Goal: Task Accomplishment & Management: Manage account settings

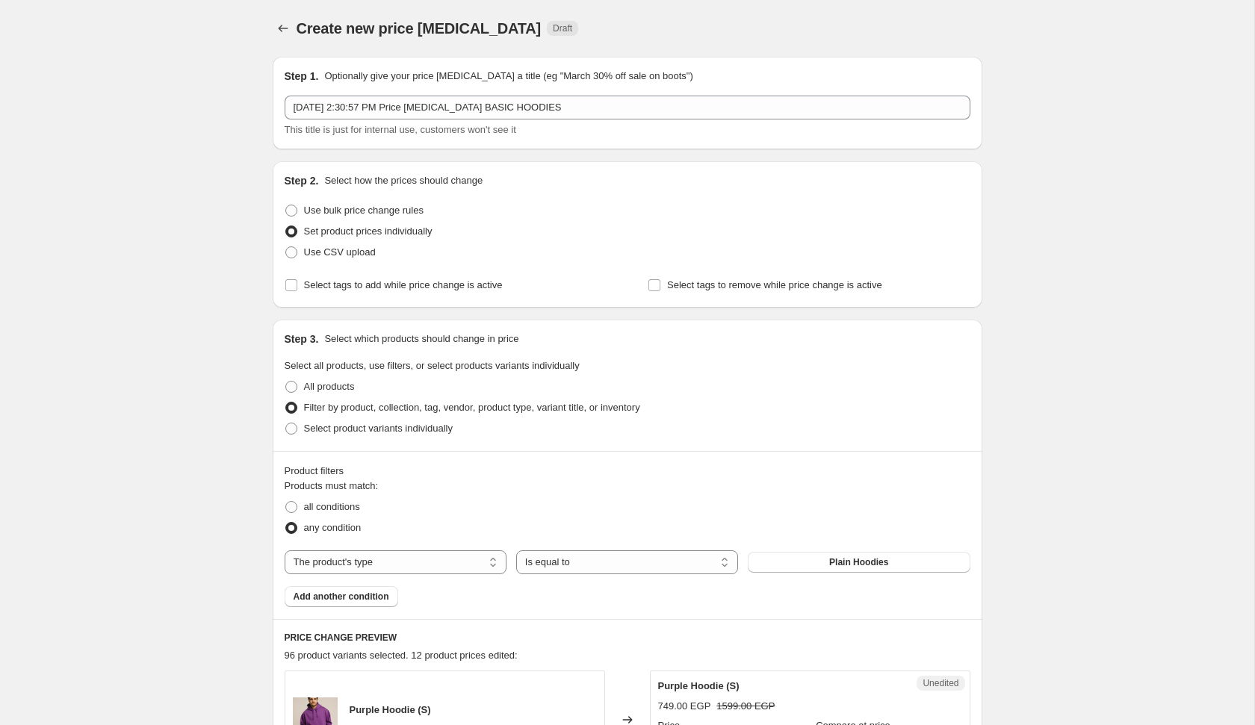
select select "product_type"
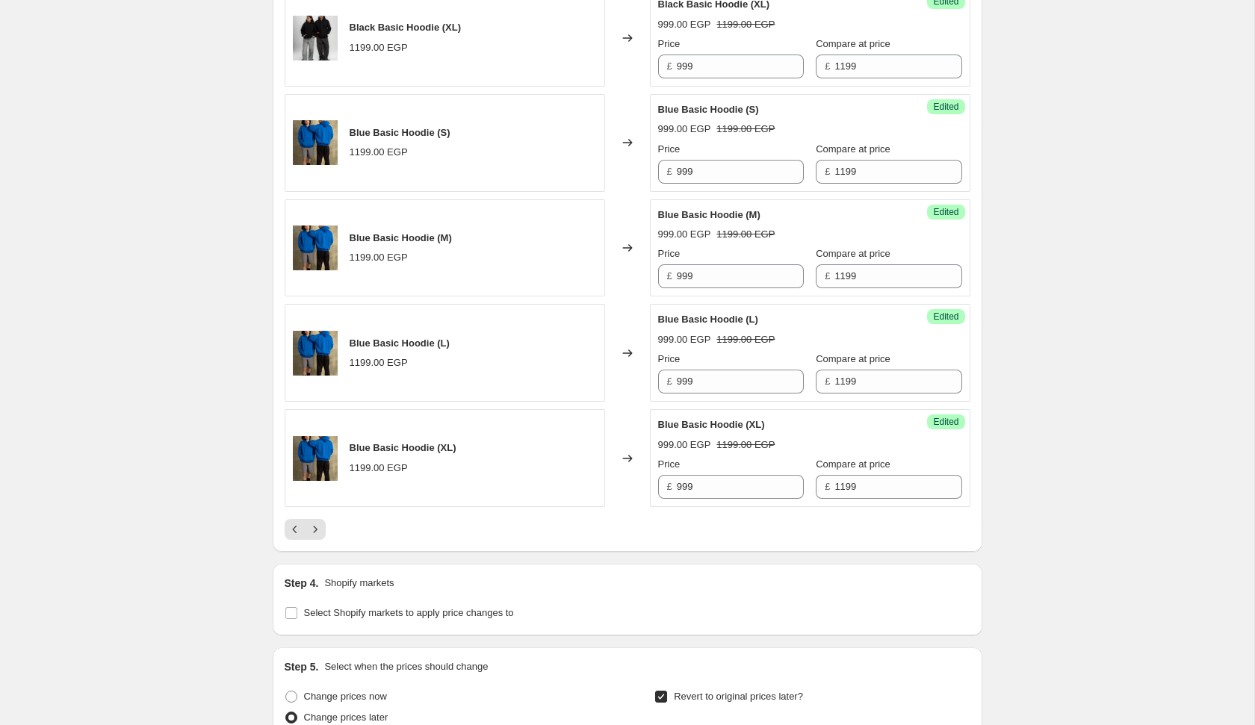
scroll to position [2293, 0]
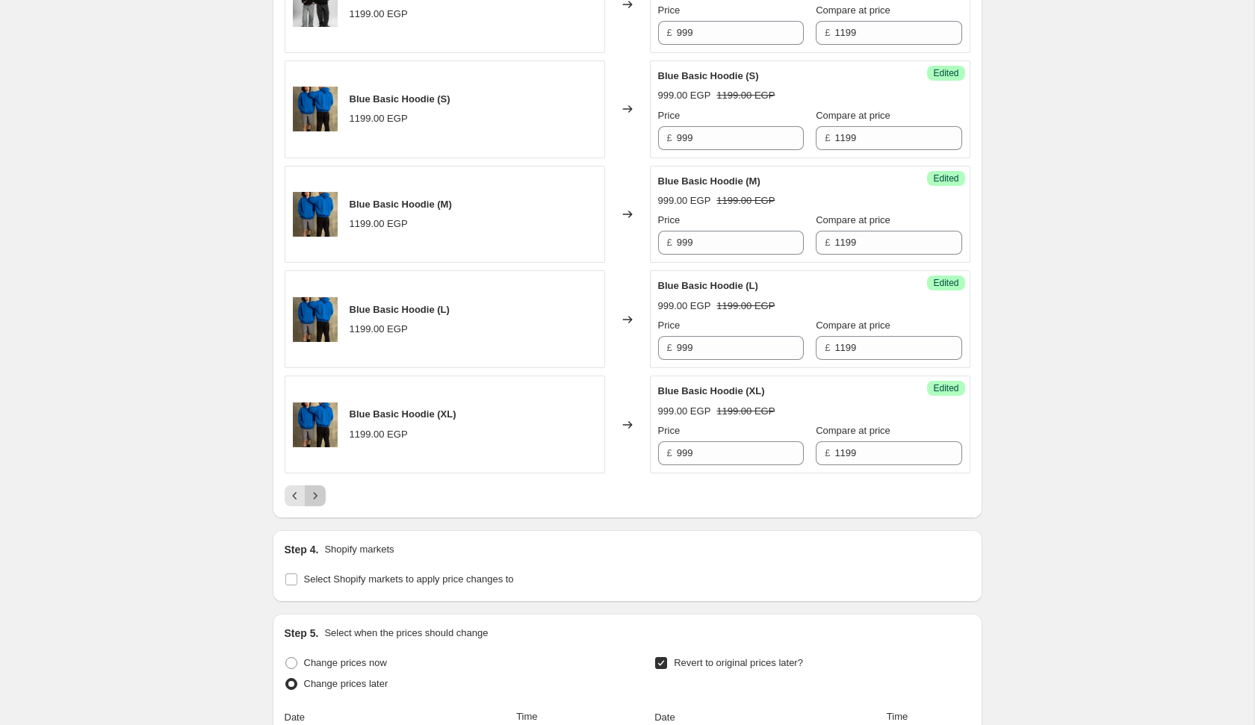
click at [322, 489] on icon "Next" at bounding box center [315, 496] width 15 height 15
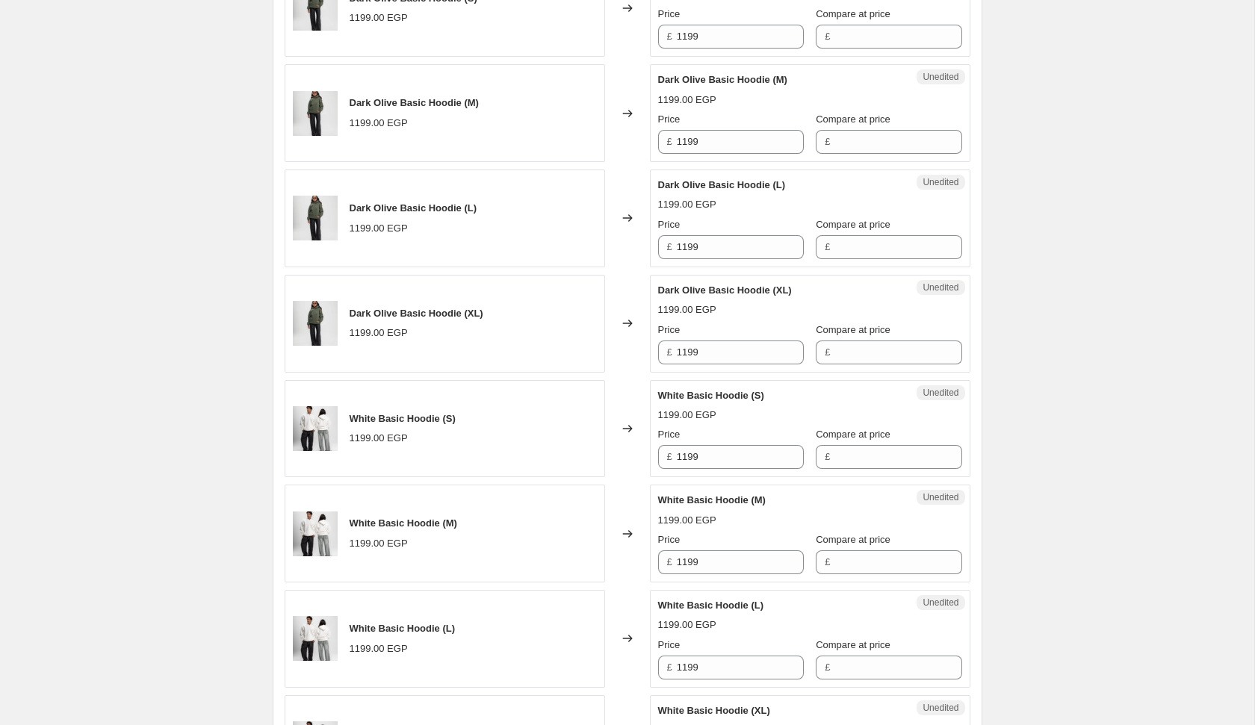
scroll to position [524, 0]
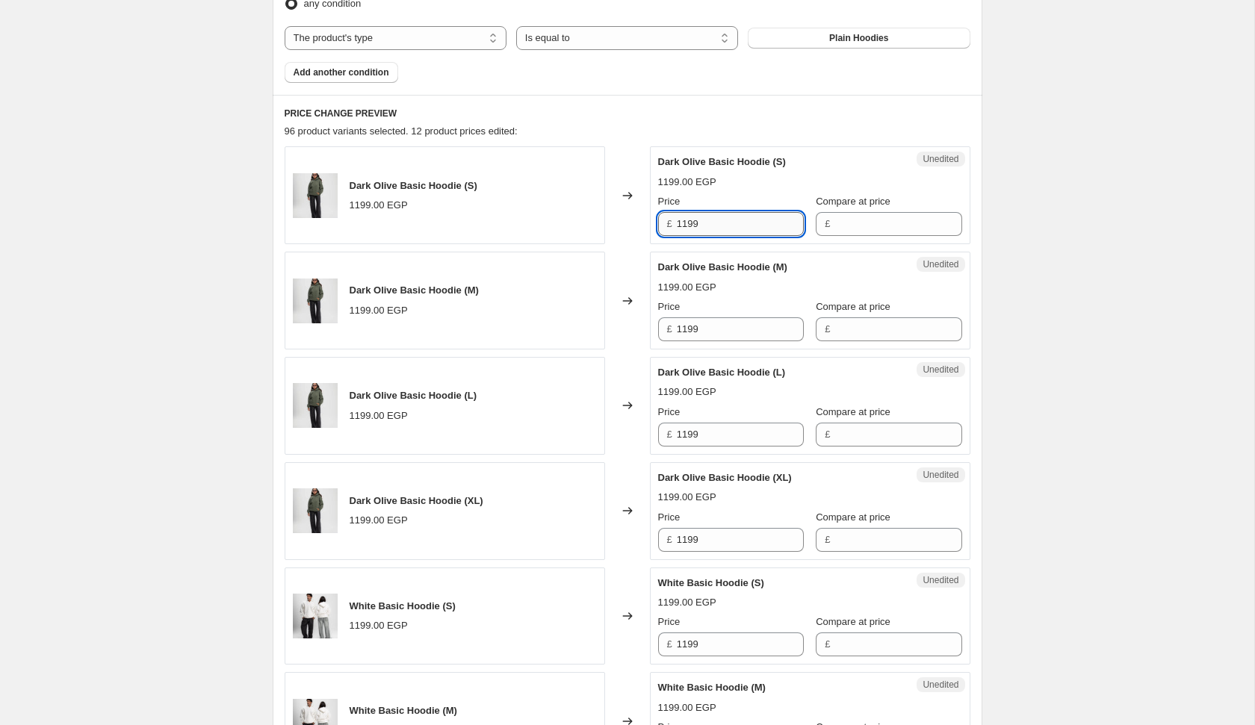
click at [755, 220] on input "1199" at bounding box center [740, 224] width 127 height 24
type input "999"
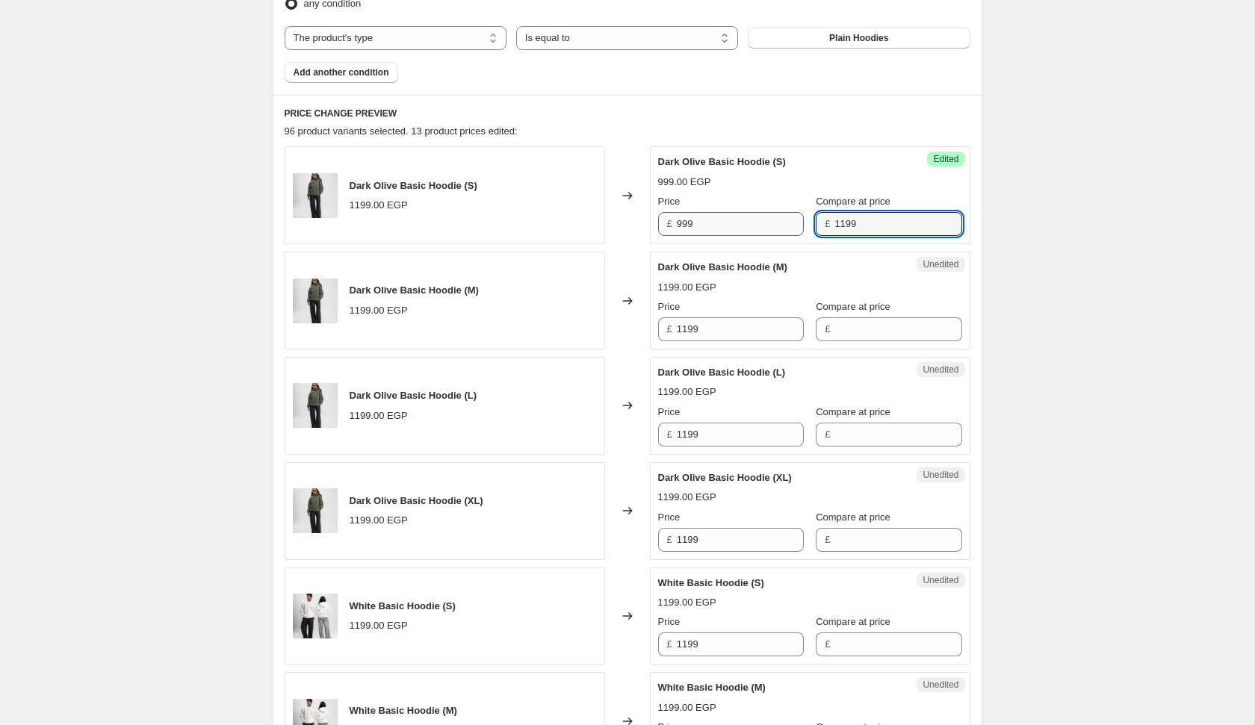
type input "1199"
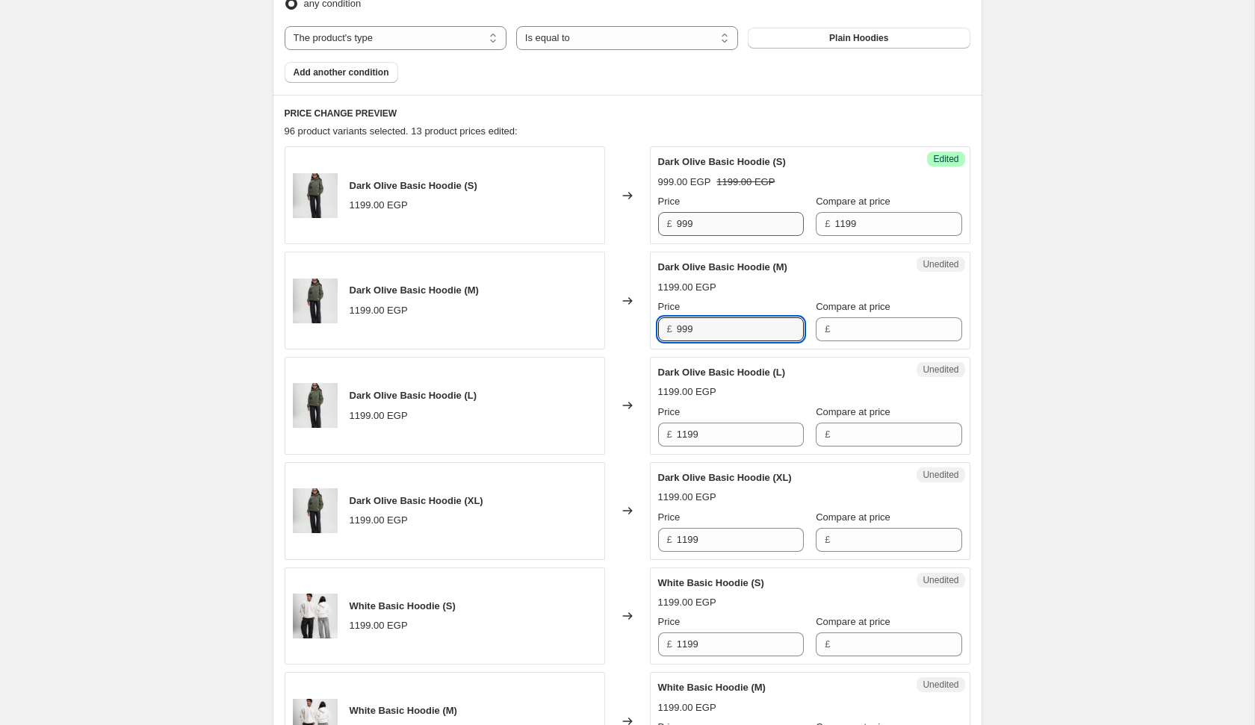
type input "999"
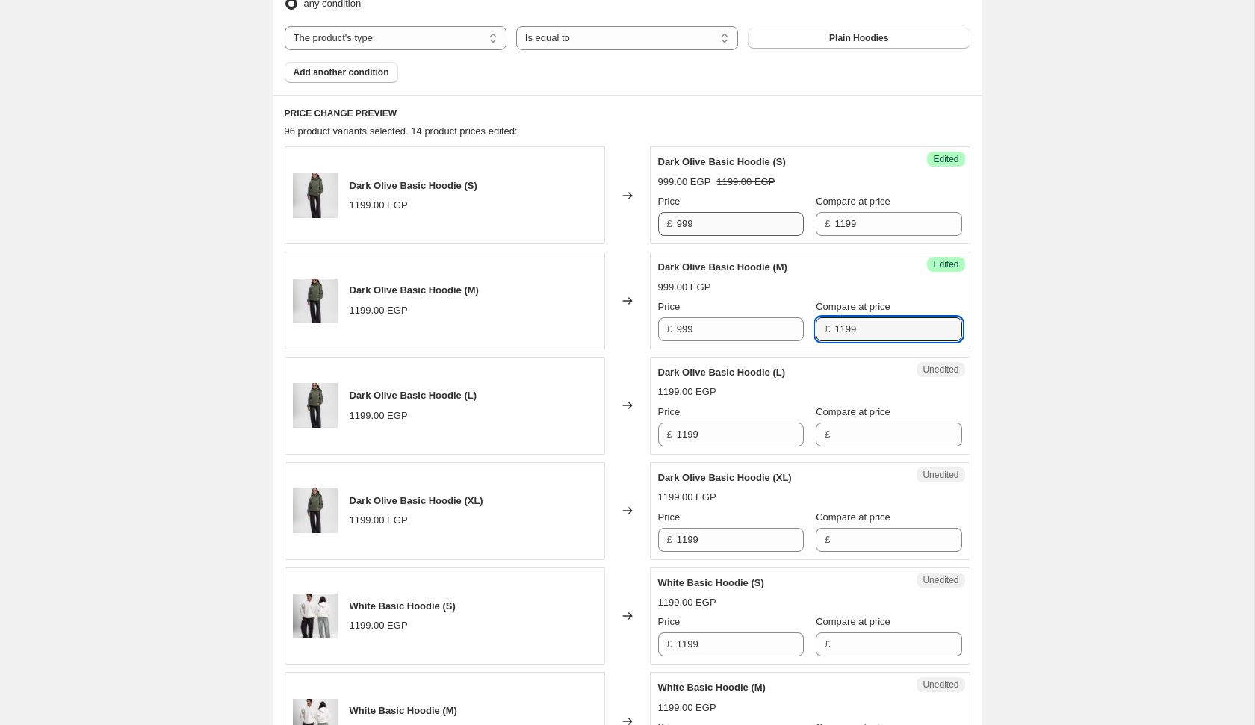
type input "1199"
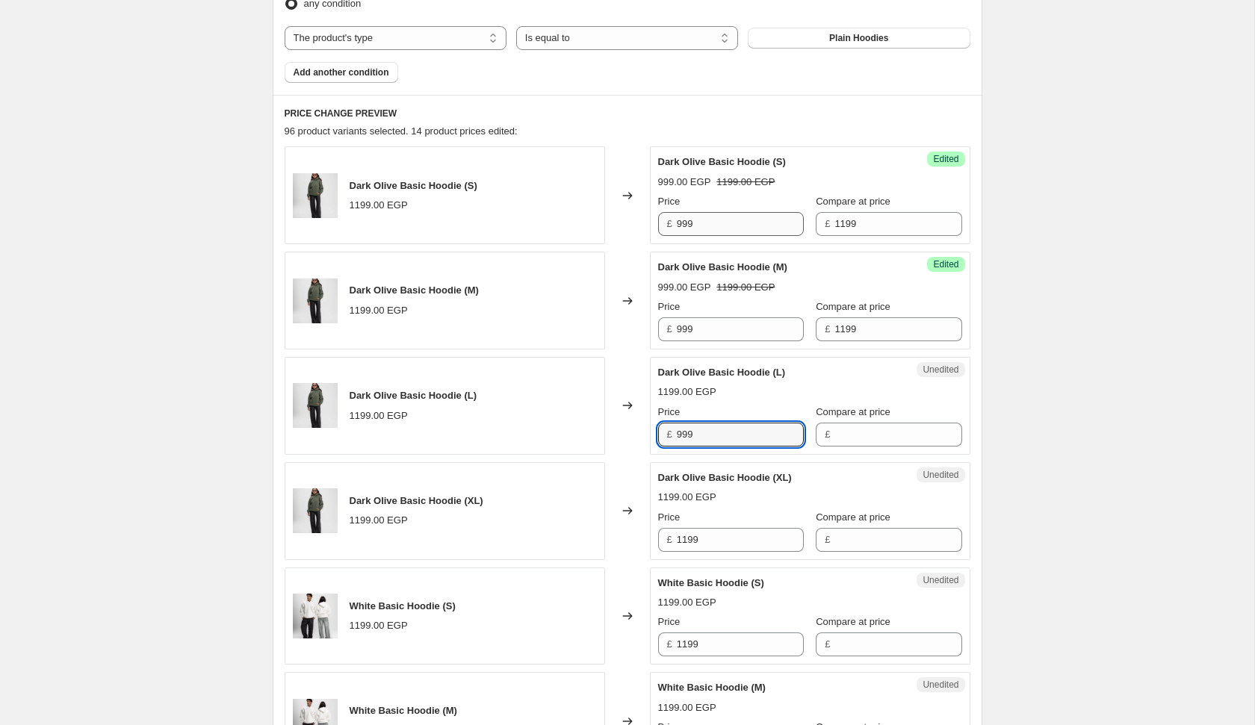
type input "999"
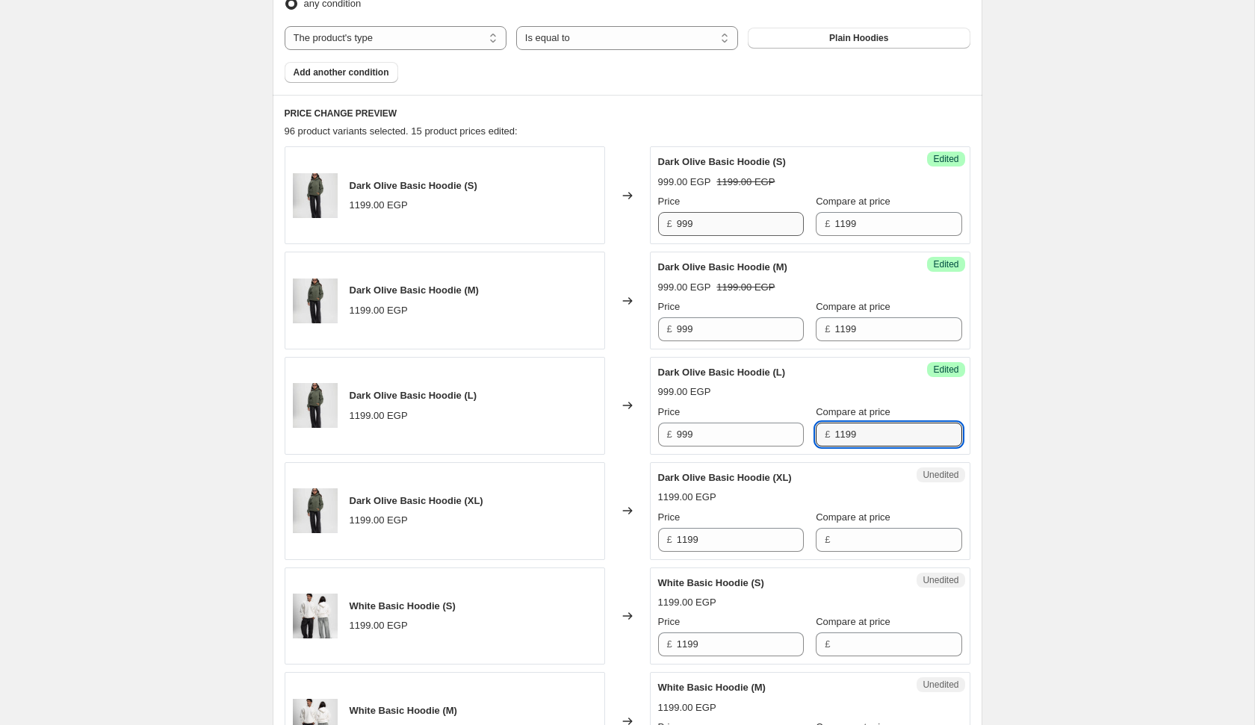
type input "1199"
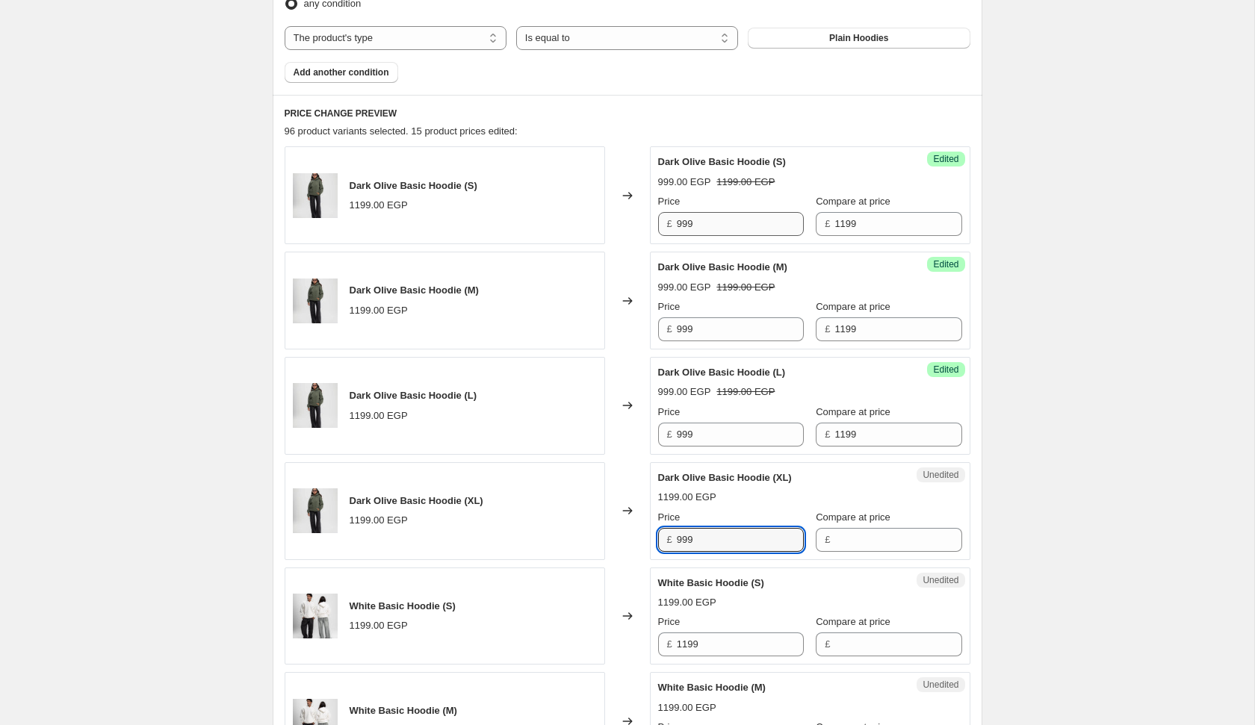
type input "999"
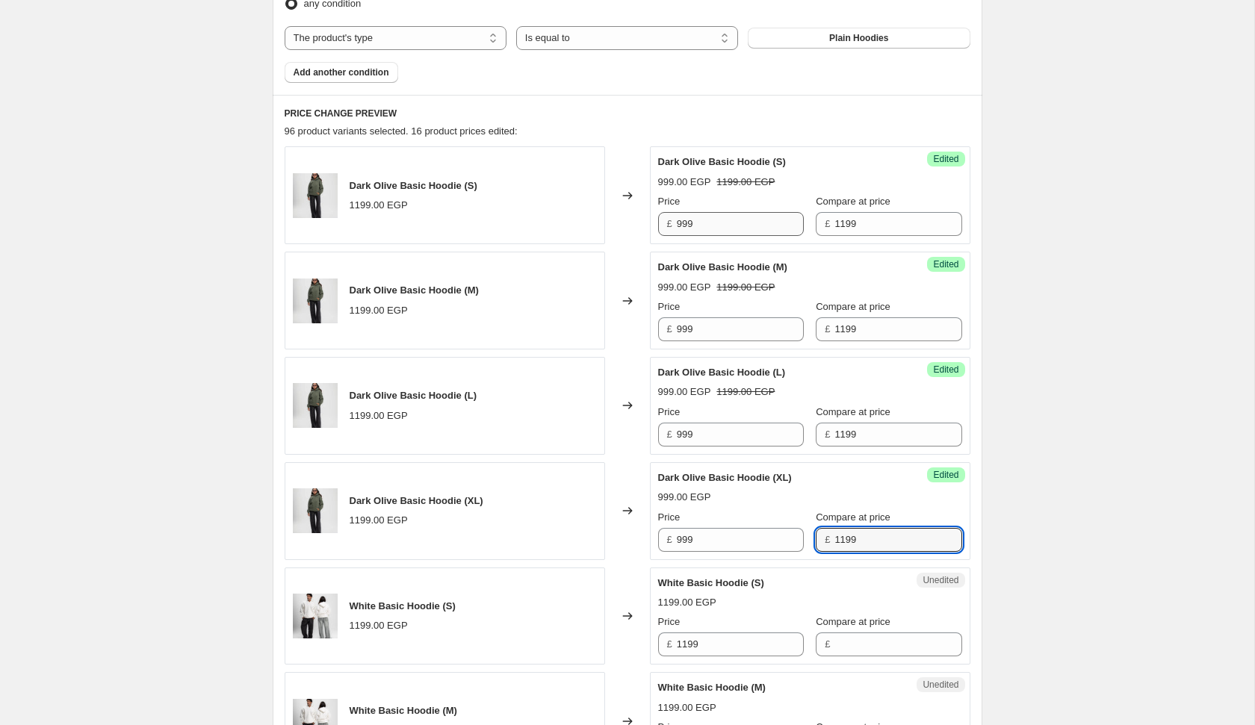
type input "1199"
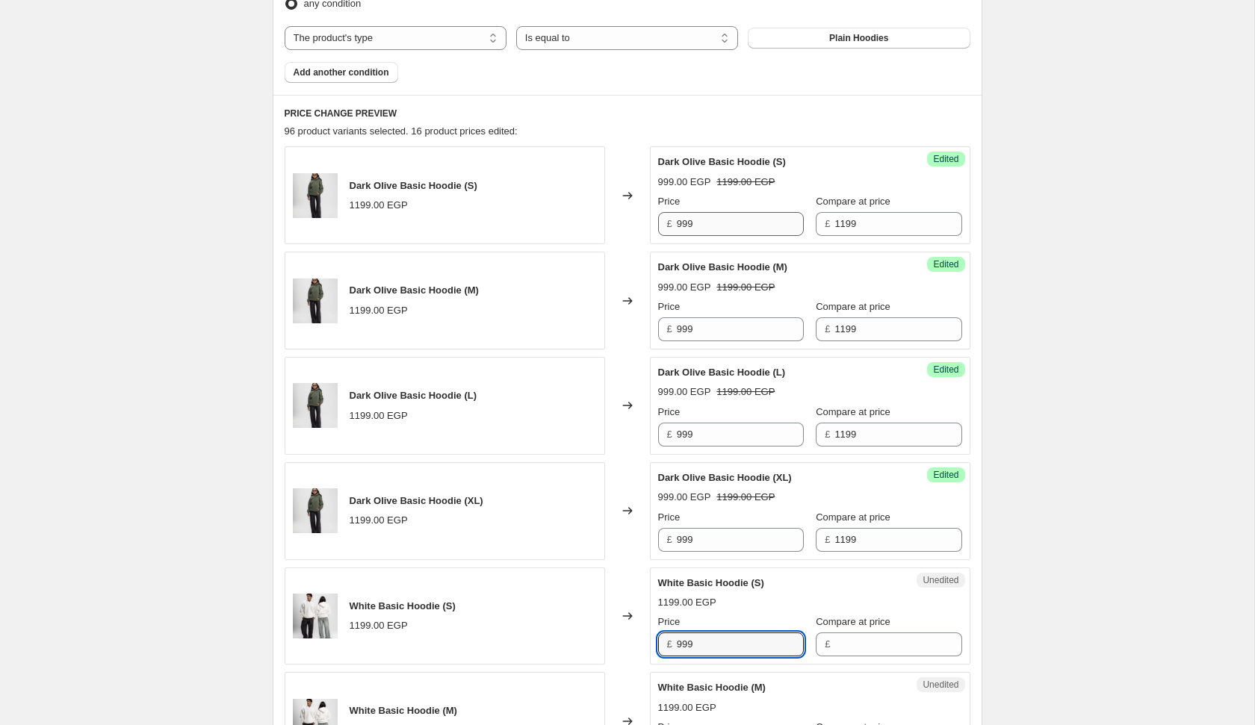
type input "999"
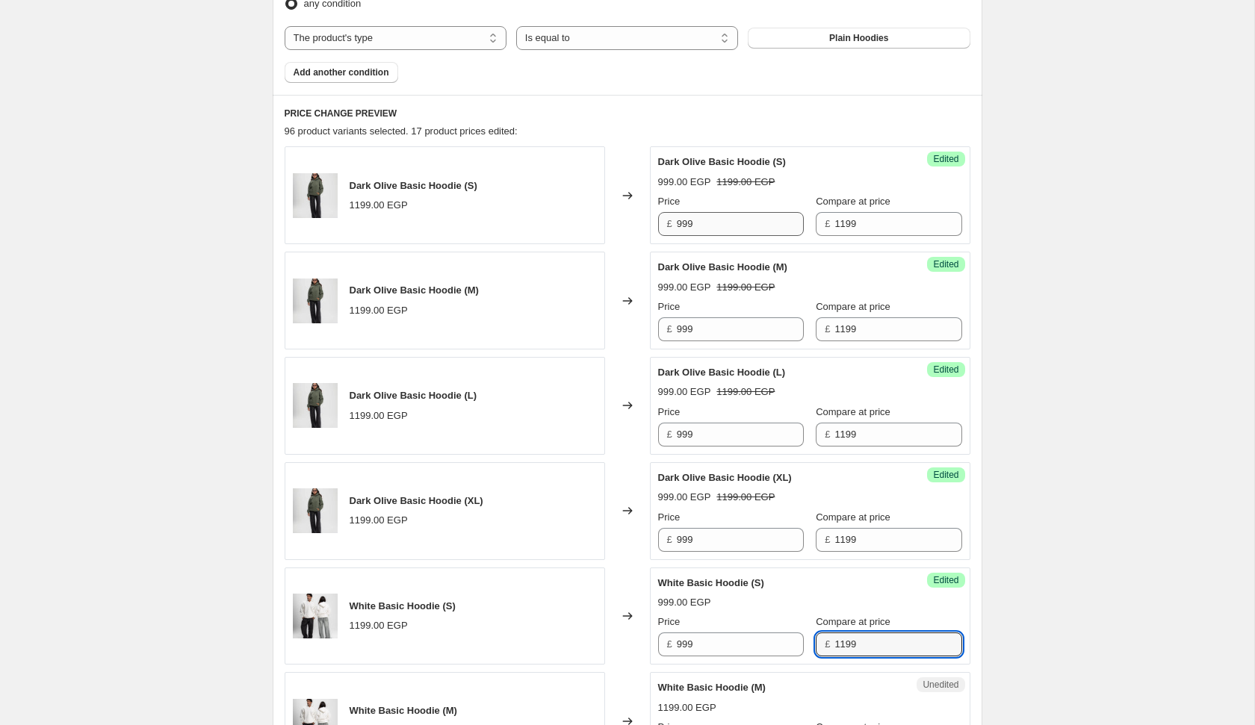
type input "1199"
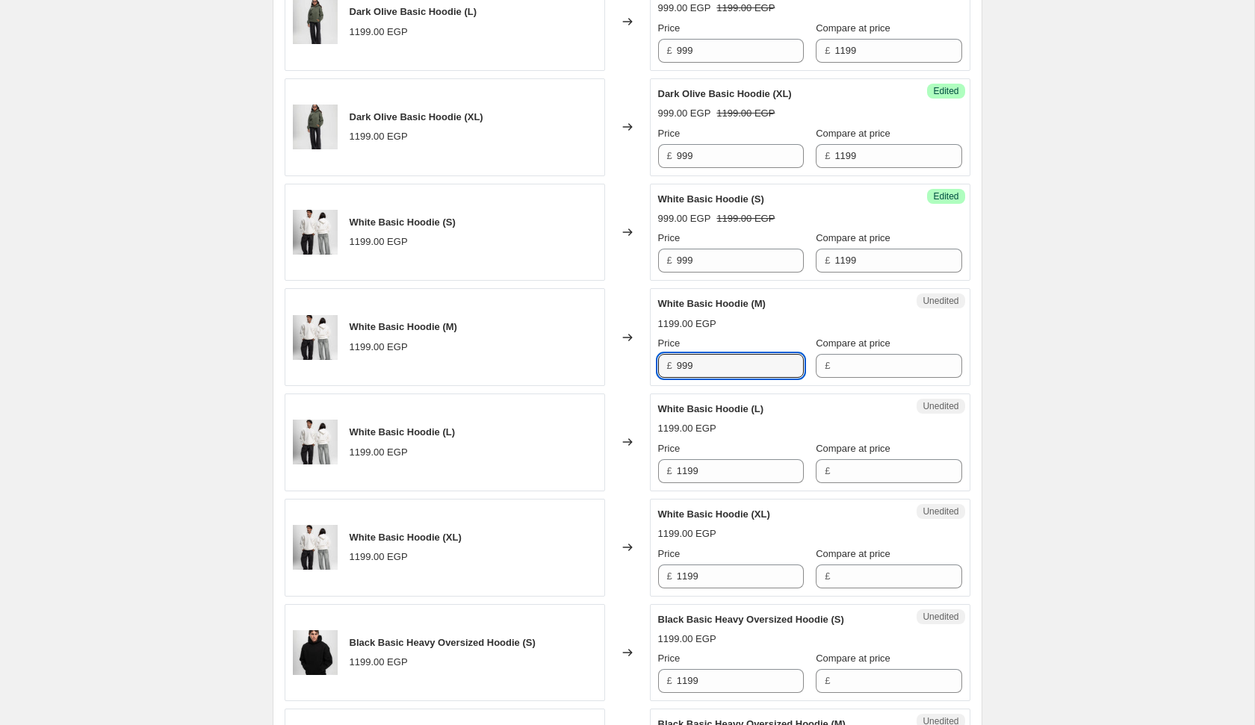
type input "999"
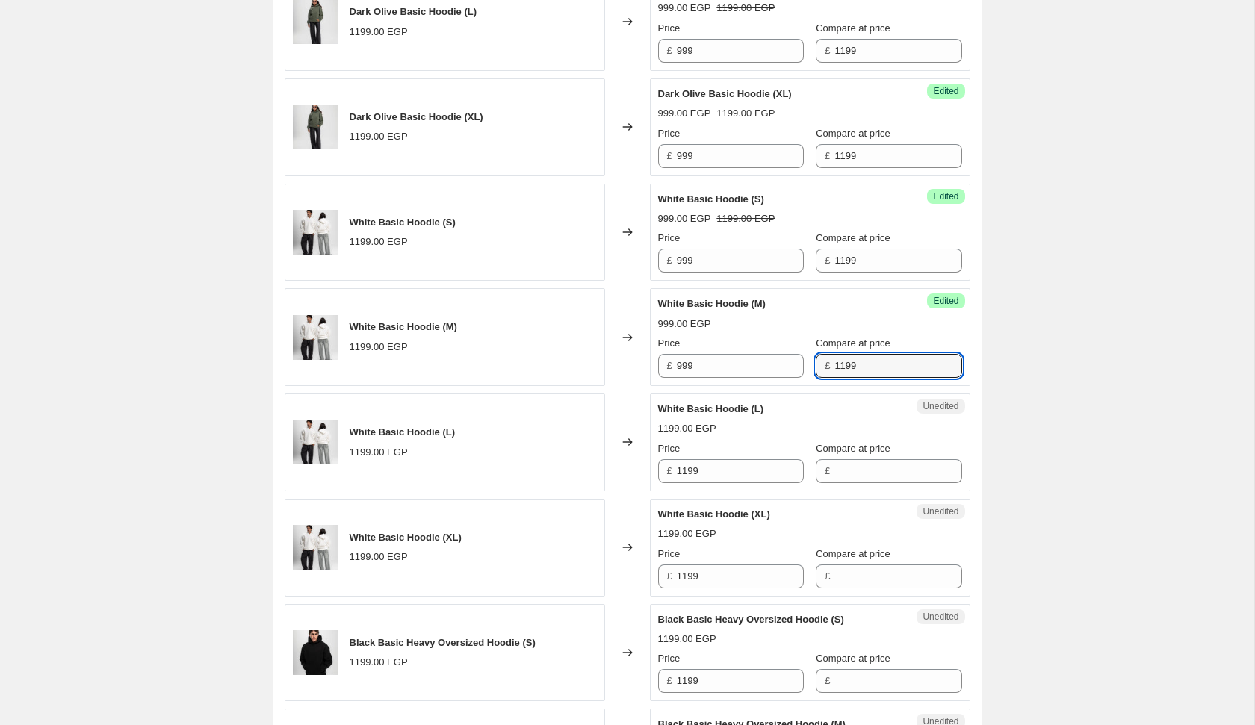
type input "1199"
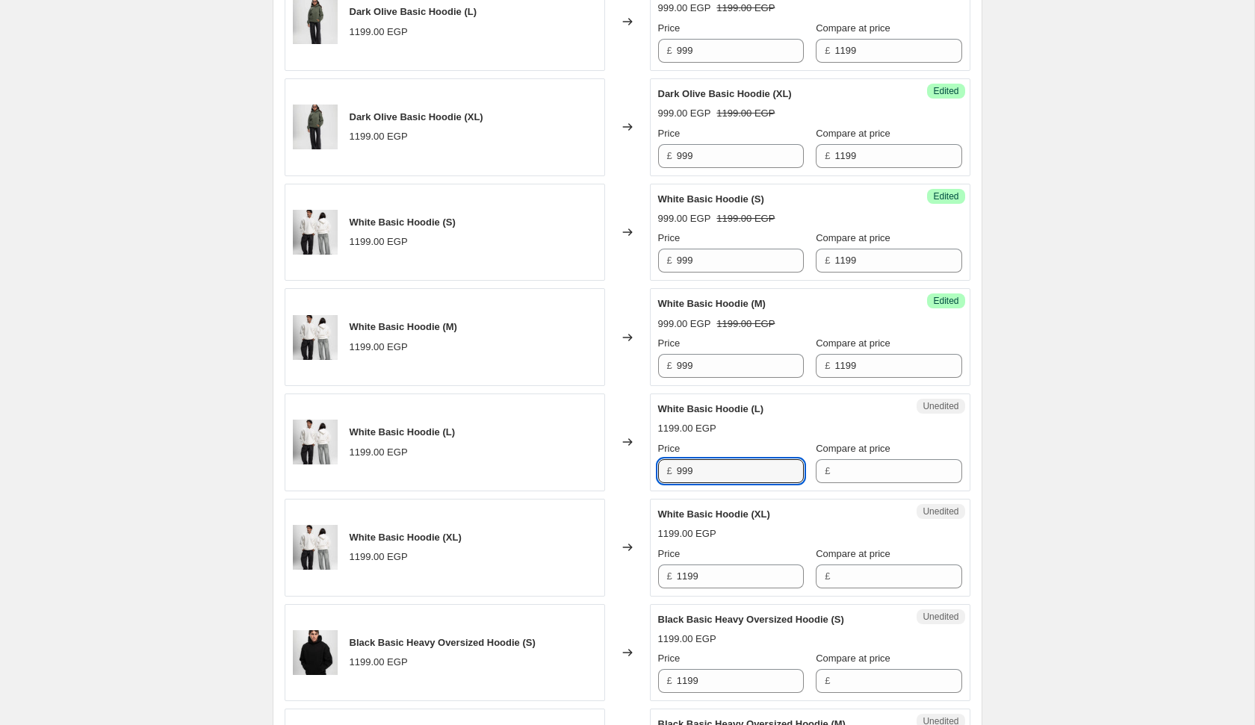
type input "999"
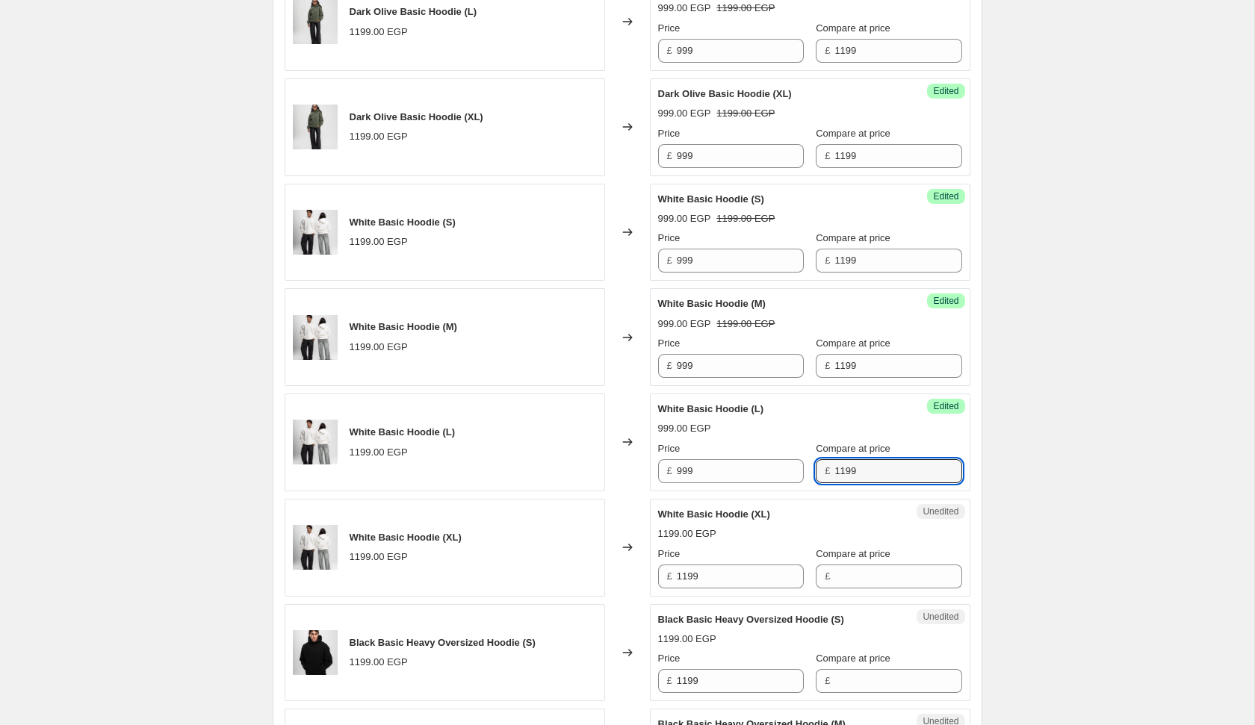
type input "1199"
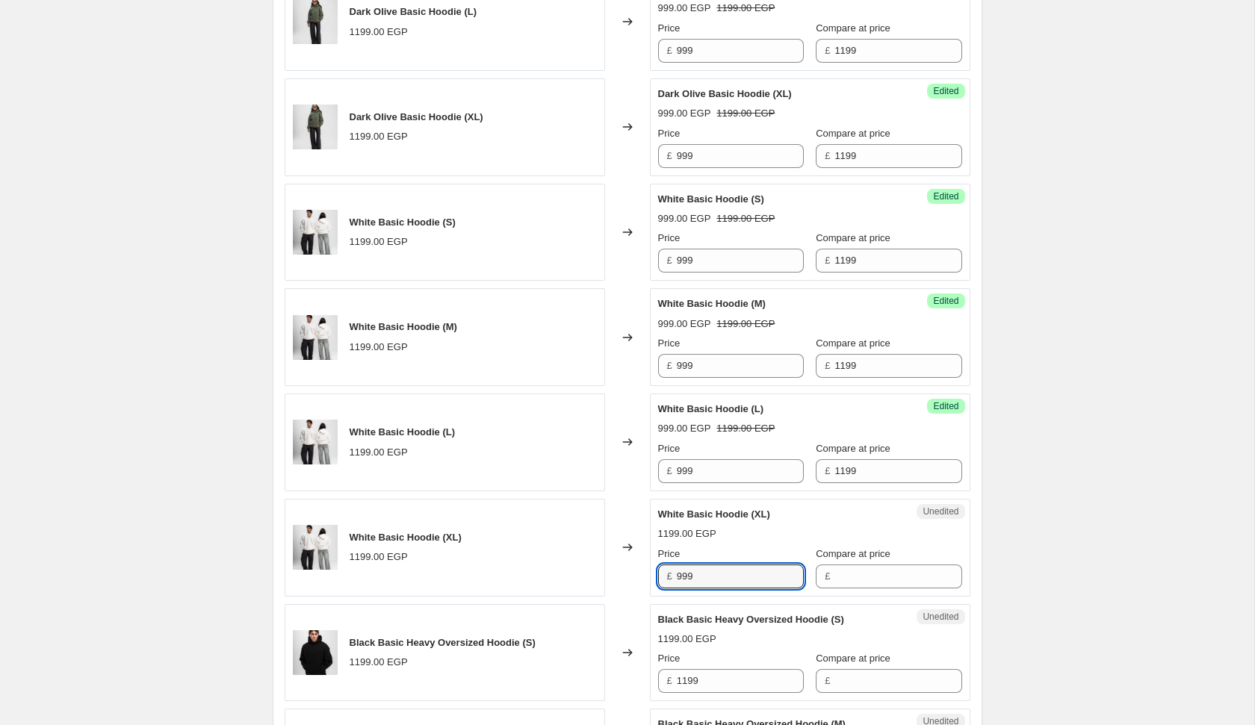
type input "999"
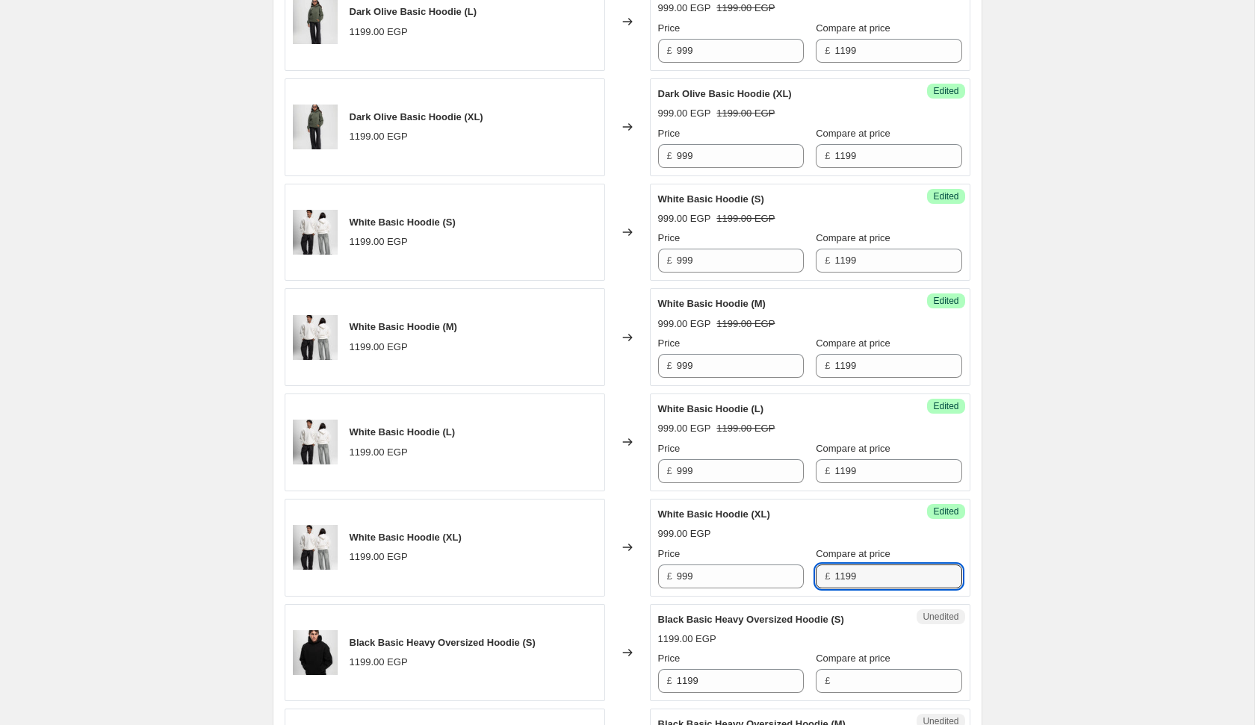
type input "1199"
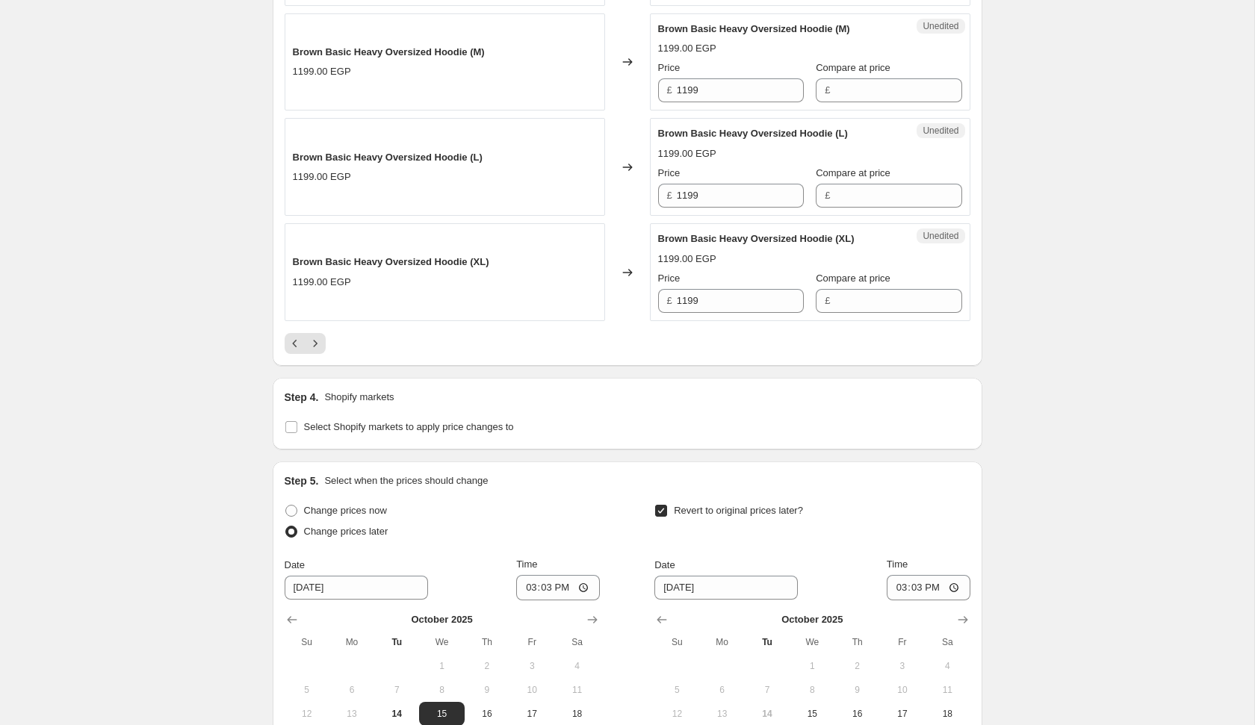
scroll to position [2705, 0]
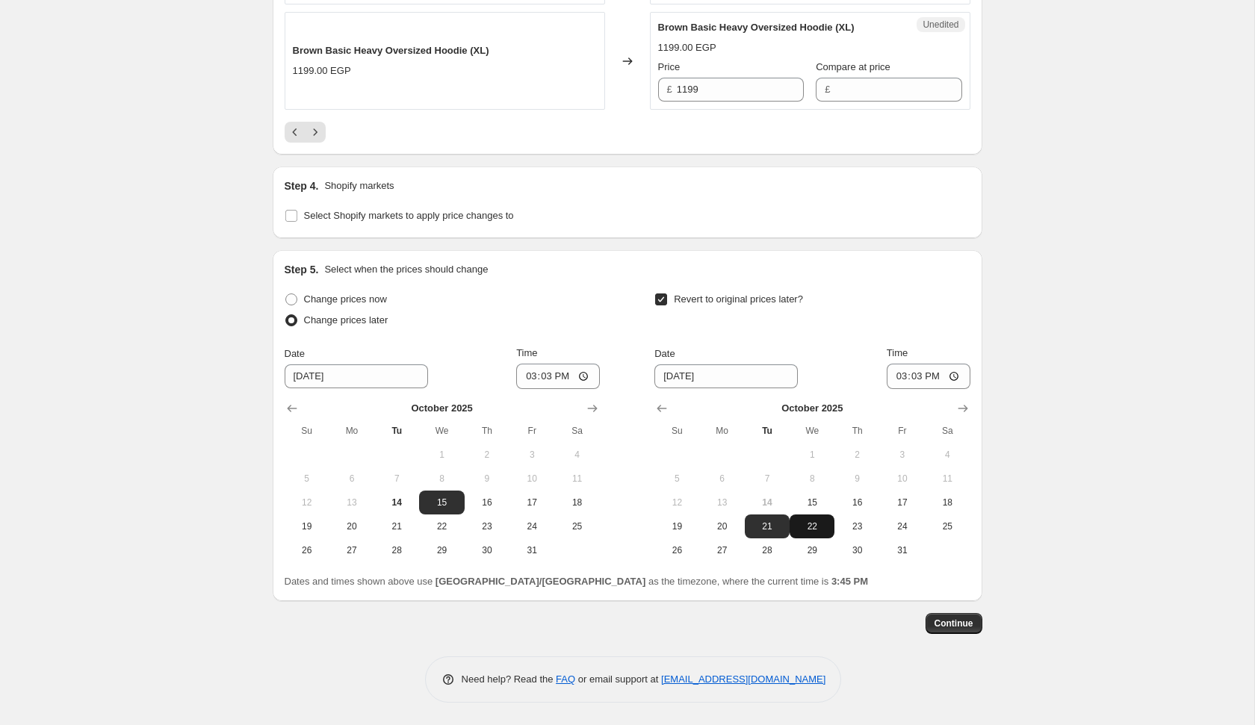
click at [815, 527] on span "22" at bounding box center [811, 527] width 33 height 12
type input "[DATE]"
click at [894, 371] on input "15:03" at bounding box center [929, 376] width 84 height 25
type input "00:11"
click at [527, 380] on input "15:03" at bounding box center [558, 376] width 84 height 25
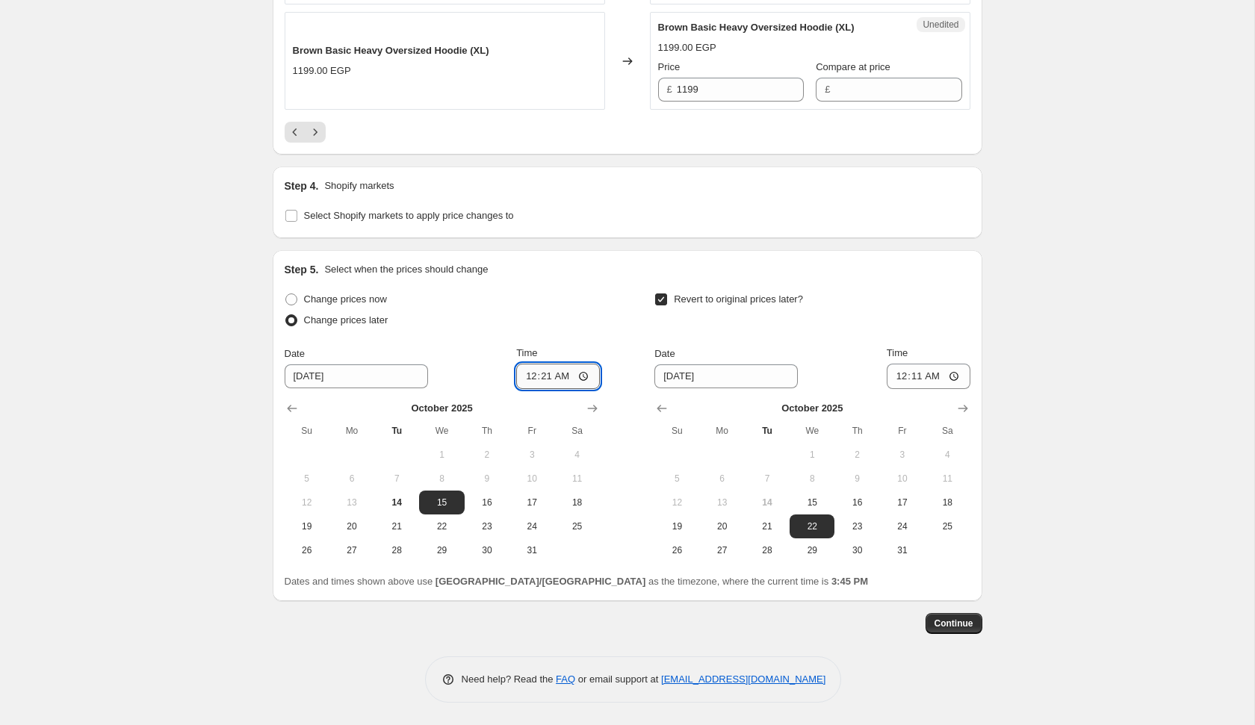
click at [536, 380] on input "00:21" at bounding box center [558, 376] width 84 height 25
click at [970, 624] on span "Continue" at bounding box center [953, 624] width 39 height 12
click at [539, 373] on input "00:11" at bounding box center [558, 376] width 84 height 25
type input "00:12"
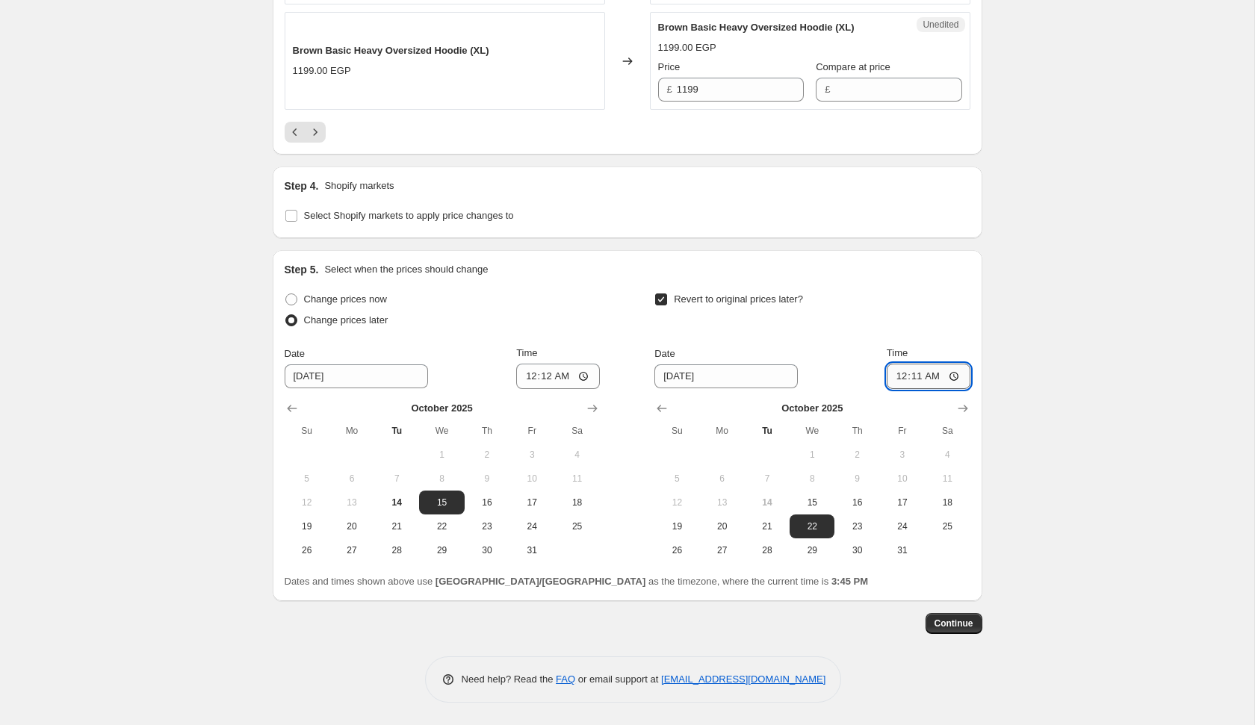
click at [916, 382] on input "00:11" at bounding box center [929, 376] width 84 height 25
click at [955, 632] on button "Continue" at bounding box center [953, 623] width 57 height 21
click at [908, 375] on input "00:12" at bounding box center [929, 376] width 84 height 25
type input "00:13"
click at [539, 375] on input "00:12" at bounding box center [558, 376] width 84 height 25
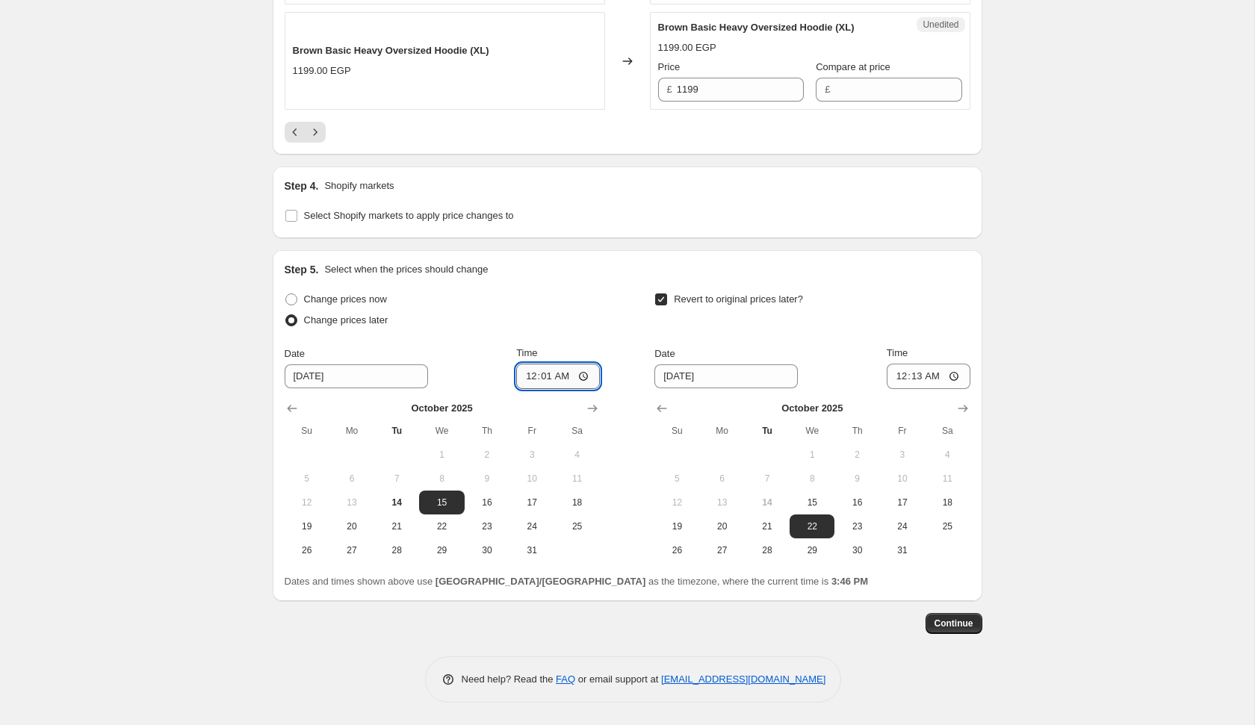
type input "00:13"
click at [946, 625] on span "Continue" at bounding box center [953, 624] width 39 height 12
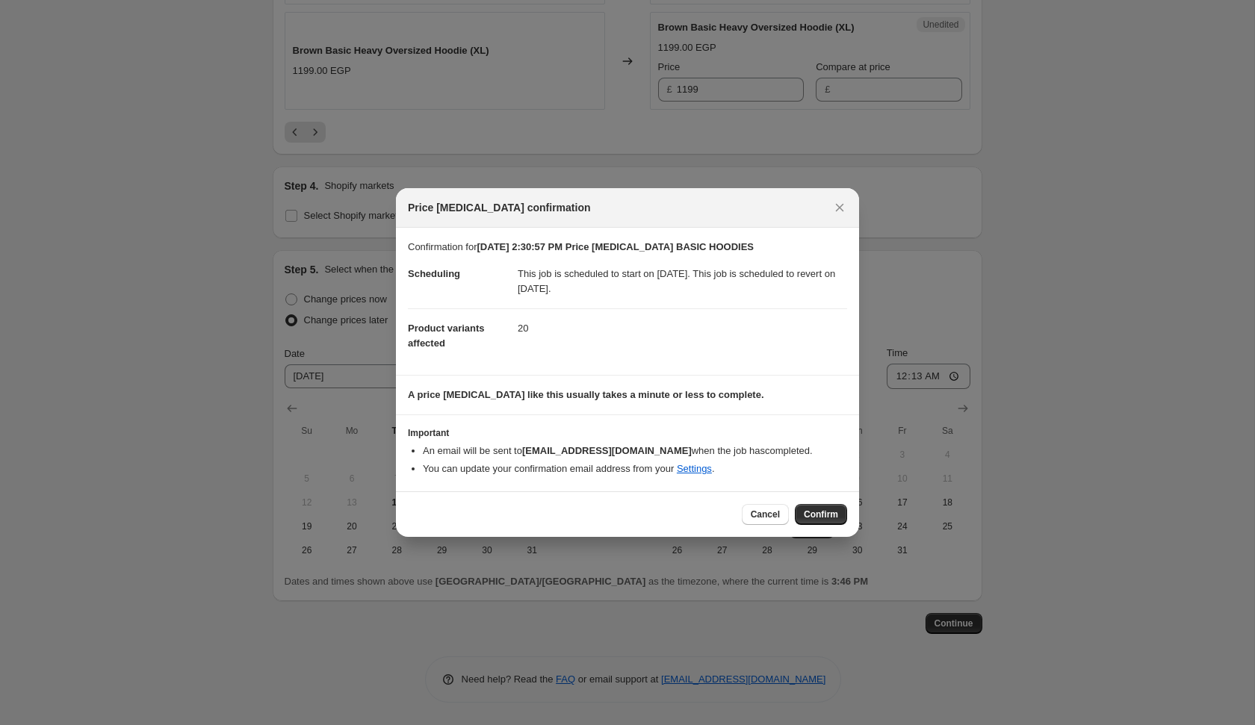
click at [817, 502] on div "Cancel Confirm" at bounding box center [627, 514] width 463 height 46
click at [808, 509] on span "Confirm" at bounding box center [821, 515] width 34 height 12
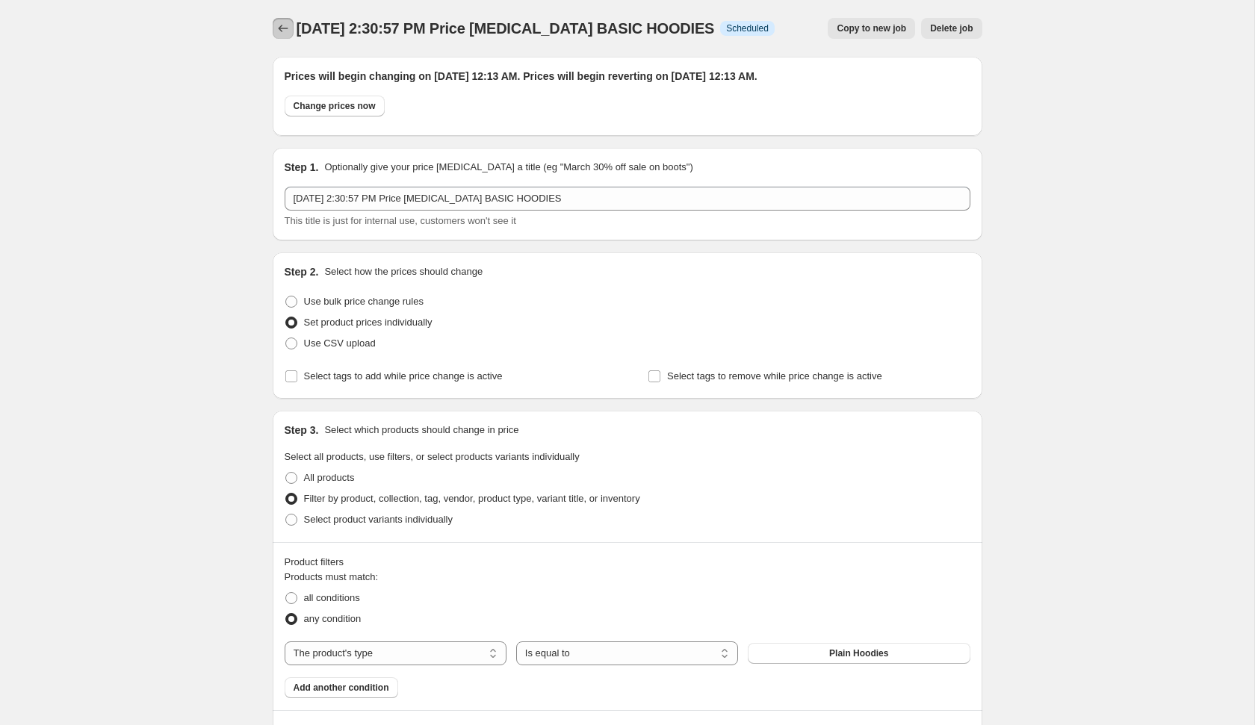
click at [281, 24] on icon "Price change jobs" at bounding box center [283, 28] width 15 height 15
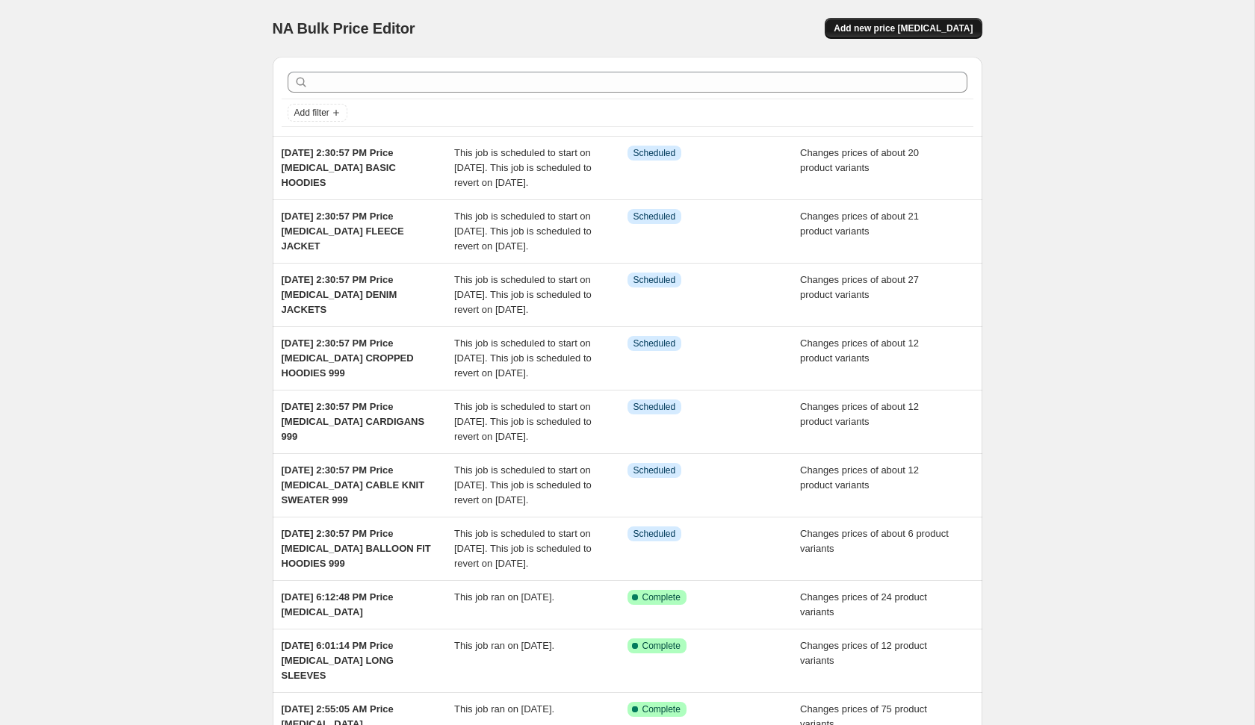
click at [899, 25] on span "Add new price [MEDICAL_DATA]" at bounding box center [903, 28] width 139 height 12
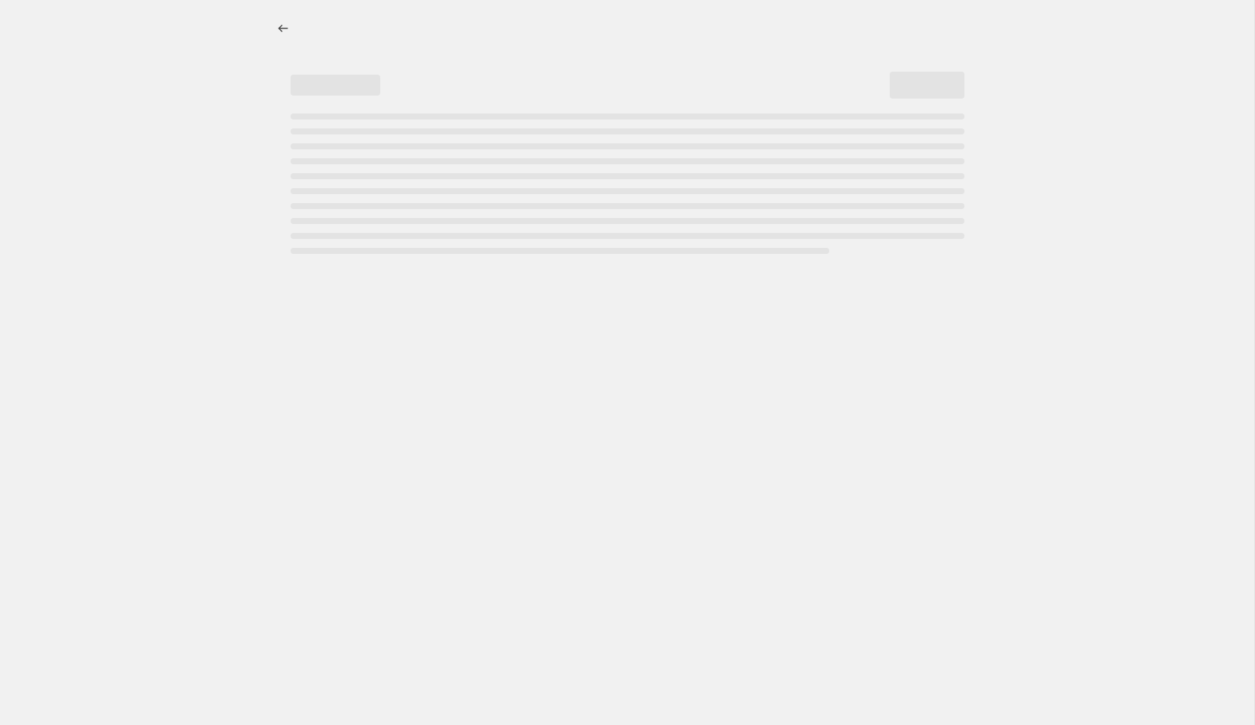
select select "percentage"
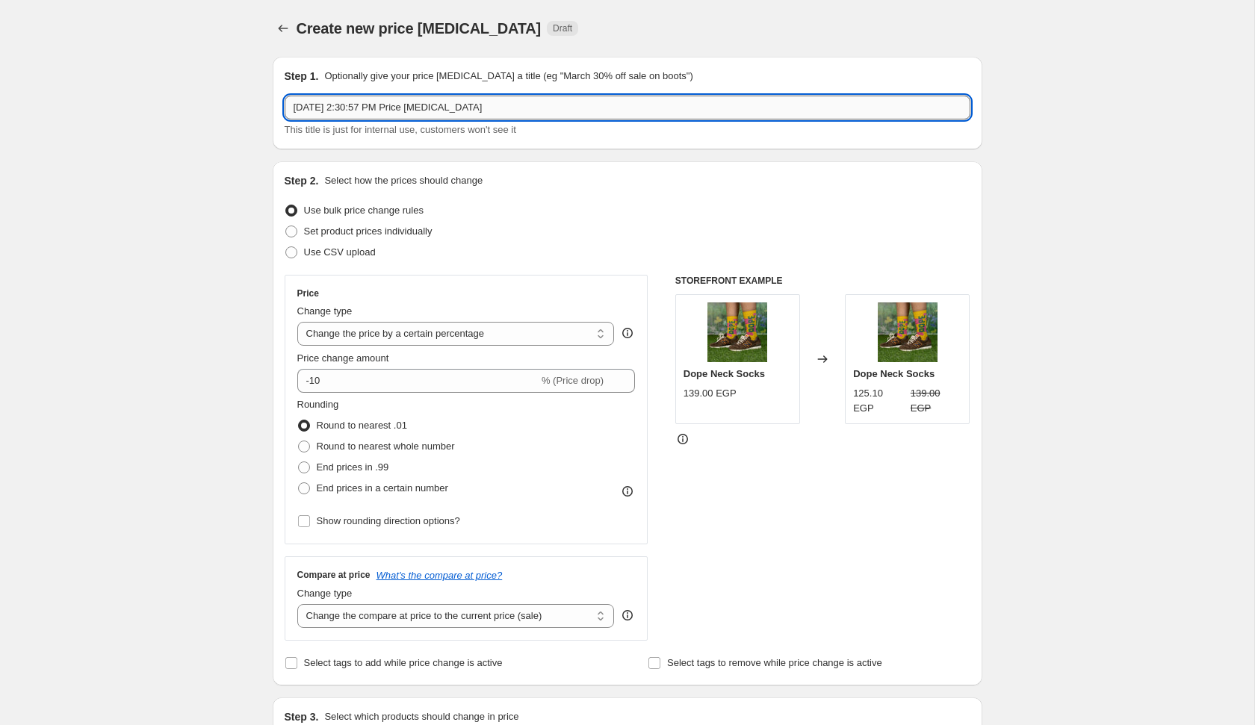
click at [612, 101] on input "[DATE] 2:30:57 PM Price [MEDICAL_DATA]" at bounding box center [628, 108] width 686 height 24
type input "[DATE] 2:30:57 PM Price [MEDICAL_DATA] WASHED HOODIES 999"
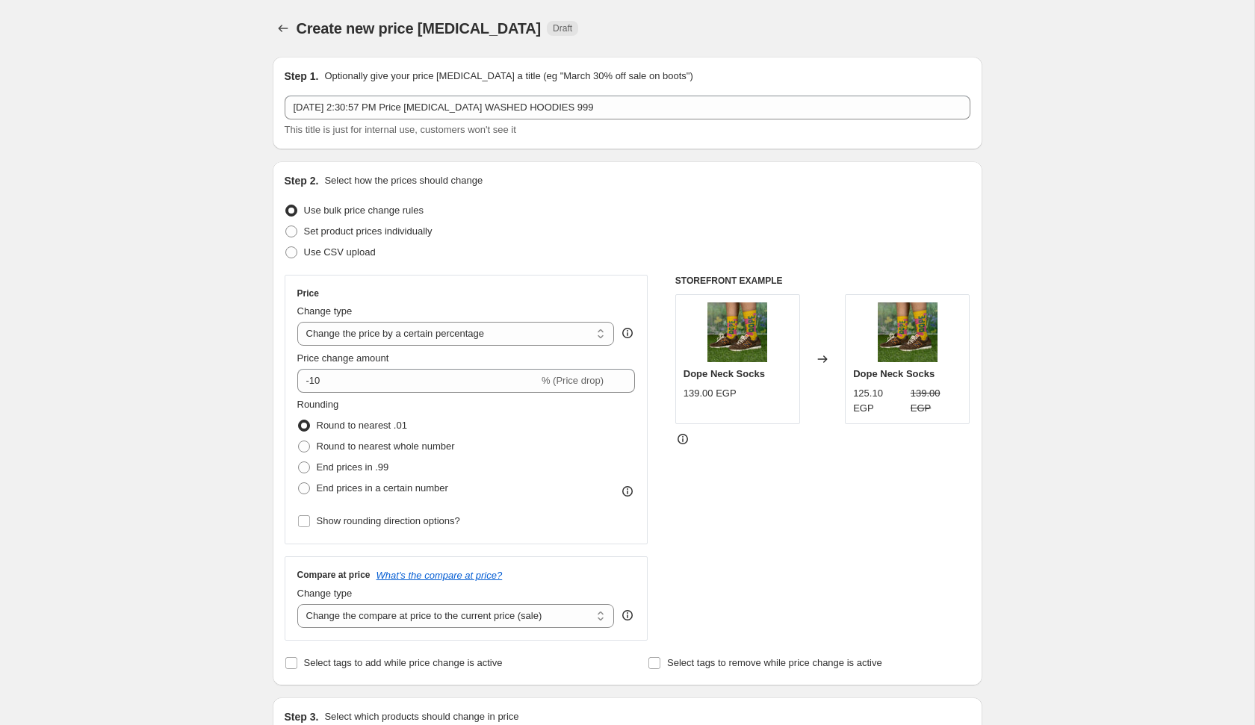
click at [387, 231] on span "Set product prices individually" at bounding box center [368, 231] width 128 height 11
click at [286, 226] on input "Set product prices individually" at bounding box center [285, 226] width 1 height 1
radio input "true"
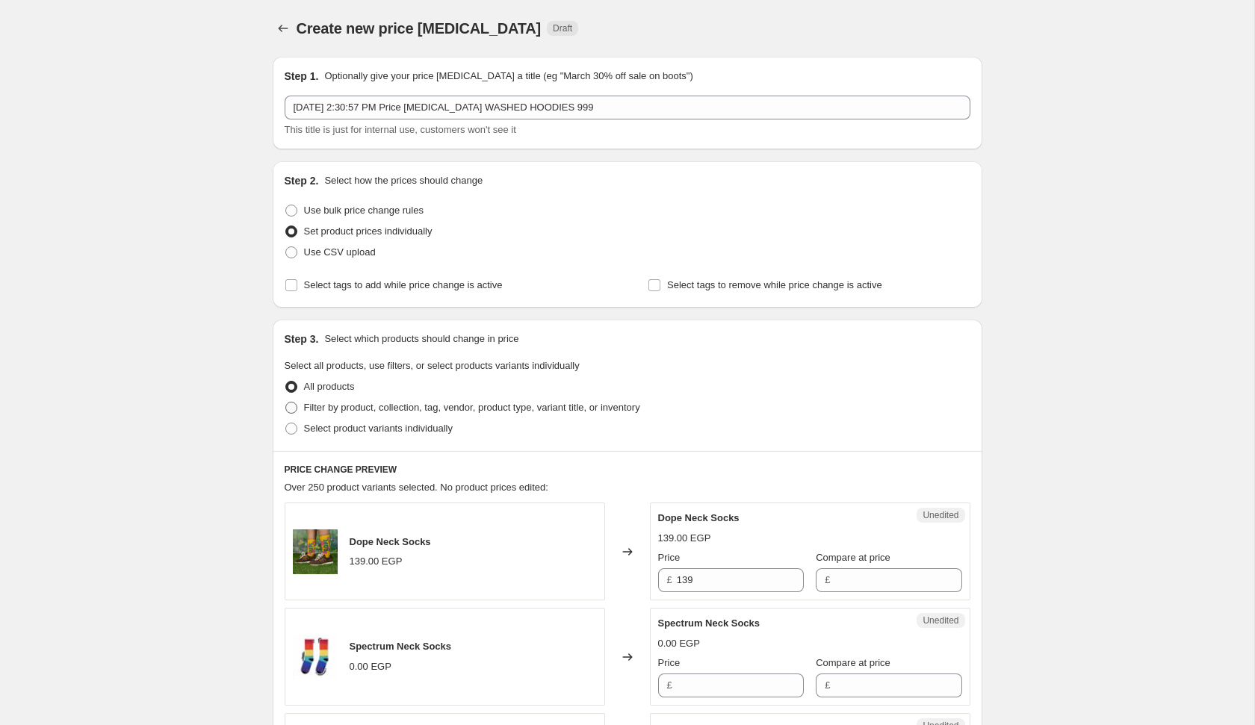
click at [532, 402] on span "Filter by product, collection, tag, vendor, product type, variant title, or inv…" at bounding box center [472, 407] width 336 height 11
click at [286, 402] on input "Filter by product, collection, tag, vendor, product type, variant title, or inv…" at bounding box center [285, 402] width 1 height 1
radio input "true"
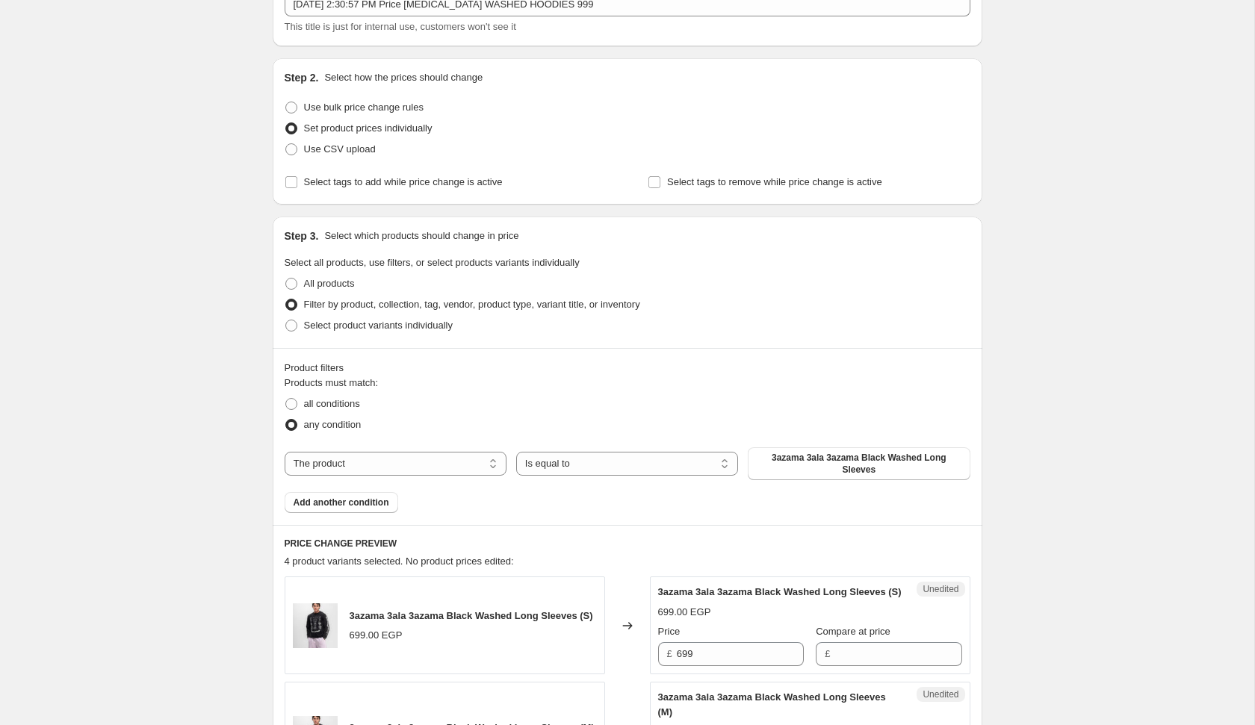
scroll to position [114, 0]
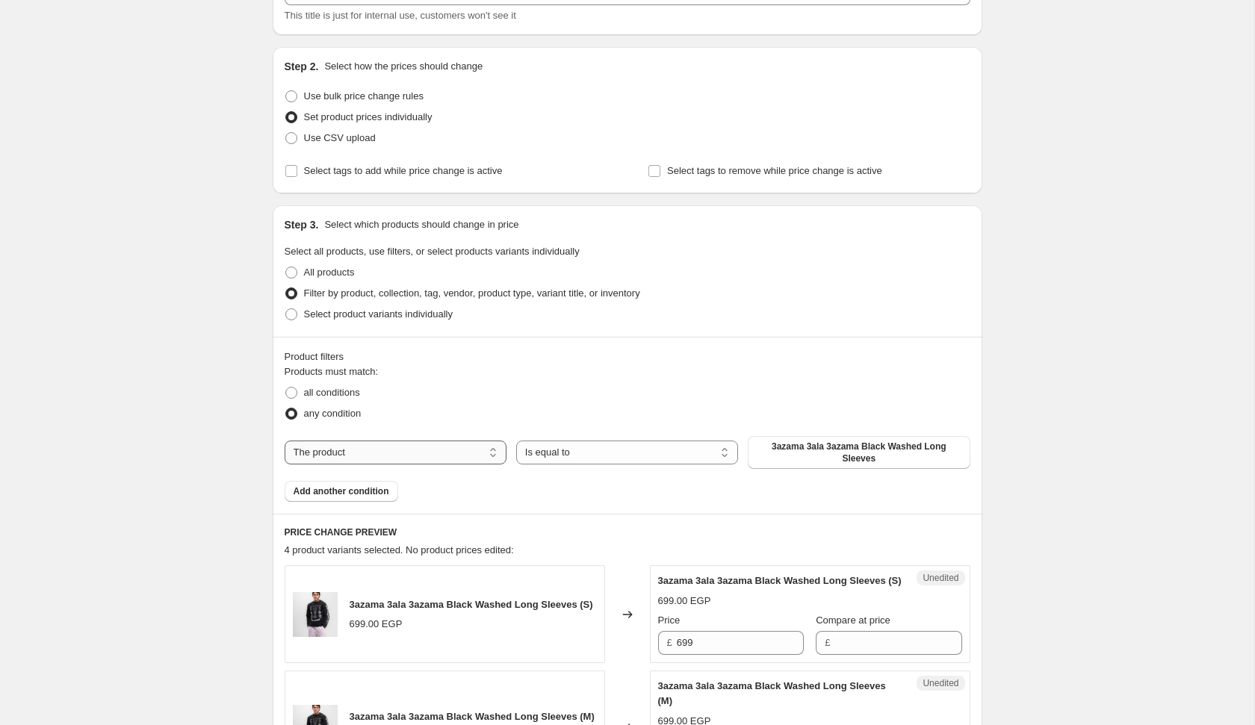
click at [439, 451] on select "The product The product's collection The product's tag The product's vendor The…" at bounding box center [396, 453] width 222 height 24
select select "product_type"
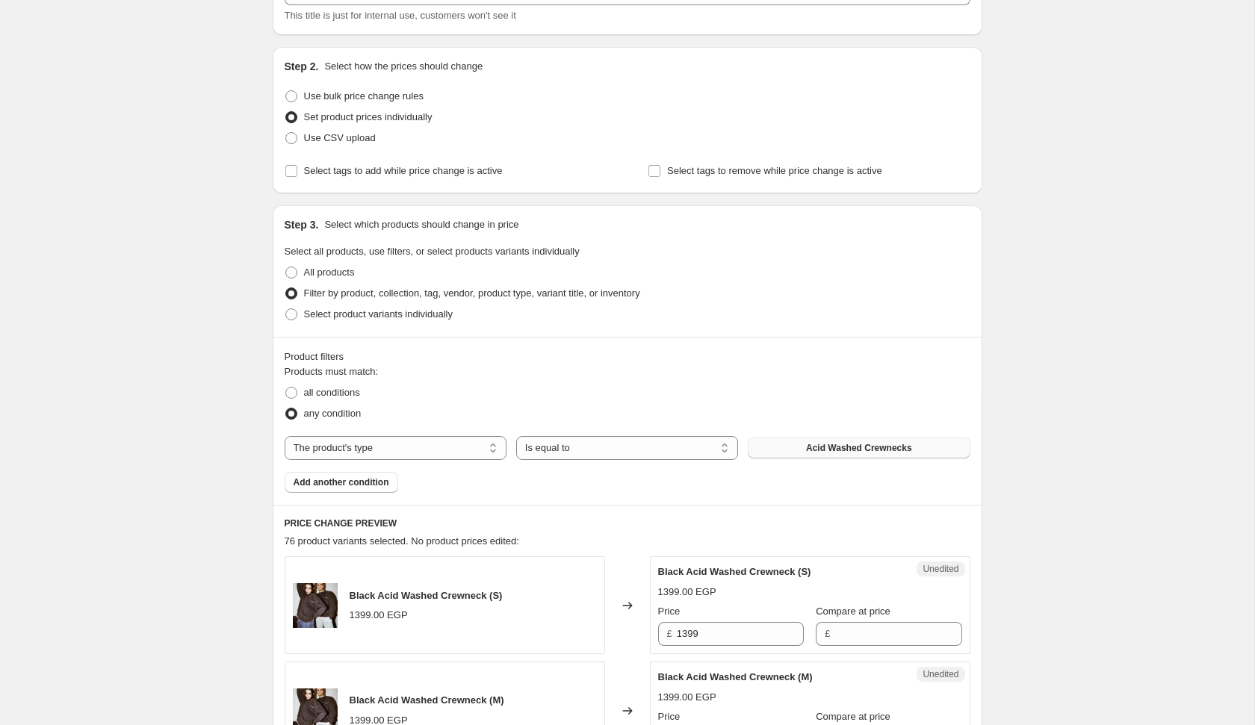
click at [807, 446] on span "Acid Washed Crewnecks" at bounding box center [859, 448] width 106 height 12
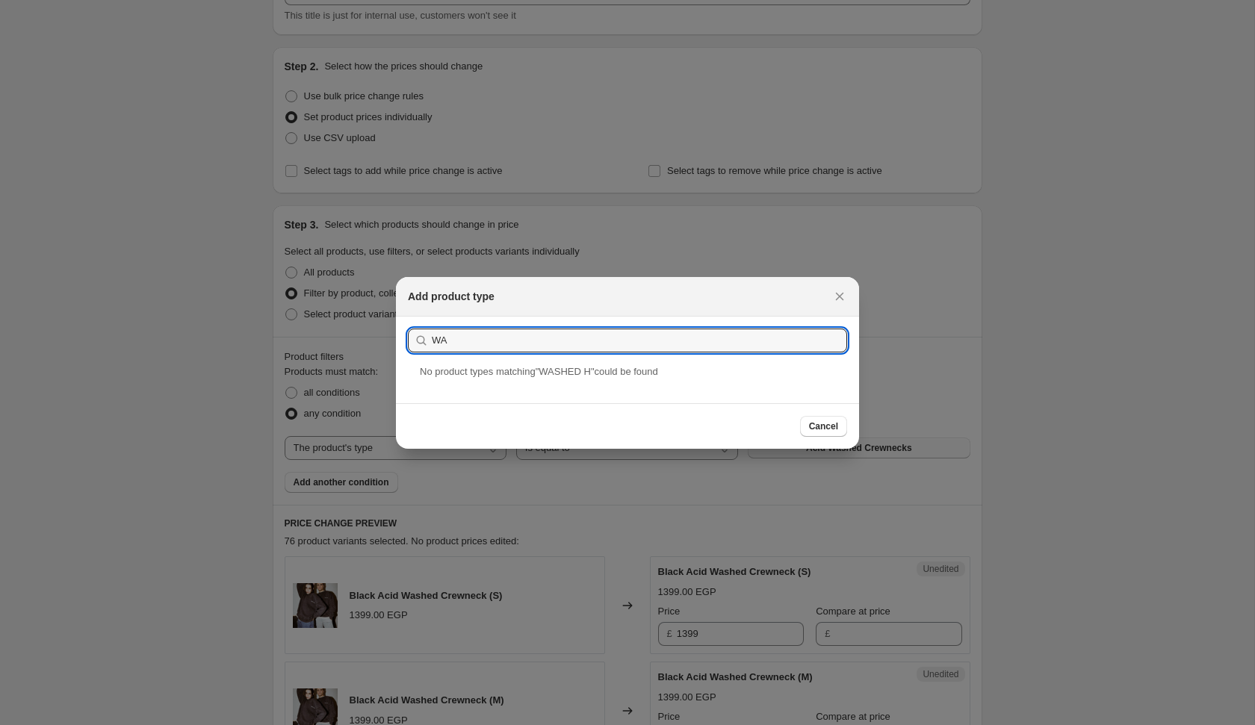
type input "W"
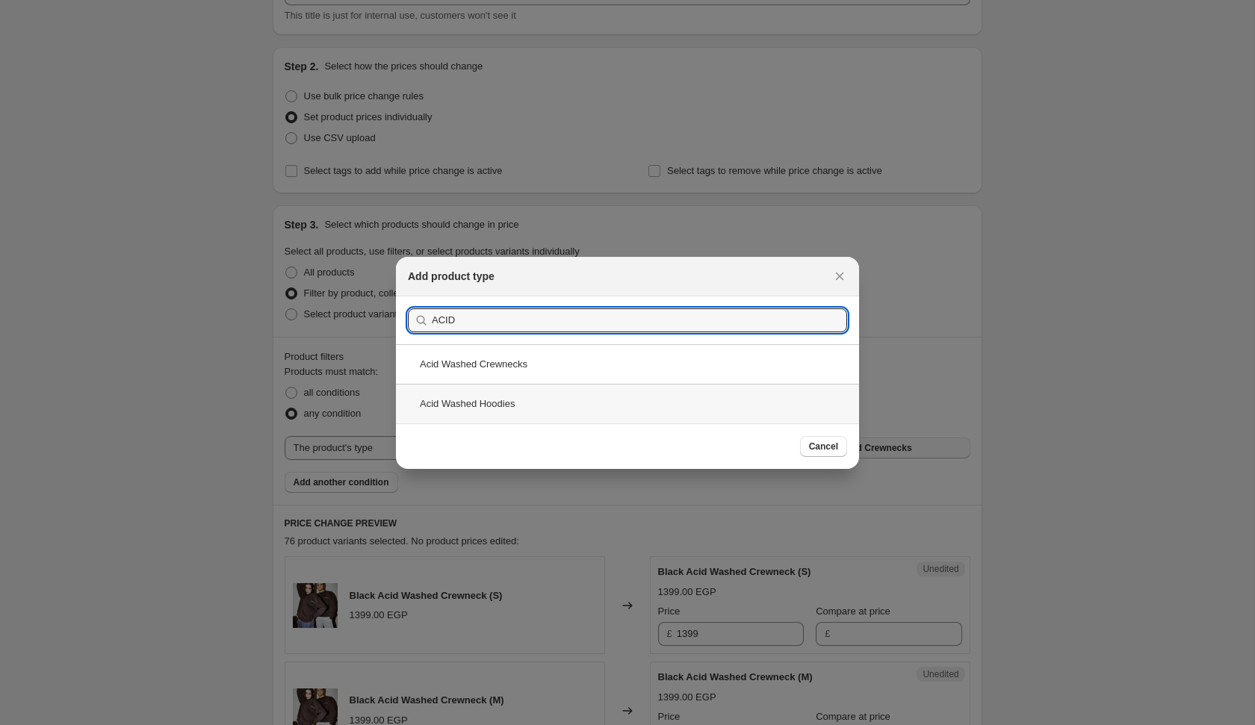
type input "ACID"
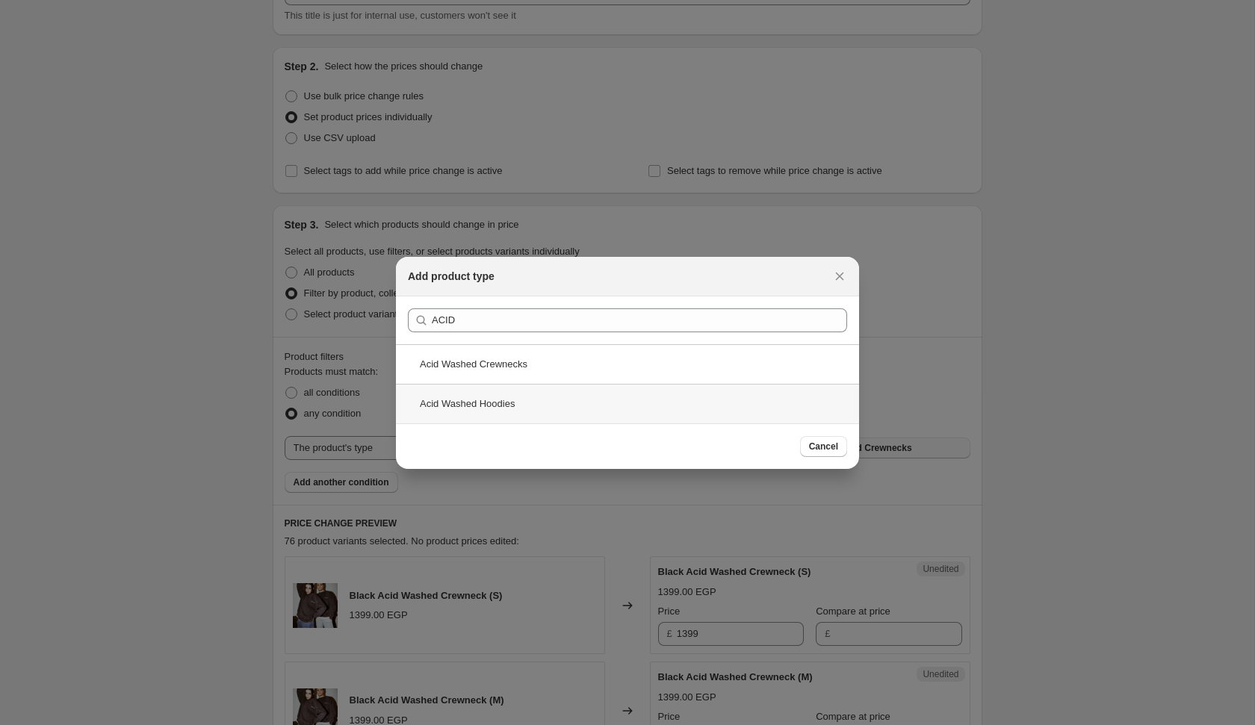
click at [747, 409] on div "Acid Washed Hoodies" at bounding box center [627, 404] width 463 height 40
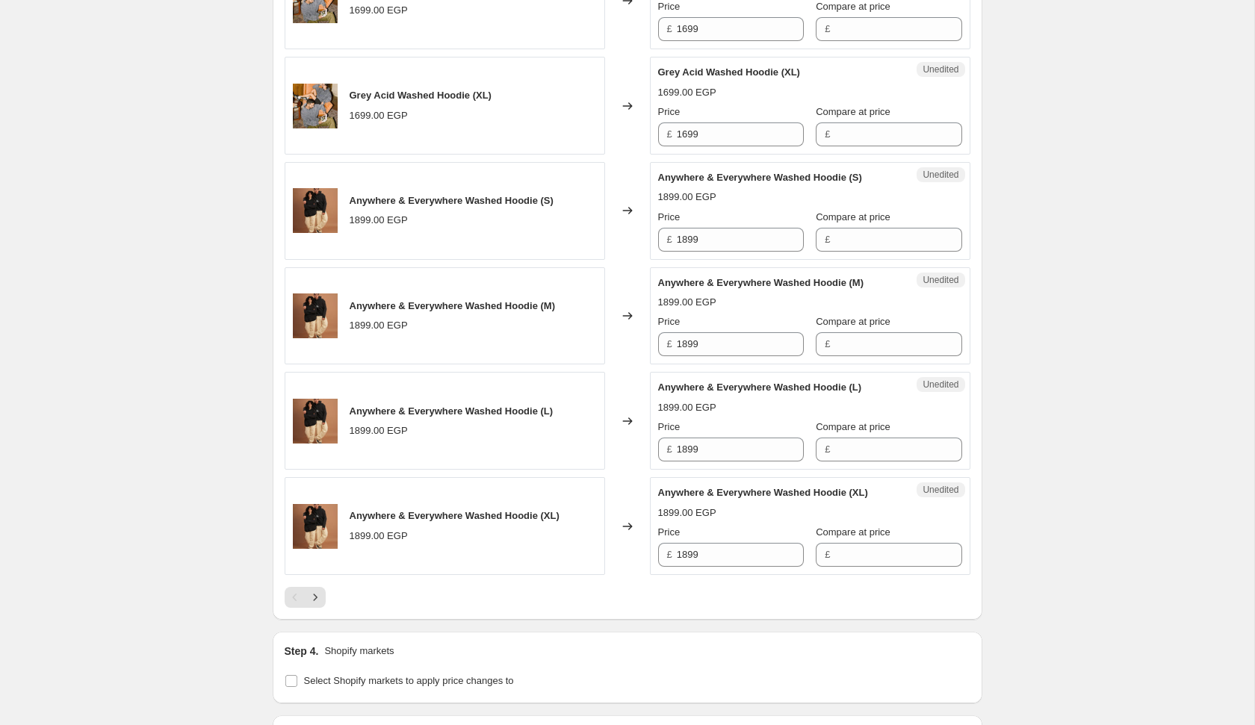
scroll to position [2199, 0]
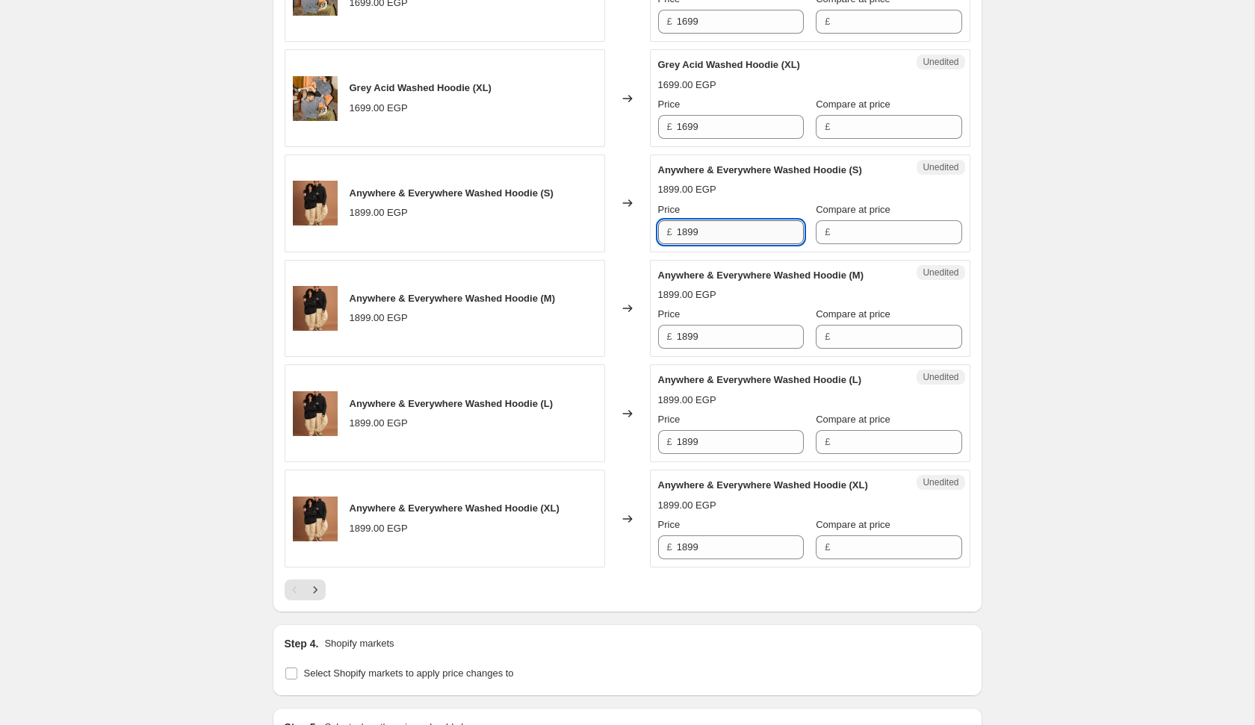
click at [709, 221] on input "1899" at bounding box center [740, 232] width 127 height 24
type input "999"
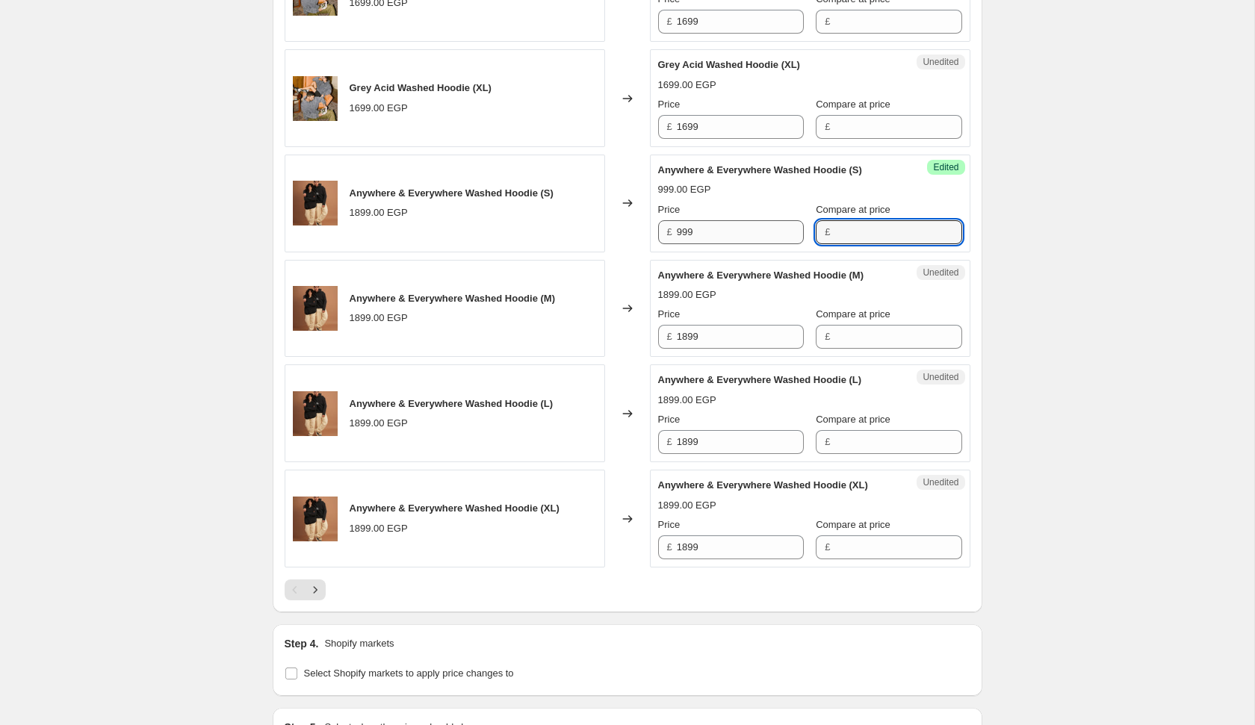
type input "2"
type input "1899"
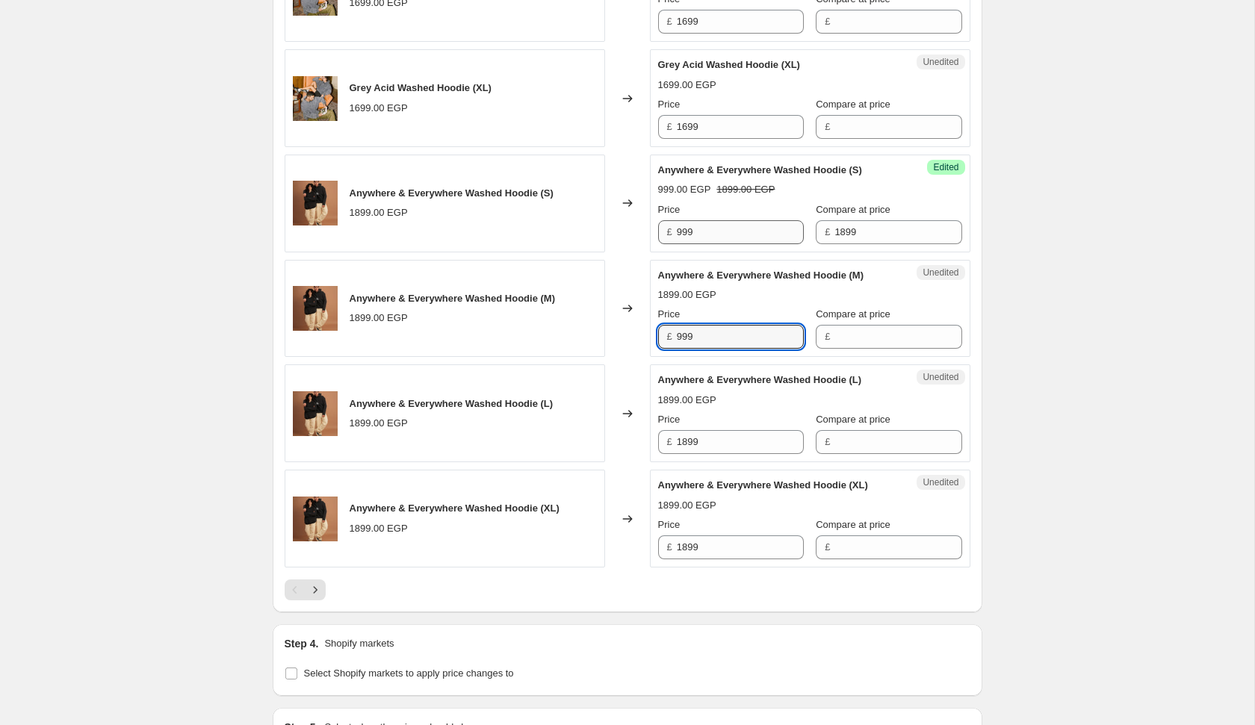
type input "999"
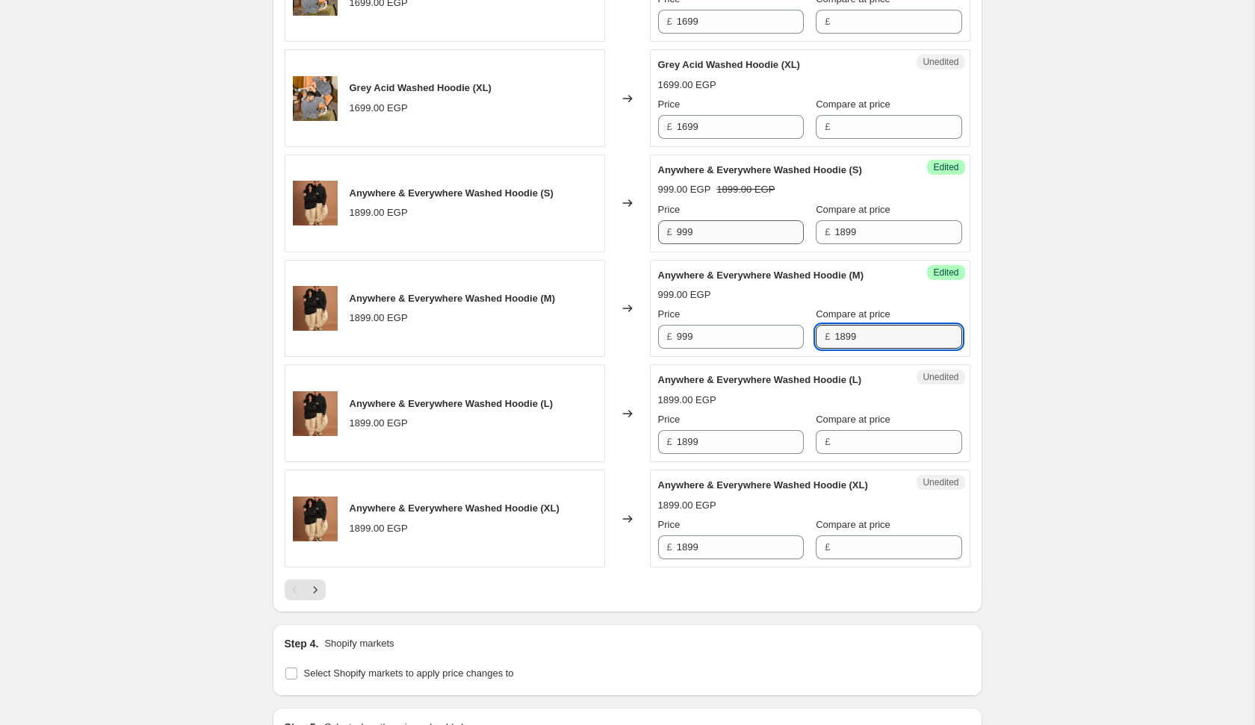
type input "1899"
type input "999"
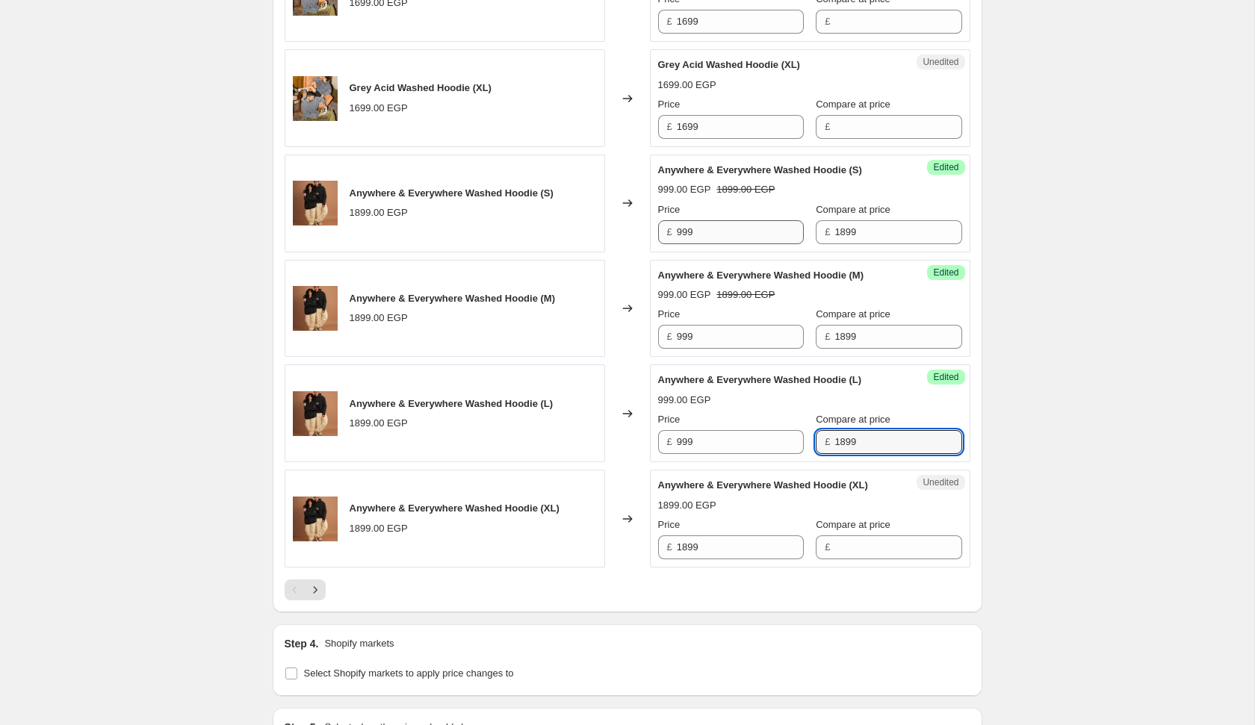
type input "1899"
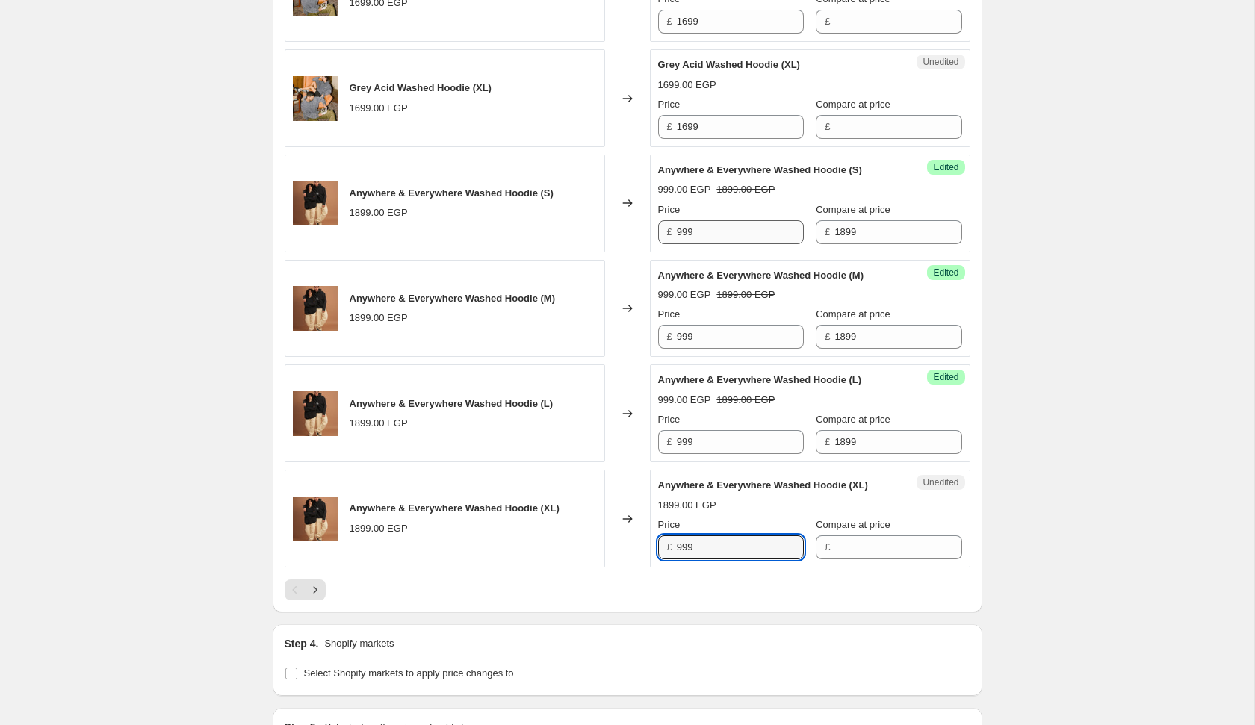
type input "999"
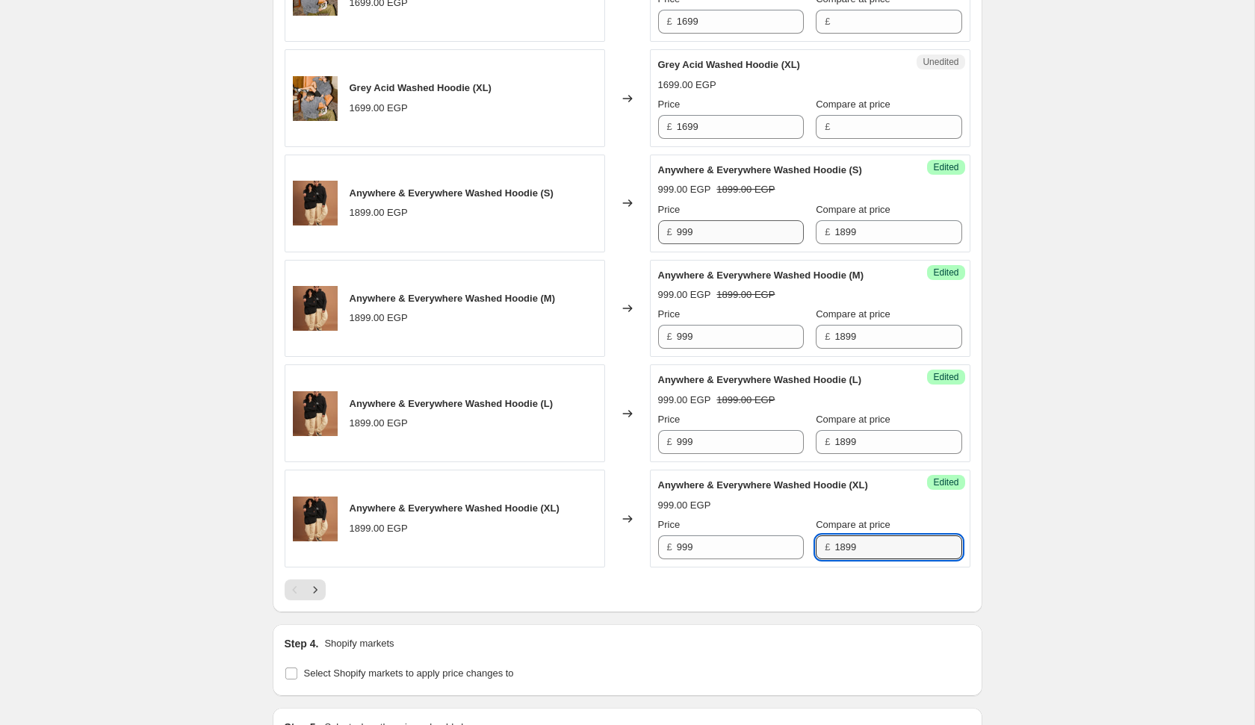
type input "1899"
click at [311, 587] on icon "Next" at bounding box center [315, 590] width 15 height 15
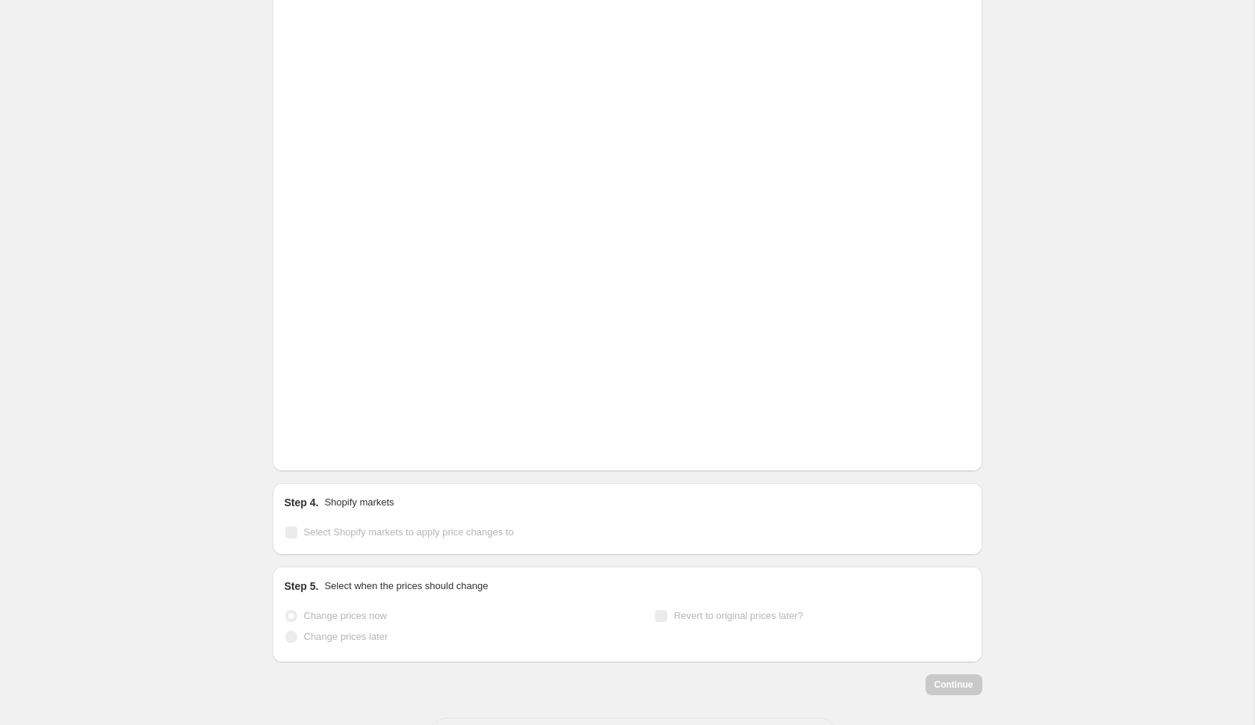
scroll to position [2363, 0]
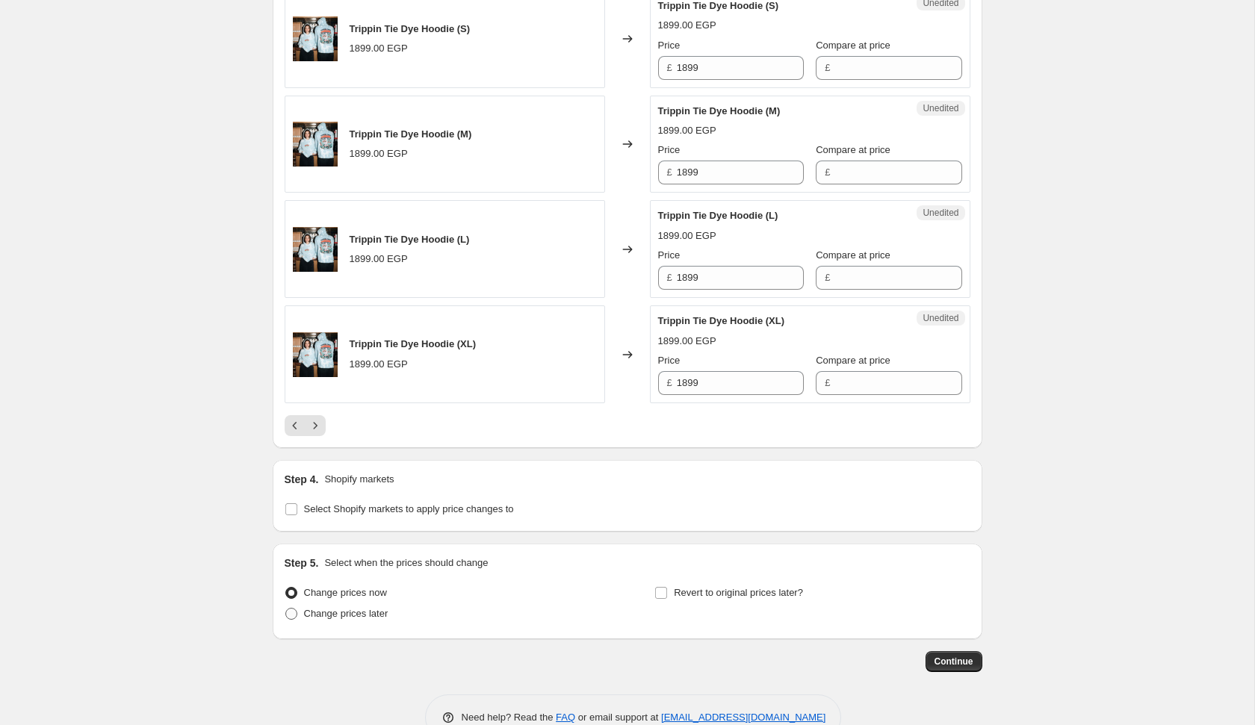
click at [338, 608] on span "Change prices later" at bounding box center [346, 613] width 84 height 11
click at [286, 608] on input "Change prices later" at bounding box center [285, 608] width 1 height 1
radio input "true"
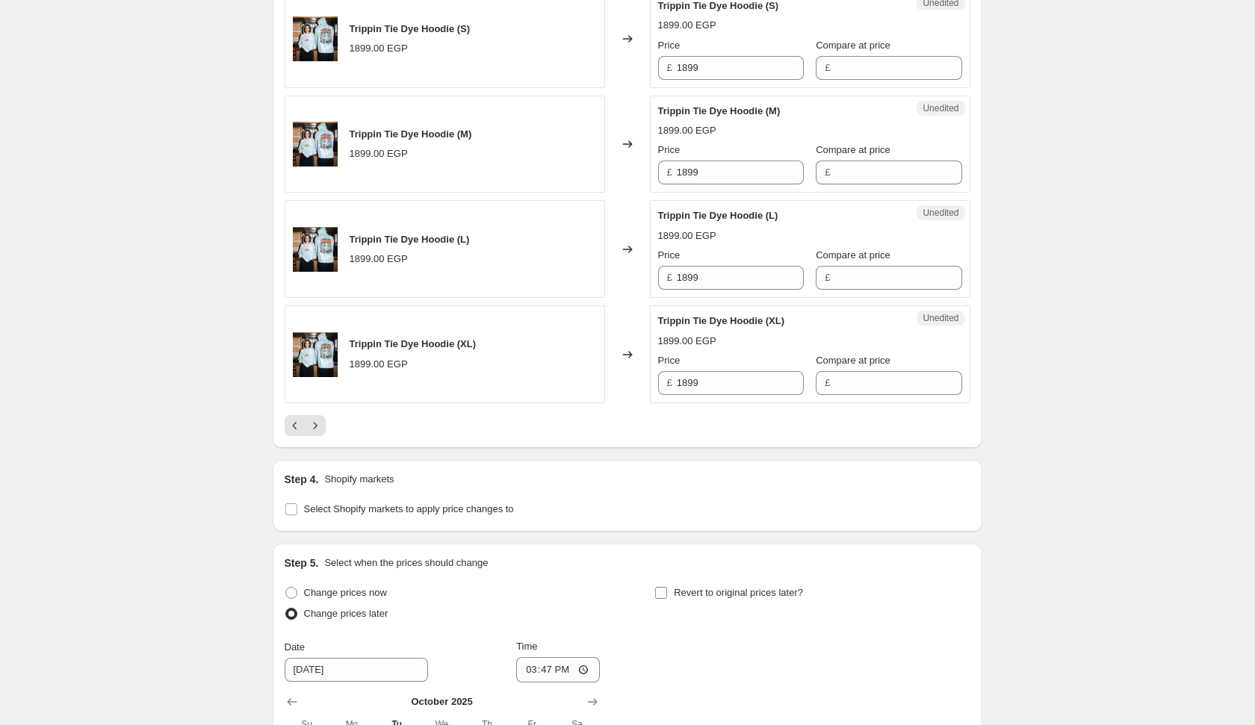
click at [704, 587] on span "Revert to original prices later?" at bounding box center [738, 592] width 129 height 11
click at [667, 587] on input "Revert to original prices later?" at bounding box center [661, 593] width 12 height 12
checkbox input "true"
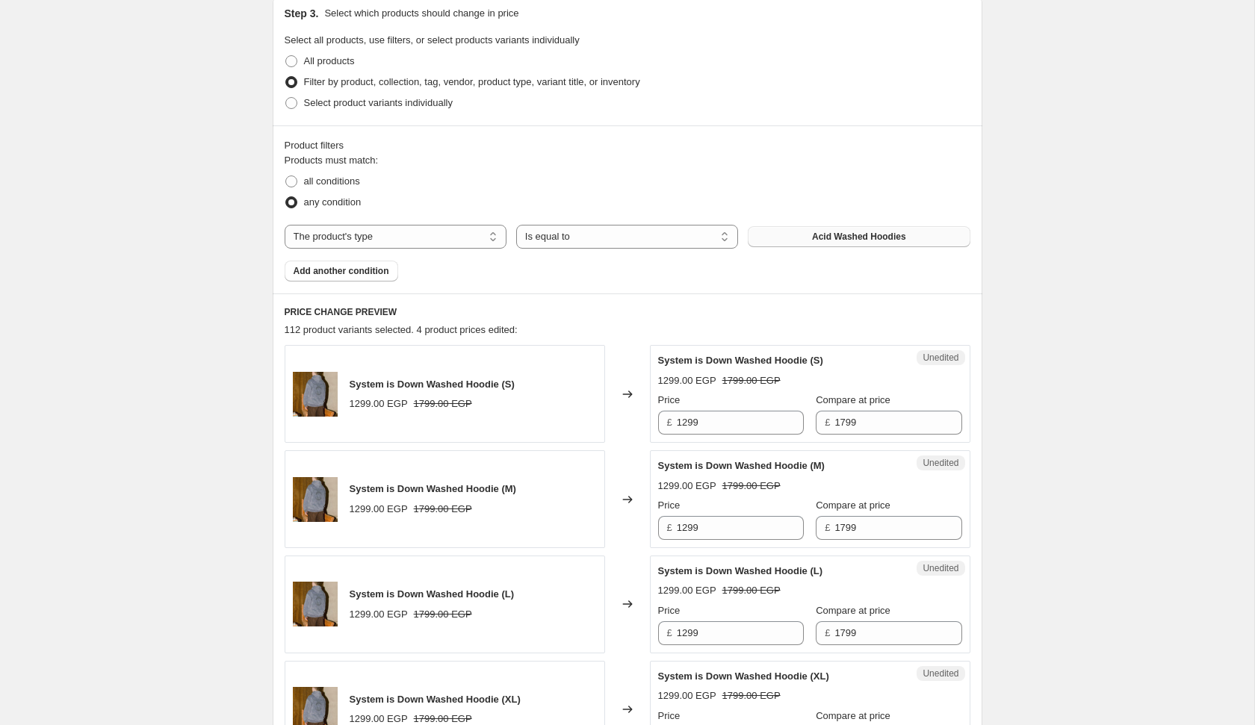
scroll to position [323, 0]
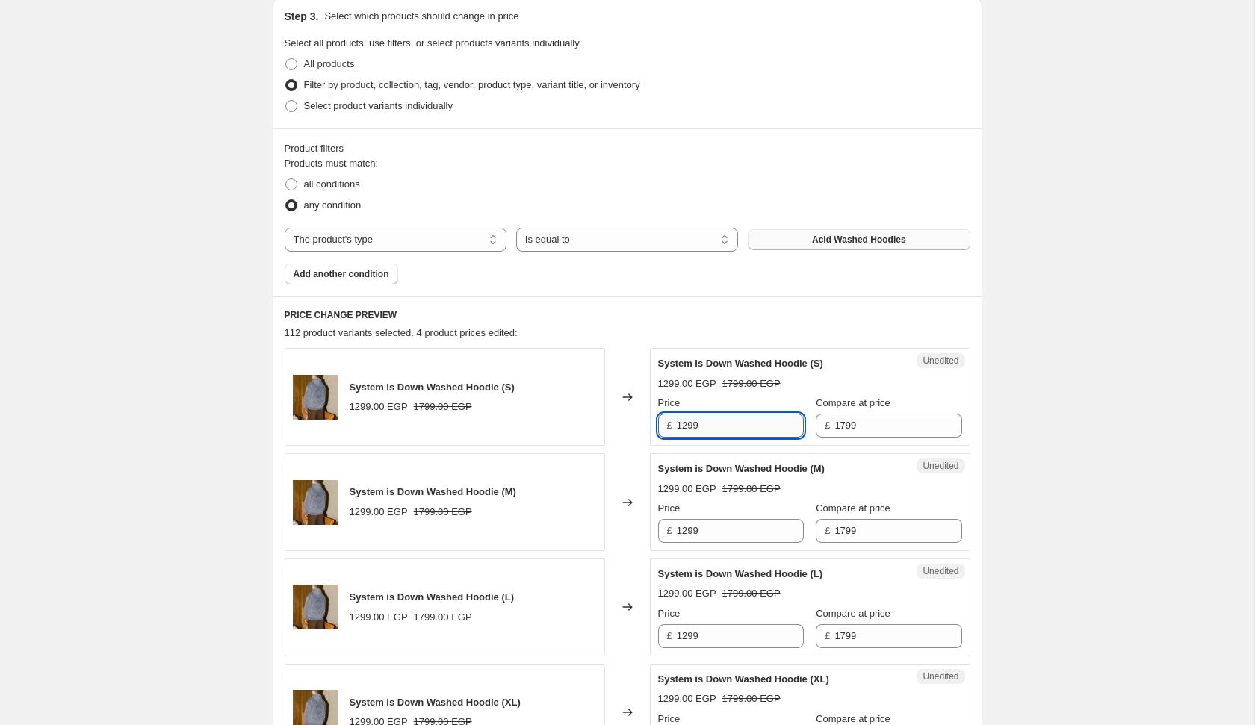
click at [710, 423] on input "1299" at bounding box center [740, 426] width 127 height 24
type input "999"
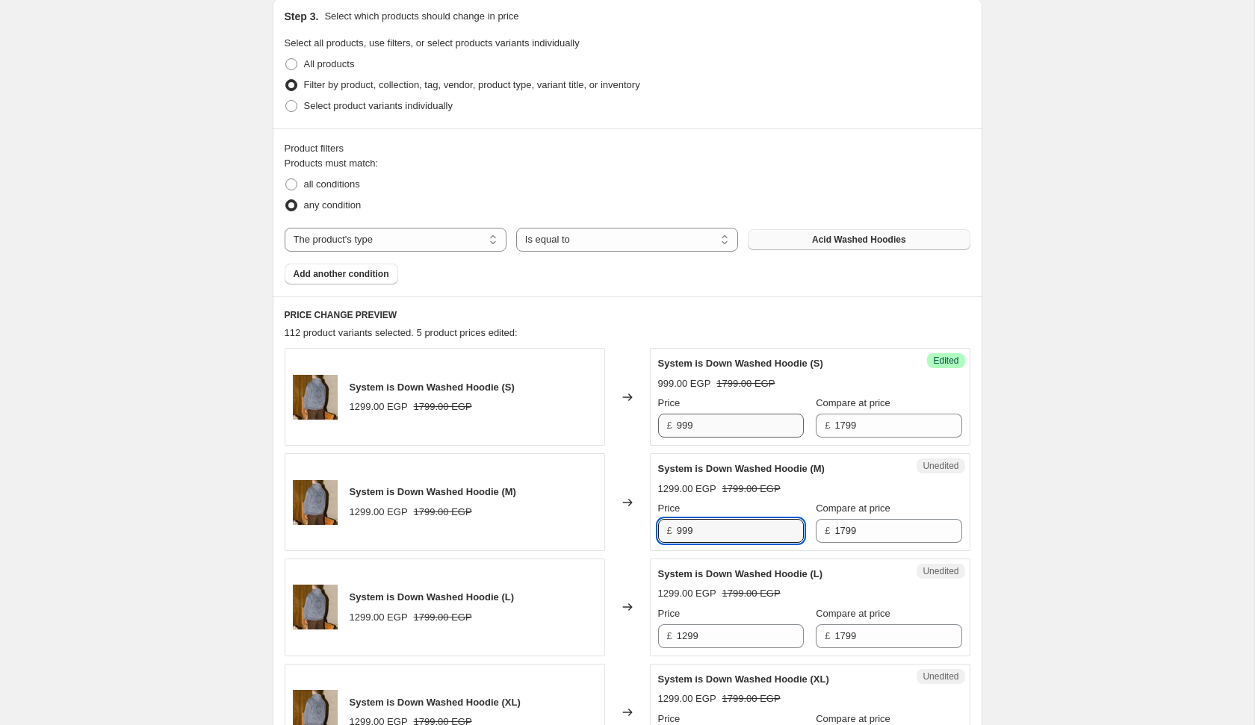
type input "999"
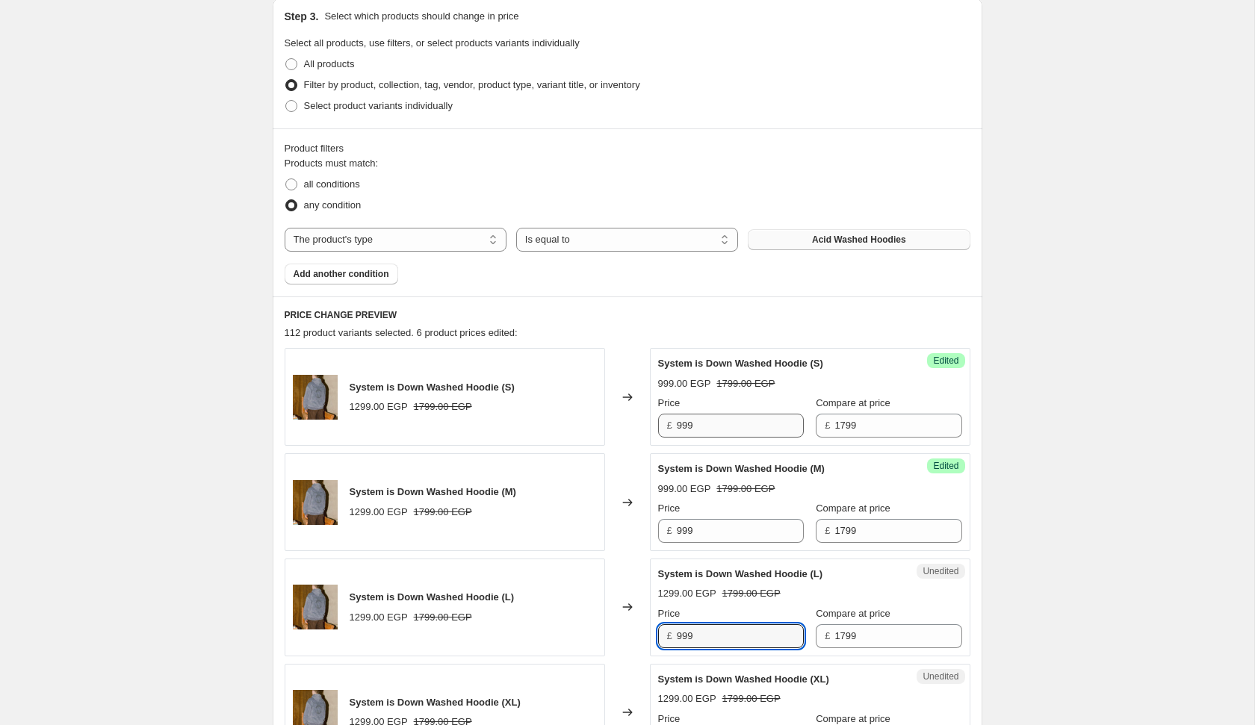
type input "999"
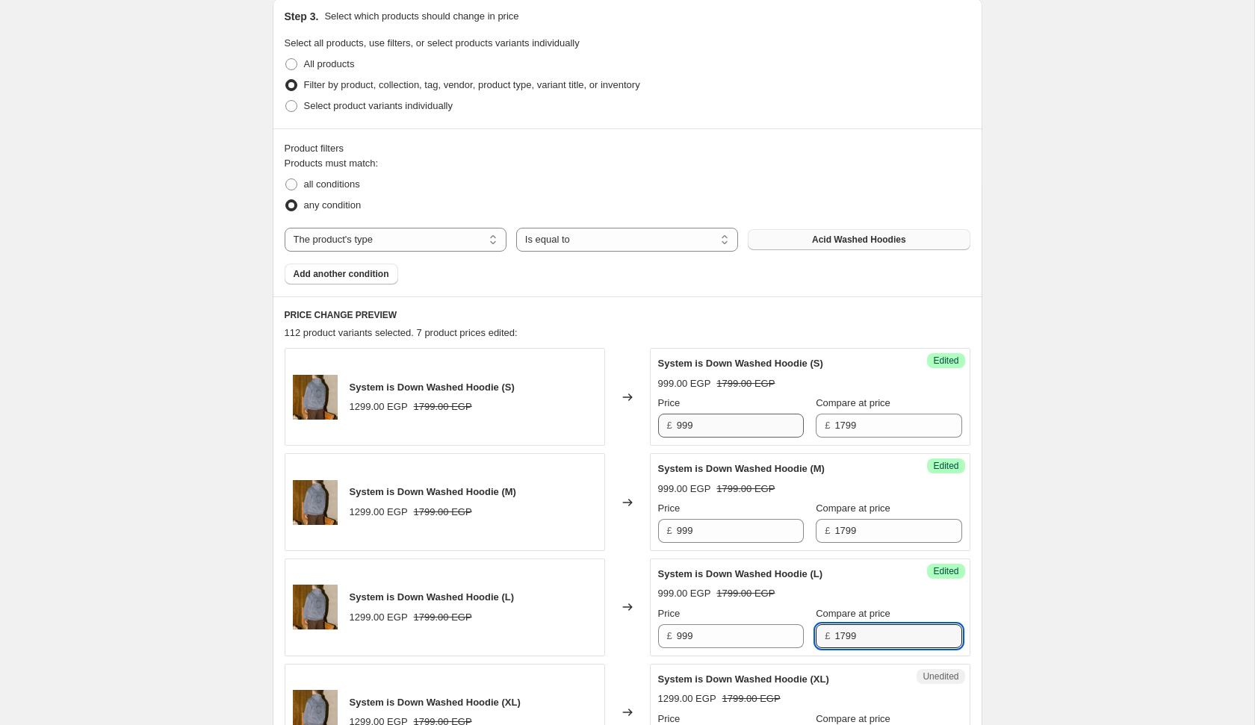
scroll to position [699, 0]
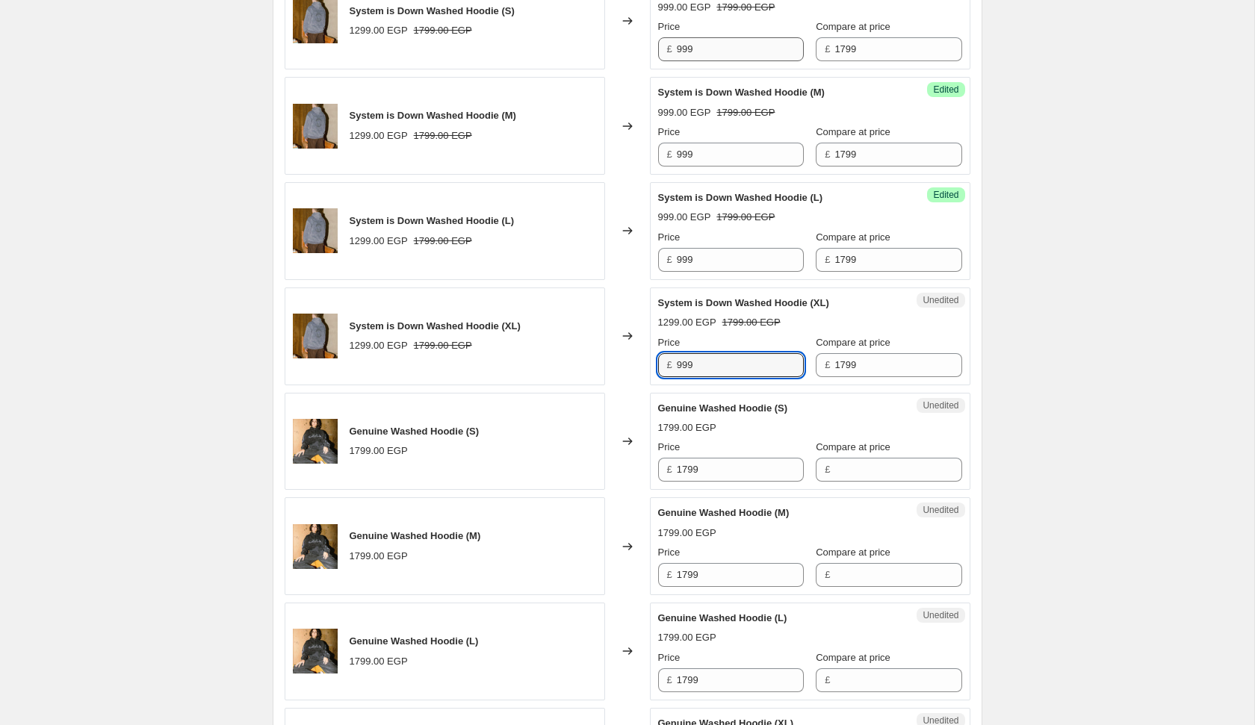
type input "999"
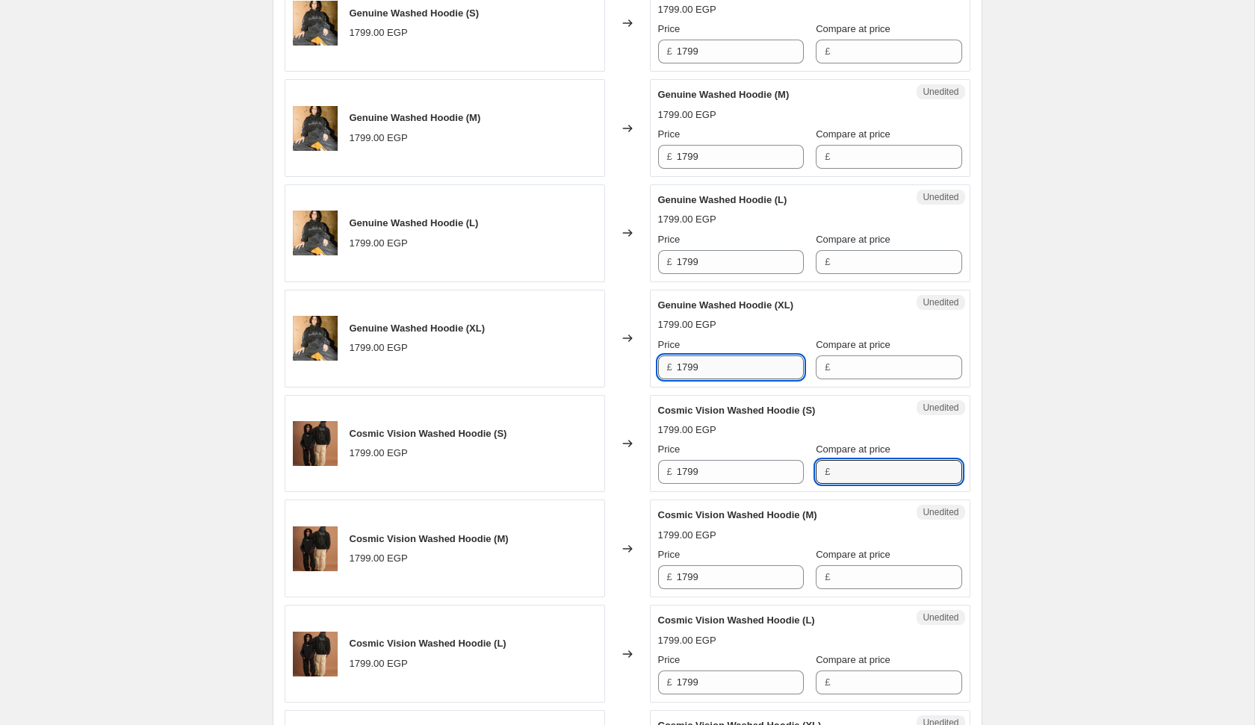
click at [726, 362] on input "1799" at bounding box center [740, 368] width 127 height 24
click at [725, 362] on input "1799" at bounding box center [740, 368] width 127 height 24
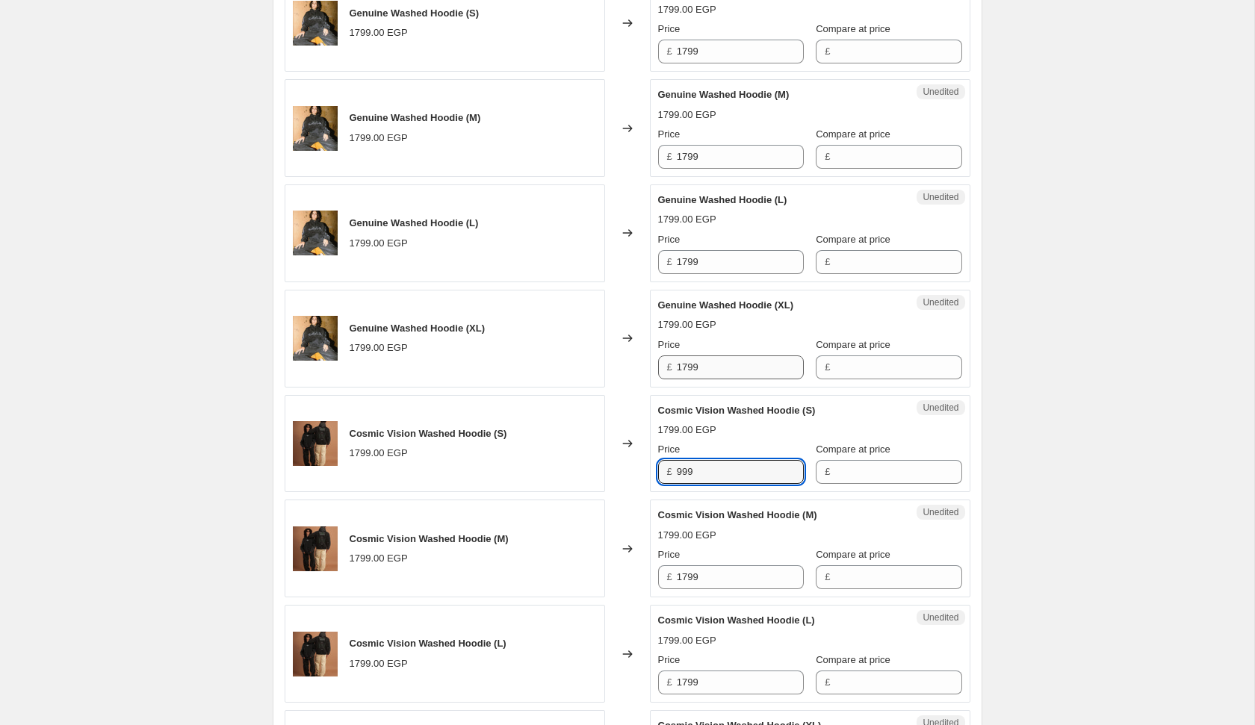
type input "999"
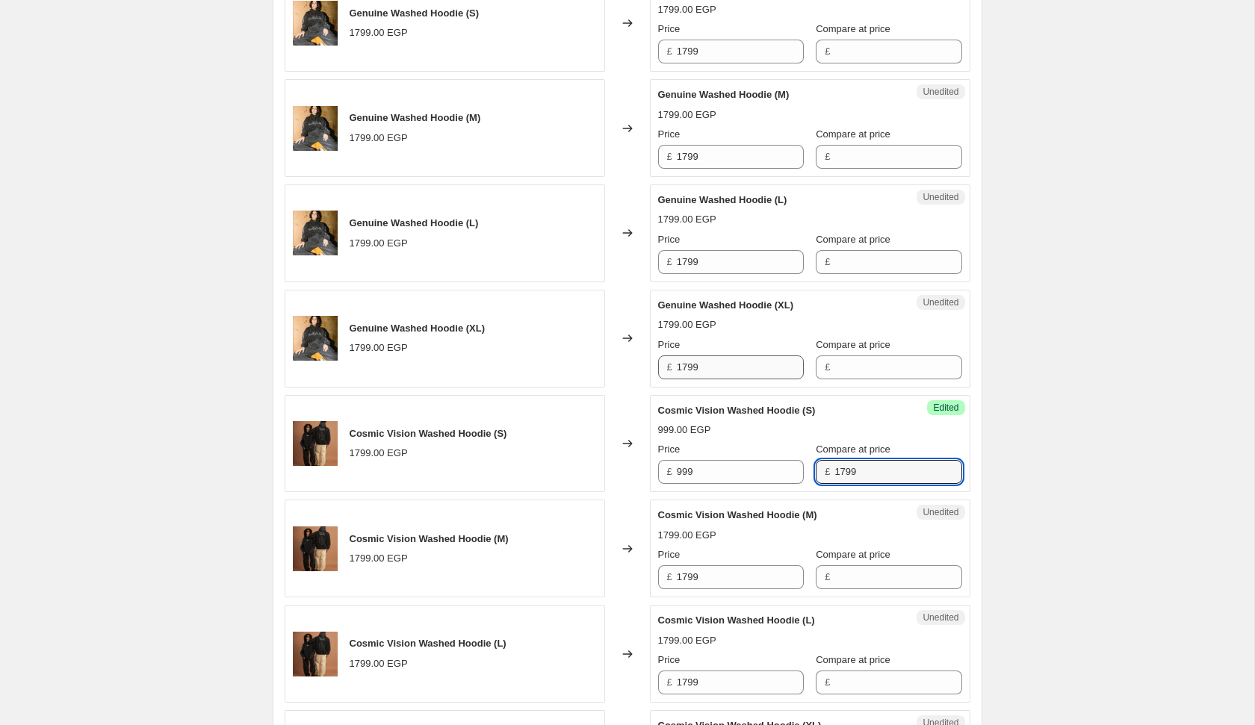
type input "1799"
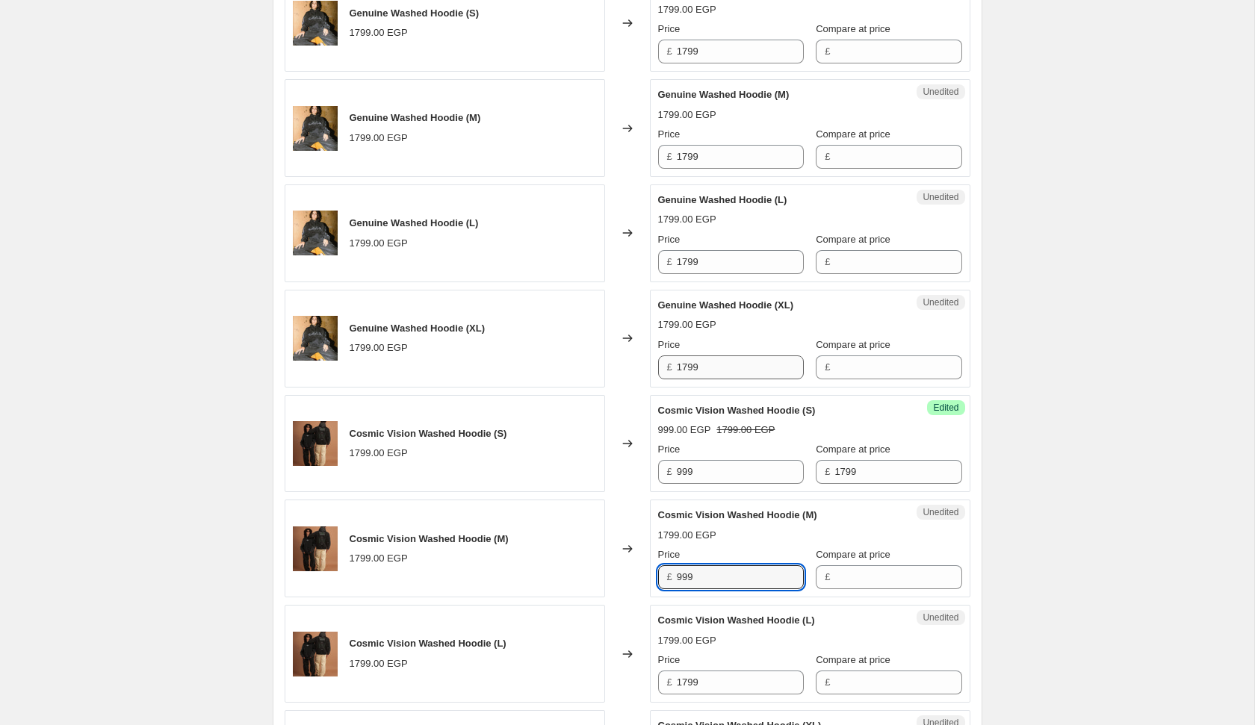
type input "999"
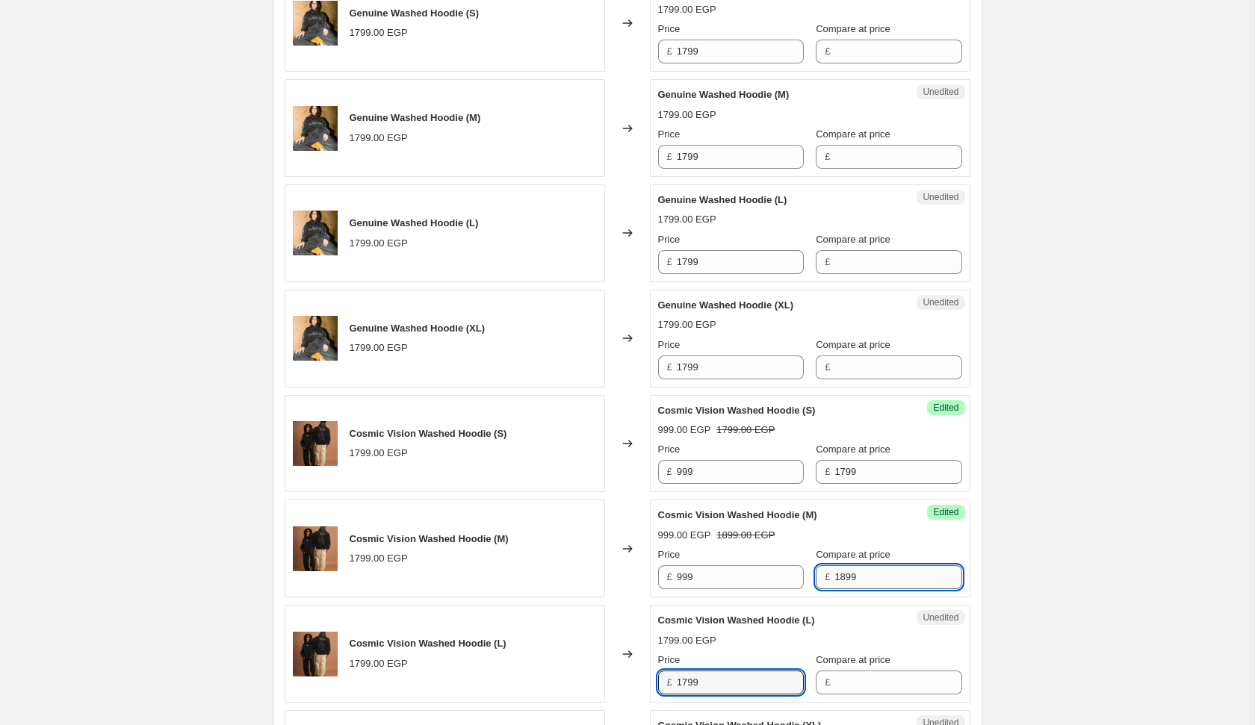
click at [834, 573] on input "1899" at bounding box center [897, 577] width 127 height 24
type input "1799"
type input "999"
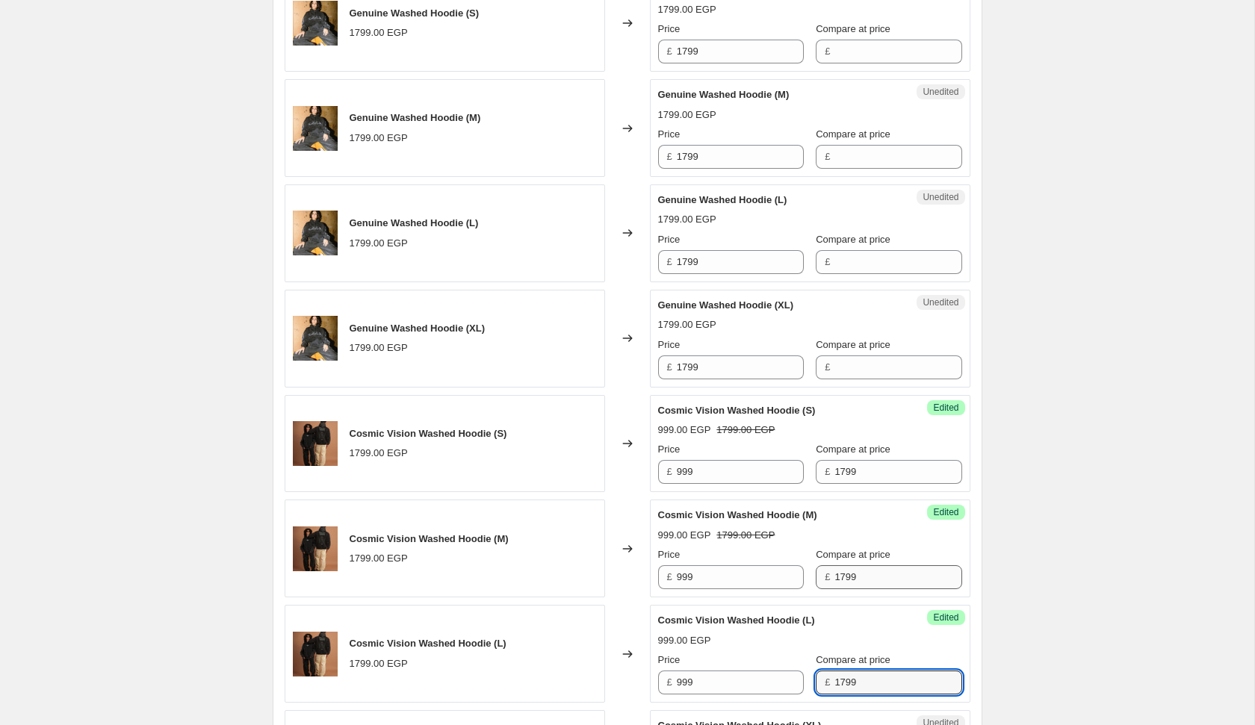
type input "1799"
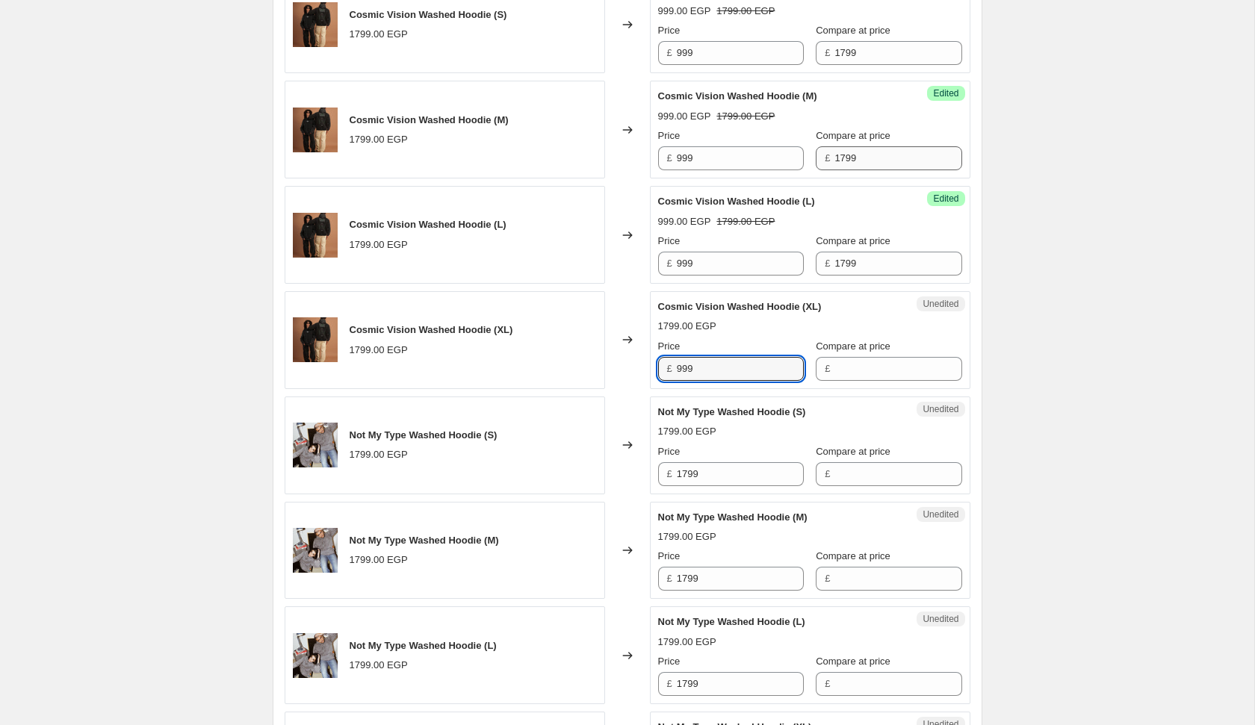
type input "999"
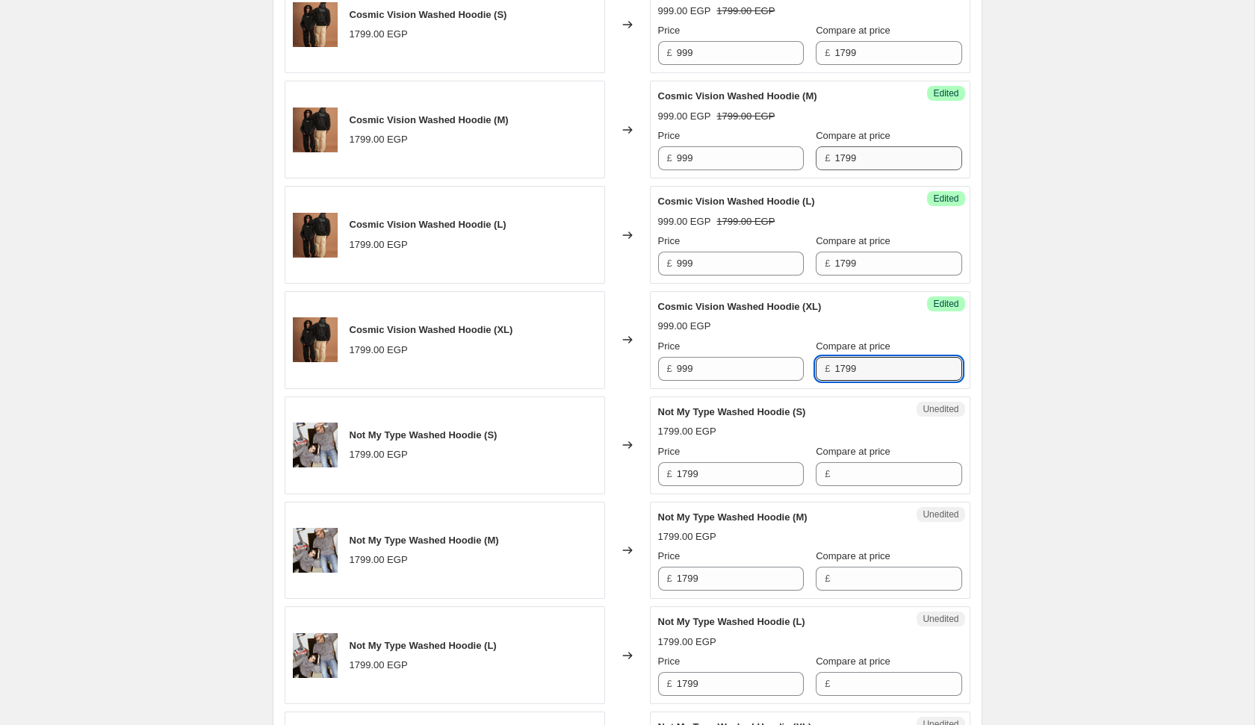
type input "1799"
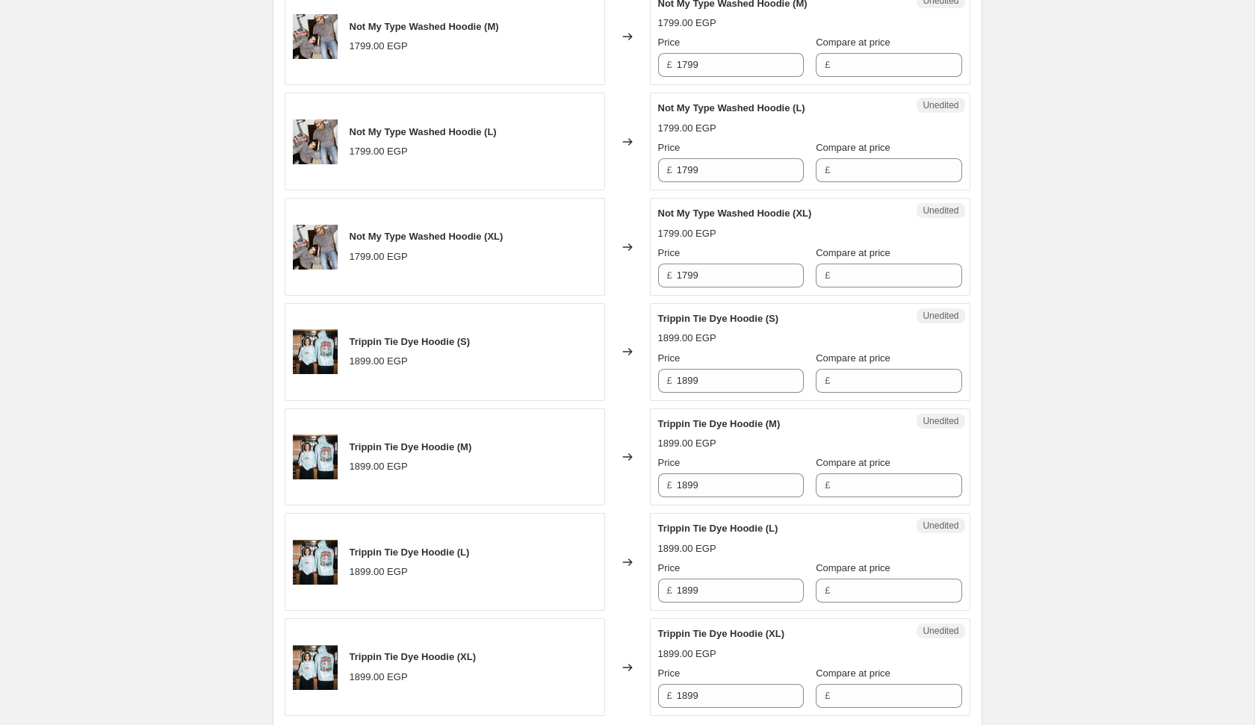
scroll to position [2053, 0]
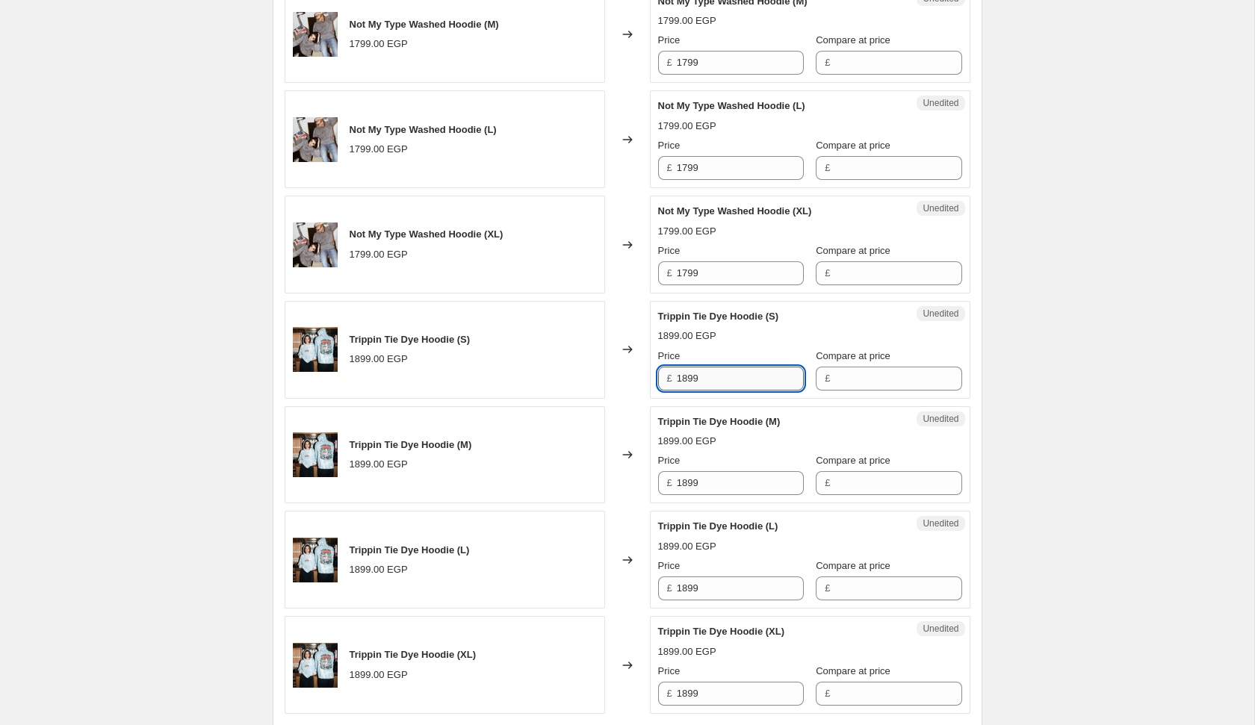
click at [713, 379] on input "1899" at bounding box center [740, 379] width 127 height 24
type input "999"
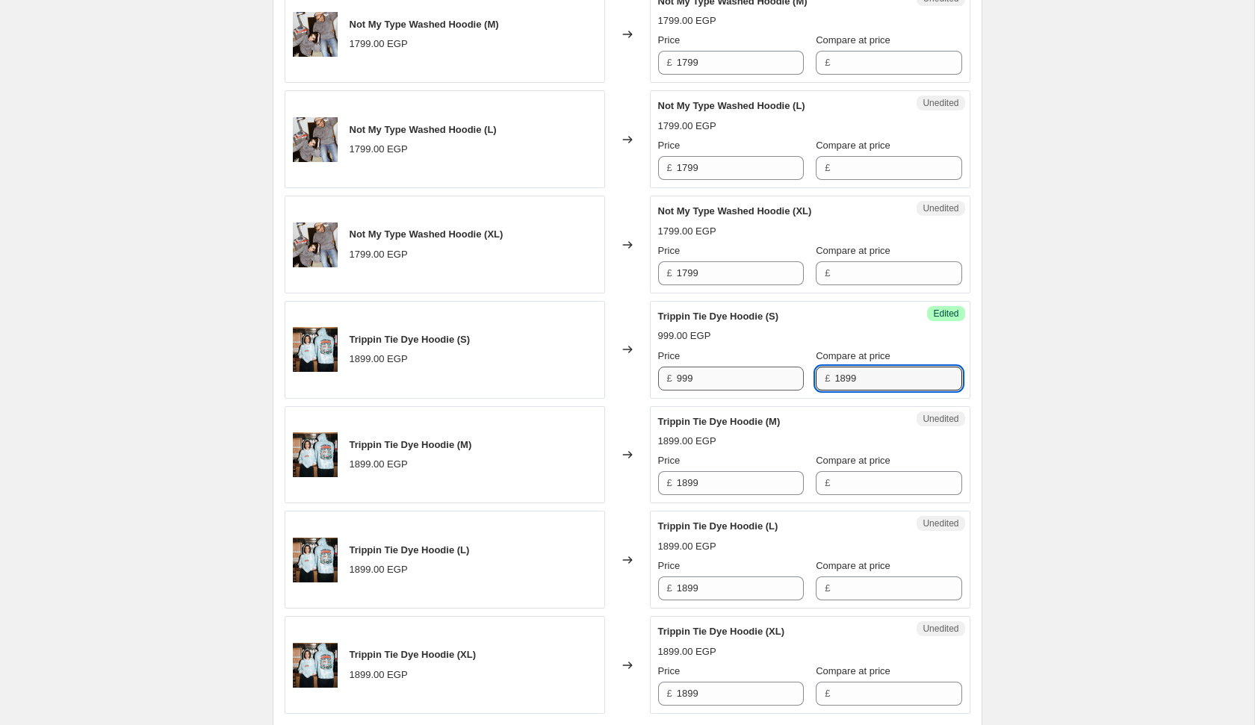
type input "1899"
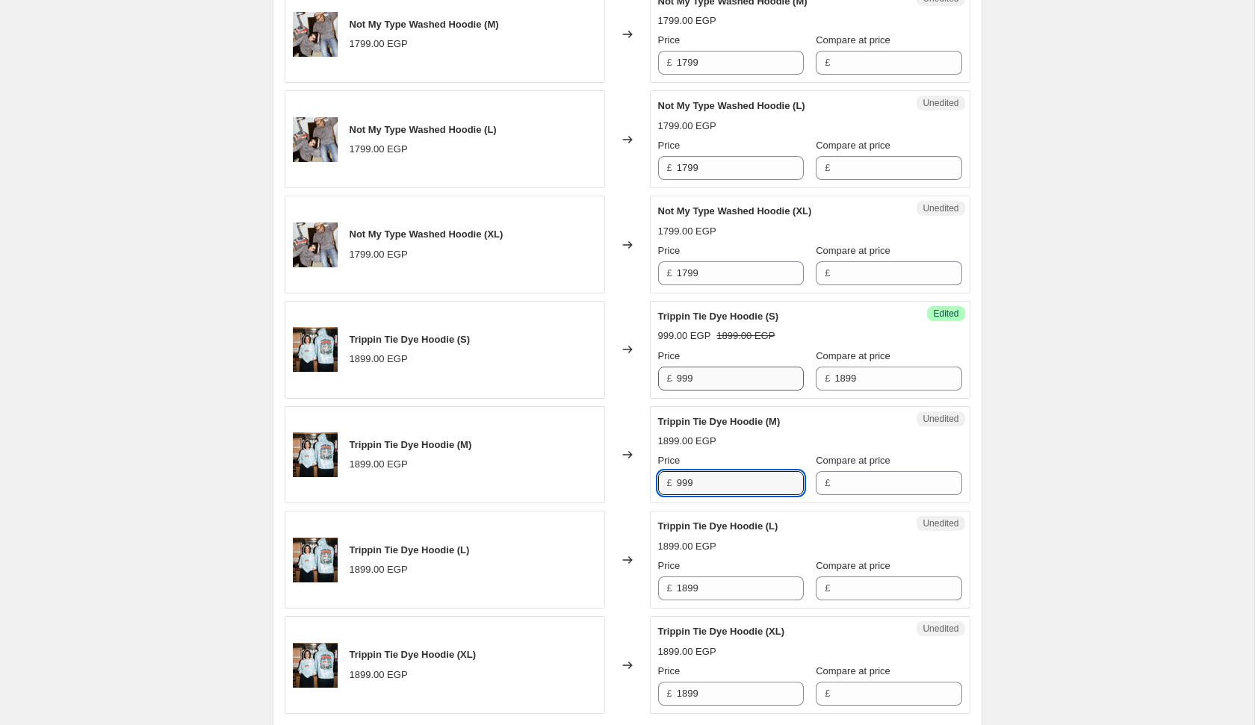
type input "999"
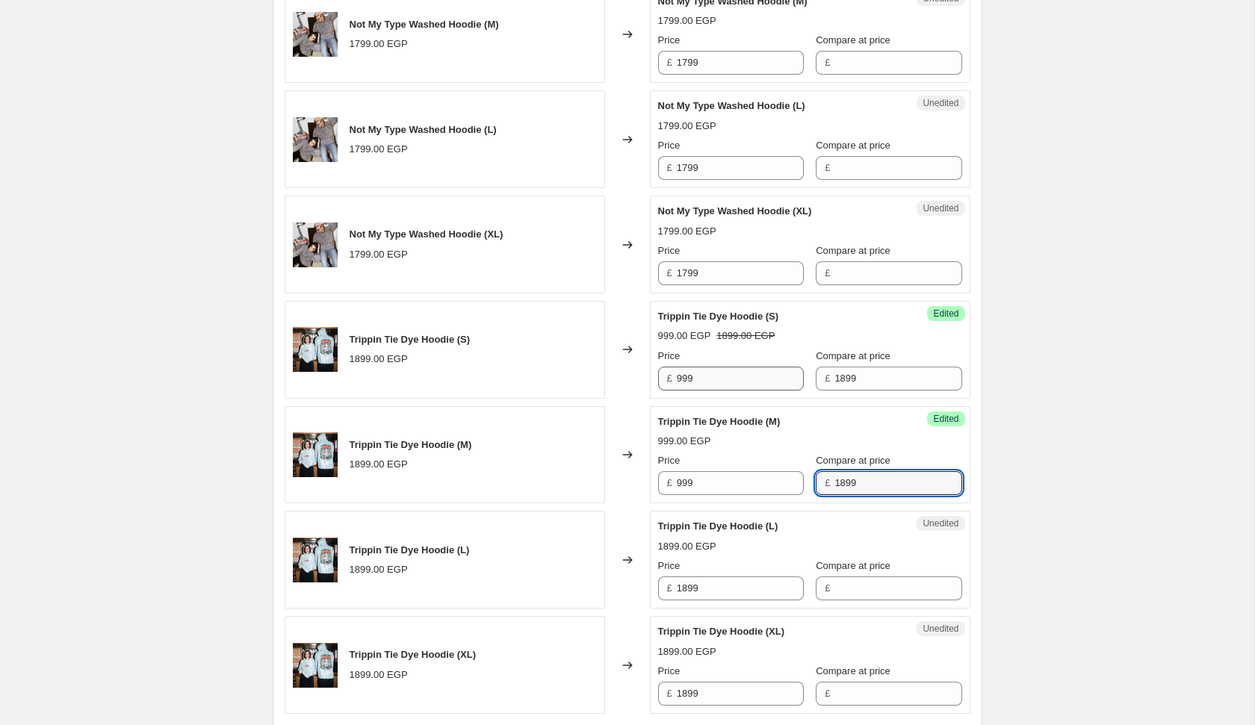
type input "1899"
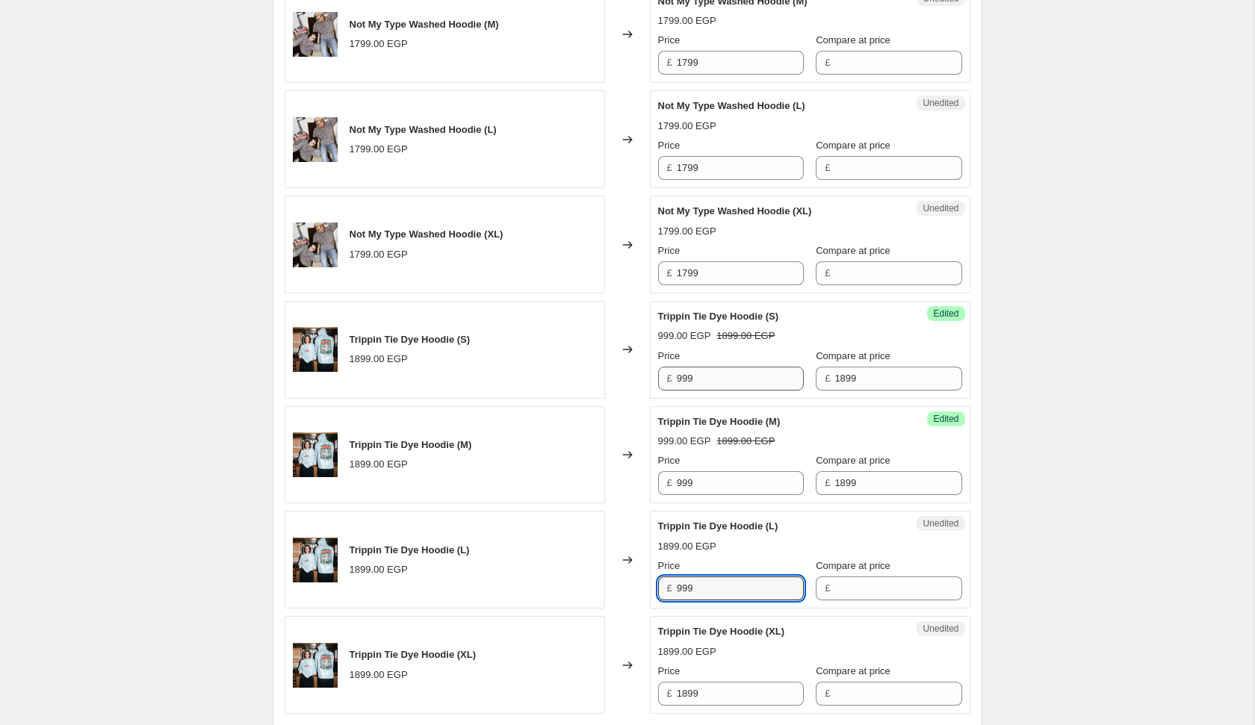
type input "999"
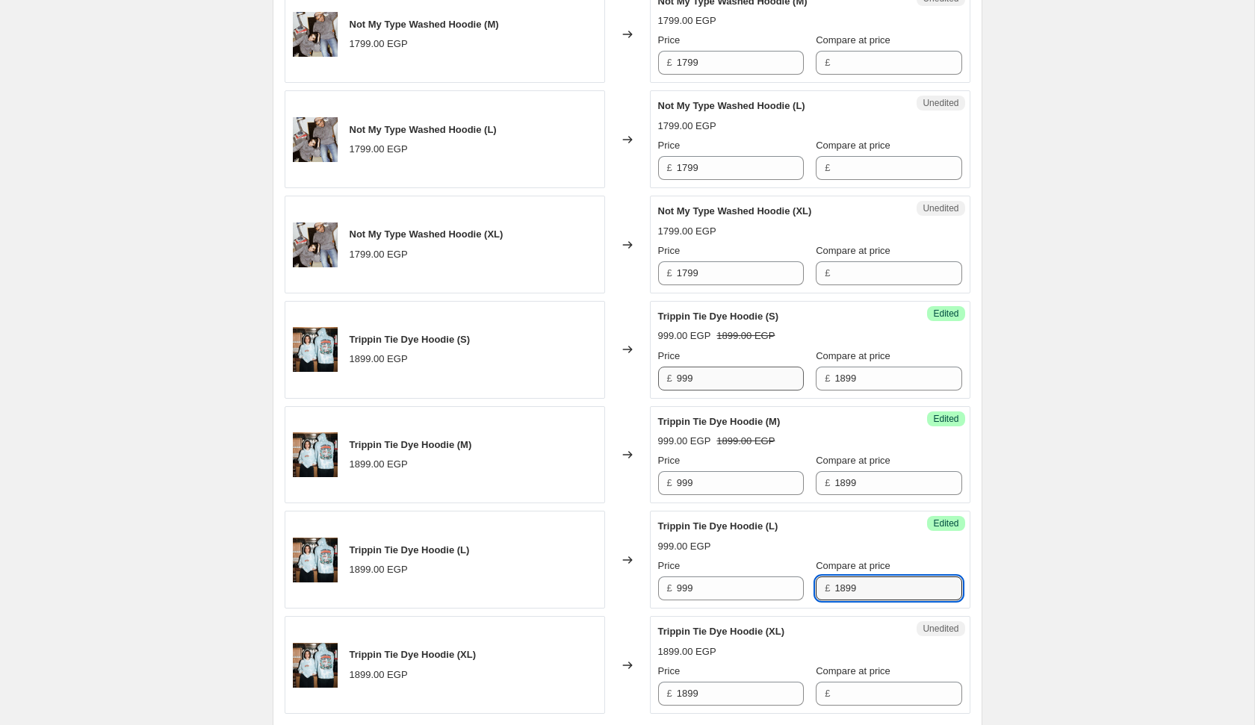
type input "1899"
type input "999"
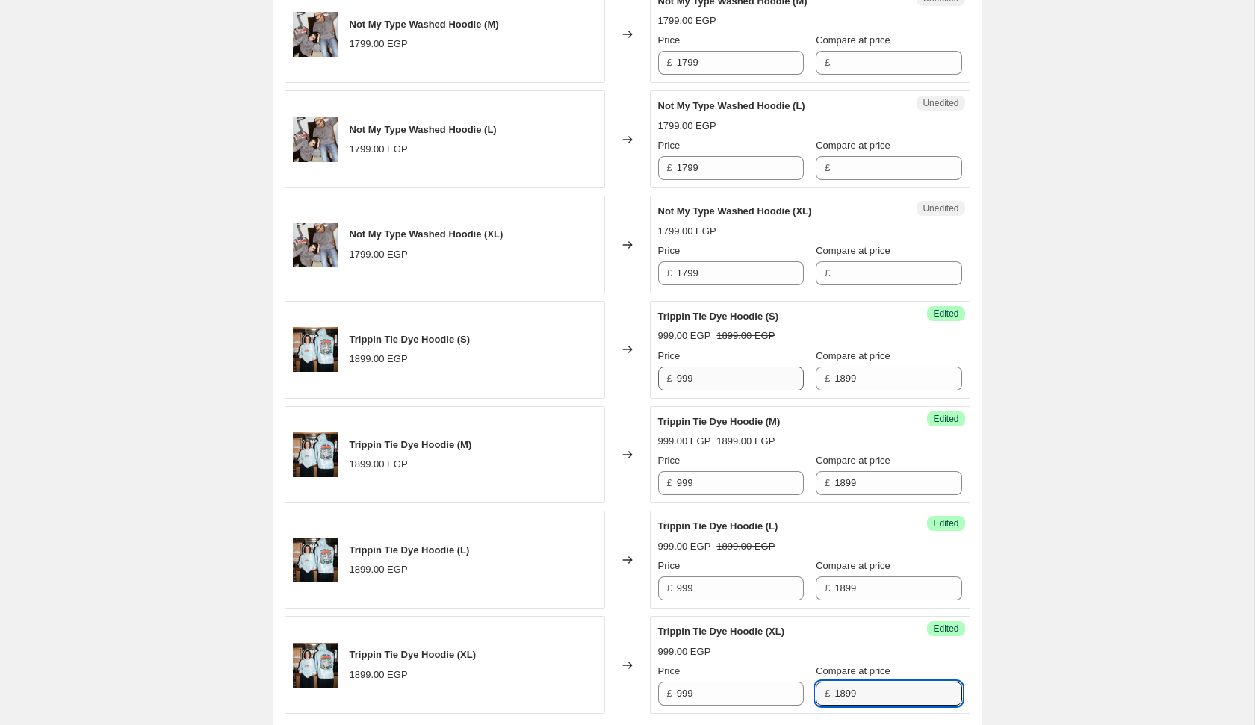
type input "1899"
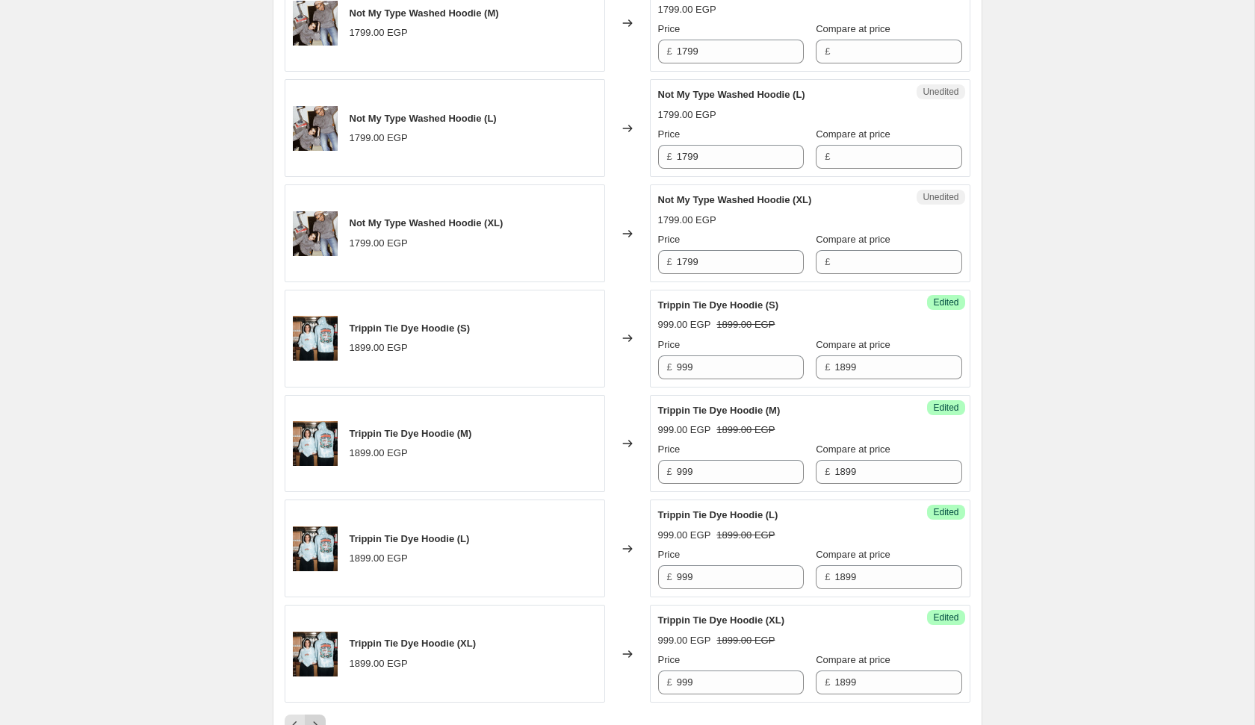
click at [322, 719] on icon "Next" at bounding box center [315, 725] width 15 height 15
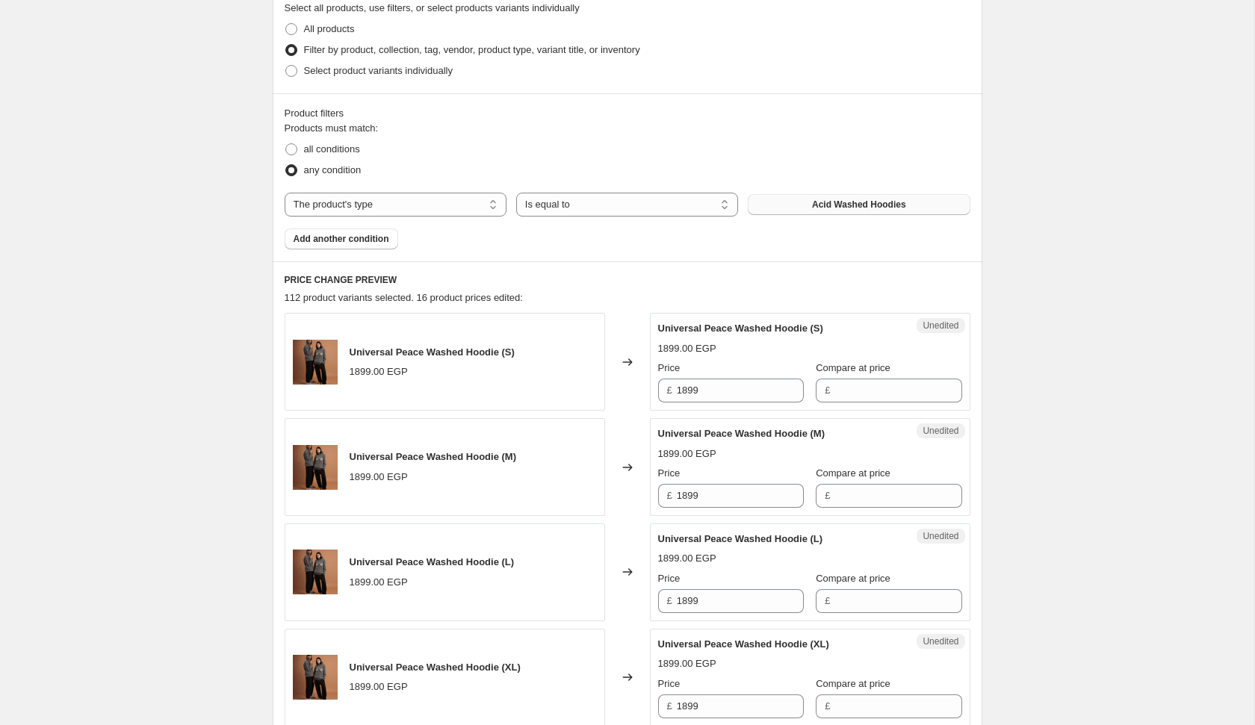
scroll to position [335, 0]
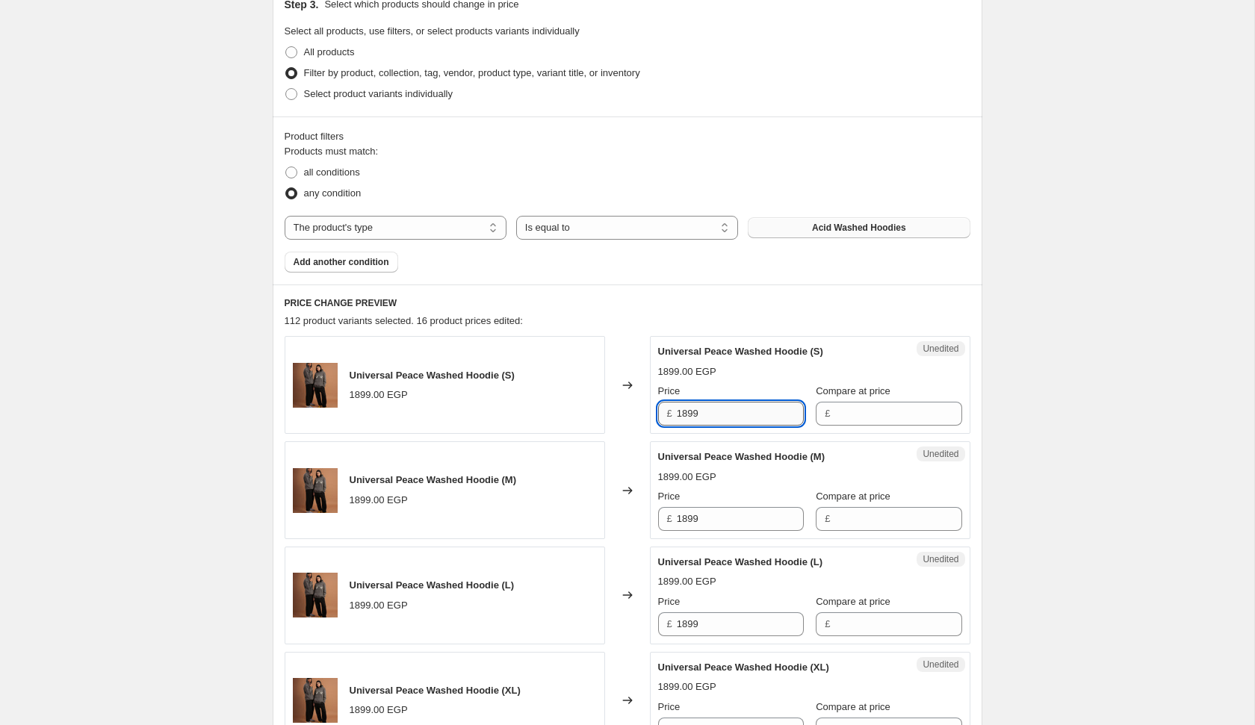
click at [727, 402] on input "1899" at bounding box center [740, 414] width 127 height 24
type input "999"
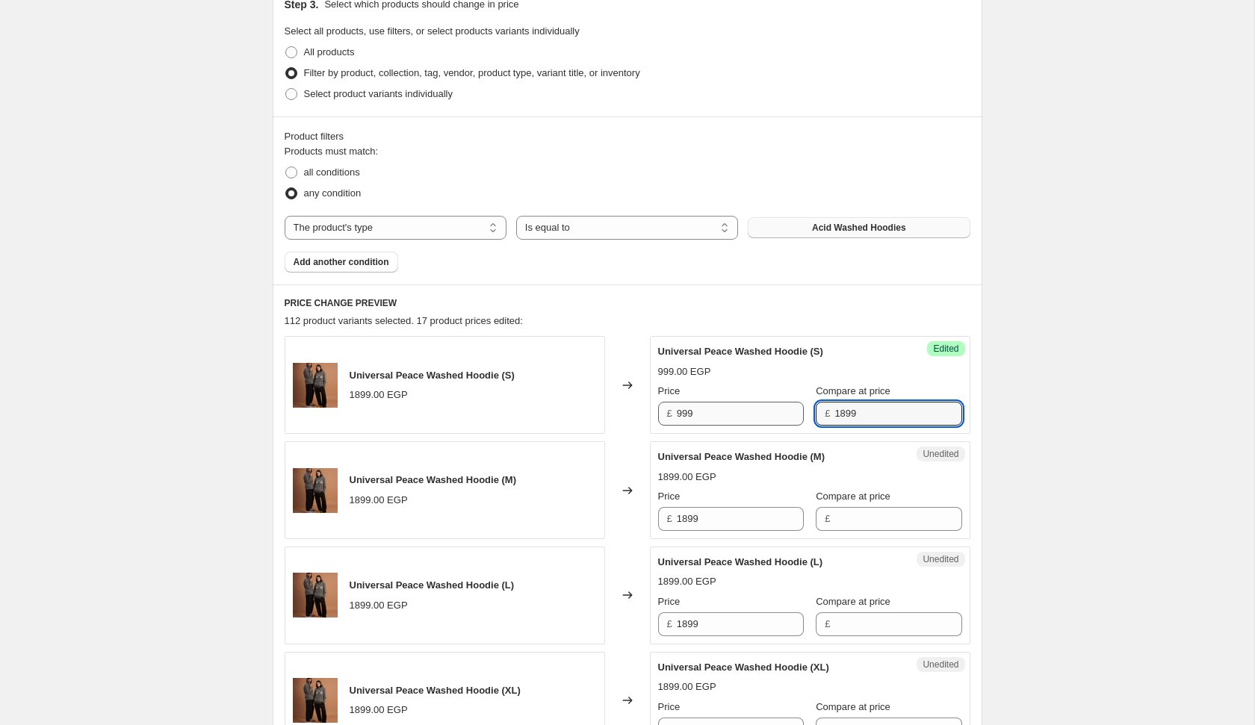
type input "1899"
type input "999"
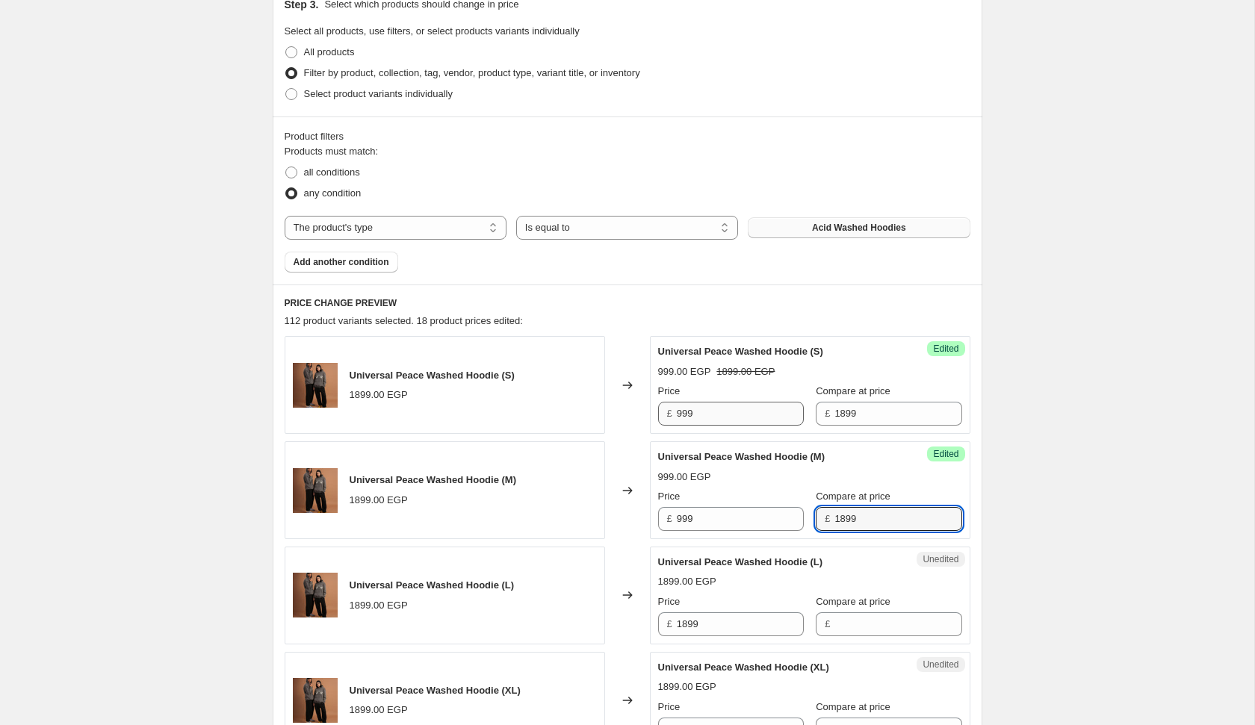
type input "1899"
type input "999"
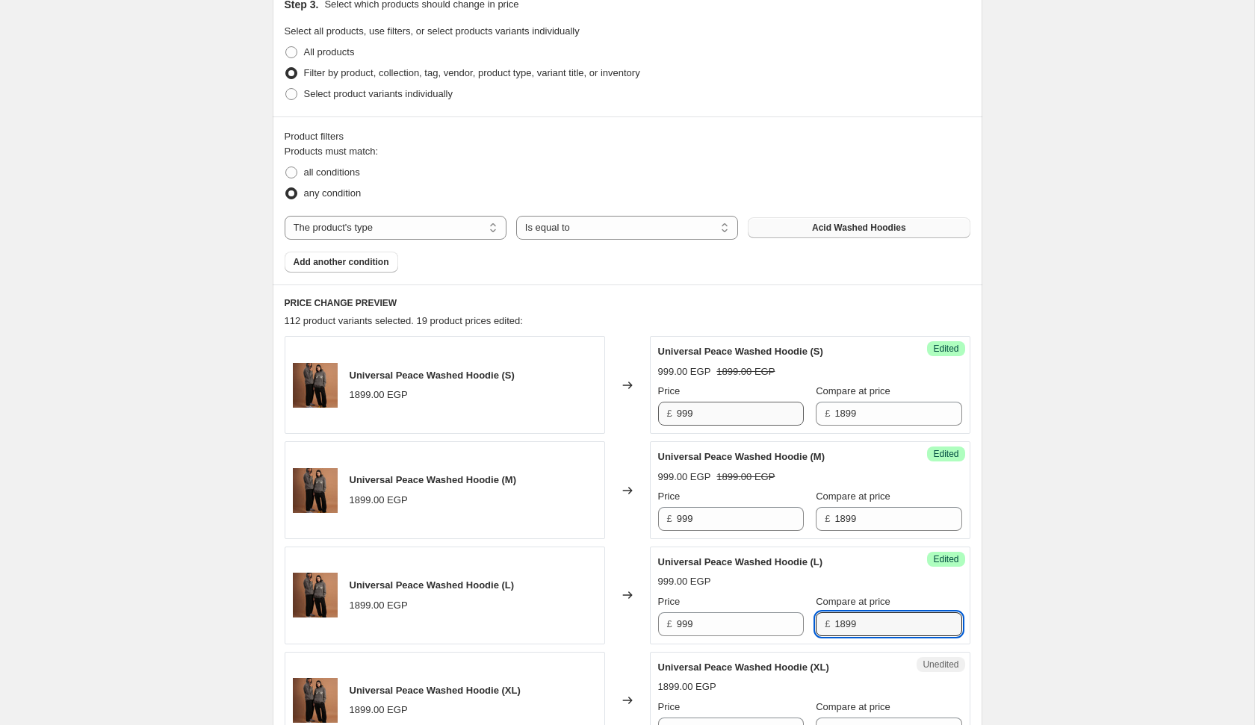
type input "1899"
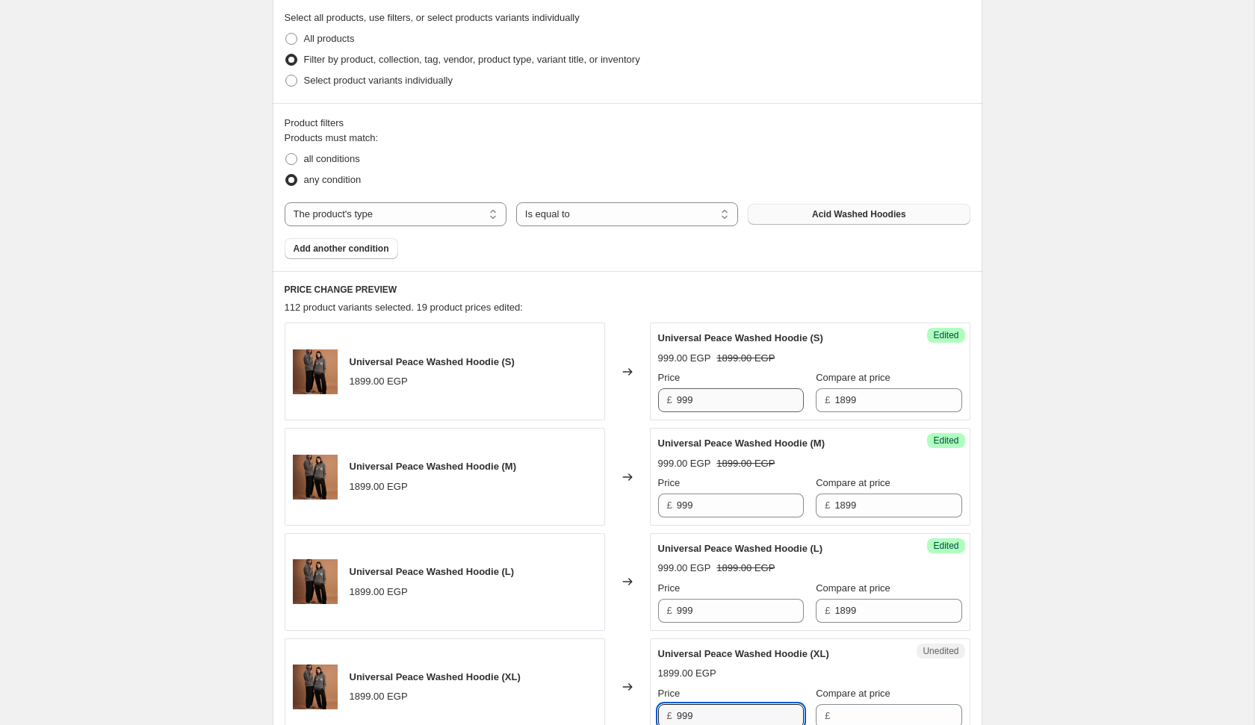
type input "999"
type input "1899"
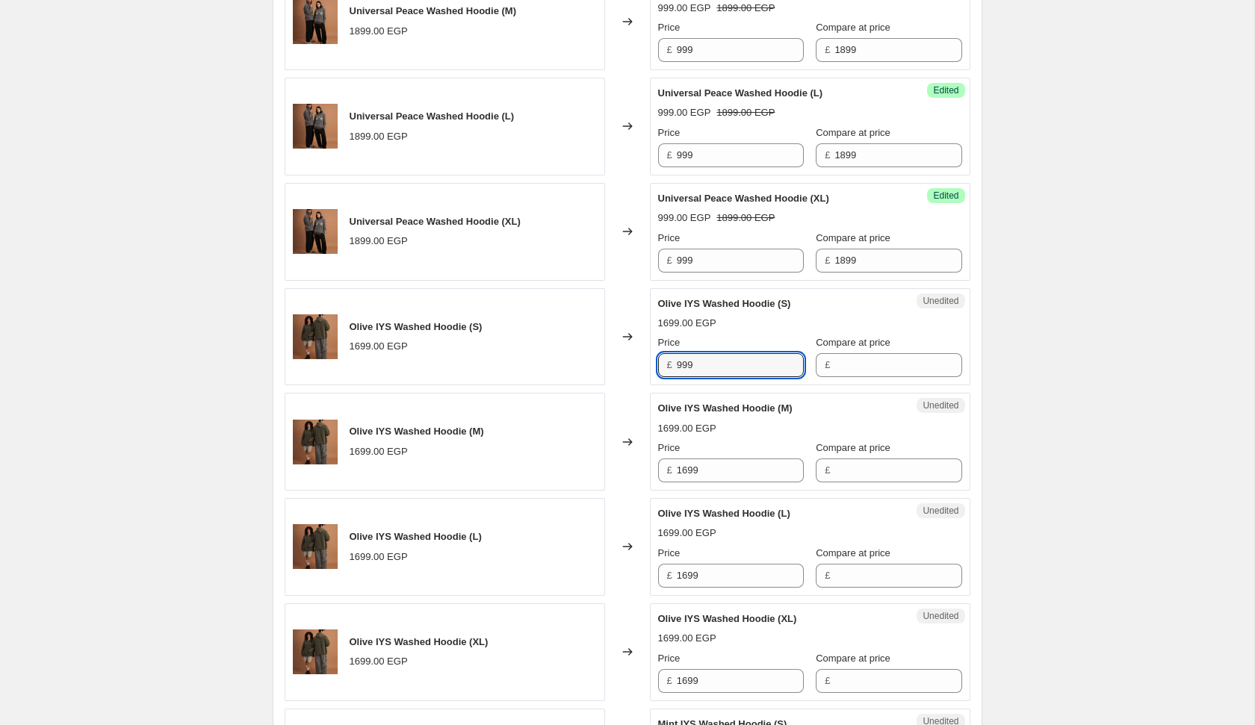
type input "999"
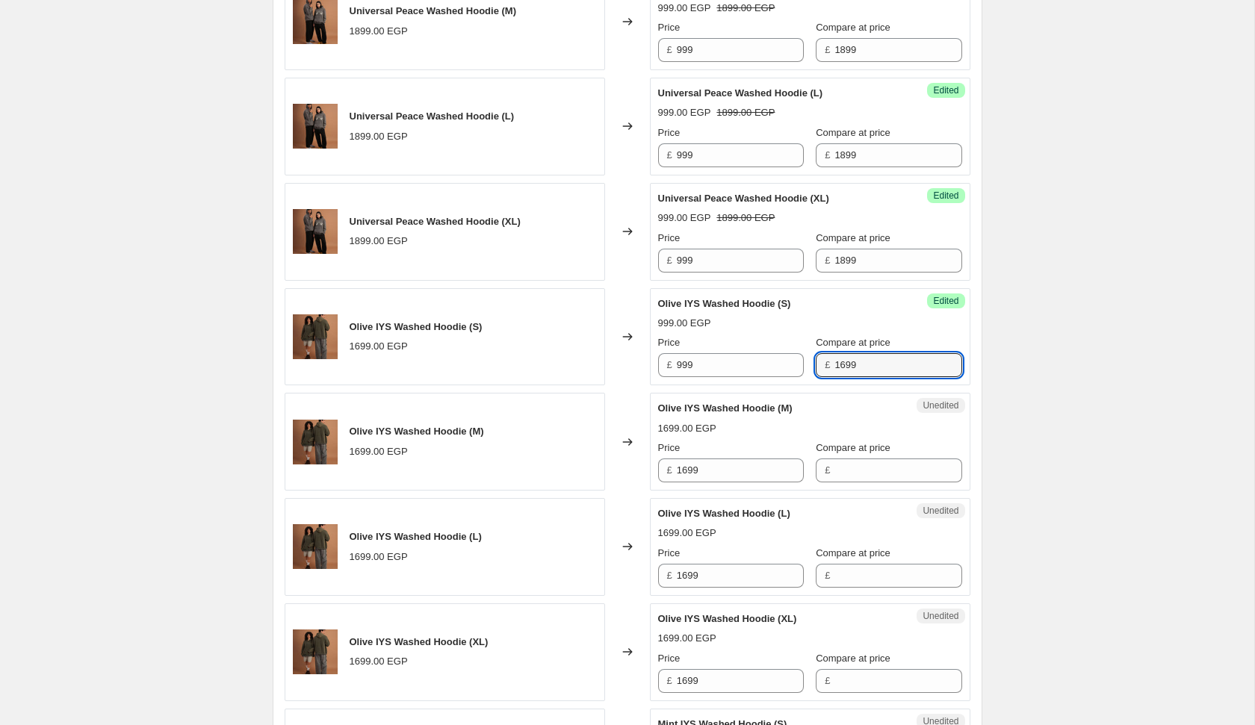
type input "1699"
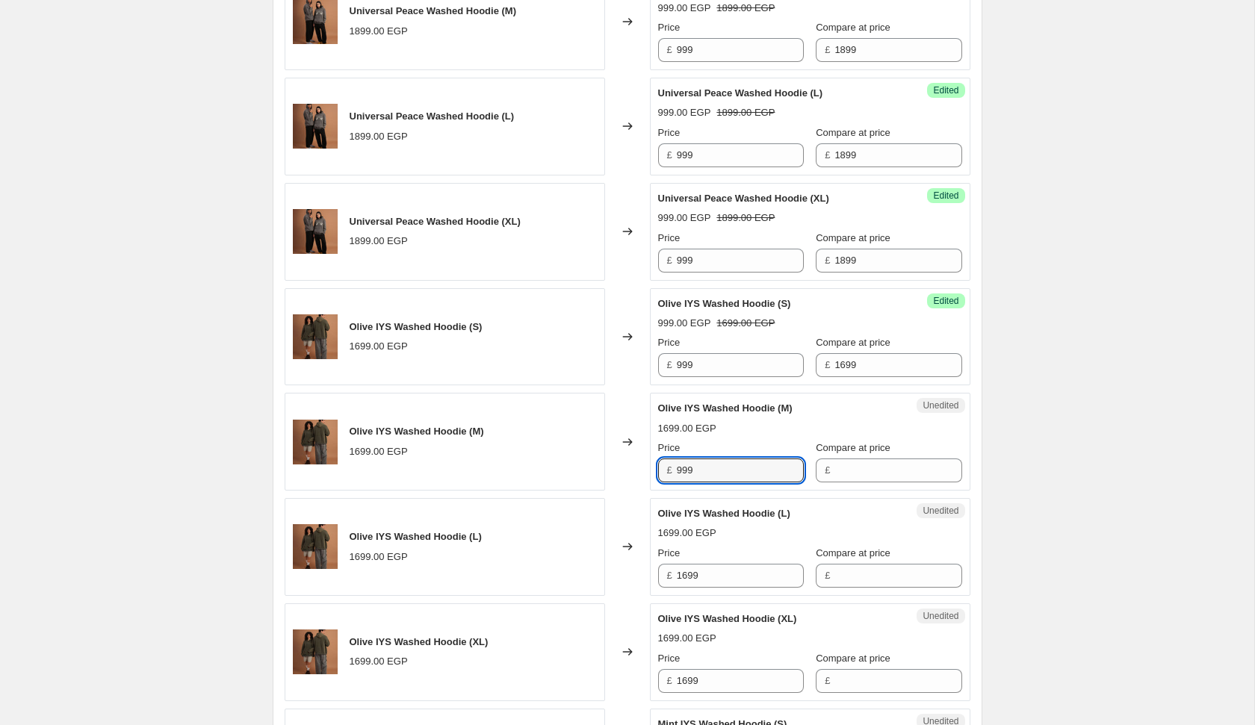
type input "999"
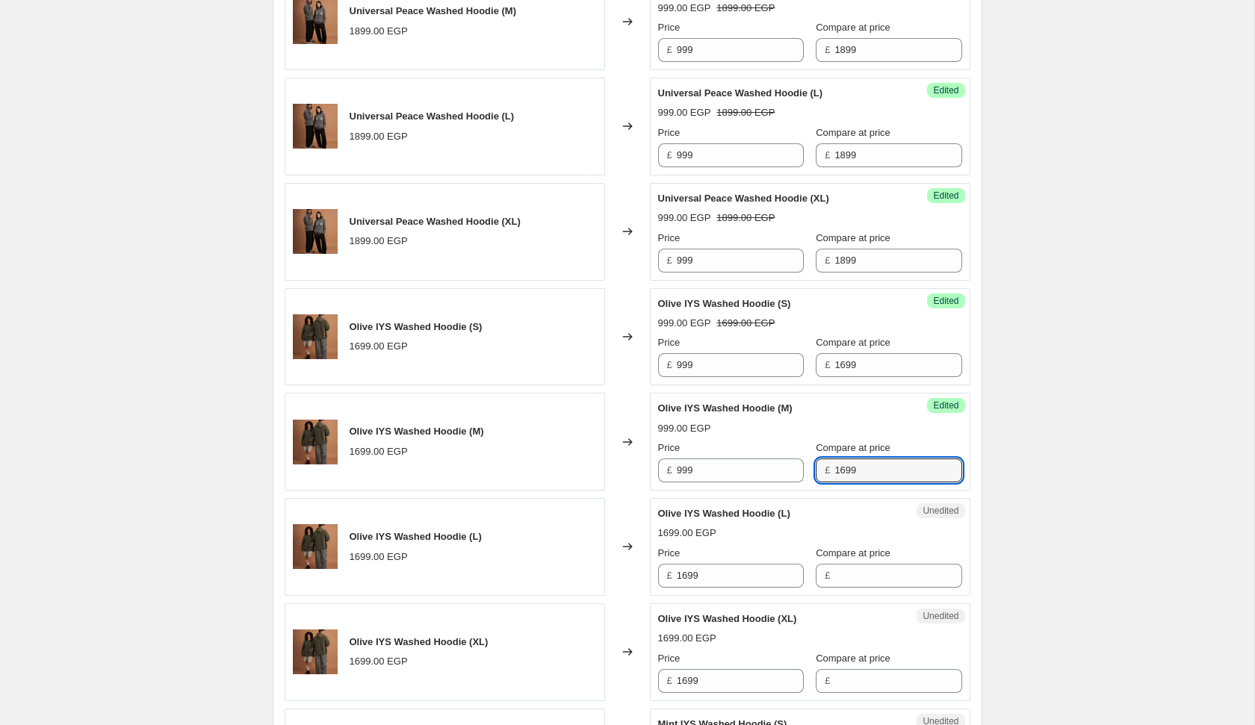
type input "1699"
type input "999"
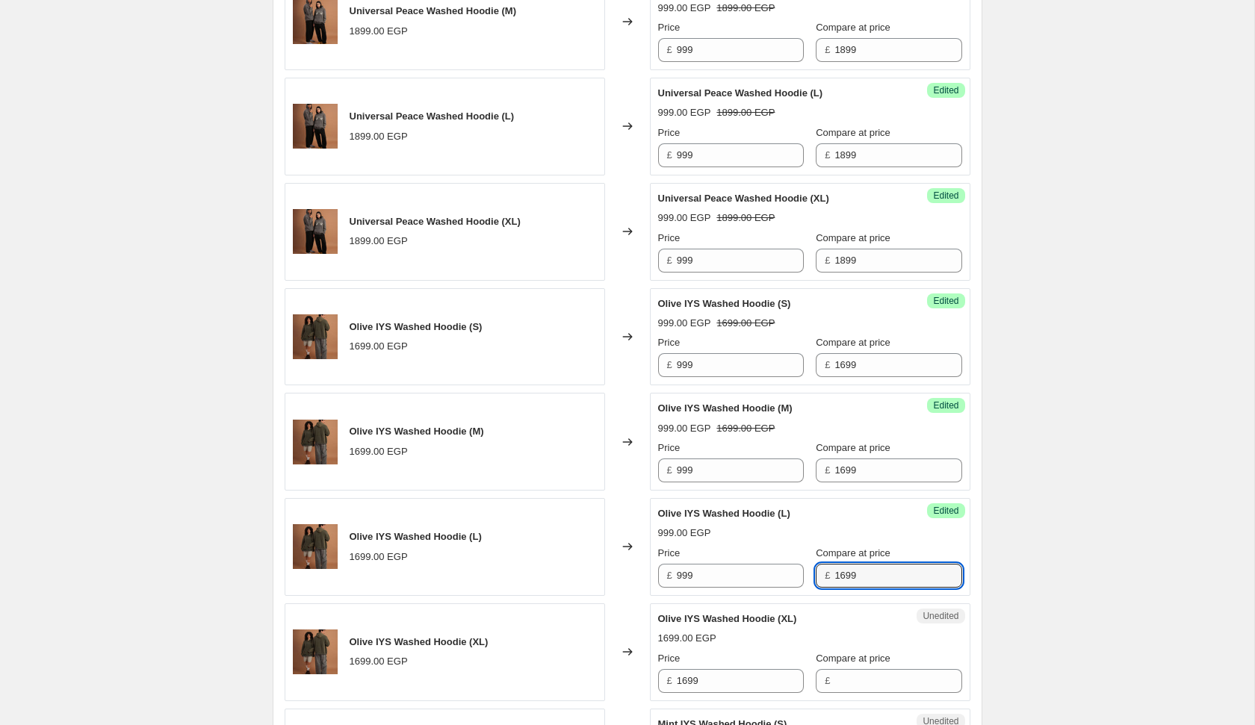
type input "1699"
type input "999"
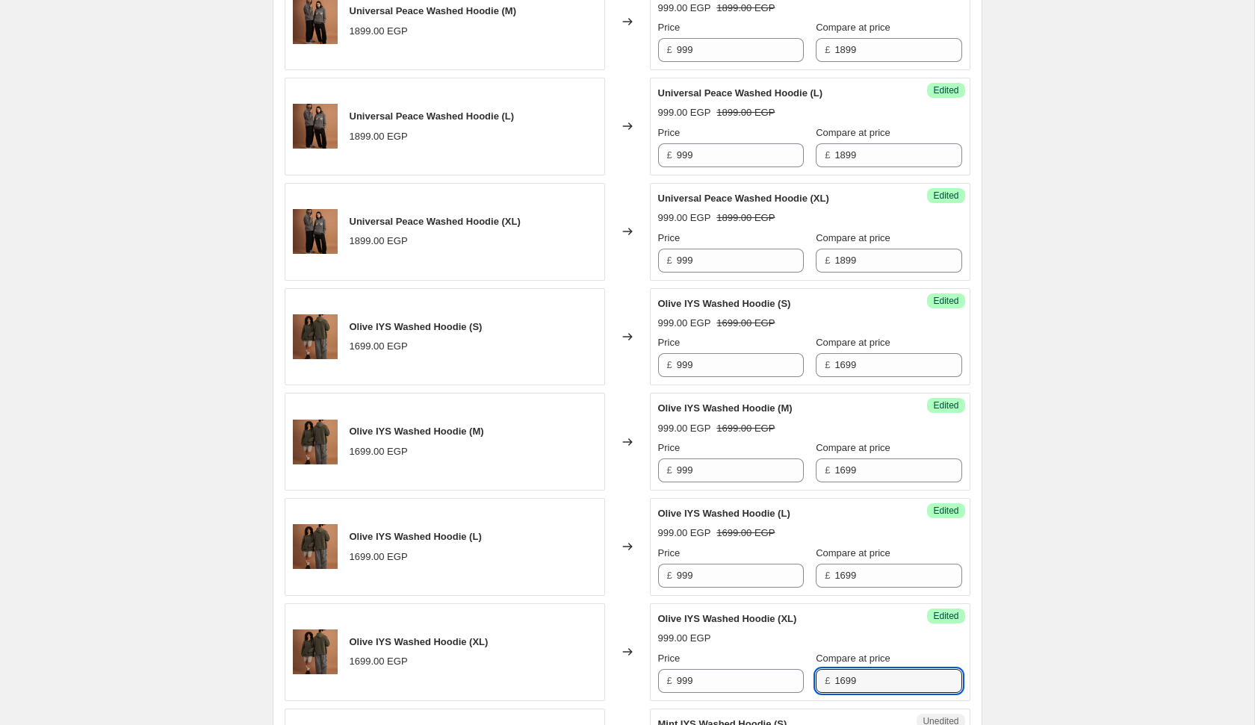
type input "1699"
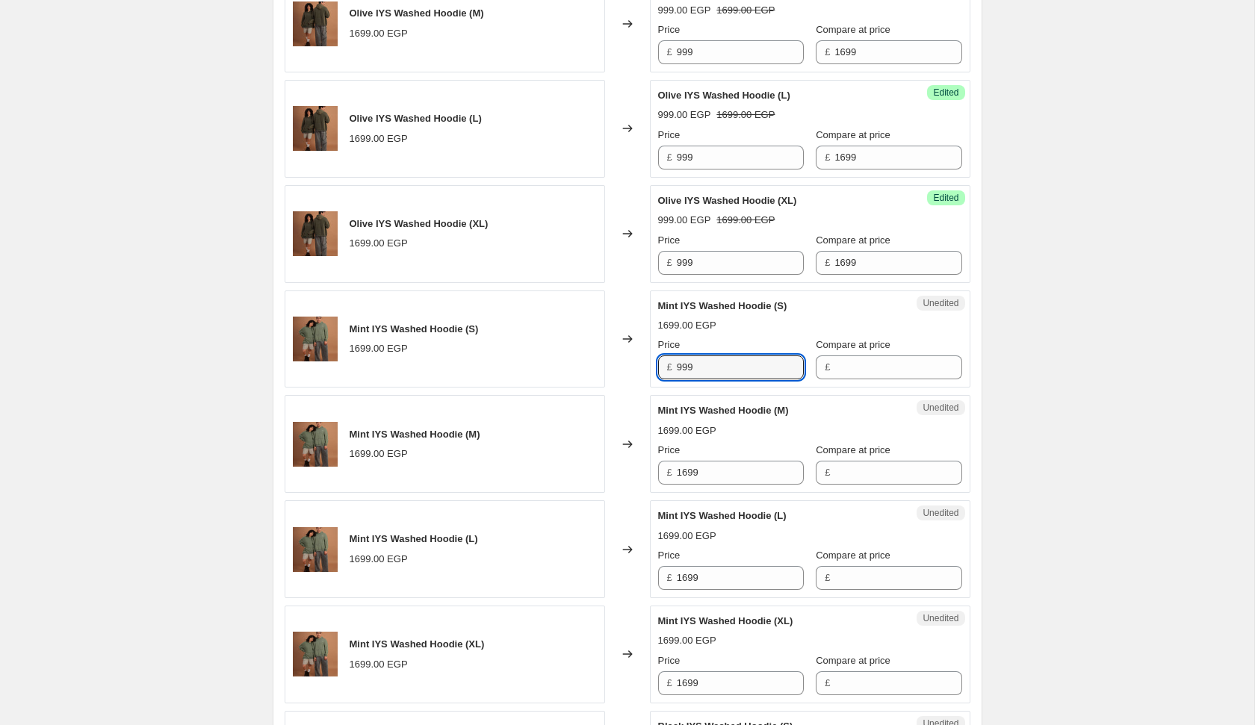
type input "999"
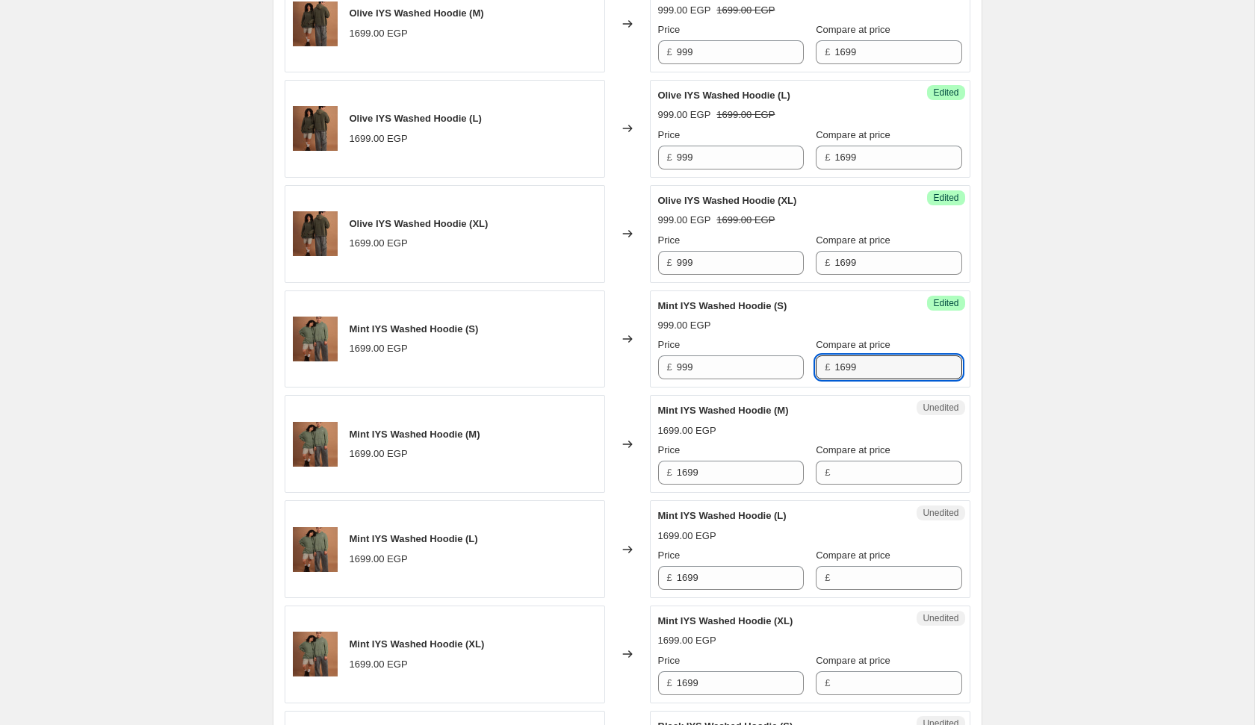
type input "1699"
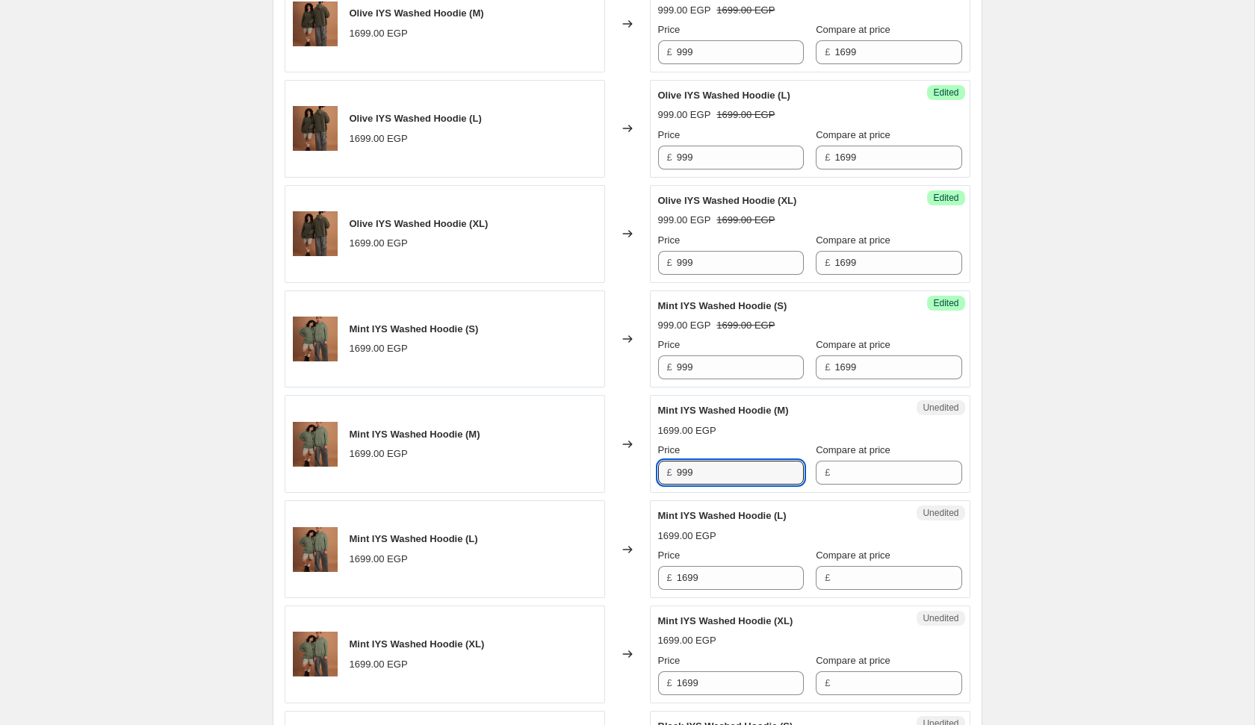
type input "999"
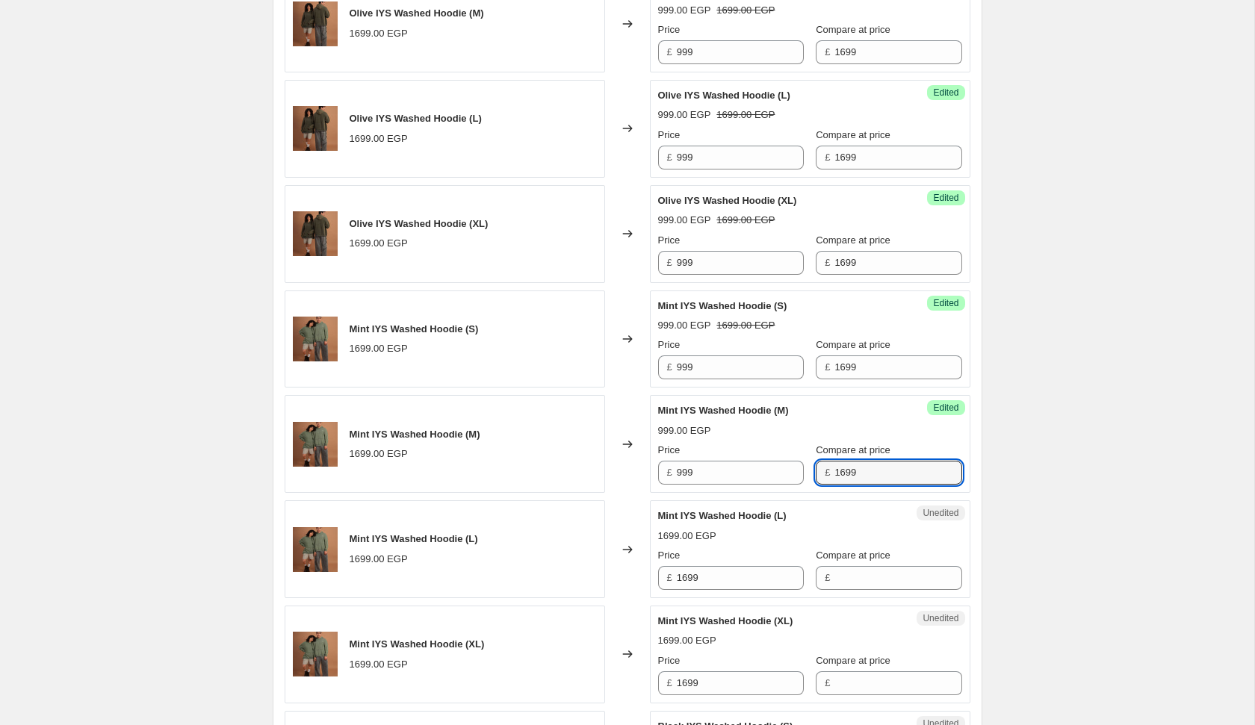
type input "1699"
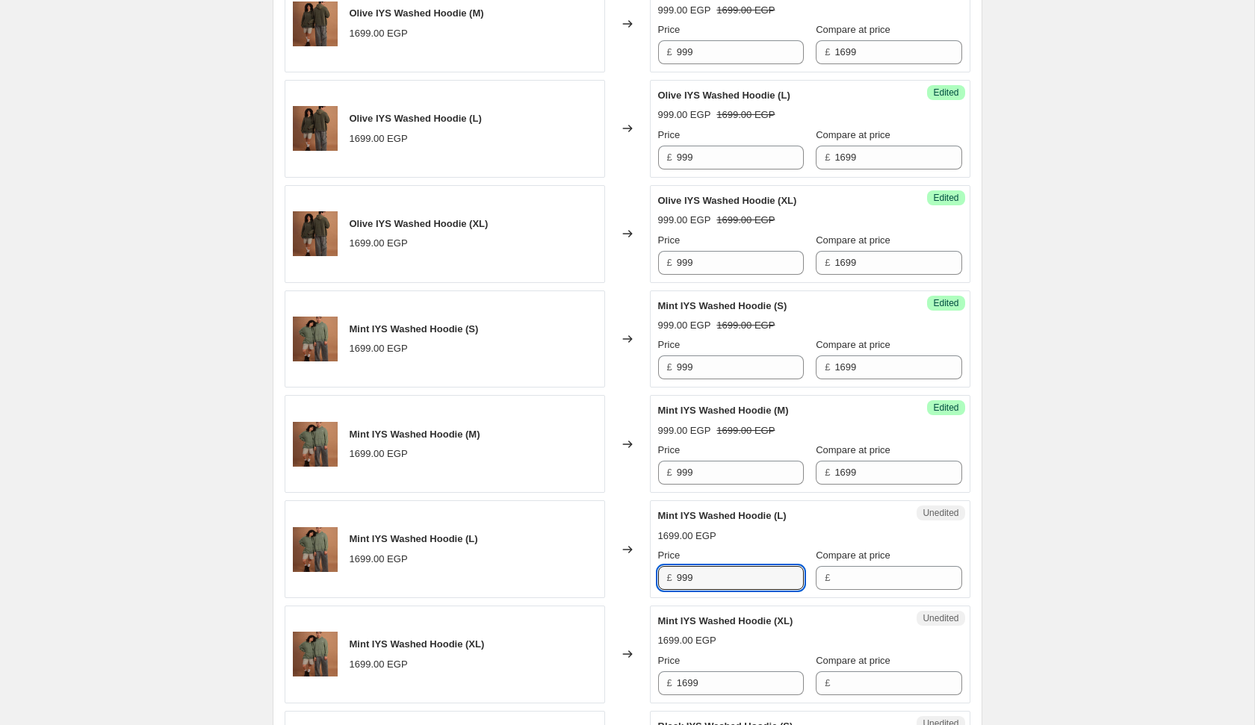
type input "999"
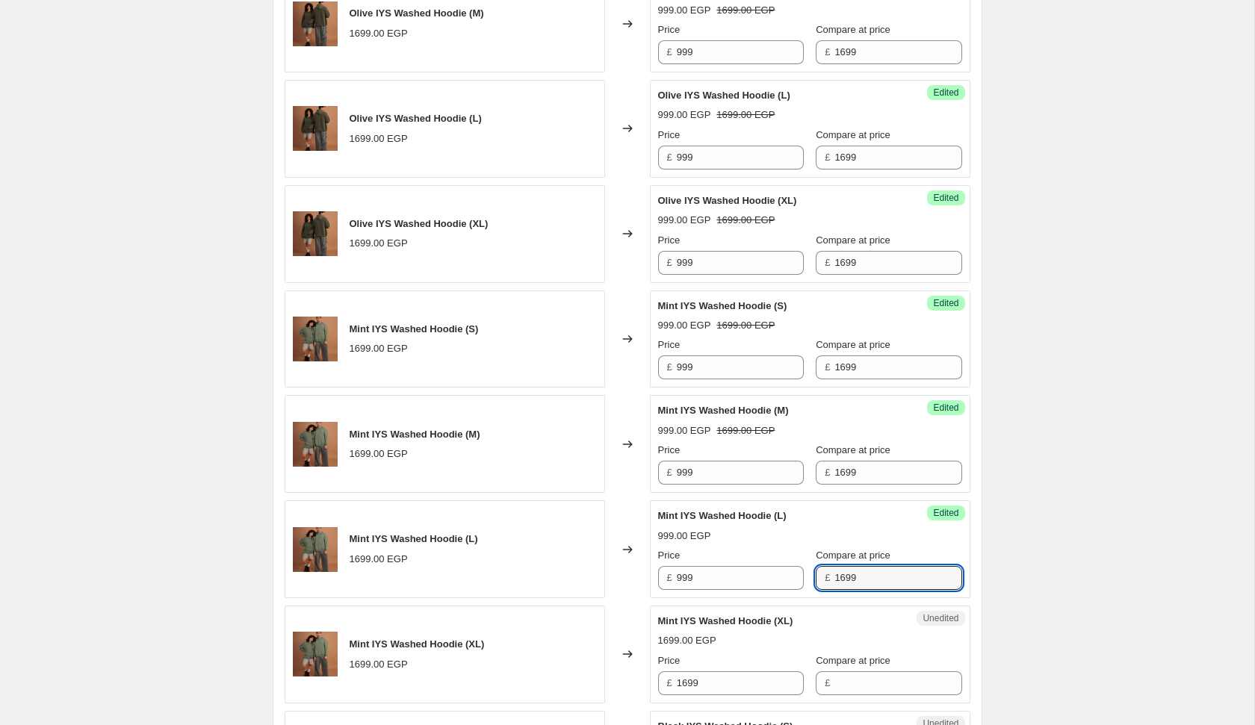
type input "1699"
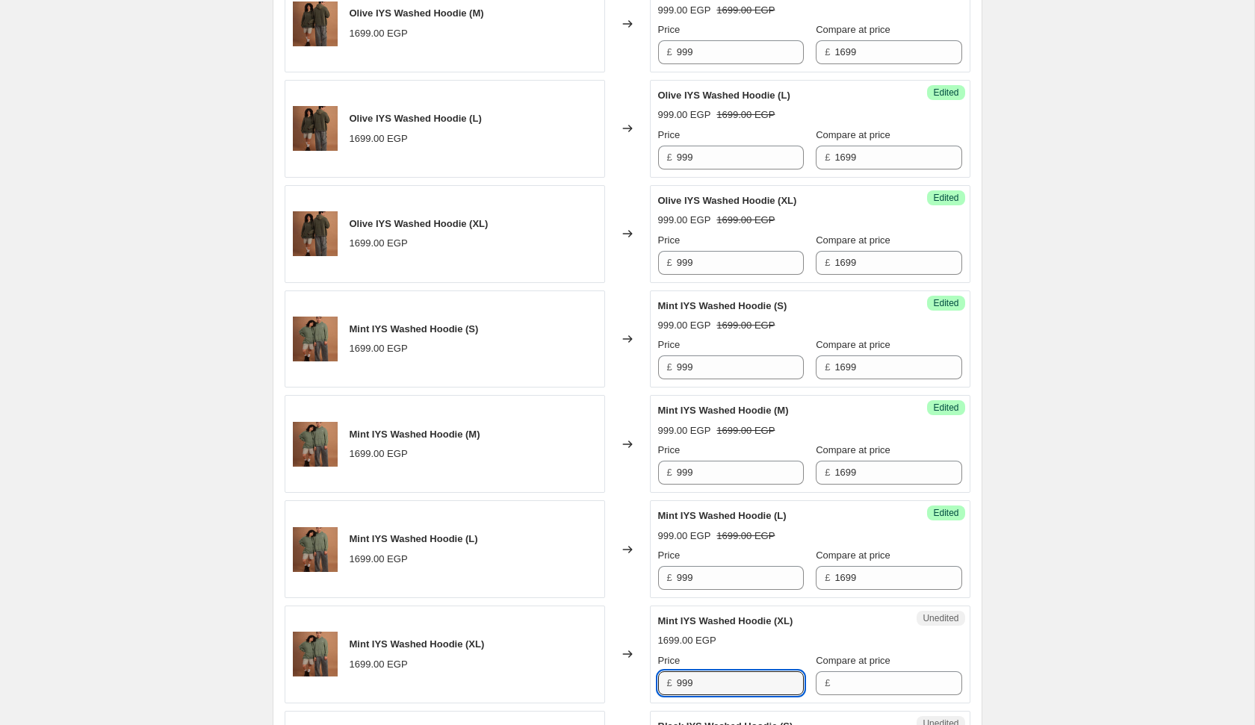
type input "999"
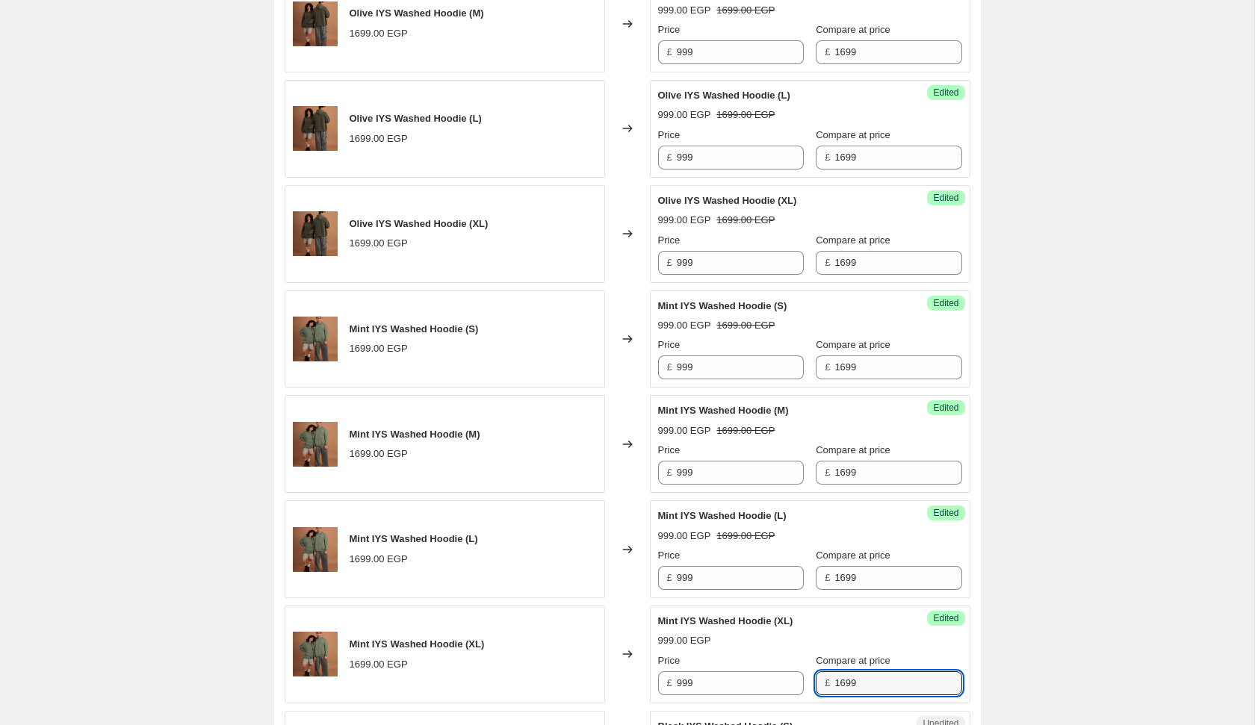
type input "1699"
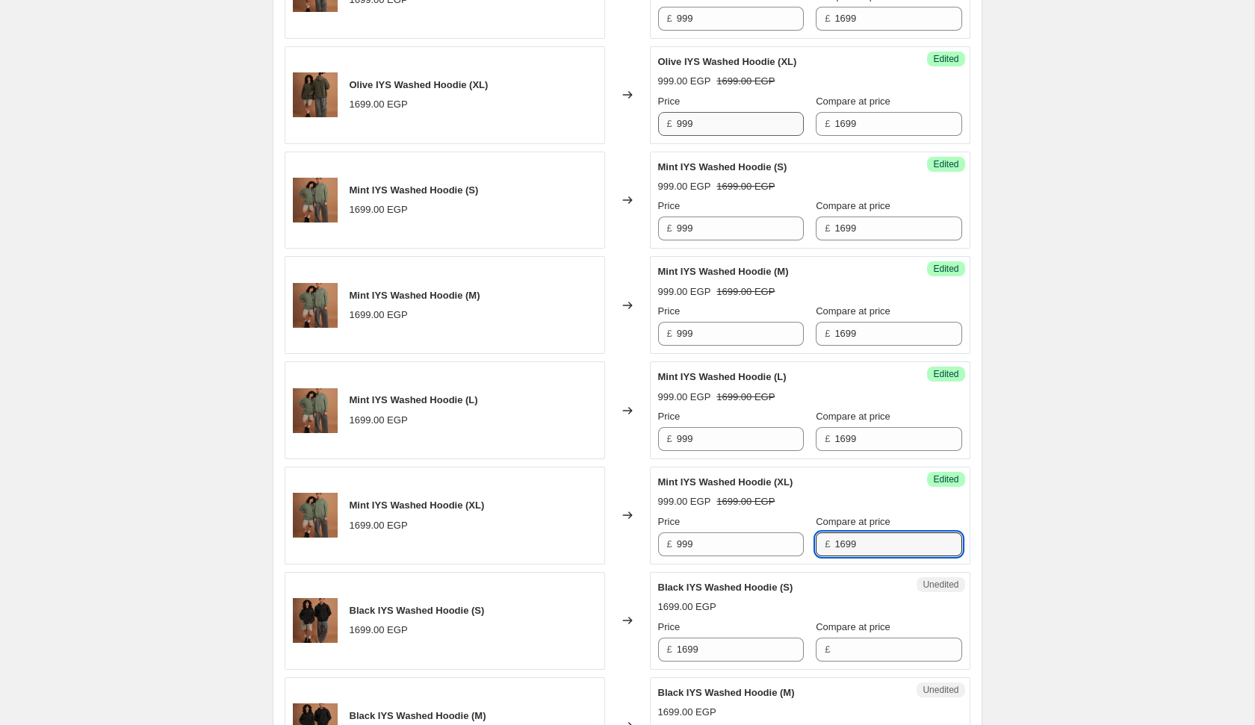
scroll to position [1371, 0]
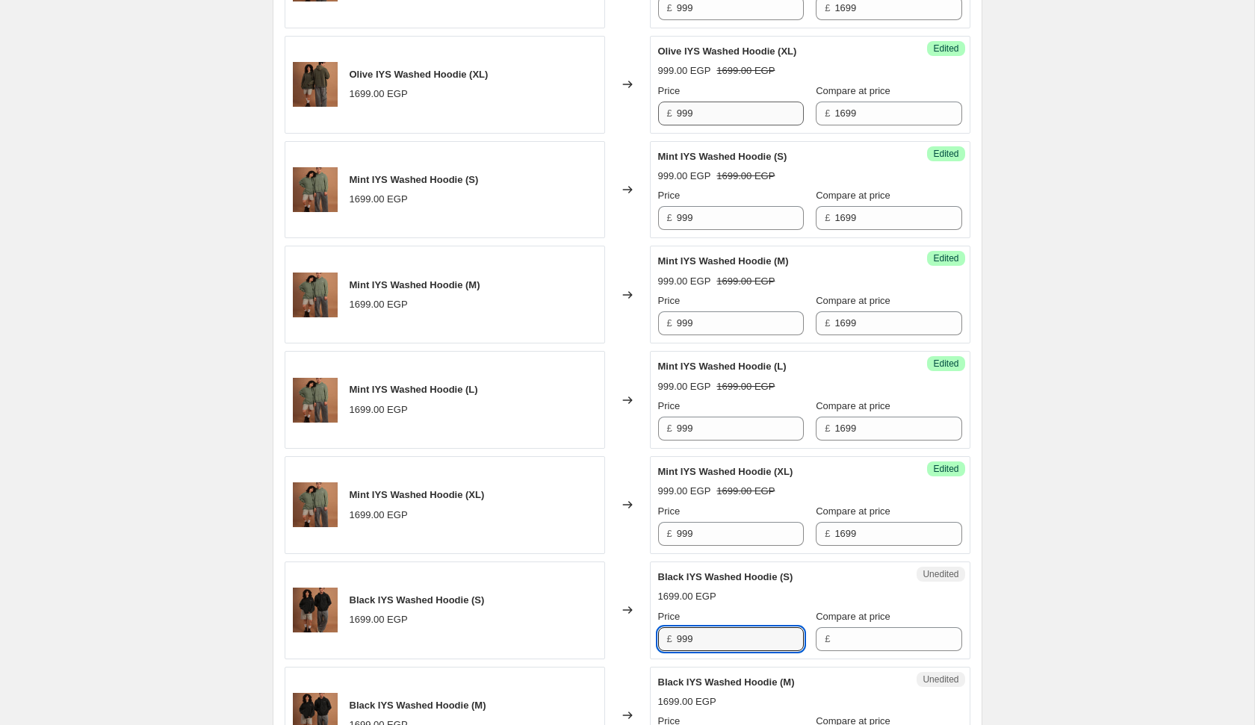
type input "999"
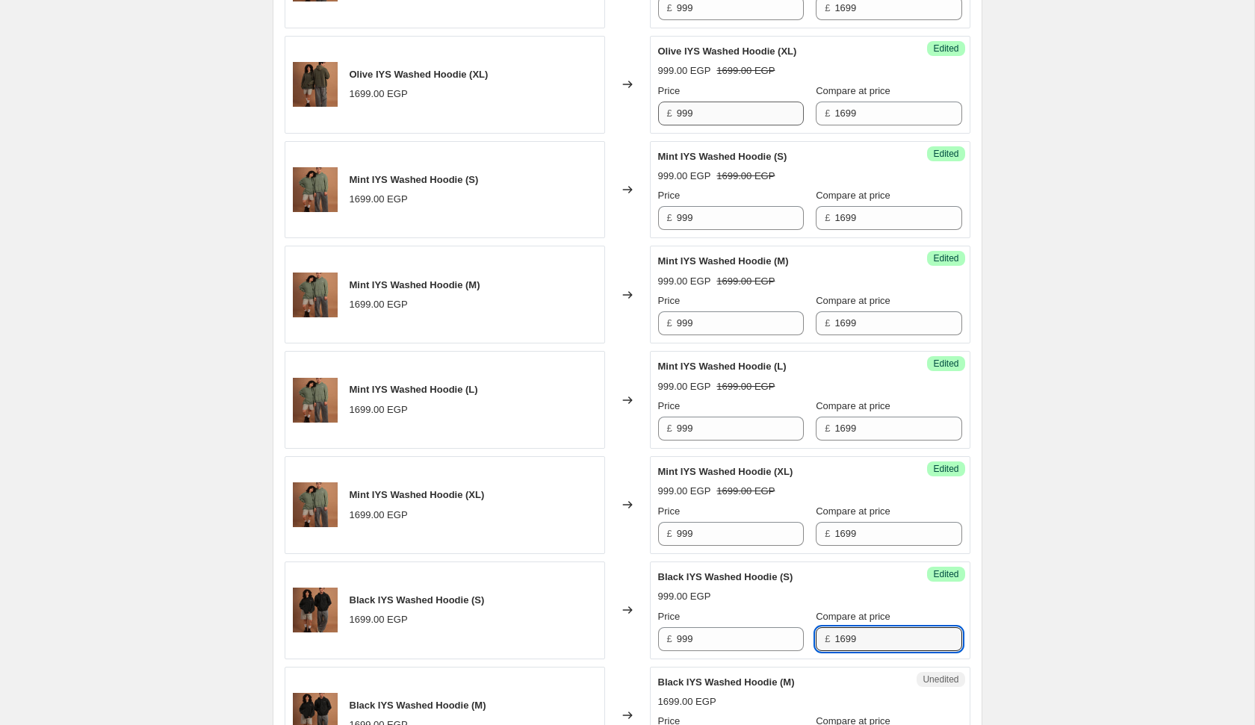
type input "1699"
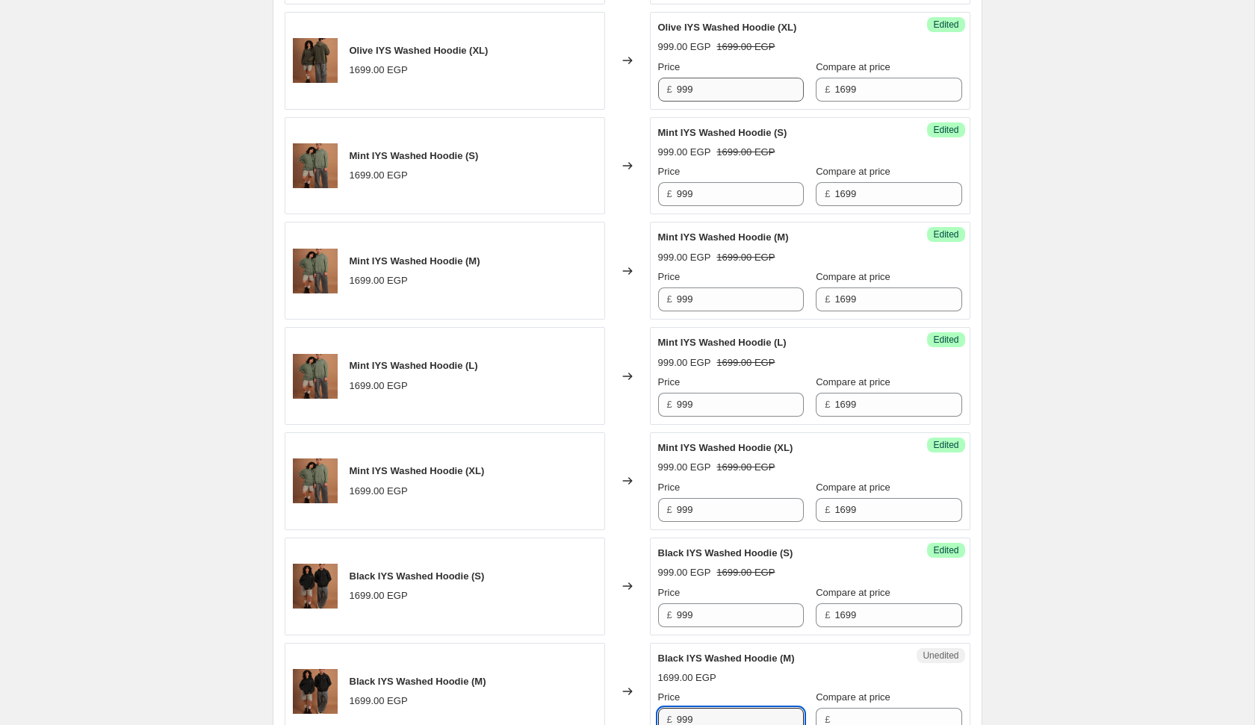
type input "999"
type input "1699"
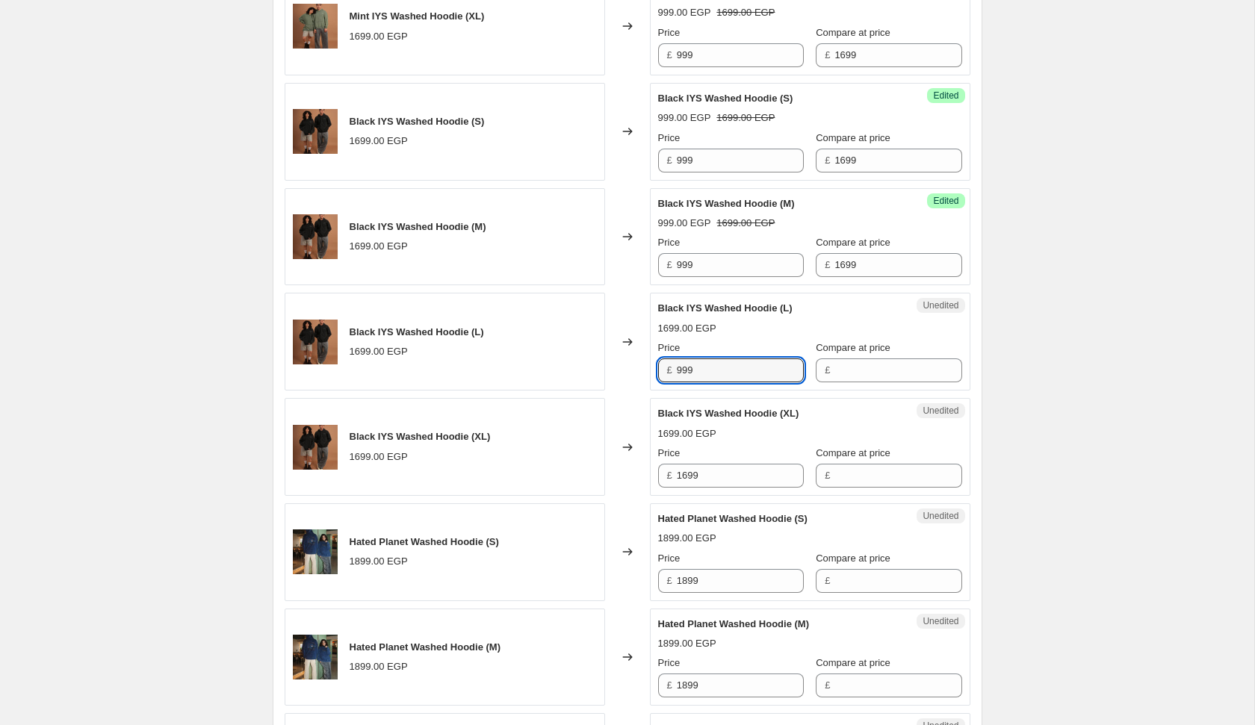
type input "999"
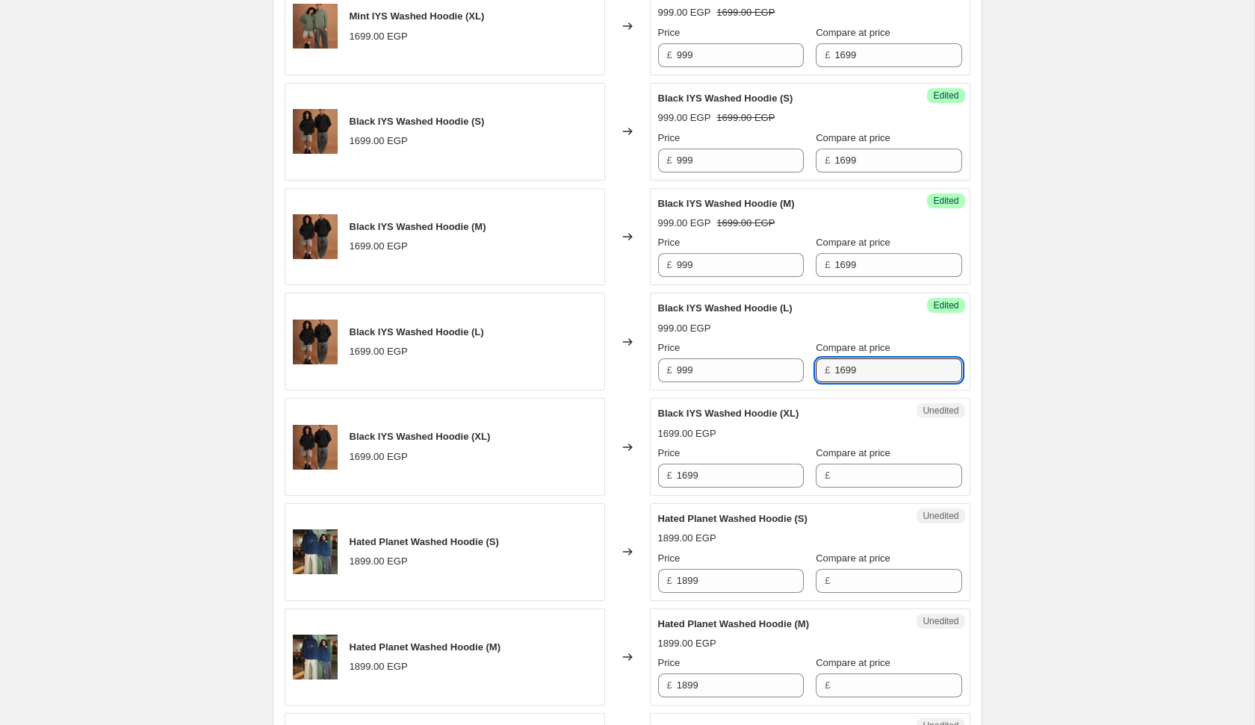
type input "1699"
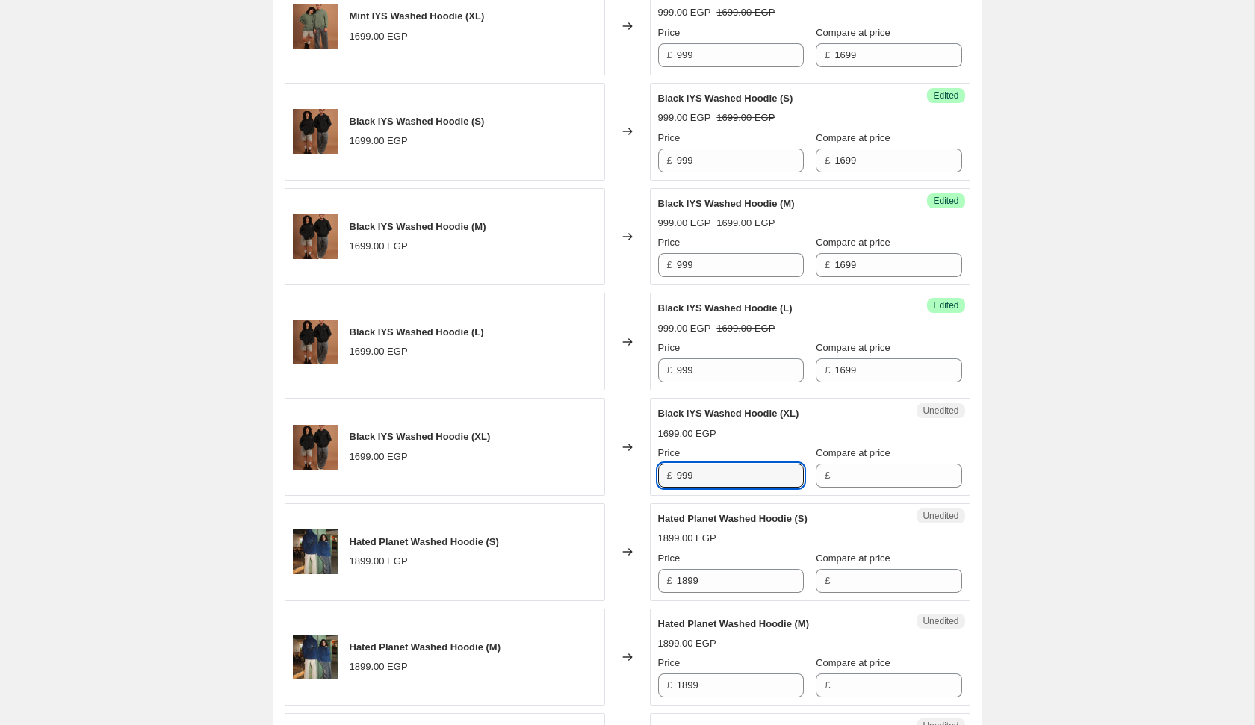
type input "999"
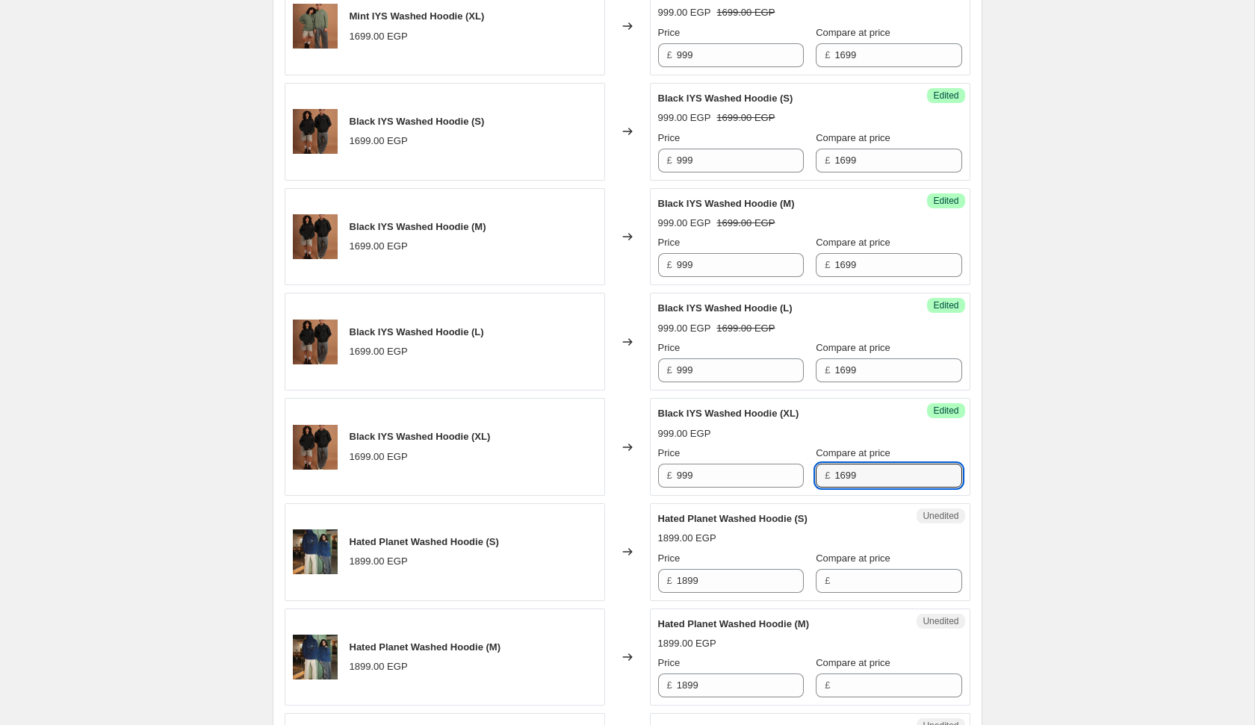
type input "1699"
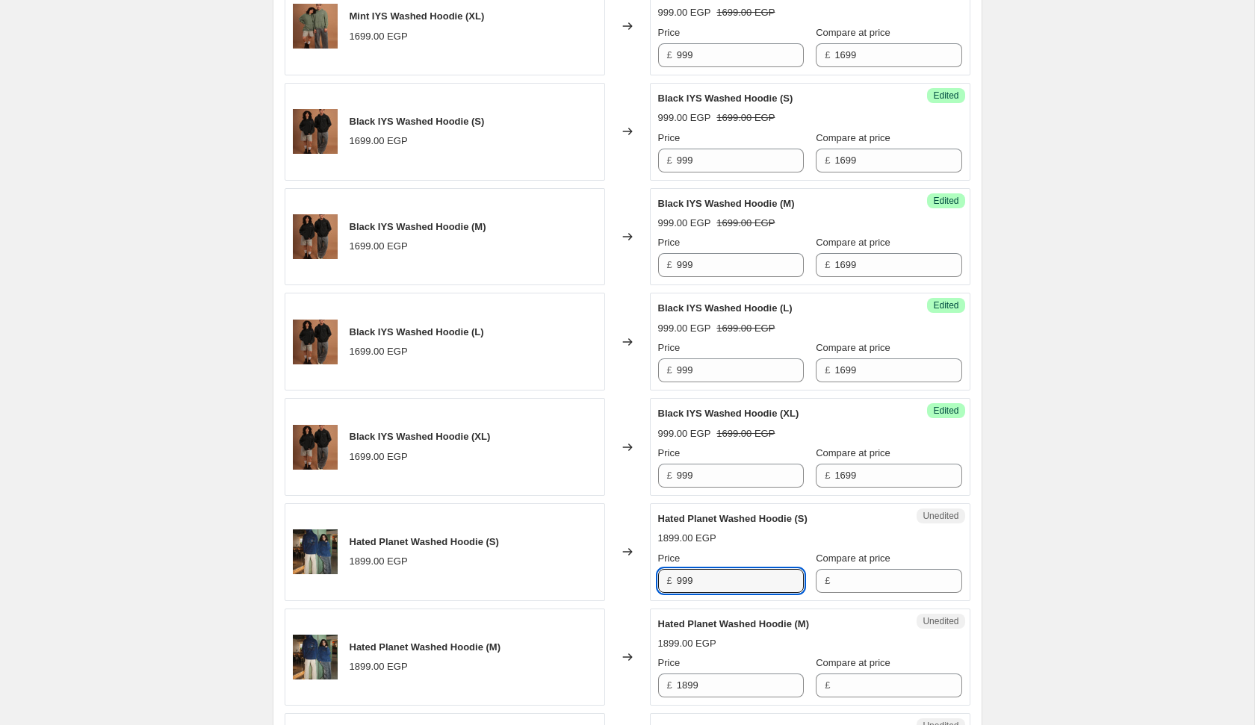
type input "999"
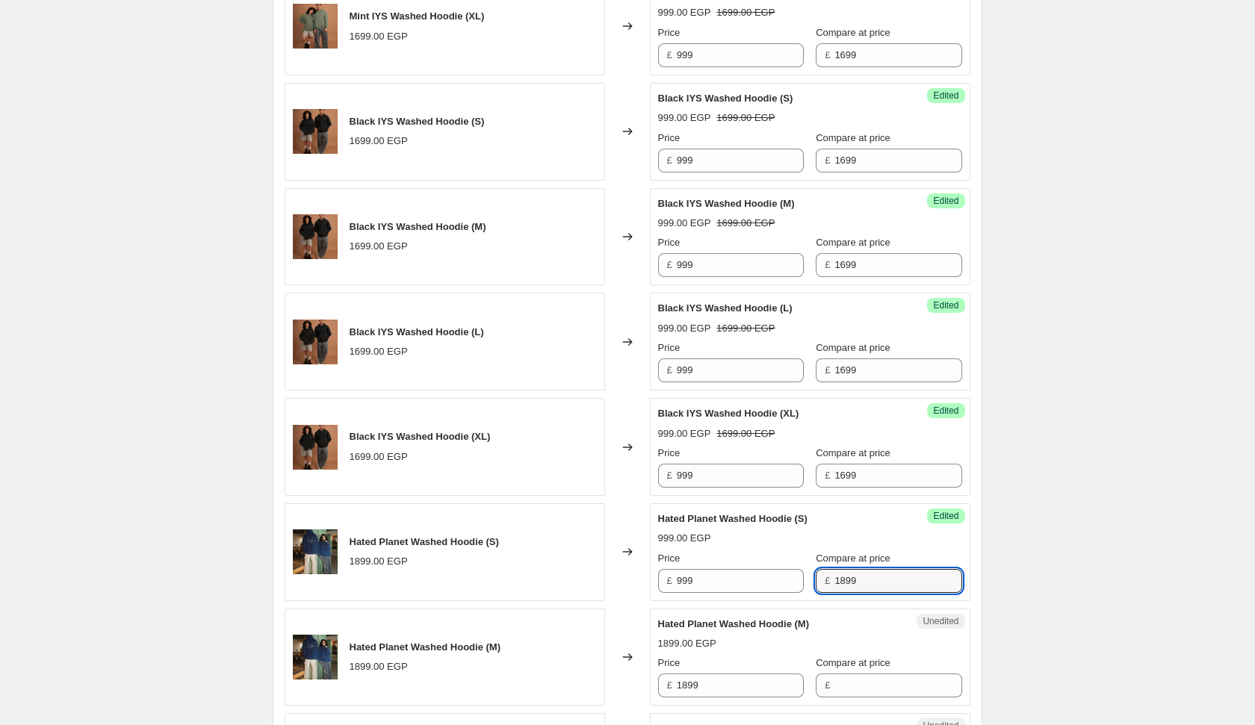
type input "1899"
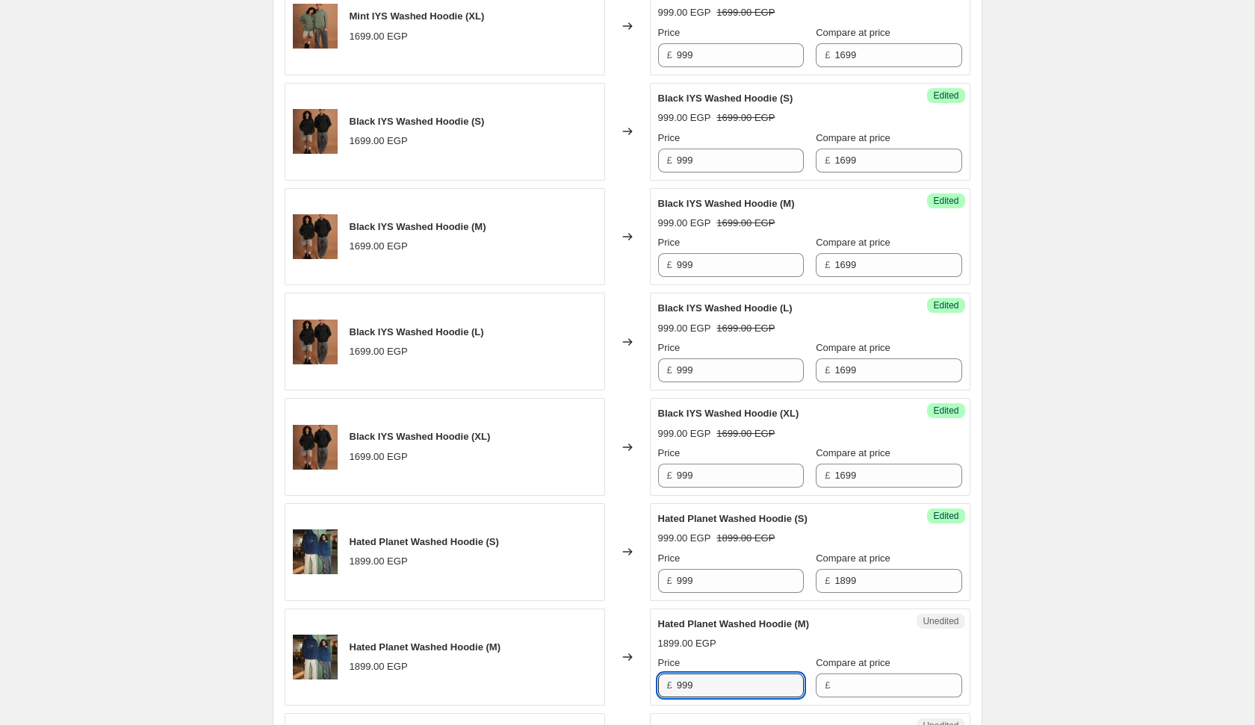
type input "999"
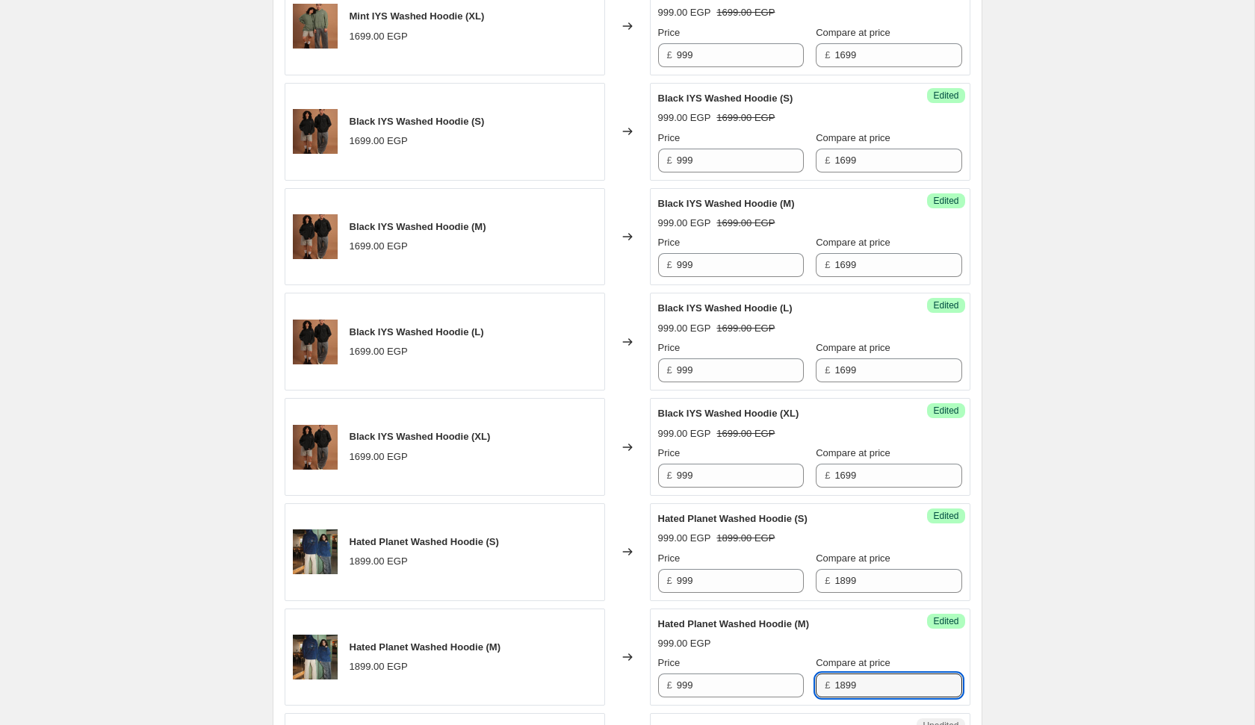
type input "1899"
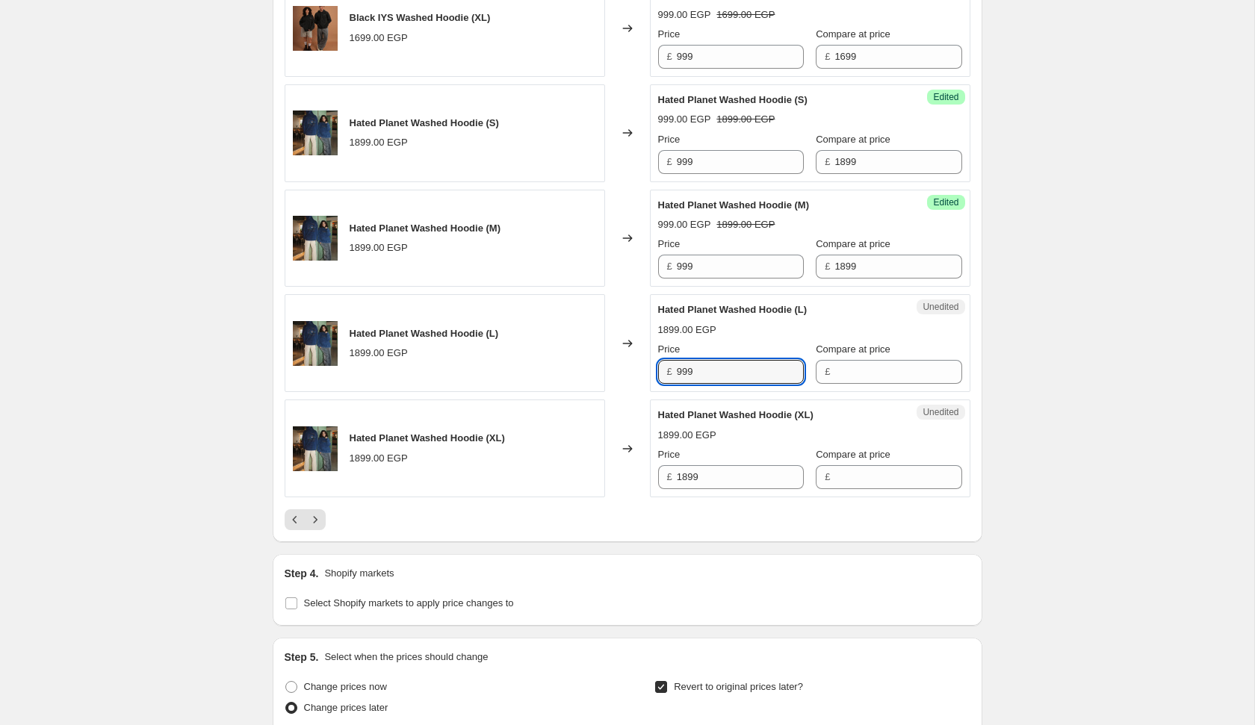
type input "999"
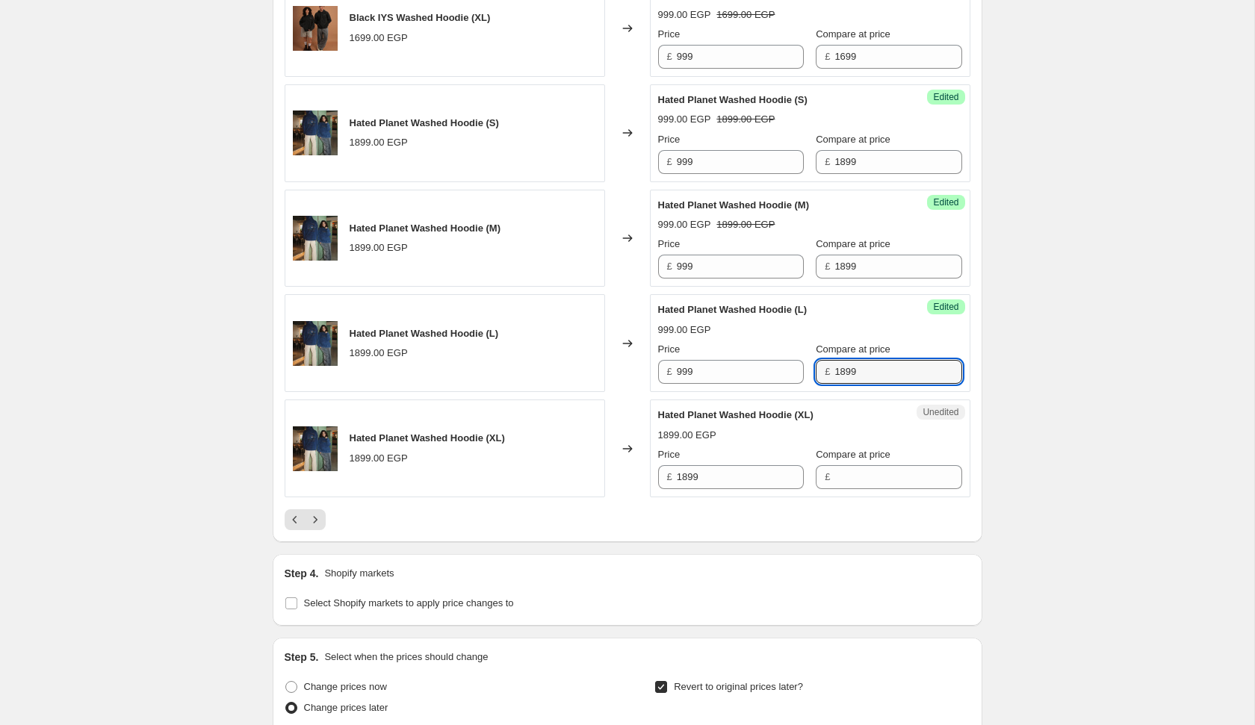
type input "1899"
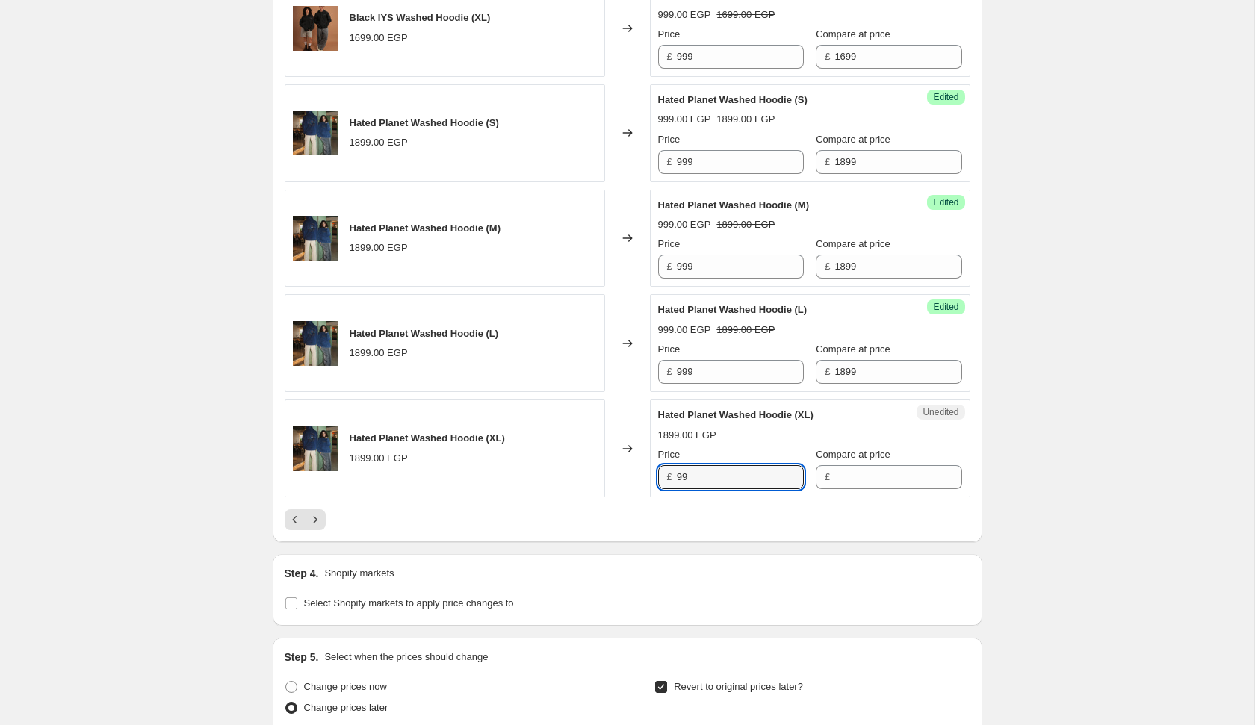
type input "99"
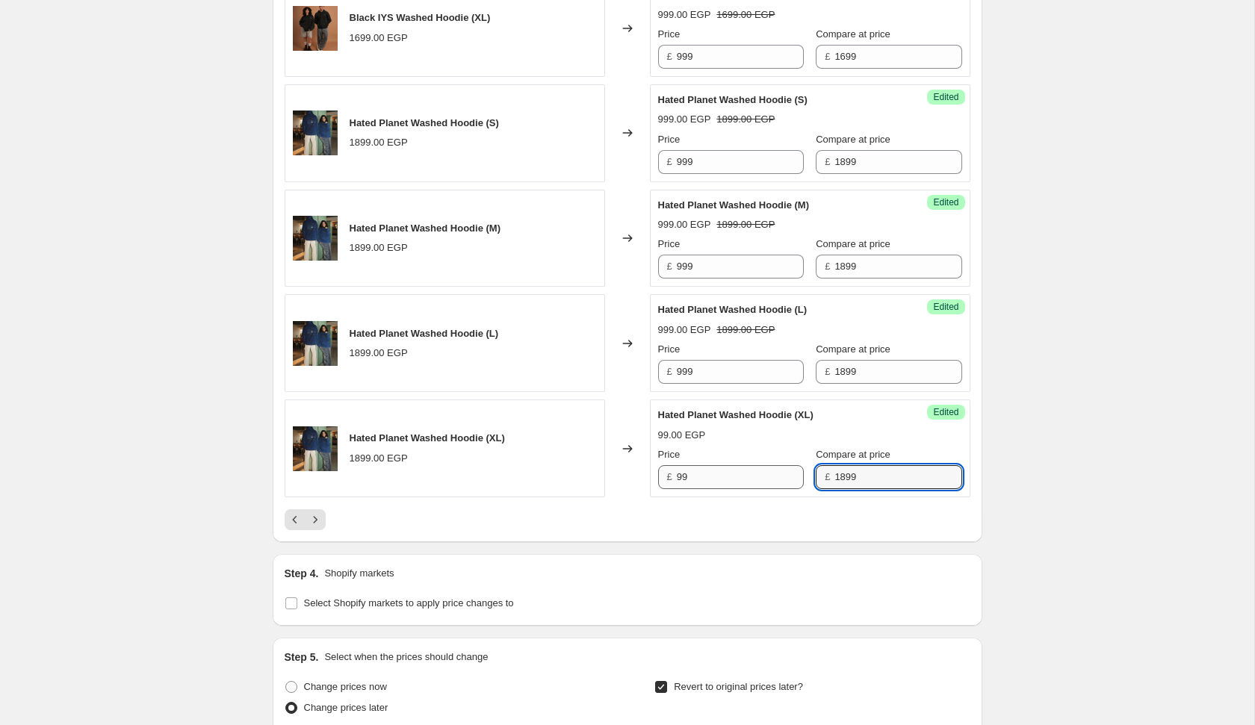
type input "1899"
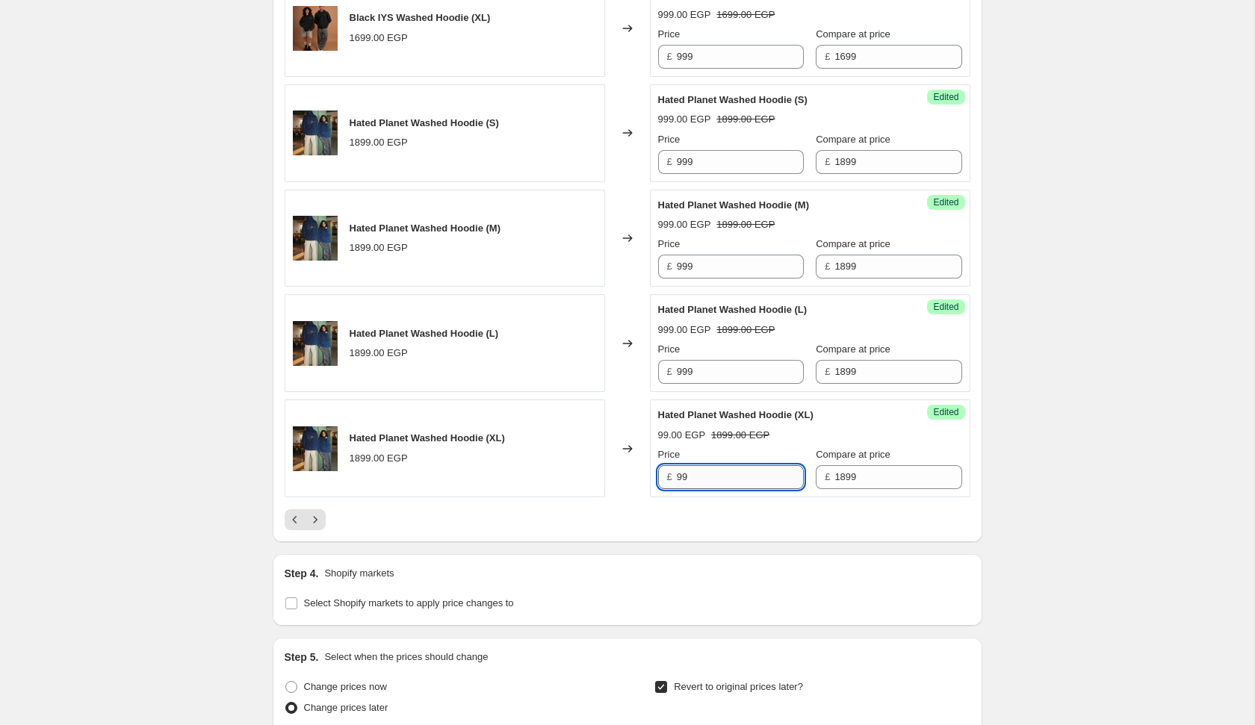
click at [739, 465] on input "99" at bounding box center [740, 477] width 127 height 24
type input "999"
click at [919, 447] on div "Compare at price" at bounding box center [889, 454] width 146 height 15
click at [316, 512] on icon "Next" at bounding box center [315, 519] width 15 height 15
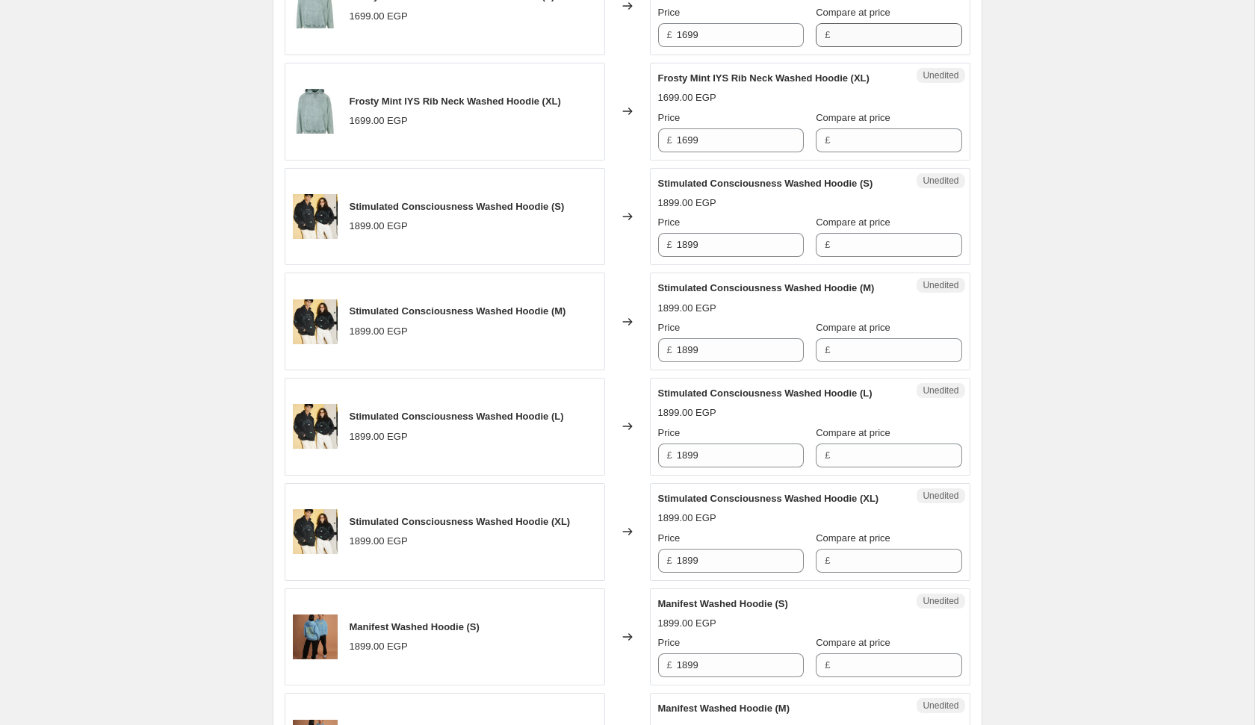
scroll to position [936, 0]
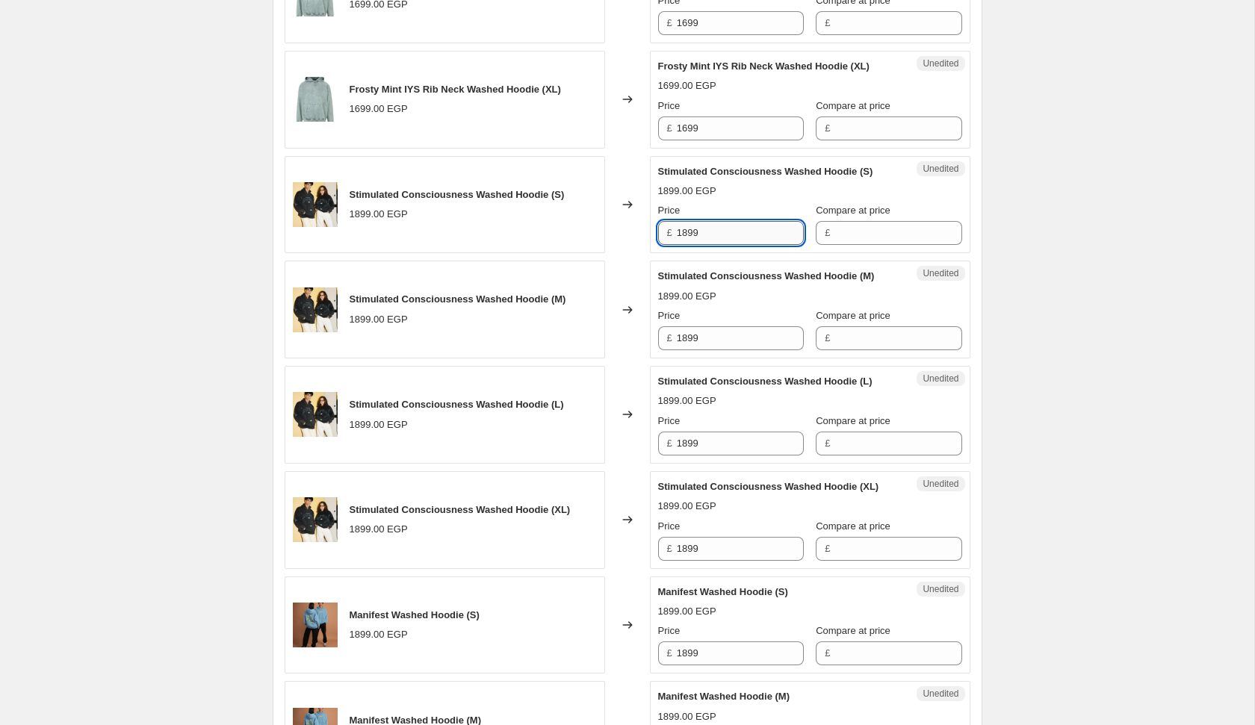
click at [731, 245] on input "1899" at bounding box center [740, 233] width 127 height 24
type input "999"
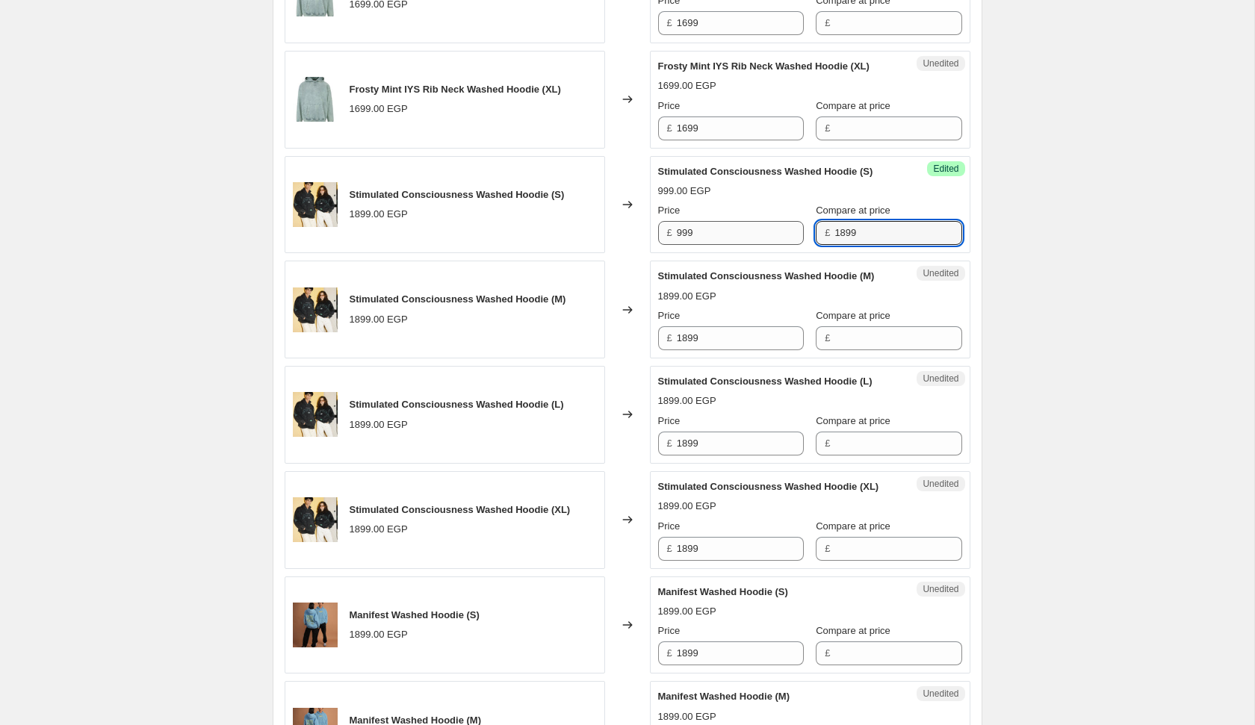
type input "1899"
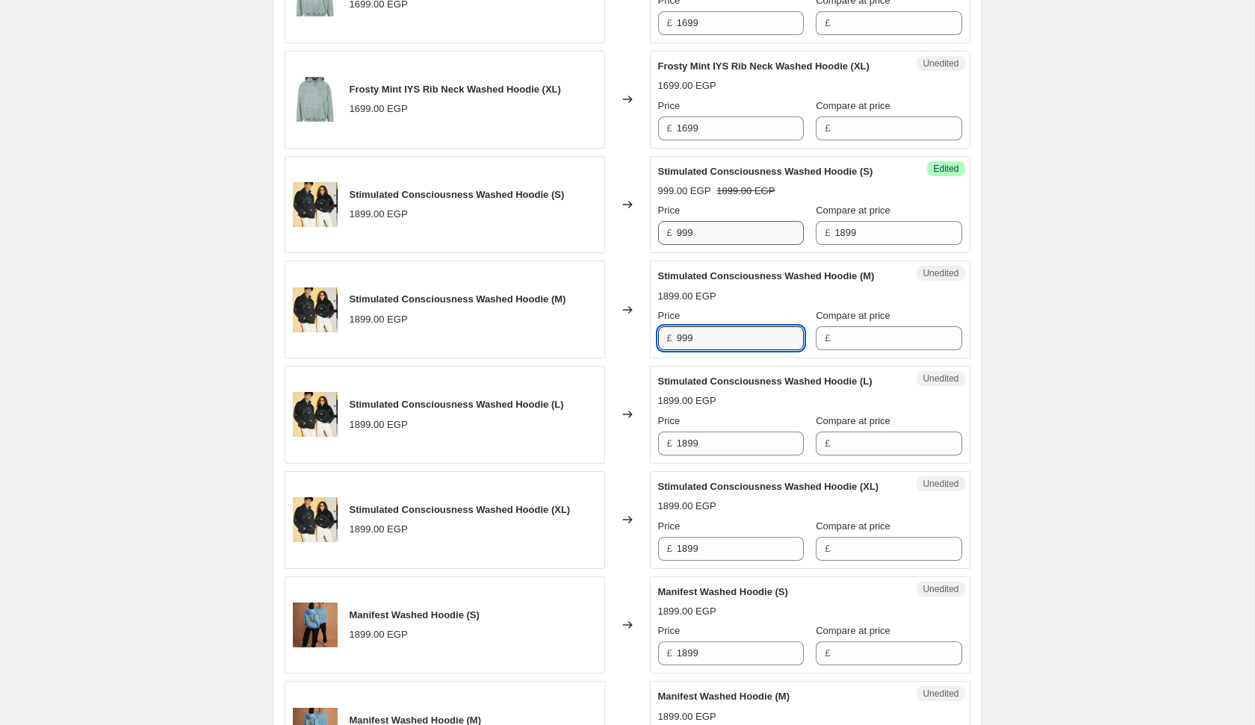
type input "999"
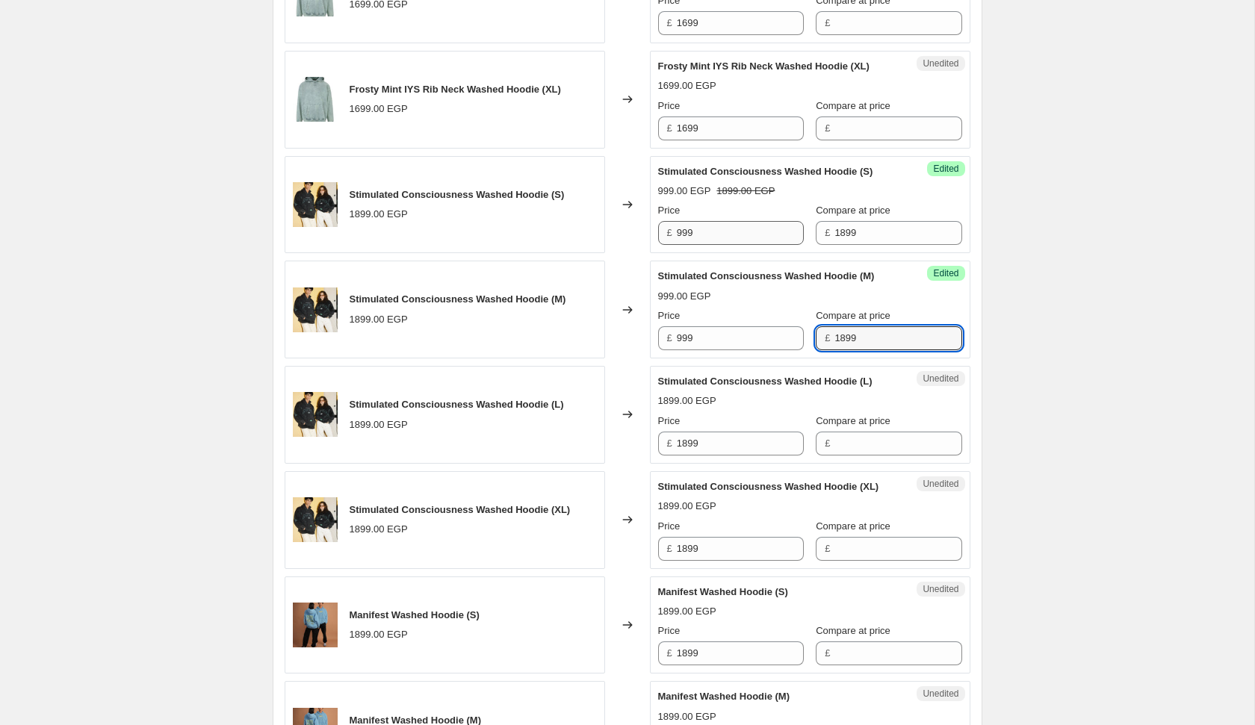
type input "1899"
type input "999"
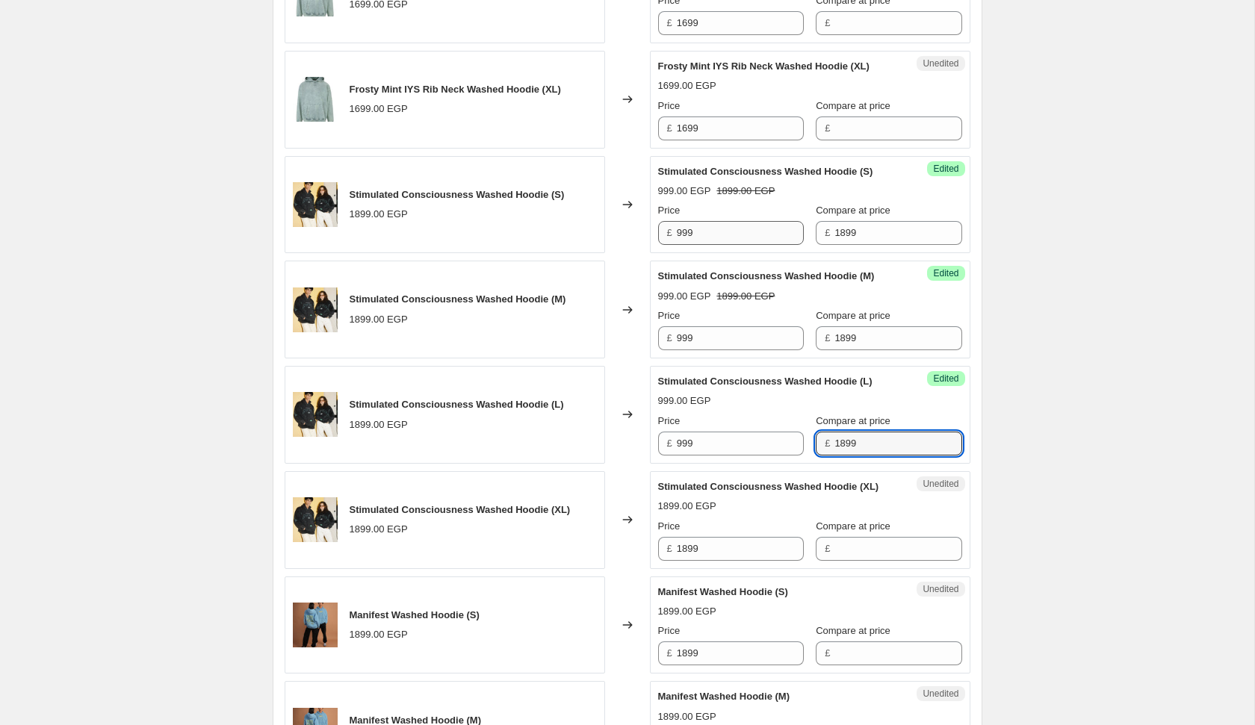
type input "1899"
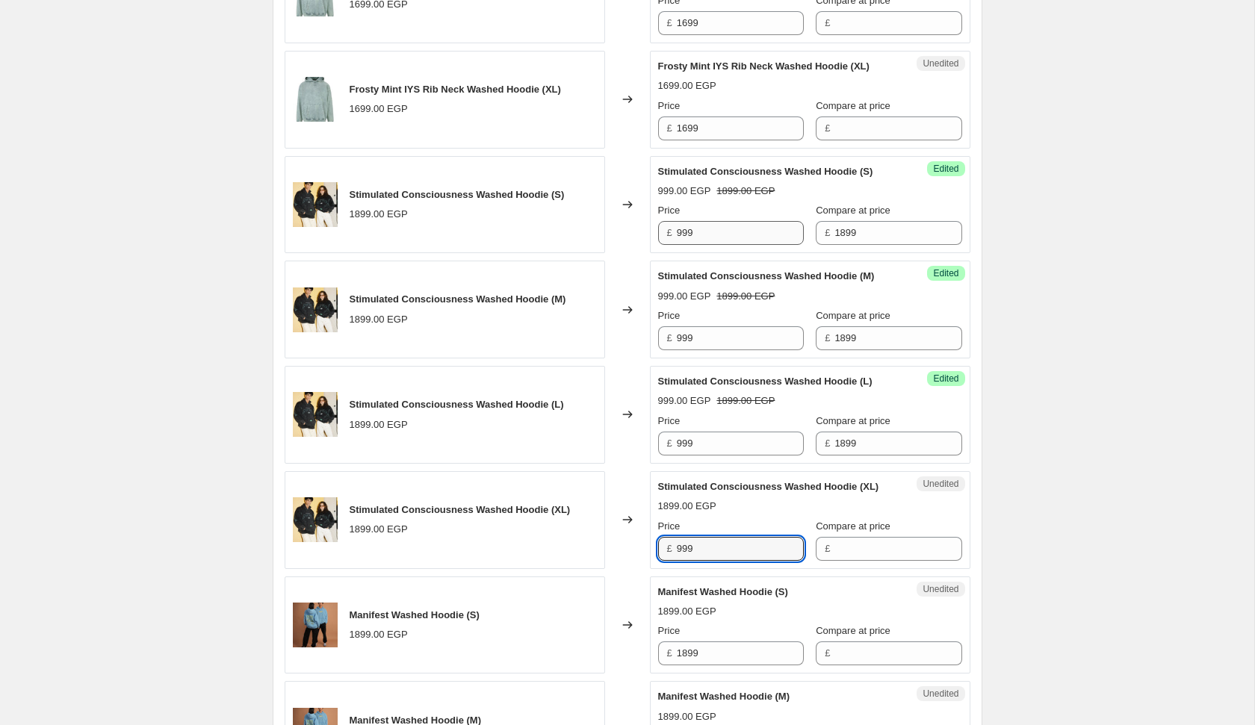
type input "999"
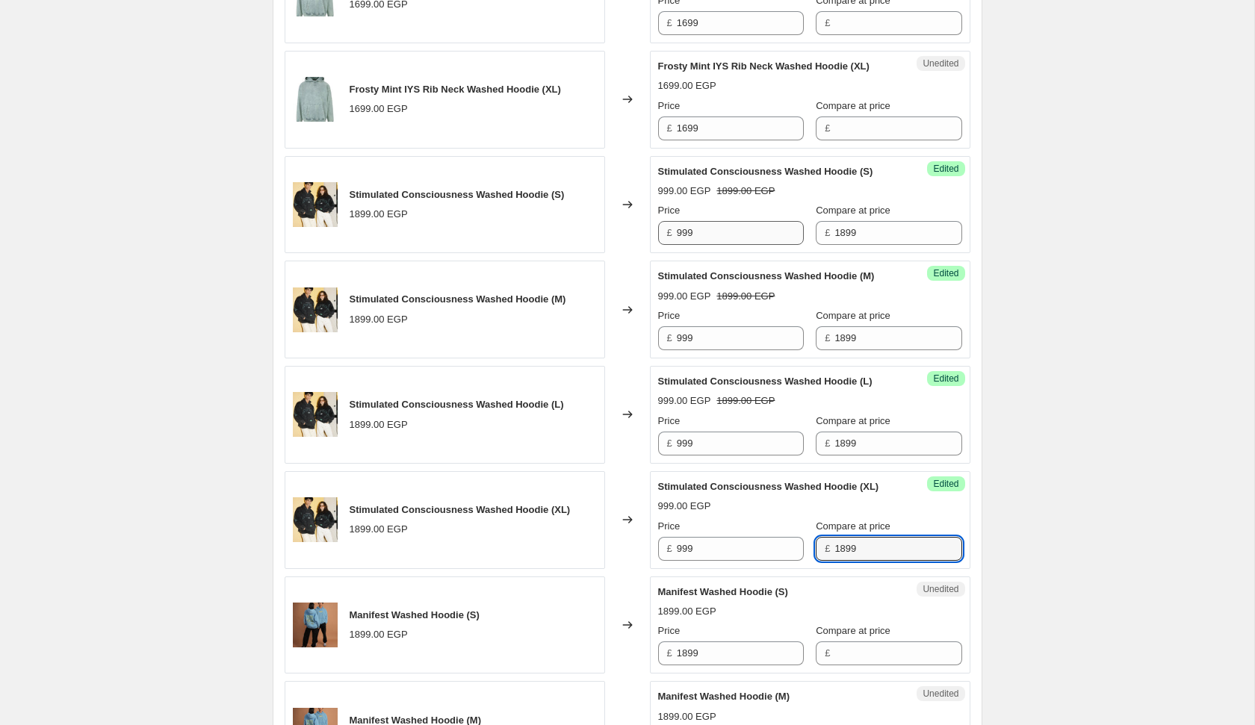
type input "1899"
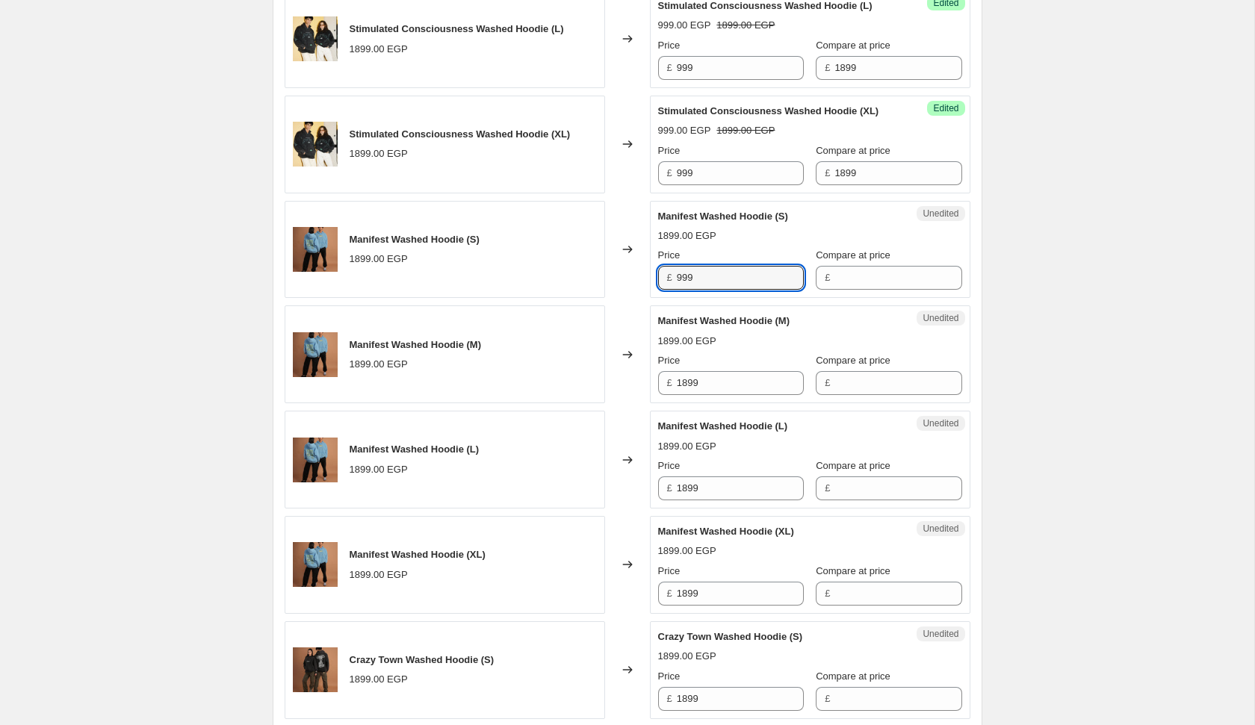
type input "999"
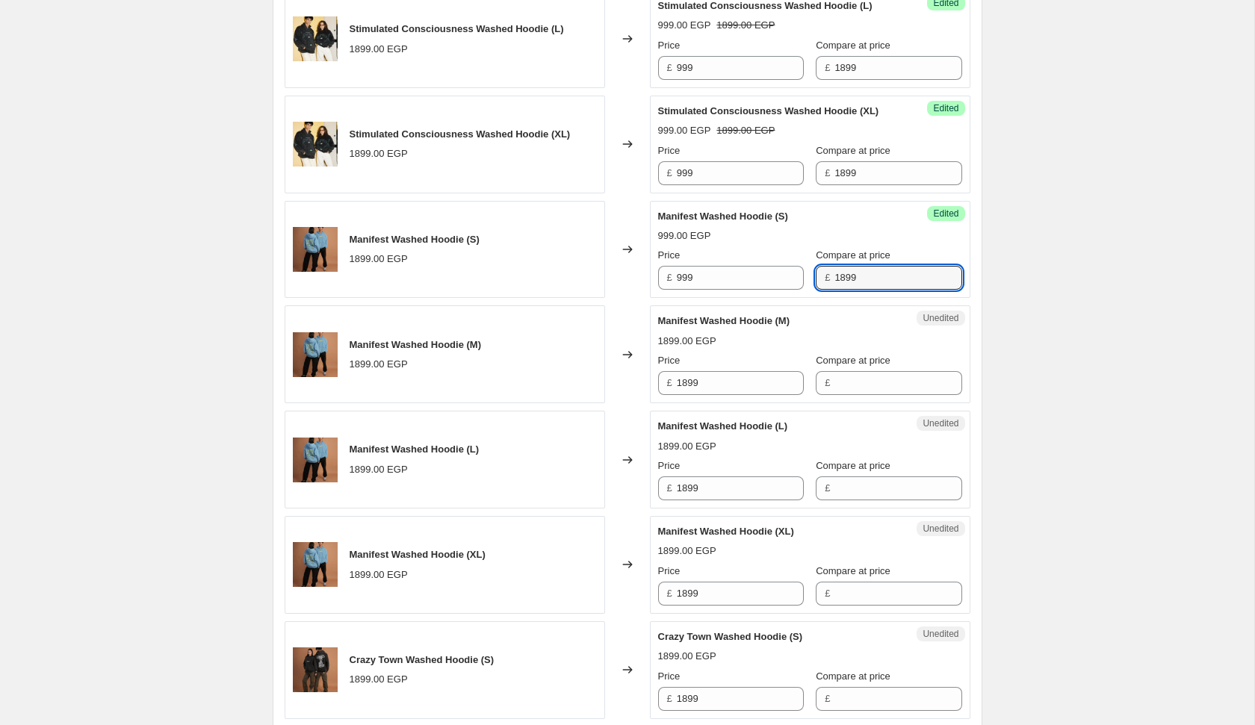
type input "1899"
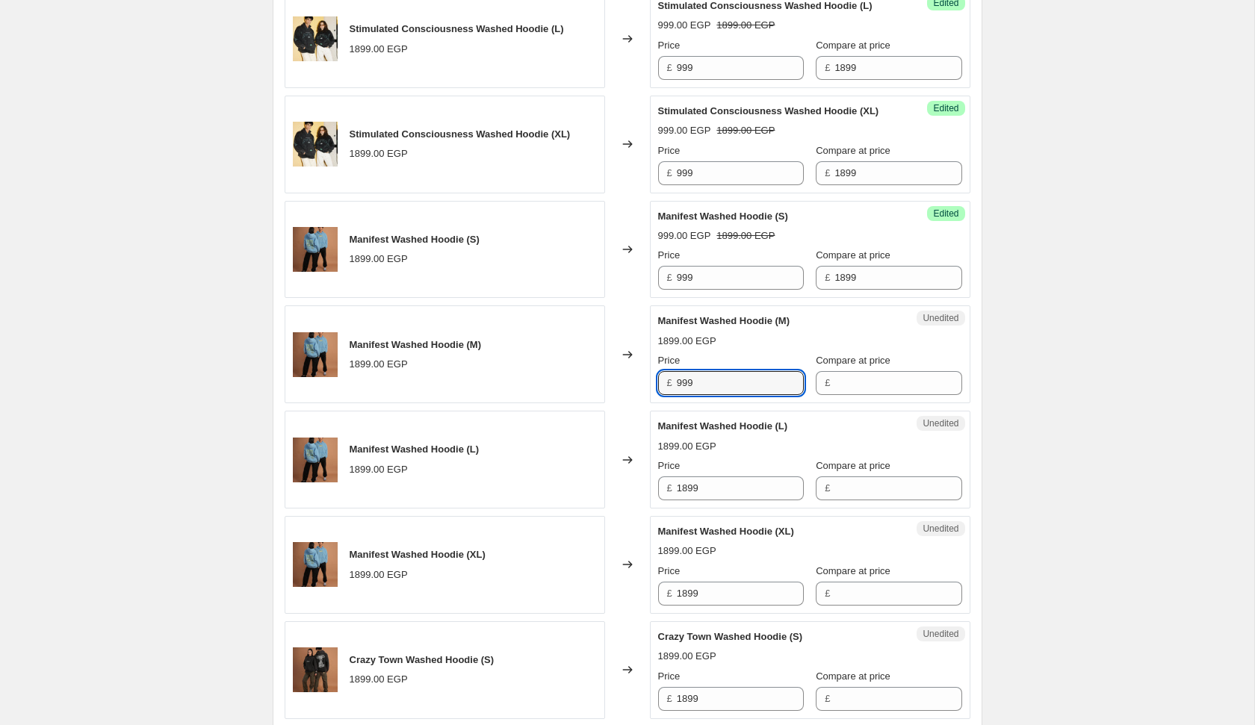
type input "999"
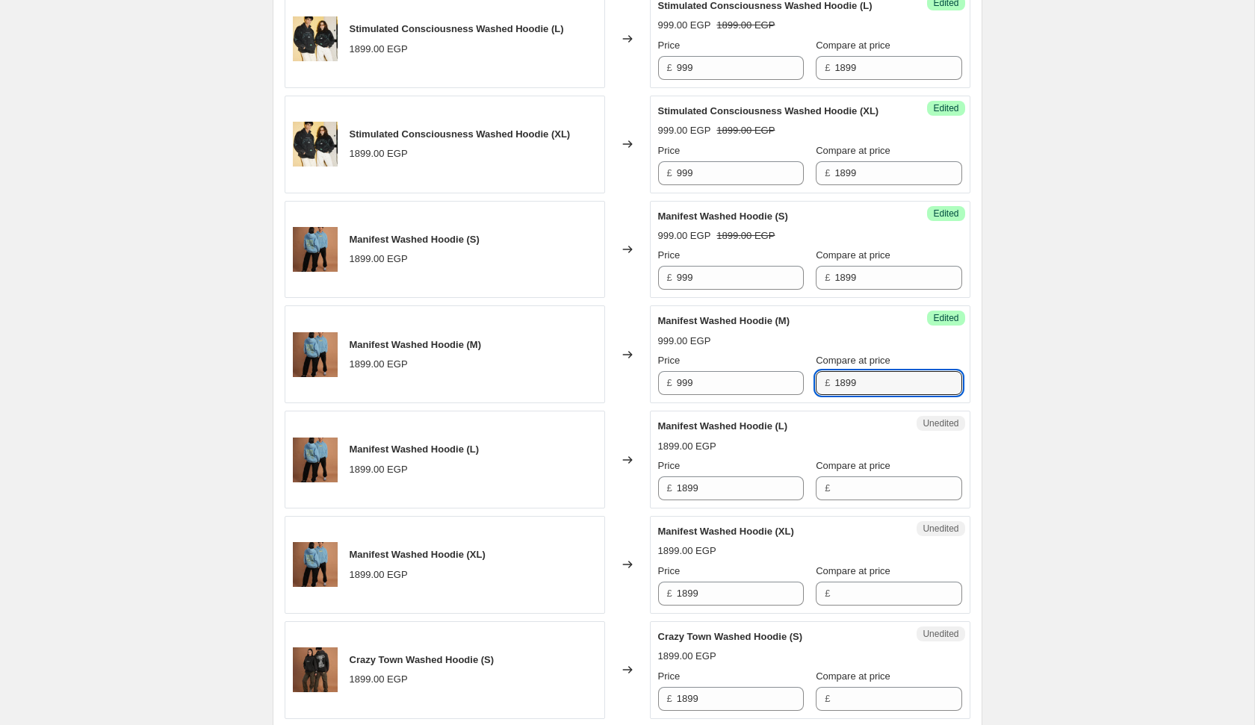
type input "1899"
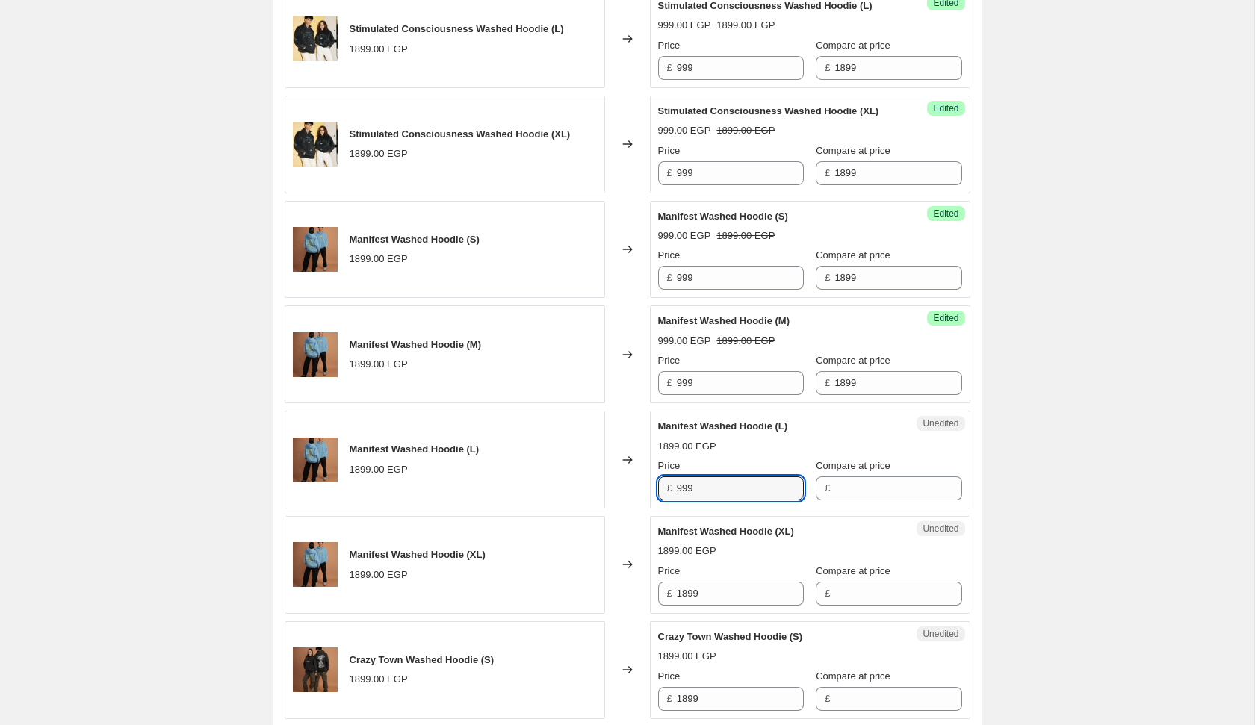
type input "999"
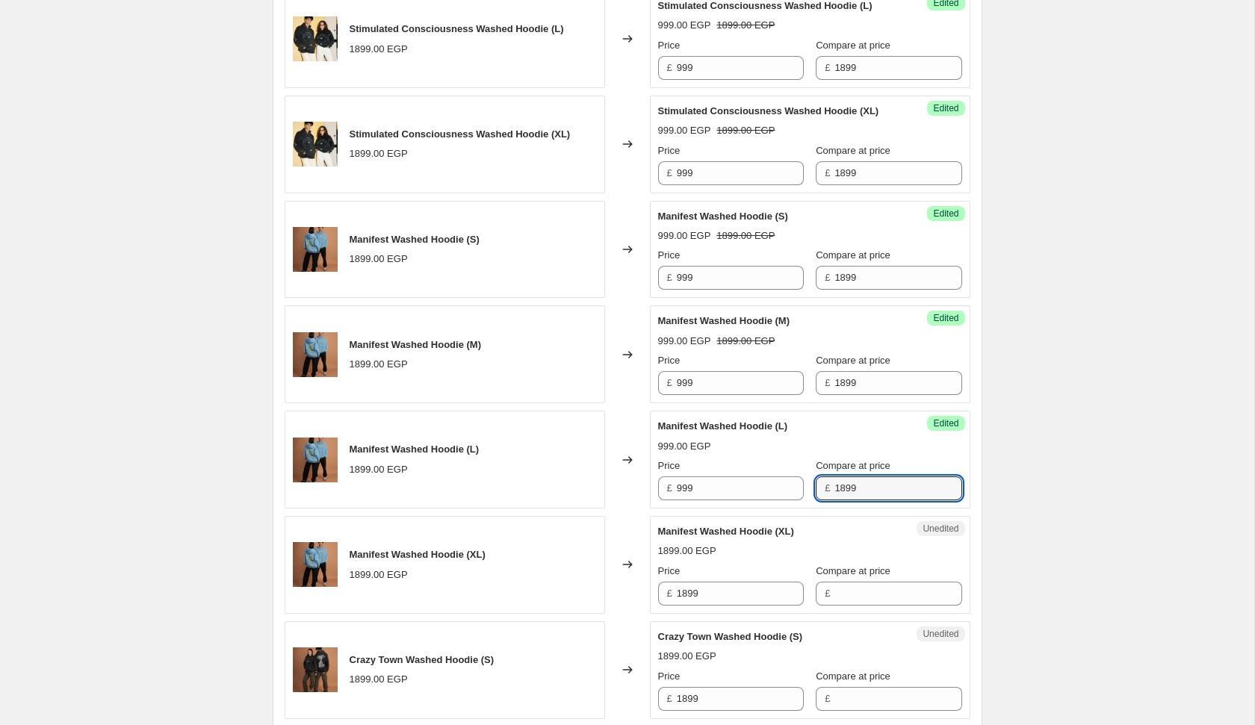
type input "1899"
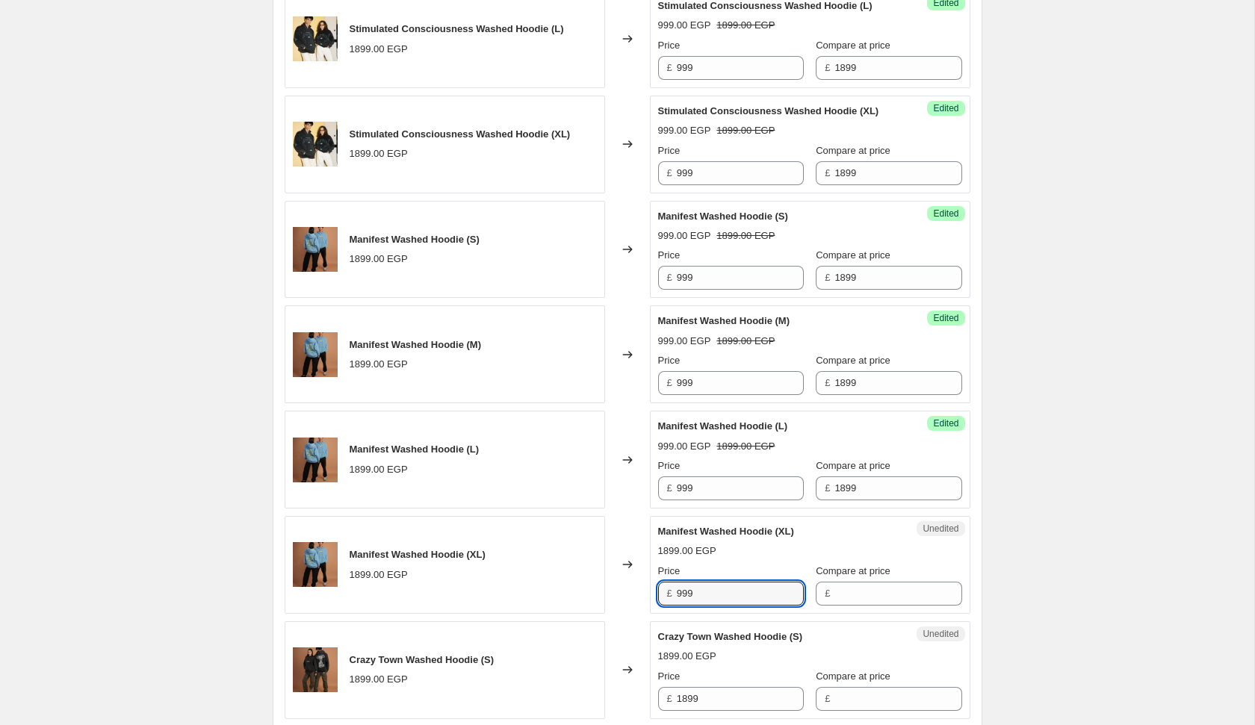
type input "999"
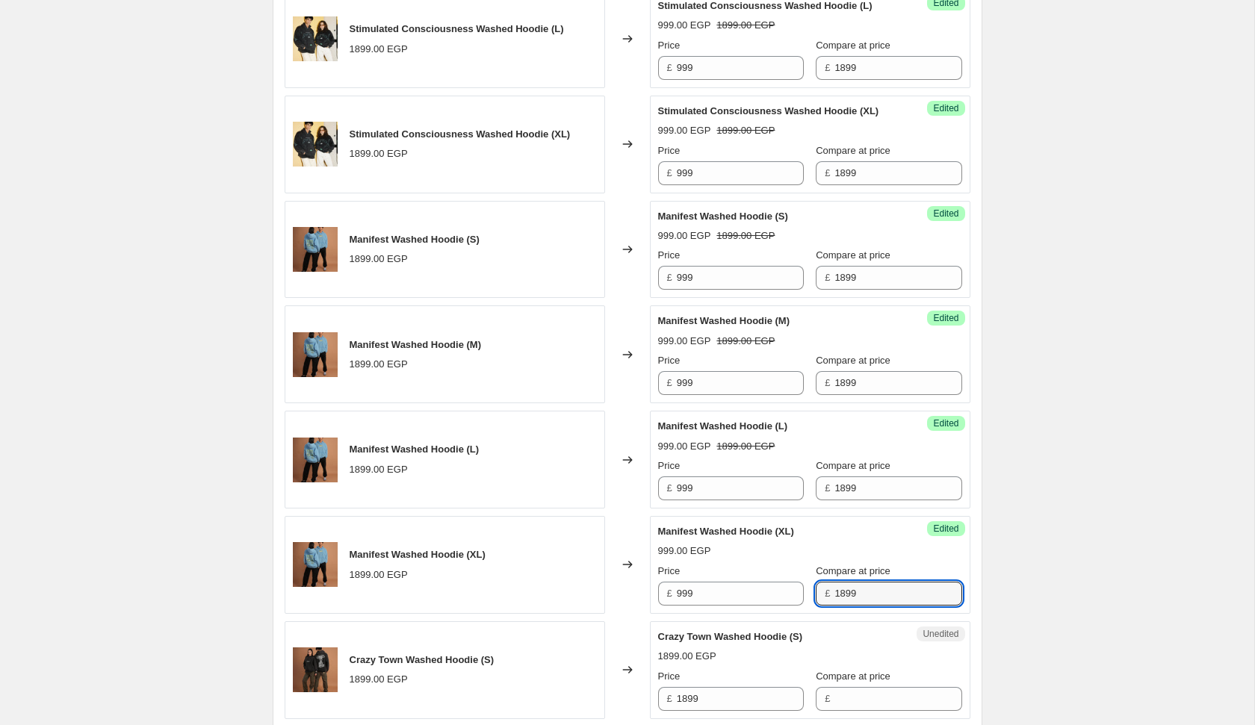
type input "1899"
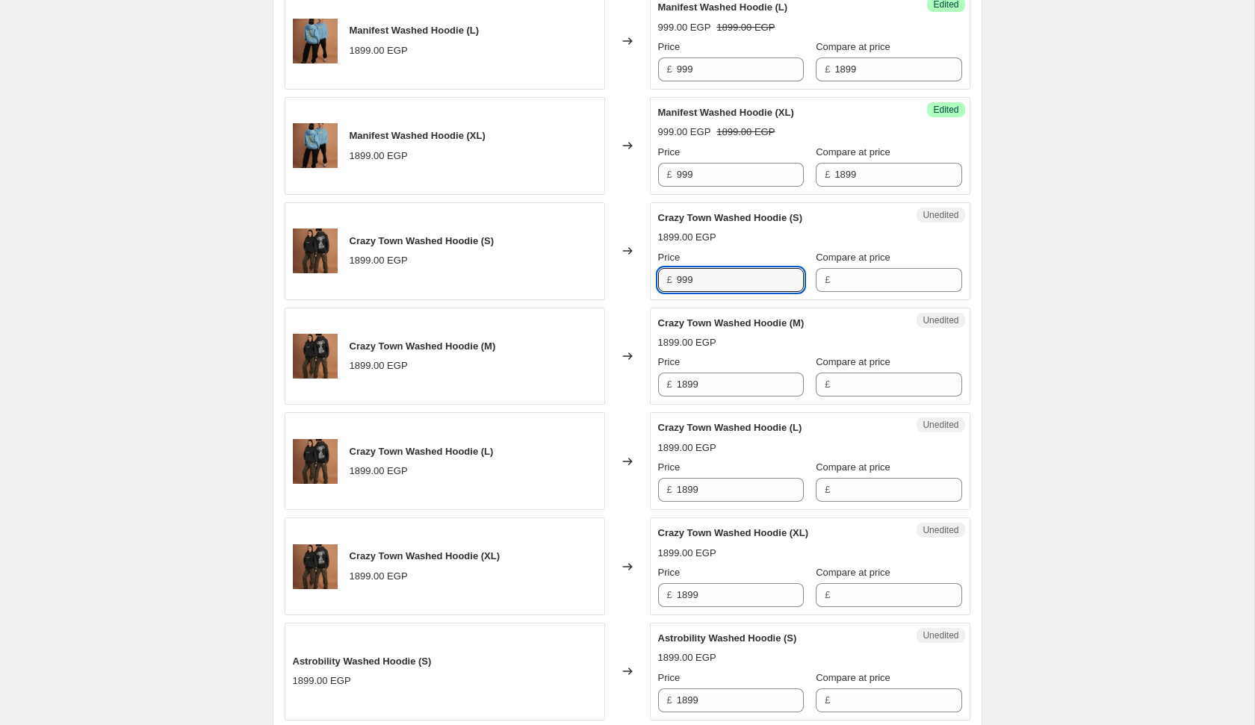
type input "999"
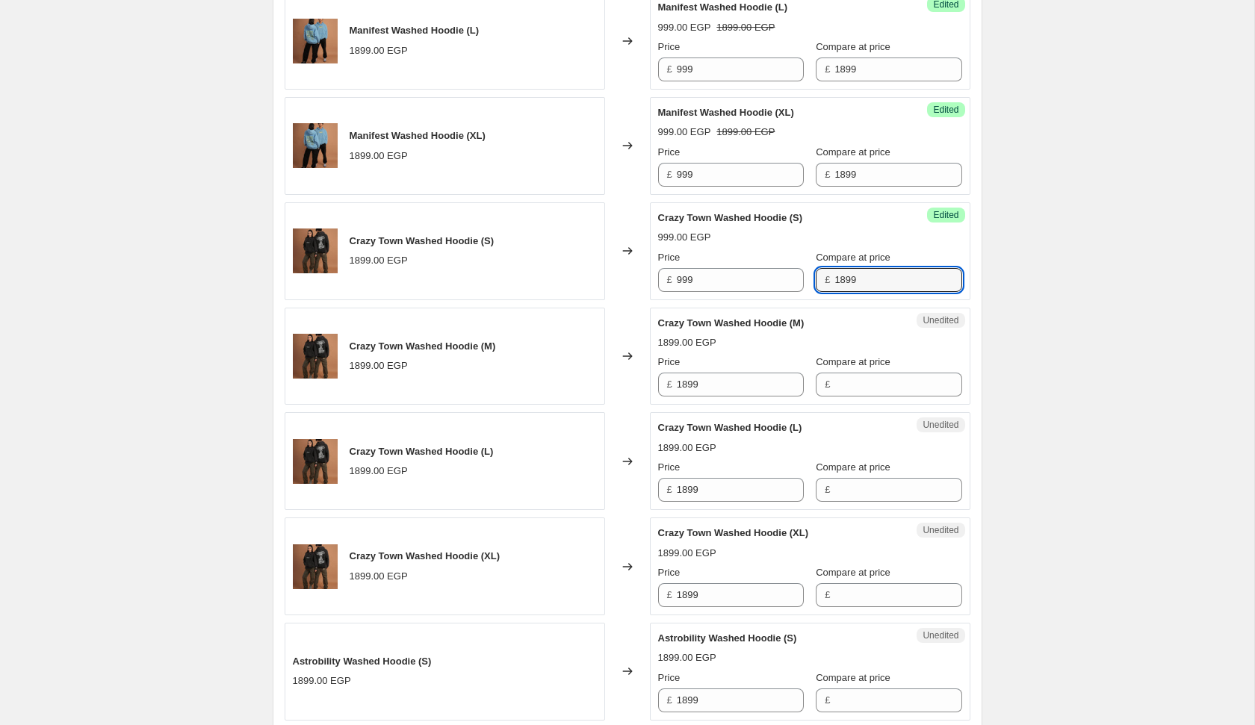
type input "1899"
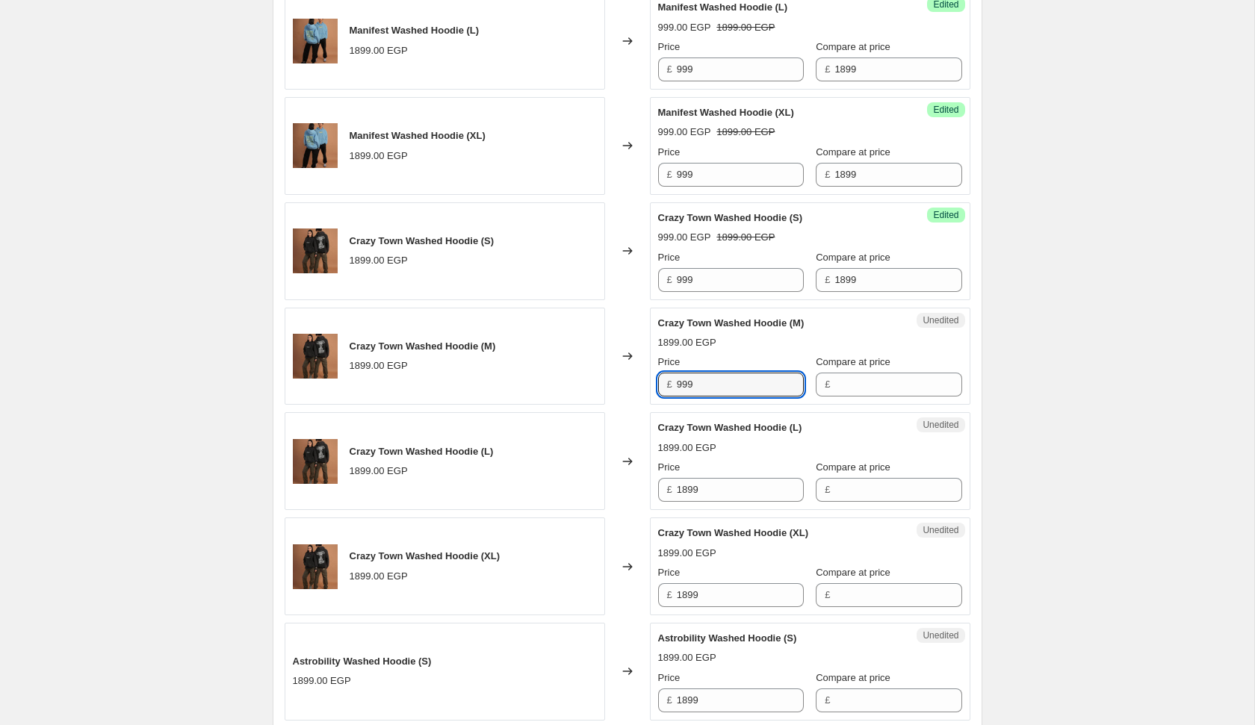
type input "999"
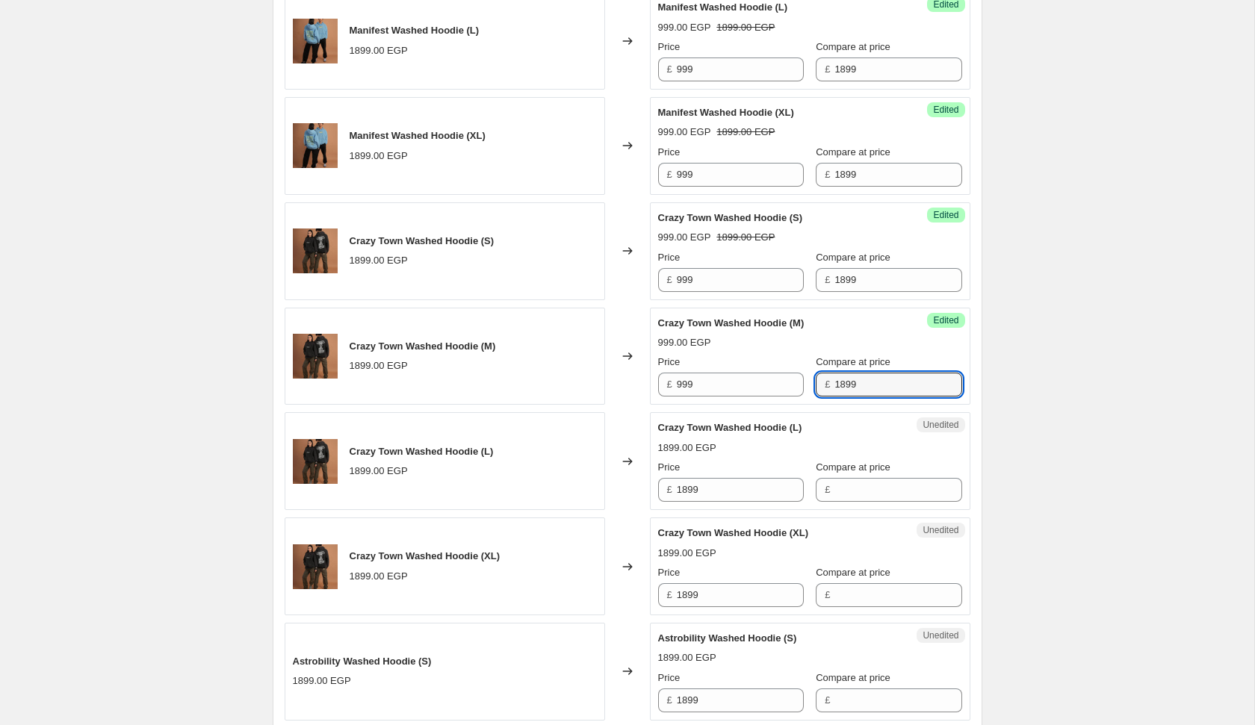
type input "1899"
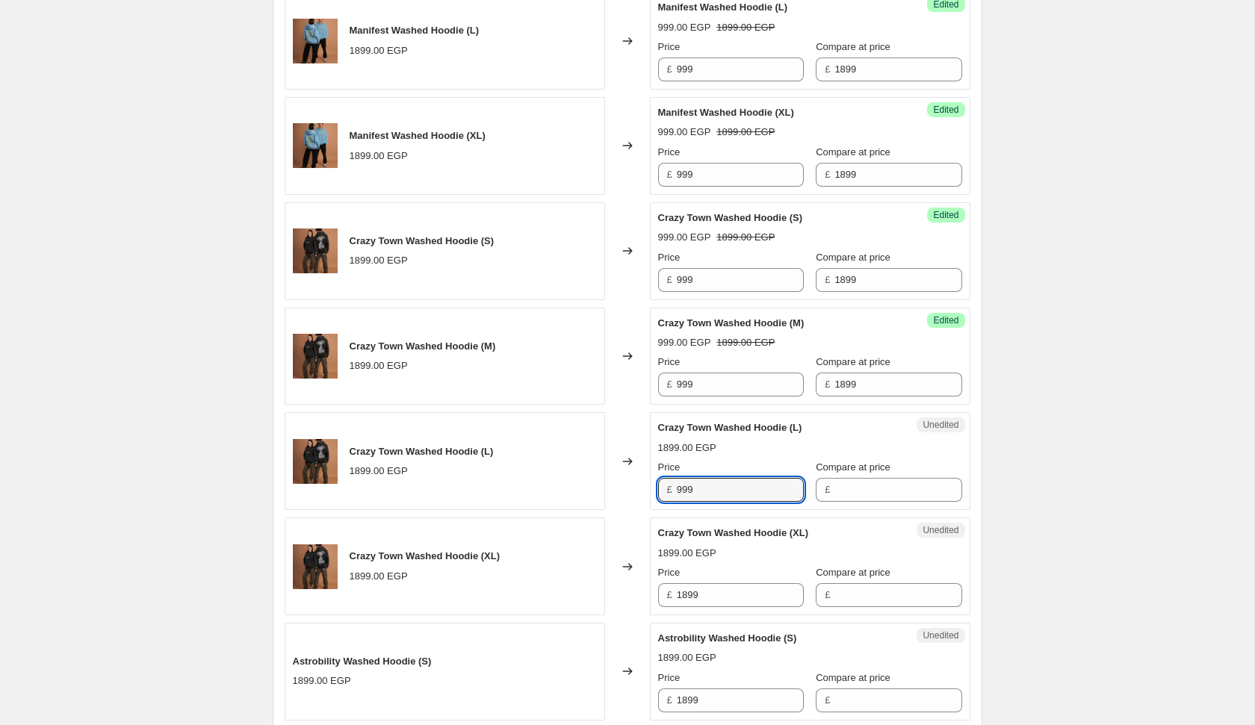
type input "999"
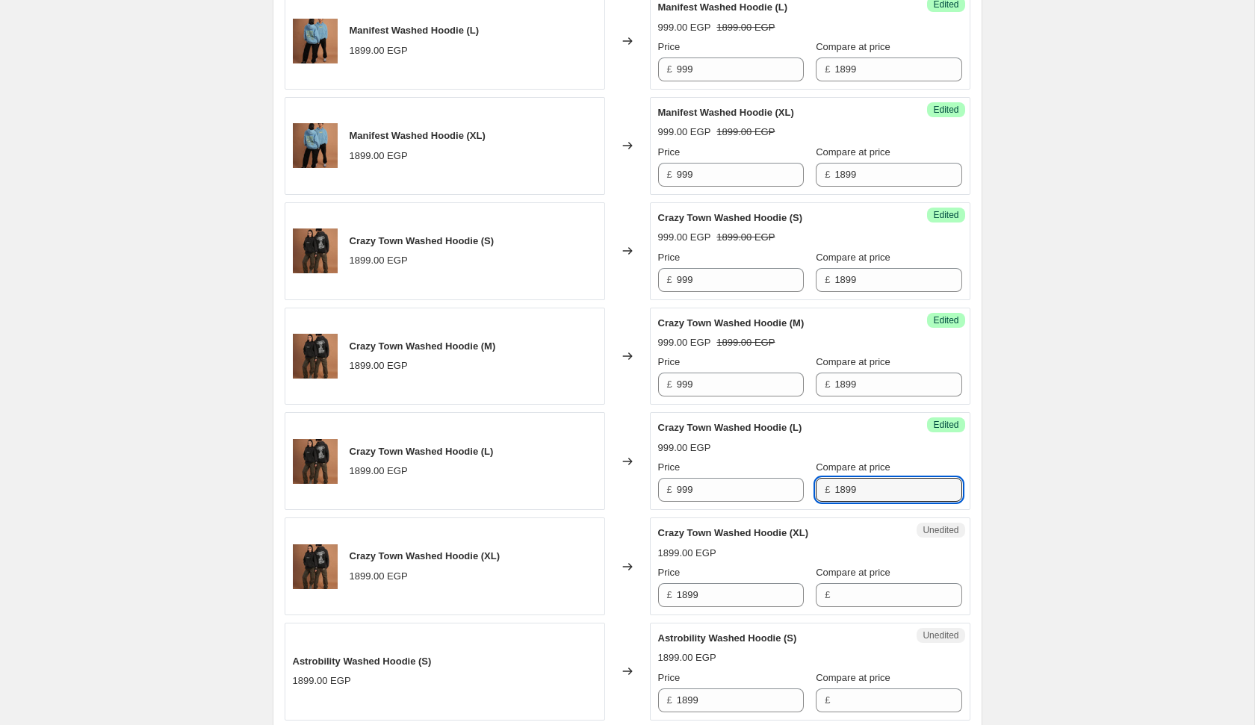
type input "1899"
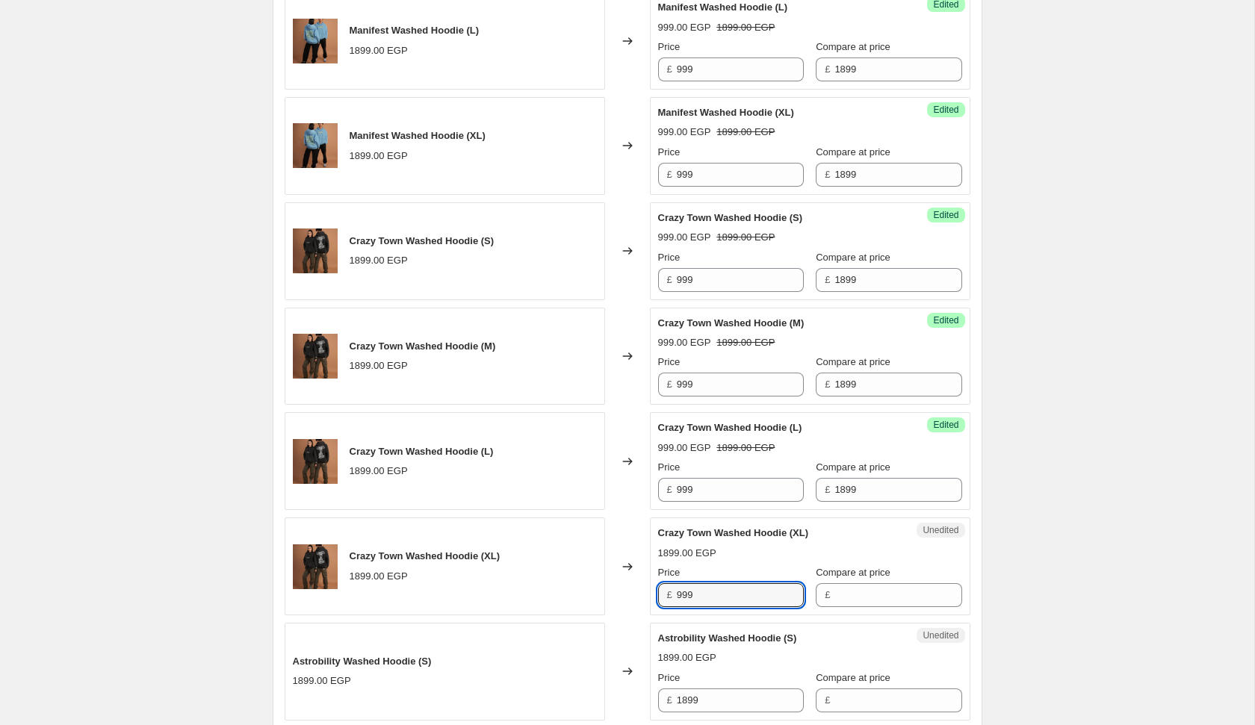
type input "999"
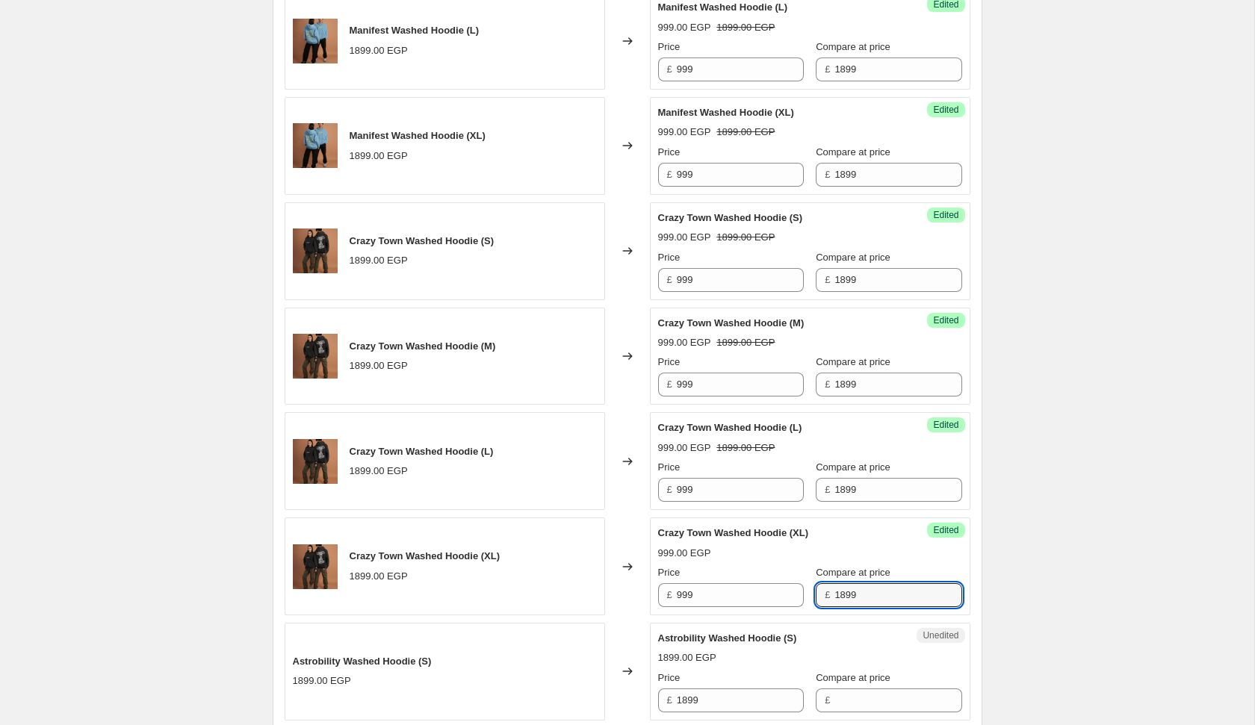
type input "1899"
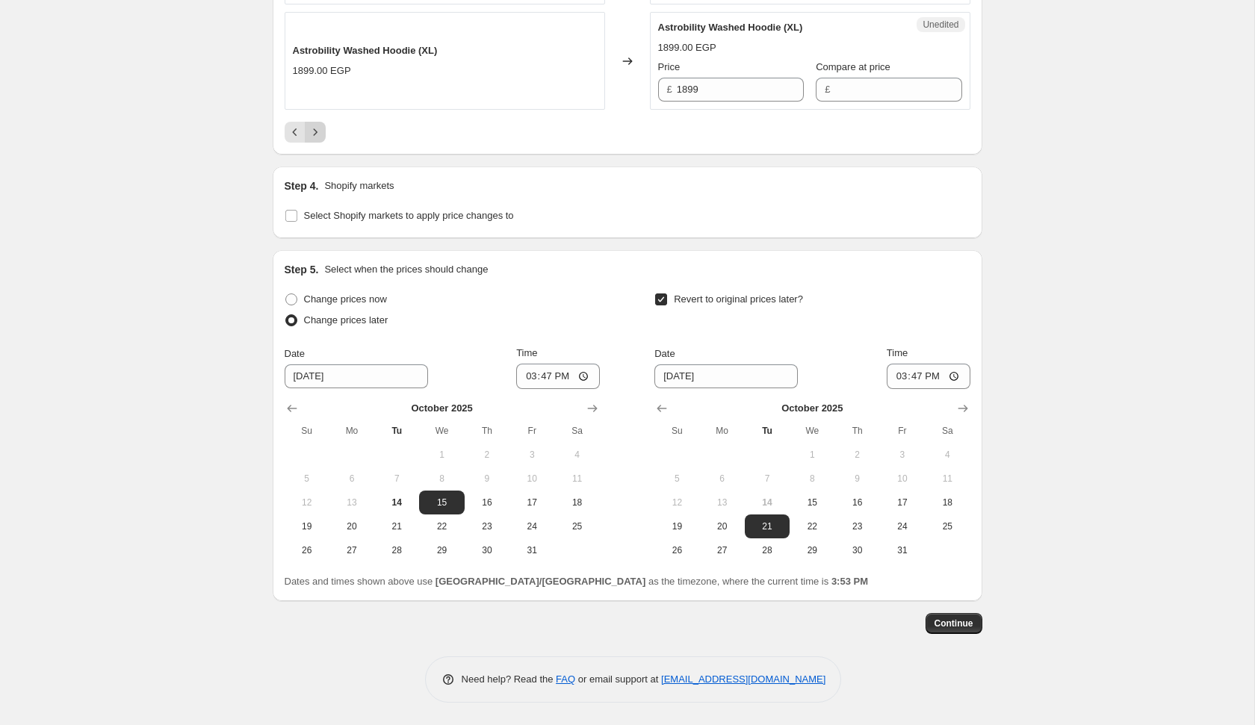
click at [317, 137] on icon "Next" at bounding box center [315, 132] width 15 height 15
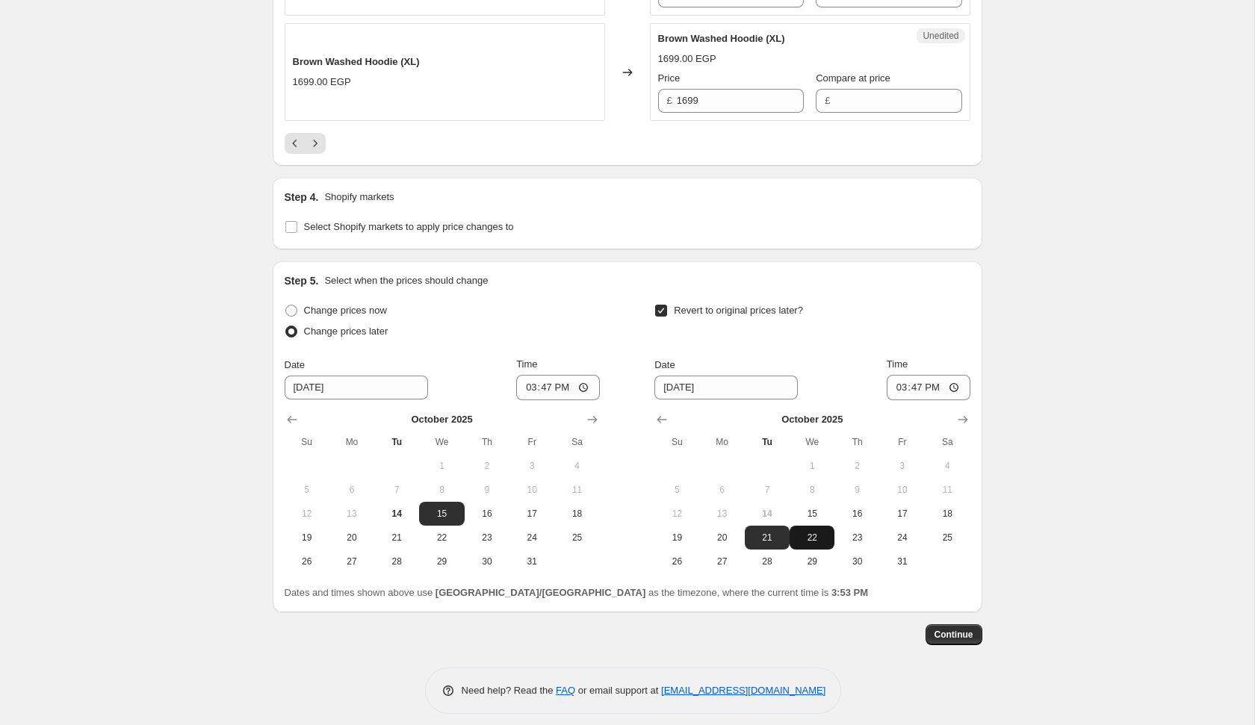
click at [812, 532] on span "22" at bounding box center [811, 538] width 33 height 12
type input "[DATE]"
click at [314, 136] on icon "Next" at bounding box center [315, 143] width 15 height 15
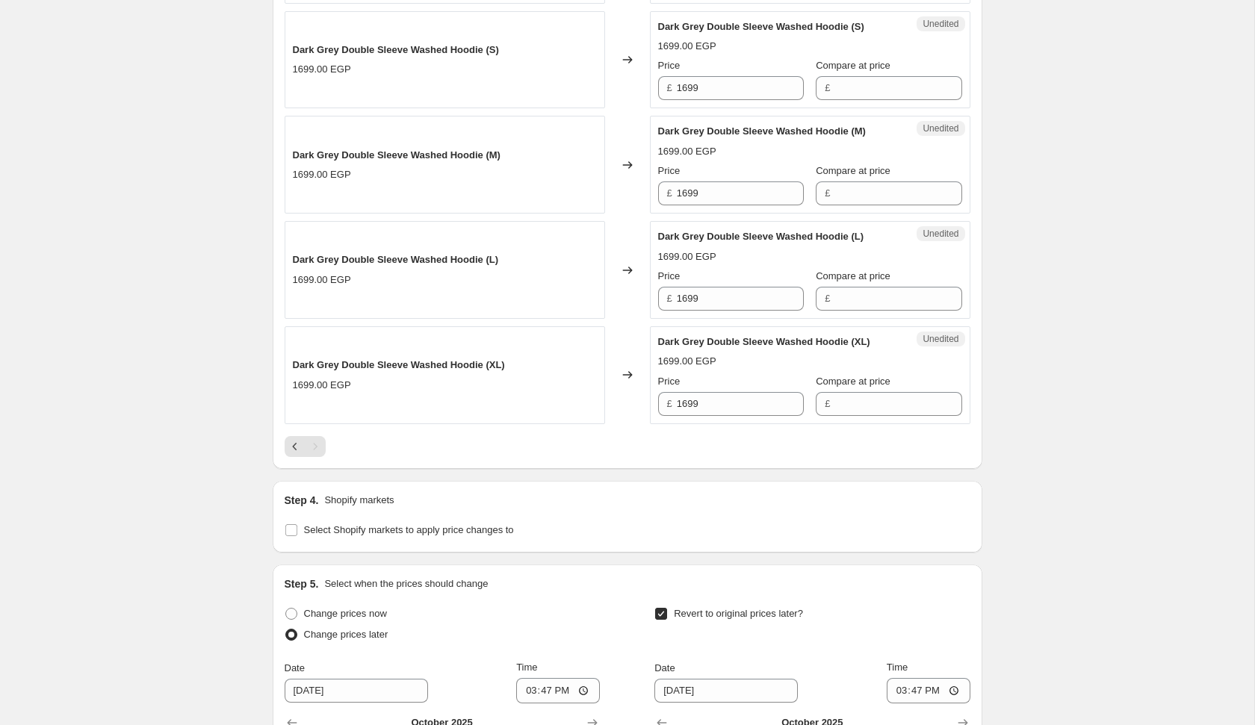
scroll to position [1587, 0]
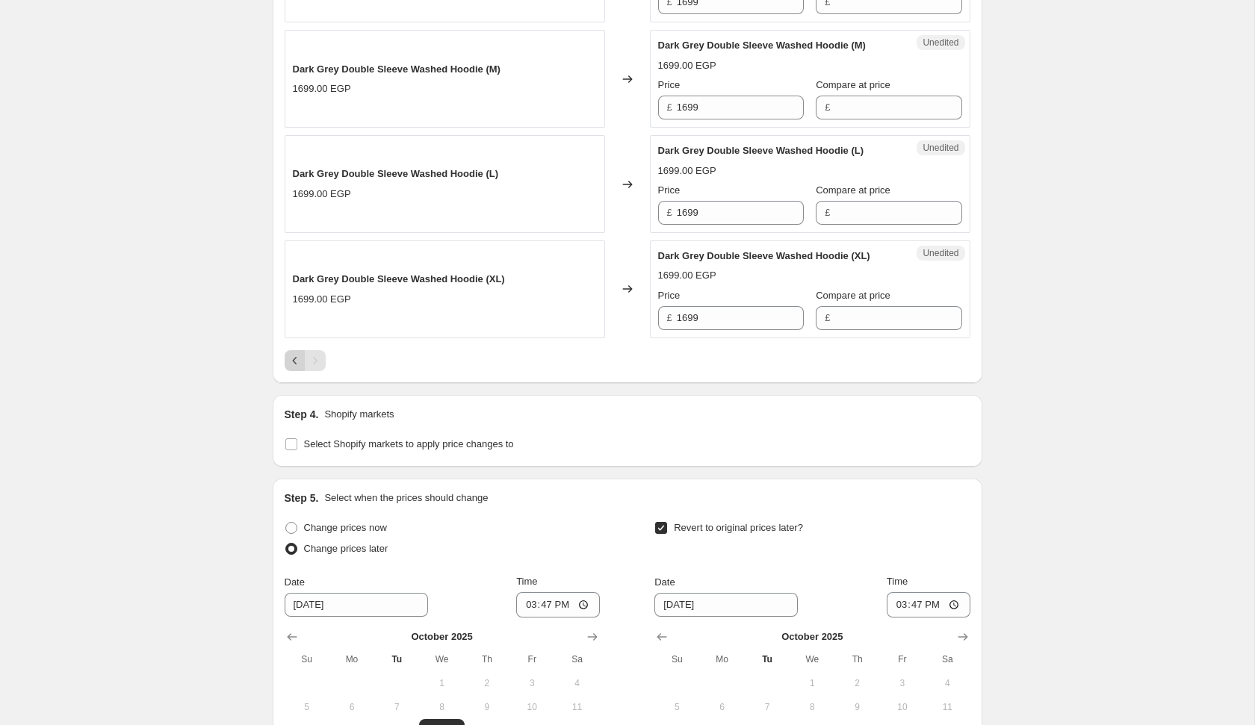
click at [294, 368] on icon "Previous" at bounding box center [295, 360] width 15 height 15
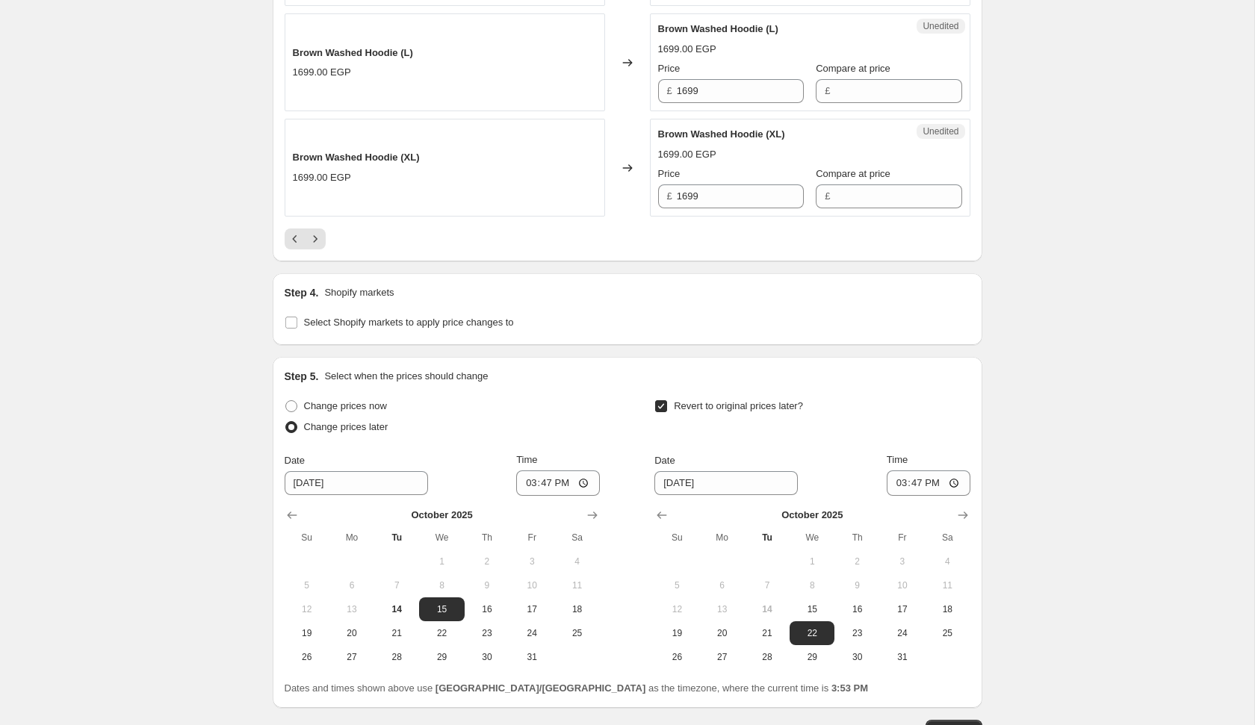
scroll to position [2580, 0]
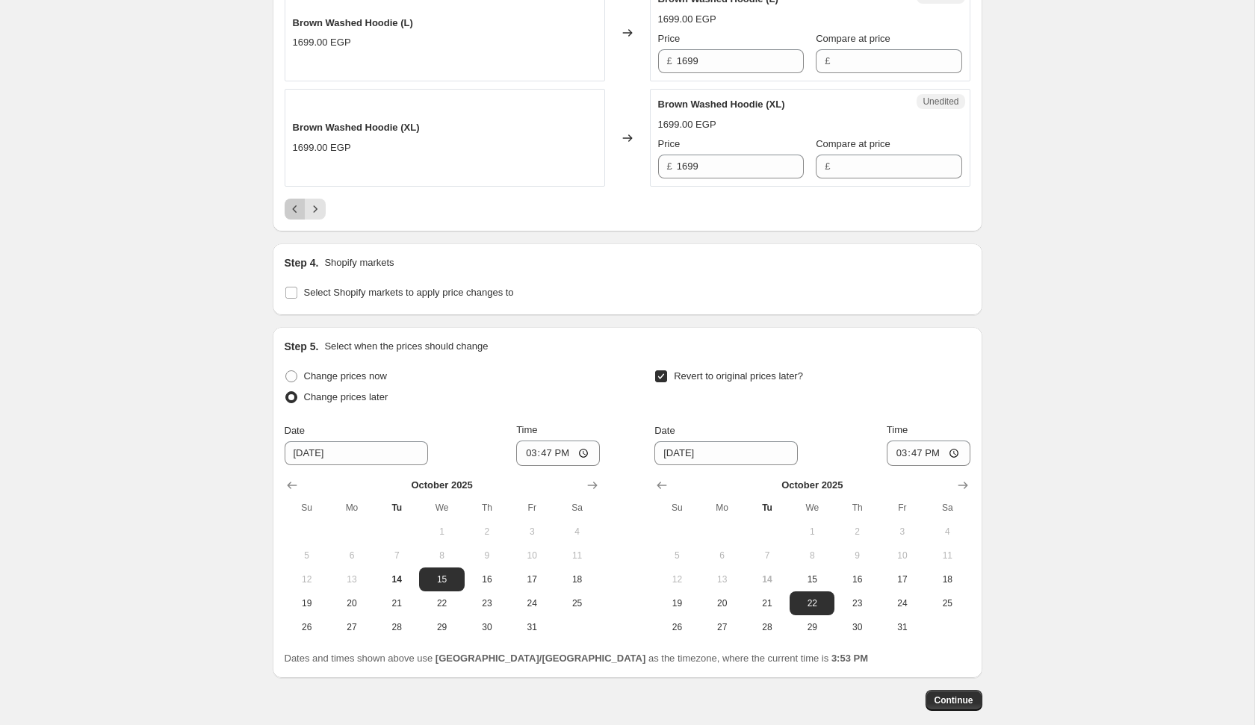
click at [291, 204] on icon "Previous" at bounding box center [295, 209] width 15 height 15
click at [290, 217] on icon "Previous" at bounding box center [295, 209] width 15 height 15
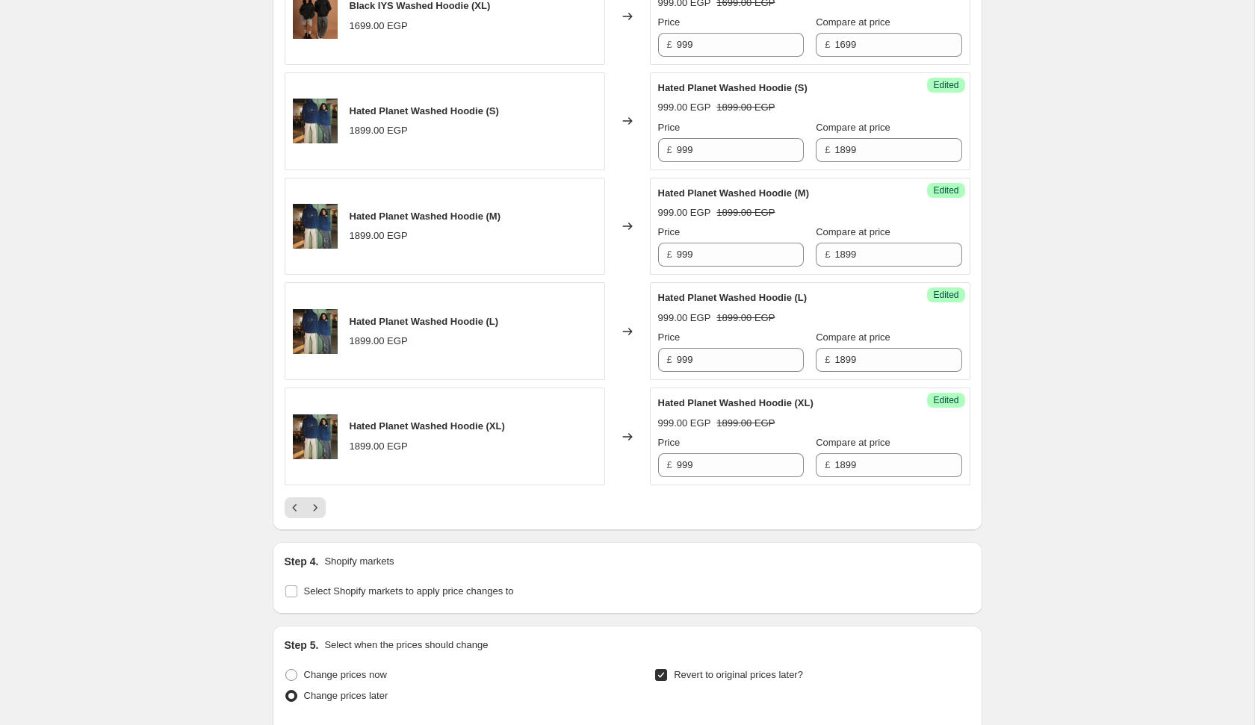
scroll to position [2299, 0]
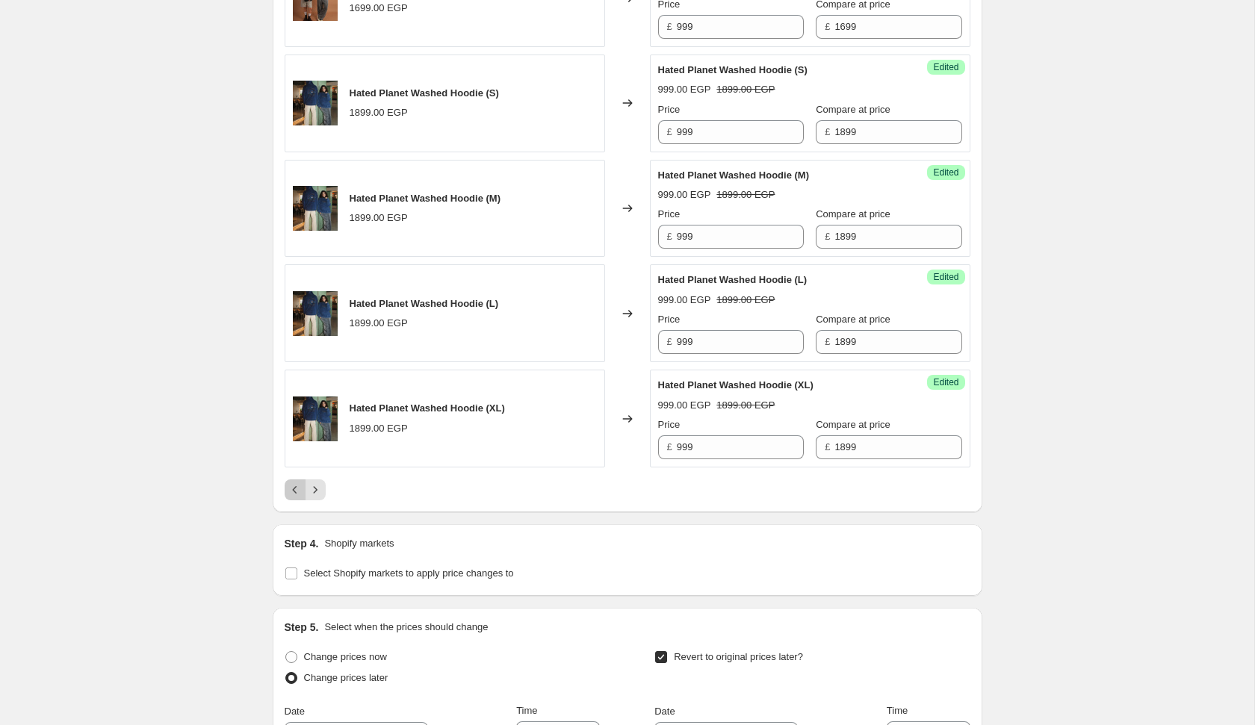
click at [296, 483] on icon "Previous" at bounding box center [295, 490] width 15 height 15
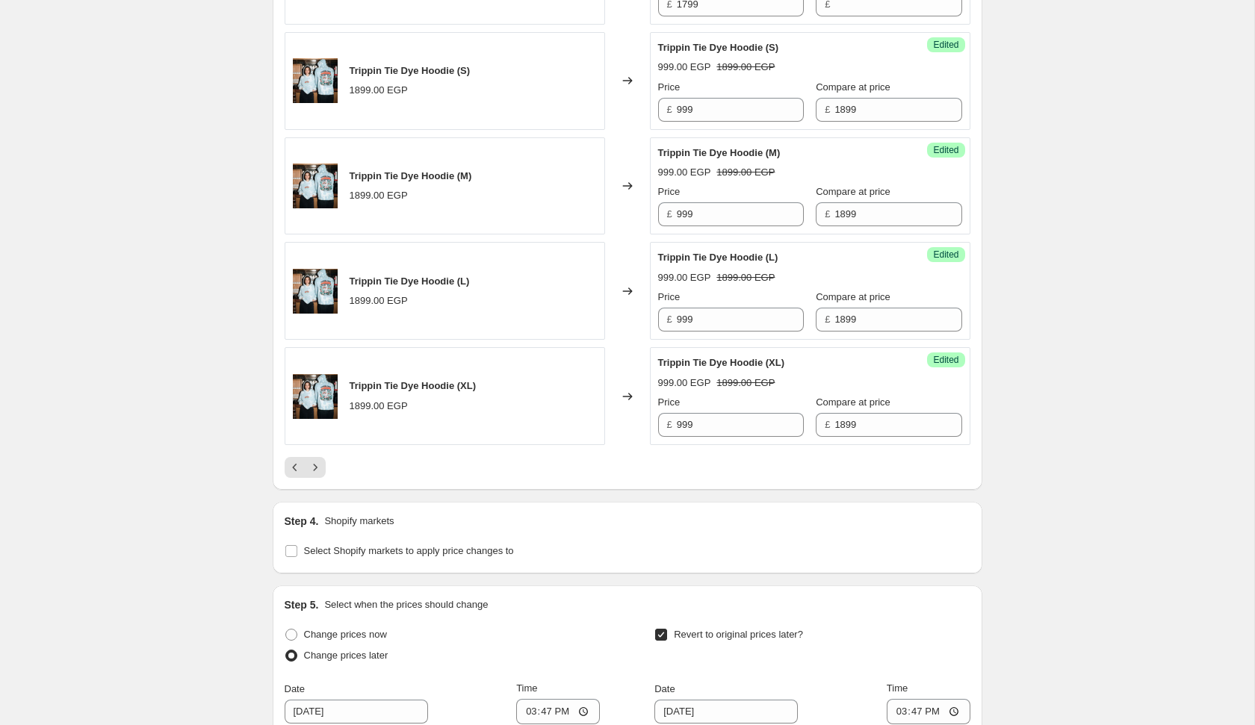
scroll to position [2466, 0]
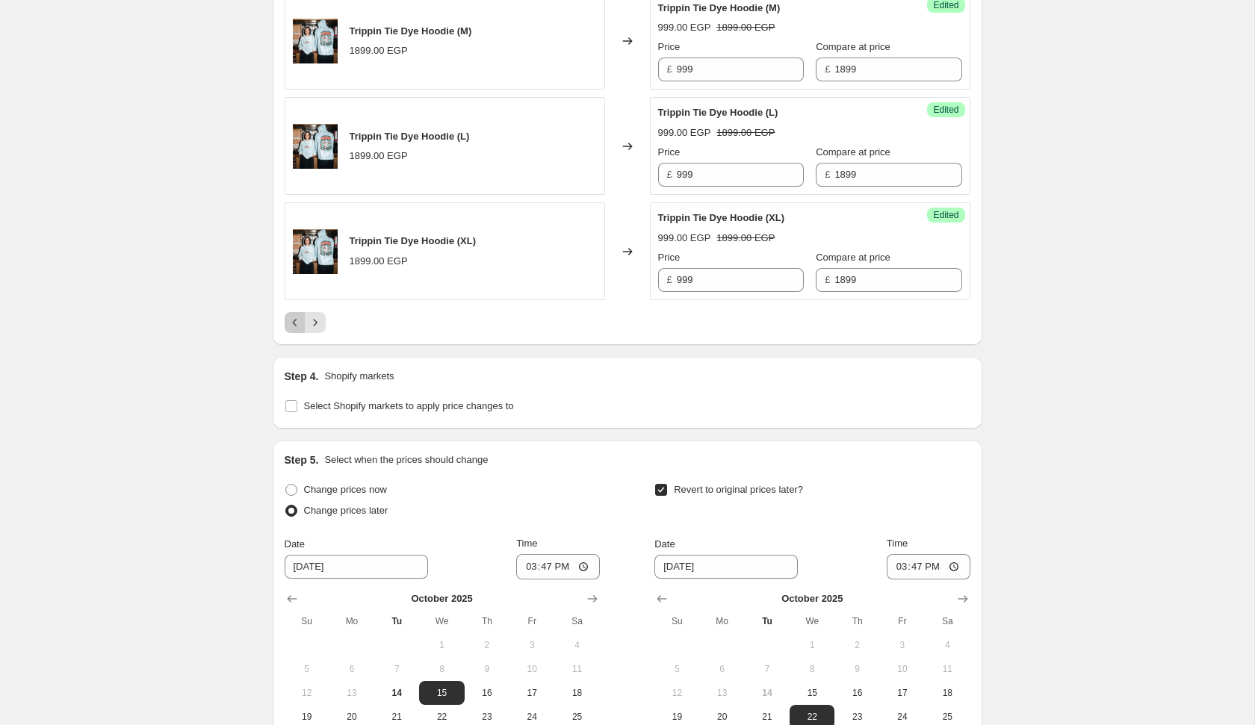
click at [292, 318] on icon "Previous" at bounding box center [295, 322] width 15 height 15
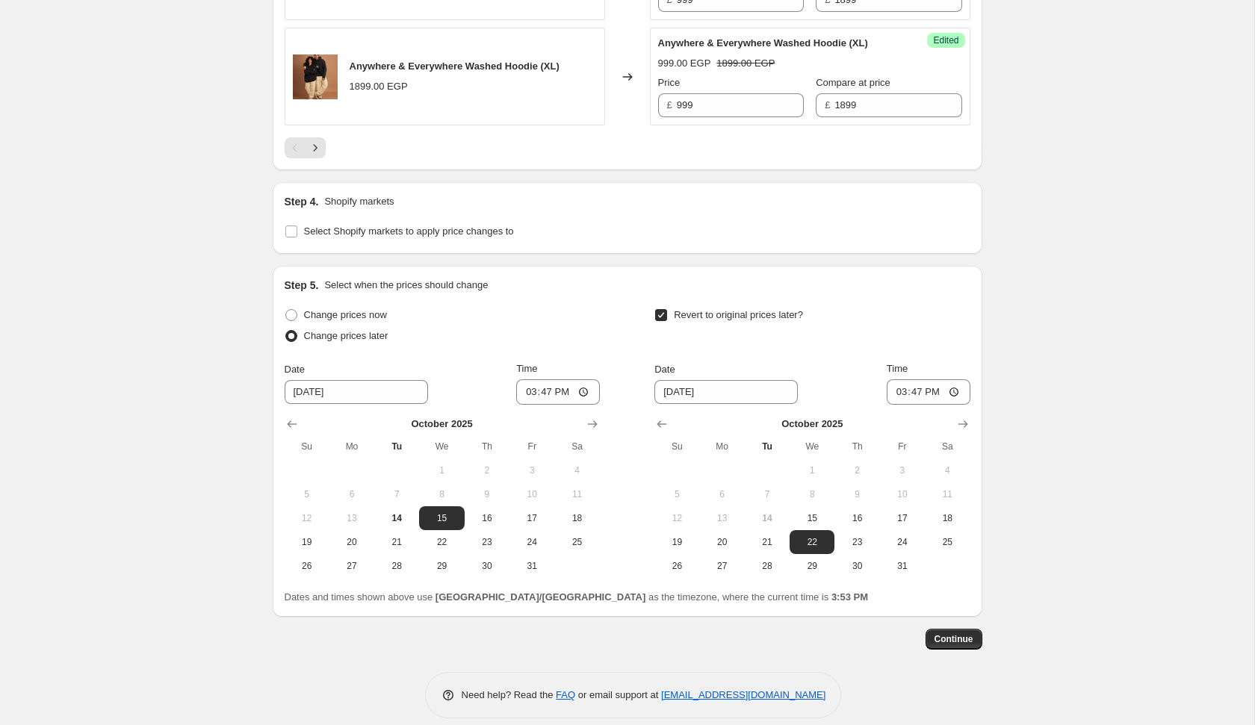
scroll to position [2647, 0]
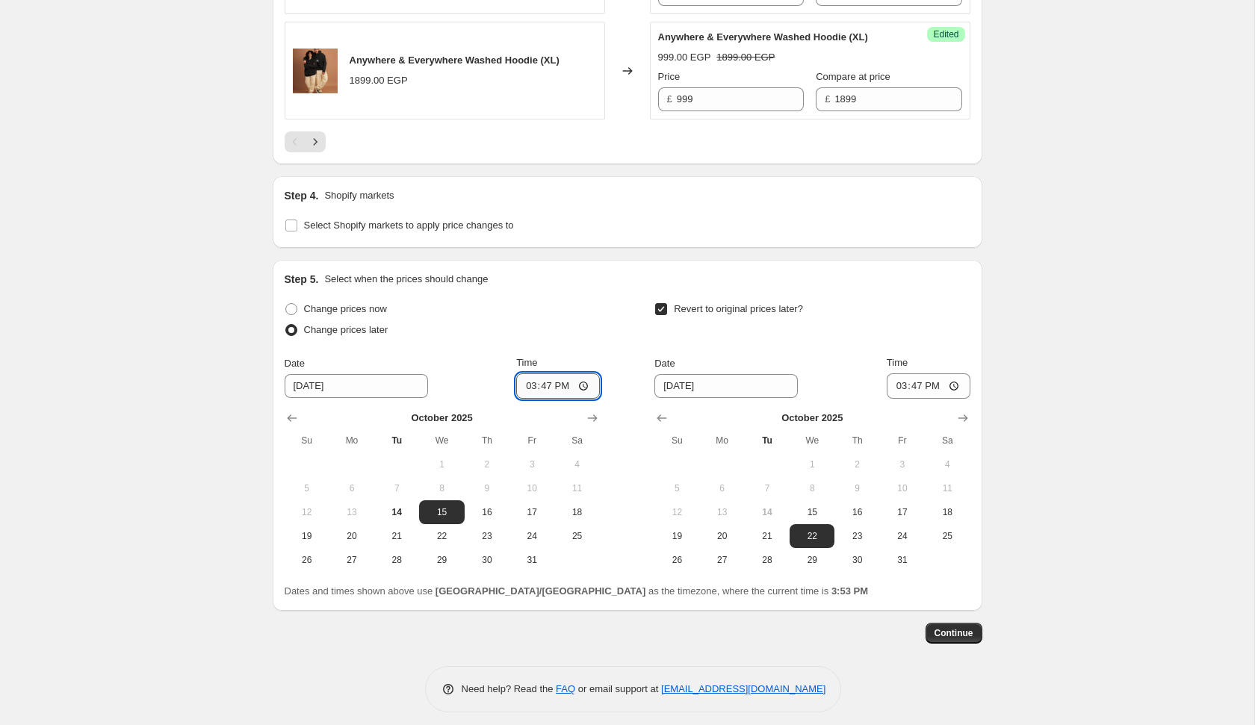
click at [525, 387] on input "15:47" at bounding box center [558, 385] width 84 height 25
type input "00:13"
click at [895, 388] on input "13:47" at bounding box center [929, 385] width 84 height 25
click at [949, 633] on span "Continue" at bounding box center [953, 633] width 39 height 12
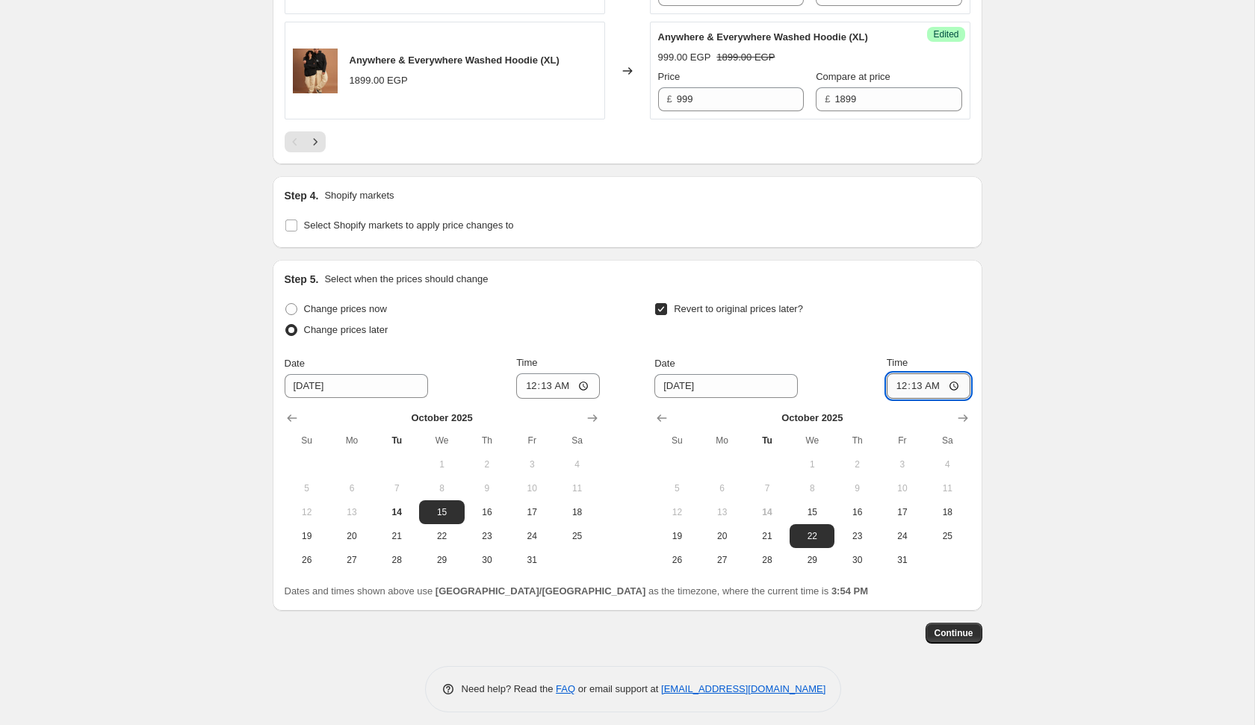
click at [911, 389] on input "00:13" at bounding box center [929, 385] width 84 height 25
type input "00:14"
click at [542, 390] on input "00:13" at bounding box center [558, 385] width 84 height 25
click at [937, 634] on span "Continue" at bounding box center [953, 633] width 39 height 12
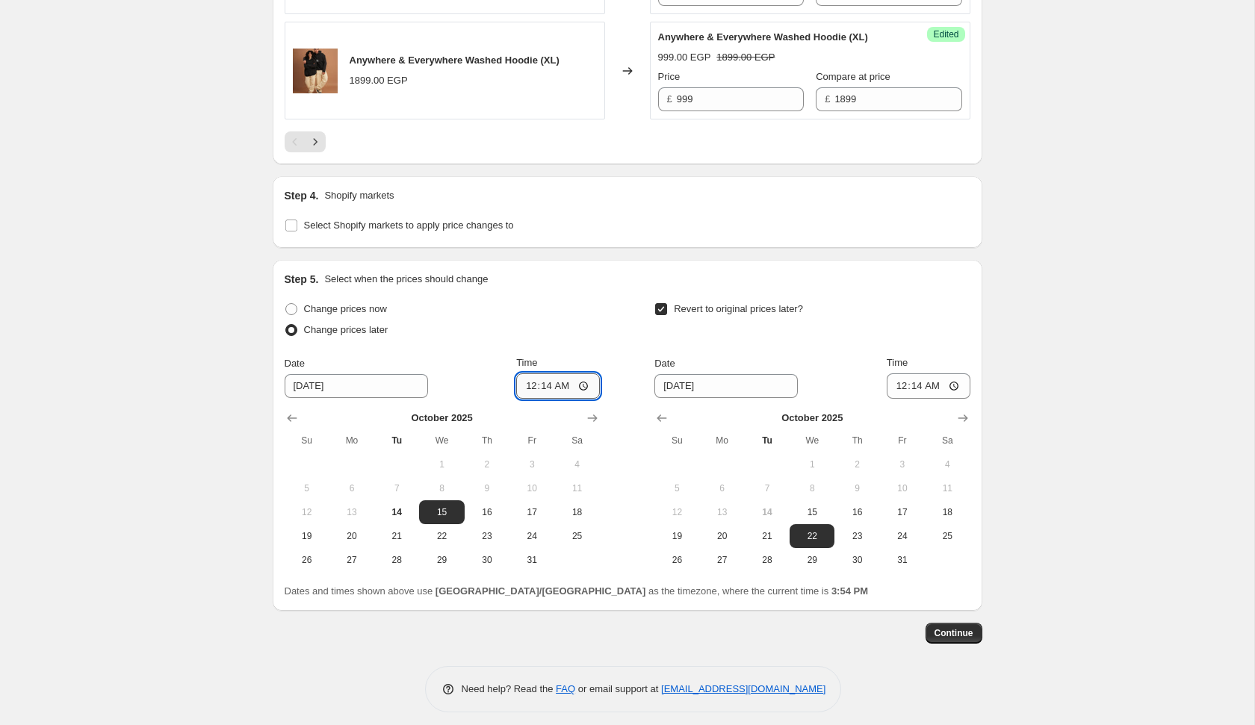
click at [544, 394] on input "00:14" at bounding box center [558, 385] width 84 height 25
type input "00:15"
click at [915, 390] on input "00:14" at bounding box center [929, 385] width 84 height 25
type input "00:15"
click at [944, 644] on button "Continue" at bounding box center [953, 633] width 57 height 21
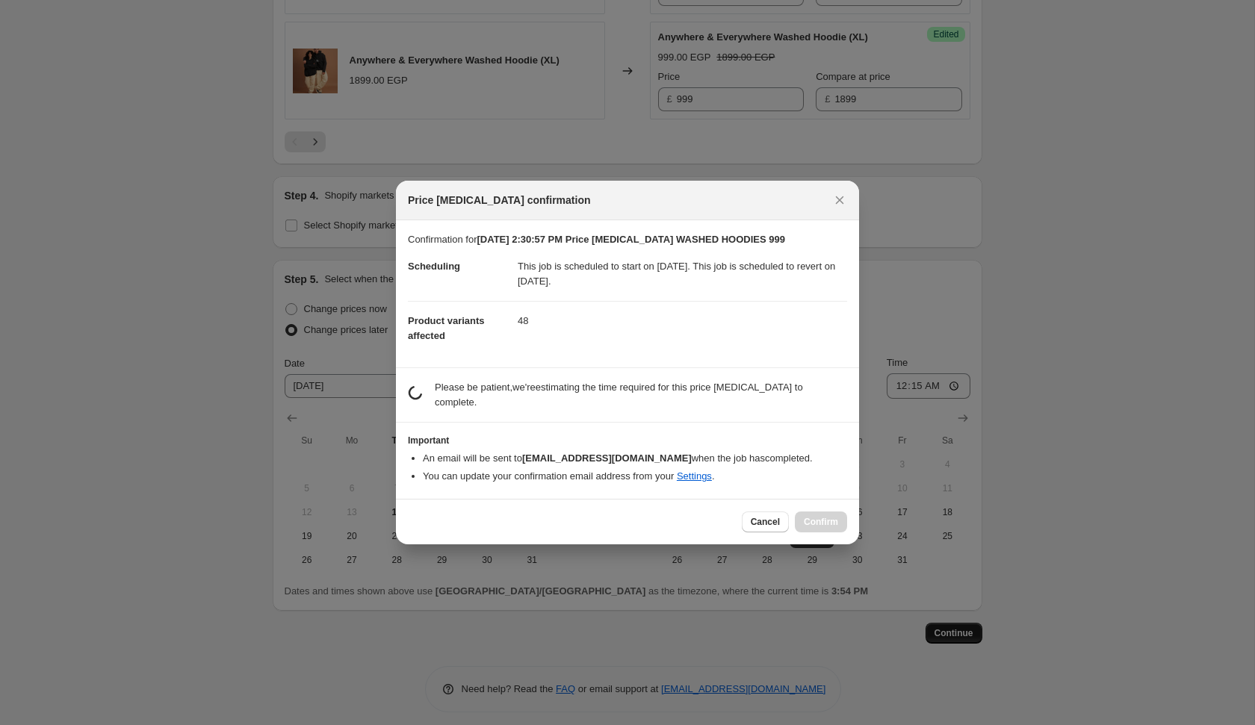
scroll to position [0, 0]
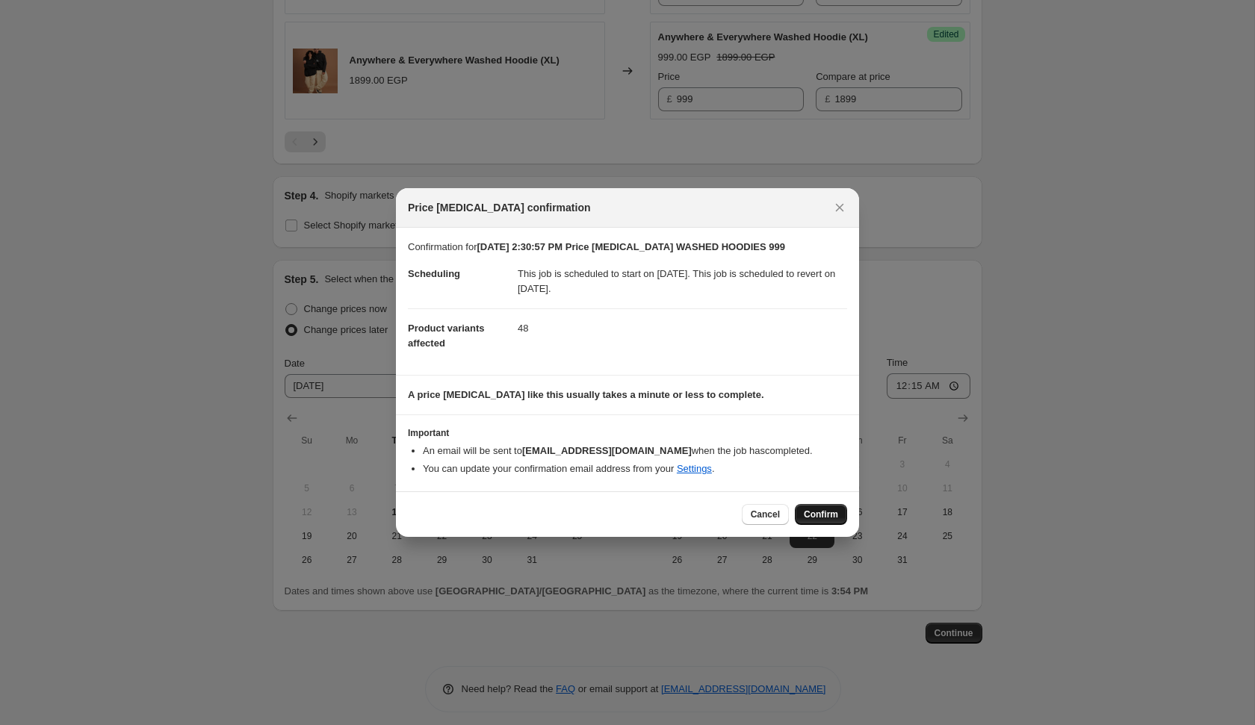
click at [825, 515] on span "Confirm" at bounding box center [821, 515] width 34 height 12
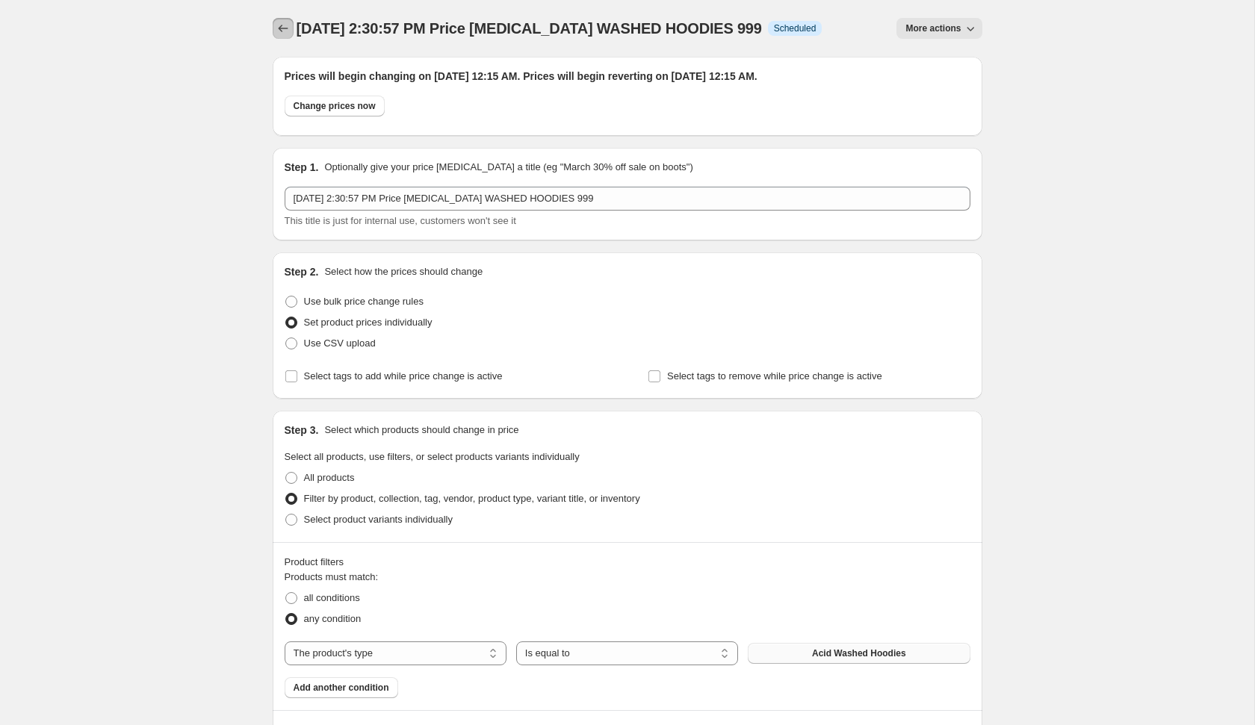
click at [288, 23] on icon "Price change jobs" at bounding box center [283, 28] width 15 height 15
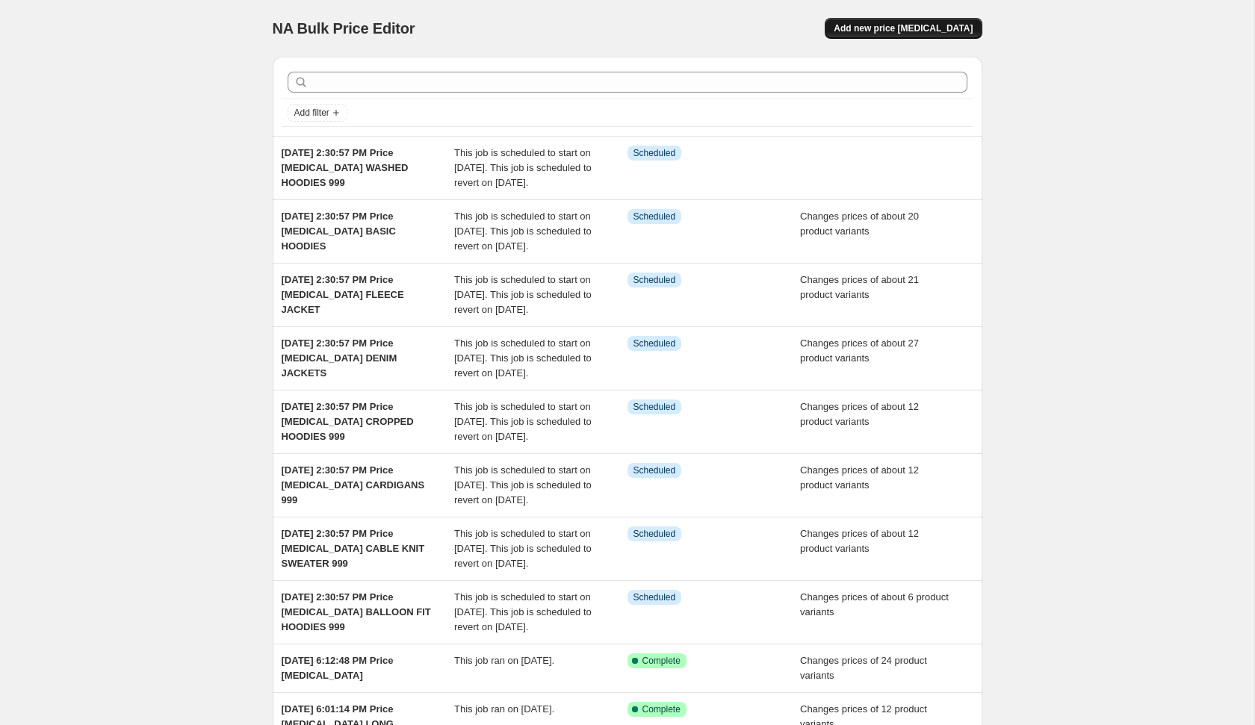
click at [918, 34] on span "Add new price [MEDICAL_DATA]" at bounding box center [903, 28] width 139 height 12
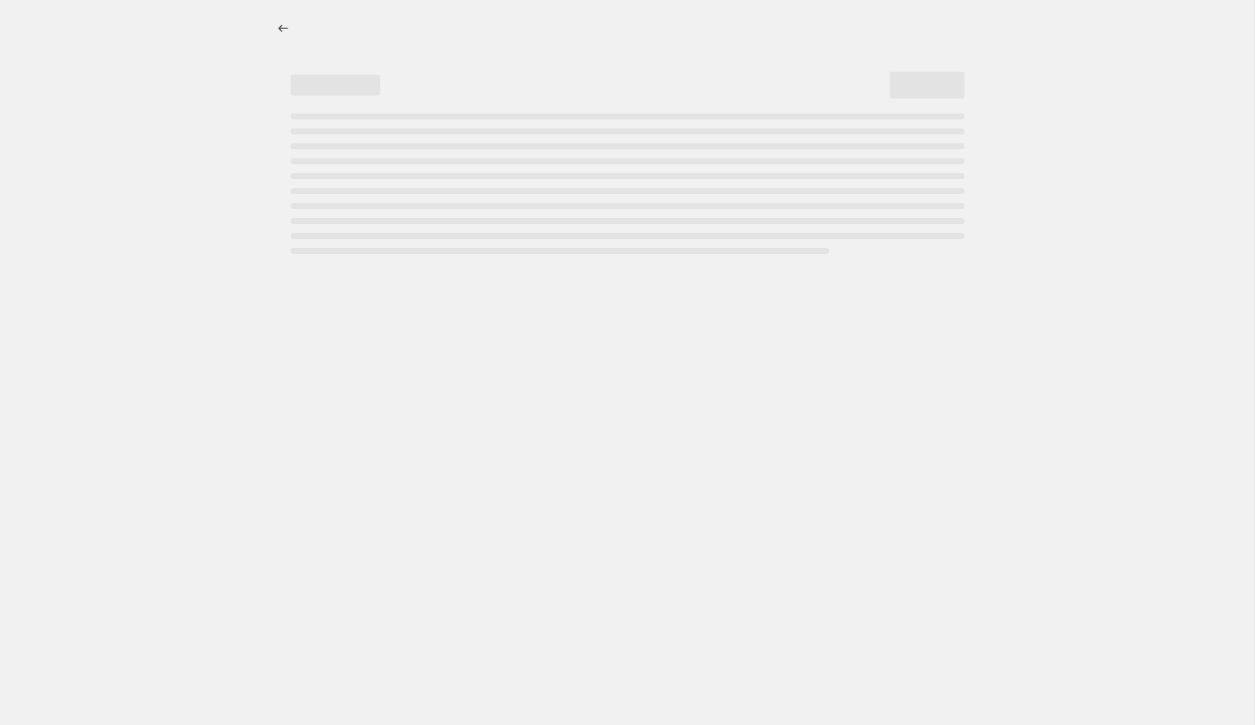
select select "percentage"
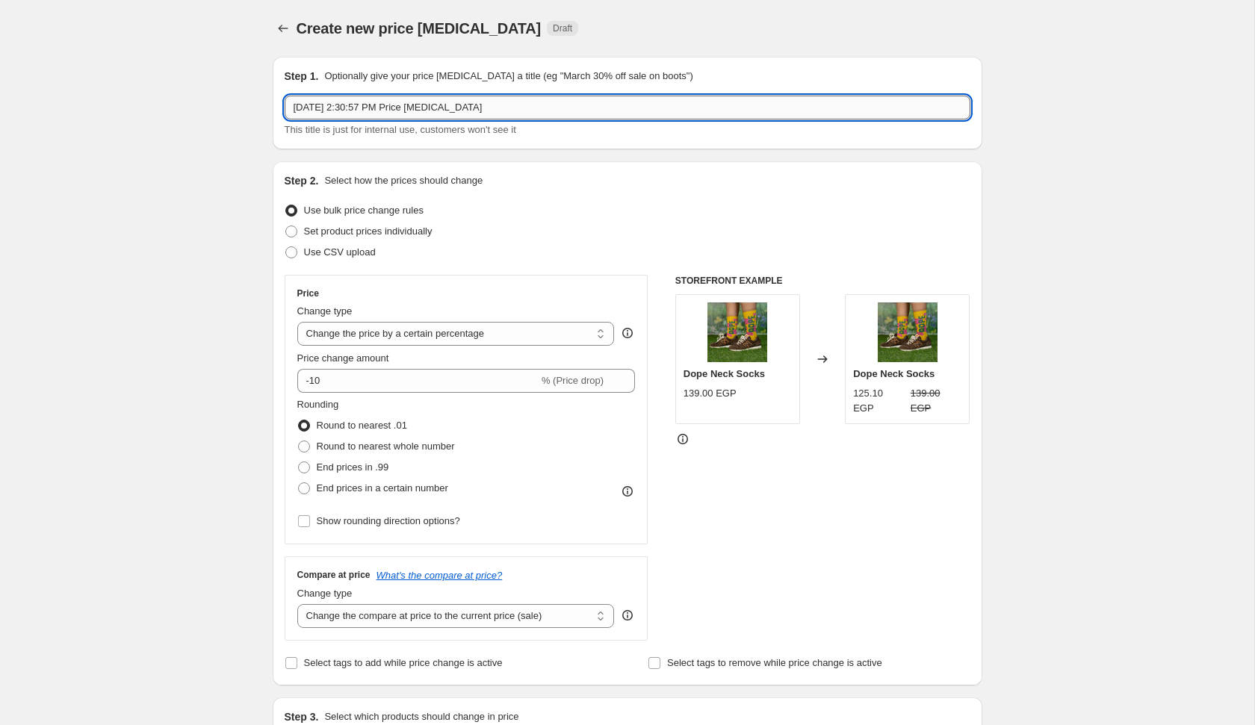
click at [571, 109] on input "[DATE] 2:30:57 PM Price [MEDICAL_DATA]" at bounding box center [628, 108] width 686 height 24
type input "[DATE] 2:30:57 PM Price [MEDICAL_DATA] WASHED CREWNECKS 999"
click at [385, 234] on span "Set product prices individually" at bounding box center [368, 231] width 128 height 11
click at [286, 226] on input "Set product prices individually" at bounding box center [285, 226] width 1 height 1
radio input "true"
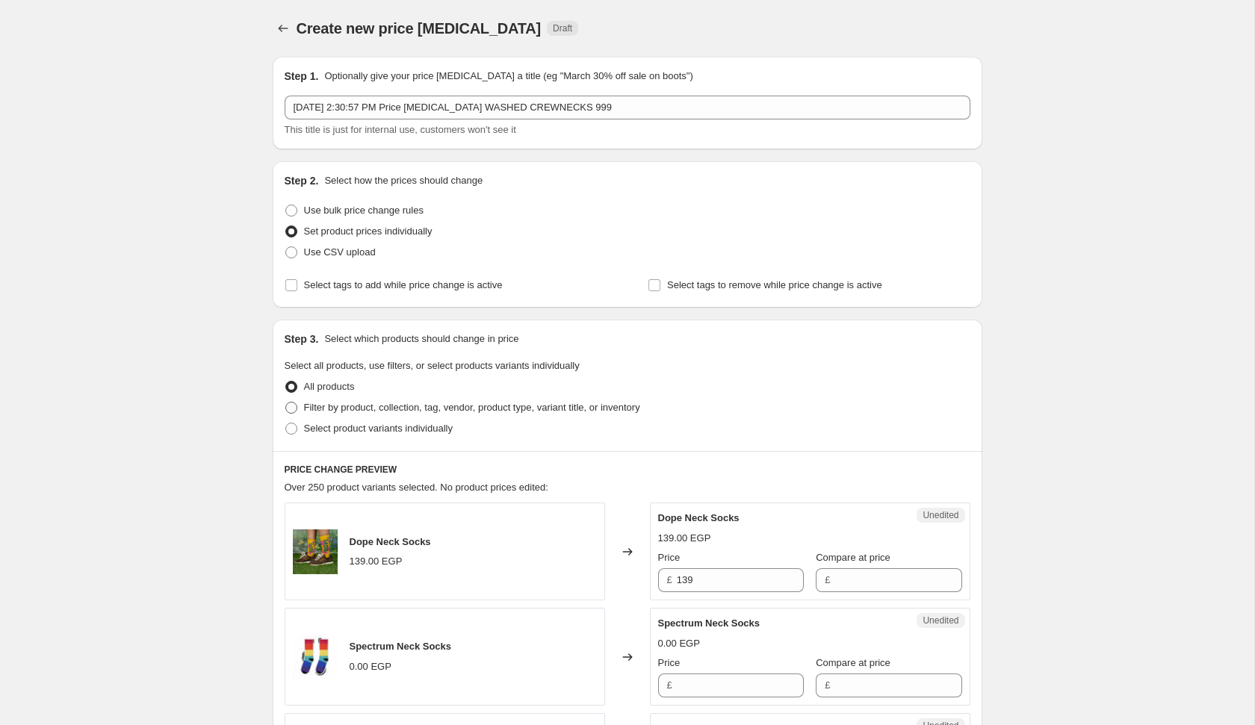
click at [480, 408] on span "Filter by product, collection, tag, vendor, product type, variant title, or inv…" at bounding box center [472, 407] width 336 height 11
click at [286, 403] on input "Filter by product, collection, tag, vendor, product type, variant title, or inv…" at bounding box center [285, 402] width 1 height 1
radio input "true"
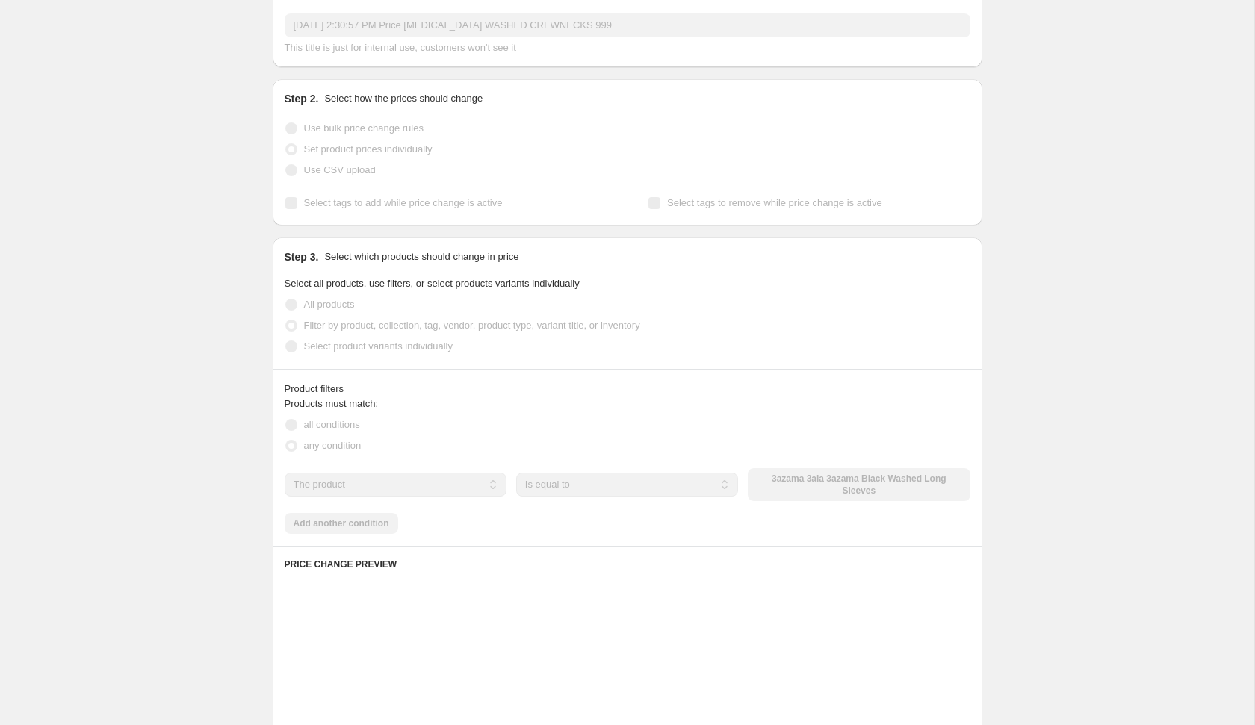
scroll to position [85, 0]
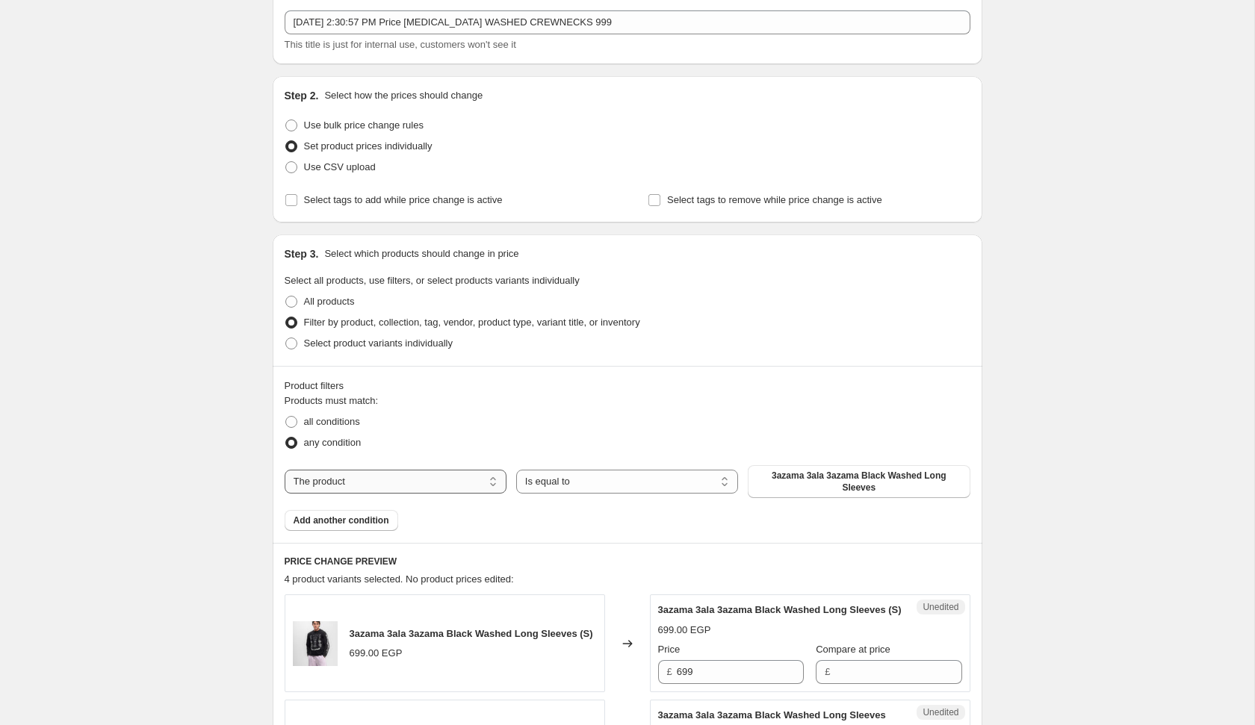
click at [436, 491] on select "The product The product's collection The product's tag The product's vendor The…" at bounding box center [396, 482] width 222 height 24
select select "product_type"
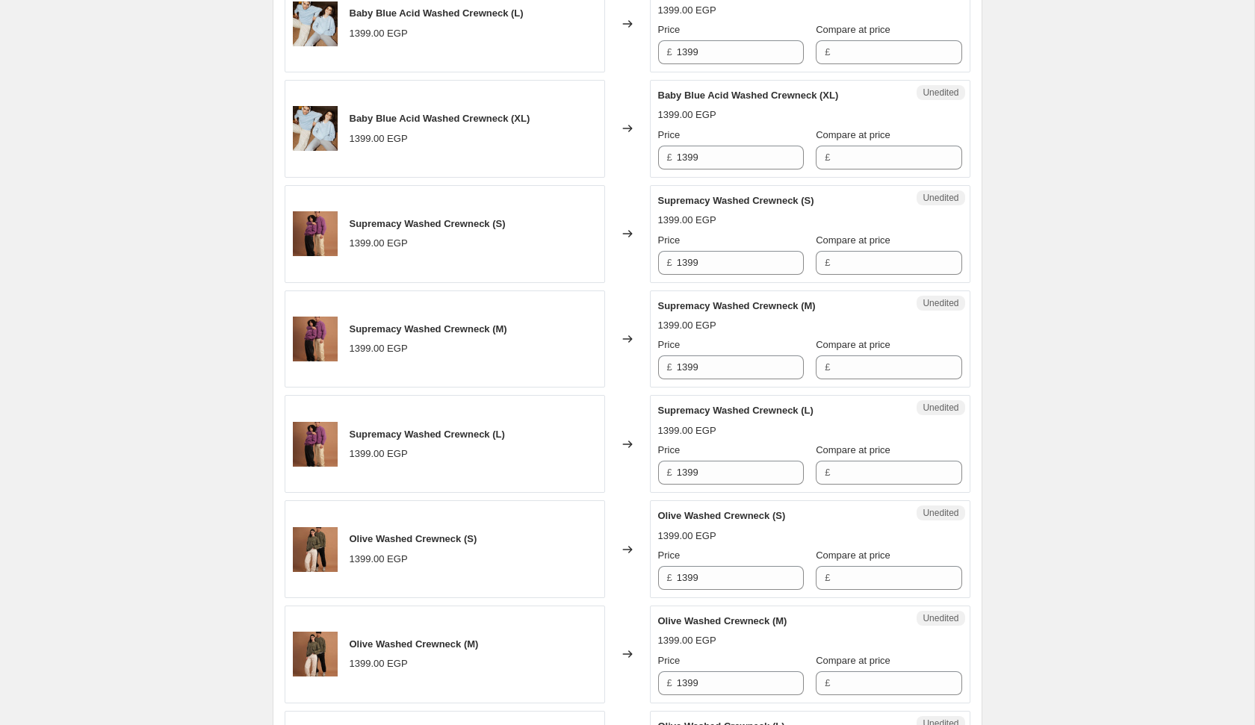
scroll to position [1749, 0]
click at [722, 252] on input "1399" at bounding box center [740, 262] width 127 height 24
type input "999"
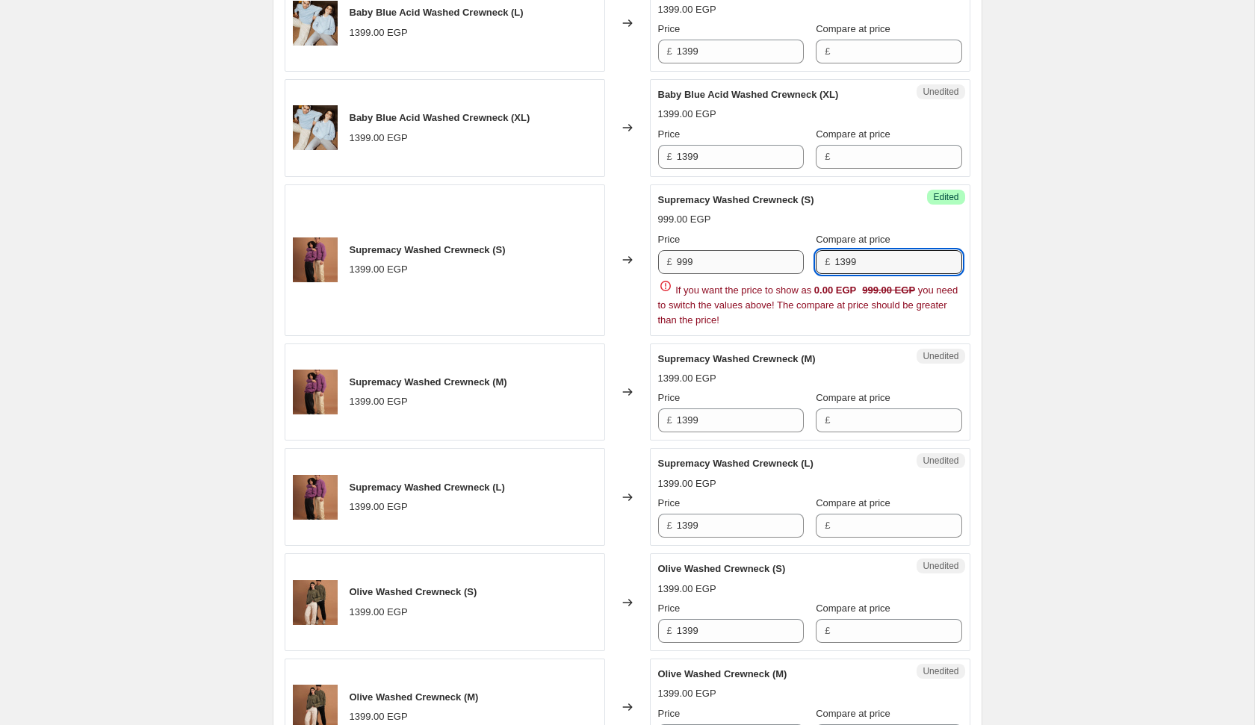
type input "1399"
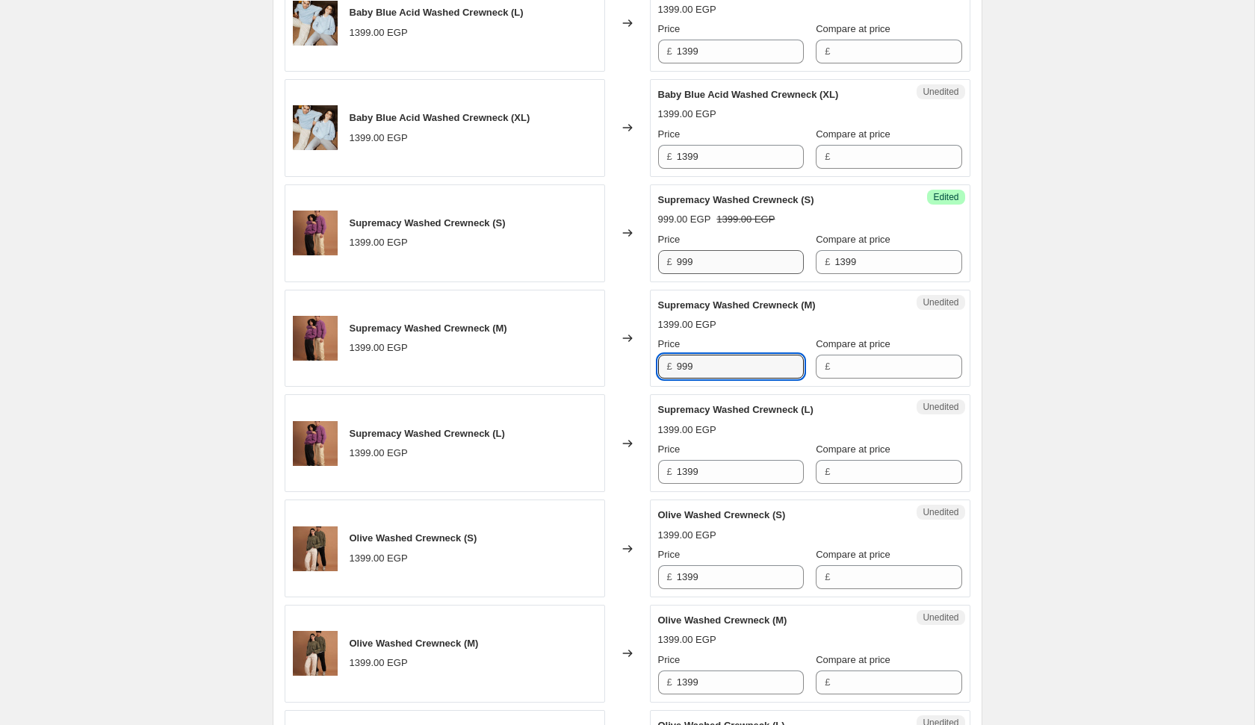
type input "999"
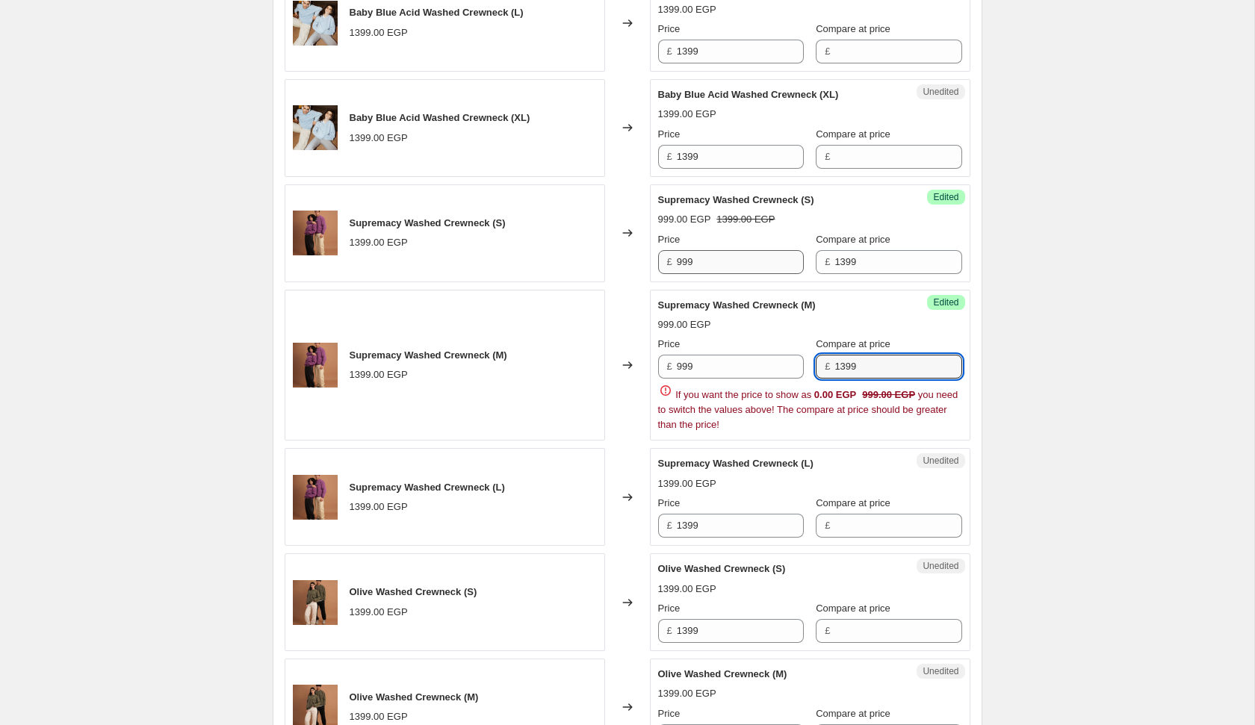
type input "1399"
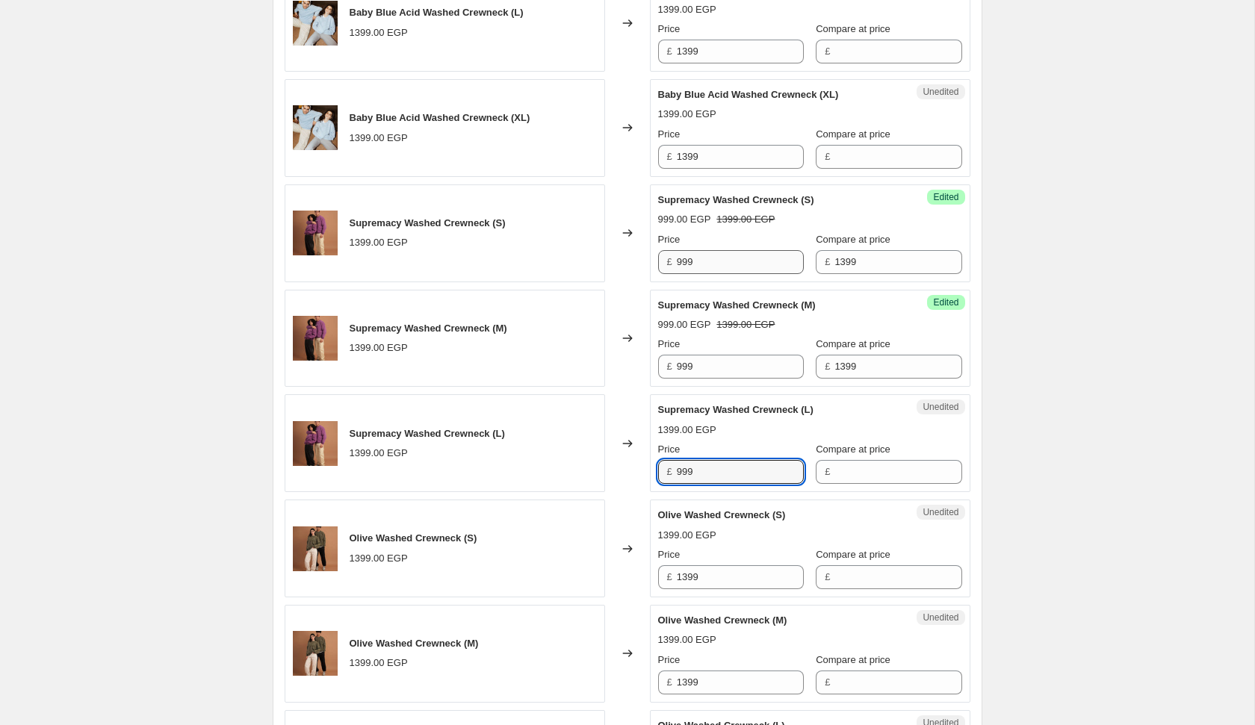
type input "999"
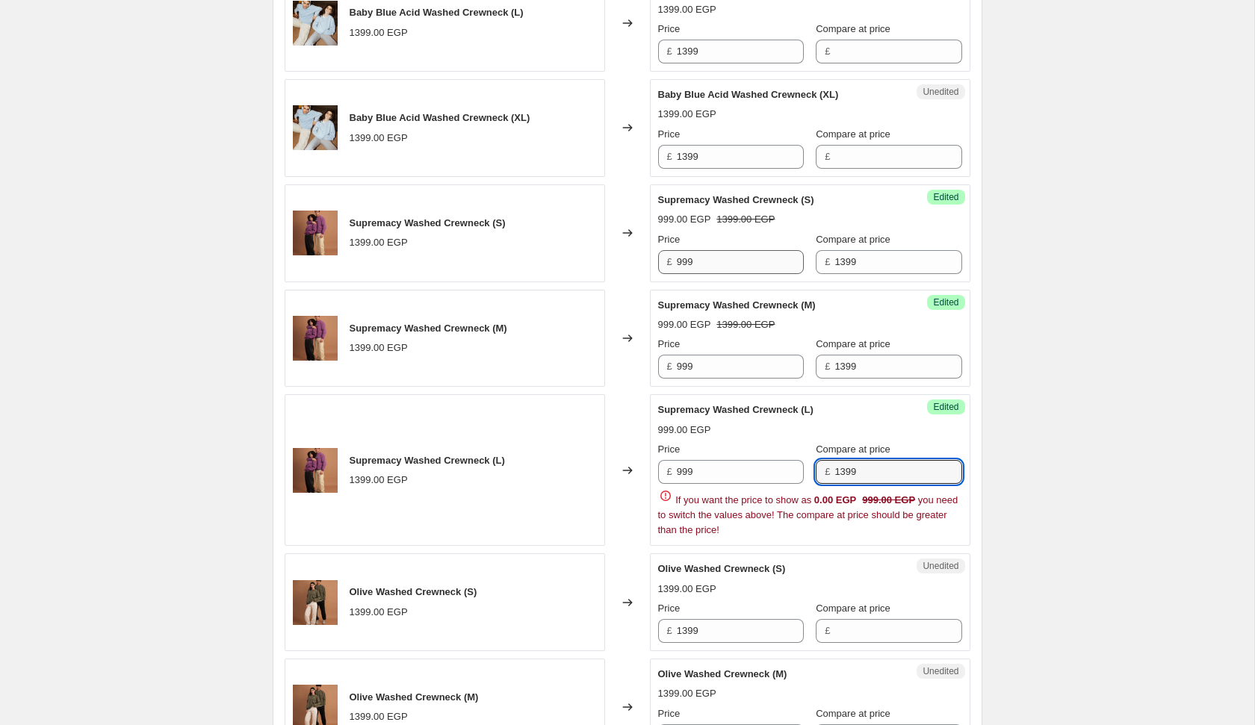
type input "1399"
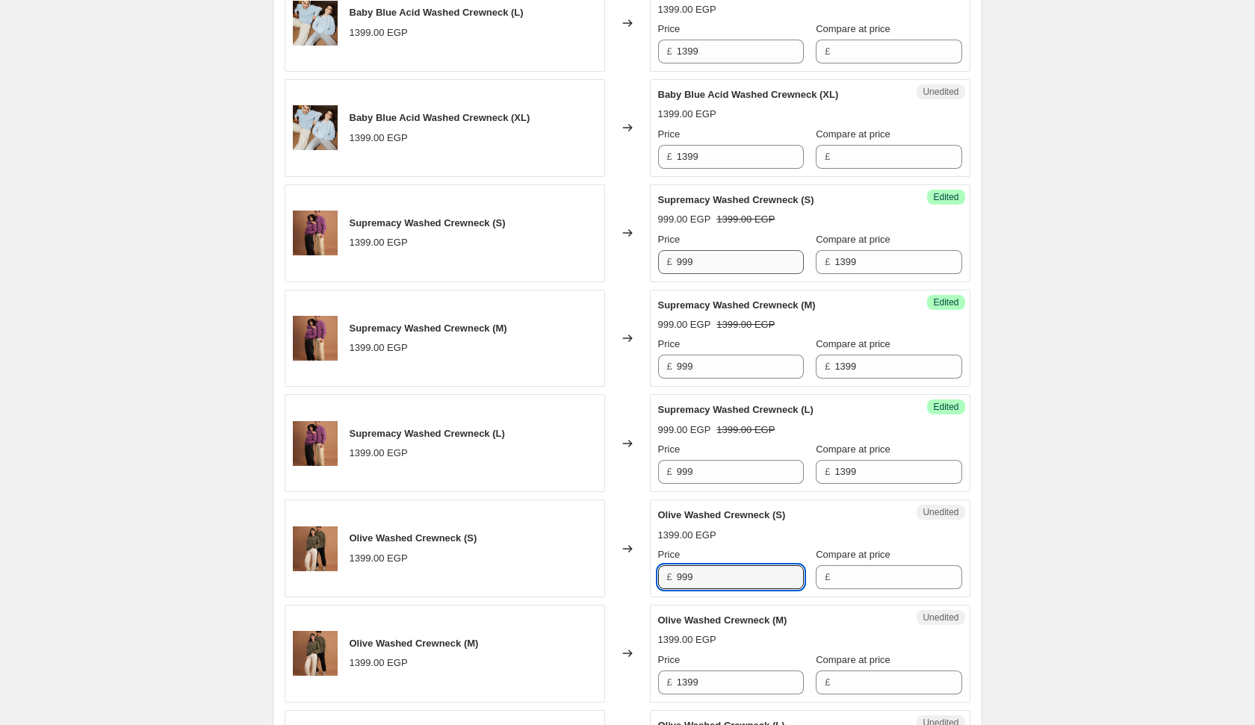
type input "999"
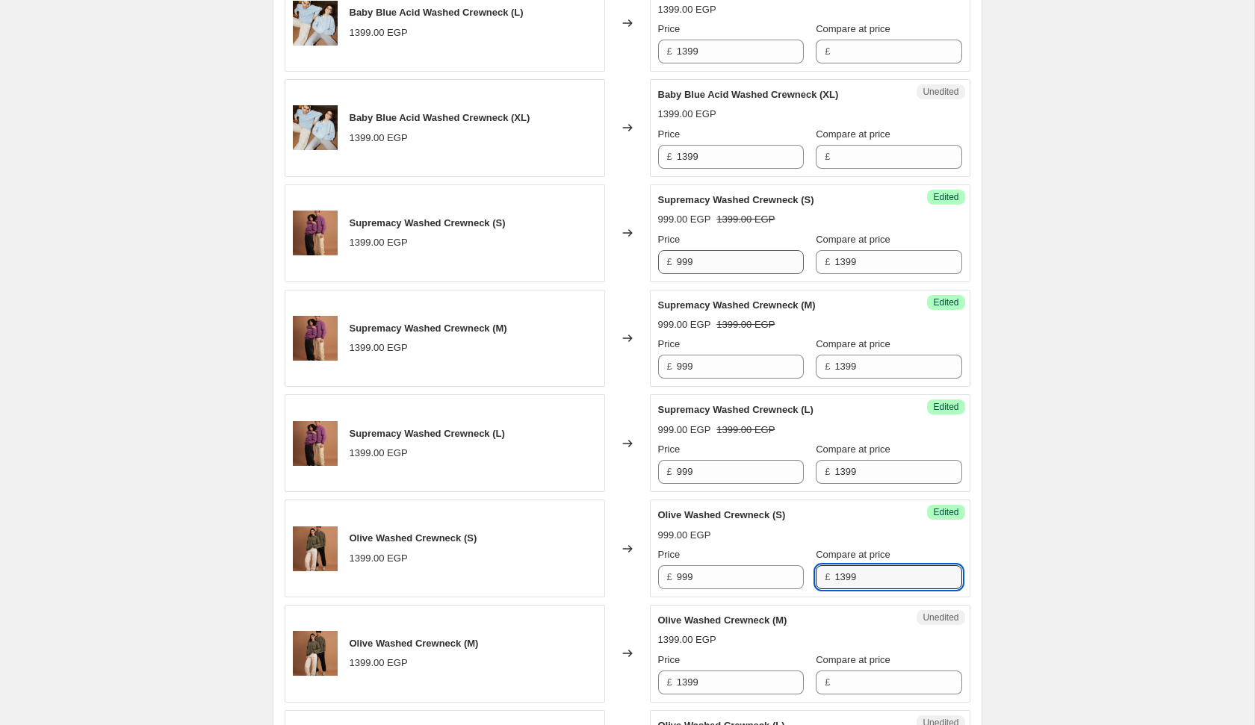
type input "1399"
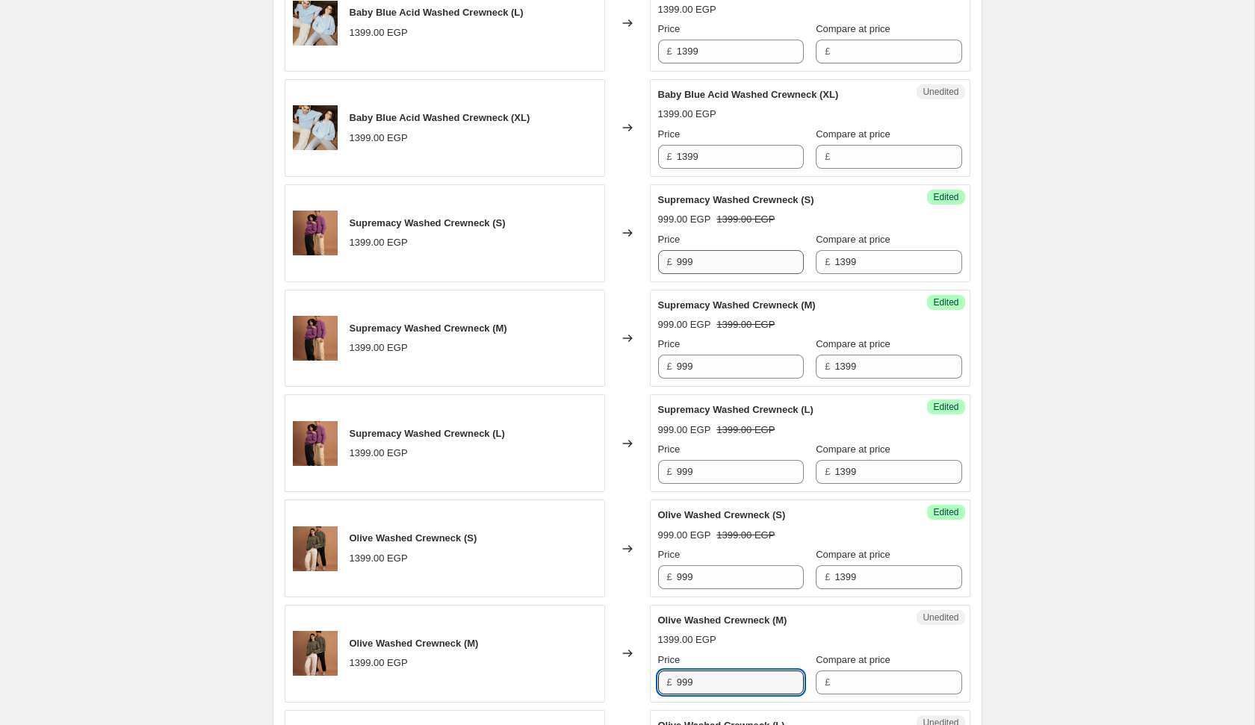
type input "999"
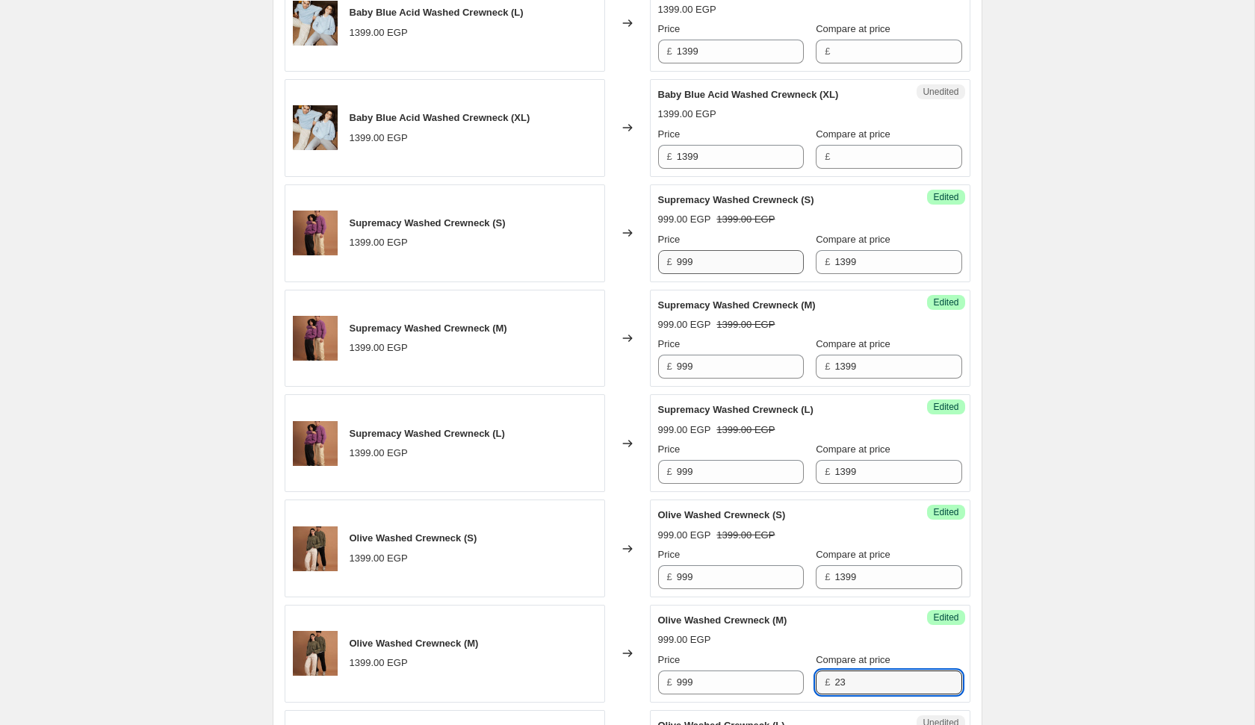
type input "2"
type input "1399"
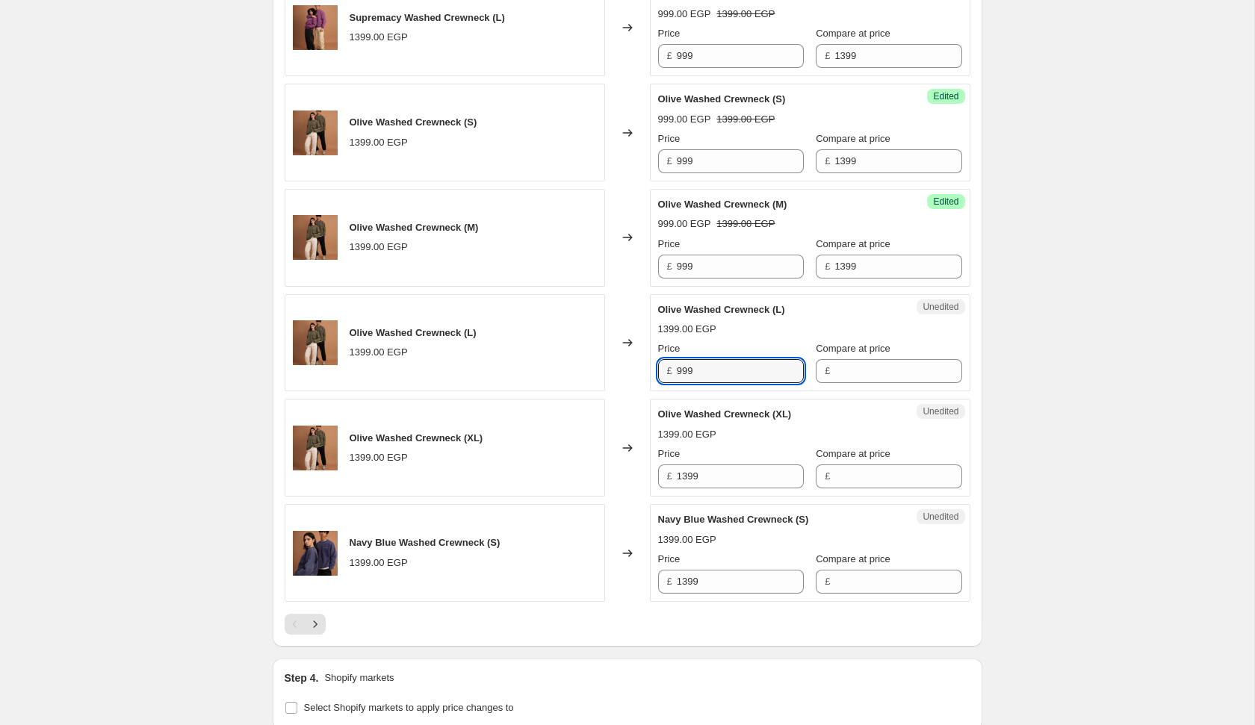
type input "999"
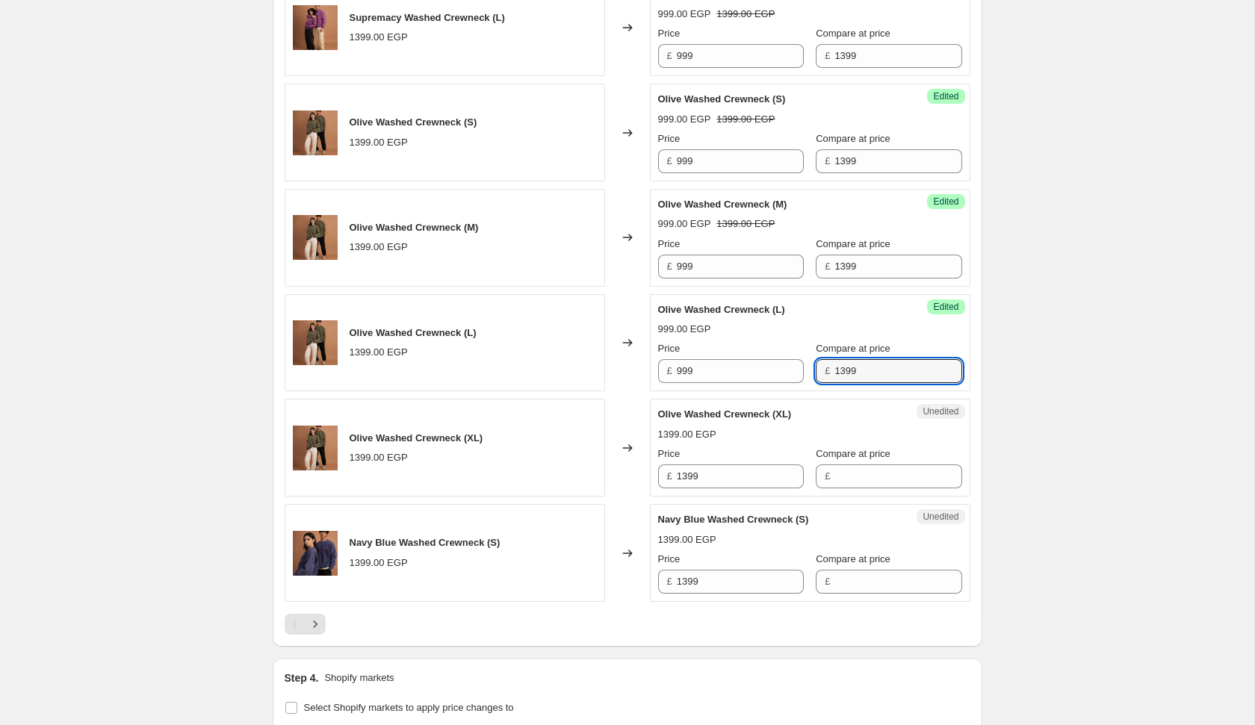
type input "1399"
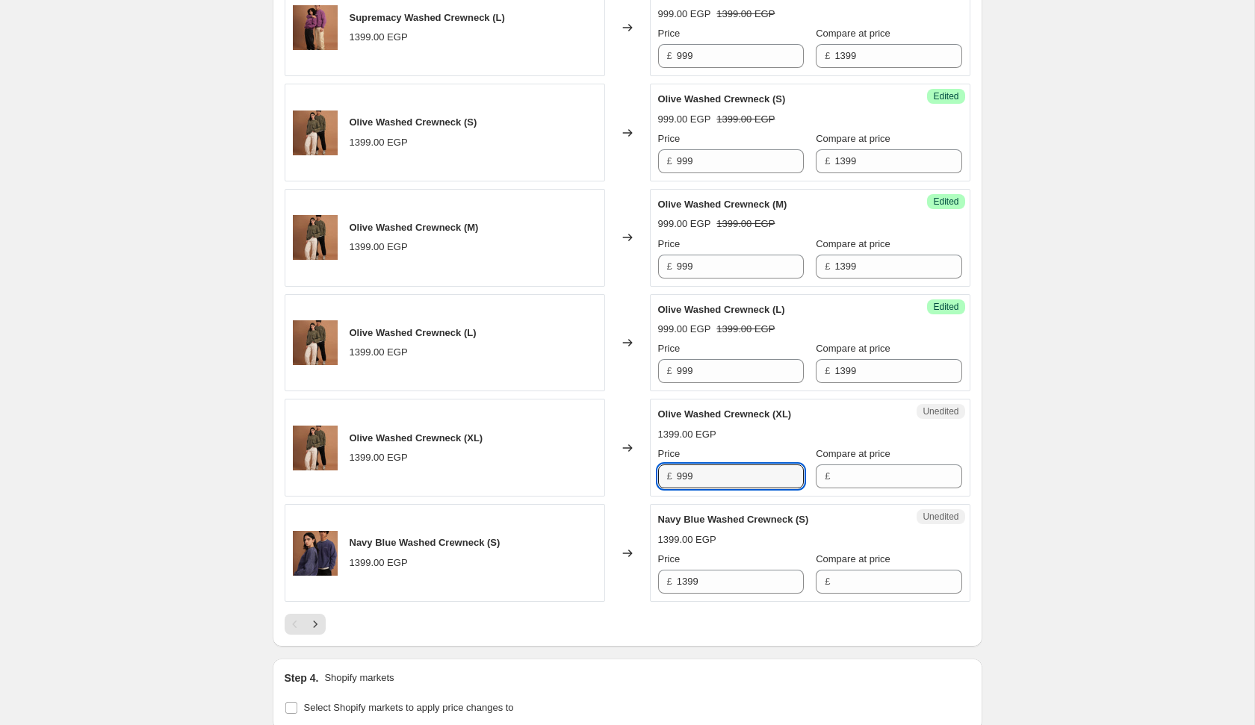
type input "999"
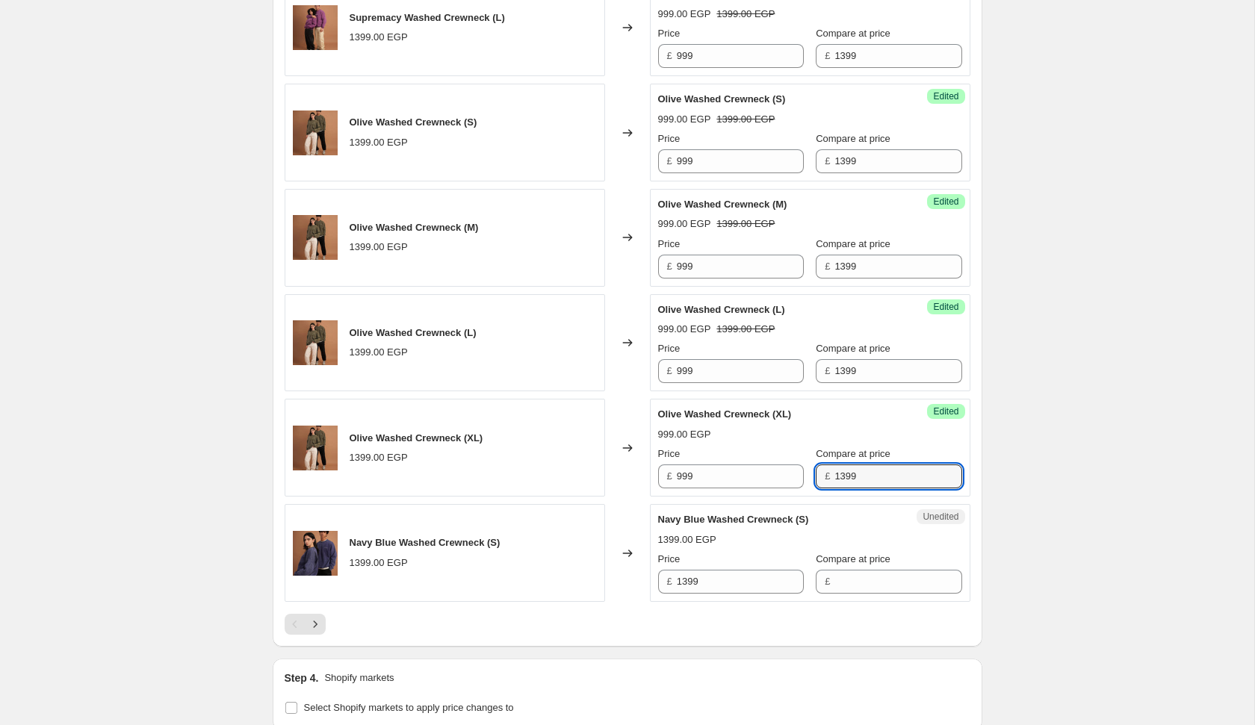
type input "1399"
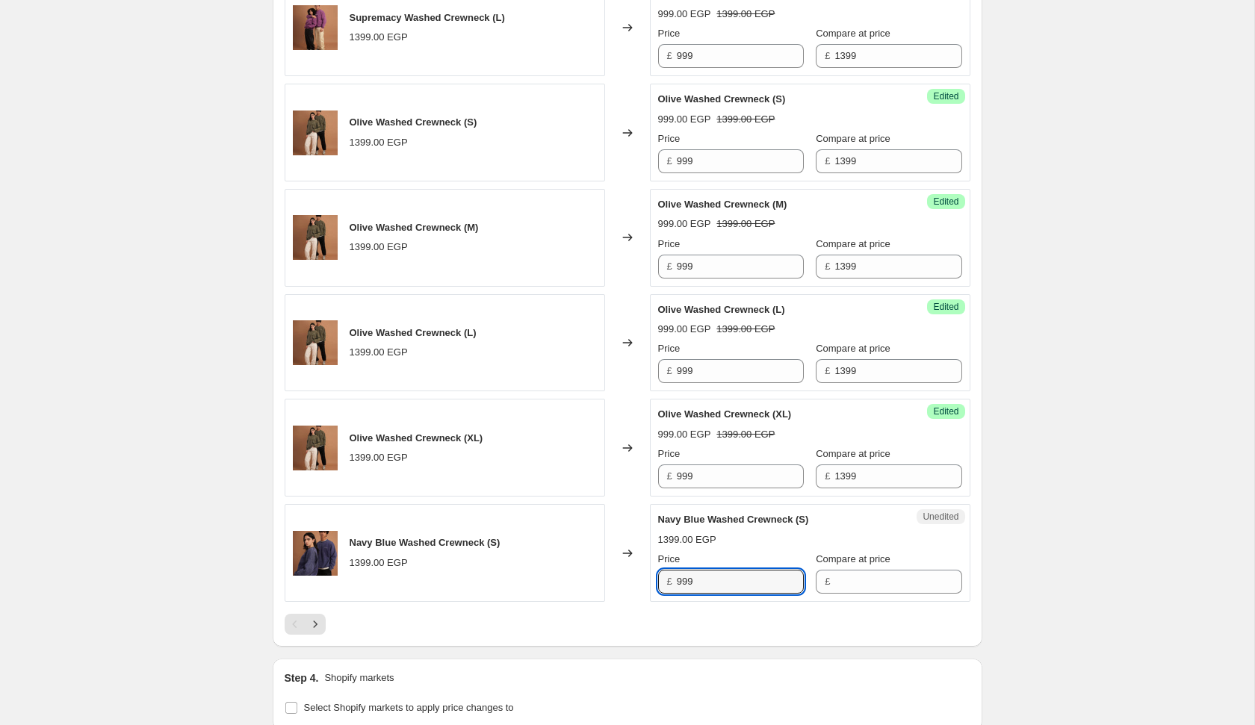
type input "999"
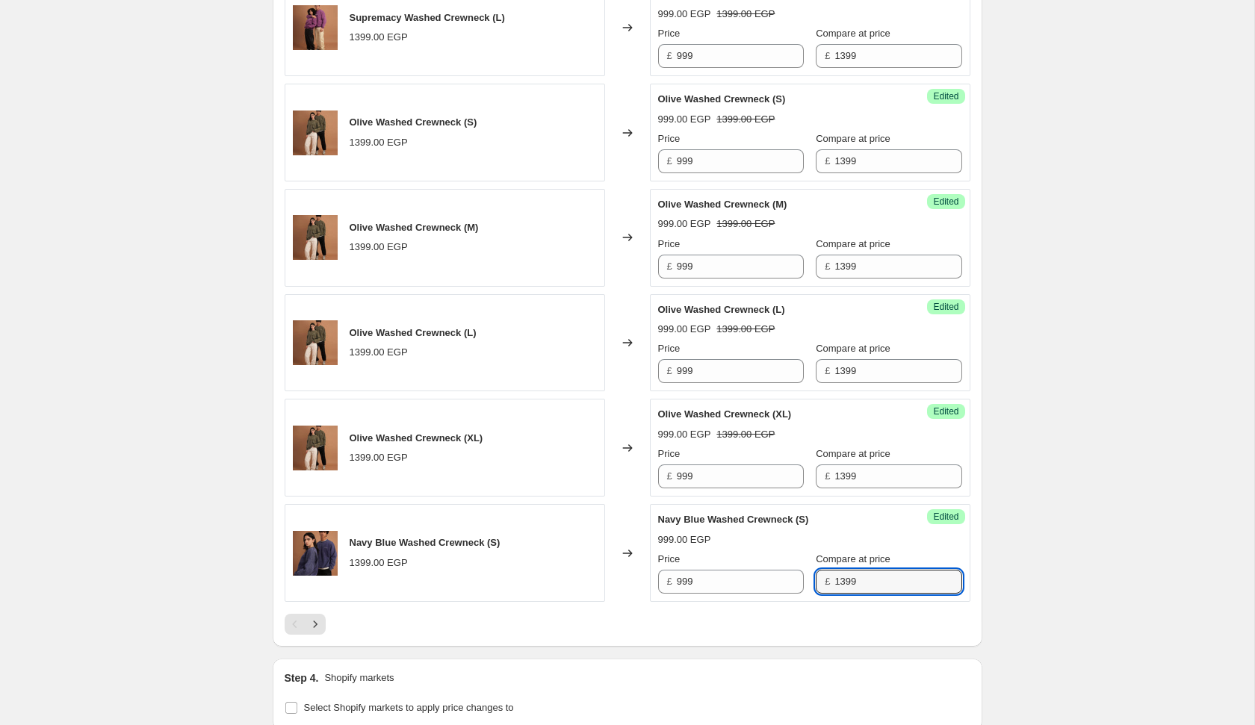
type input "1399"
click at [314, 617] on icon "Next" at bounding box center [315, 624] width 15 height 15
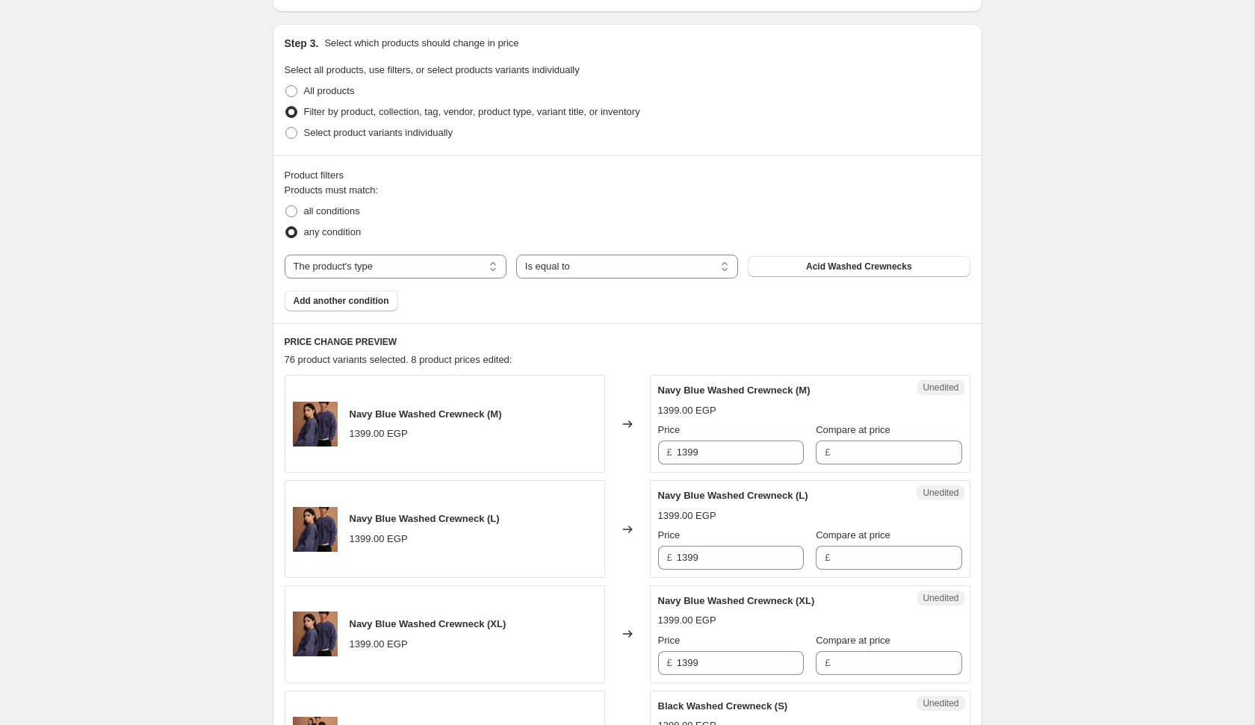
scroll to position [299, 0]
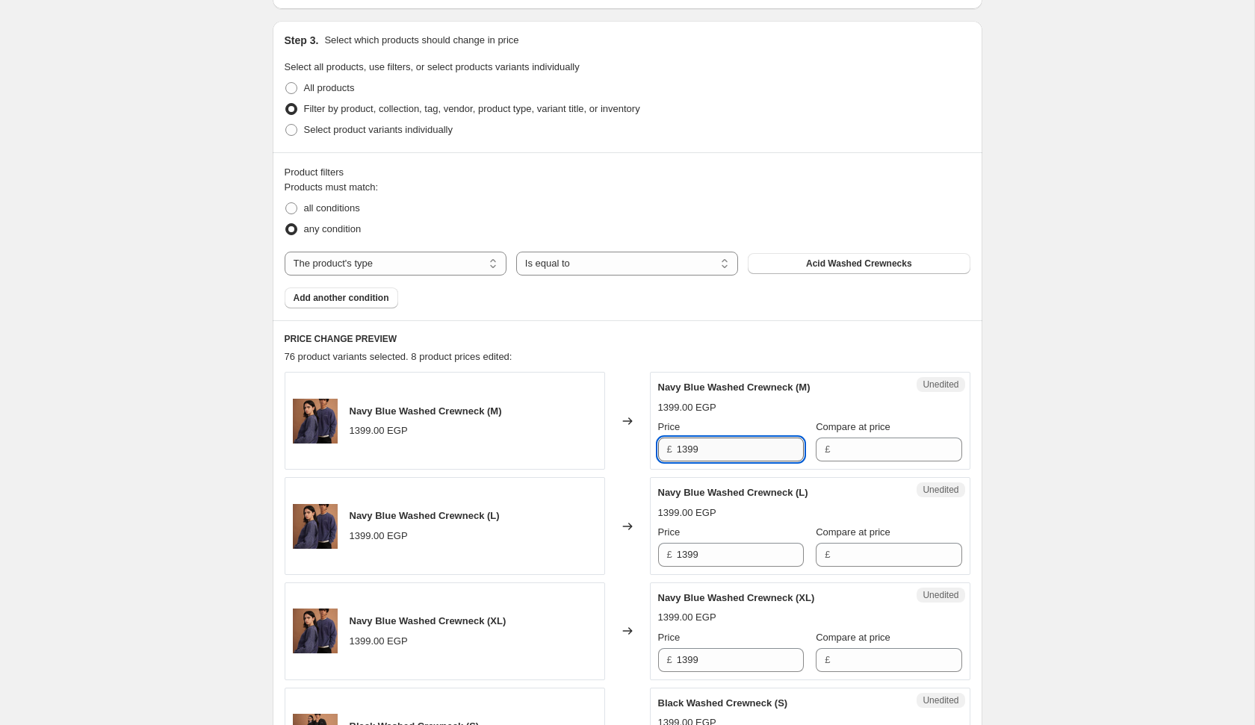
click at [719, 455] on input "1399" at bounding box center [740, 450] width 127 height 24
type input "999"
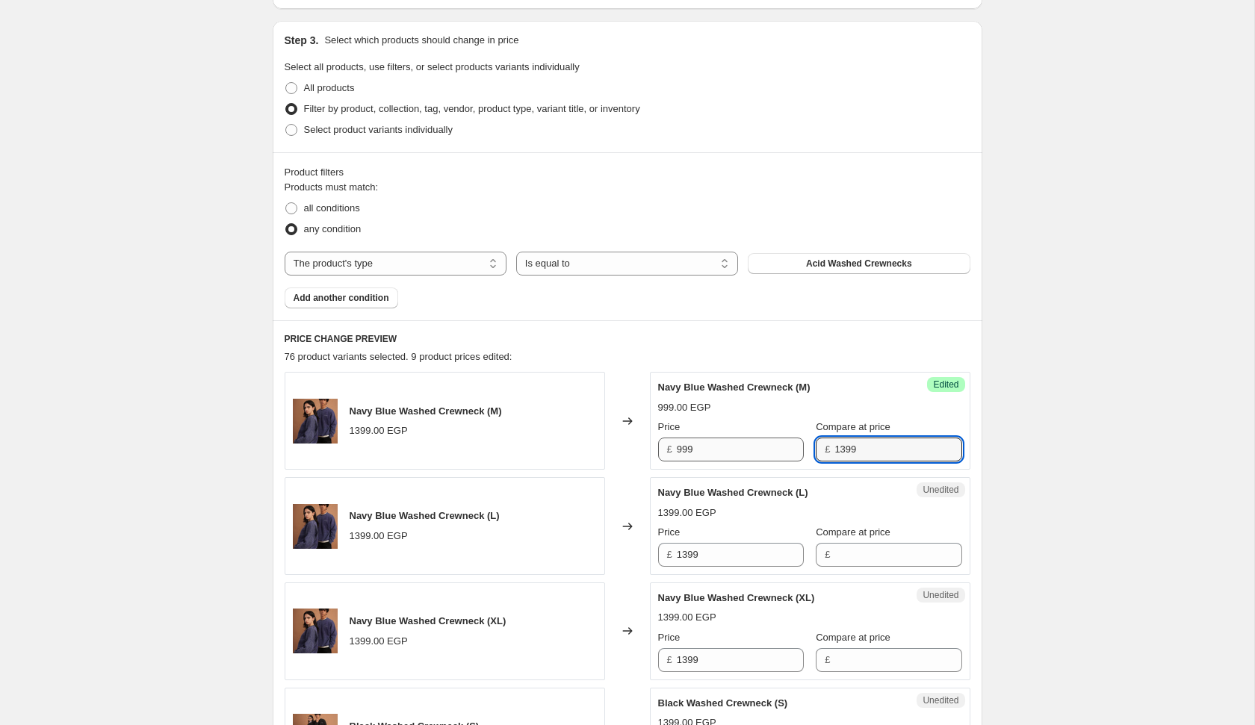
type input "1399"
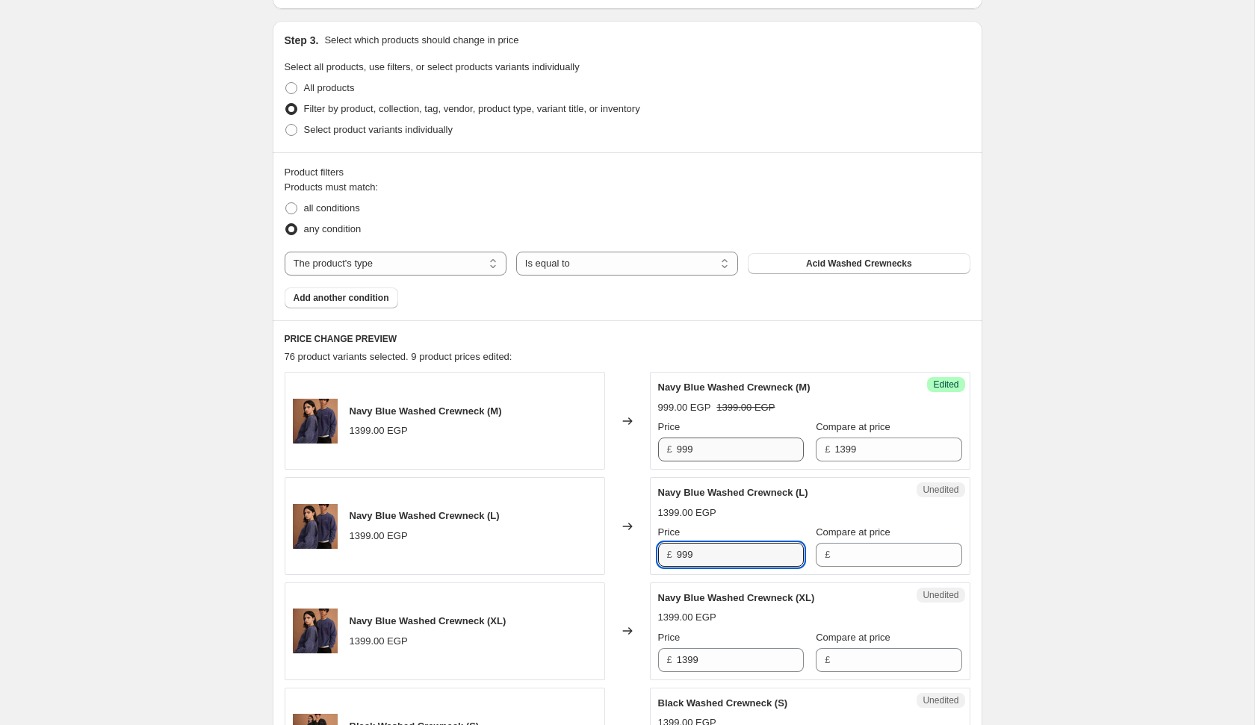
type input "999"
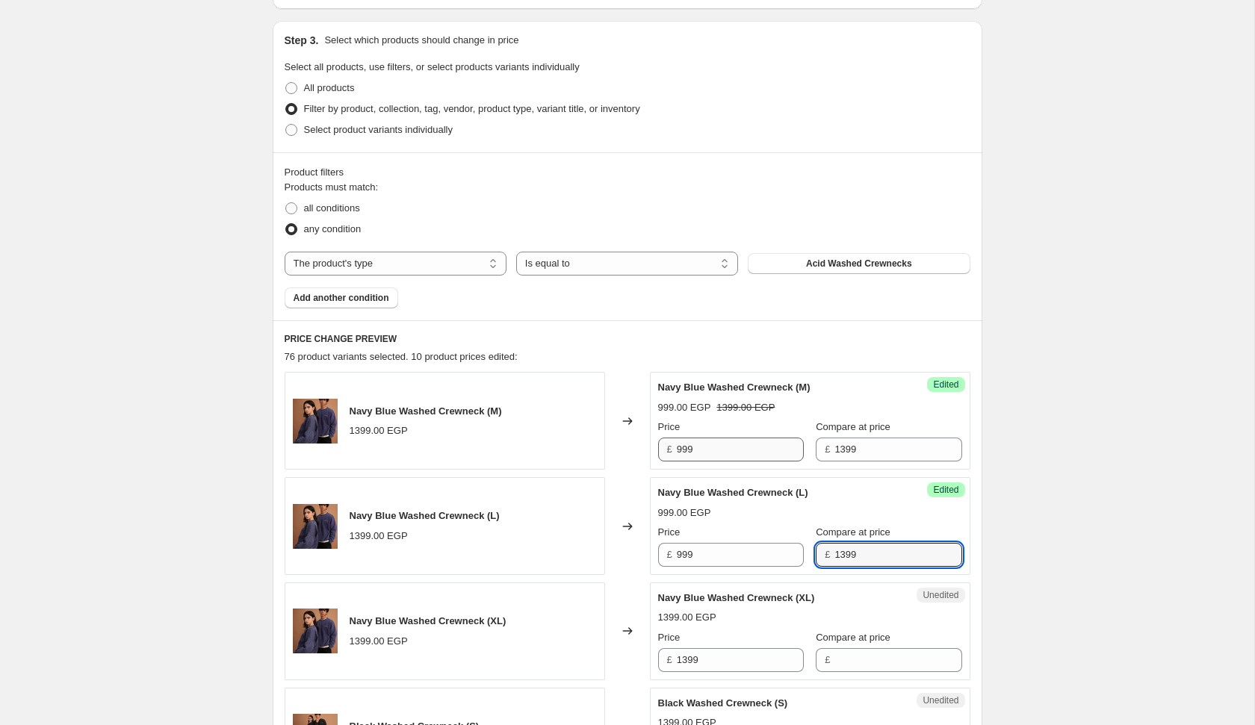
type input "1399"
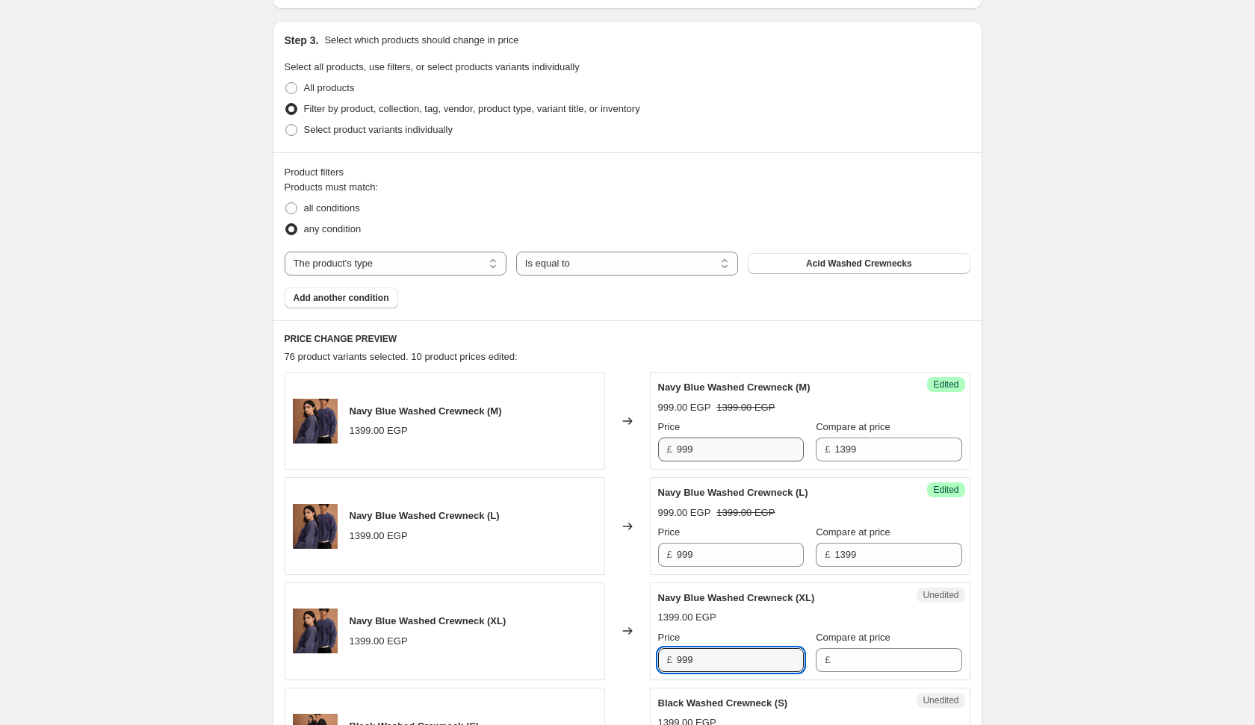
type input "999"
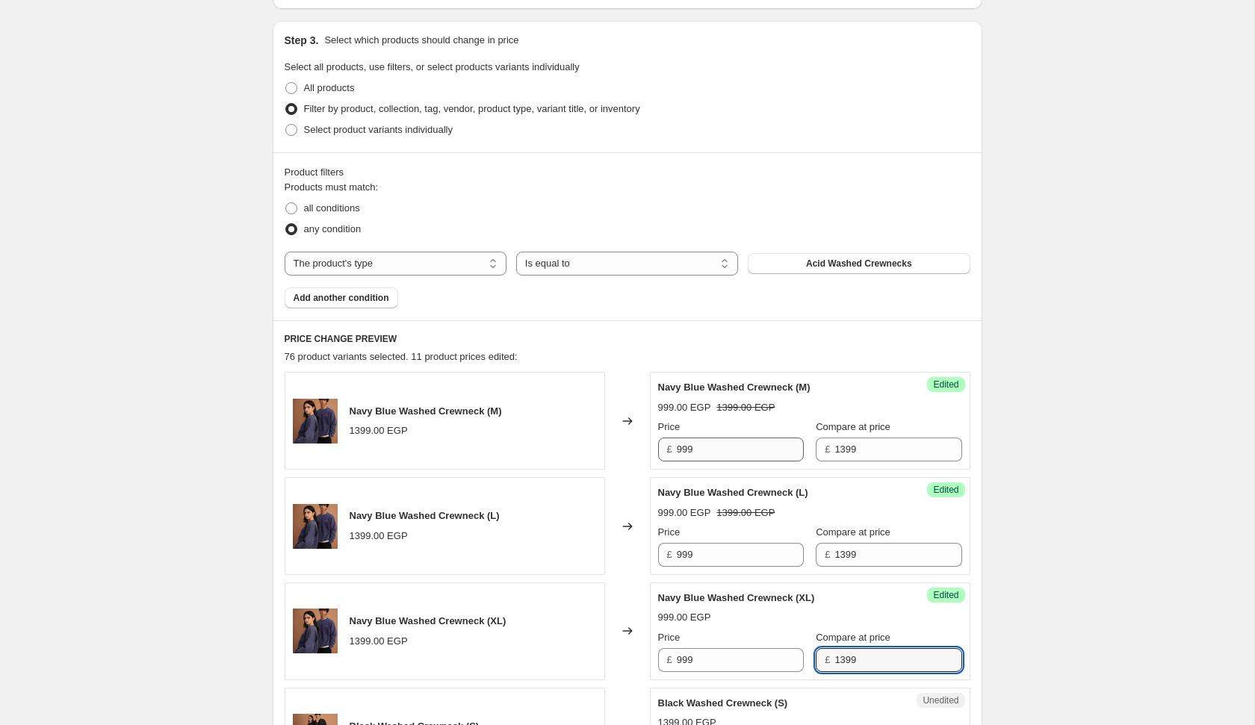
type input "1399"
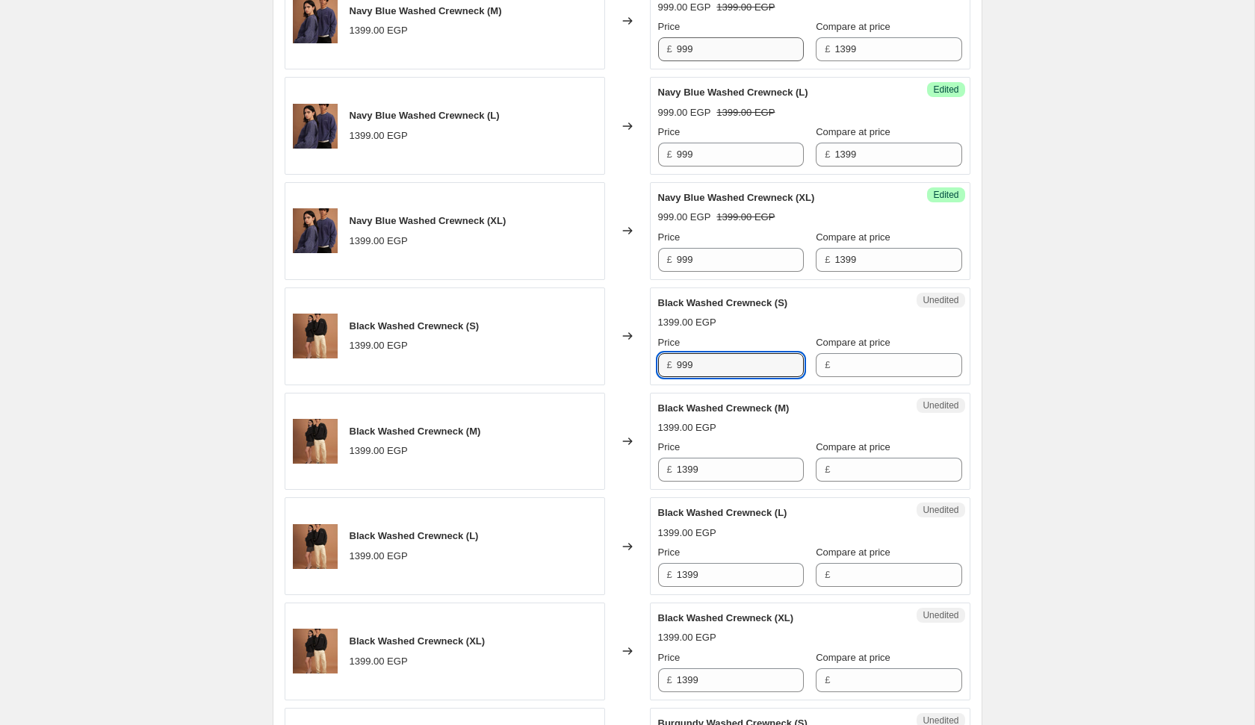
type input "999"
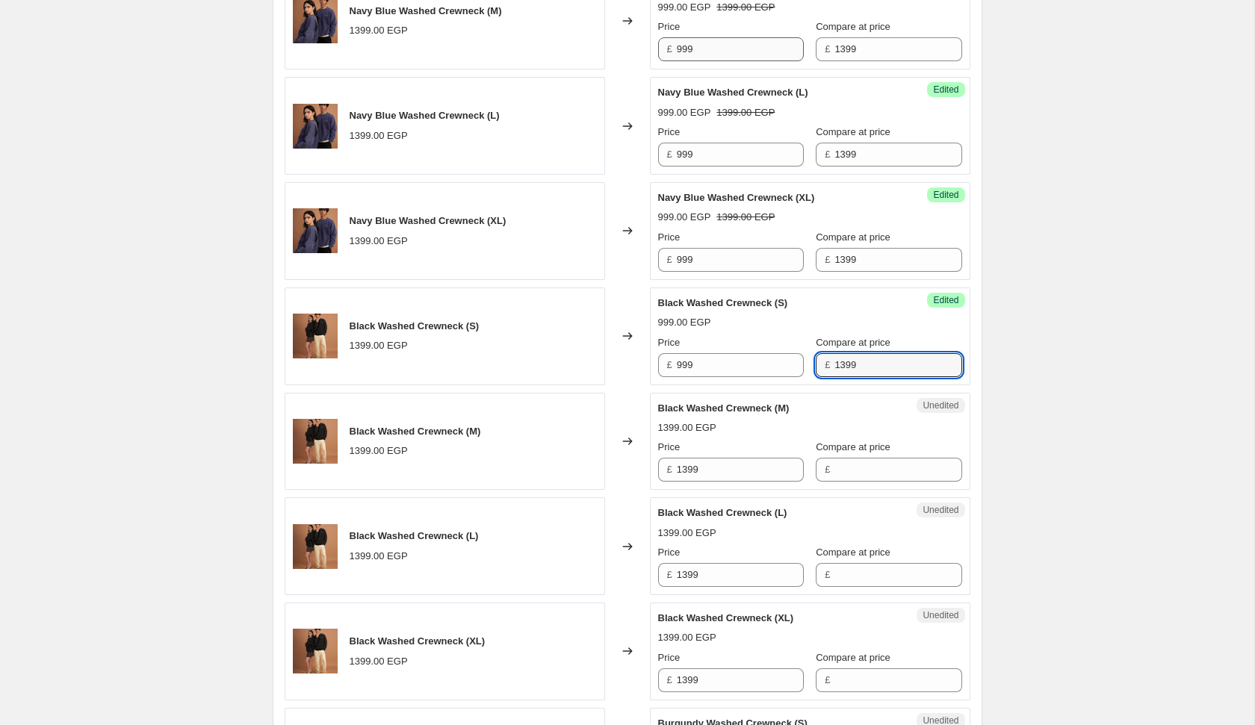
type input "1399"
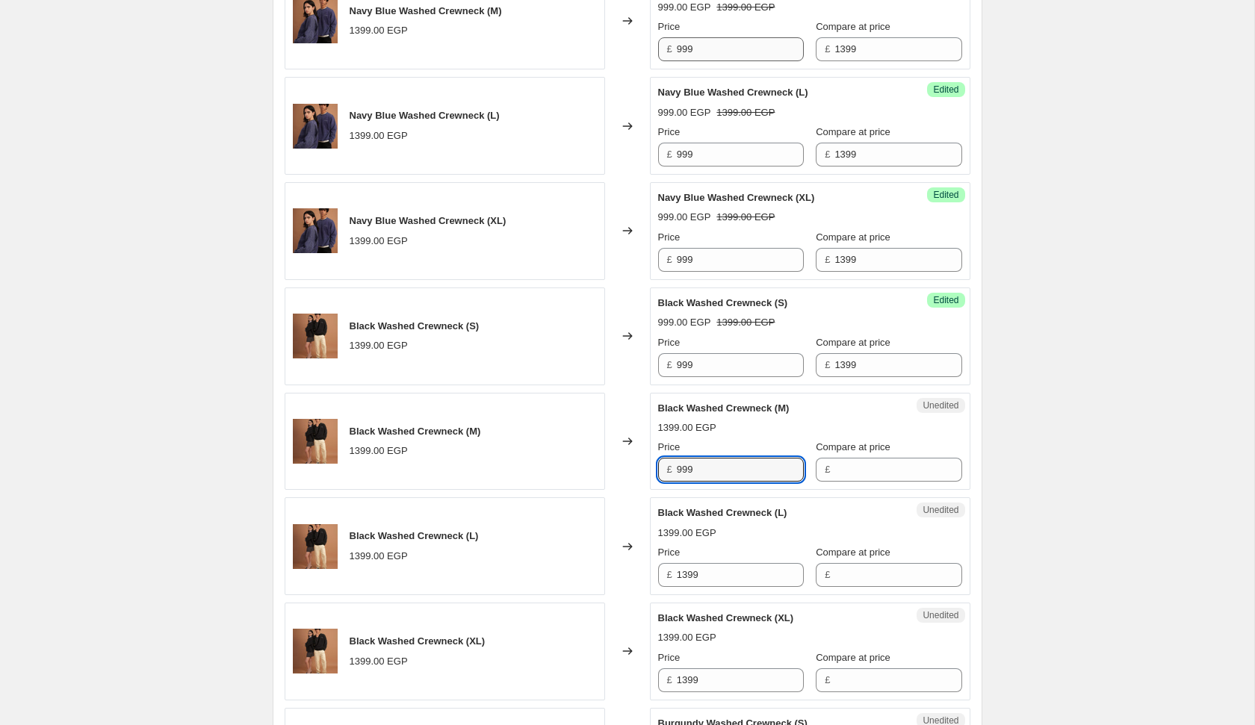
type input "999"
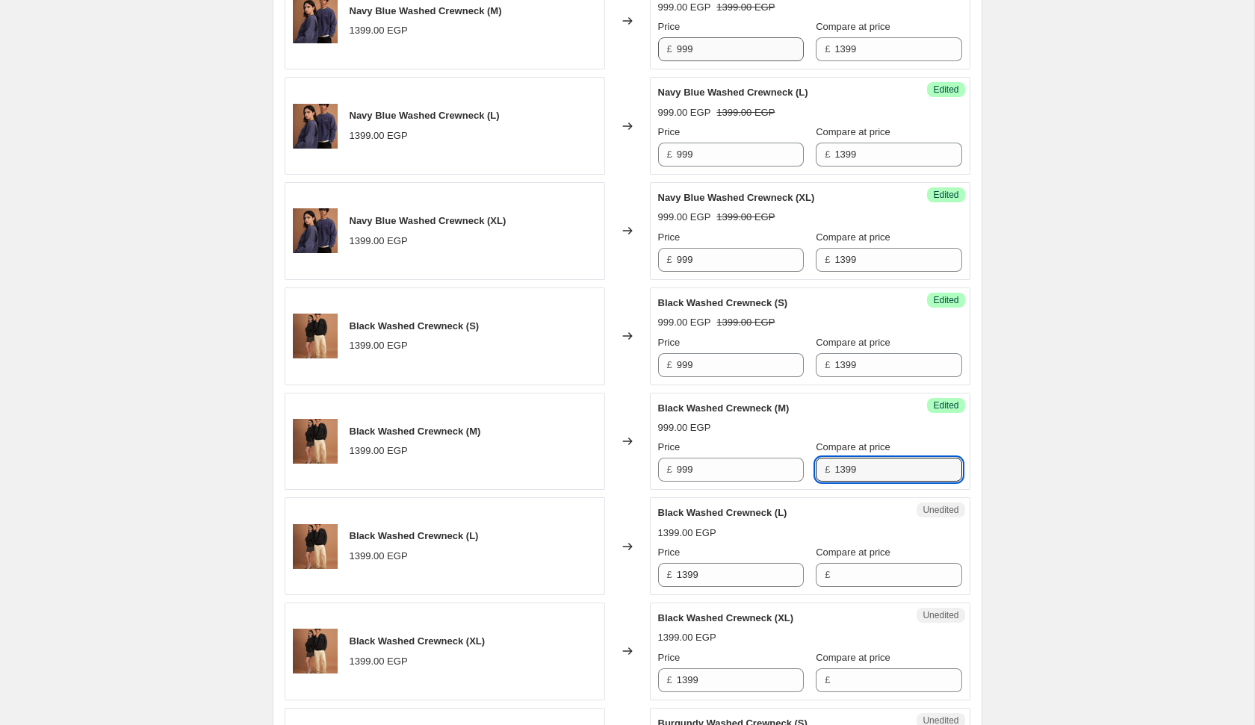
type input "1399"
type input "999"
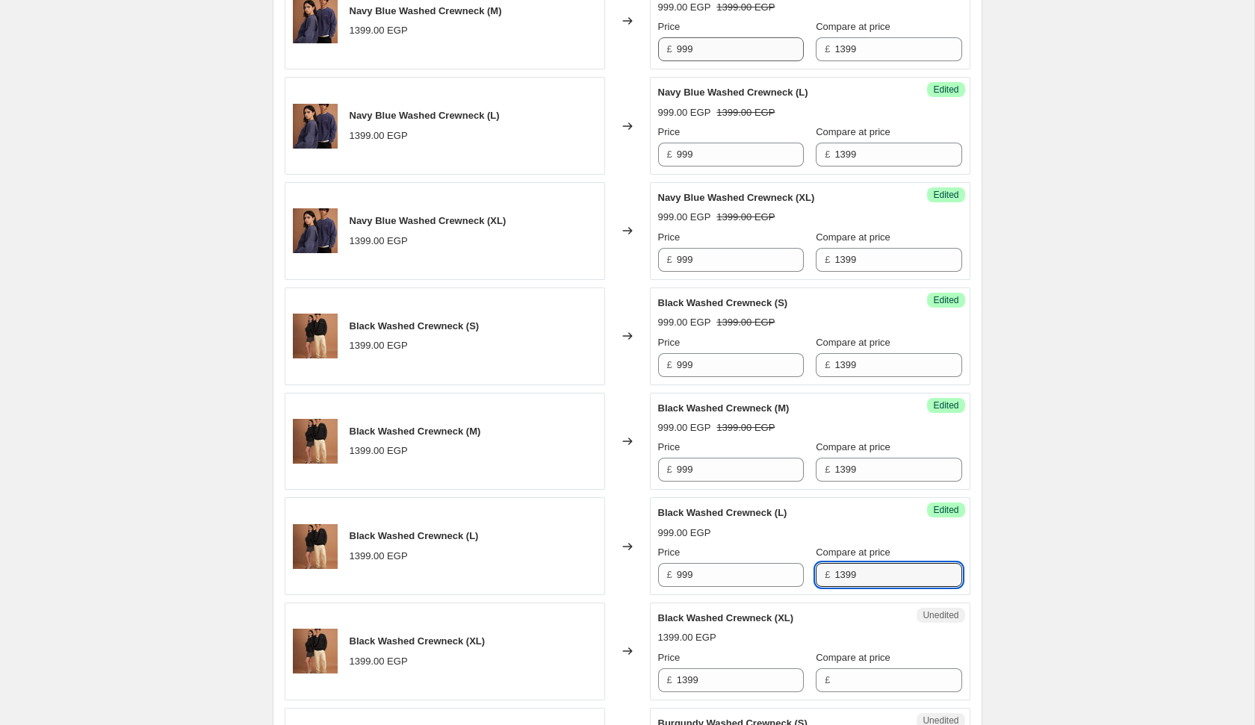
type input "1399"
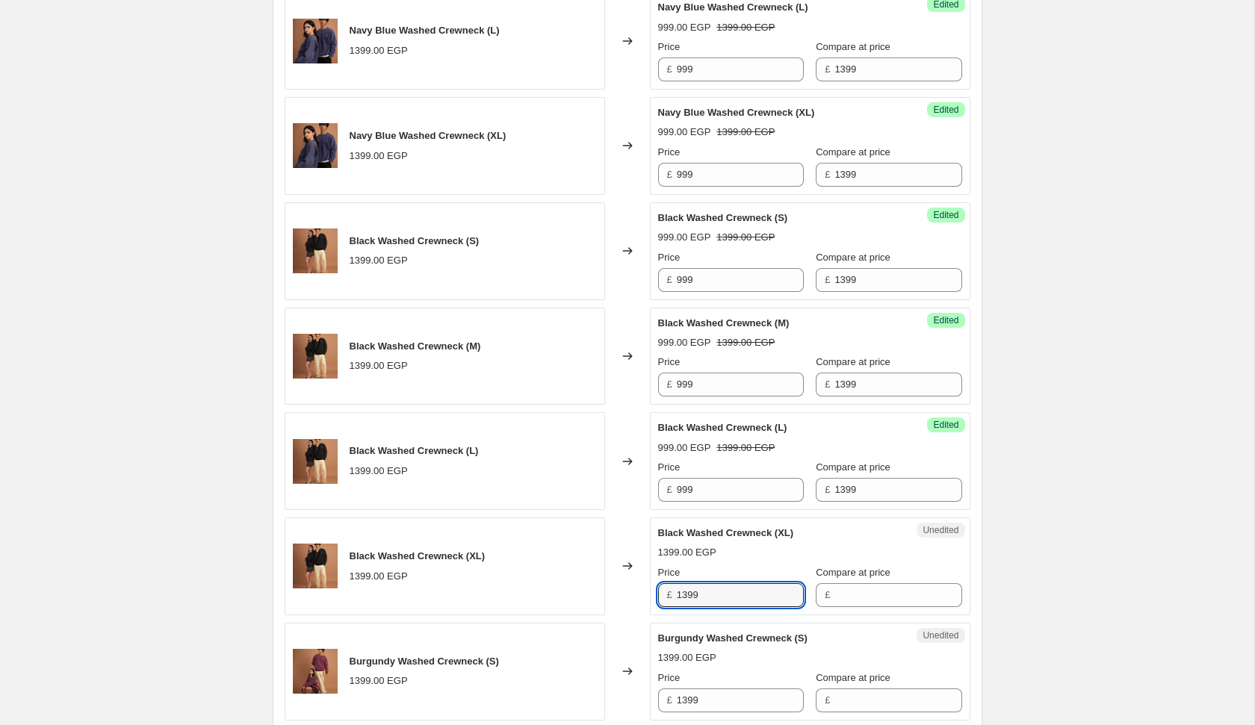
scroll to position [787, 0]
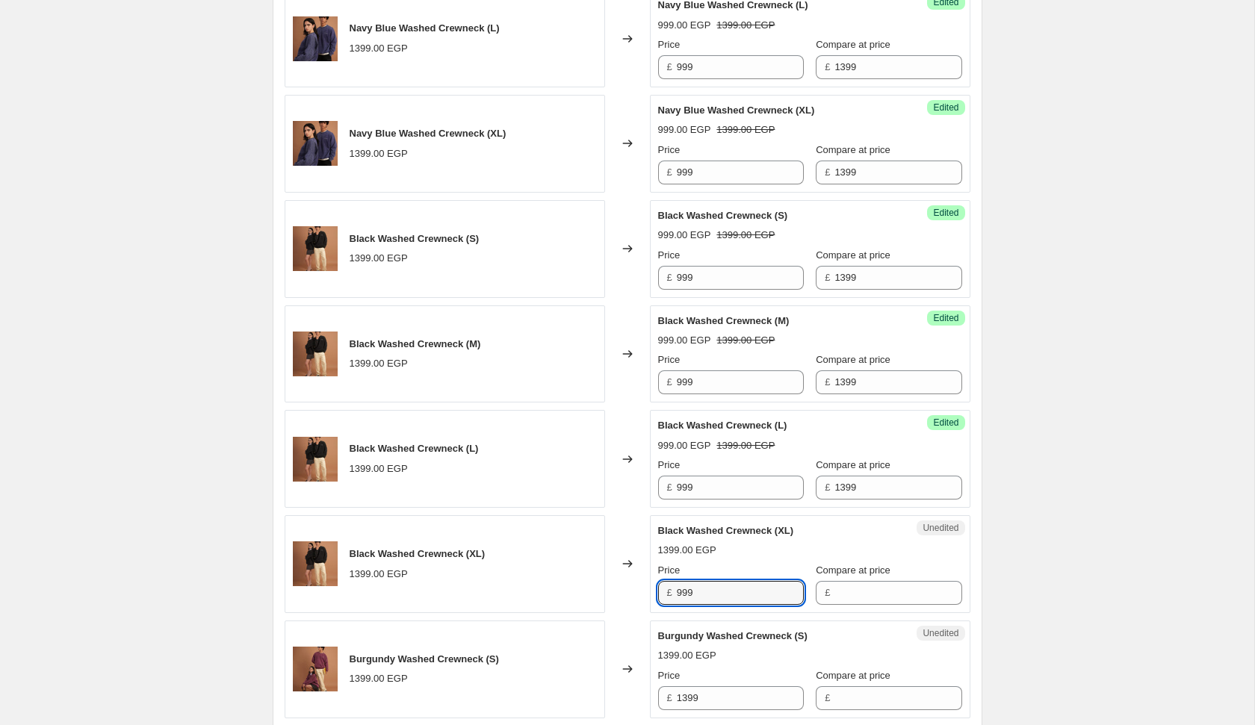
type input "999"
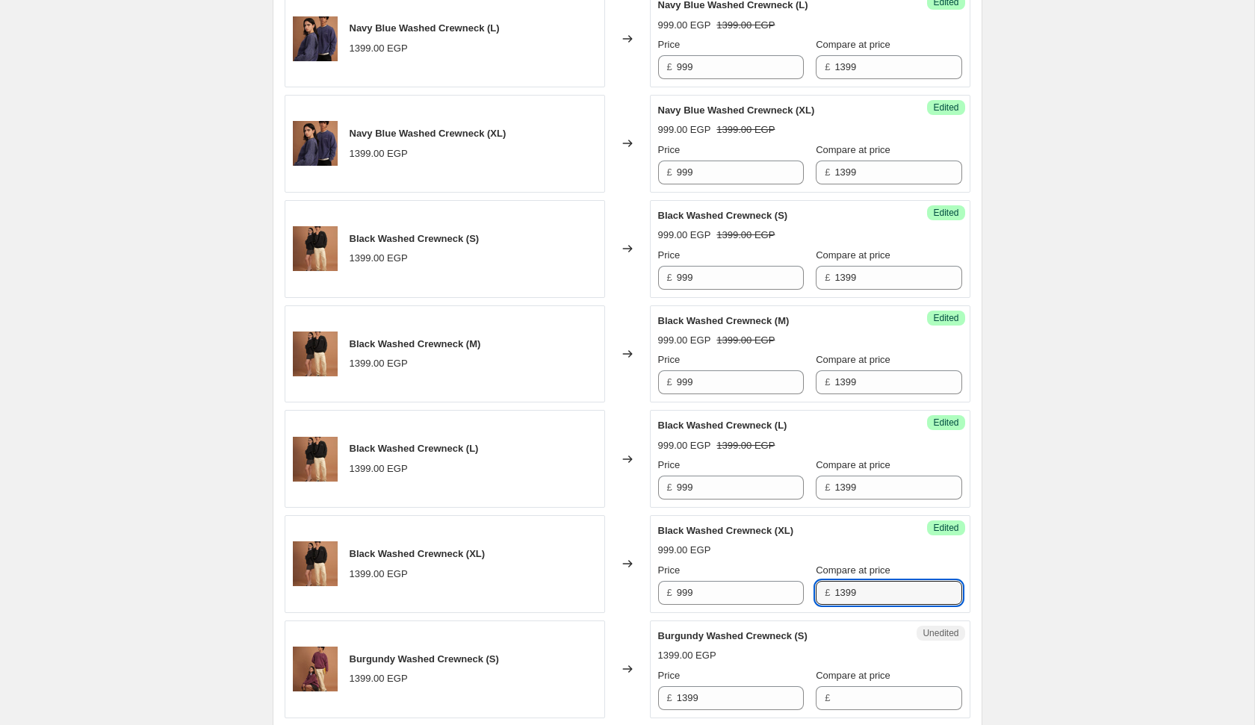
type input "1399"
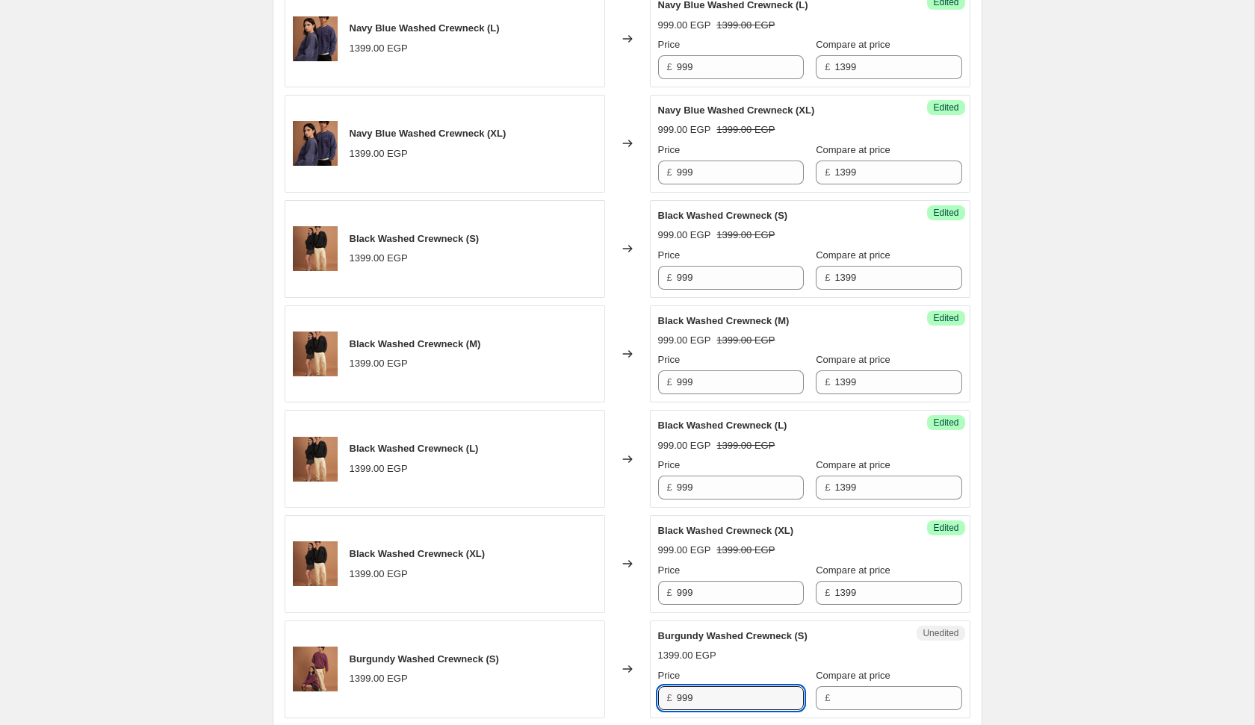
type input "999"
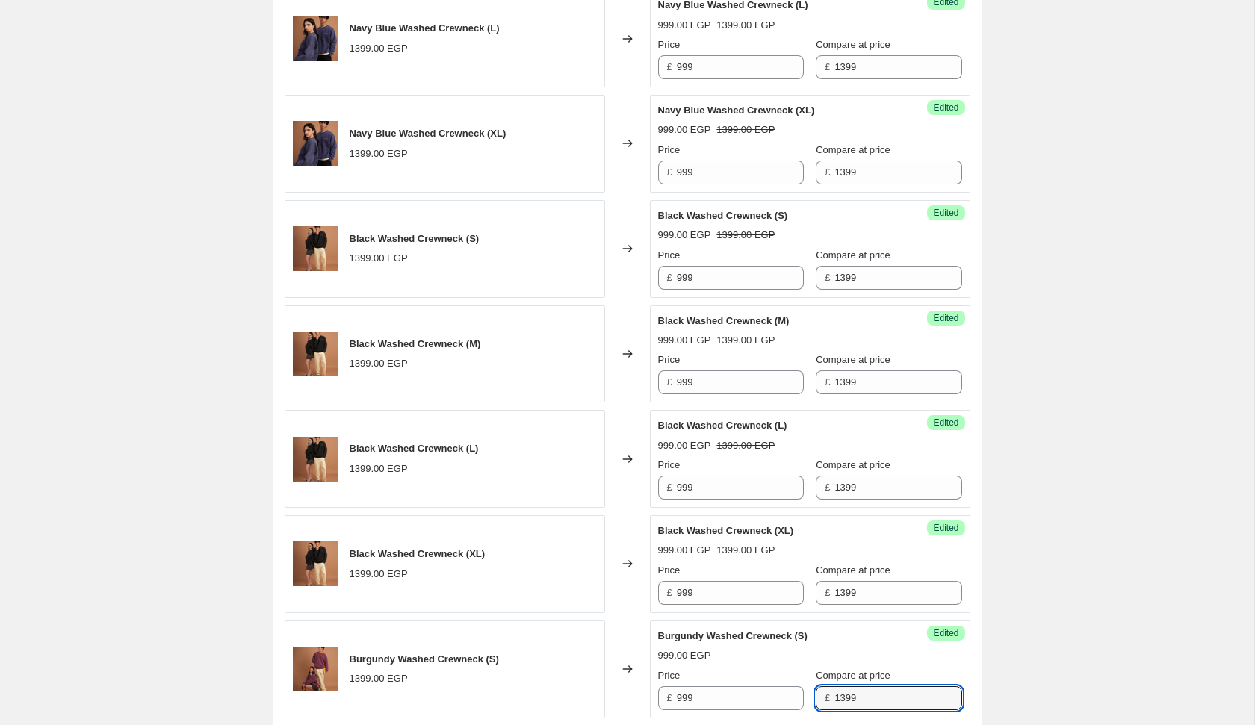
type input "1399"
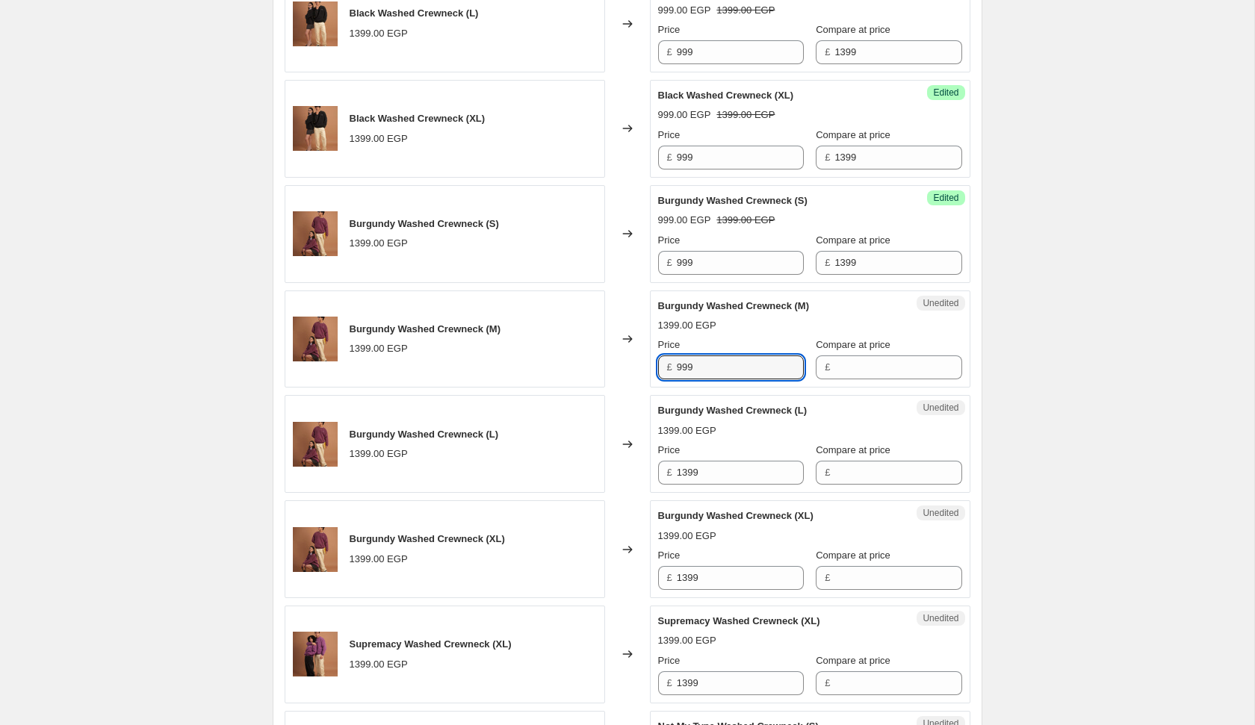
type input "999"
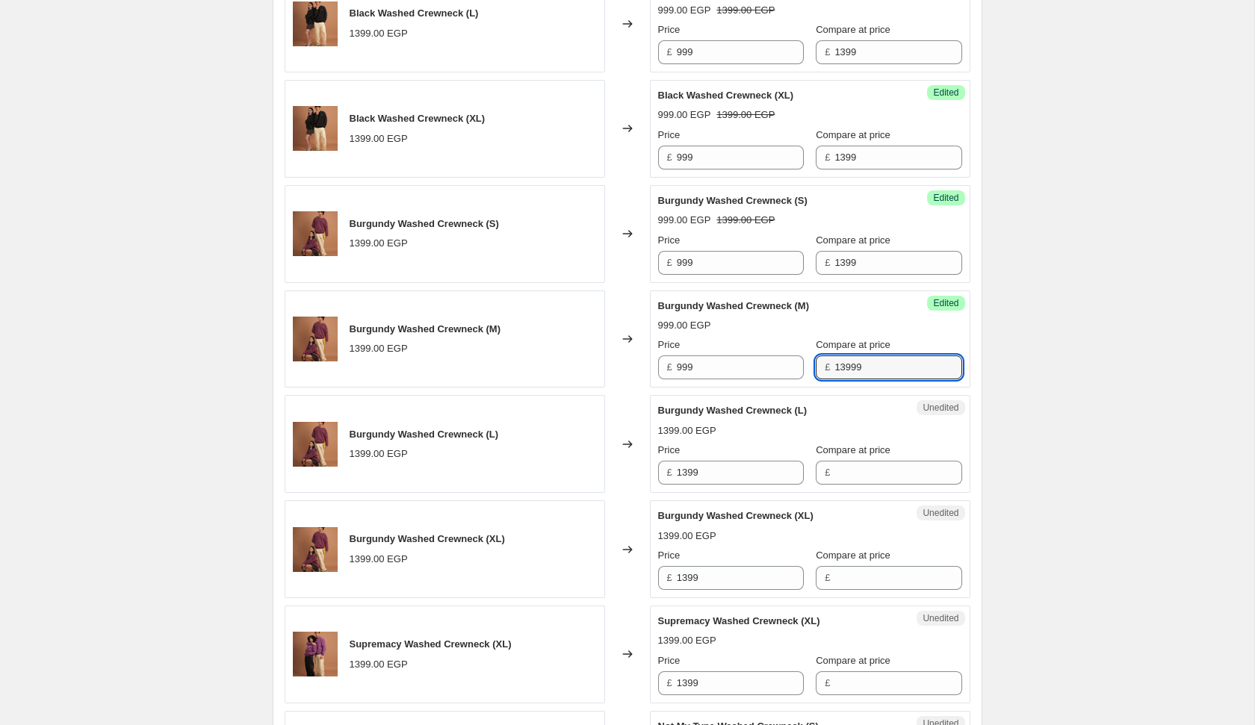
type input "13999"
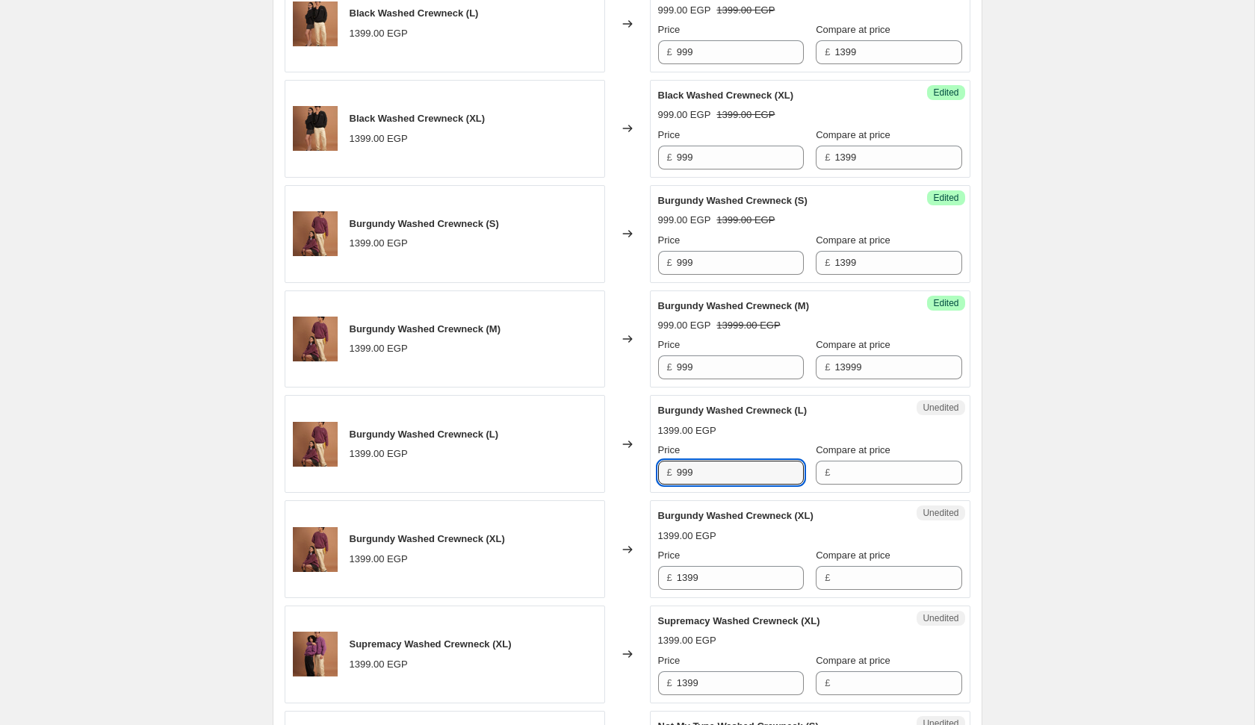
type input "999"
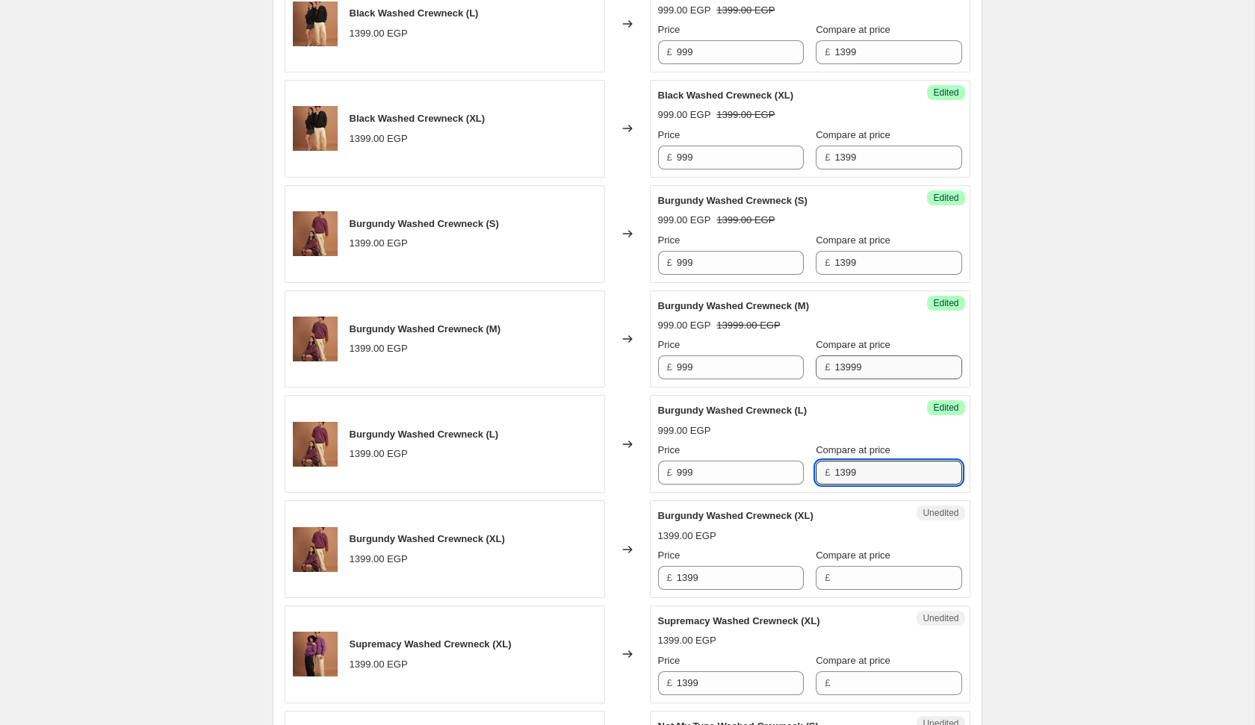
type input "1399"
click at [893, 365] on input "13999" at bounding box center [897, 368] width 127 height 24
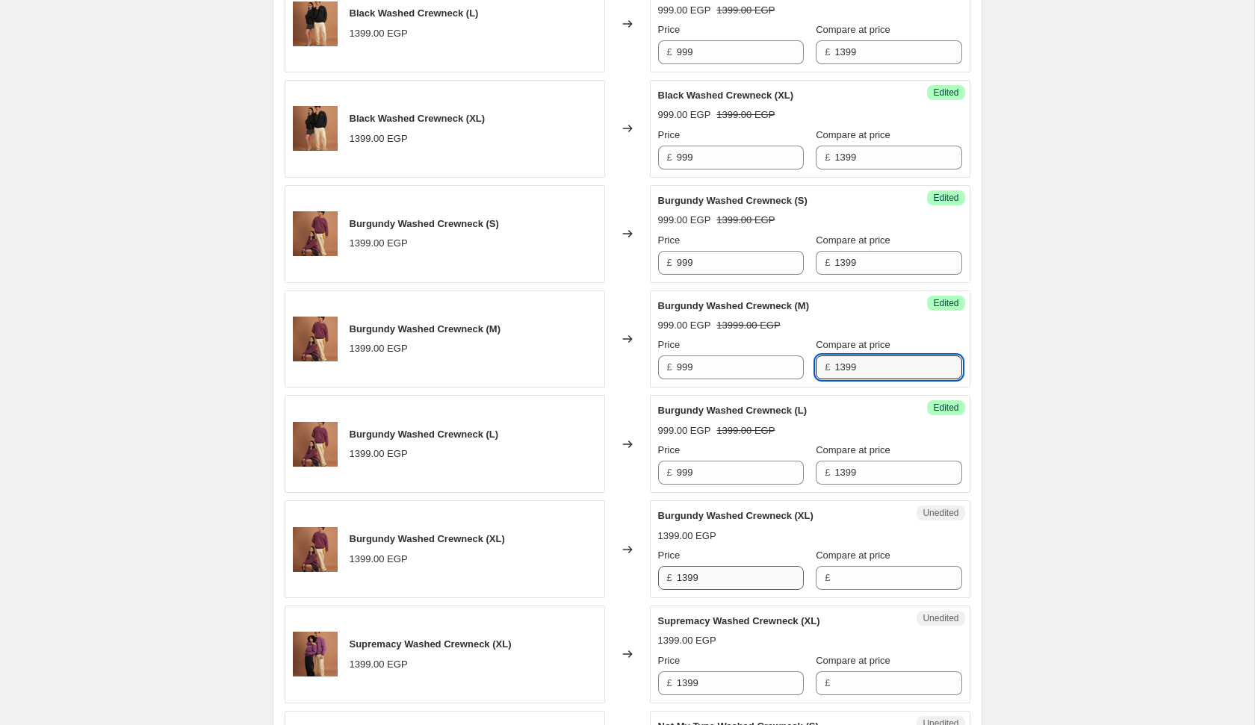
type input "1399"
click at [736, 574] on input "1399" at bounding box center [740, 578] width 127 height 24
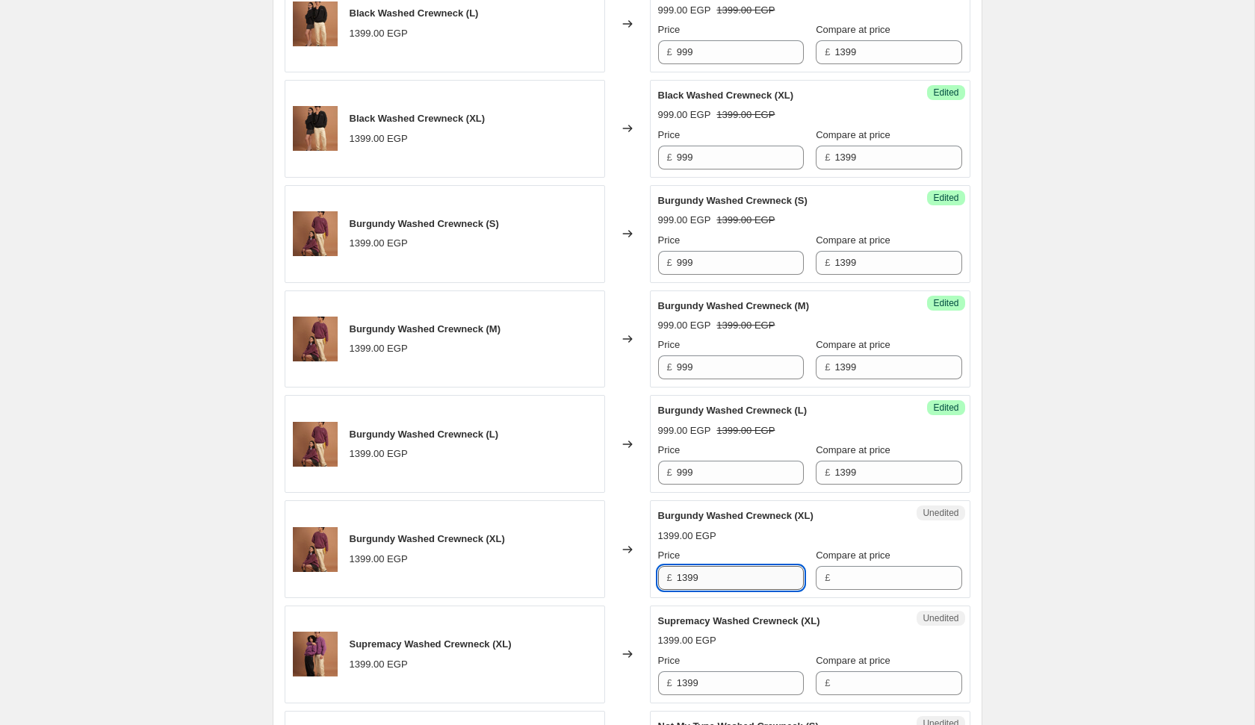
click at [736, 574] on input "1399" at bounding box center [740, 578] width 127 height 24
type input "999"
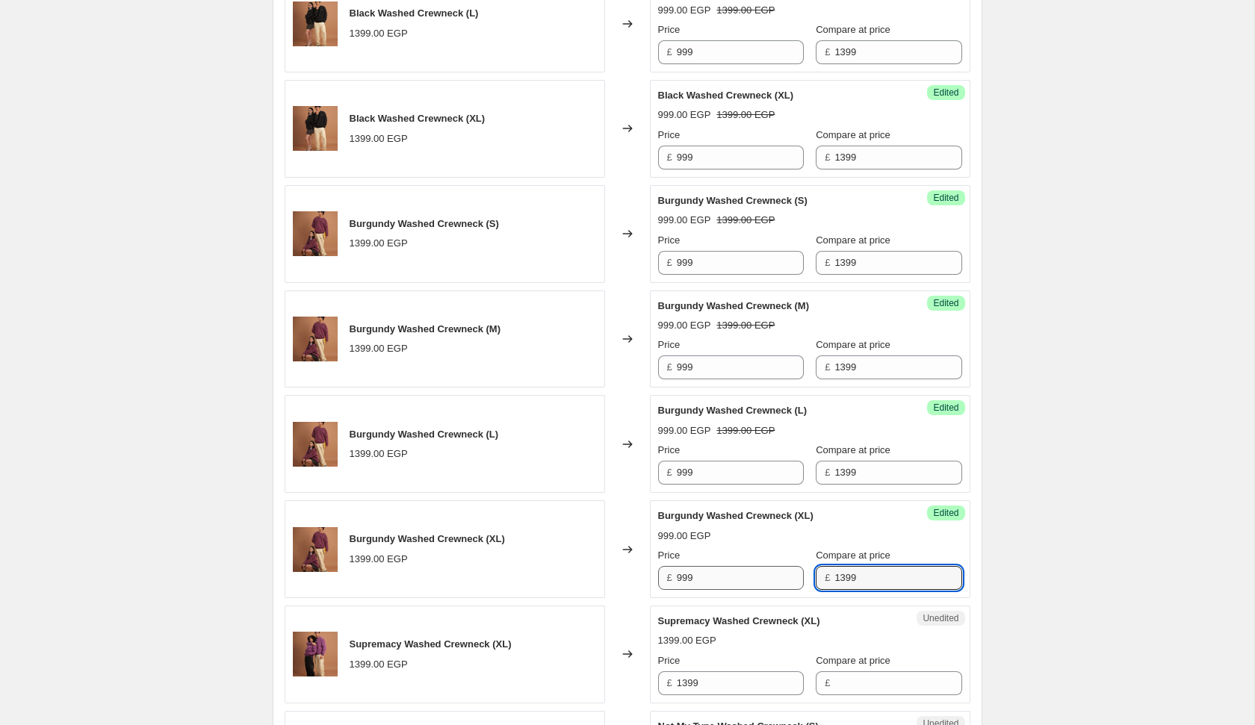
type input "1399"
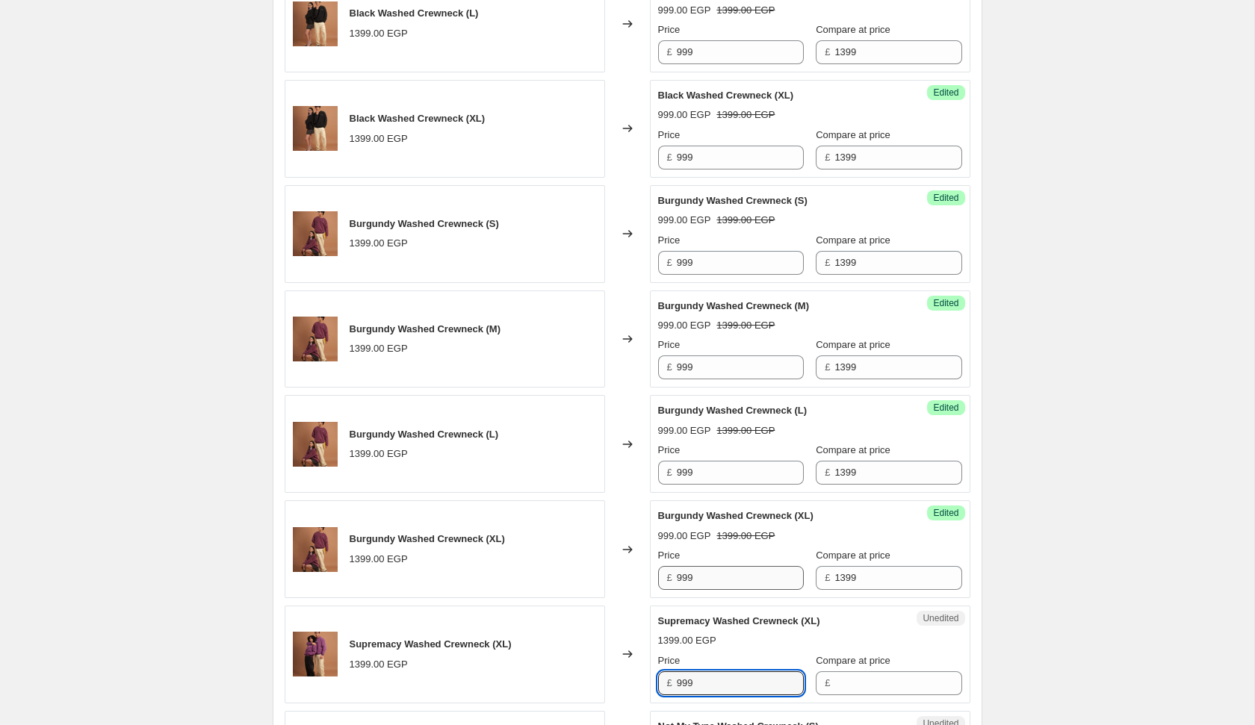
type input "999"
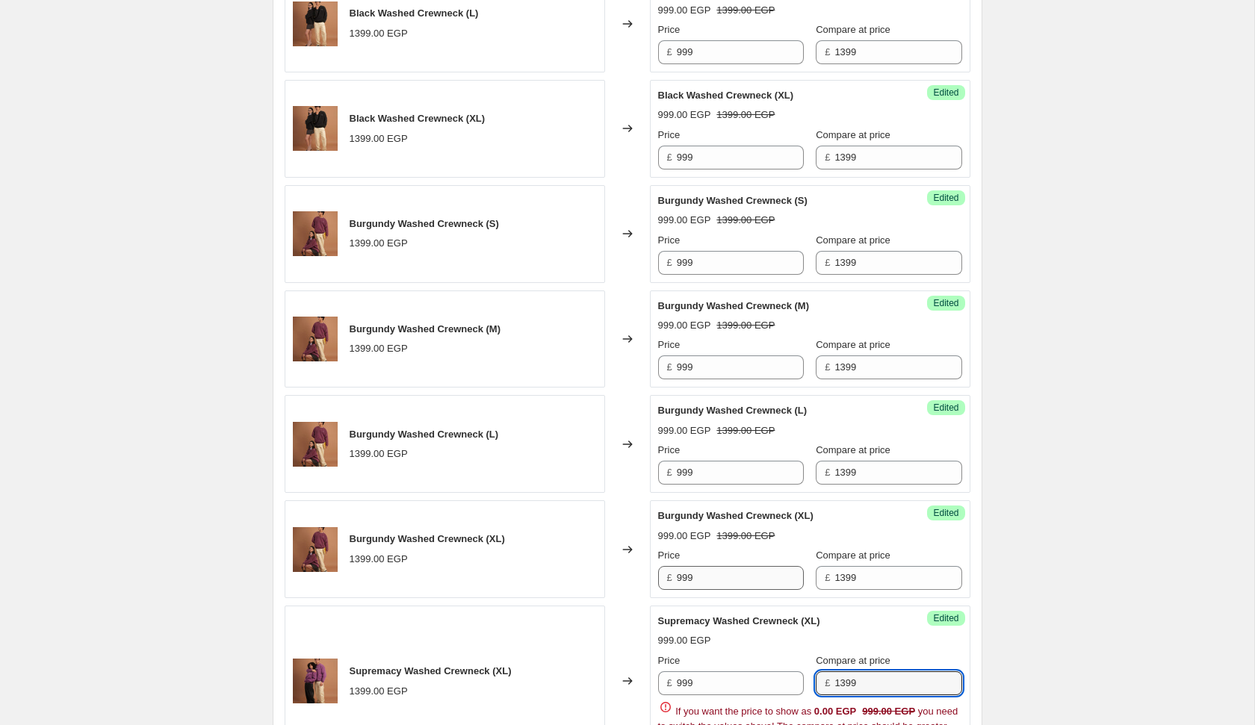
type input "1399"
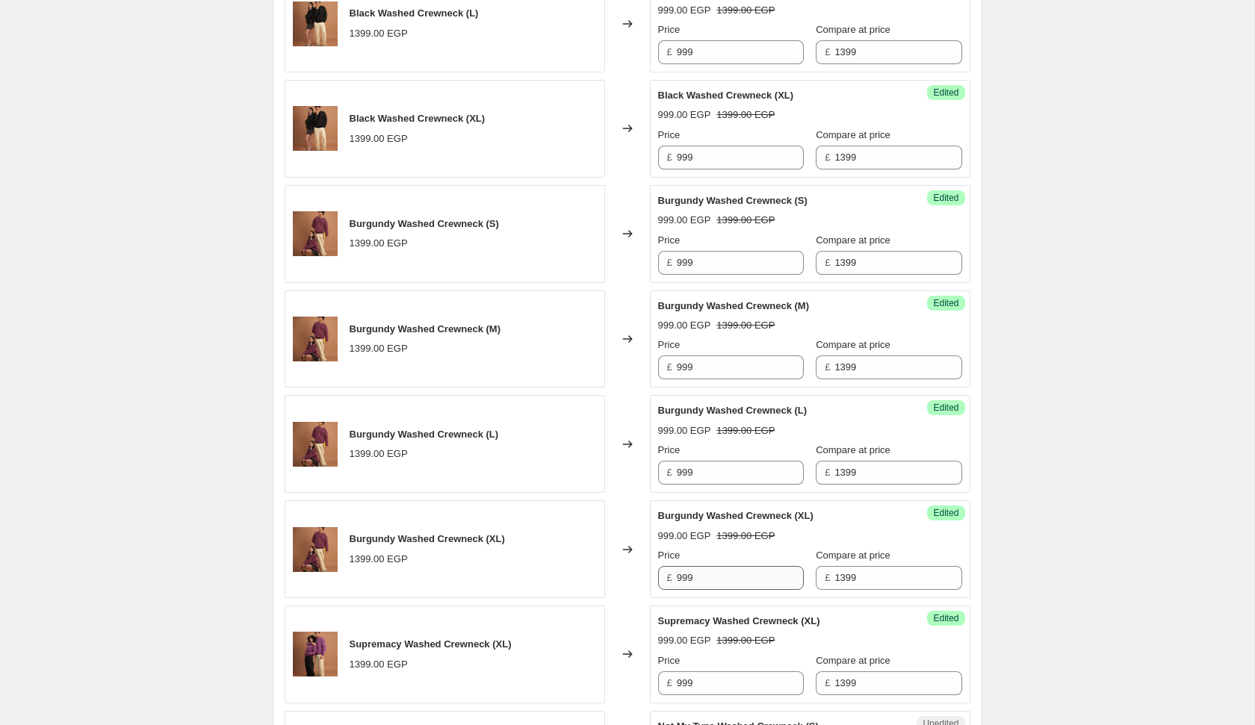
scroll to position [1641, 0]
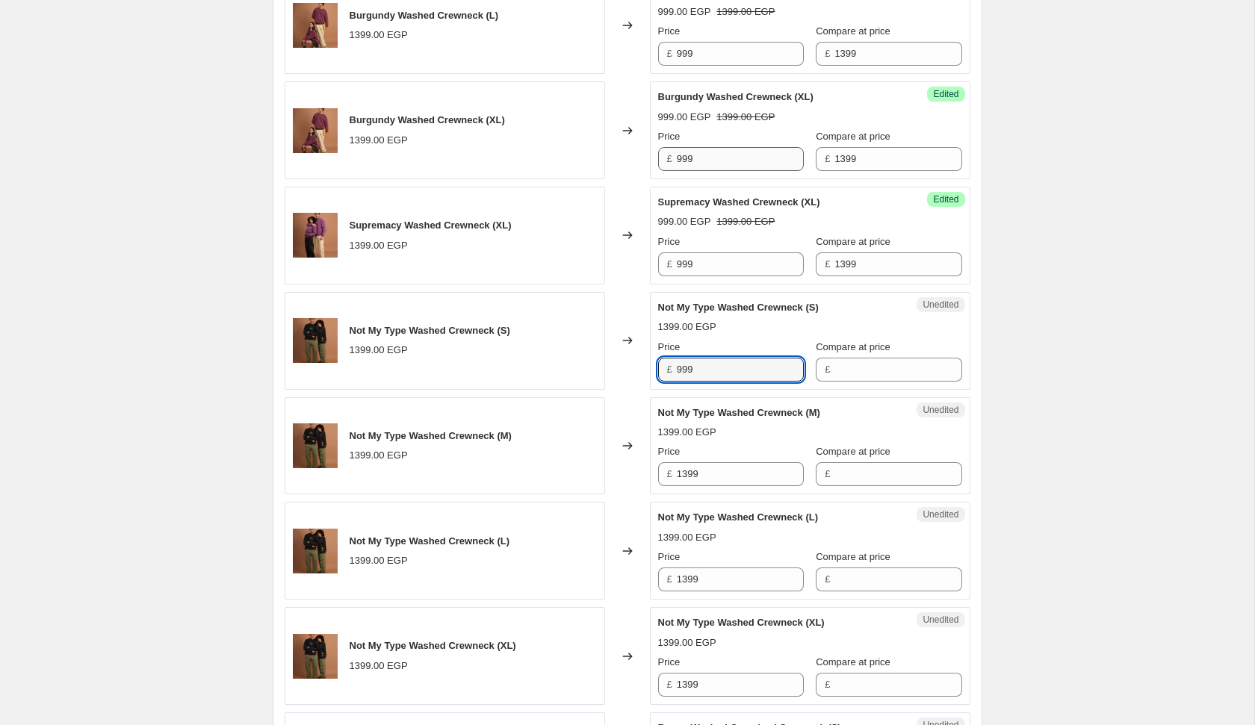
type input "999"
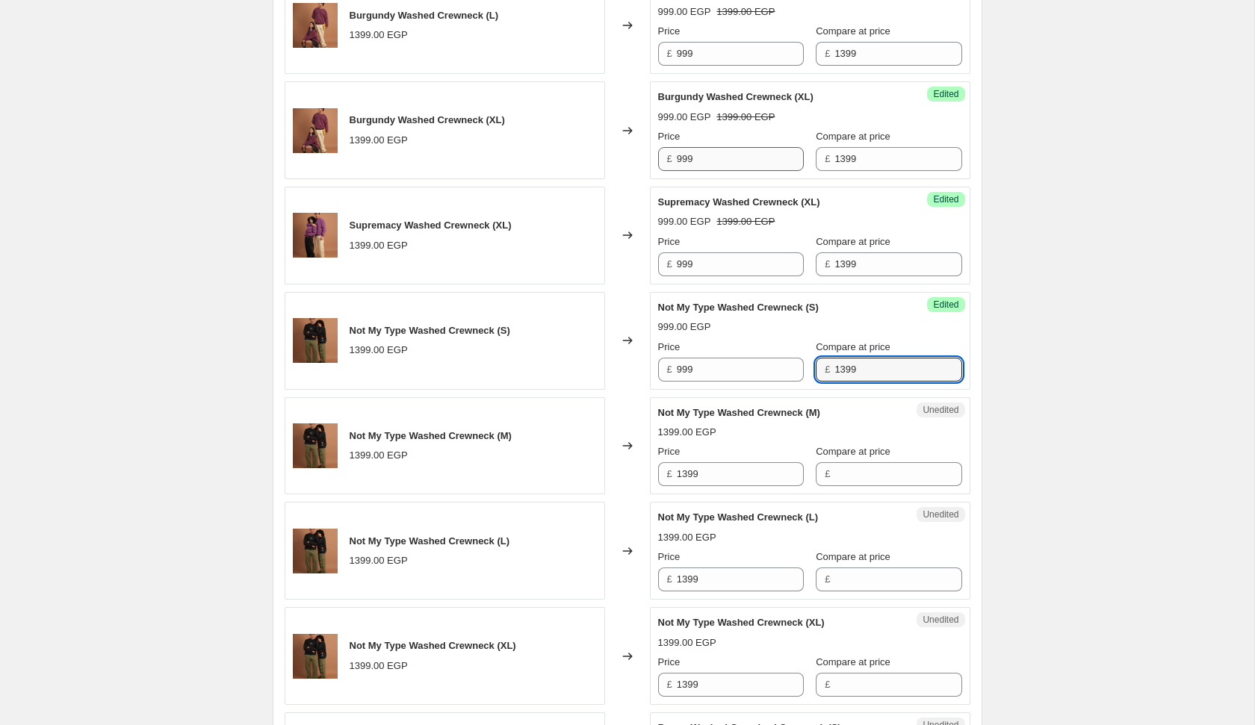
type input "1399"
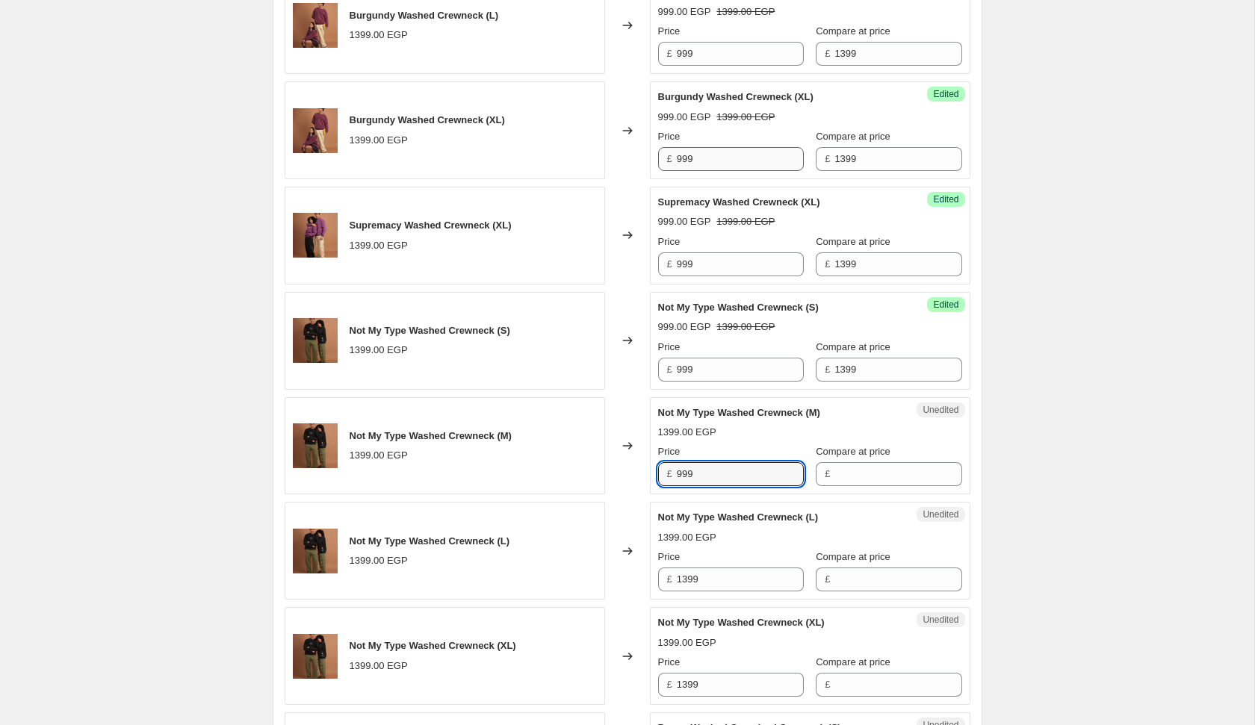
type input "999"
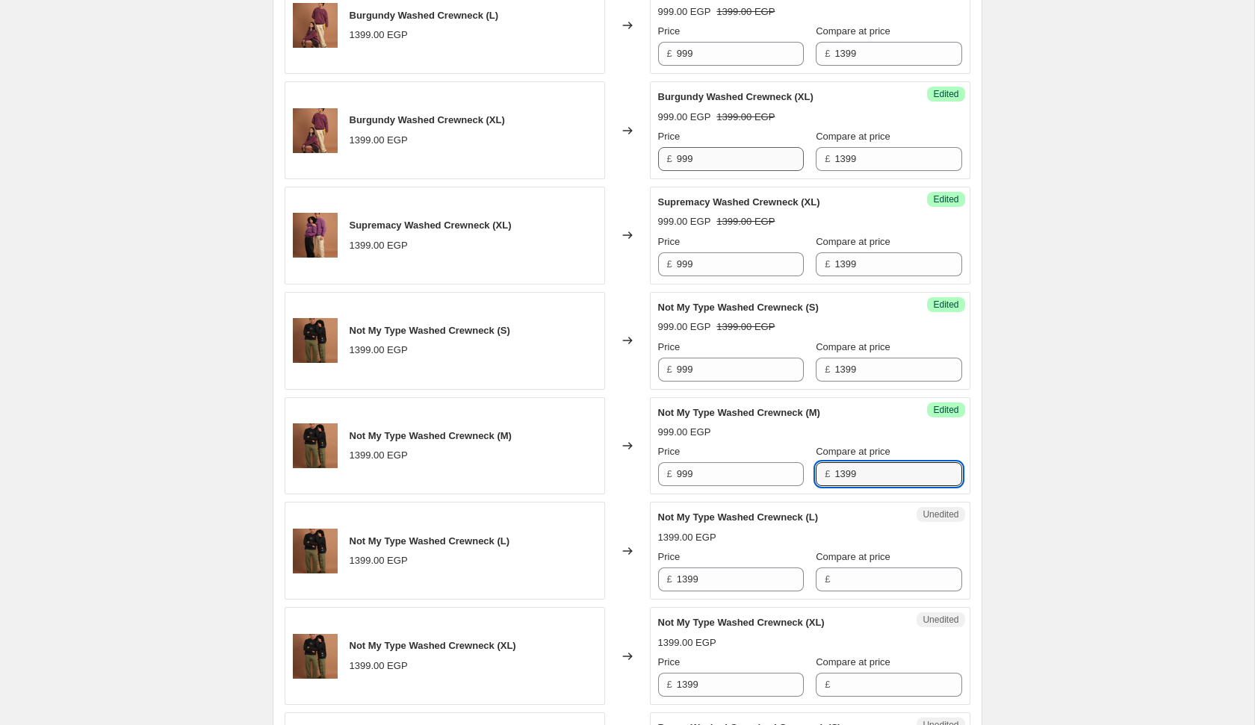
type input "1399"
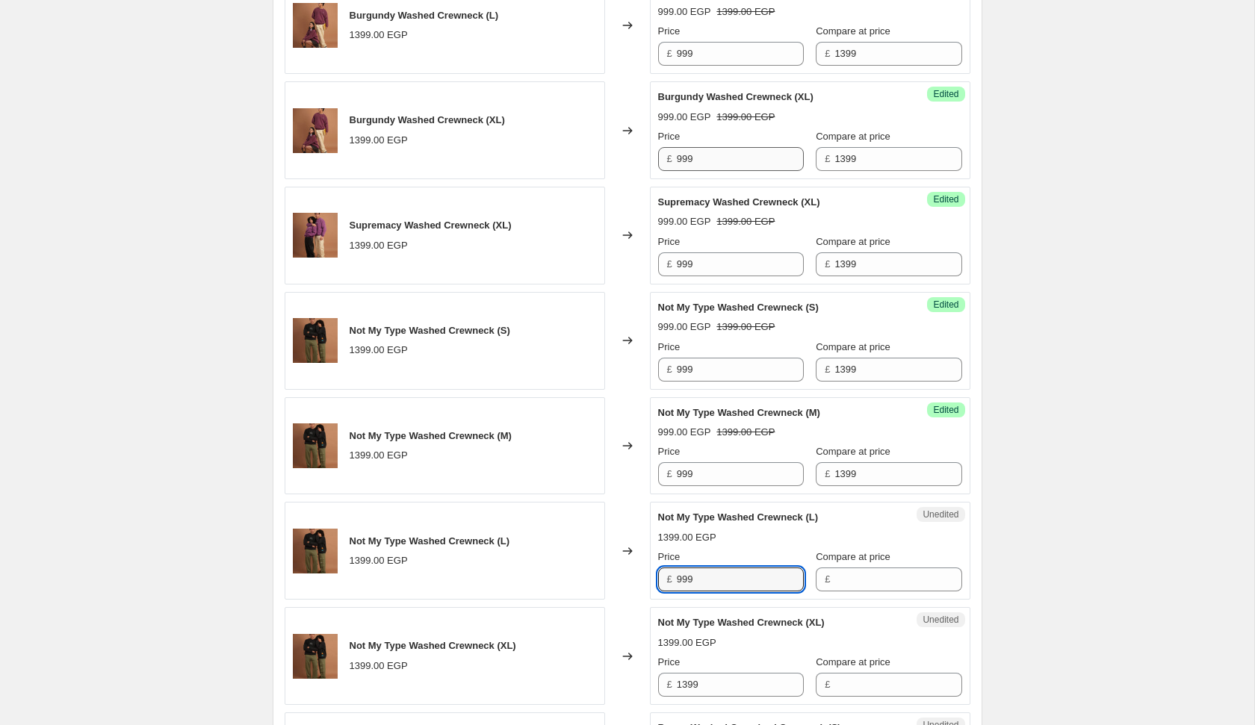
type input "999"
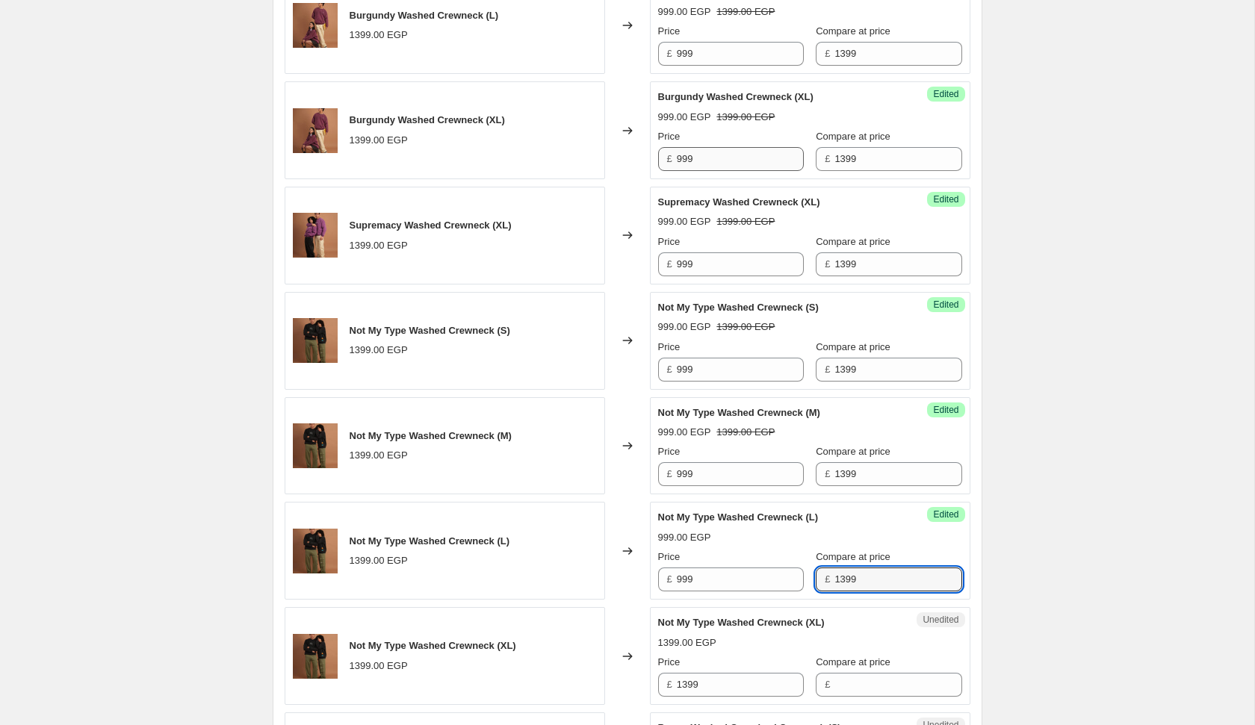
type input "1399"
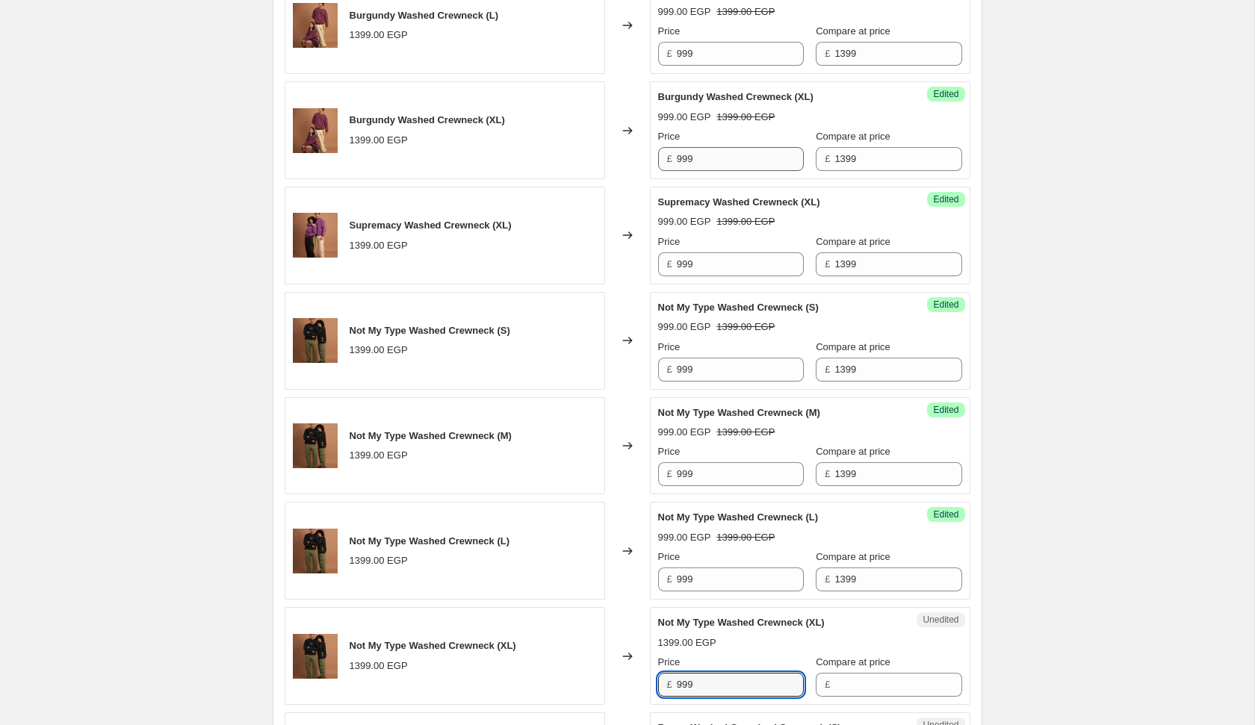
type input "999"
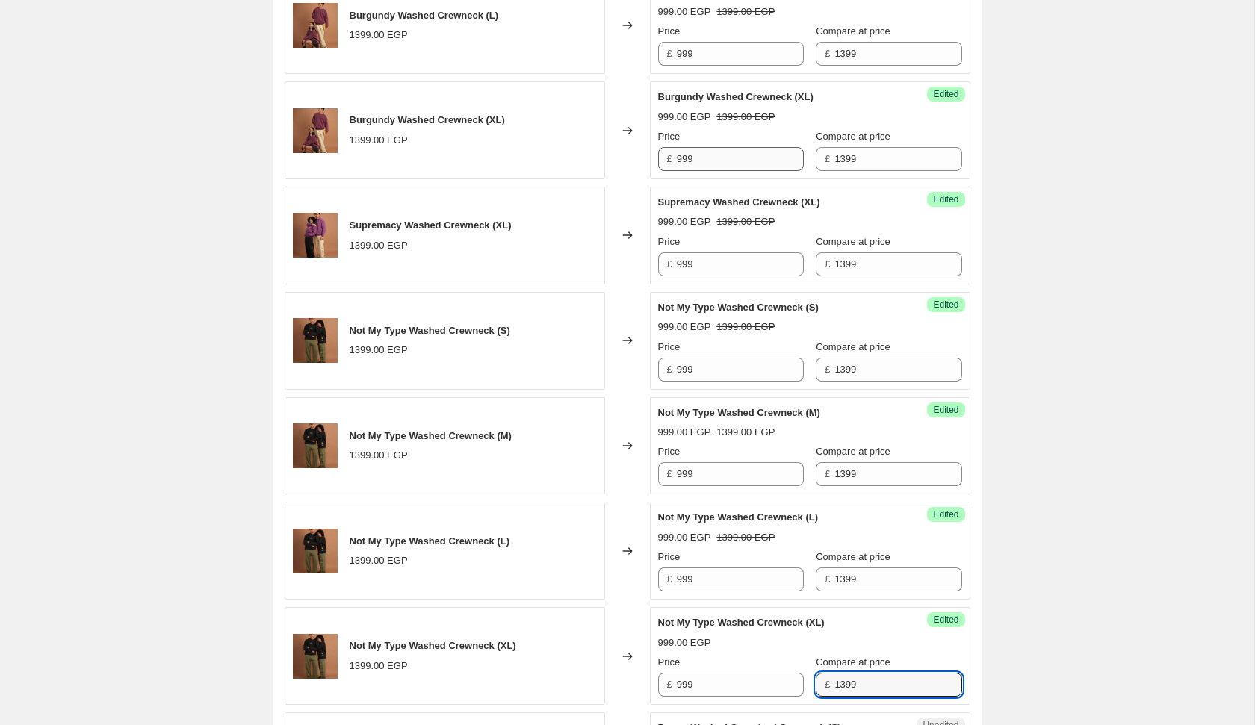
type input "1399"
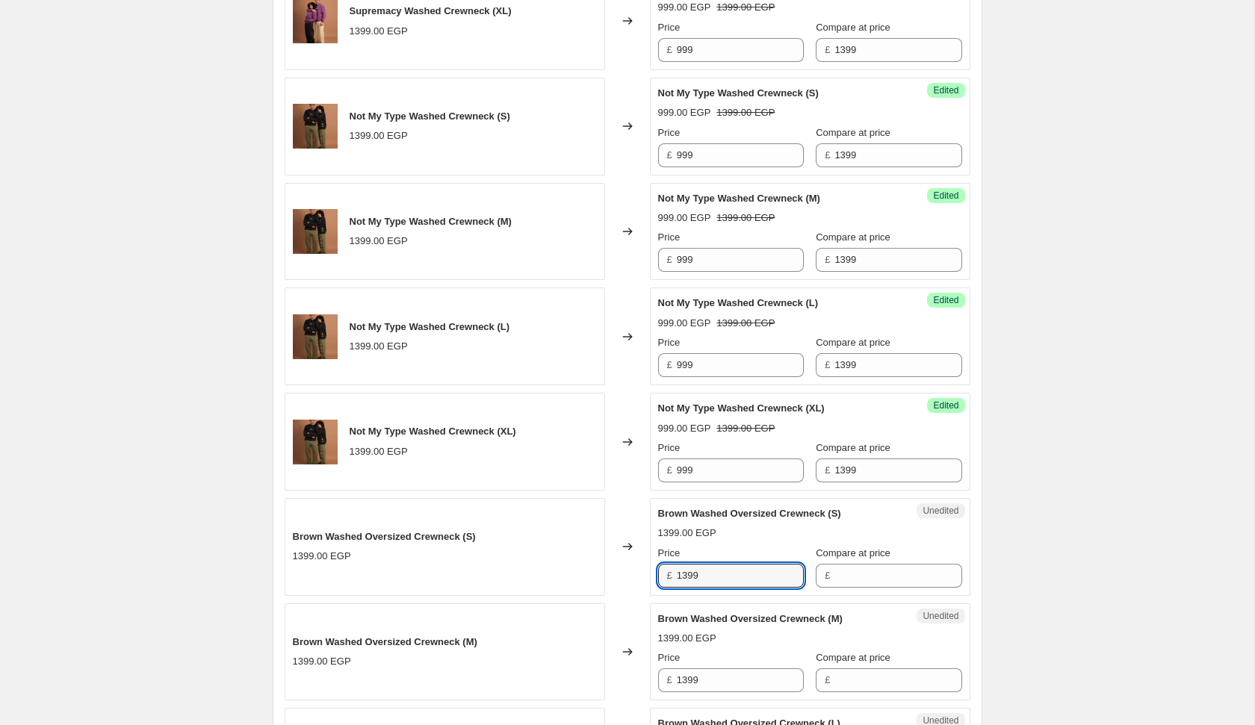
scroll to position [2390, 0]
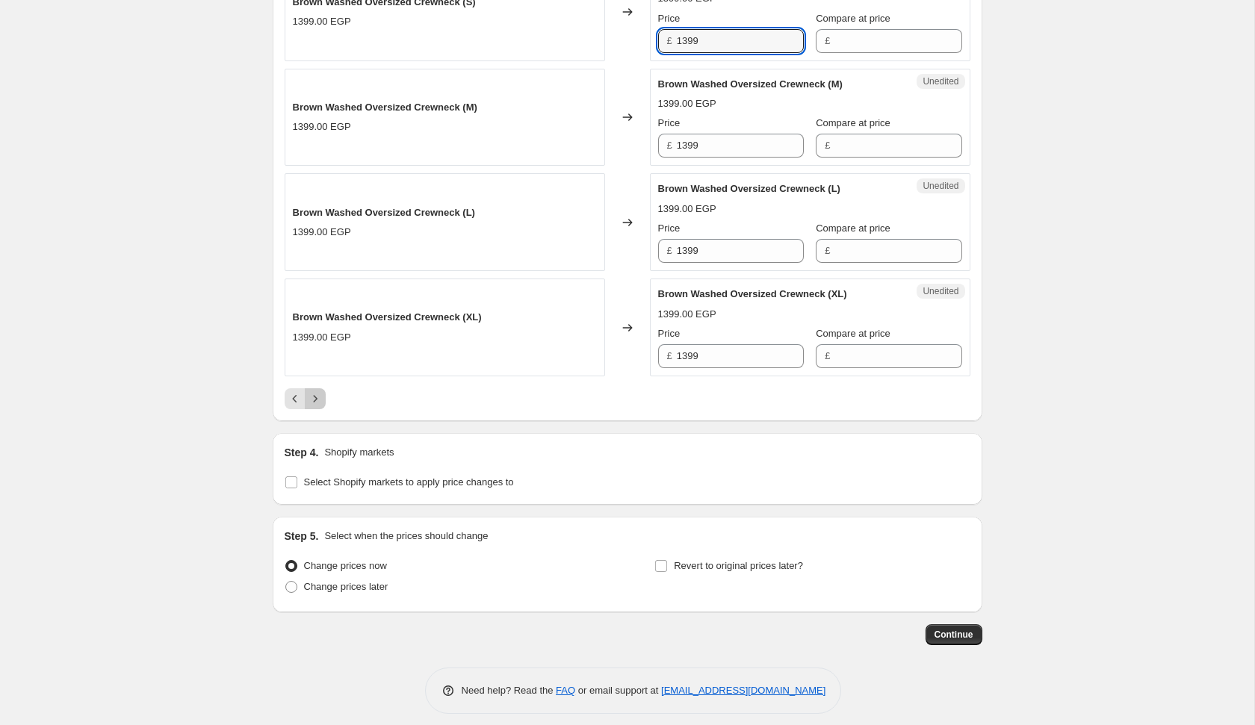
click at [317, 397] on button "Next" at bounding box center [315, 398] width 21 height 21
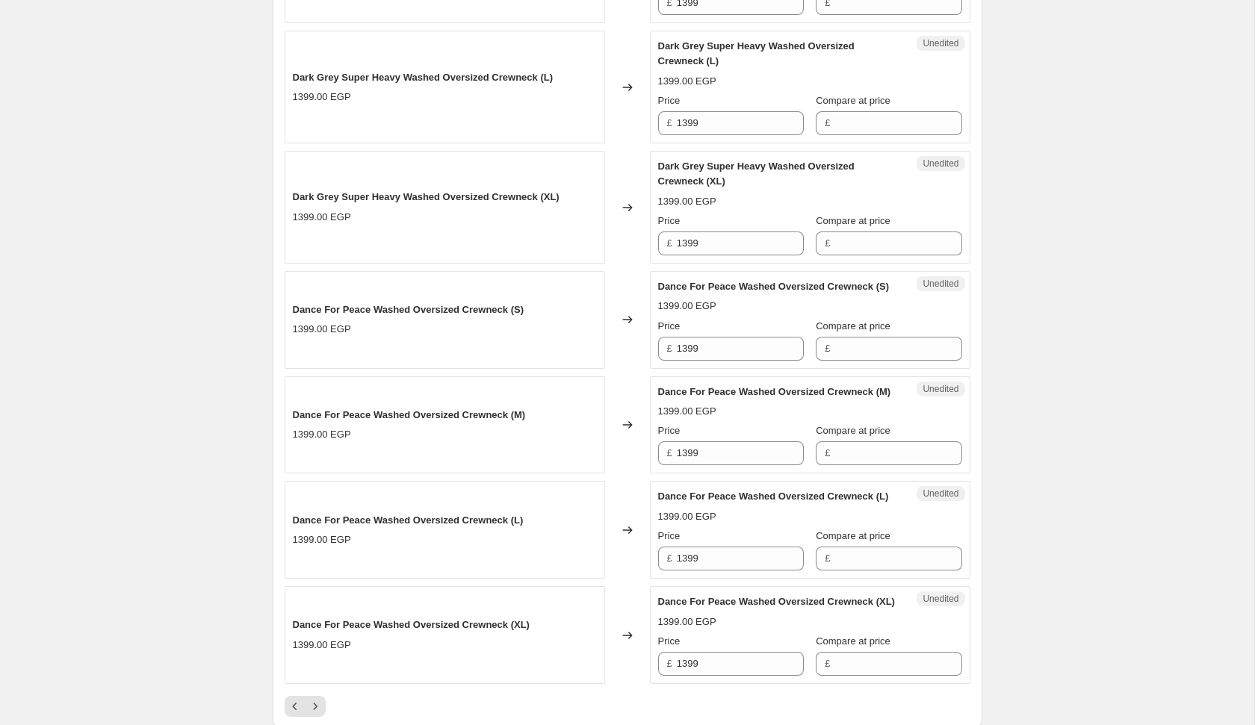
scroll to position [2584, 0]
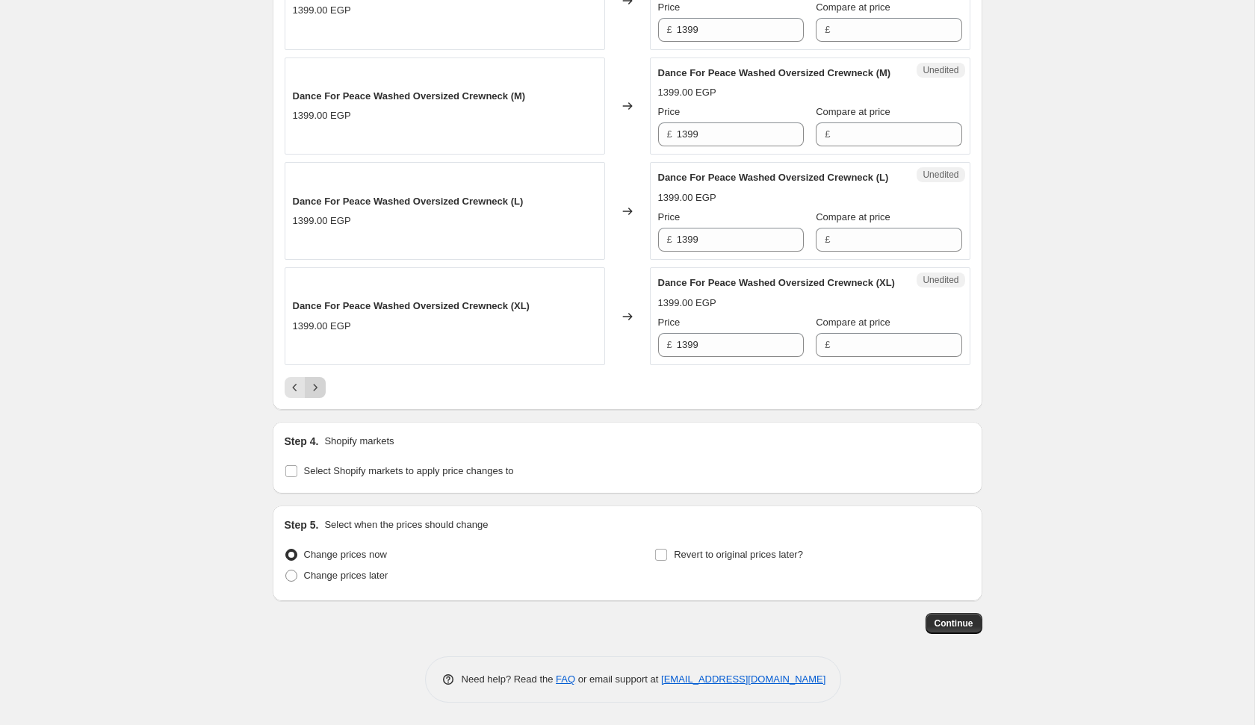
click at [320, 394] on icon "Next" at bounding box center [315, 387] width 15 height 15
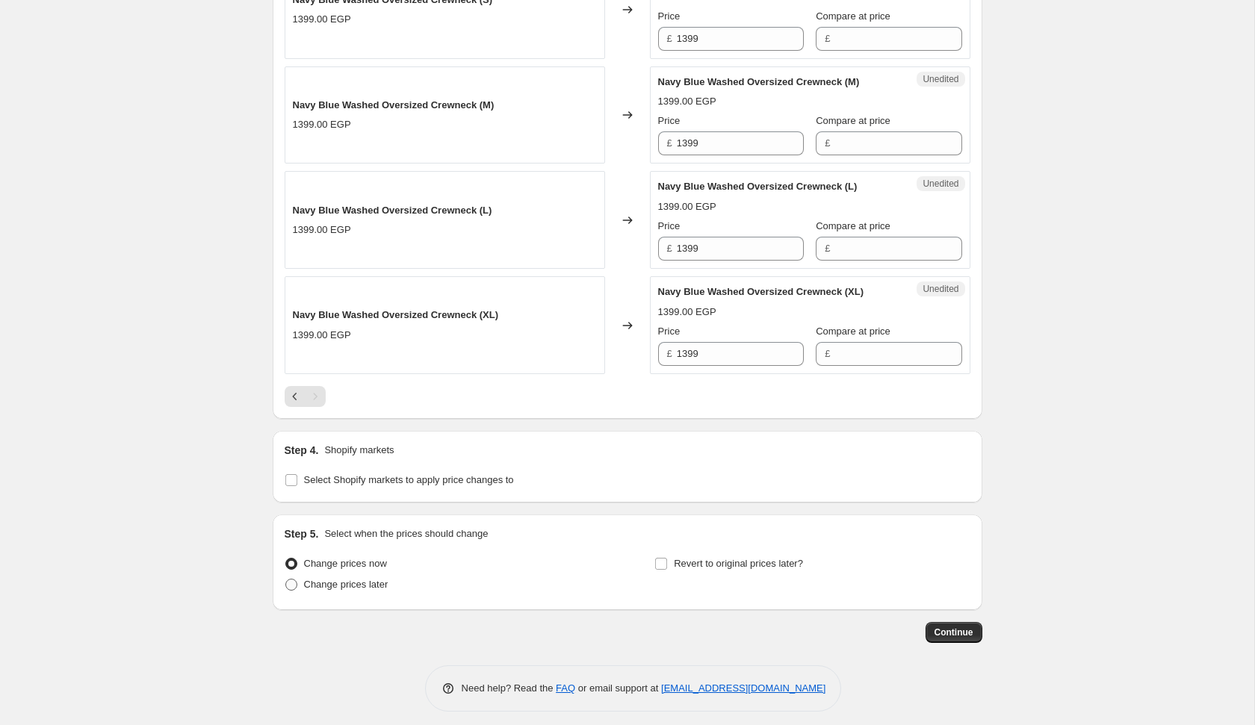
click at [366, 579] on span "Change prices later" at bounding box center [346, 584] width 84 height 11
click at [286, 579] on input "Change prices later" at bounding box center [285, 579] width 1 height 1
radio input "true"
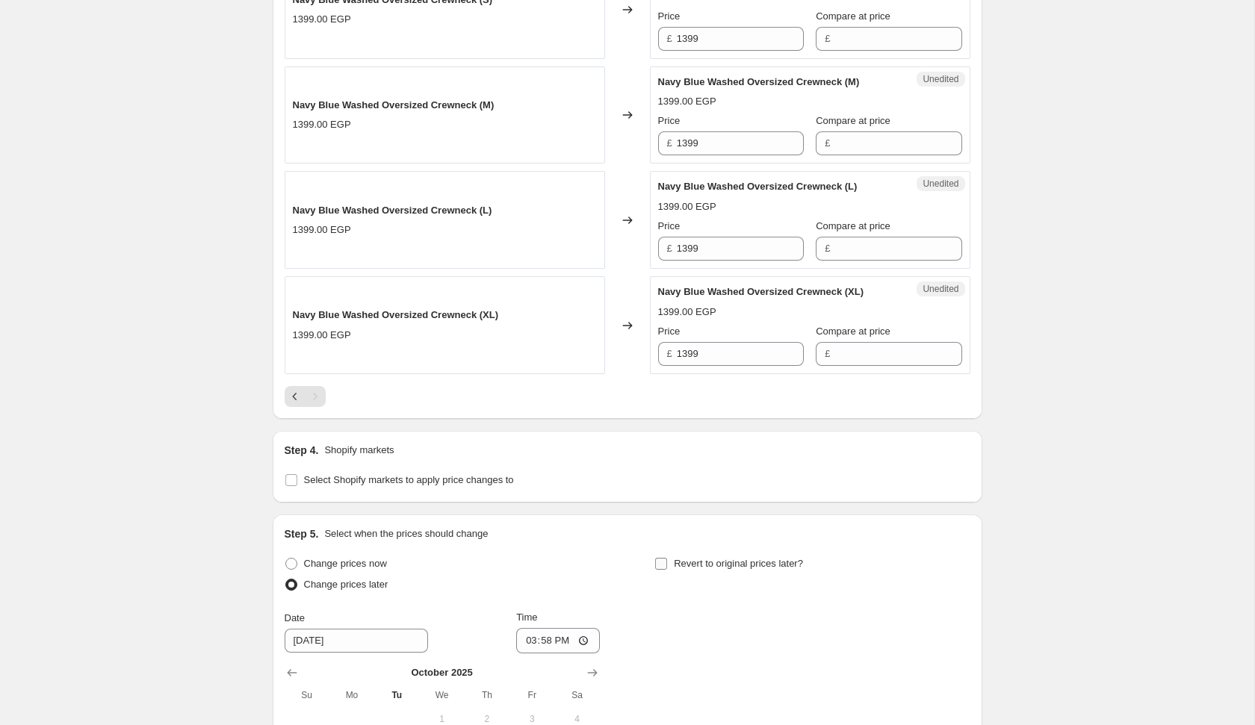
click at [674, 558] on span "Revert to original prices later?" at bounding box center [738, 563] width 129 height 11
click at [667, 558] on input "Revert to original prices later?" at bounding box center [661, 564] width 12 height 12
checkbox input "true"
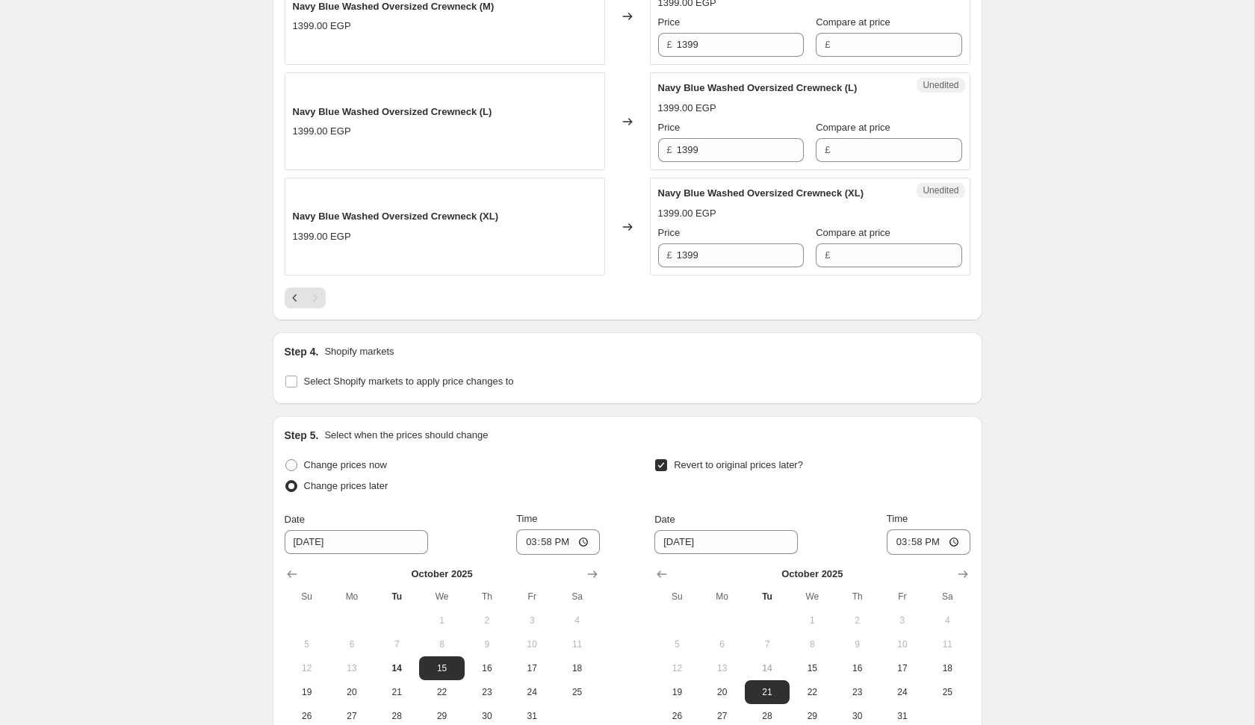
scroll to position [2227, 0]
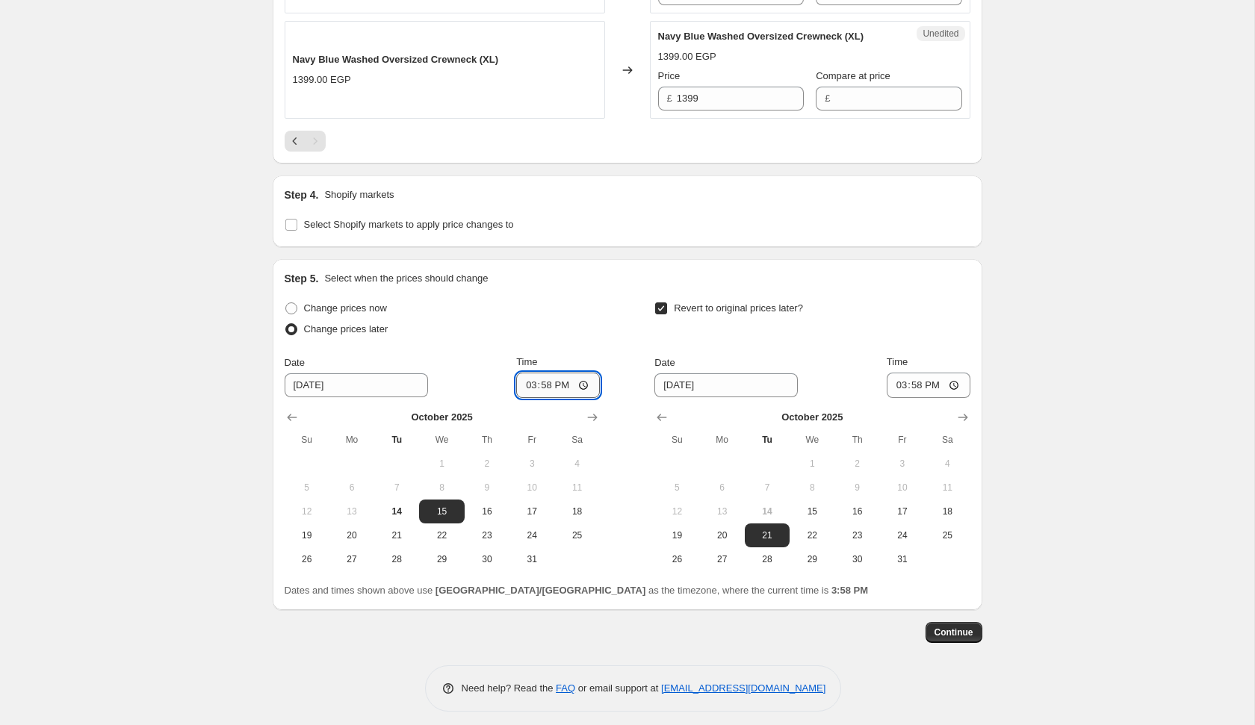
click at [526, 380] on input "15:58" at bounding box center [558, 385] width 84 height 25
type input "00:17"
click at [899, 381] on input "15:58" at bounding box center [929, 385] width 84 height 25
type input "00:17"
click at [816, 524] on button "22" at bounding box center [812, 536] width 45 height 24
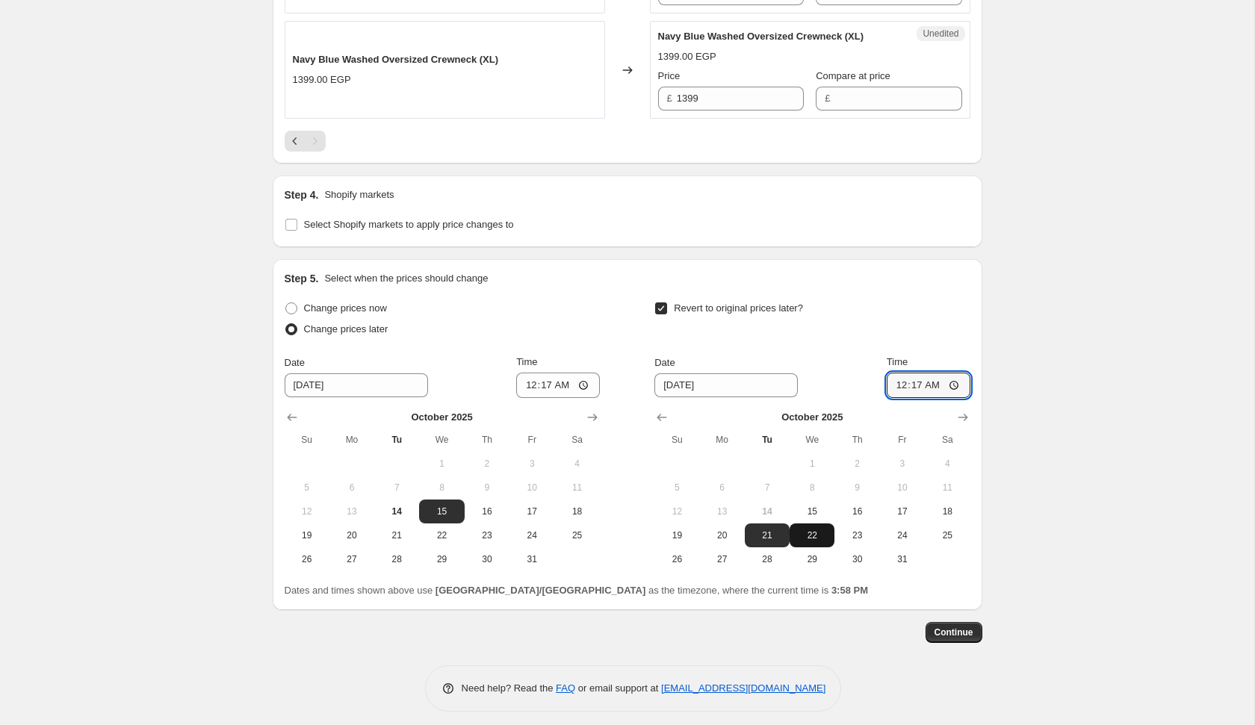
type input "[DATE]"
click at [947, 627] on span "Continue" at bounding box center [953, 633] width 39 height 12
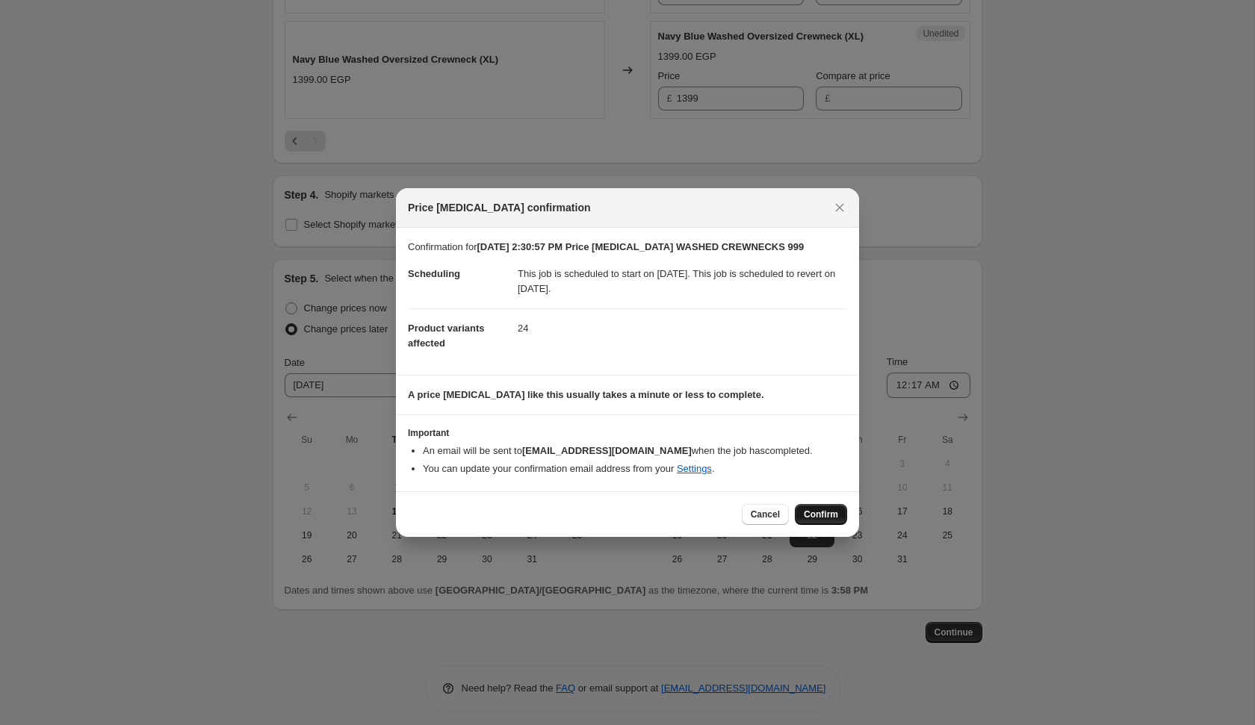
click at [822, 515] on span "Confirm" at bounding box center [821, 515] width 34 height 12
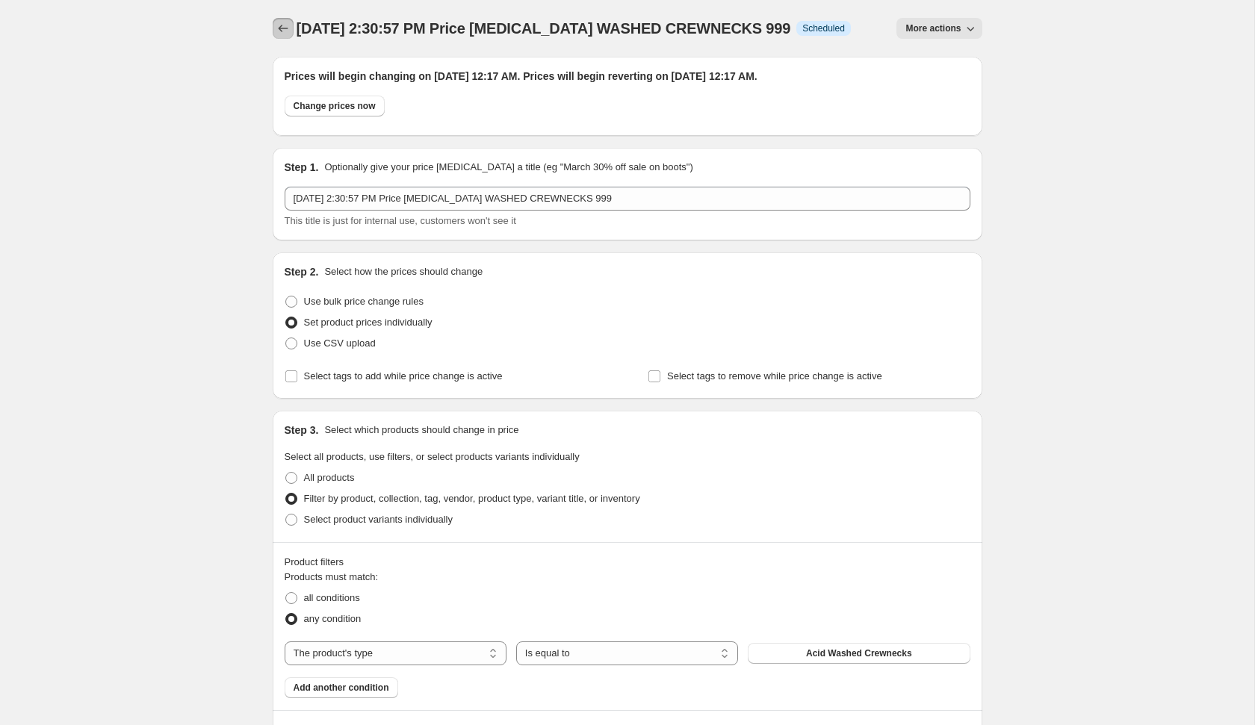
click at [279, 29] on icon "Price change jobs" at bounding box center [283, 28] width 10 height 7
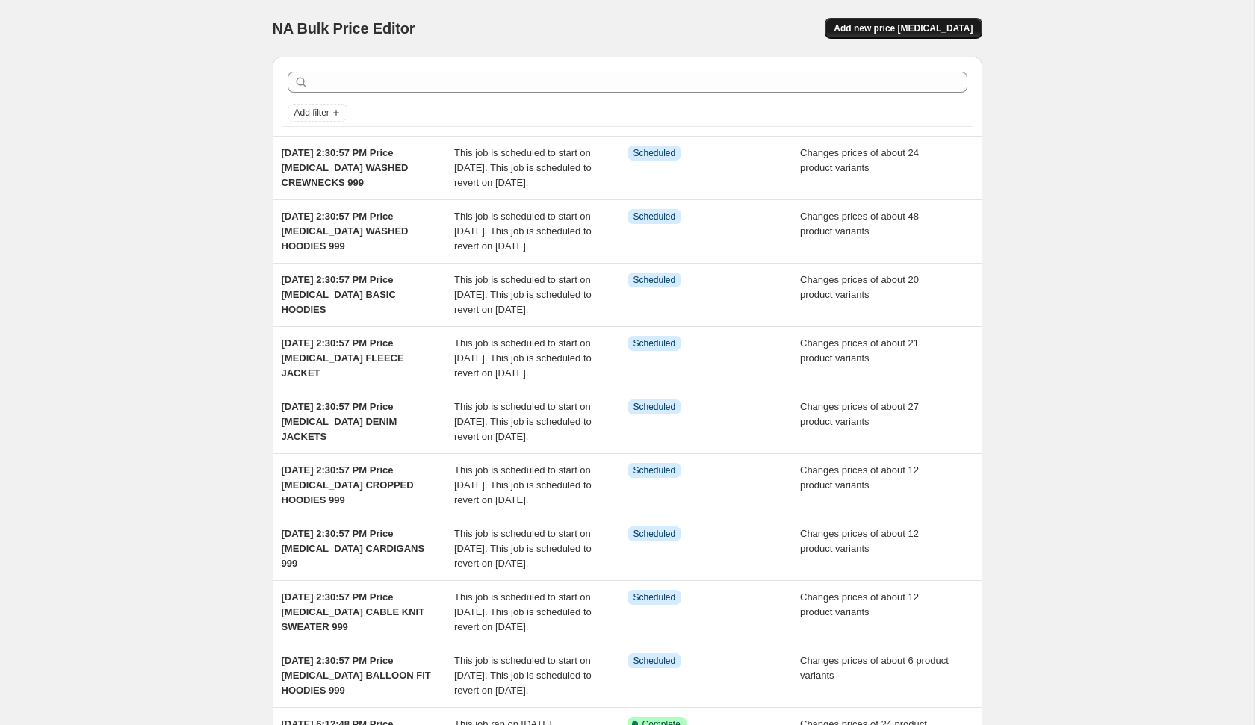
click at [905, 19] on button "Add new price [MEDICAL_DATA]" at bounding box center [903, 28] width 157 height 21
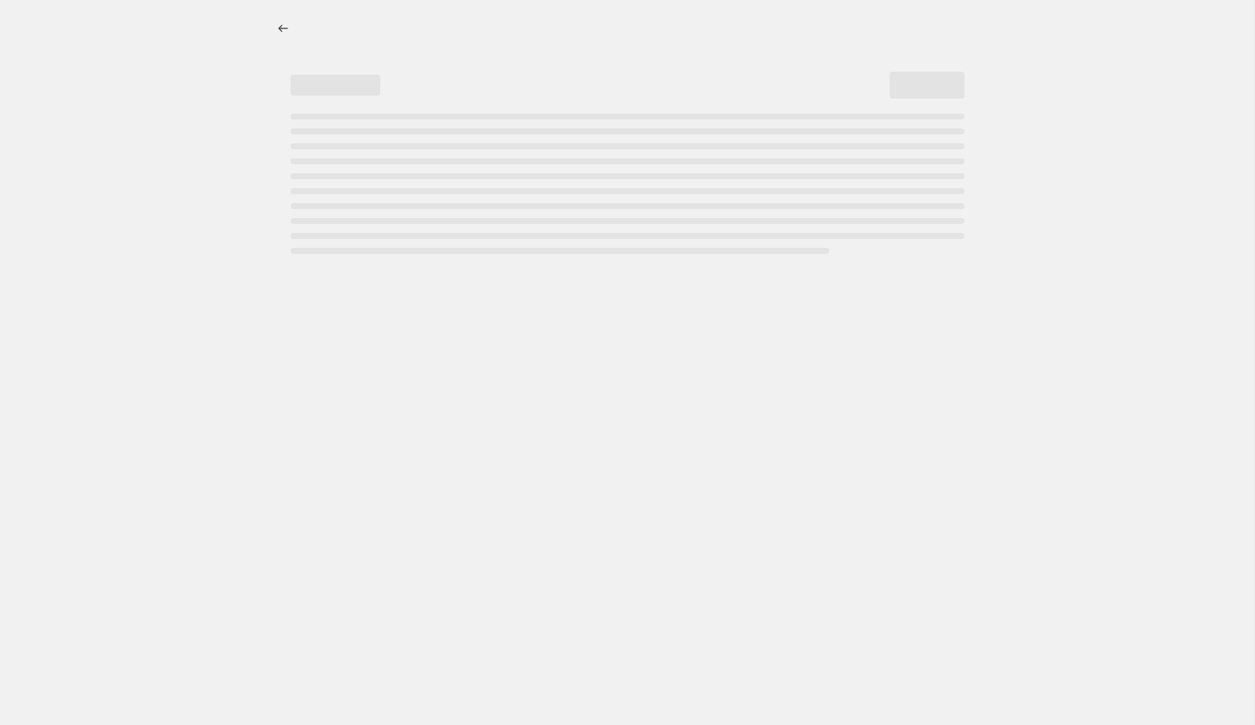
select select "percentage"
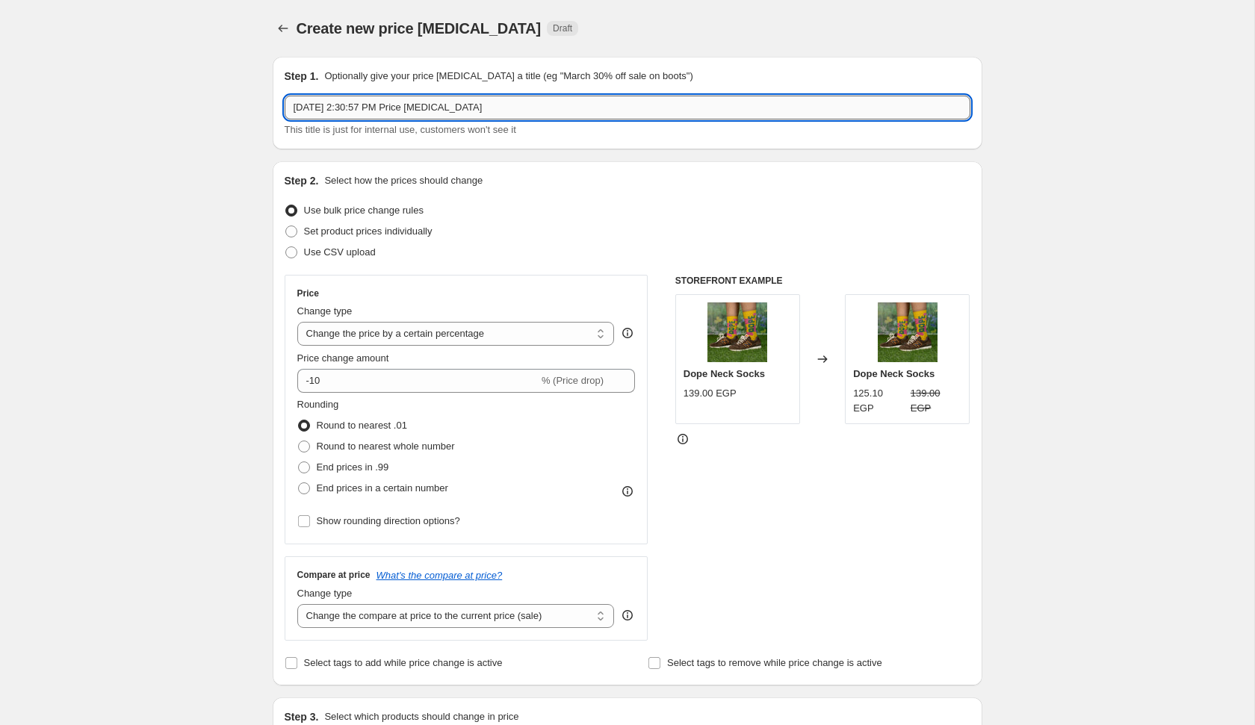
click at [548, 102] on input "[DATE] 2:30:57 PM Price [MEDICAL_DATA]" at bounding box center [628, 108] width 686 height 24
click at [413, 222] on label "Set product prices individually" at bounding box center [359, 231] width 148 height 21
click at [286, 226] on input "Set product prices individually" at bounding box center [285, 226] width 1 height 1
radio input "true"
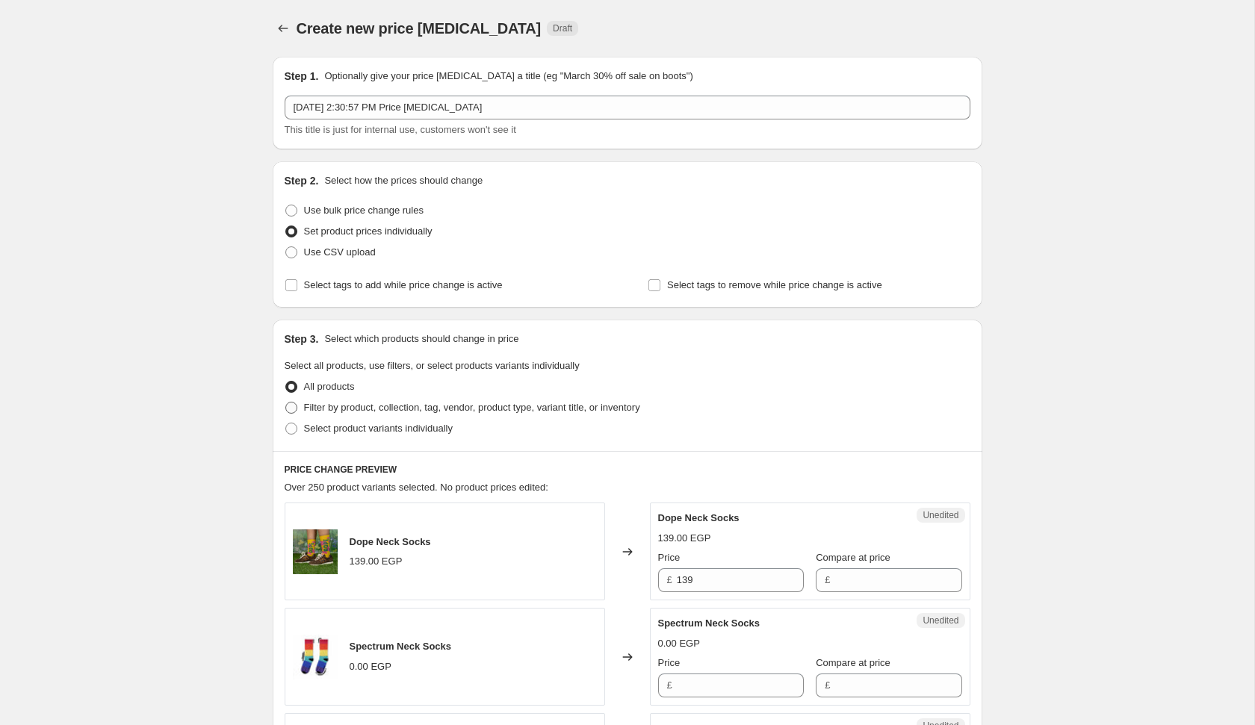
click at [420, 405] on span "Filter by product, collection, tag, vendor, product type, variant title, or inv…" at bounding box center [472, 407] width 336 height 11
click at [286, 403] on input "Filter by product, collection, tag, vendor, product type, variant title, or inv…" at bounding box center [285, 402] width 1 height 1
radio input "true"
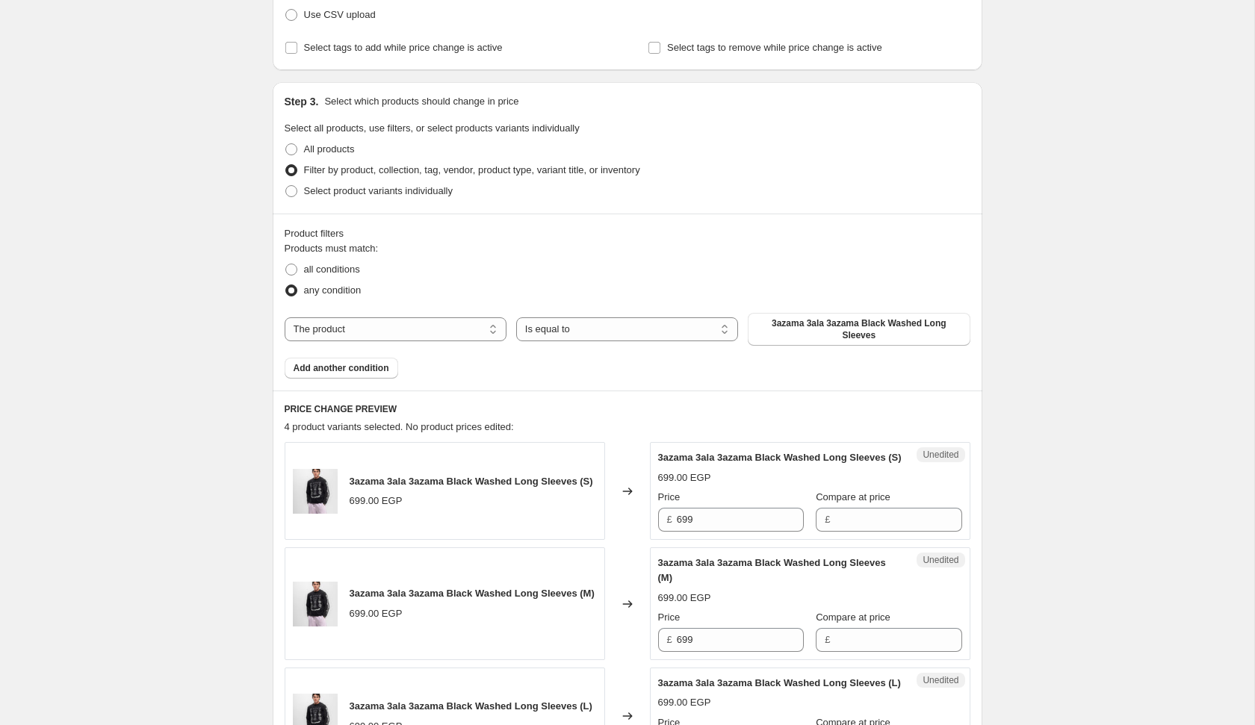
scroll to position [282, 0]
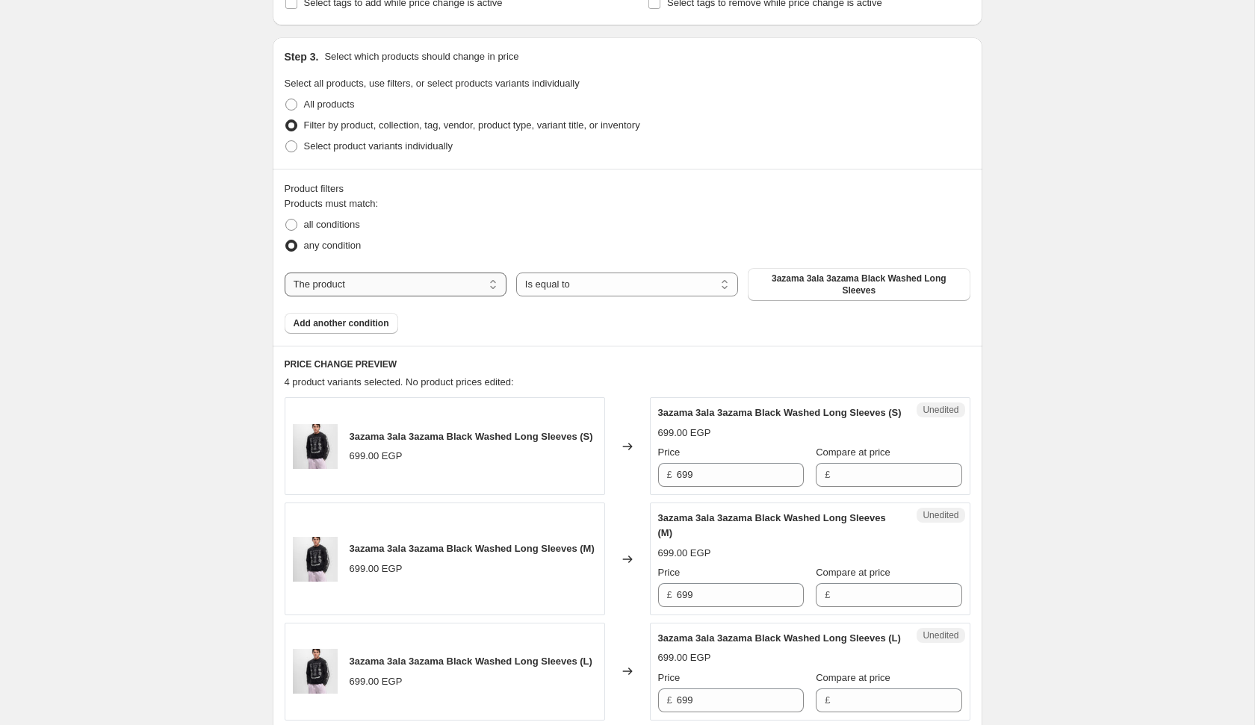
click at [365, 294] on select "The product The product's collection The product's tag The product's vendor The…" at bounding box center [396, 285] width 222 height 24
select select "product_type"
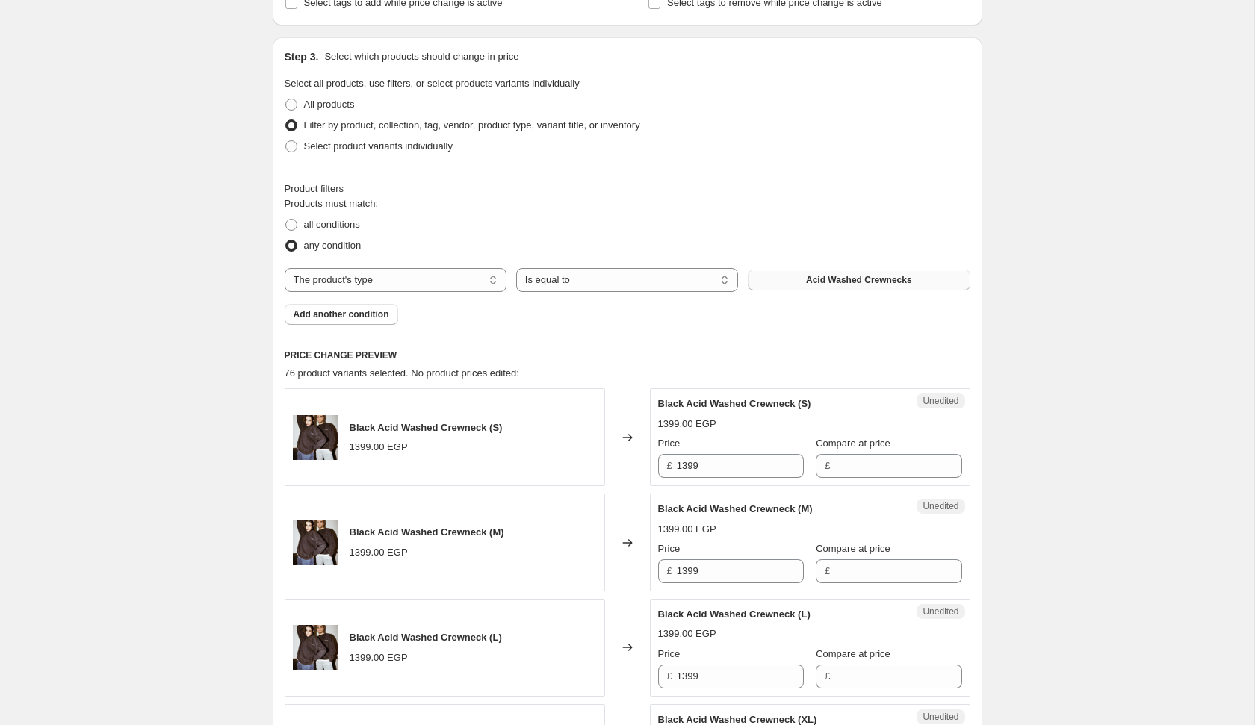
click at [768, 288] on button "Acid Washed Crewnecks" at bounding box center [859, 280] width 222 height 21
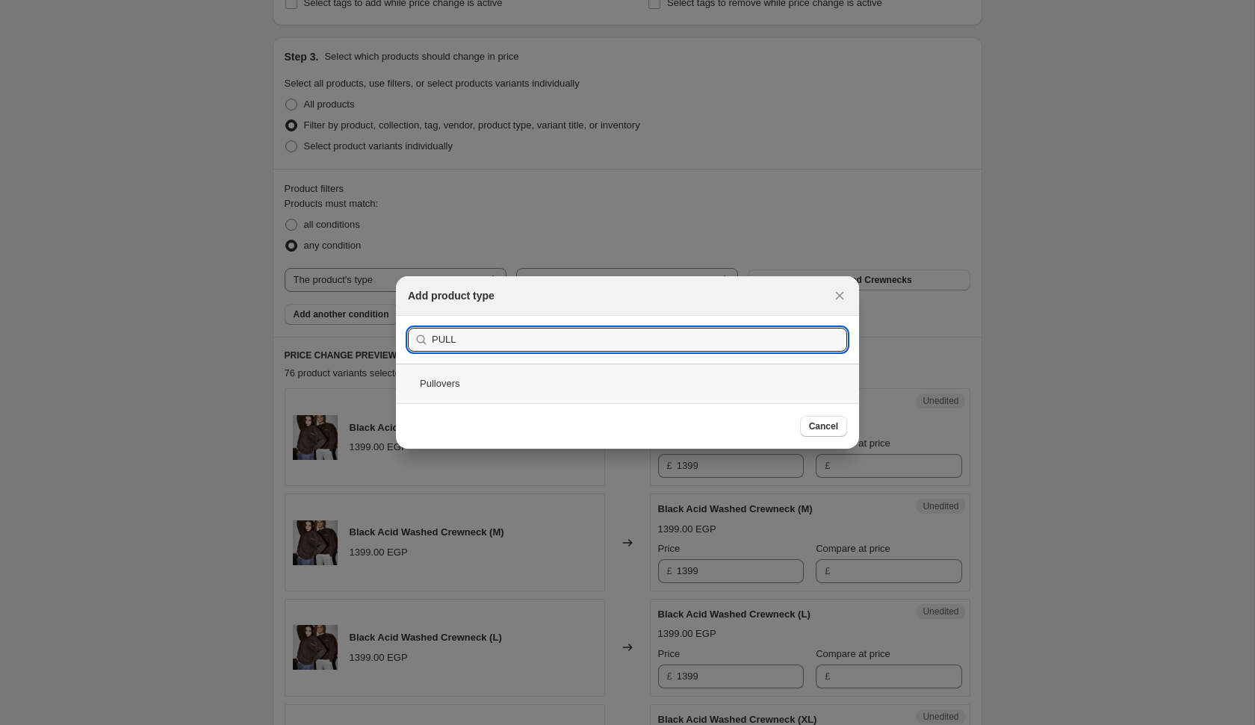
type input "PULL"
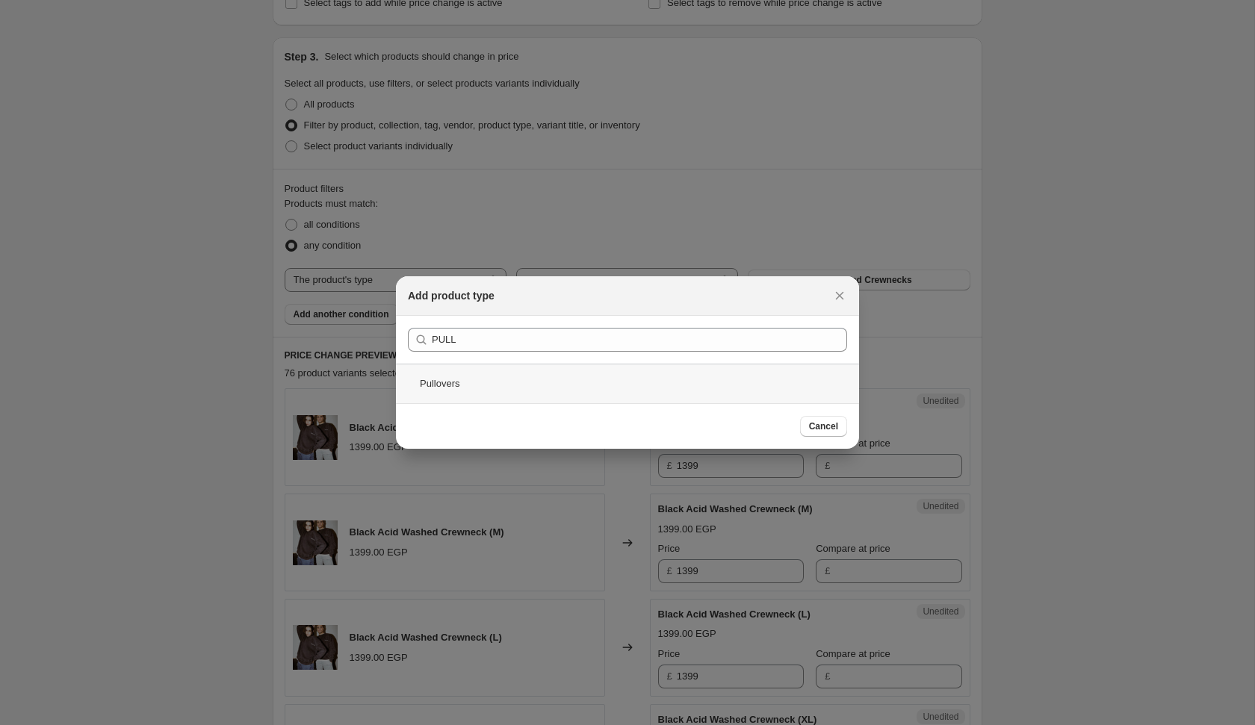
click at [597, 393] on div "Pullovers" at bounding box center [627, 384] width 463 height 40
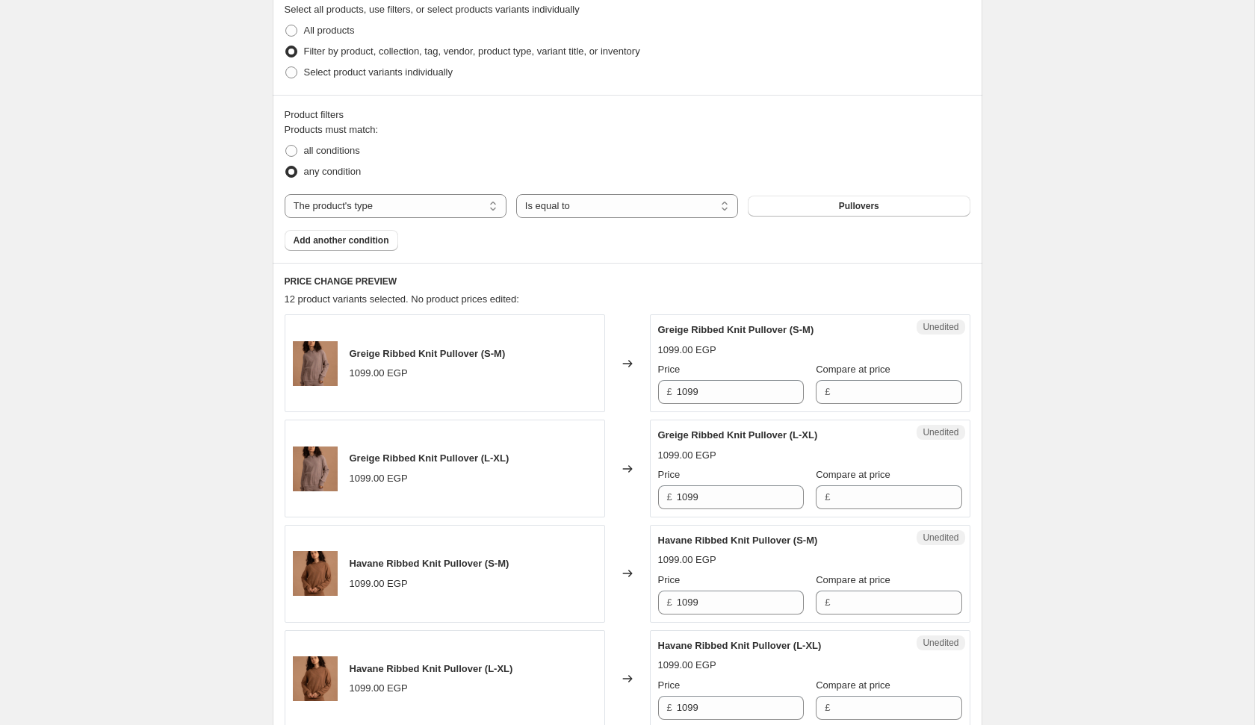
scroll to position [359, 0]
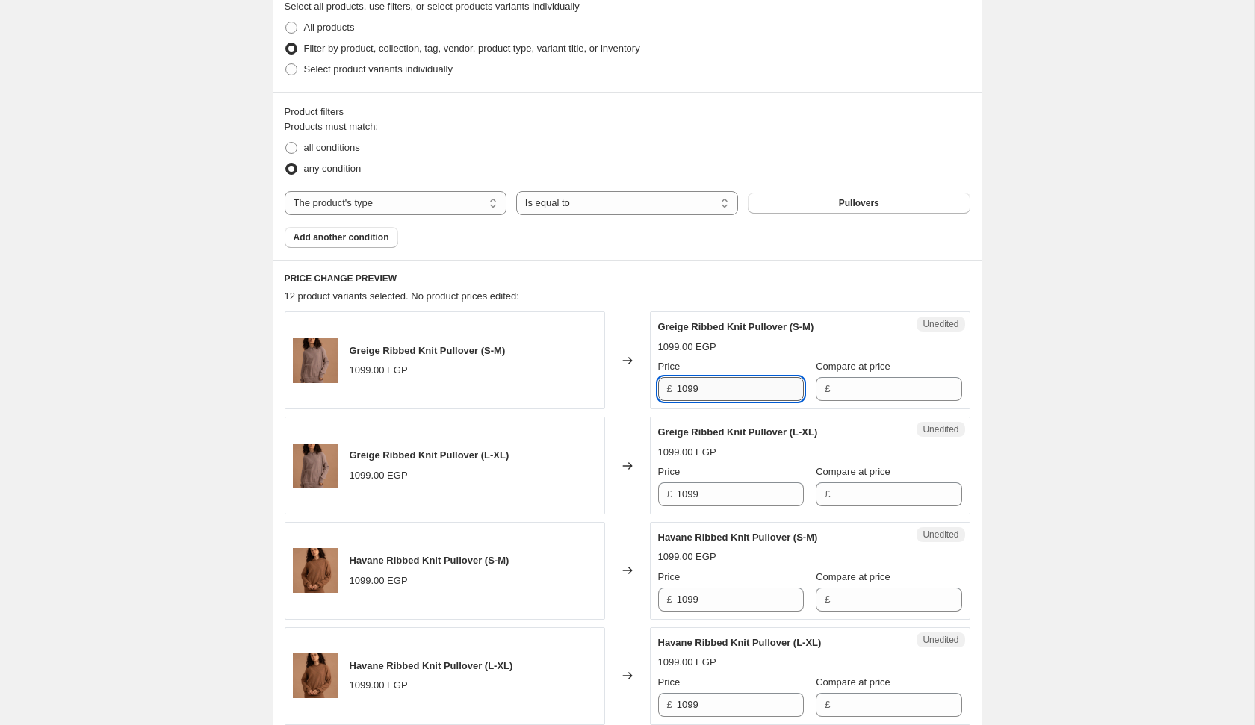
click at [778, 394] on input "1099" at bounding box center [740, 389] width 127 height 24
type input "999"
type input "1099"
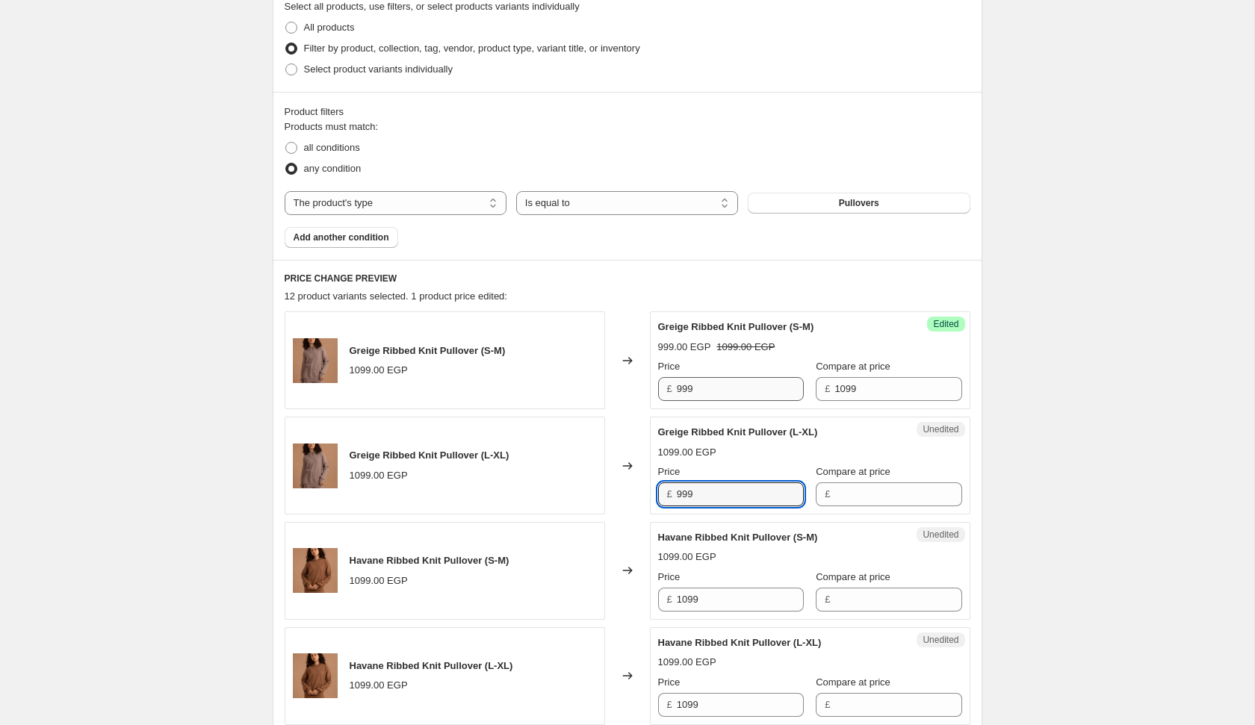
type input "999"
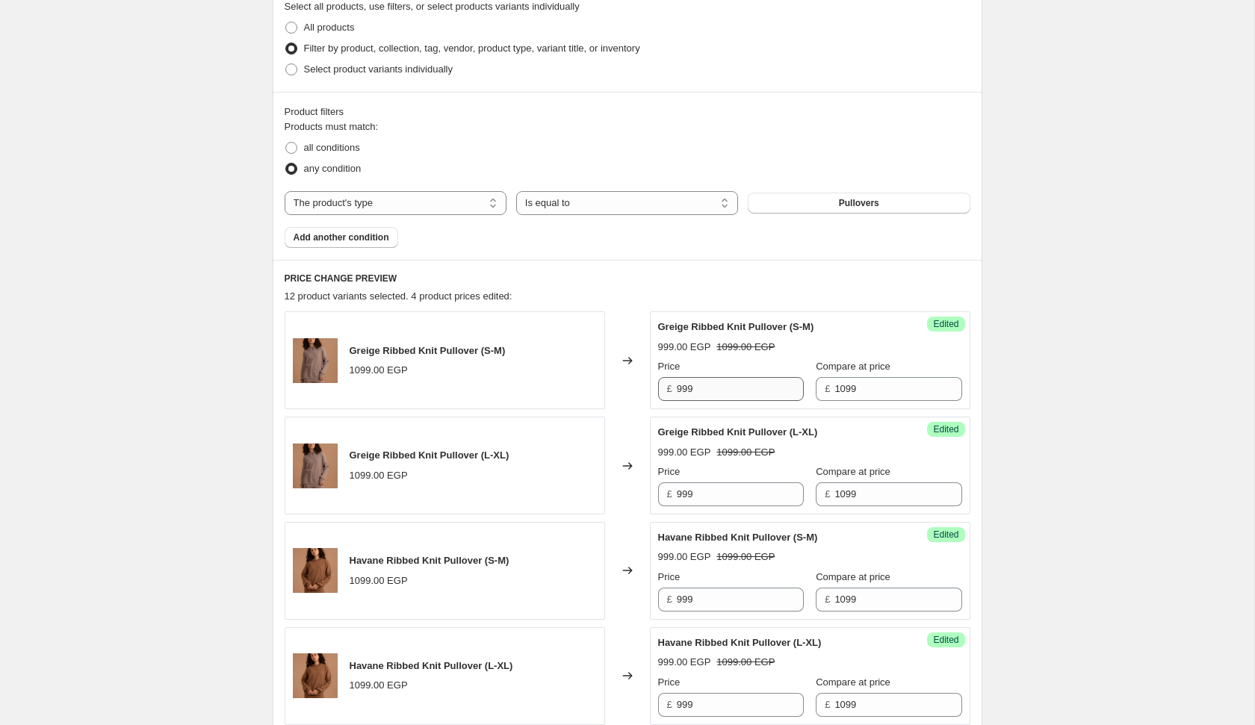
scroll to position [804, 0]
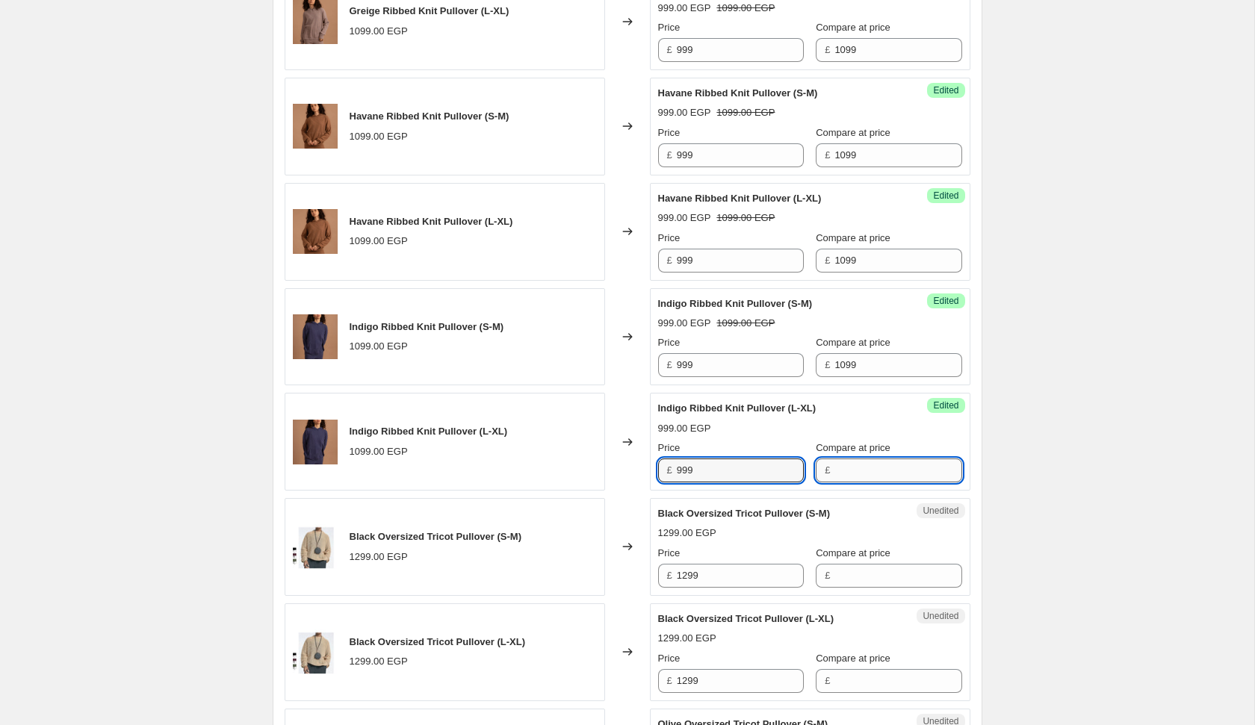
click at [855, 459] on input "Compare at price" at bounding box center [897, 471] width 127 height 24
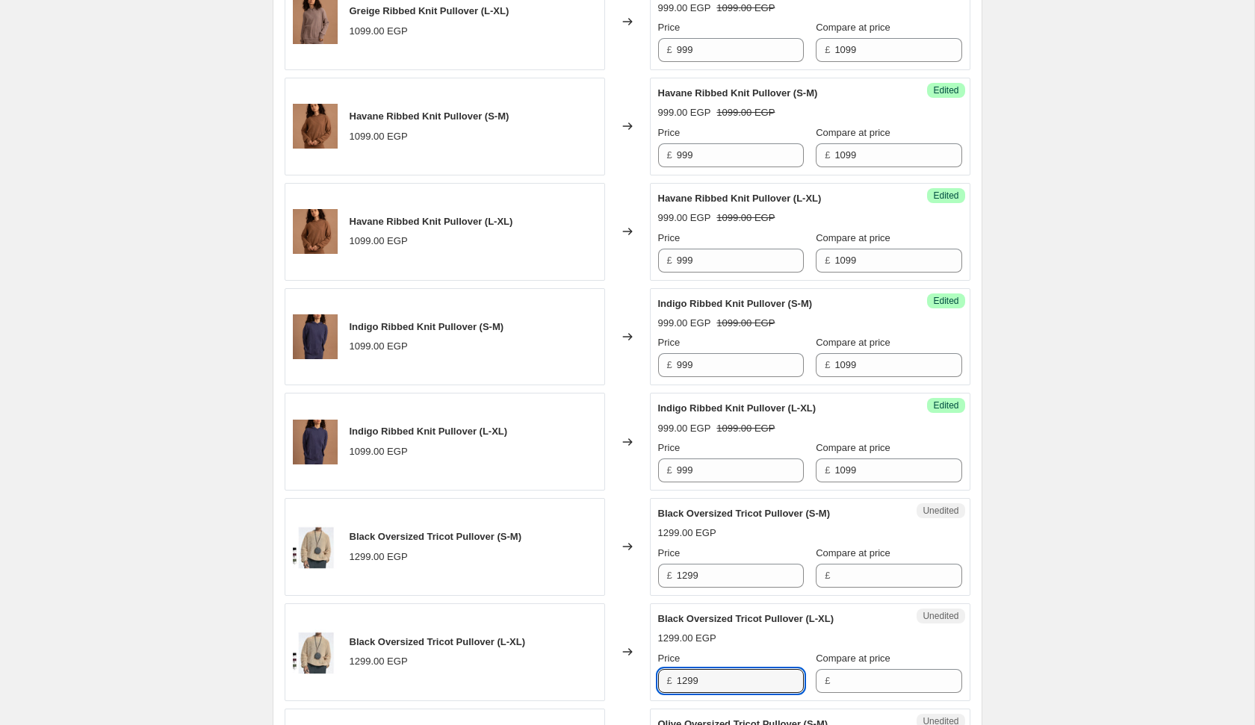
click at [773, 539] on div "Black Oversized Tricot Pullover (S-M) 1299.00 EGP Price £ 1299 Compare at price…" at bounding box center [810, 546] width 304 height 81
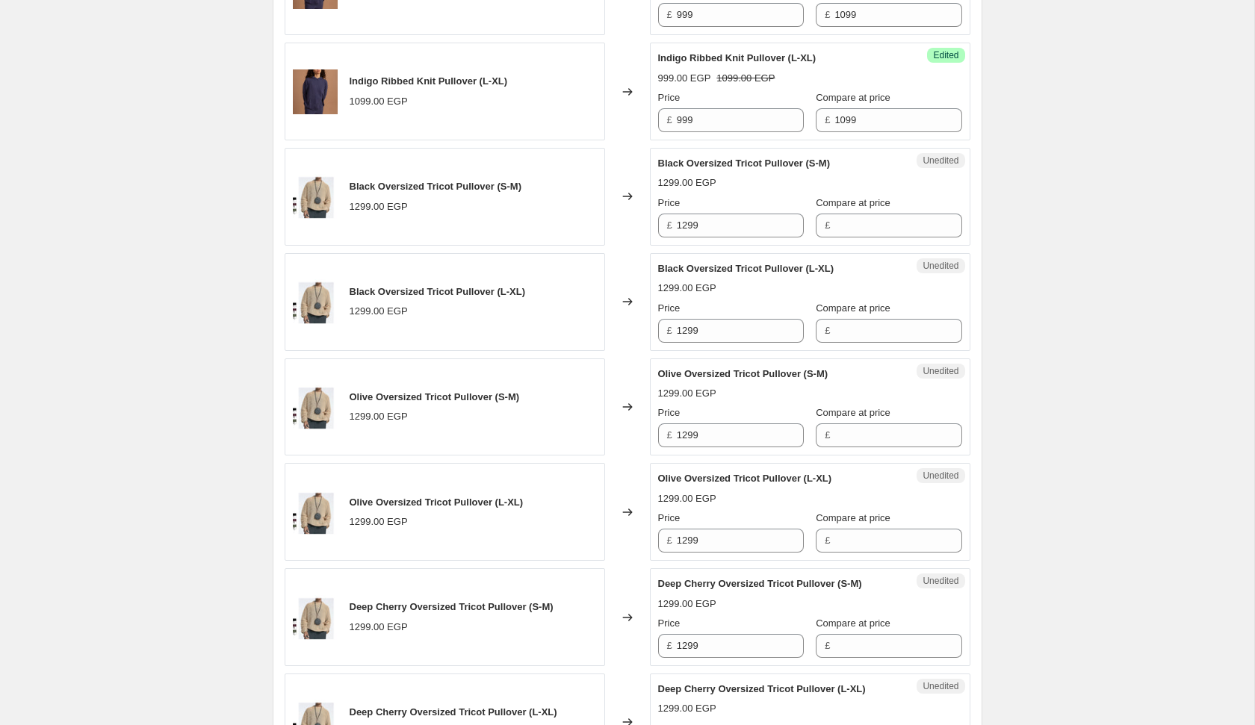
scroll to position [1569, 0]
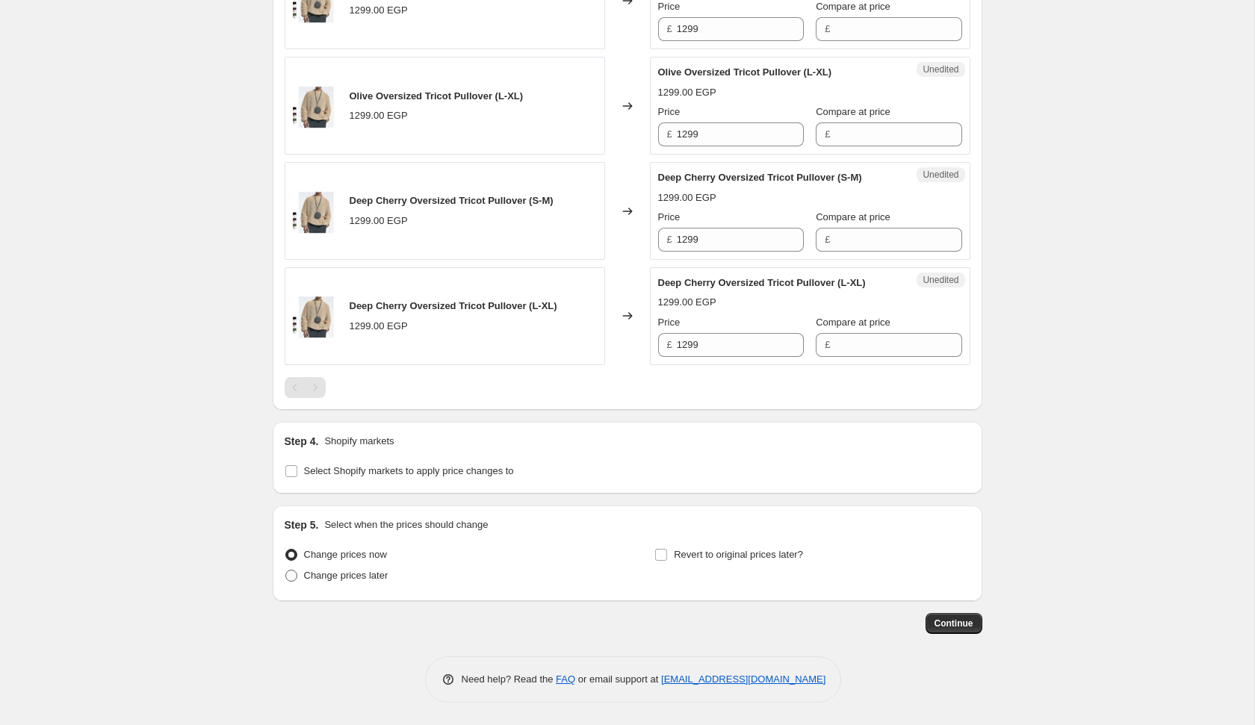
click at [364, 574] on span "Change prices later" at bounding box center [346, 575] width 84 height 11
click at [286, 571] on input "Change prices later" at bounding box center [285, 570] width 1 height 1
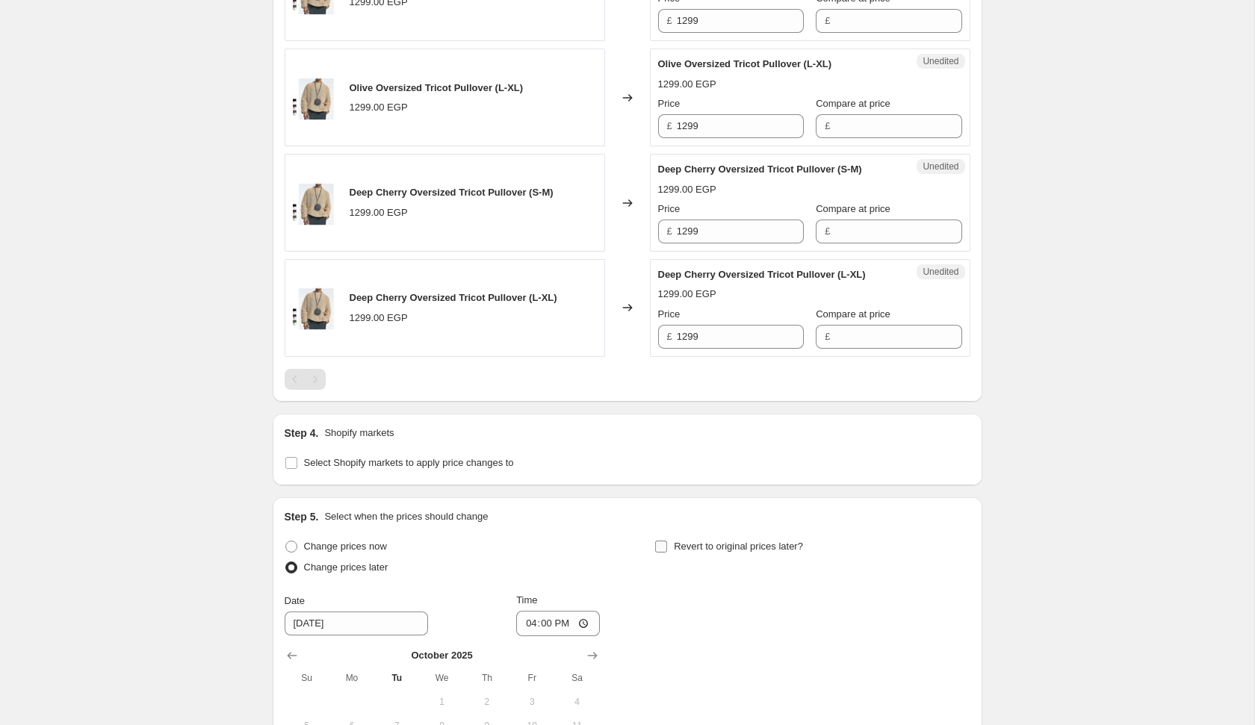
click at [677, 552] on span "Revert to original prices later?" at bounding box center [738, 546] width 129 height 11
click at [667, 553] on input "Revert to original prices later?" at bounding box center [661, 547] width 12 height 12
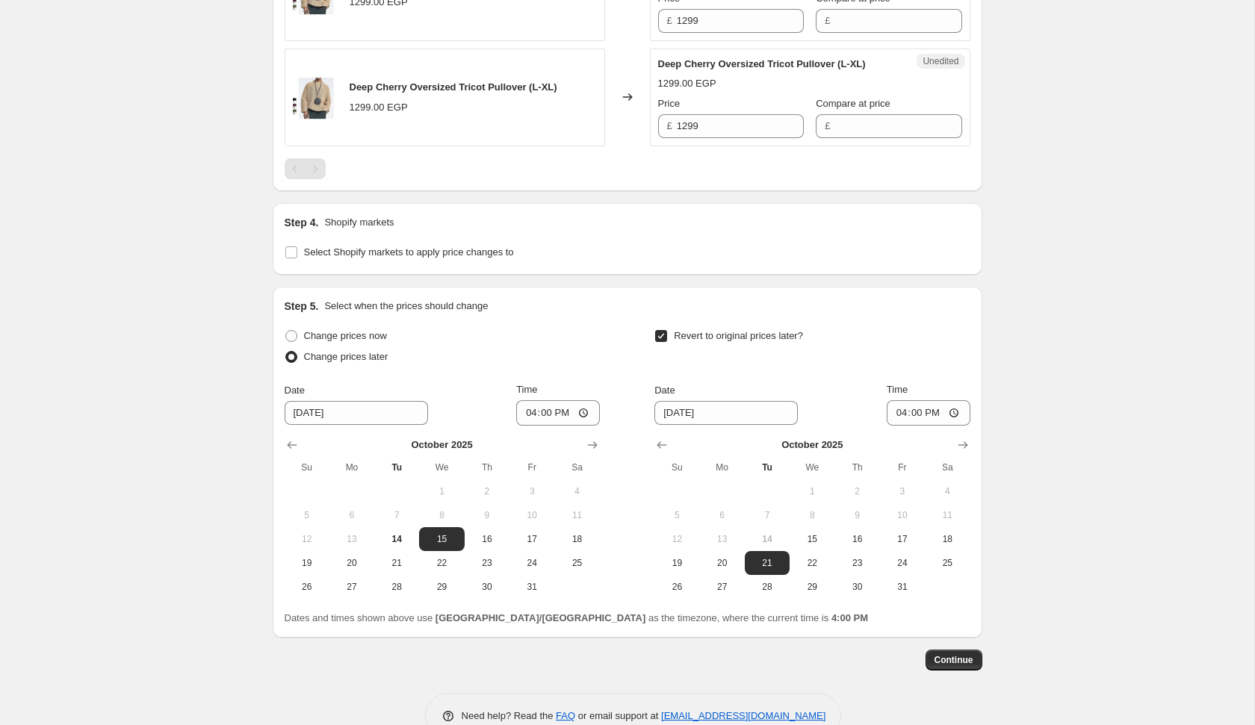
scroll to position [1787, 0]
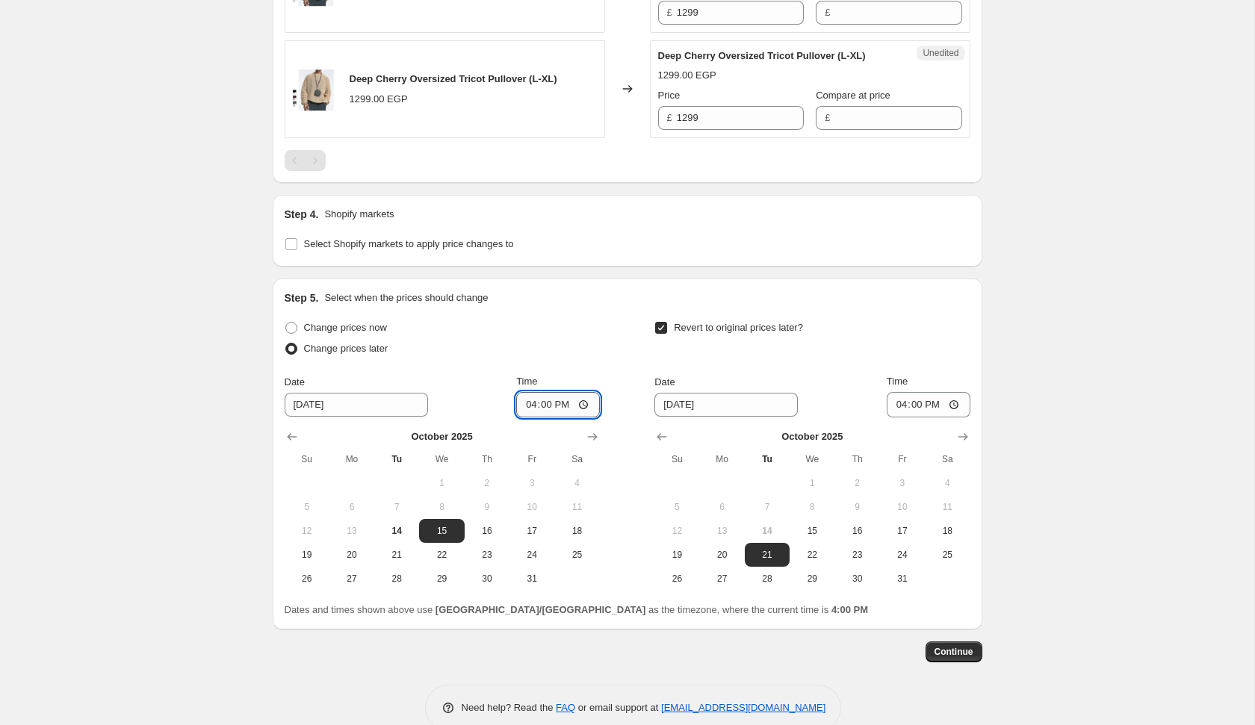
click at [523, 412] on input "16:00" at bounding box center [558, 404] width 84 height 25
click at [899, 418] on input "16:00" at bounding box center [929, 404] width 84 height 25
click at [814, 557] on span "22" at bounding box center [811, 555] width 33 height 12
click at [966, 663] on button "Continue" at bounding box center [953, 652] width 57 height 21
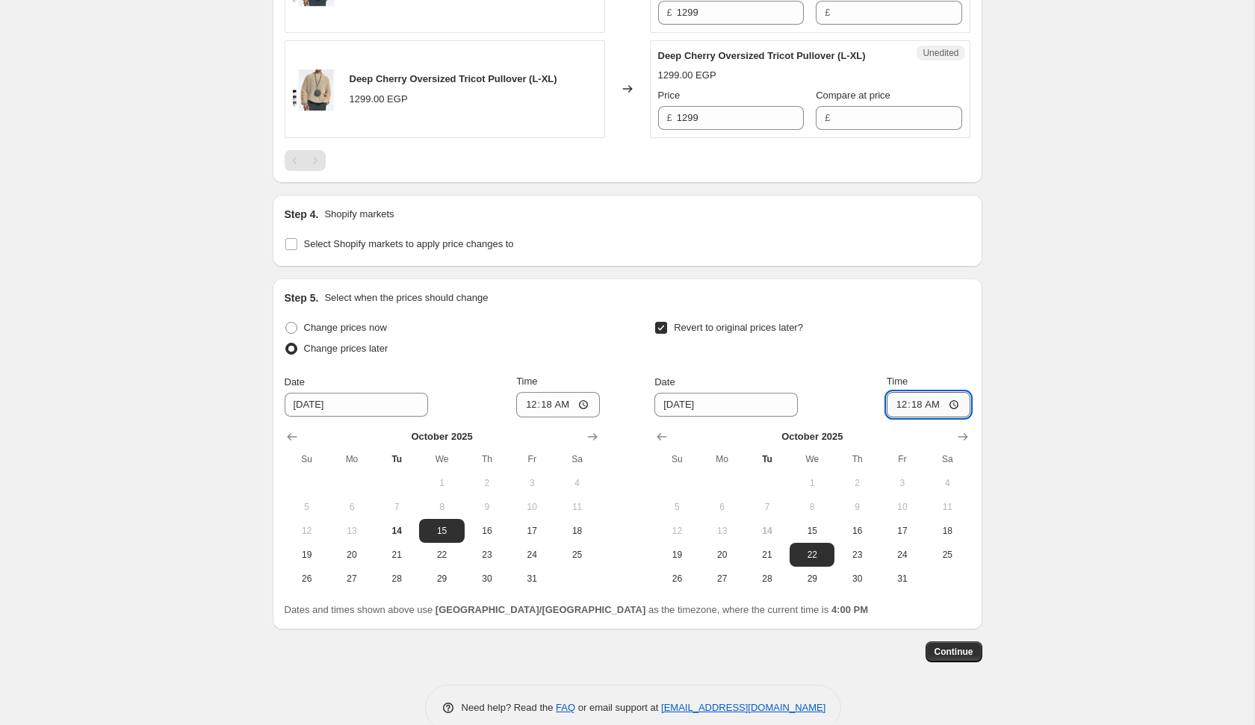
click at [915, 409] on input "00:18" at bounding box center [929, 404] width 84 height 25
click at [540, 415] on input "00:18" at bounding box center [558, 404] width 84 height 25
click at [937, 657] on span "Continue" at bounding box center [953, 652] width 39 height 12
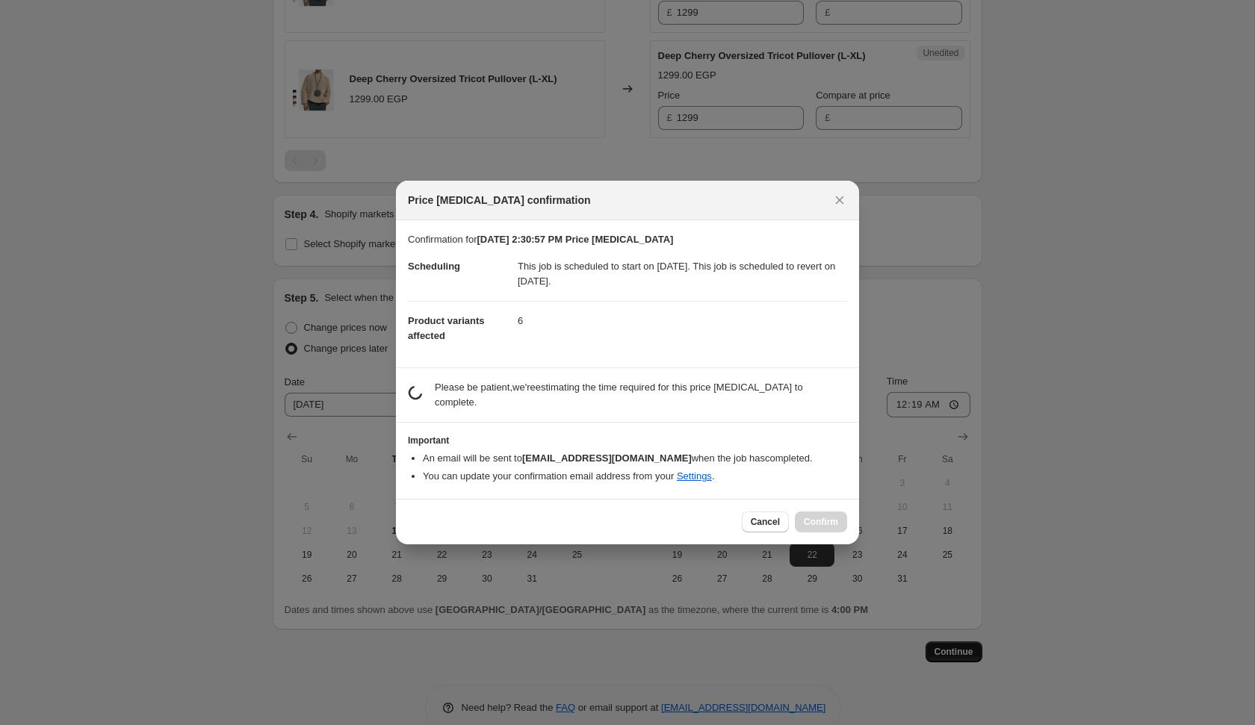
scroll to position [0, 0]
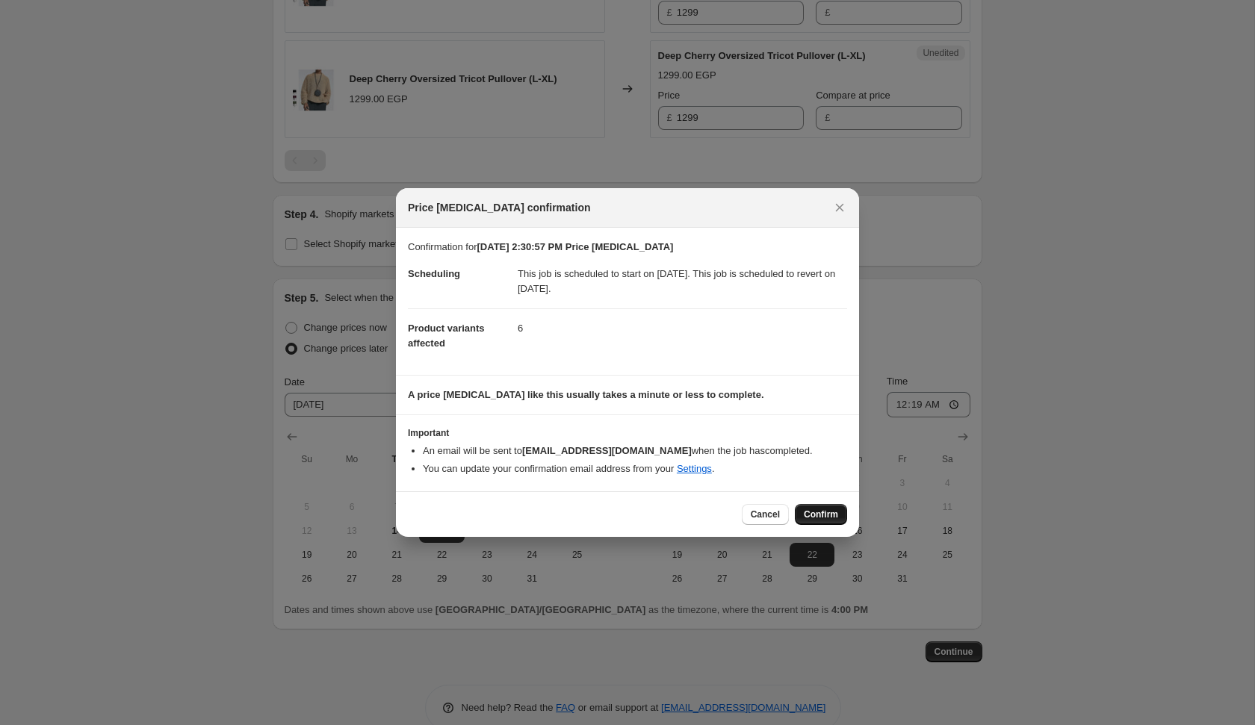
click at [815, 516] on span "Confirm" at bounding box center [821, 515] width 34 height 12
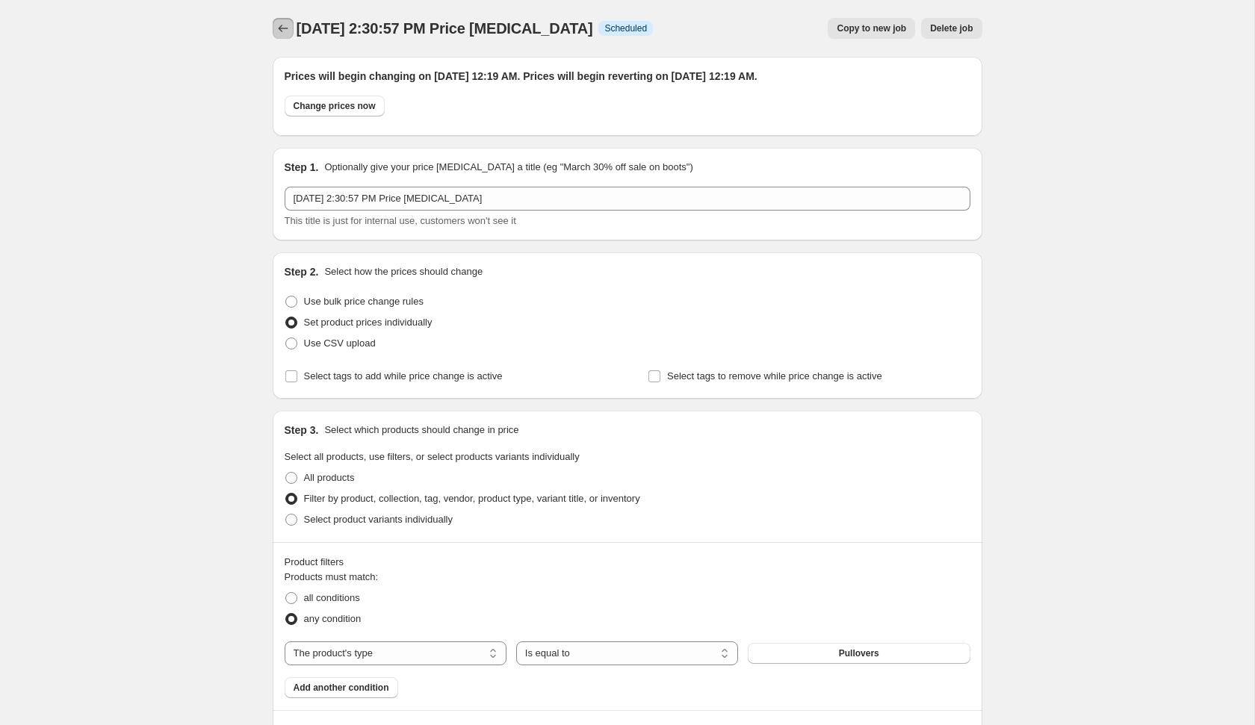
click at [288, 28] on icon "Price change jobs" at bounding box center [283, 28] width 15 height 15
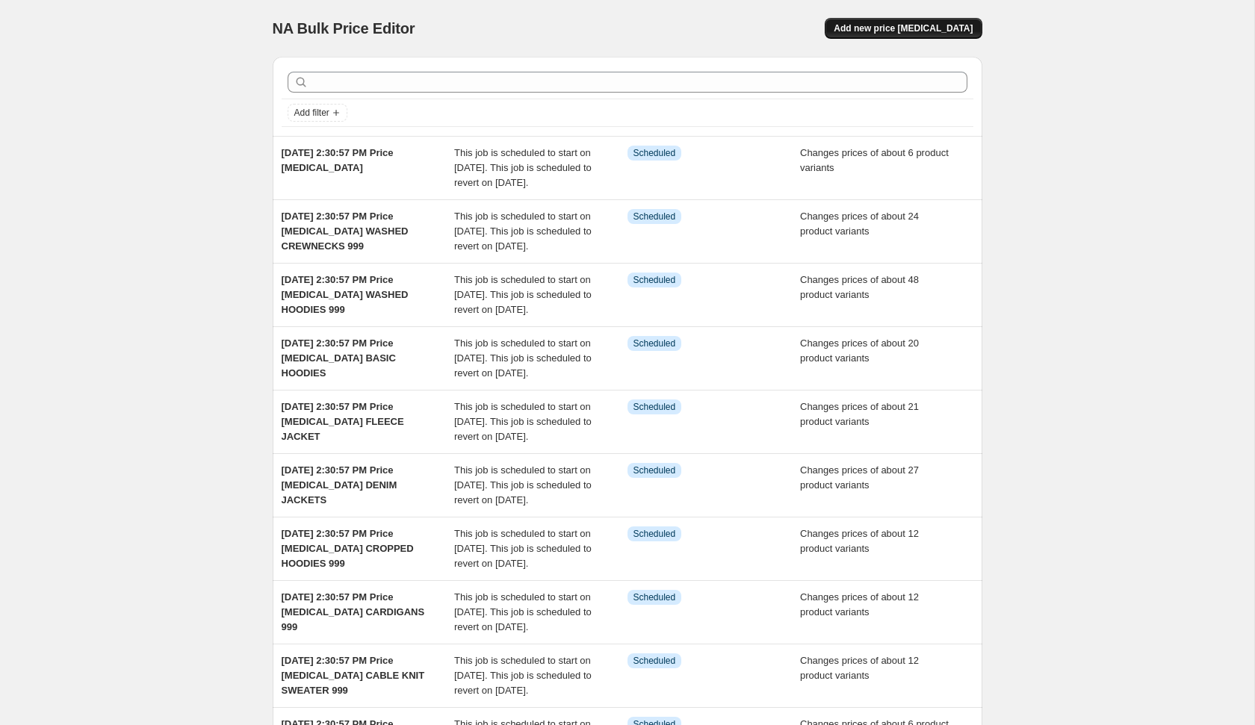
click at [917, 33] on span "Add new price [MEDICAL_DATA]" at bounding box center [903, 28] width 139 height 12
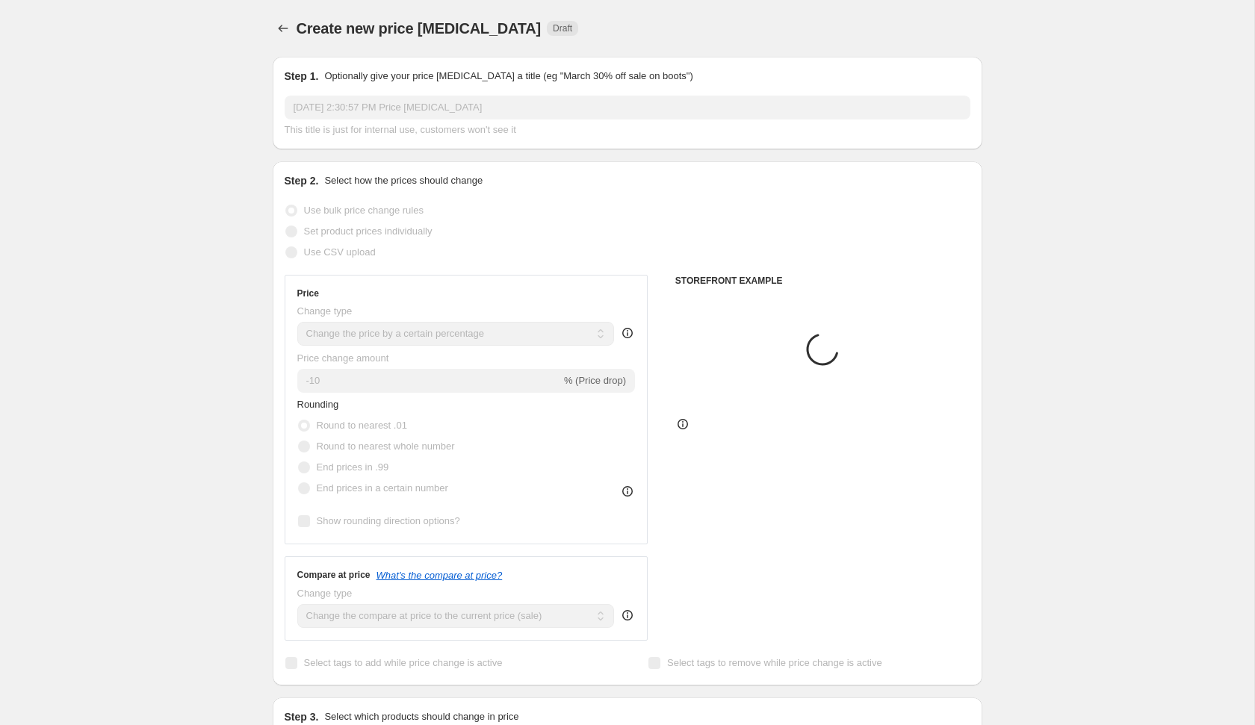
click at [619, 110] on input "[DATE] 2:30:57 PM Price [MEDICAL_DATA]" at bounding box center [628, 108] width 686 height 24
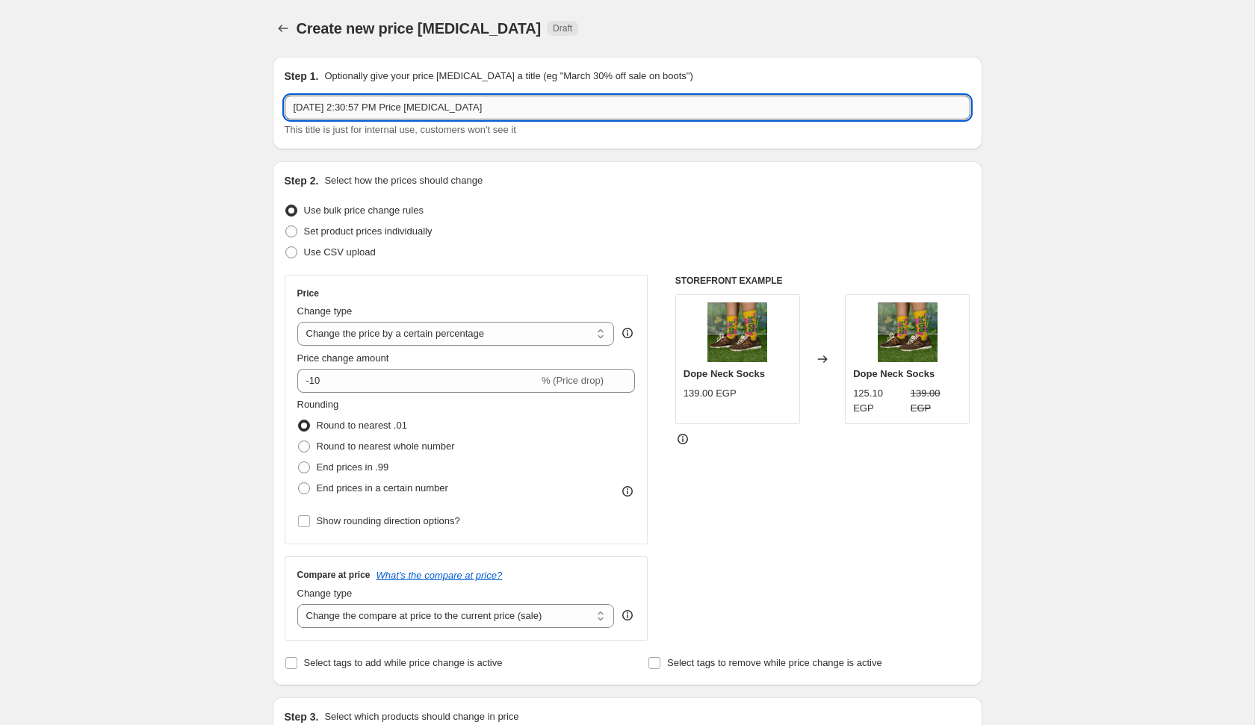
click at [619, 110] on input "[DATE] 2:30:57 PM Price [MEDICAL_DATA]" at bounding box center [628, 108] width 686 height 24
click at [432, 235] on span "Set product prices individually" at bounding box center [368, 231] width 128 height 11
click at [286, 226] on input "Set product prices individually" at bounding box center [285, 226] width 1 height 1
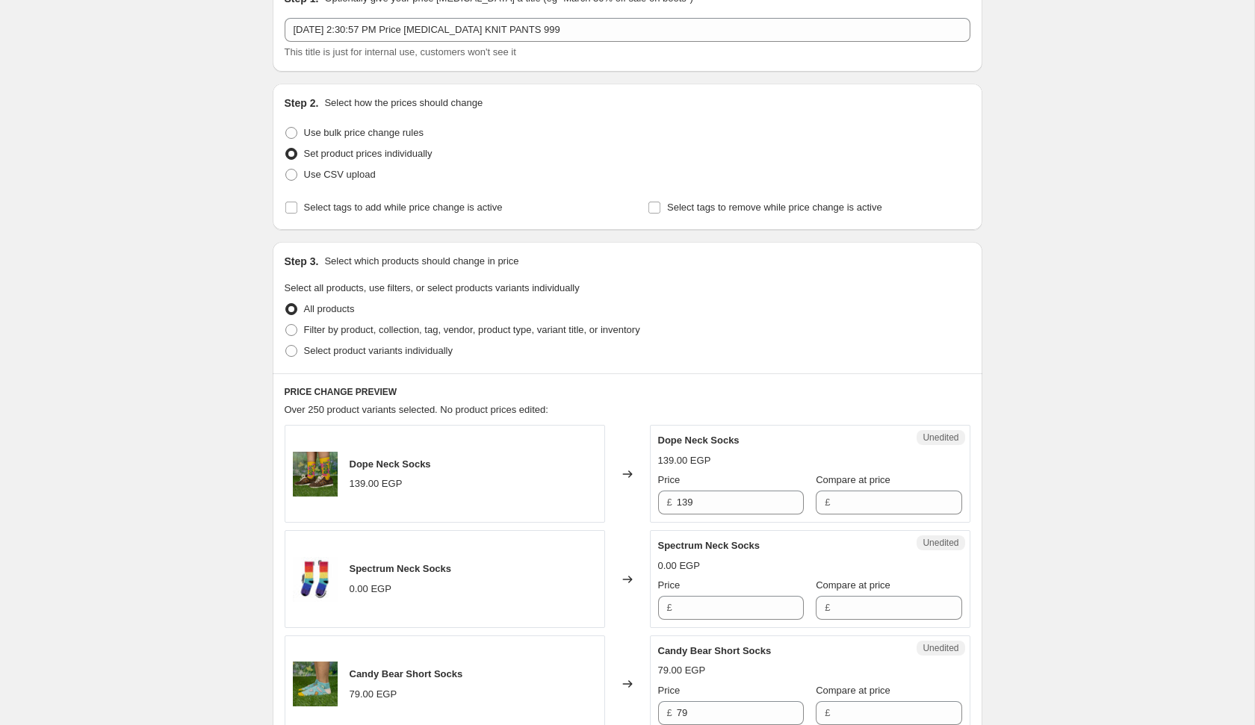
scroll to position [78, 0]
click at [435, 329] on span "Filter by product, collection, tag, vendor, product type, variant title, or inv…" at bounding box center [472, 328] width 336 height 11
click at [286, 324] on input "Filter by product, collection, tag, vendor, product type, variant title, or inv…" at bounding box center [285, 323] width 1 height 1
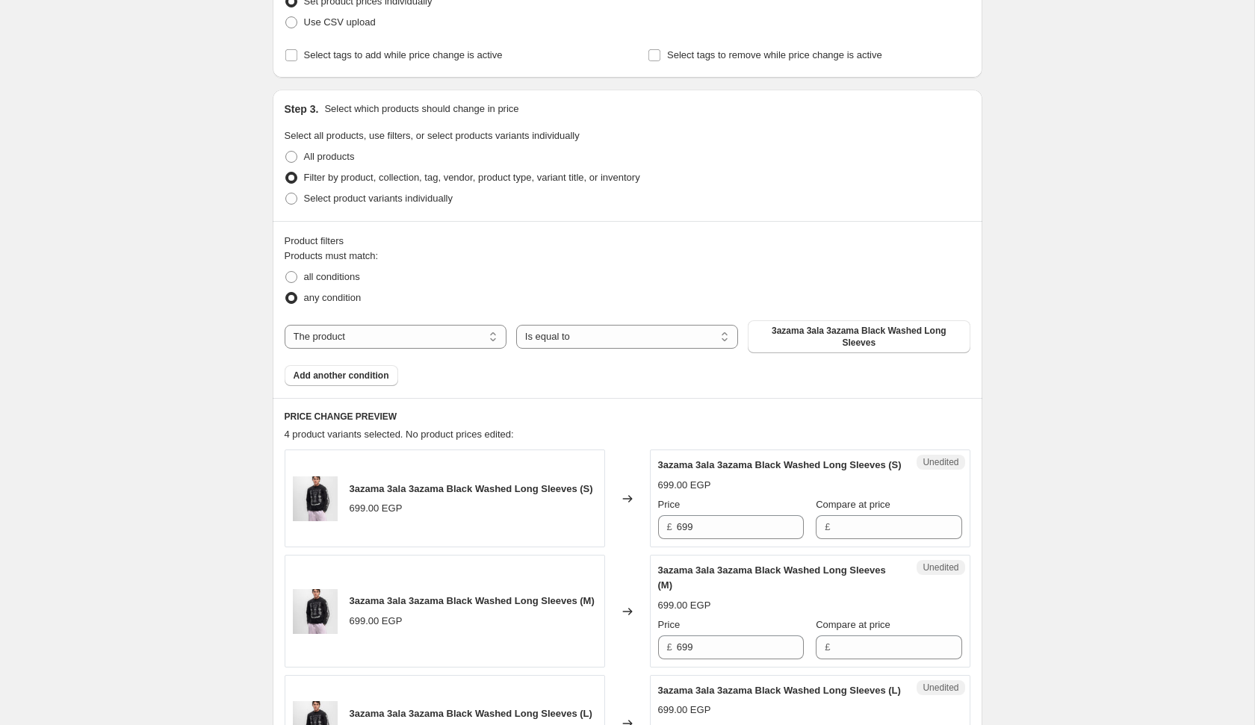
scroll to position [232, 0]
click at [421, 328] on select "The product The product's collection The product's tag The product's vendor The…" at bounding box center [396, 335] width 222 height 24
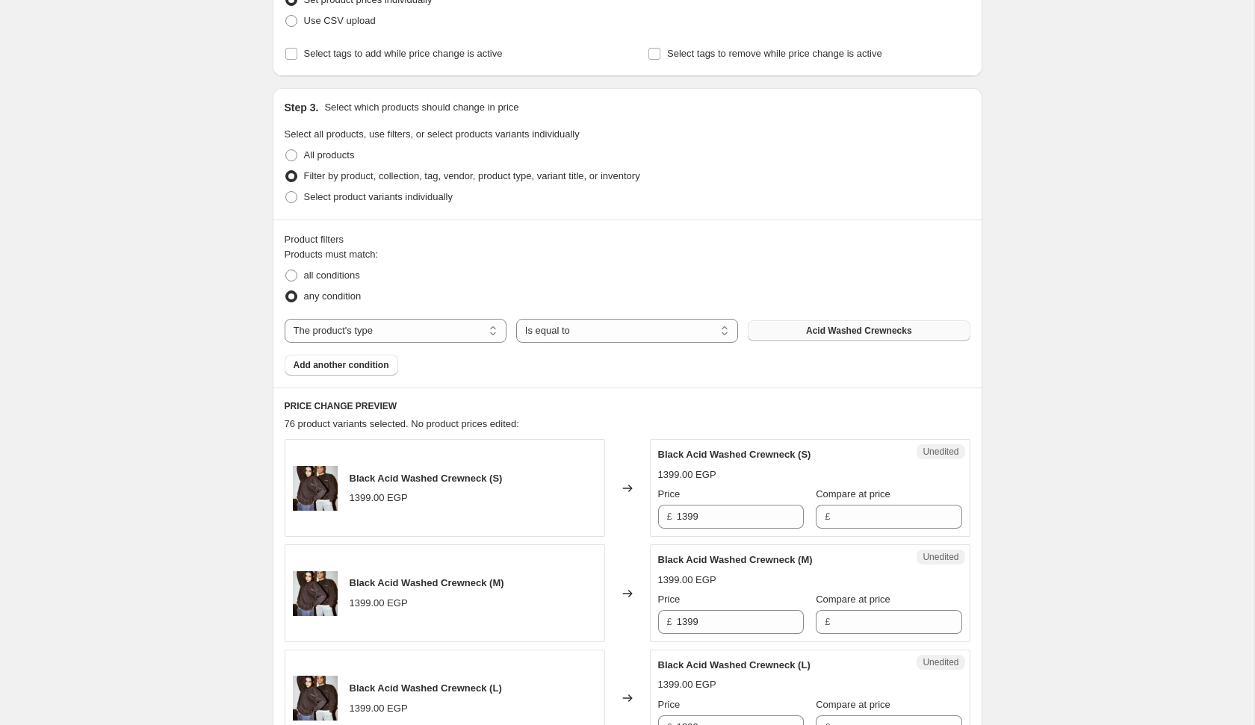
click at [798, 331] on button "Acid Washed Crewnecks" at bounding box center [859, 330] width 222 height 21
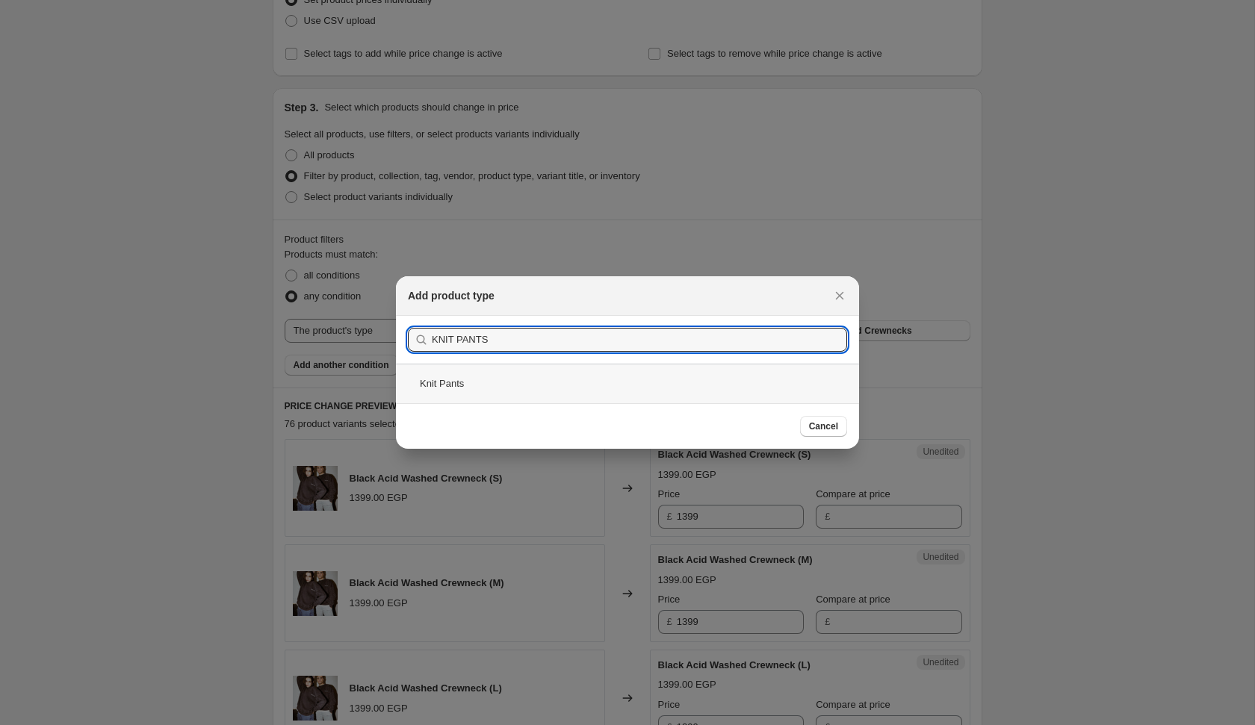
click at [602, 379] on div "Knit Pants" at bounding box center [627, 384] width 463 height 40
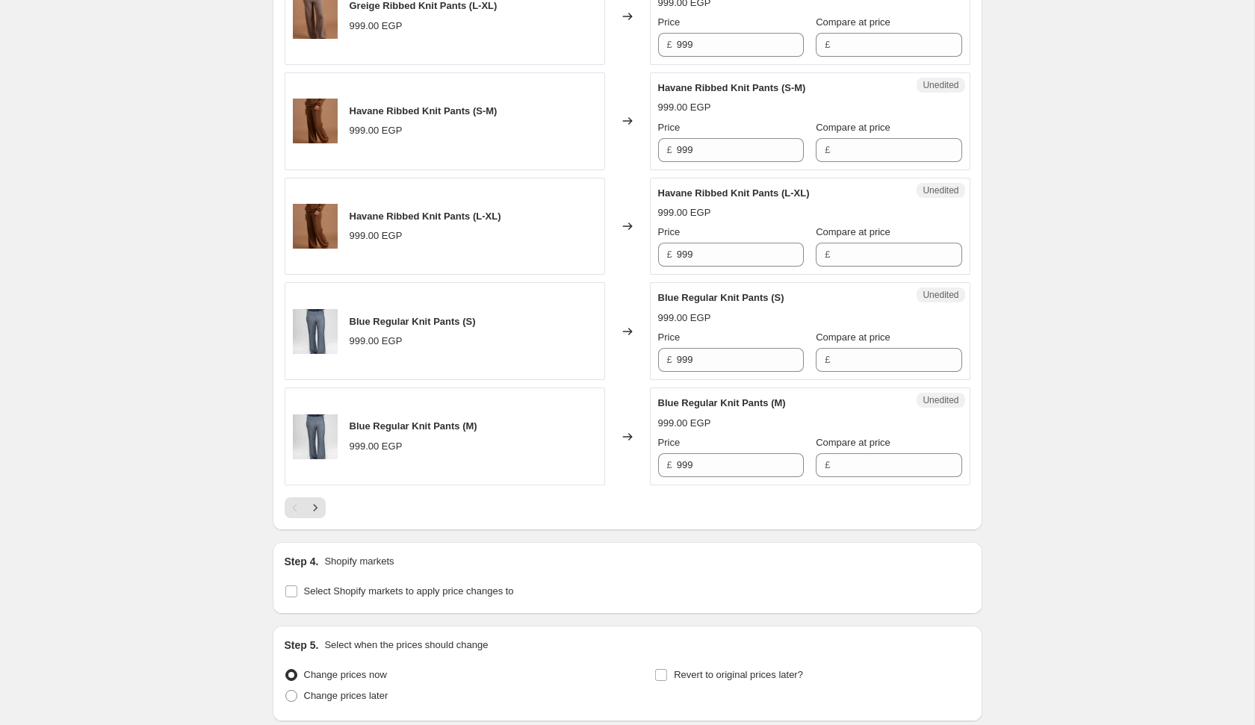
scroll to position [2390, 0]
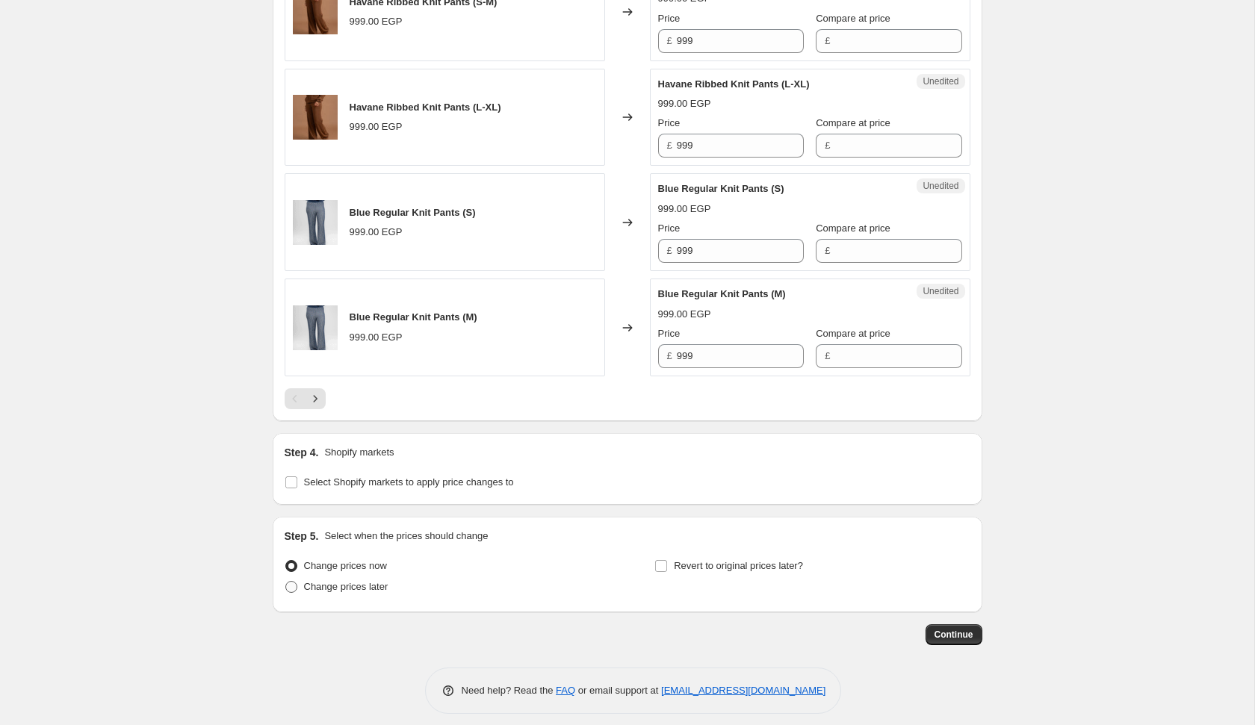
click at [373, 581] on span "Change prices later" at bounding box center [346, 586] width 84 height 11
click at [286, 581] on input "Change prices later" at bounding box center [285, 581] width 1 height 1
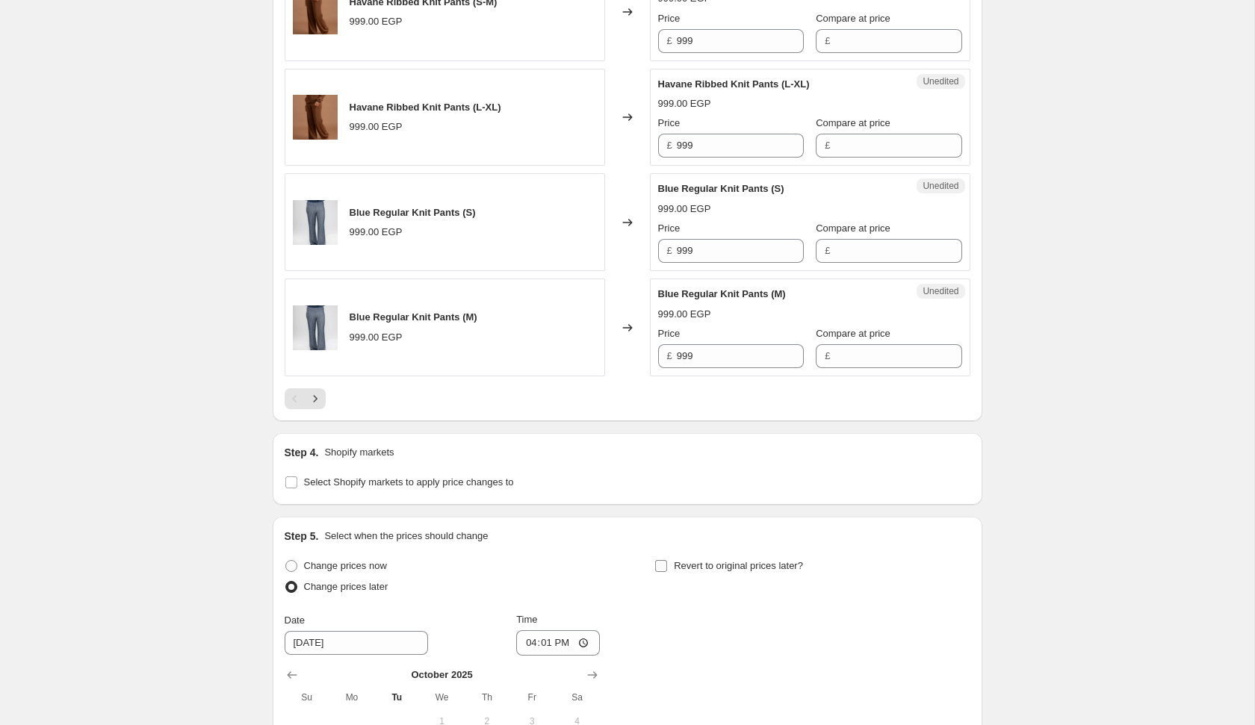
click at [692, 560] on span "Revert to original prices later?" at bounding box center [738, 565] width 129 height 11
click at [667, 560] on input "Revert to original prices later?" at bounding box center [661, 566] width 12 height 12
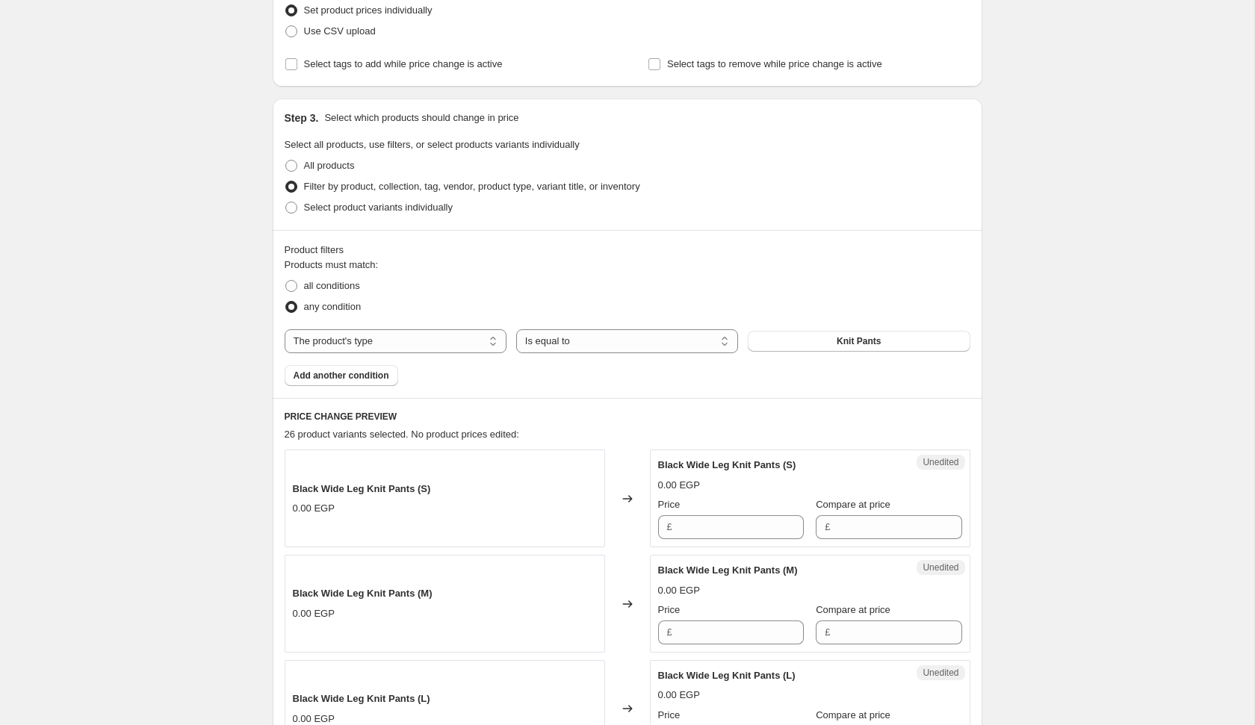
scroll to position [0, 0]
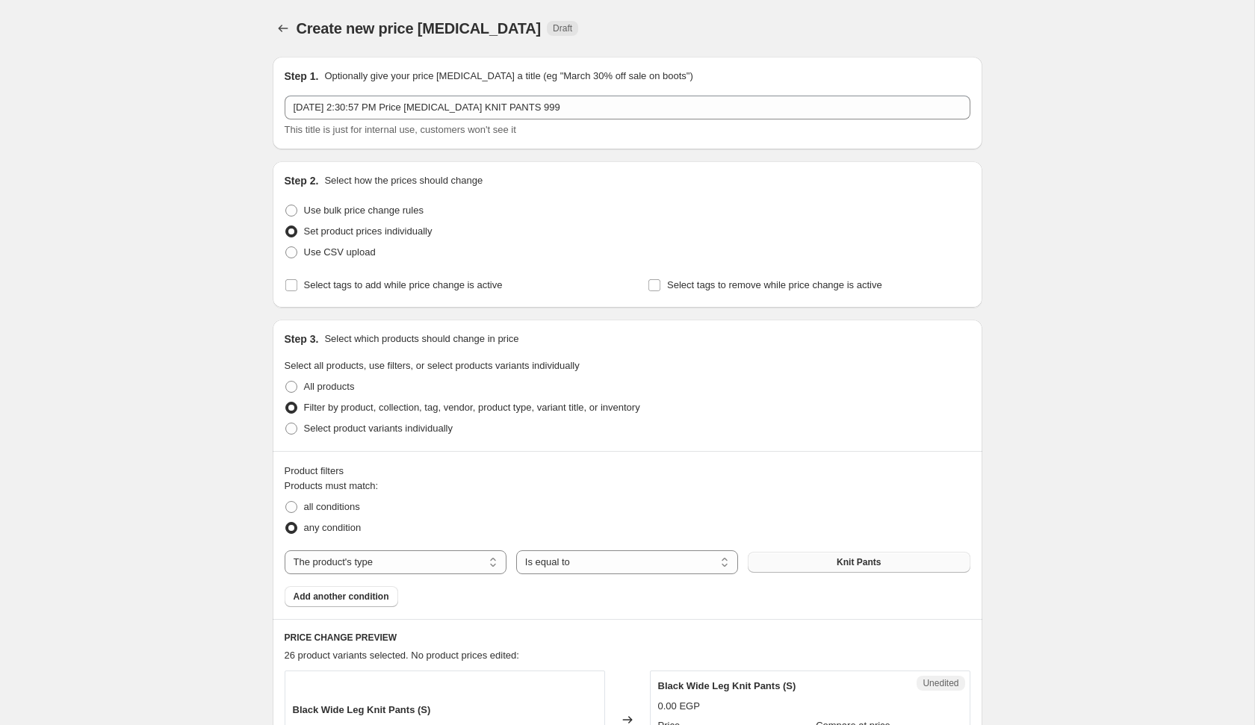
click at [806, 559] on button "Knit Pants" at bounding box center [859, 562] width 222 height 21
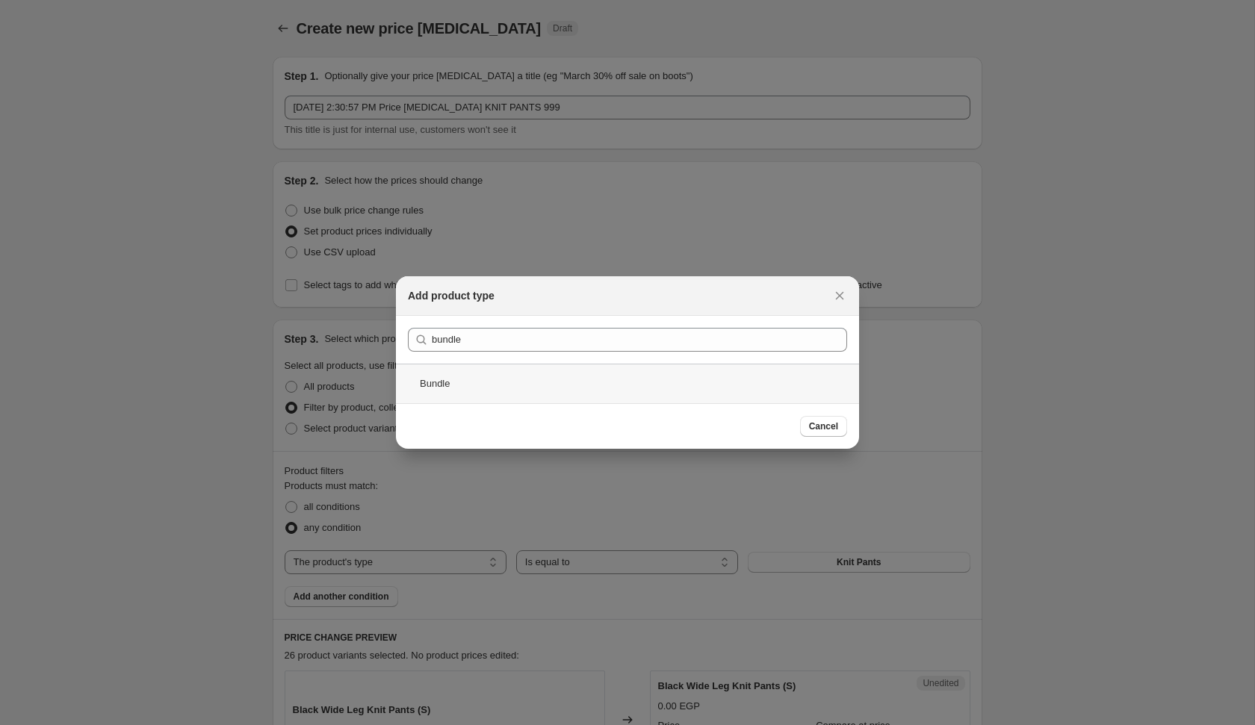
click at [611, 397] on div "Bundle" at bounding box center [627, 384] width 463 height 40
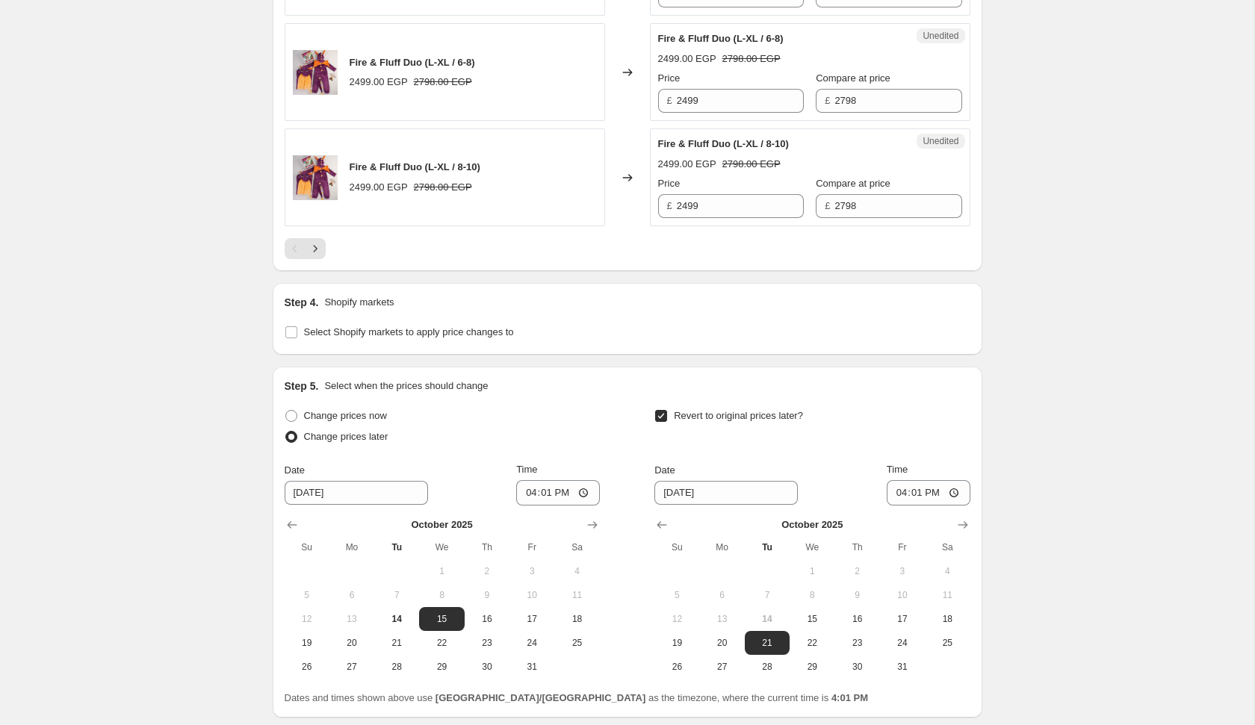
scroll to position [2646, 0]
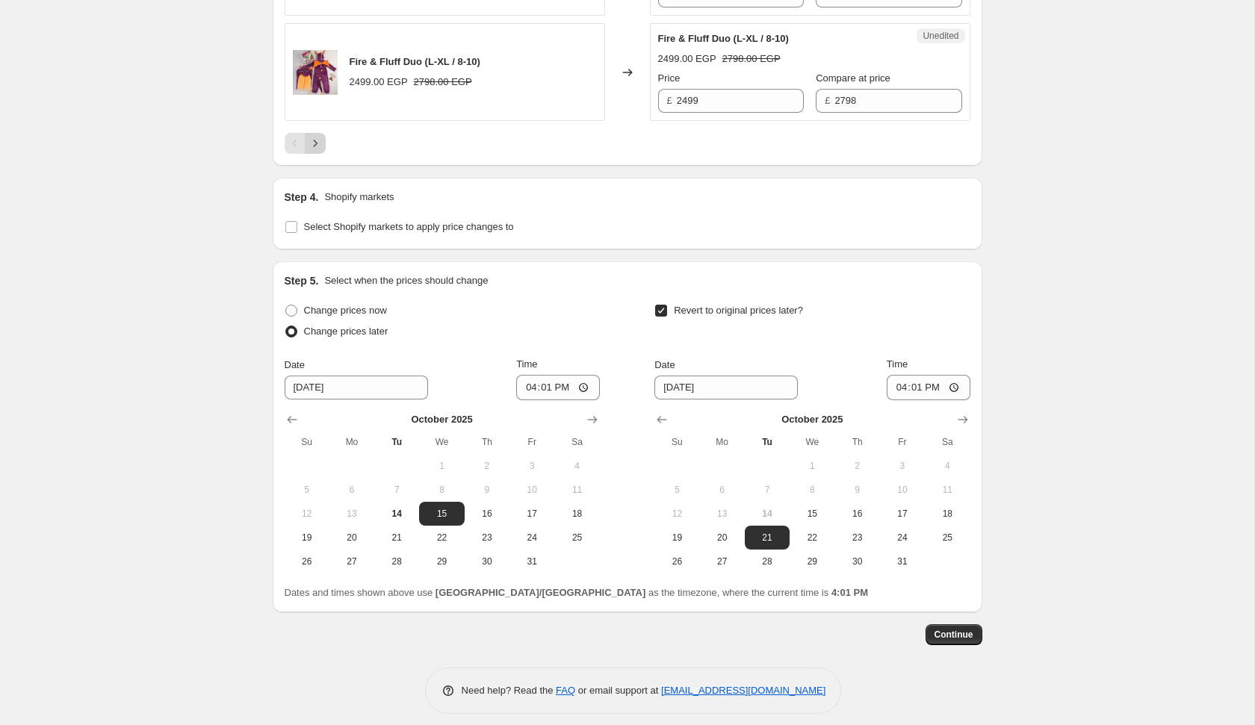
click at [323, 133] on button "Next" at bounding box center [315, 143] width 21 height 21
click at [321, 136] on icon "Next" at bounding box center [315, 143] width 15 height 15
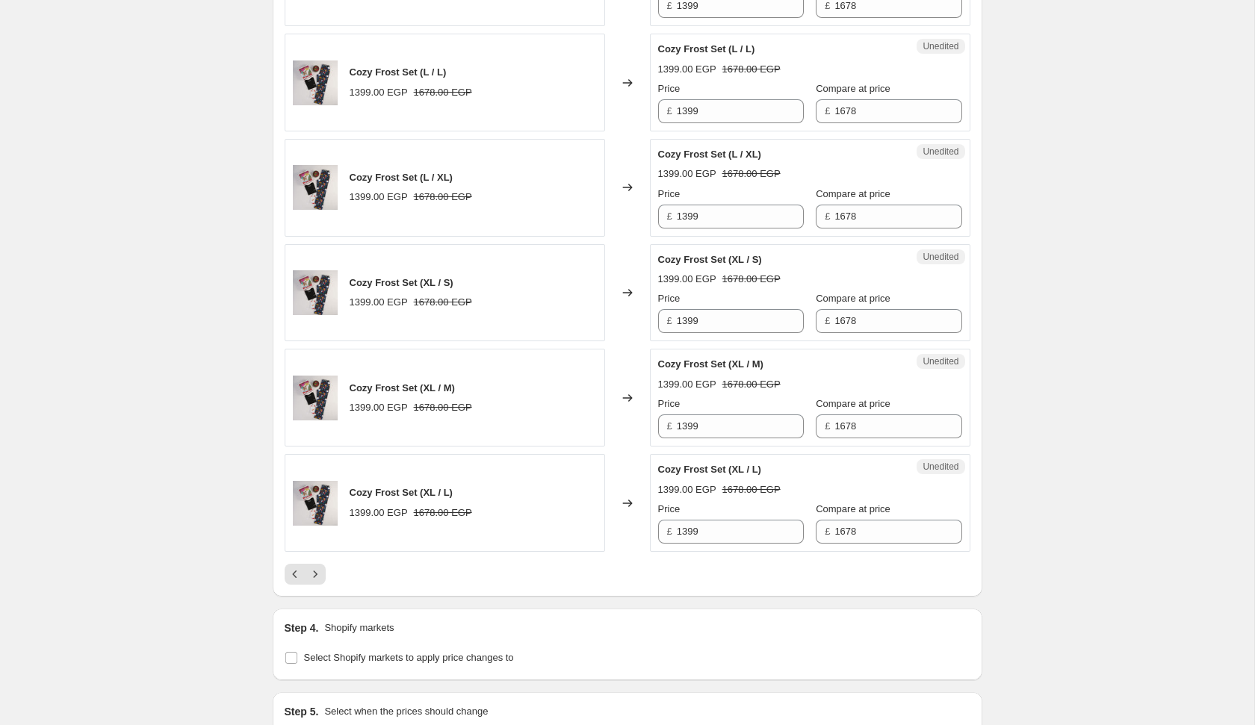
scroll to position [2558, 0]
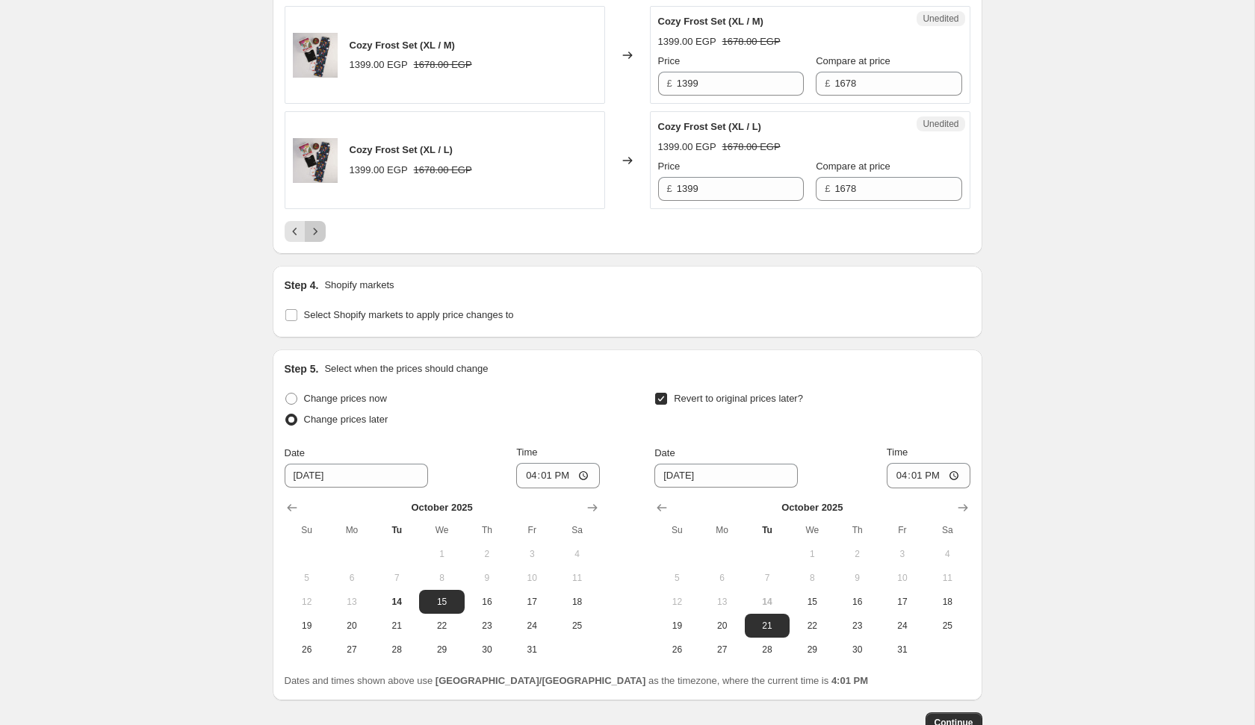
click at [313, 229] on button "Next" at bounding box center [315, 231] width 21 height 21
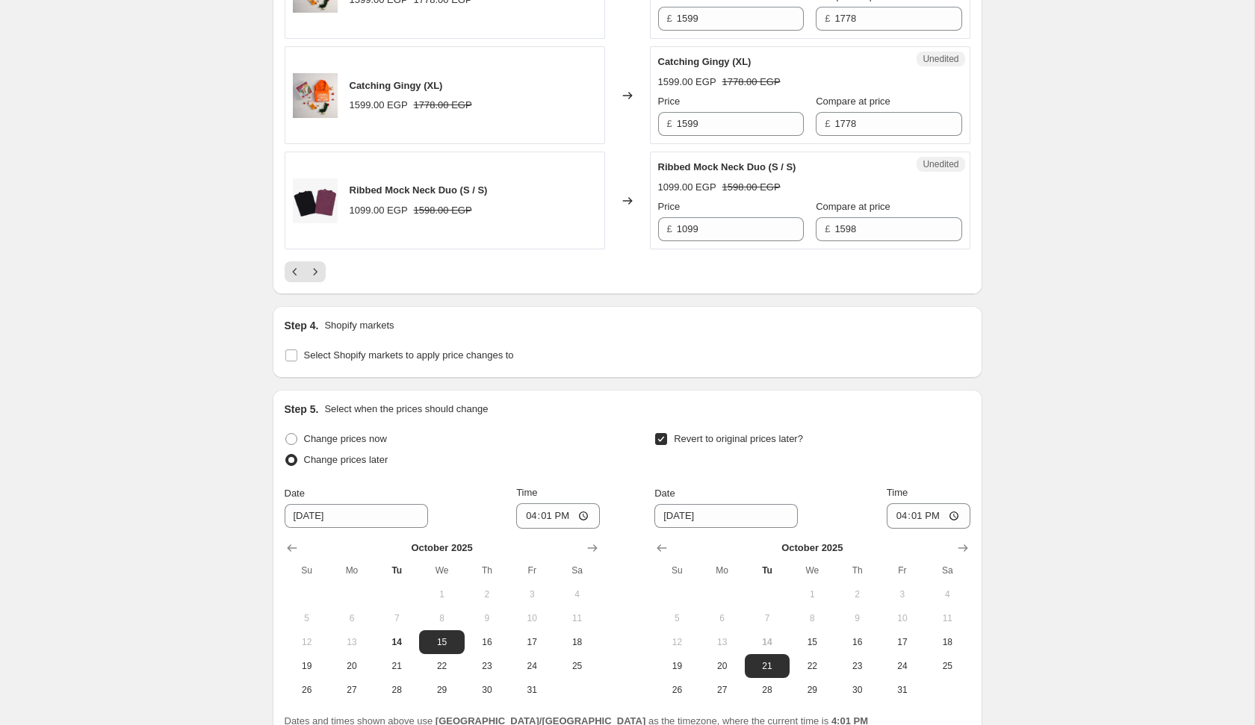
scroll to position [2646, 0]
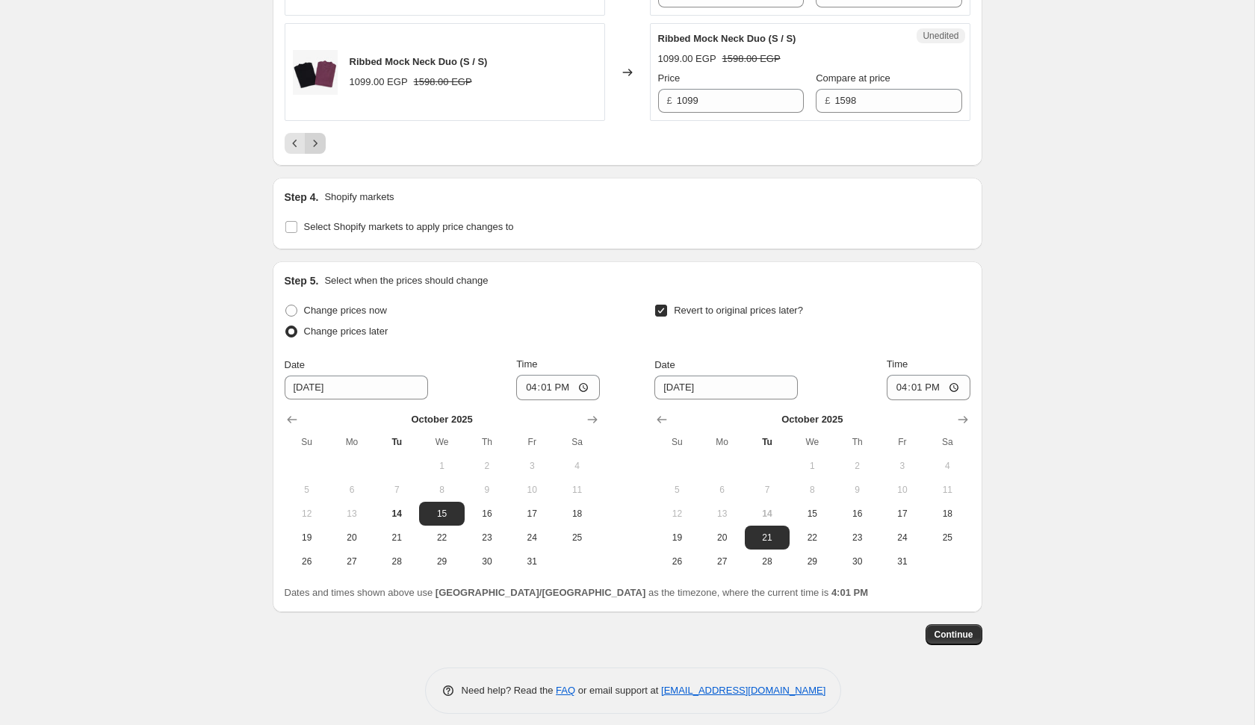
click at [322, 133] on button "Next" at bounding box center [315, 143] width 21 height 21
click at [323, 133] on button "Next" at bounding box center [315, 143] width 21 height 21
click at [318, 138] on icon "Next" at bounding box center [315, 143] width 15 height 15
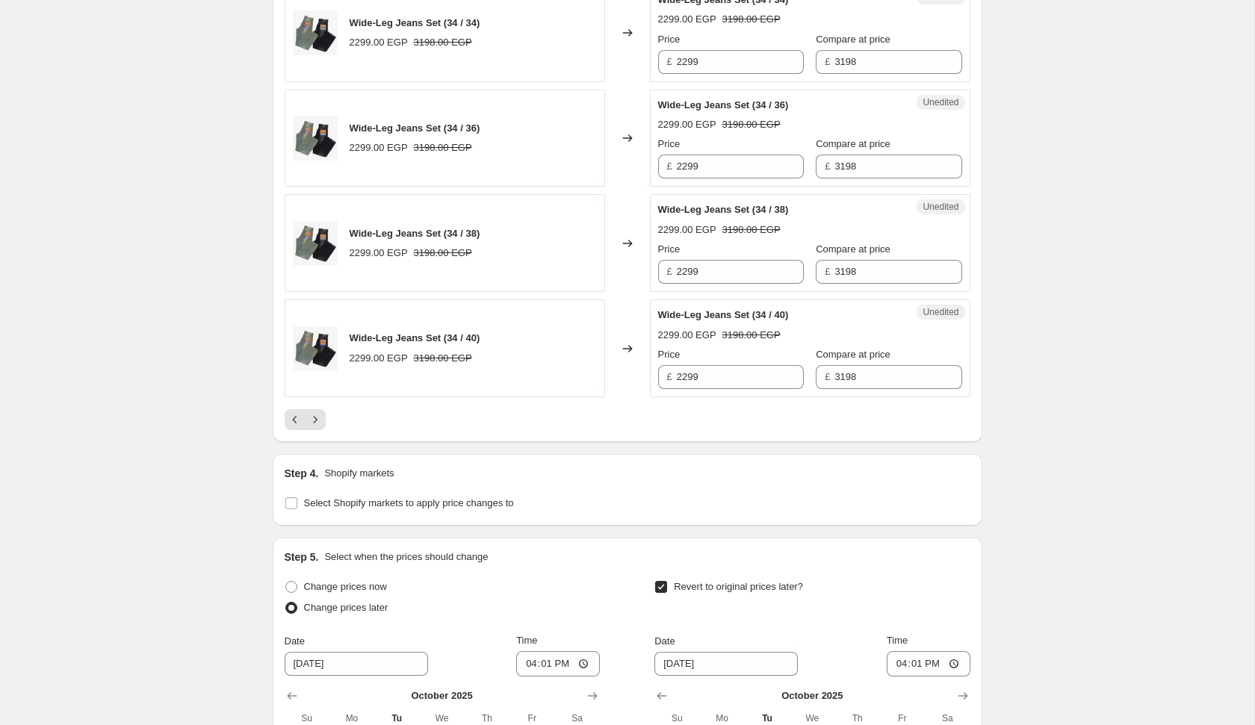
scroll to position [2385, 0]
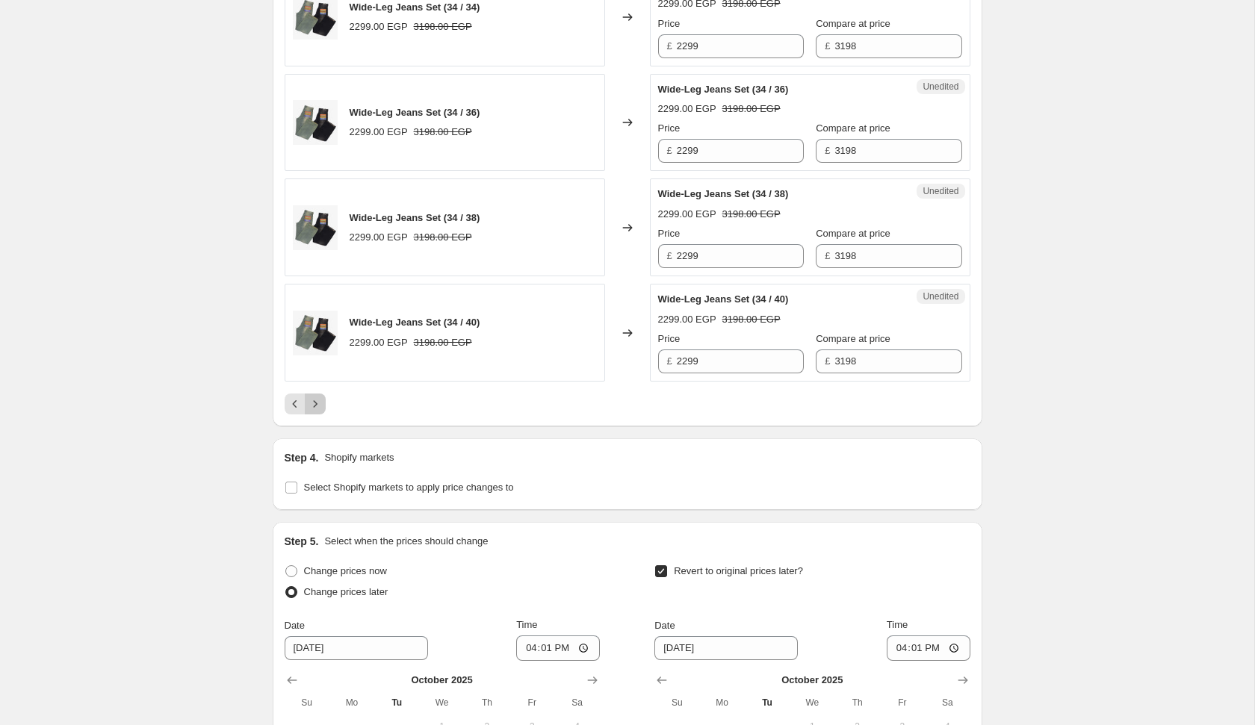
click at [321, 397] on icon "Next" at bounding box center [315, 404] width 15 height 15
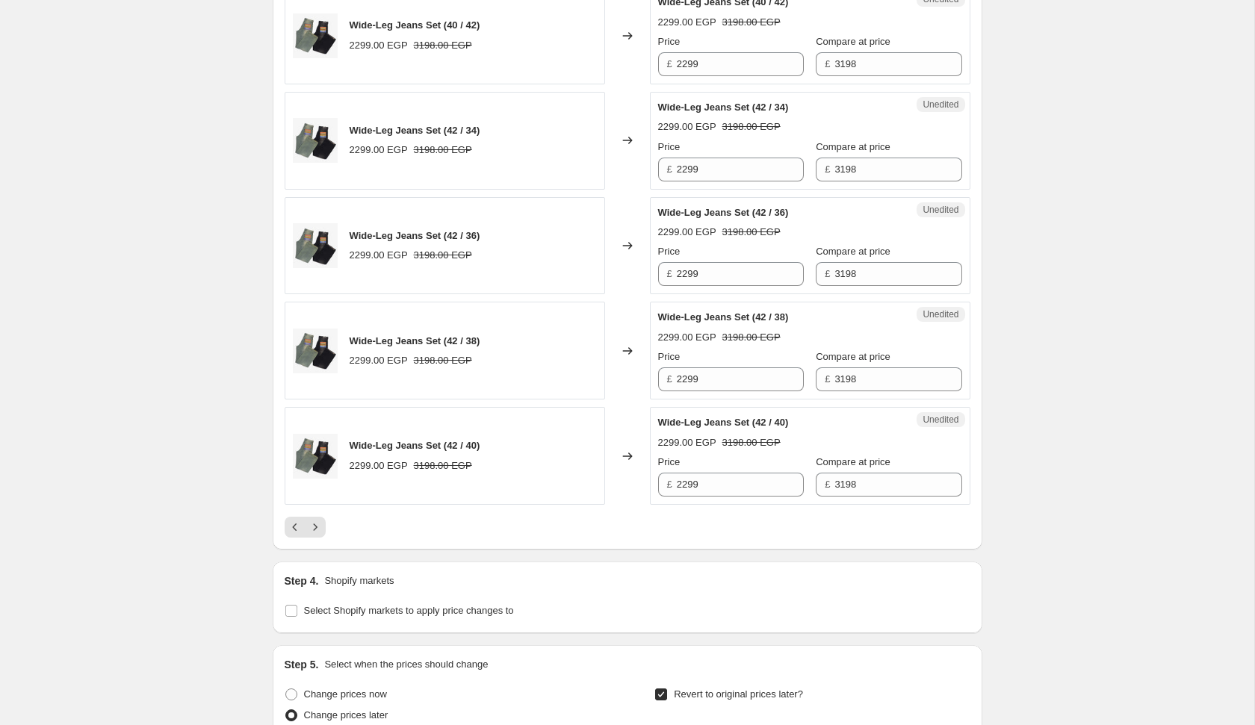
scroll to position [2304, 0]
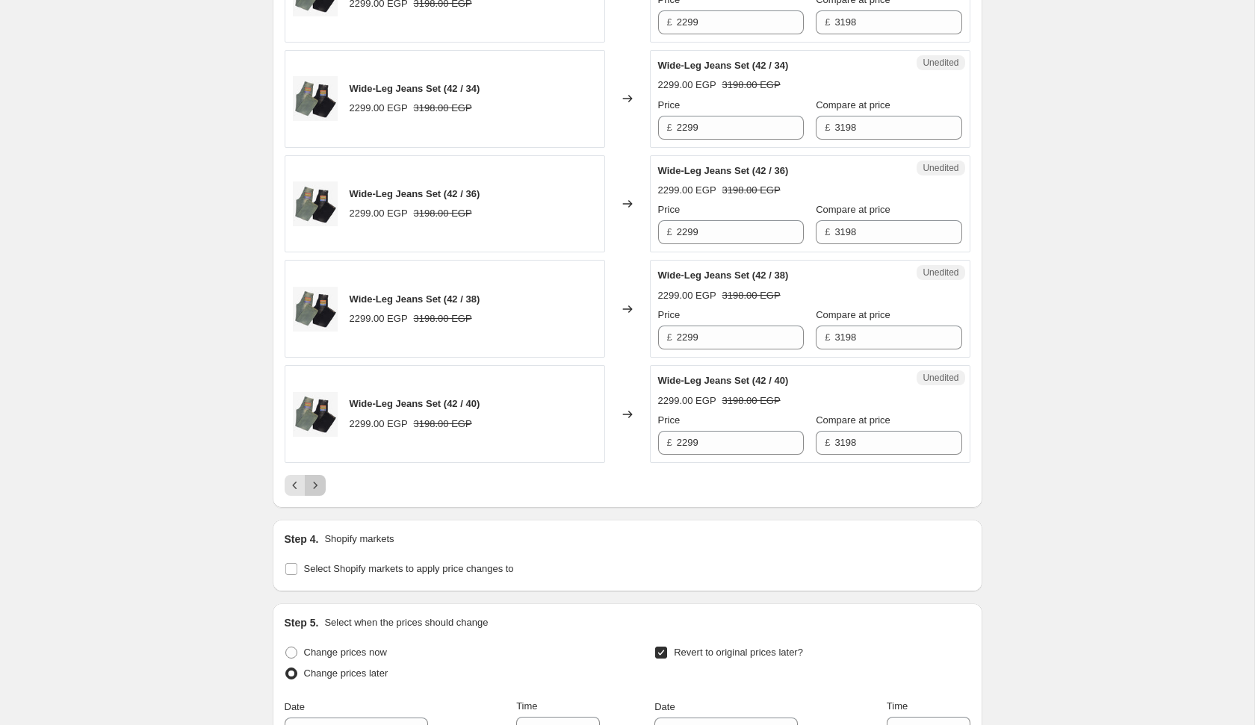
click at [322, 478] on icon "Next" at bounding box center [315, 485] width 15 height 15
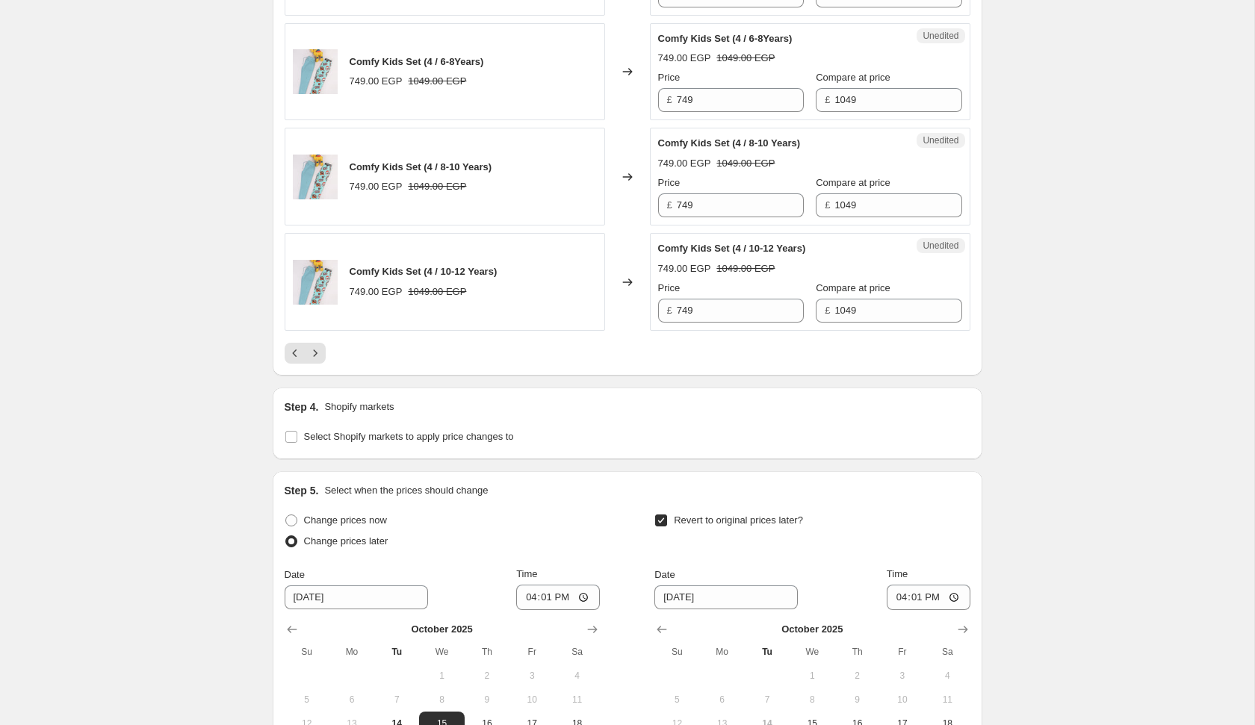
scroll to position [2646, 0]
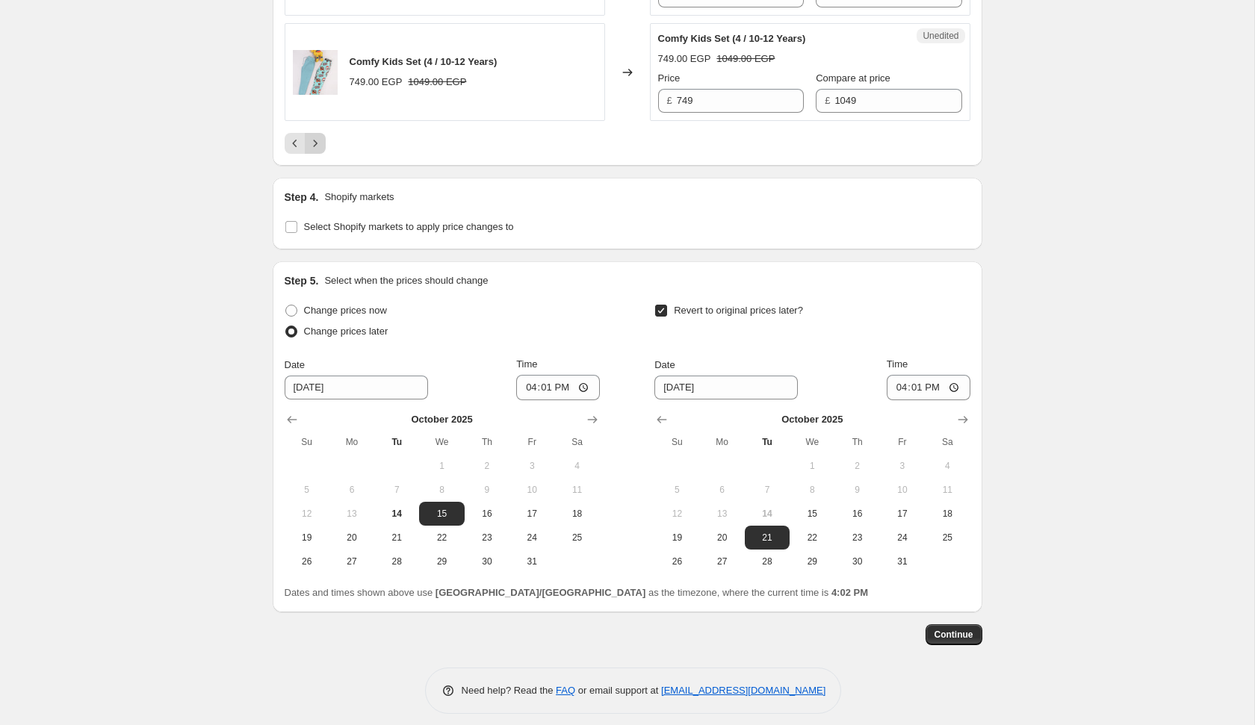
click at [322, 137] on icon "Next" at bounding box center [315, 143] width 15 height 15
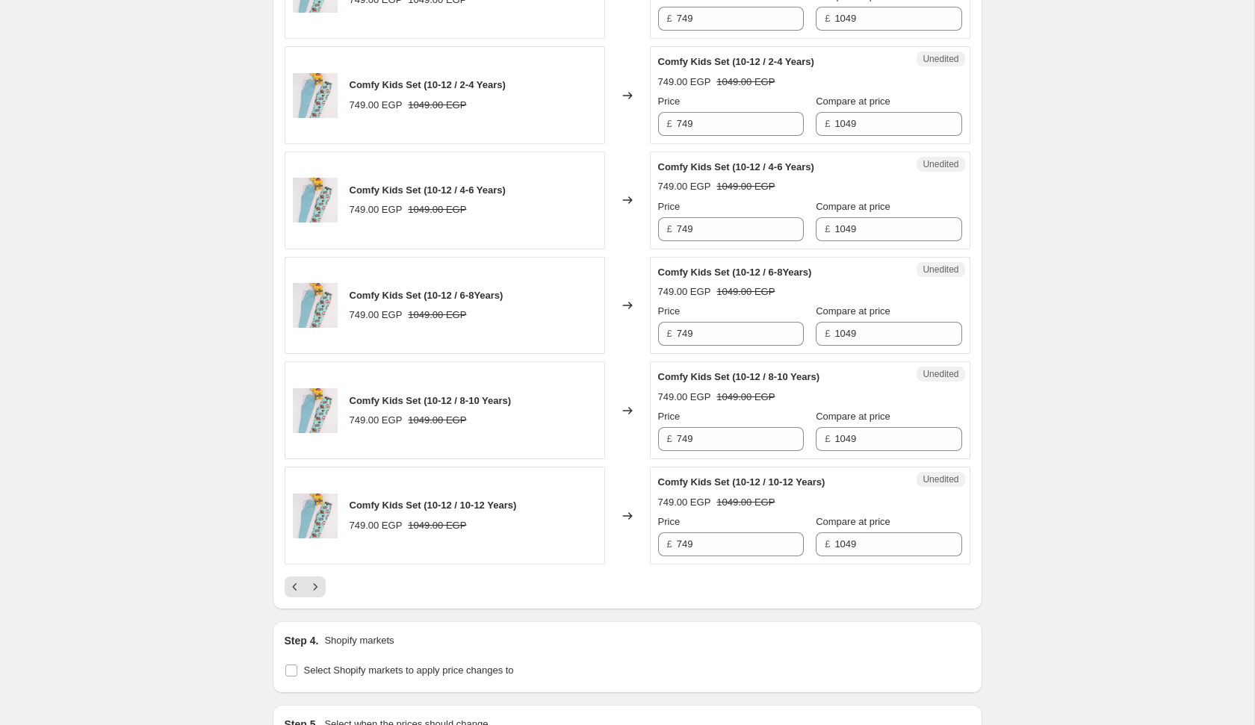
scroll to position [2348, 0]
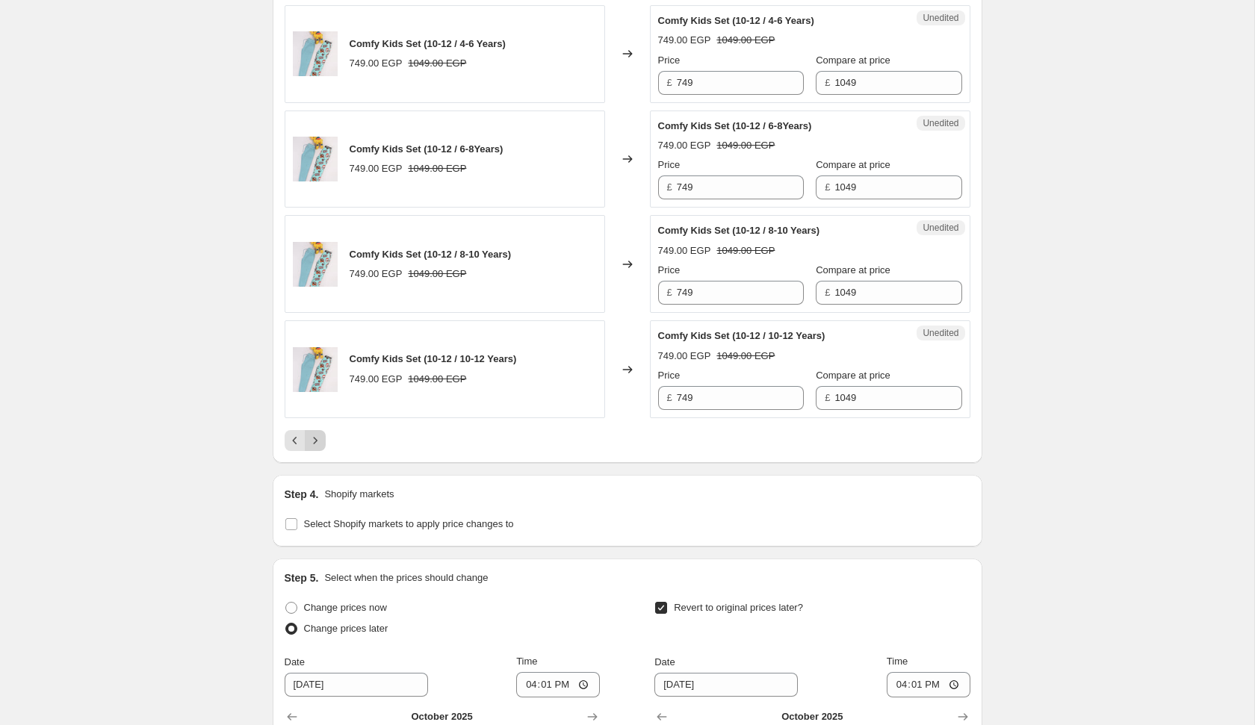
click at [323, 431] on button "Next" at bounding box center [315, 440] width 21 height 21
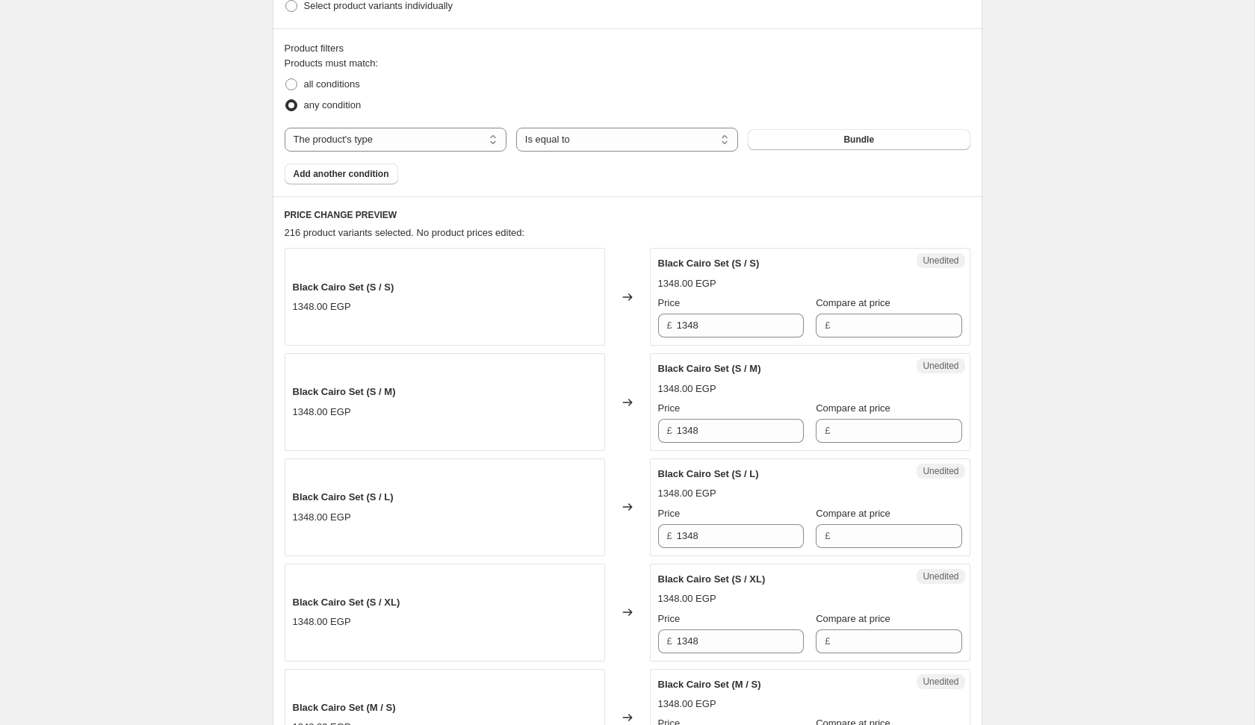
scroll to position [0, 0]
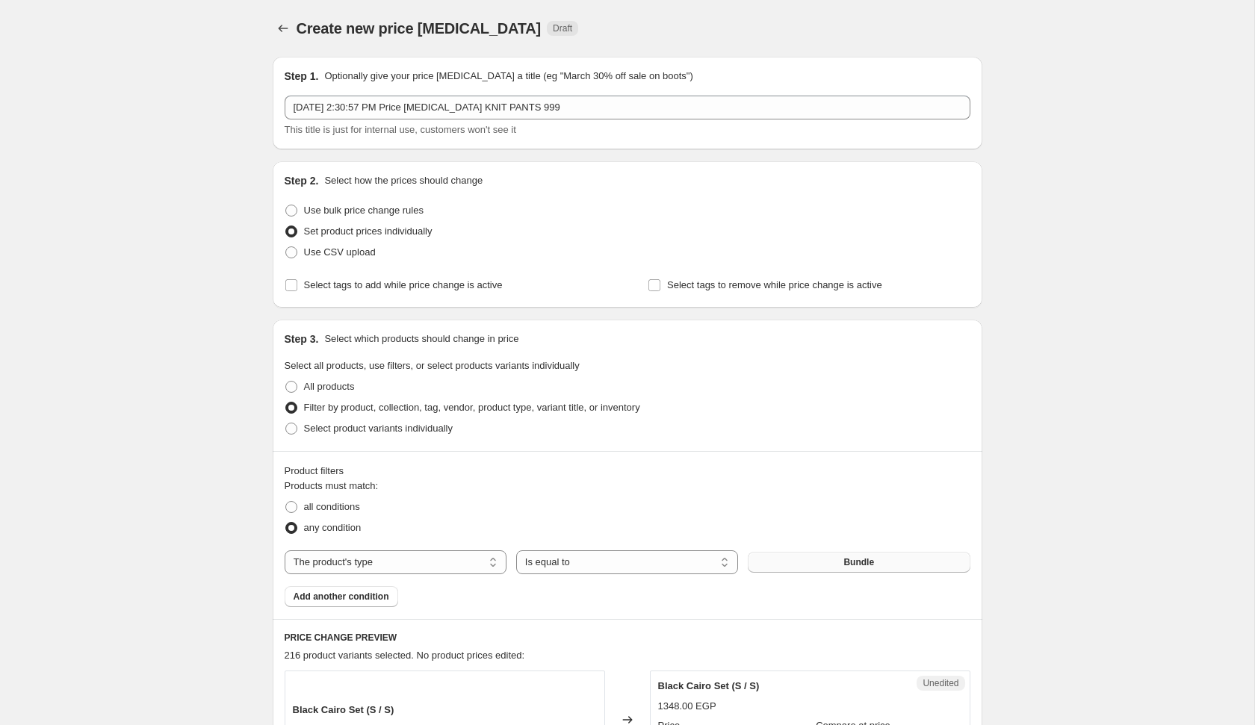
click at [876, 567] on button "Bundle" at bounding box center [859, 562] width 222 height 21
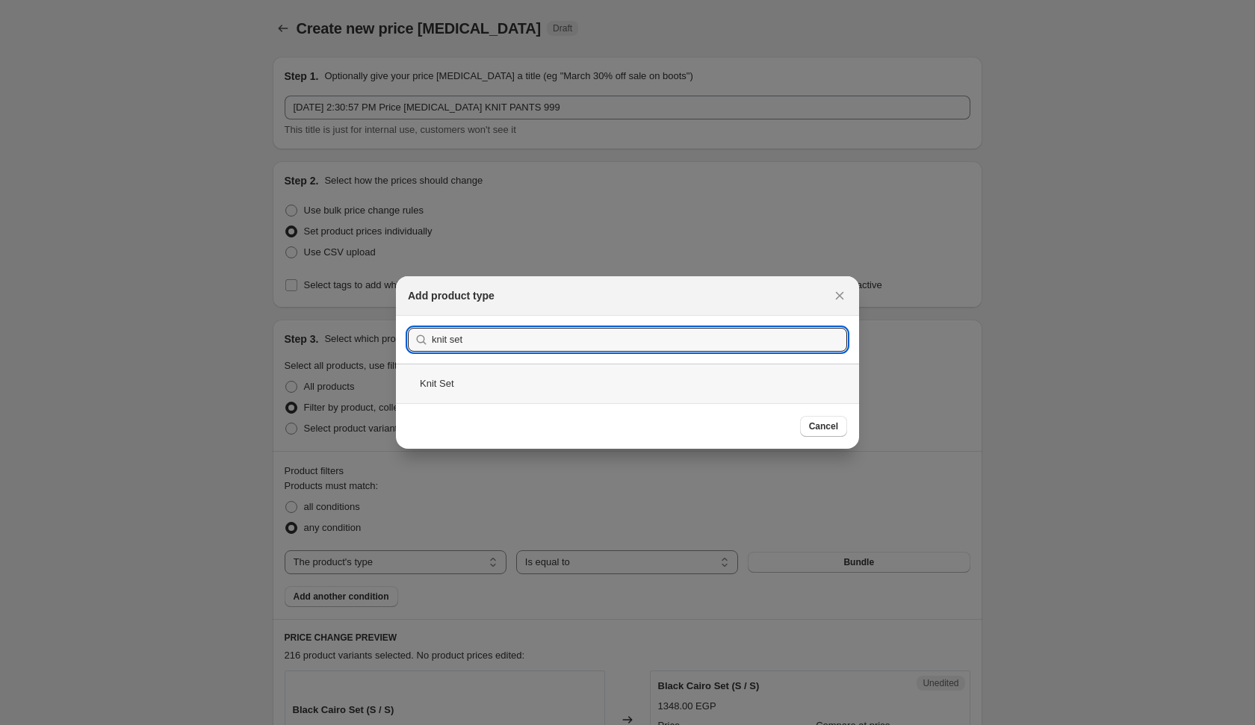
click at [627, 372] on div "Knit Set" at bounding box center [627, 384] width 463 height 40
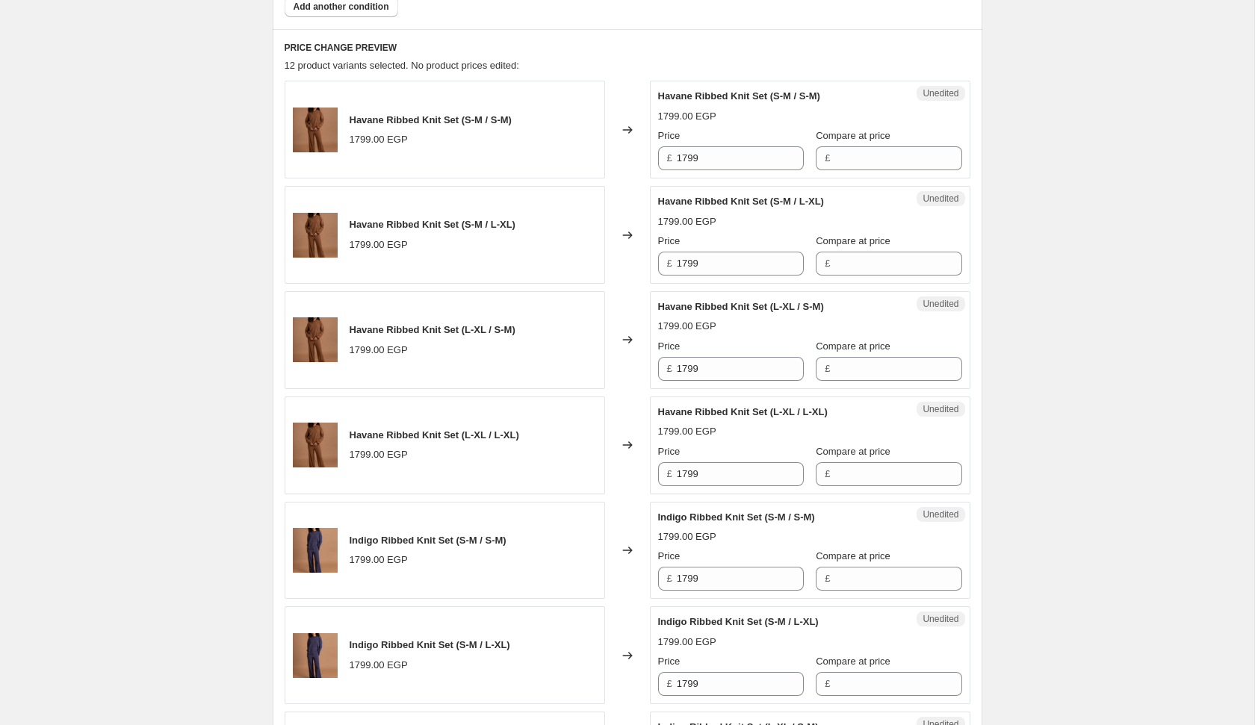
scroll to position [586, 0]
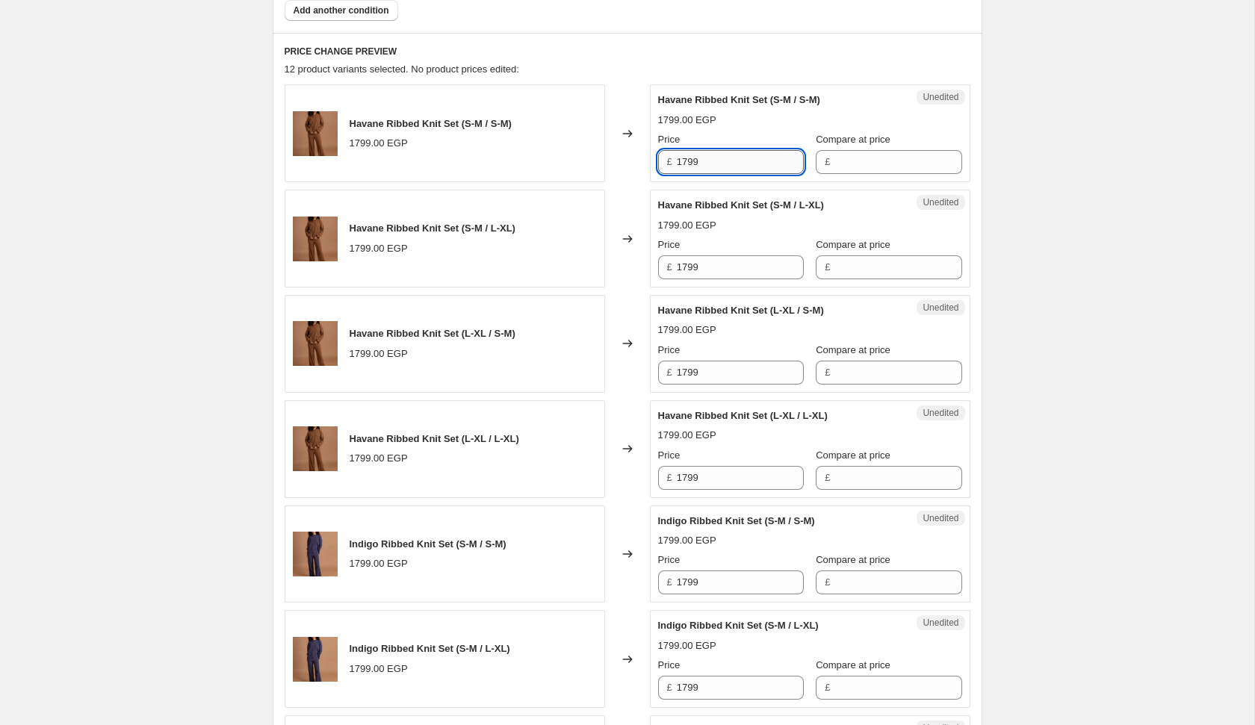
click at [719, 158] on input "1799" at bounding box center [740, 162] width 127 height 24
click at [728, 271] on div "Havane Ribbed Knit Set (S-M / L-XL) 1799.00 EGP Price £ 1799 Compare at price £" at bounding box center [810, 238] width 304 height 81
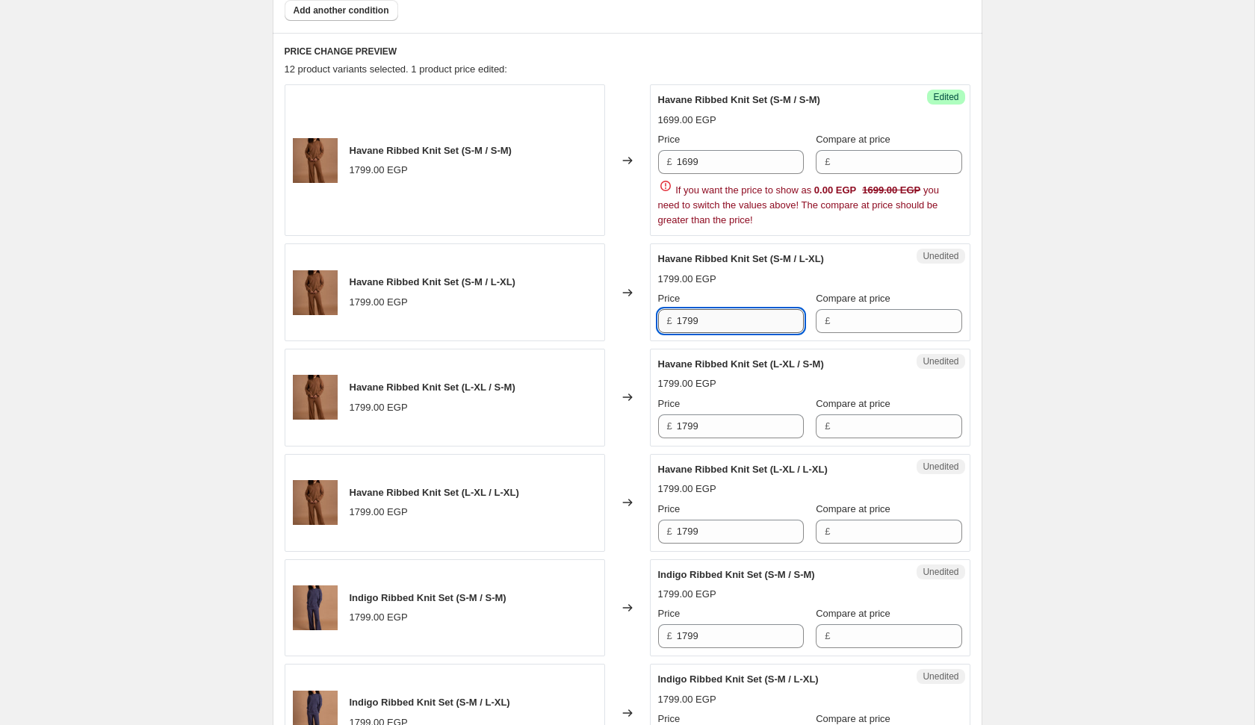
click at [728, 272] on div "1799.00 EGP" at bounding box center [810, 279] width 304 height 15
click at [732, 326] on input "1799" at bounding box center [740, 321] width 127 height 24
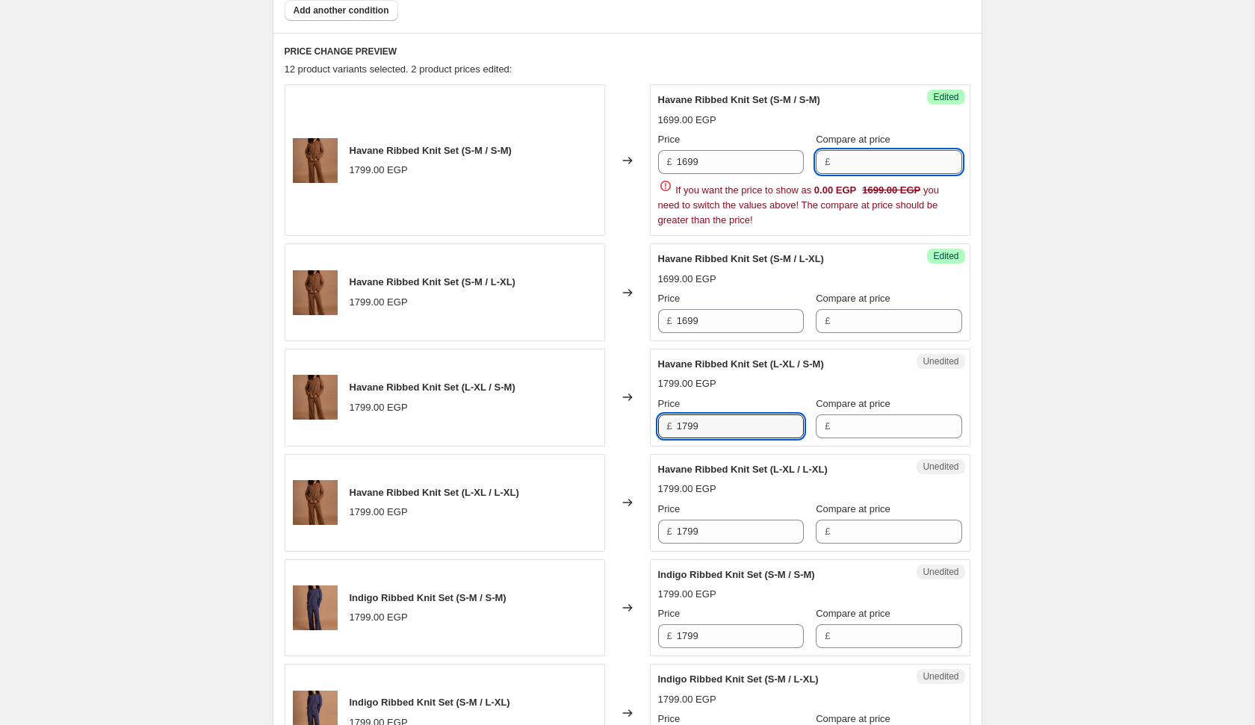
click at [854, 164] on input "Compare at price" at bounding box center [897, 162] width 127 height 24
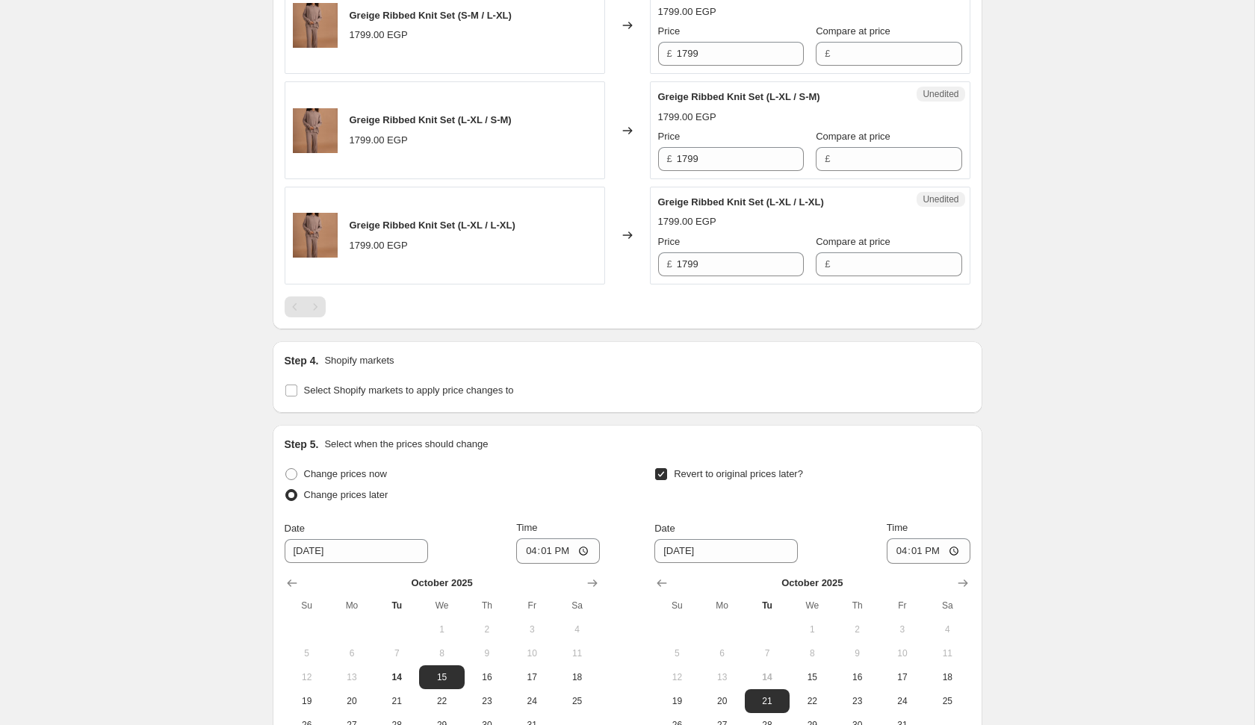
scroll to position [1862, 0]
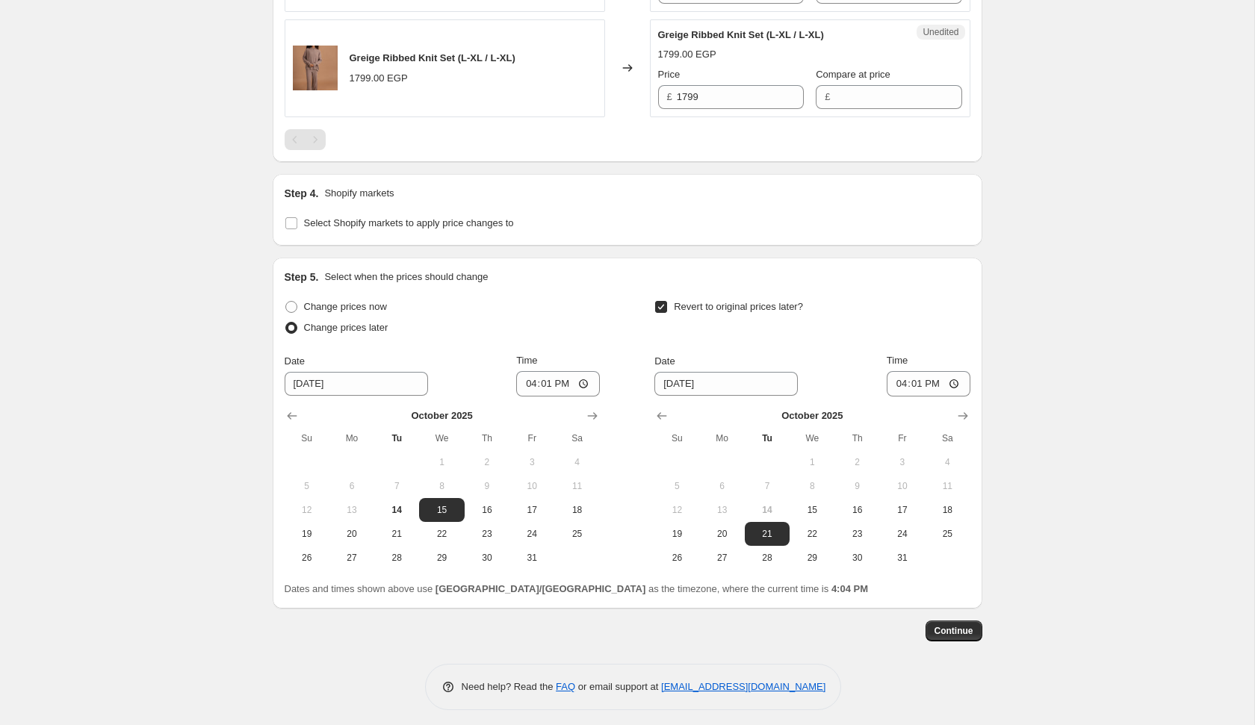
click at [672, 305] on label "Revert to original prices later?" at bounding box center [728, 307] width 149 height 21
click at [667, 305] on input "Revert to original prices later?" at bounding box center [661, 307] width 12 height 12
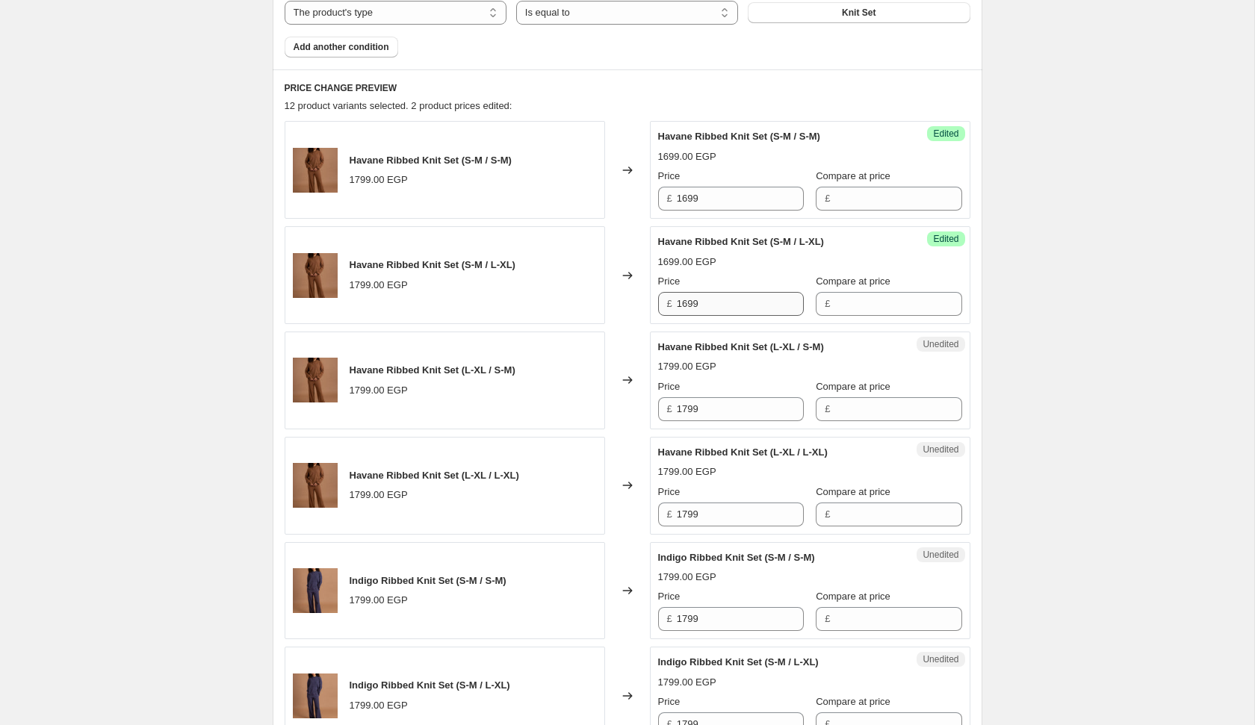
scroll to position [551, 0]
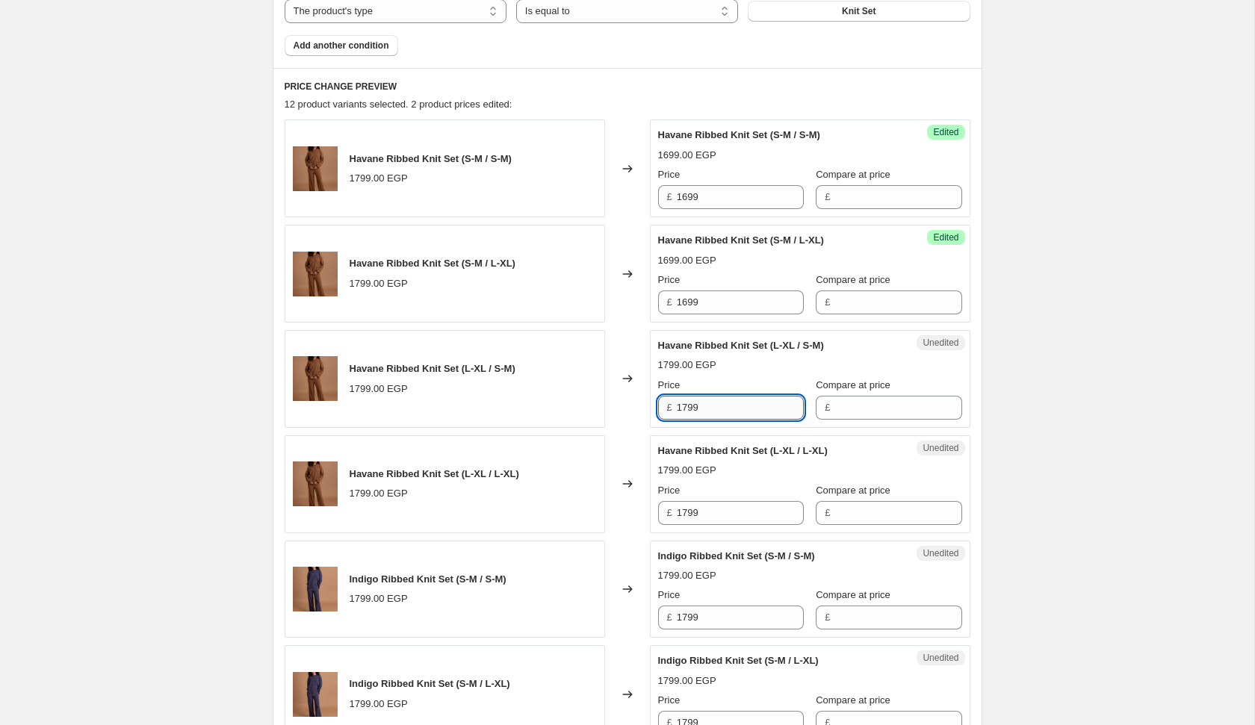
click at [718, 410] on input "1799" at bounding box center [740, 408] width 127 height 24
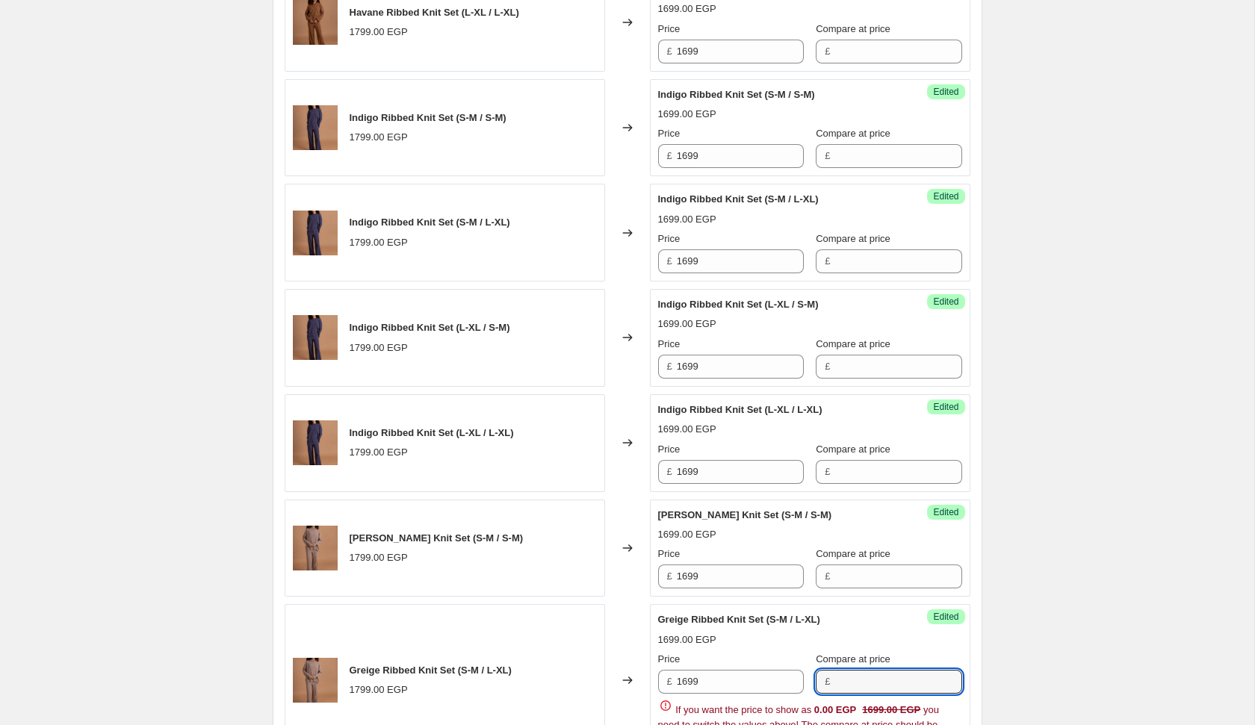
scroll to position [1432, 0]
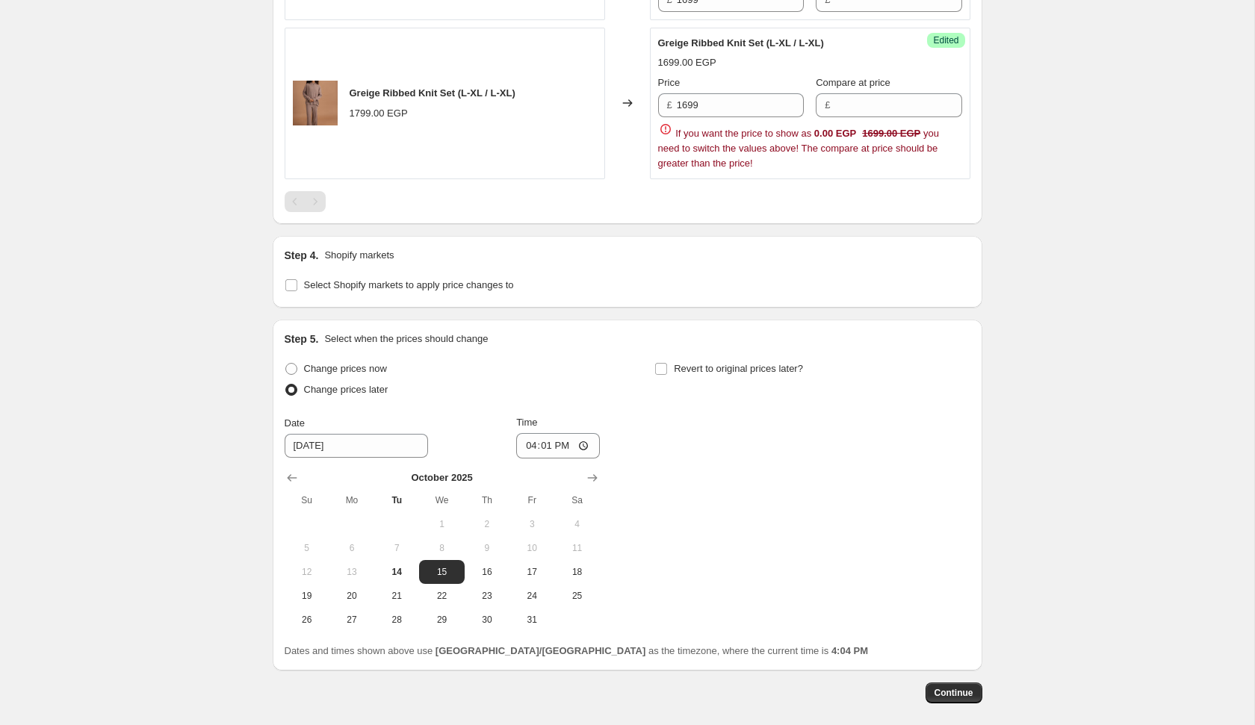
scroll to position [1862, 0]
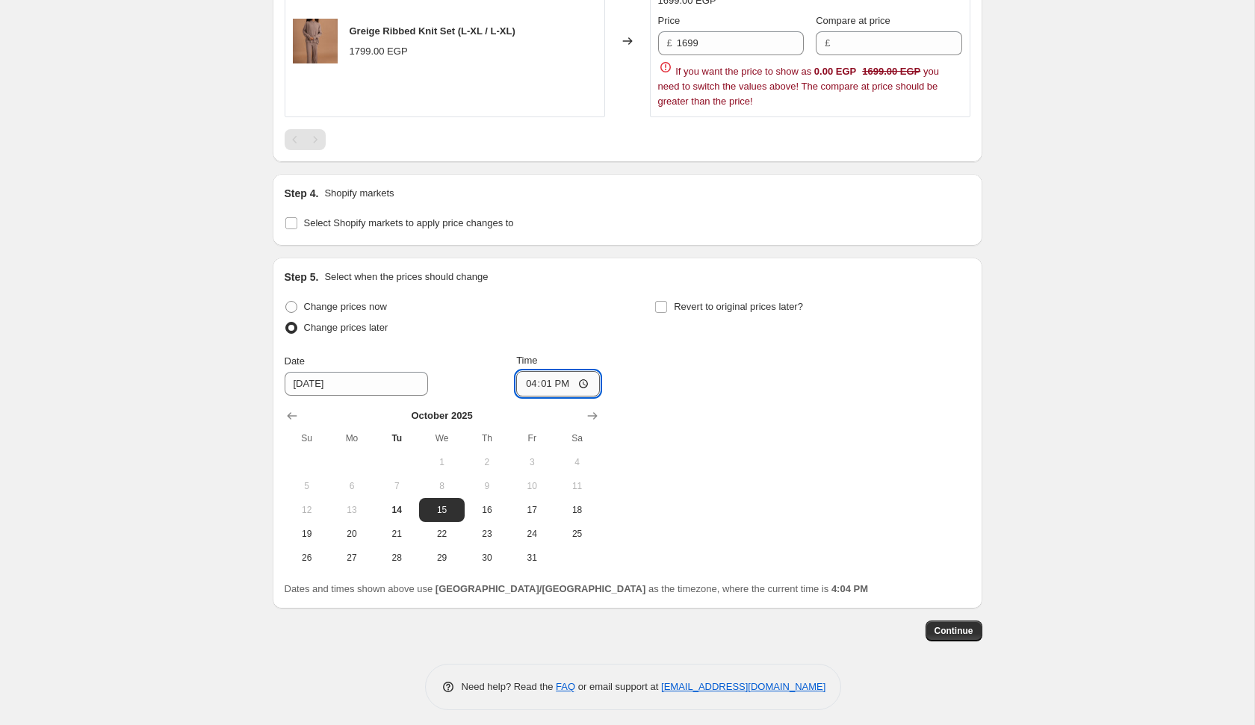
click at [523, 378] on input "16:01" at bounding box center [558, 383] width 84 height 25
click at [555, 377] on input "12:01" at bounding box center [558, 383] width 84 height 25
click at [670, 409] on div "Change prices now Change prices later Date [DATE] Time 00:[DATE] Mo Tu We Th Fr…" at bounding box center [628, 433] width 686 height 273
click at [542, 376] on input "00:01" at bounding box center [558, 383] width 84 height 25
click at [694, 468] on div "Change prices now Change prices later Date [DATE] Time 00:[DATE] Mo Tu We Th Fr…" at bounding box center [628, 433] width 686 height 273
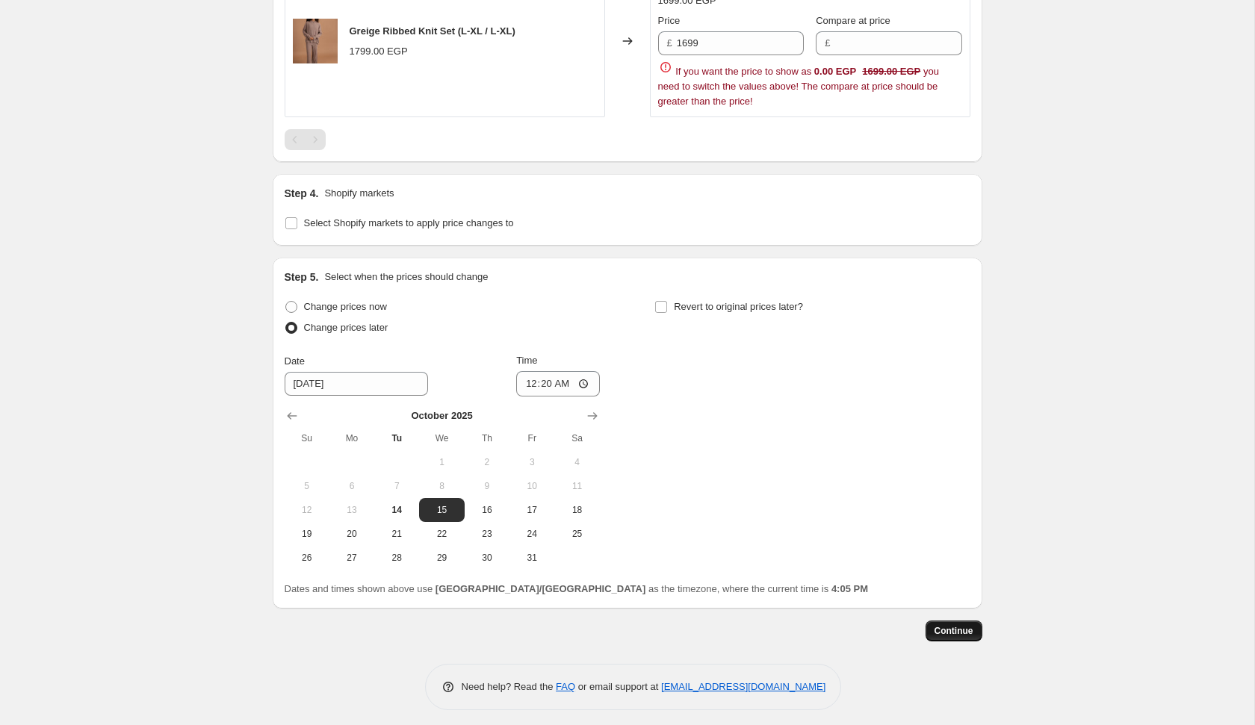
click at [965, 625] on span "Continue" at bounding box center [953, 631] width 39 height 12
click at [542, 377] on input "00:20" at bounding box center [558, 383] width 84 height 25
click at [893, 476] on div "Change prices now Change prices later Date [DATE] Time 00:[DATE] Mo Tu We Th Fr…" at bounding box center [628, 433] width 686 height 273
click at [947, 626] on span "Continue" at bounding box center [953, 631] width 39 height 12
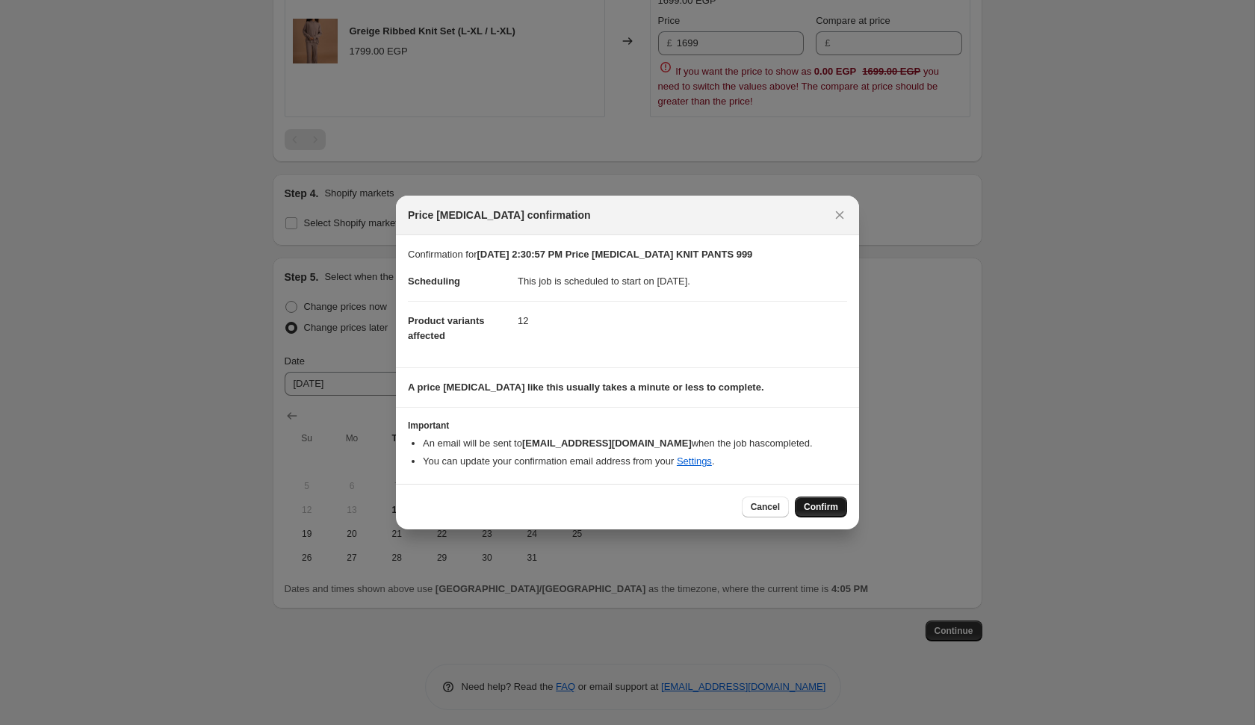
click at [831, 510] on span "Confirm" at bounding box center [821, 507] width 34 height 12
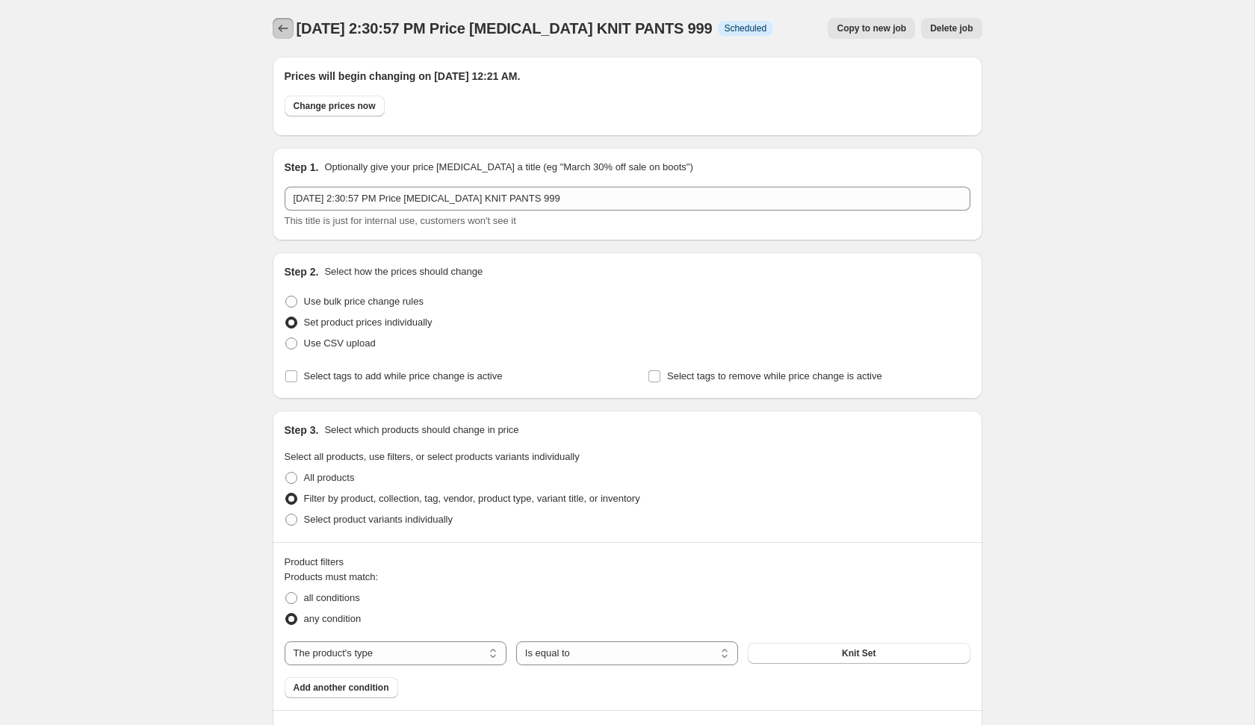
click at [284, 22] on icon "Price change jobs" at bounding box center [283, 28] width 15 height 15
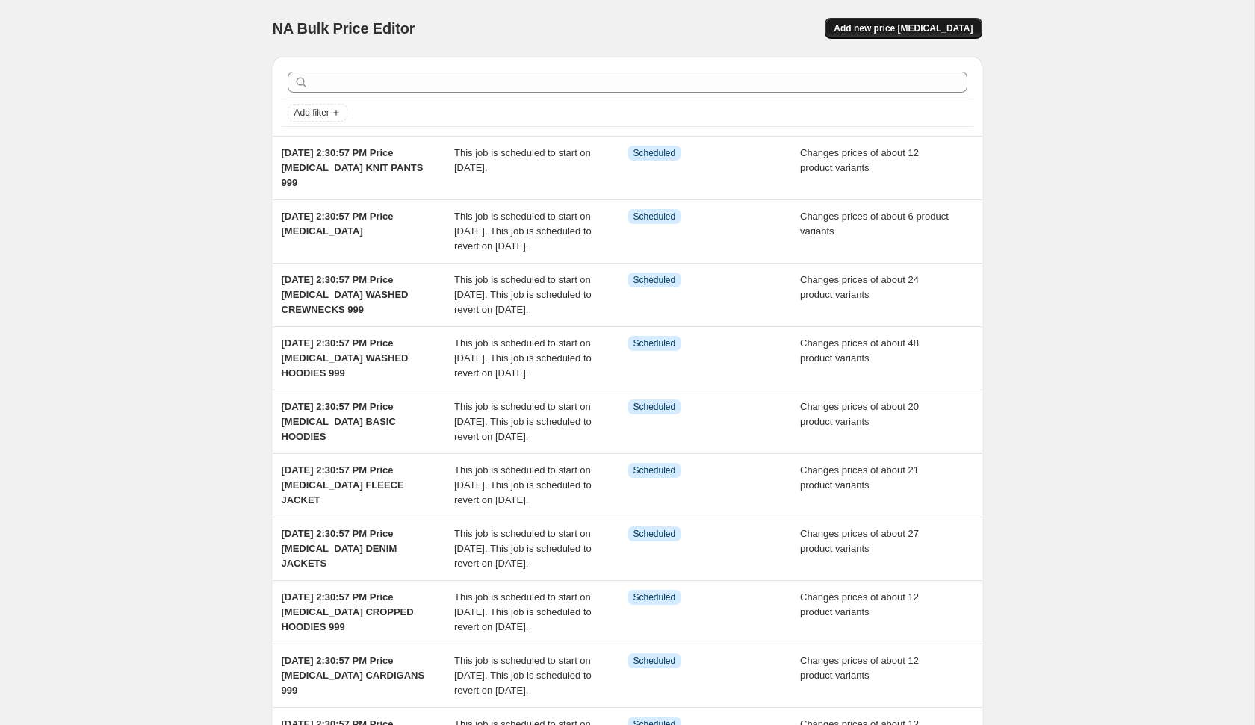
click at [952, 28] on span "Add new price [MEDICAL_DATA]" at bounding box center [903, 28] width 139 height 12
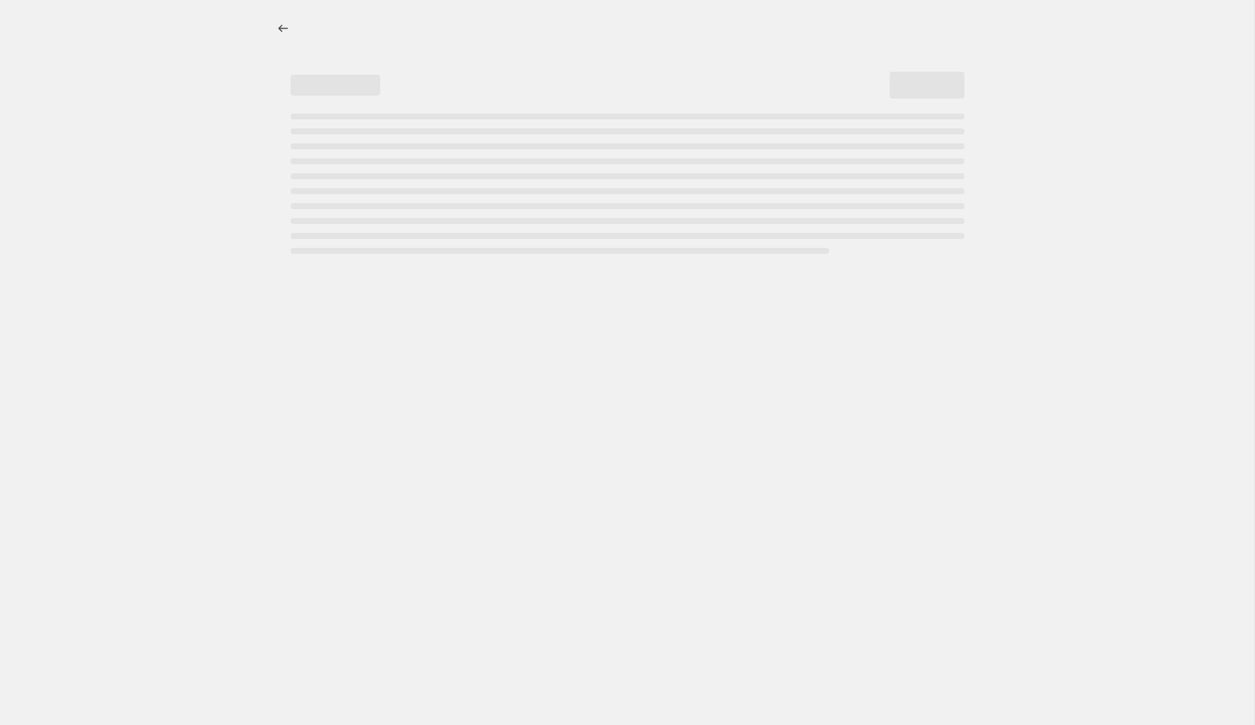
select select "percentage"
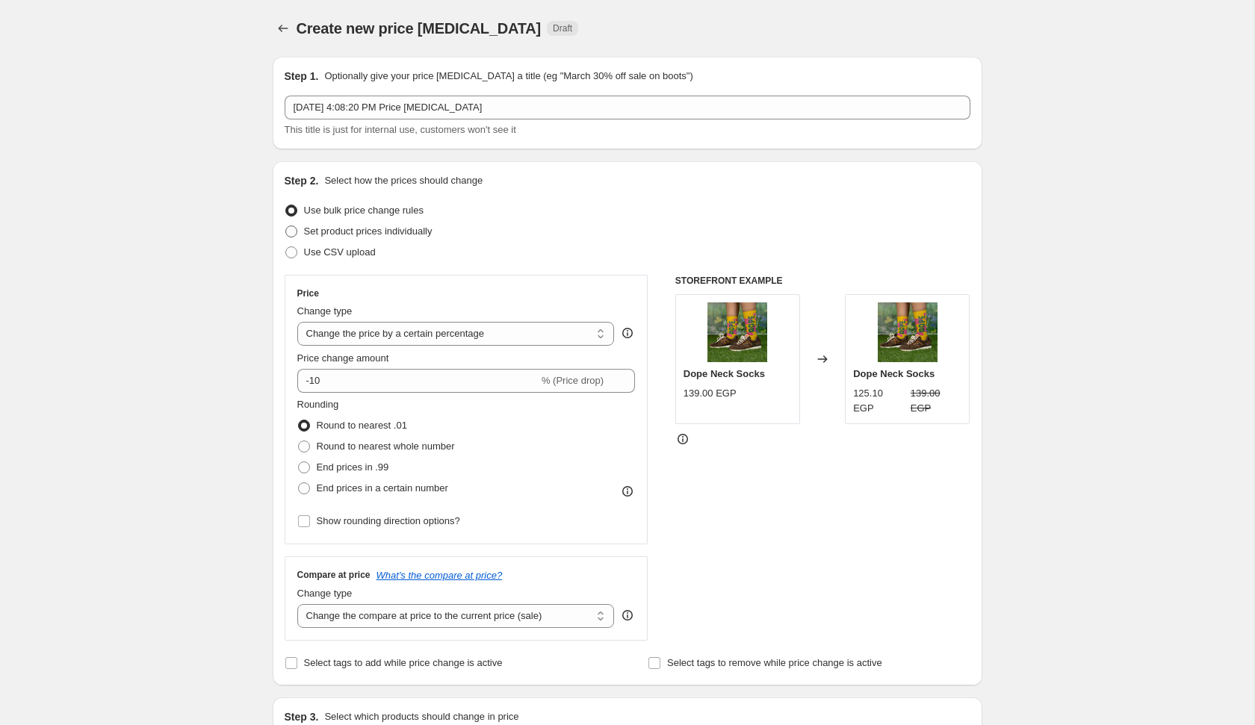
click at [347, 232] on span "Set product prices individually" at bounding box center [368, 231] width 128 height 11
click at [286, 226] on input "Set product prices individually" at bounding box center [285, 226] width 1 height 1
radio input "true"
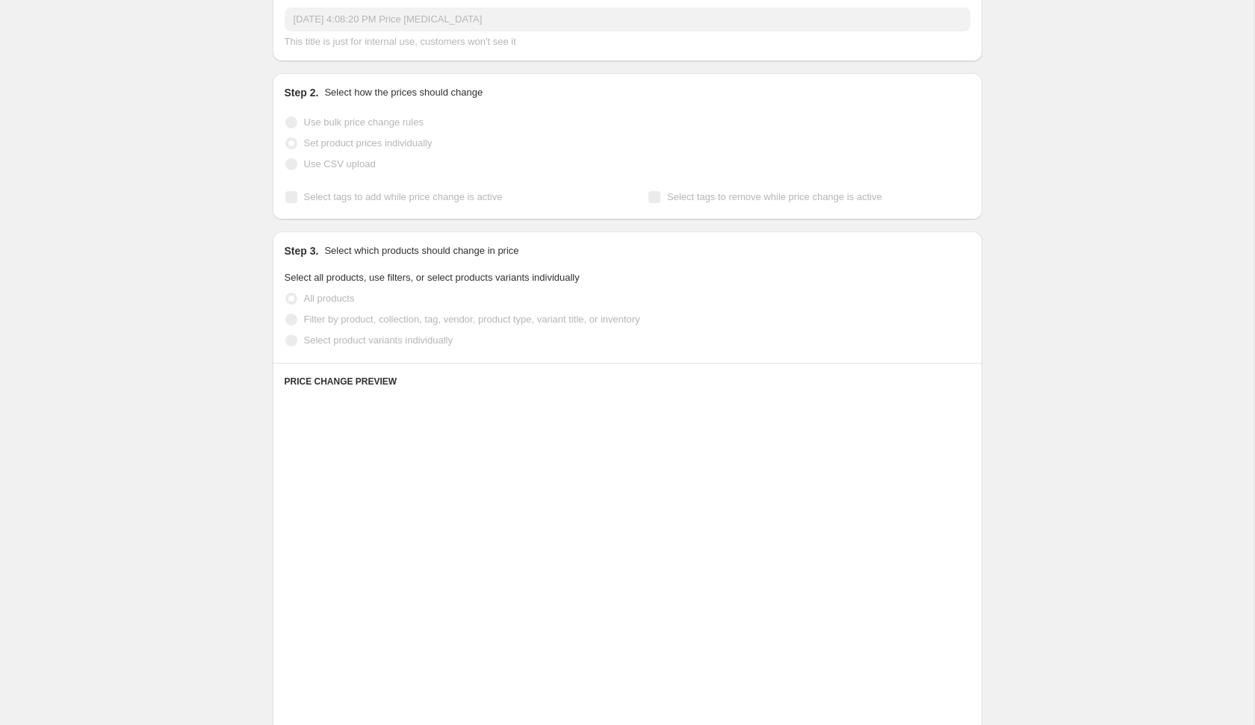
scroll to position [106, 0]
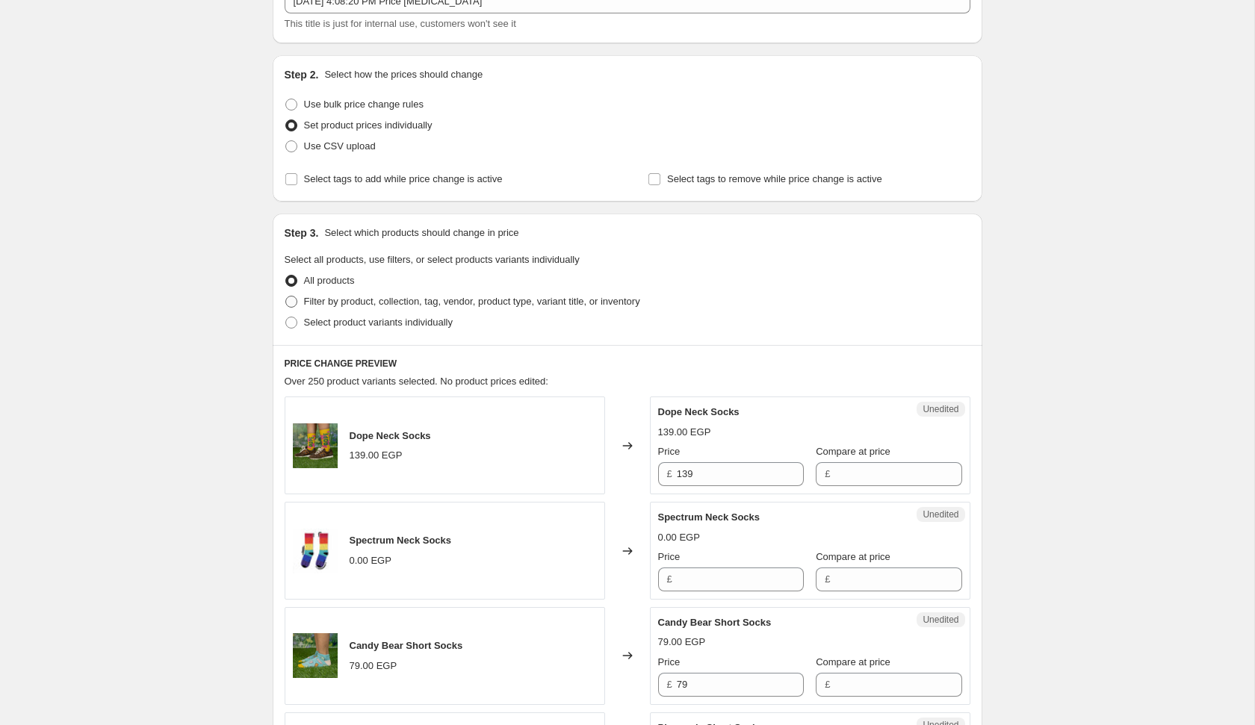
click at [406, 306] on span "Filter by product, collection, tag, vendor, product type, variant title, or inv…" at bounding box center [472, 301] width 336 height 11
click at [286, 297] on input "Filter by product, collection, tag, vendor, product type, variant title, or inv…" at bounding box center [285, 296] width 1 height 1
radio input "true"
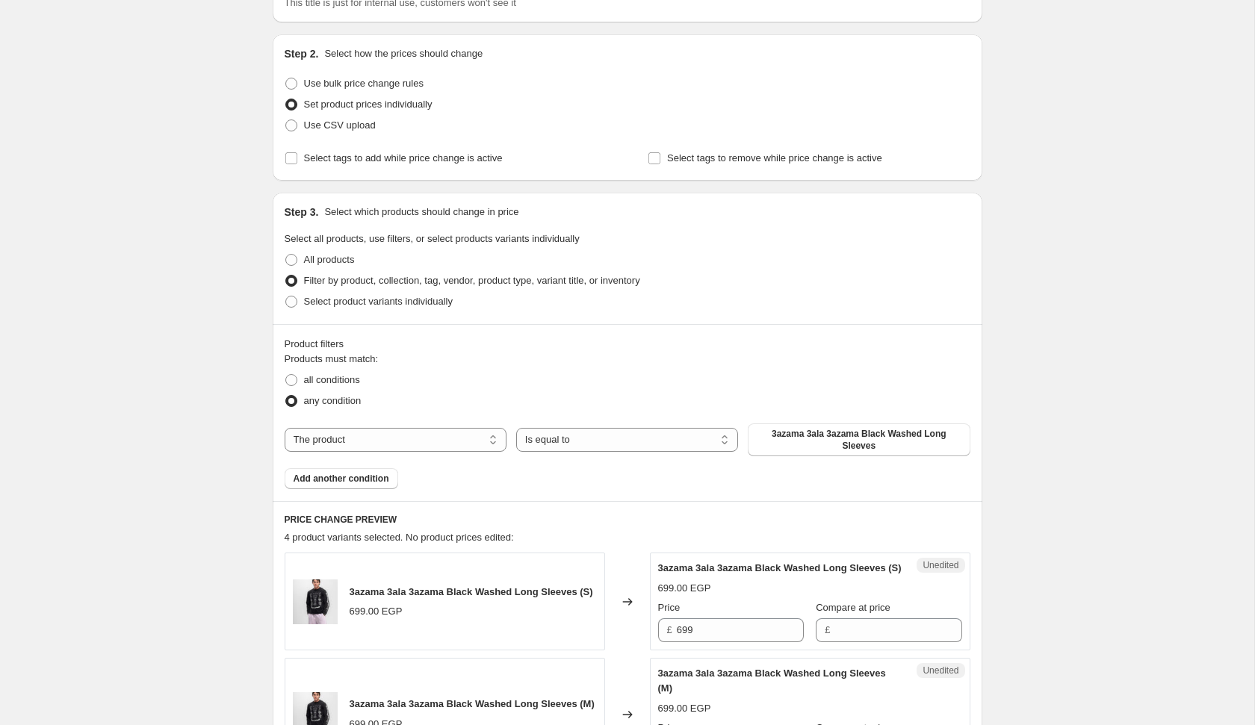
scroll to position [133, 0]
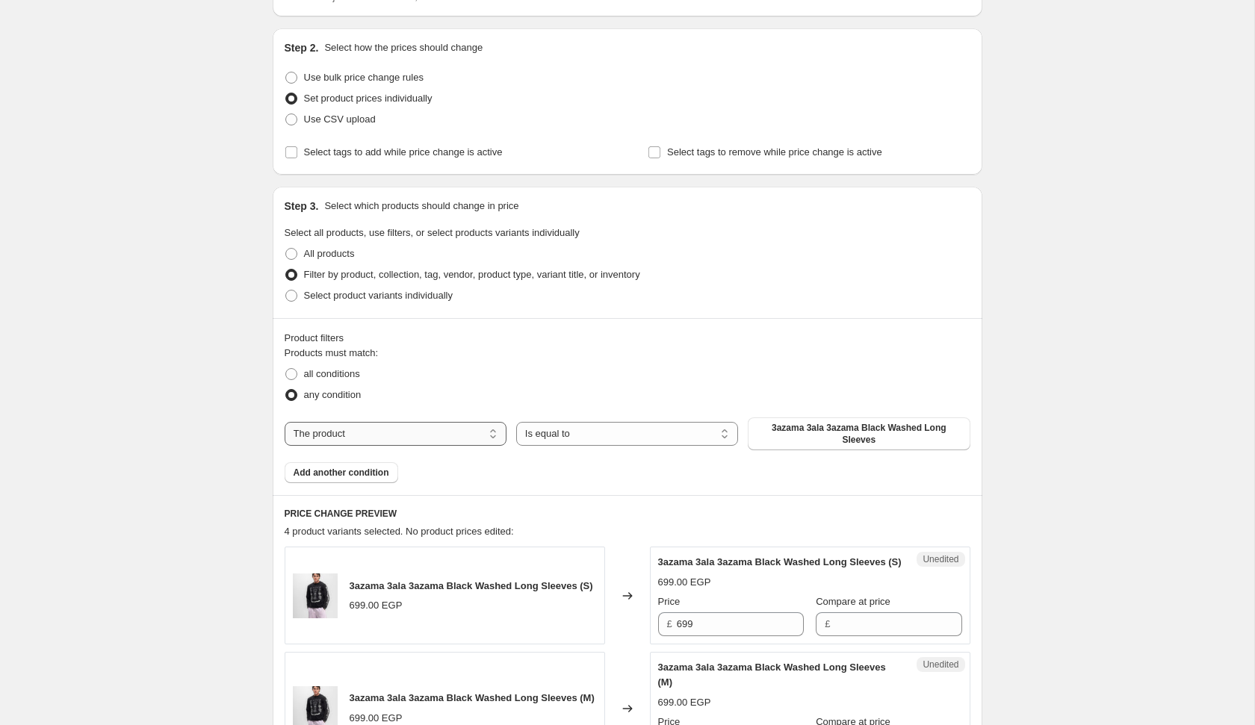
click at [373, 431] on select "The product The product's collection The product's tag The product's vendor The…" at bounding box center [396, 434] width 222 height 24
click at [285, 422] on select "The product The product's collection The product's tag The product's vendor The…" at bounding box center [396, 434] width 222 height 24
click at [376, 427] on select "The product The product's collection The product's tag The product's vendor The…" at bounding box center [396, 434] width 222 height 24
click at [395, 437] on select "The product The product's collection The product's tag The product's vendor The…" at bounding box center [396, 434] width 222 height 24
click at [380, 467] on span "Add another condition" at bounding box center [342, 473] width 96 height 12
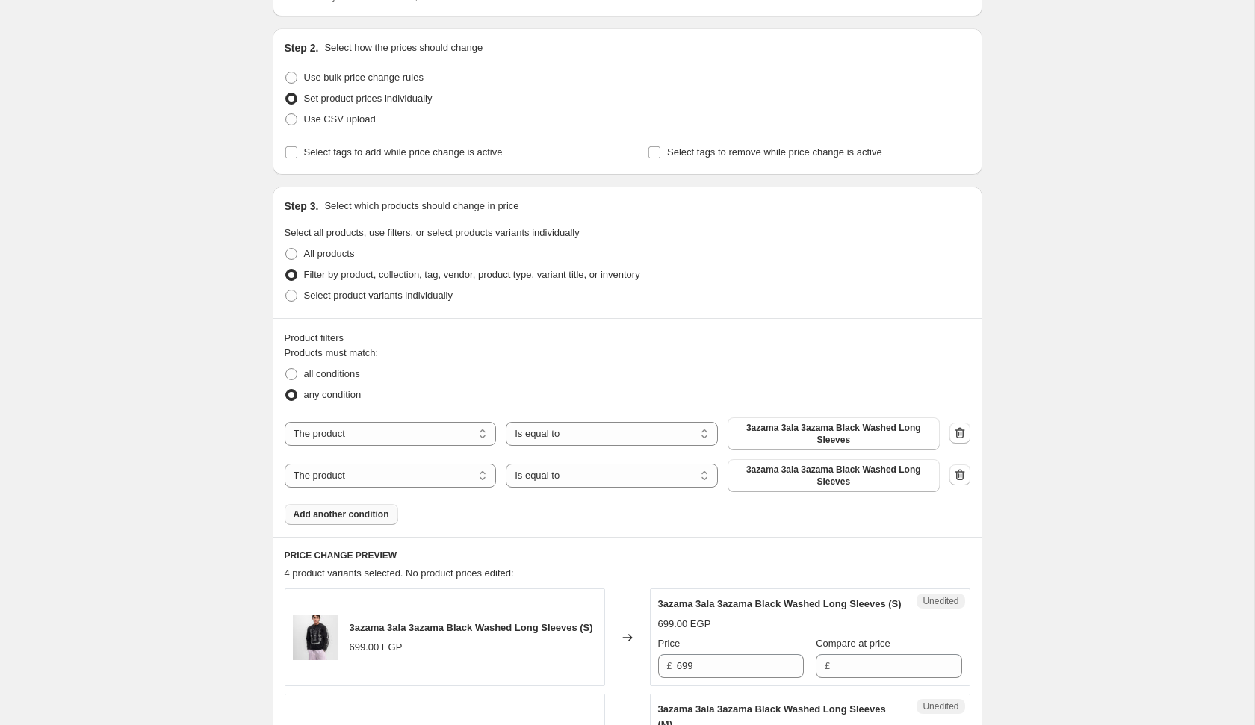
click at [370, 514] on span "Add another condition" at bounding box center [342, 515] width 96 height 12
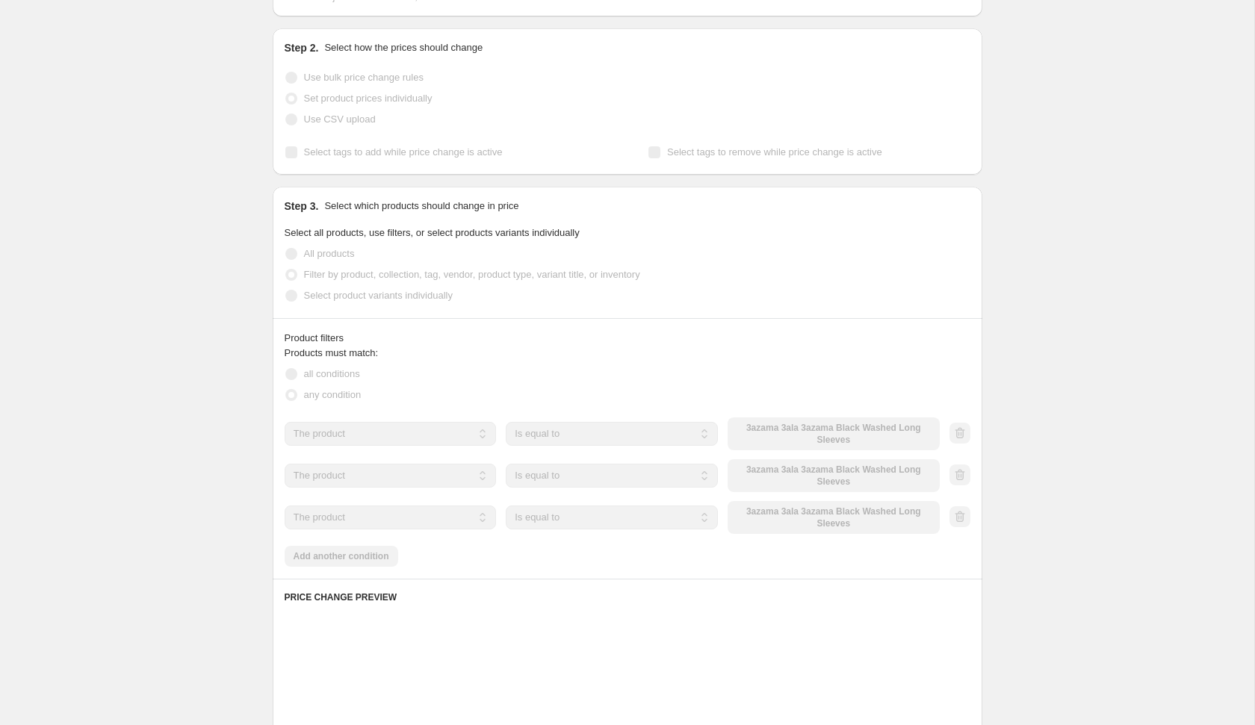
click at [366, 550] on div "Products must match: all conditions any condition The product The product's col…" at bounding box center [628, 456] width 686 height 221
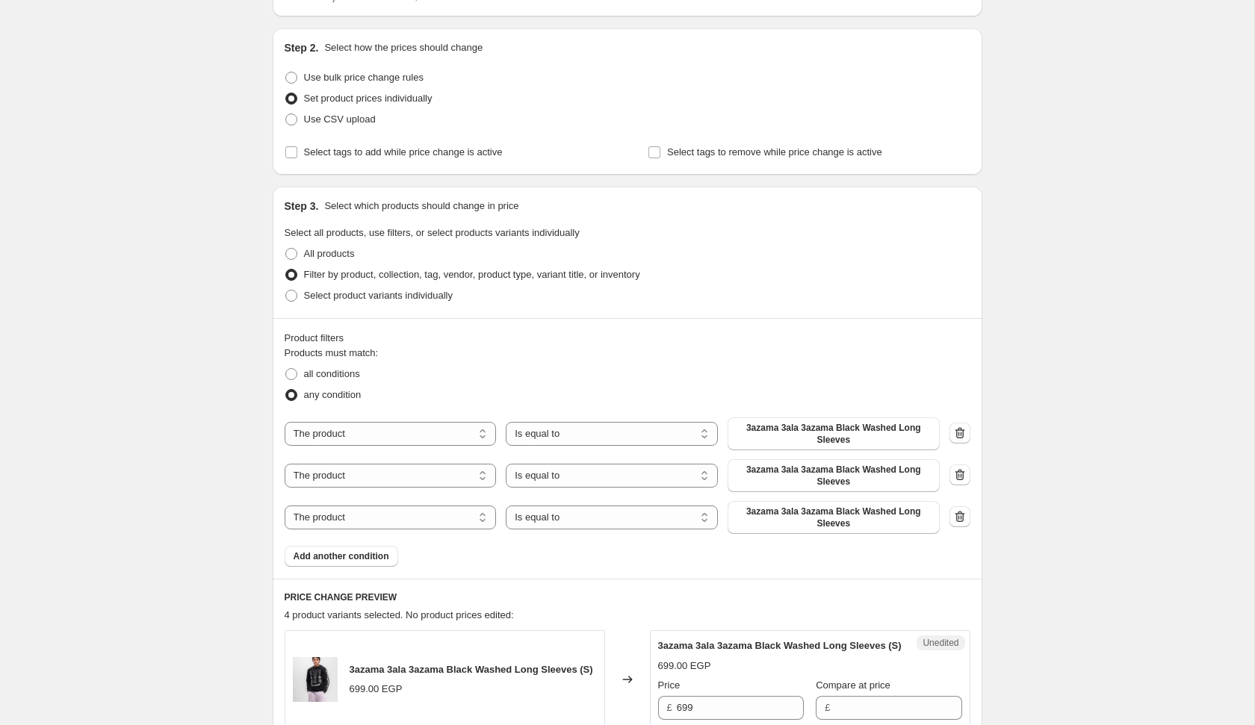
click at [366, 568] on div "Product filters Products must match: all conditions any condition The product T…" at bounding box center [628, 448] width 710 height 261
click at [366, 553] on span "Add another condition" at bounding box center [342, 556] width 96 height 12
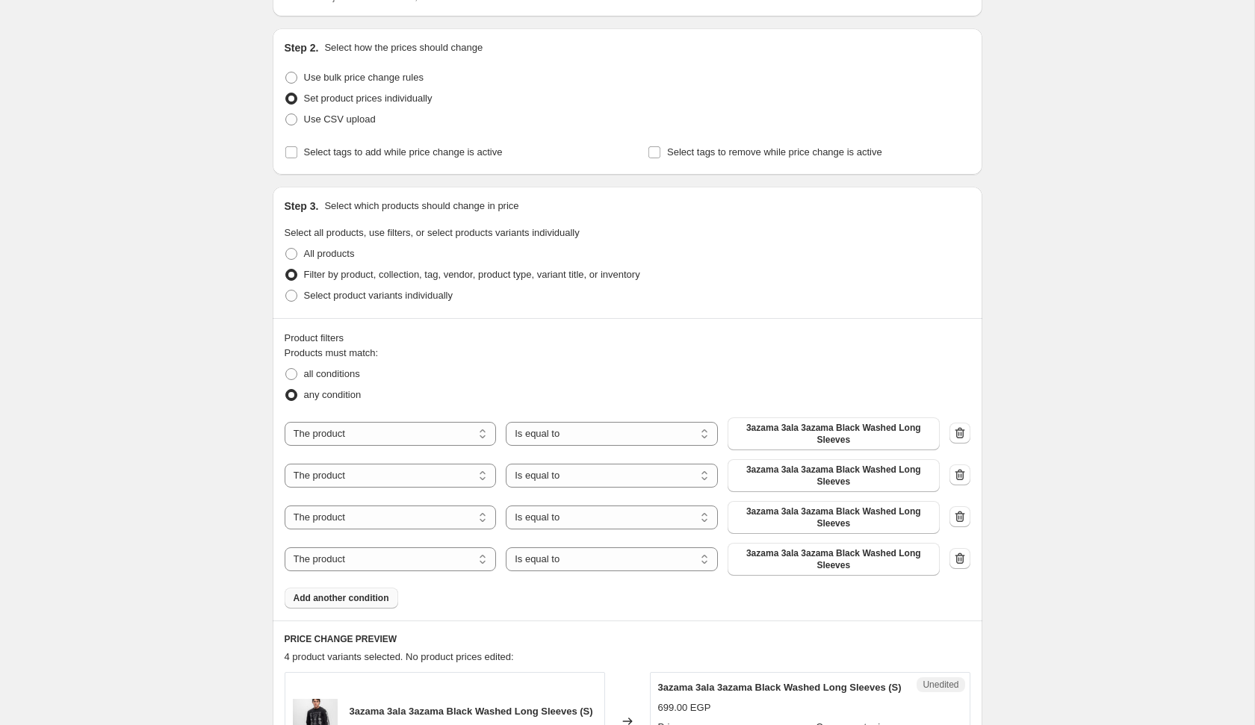
click at [365, 598] on span "Add another condition" at bounding box center [342, 598] width 96 height 12
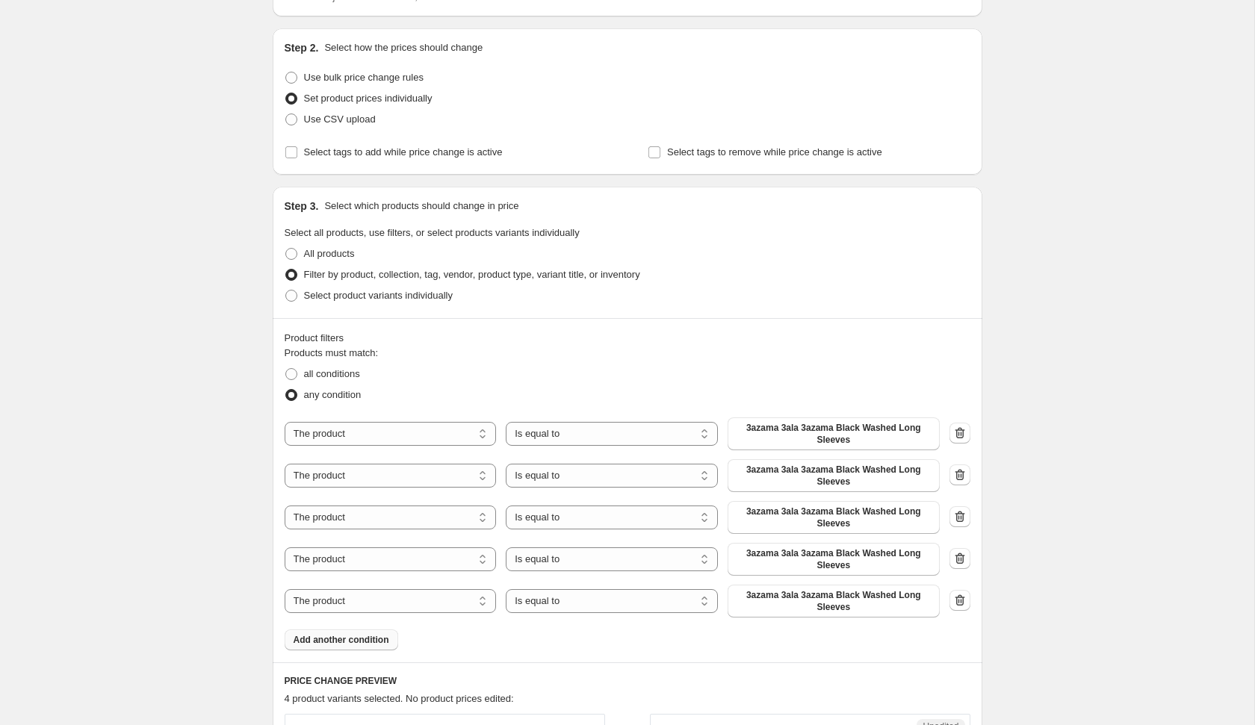
click at [367, 635] on span "Add another condition" at bounding box center [342, 640] width 96 height 12
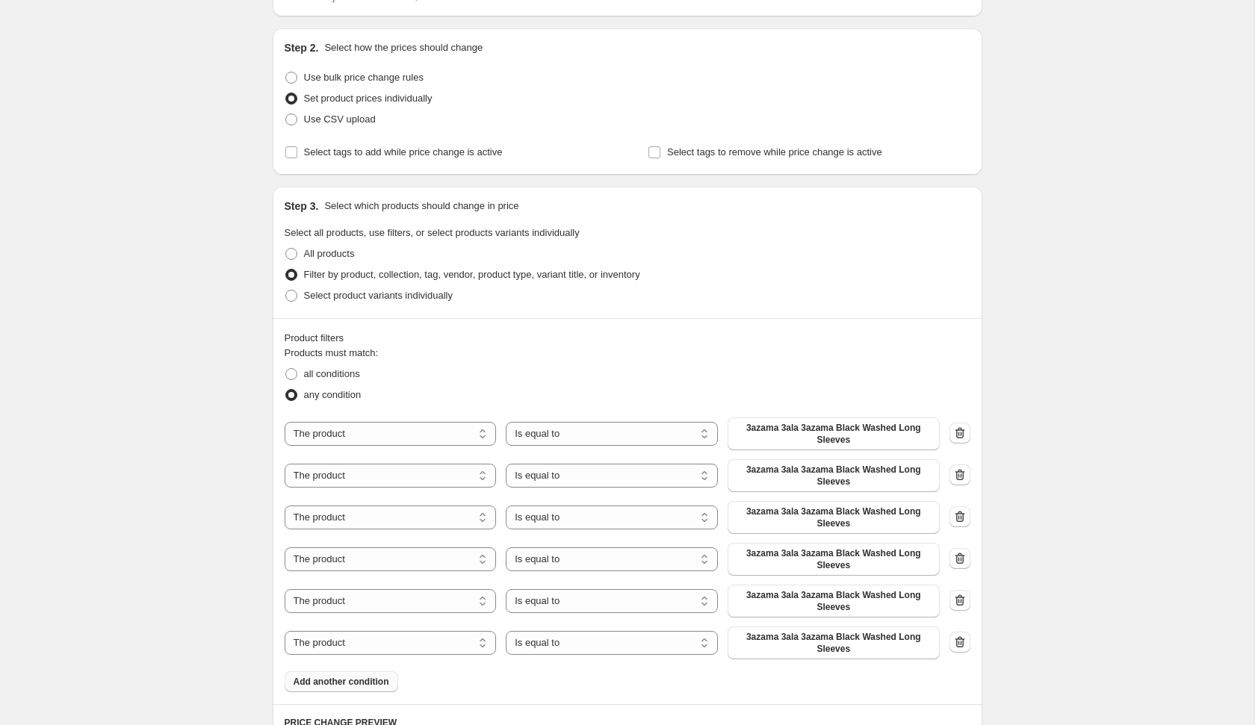
click at [365, 678] on span "Add another condition" at bounding box center [342, 682] width 96 height 12
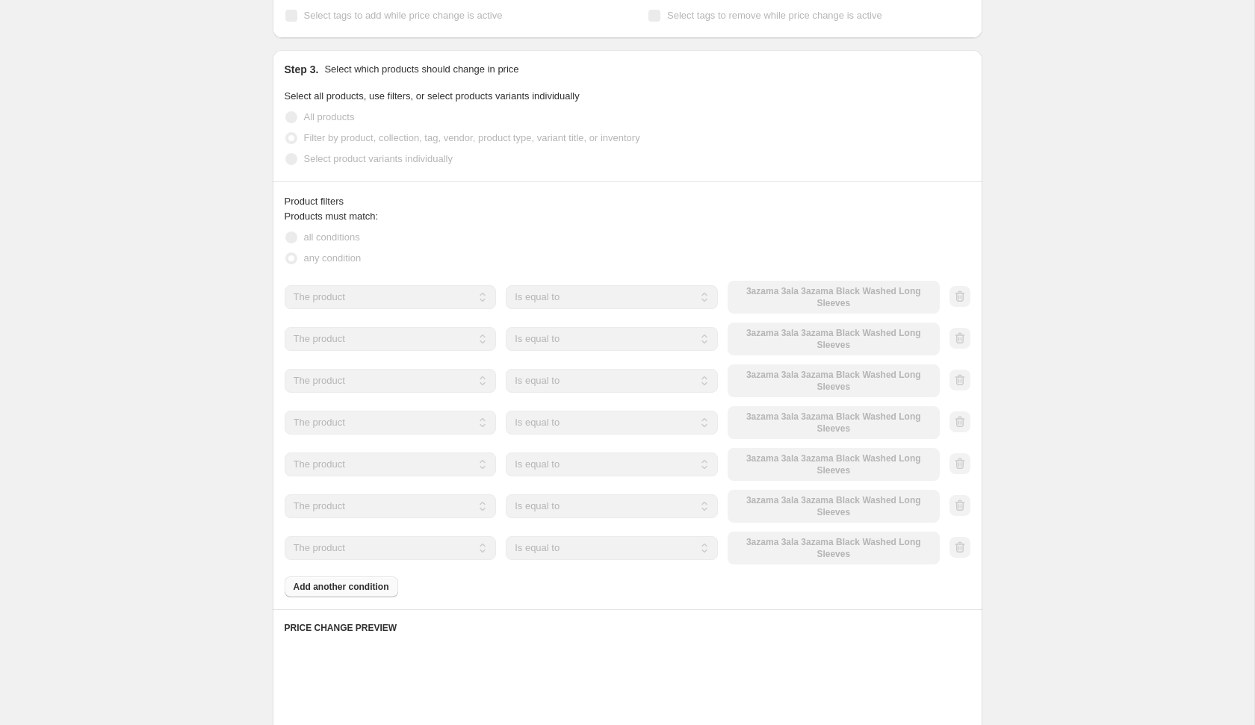
scroll to position [272, 0]
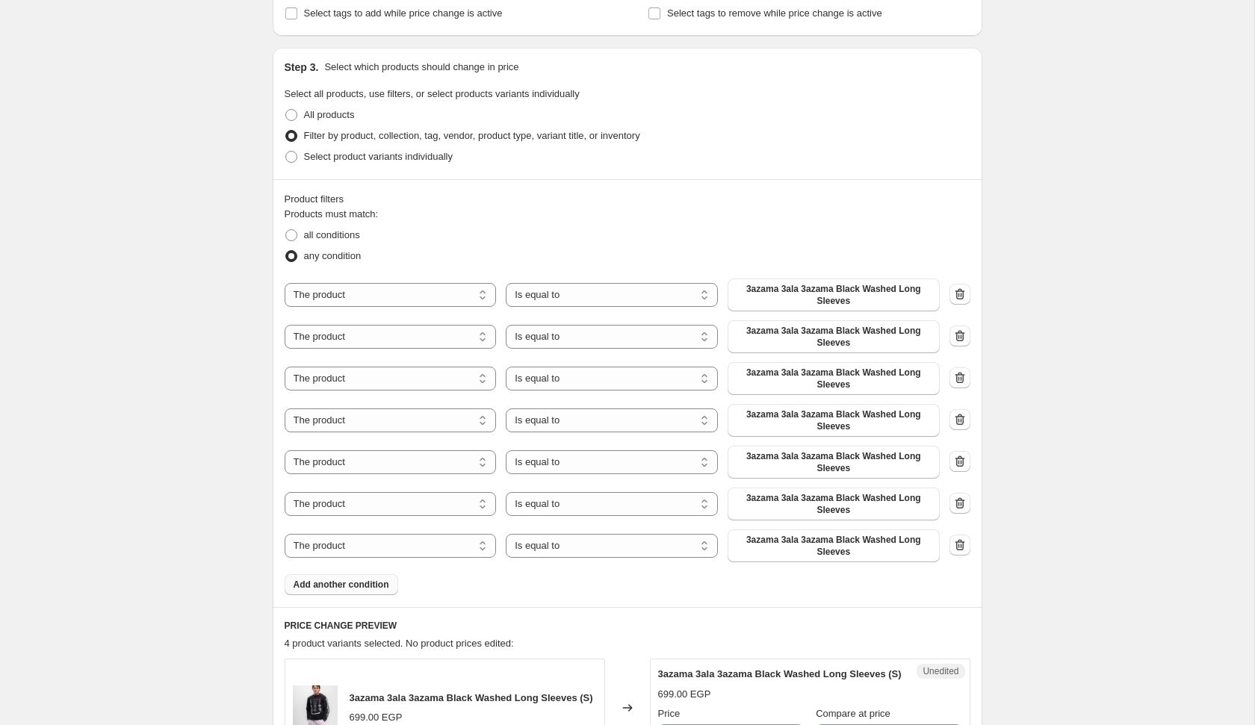
click at [366, 579] on span "Add another condition" at bounding box center [342, 585] width 96 height 12
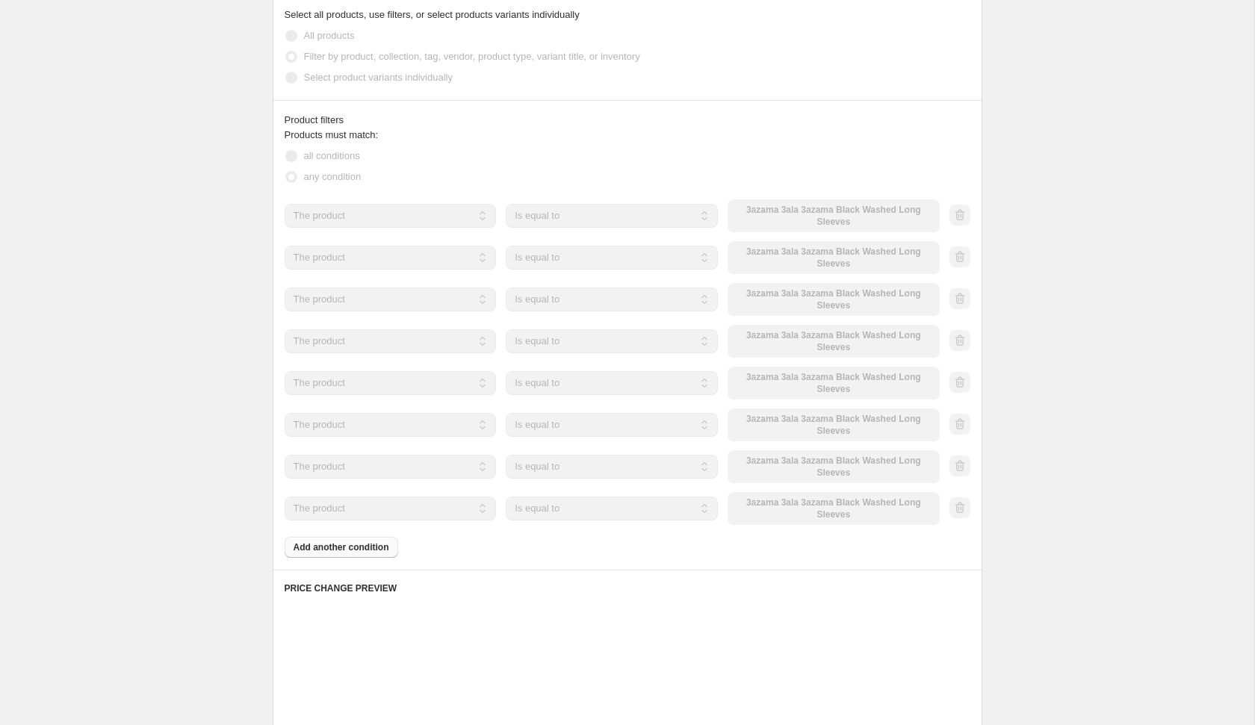
scroll to position [353, 0]
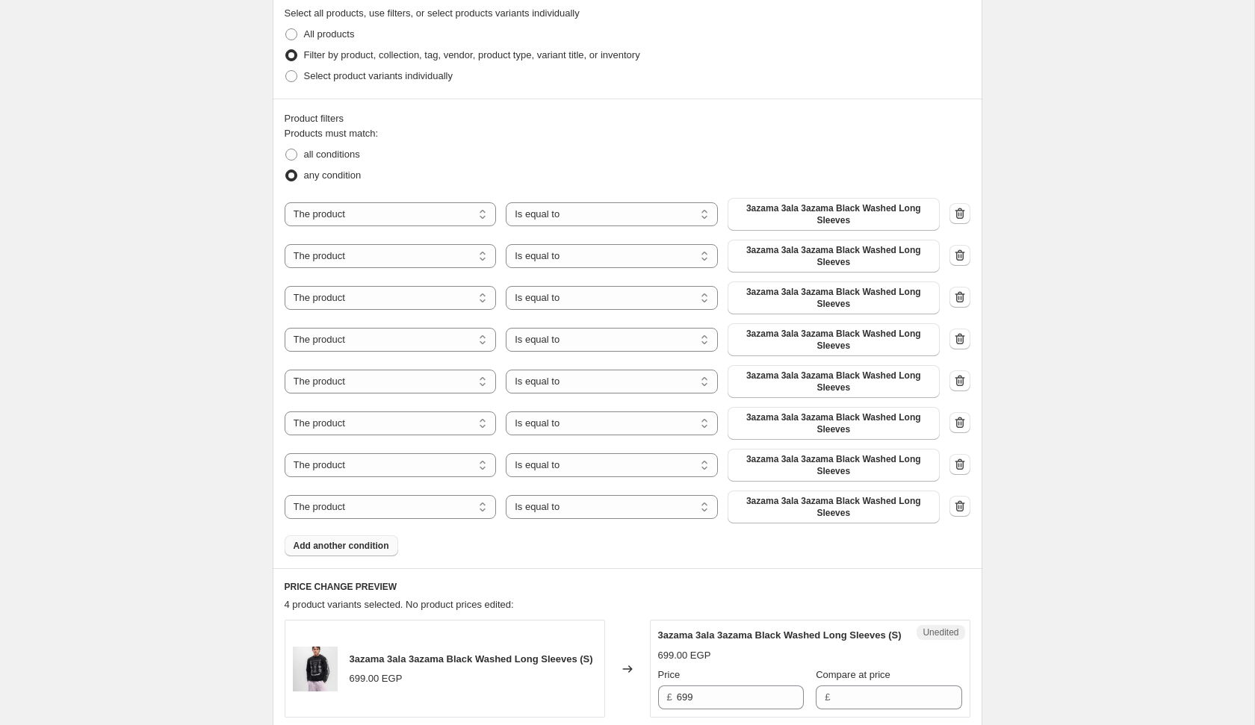
click at [367, 548] on span "Add another condition" at bounding box center [342, 546] width 96 height 12
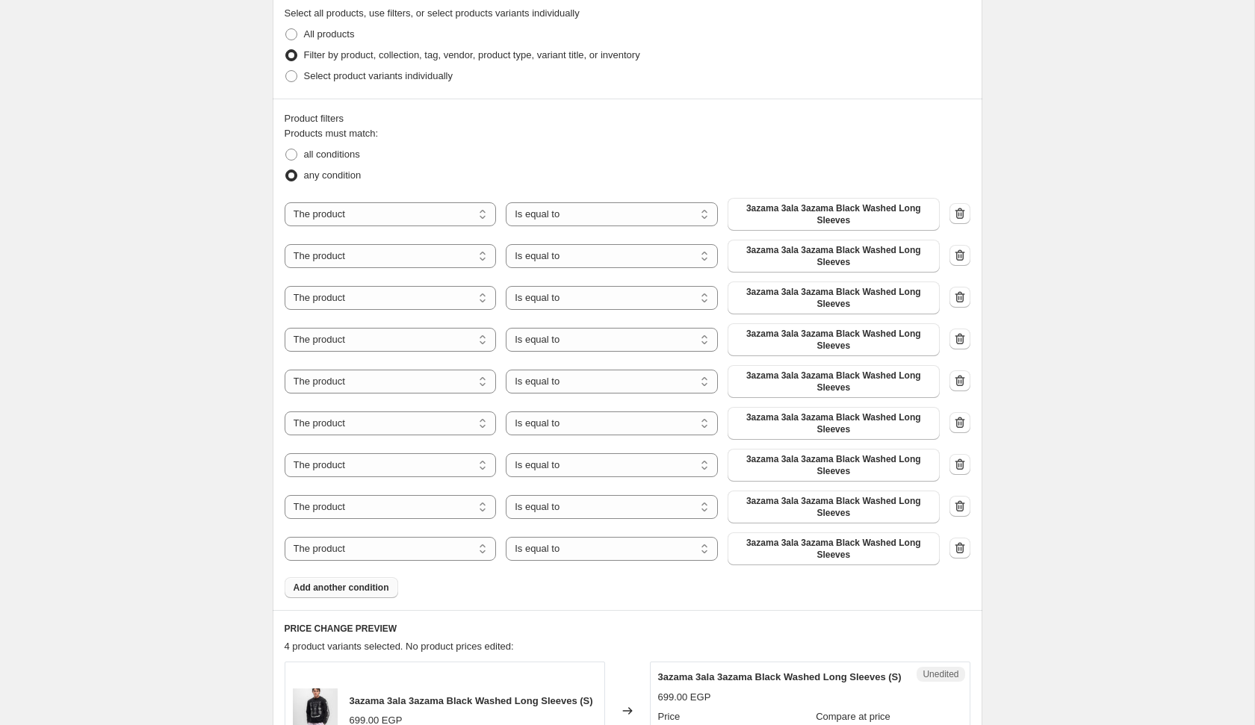
click at [370, 590] on span "Add another condition" at bounding box center [342, 588] width 96 height 12
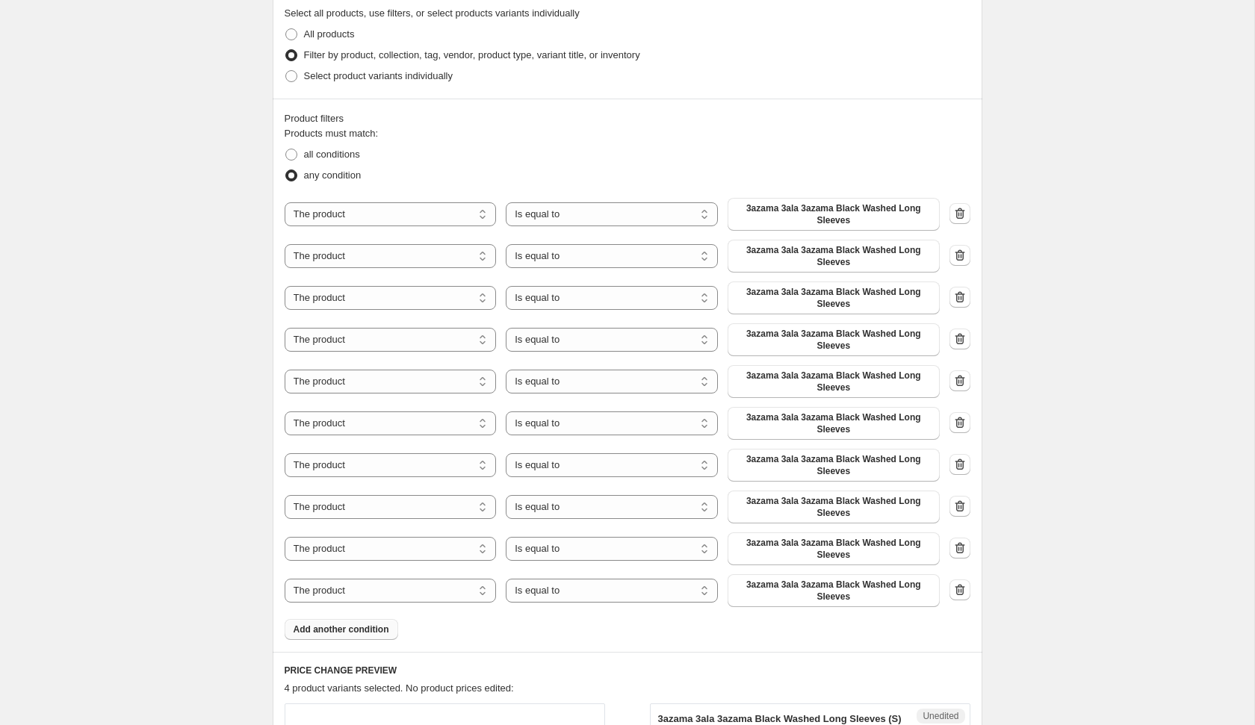
click at [367, 627] on span "Add another condition" at bounding box center [342, 630] width 96 height 12
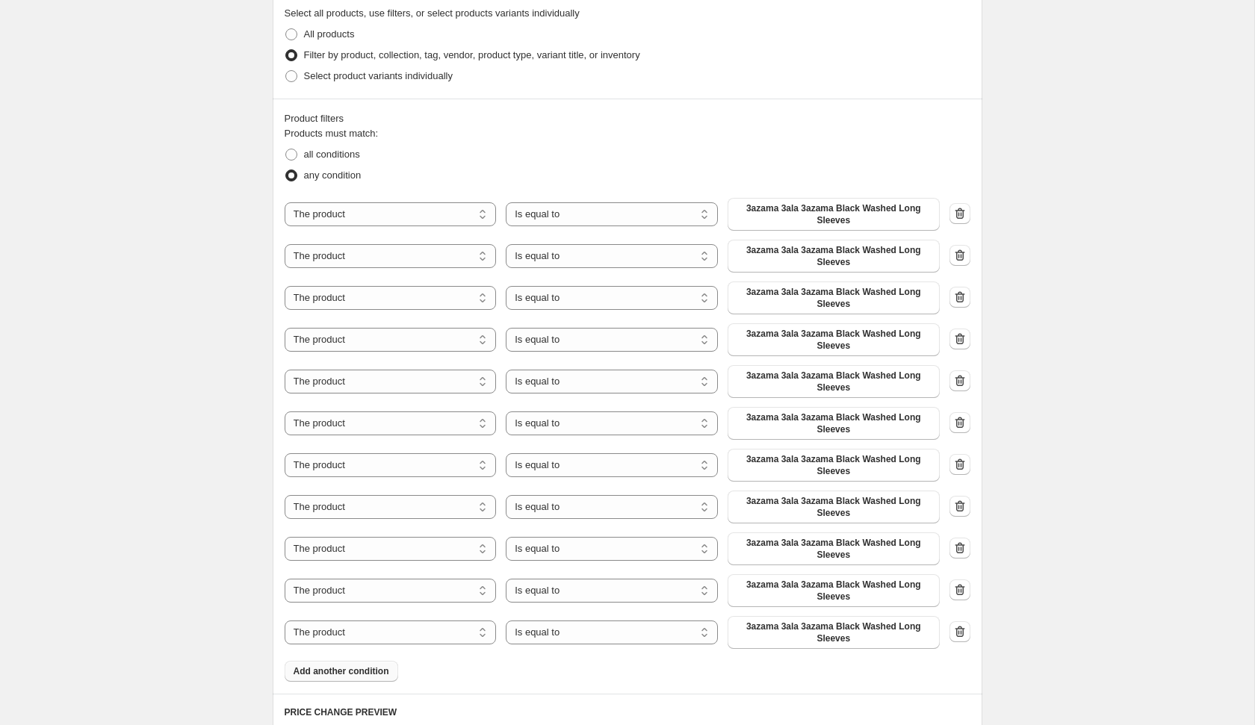
scroll to position [362, 0]
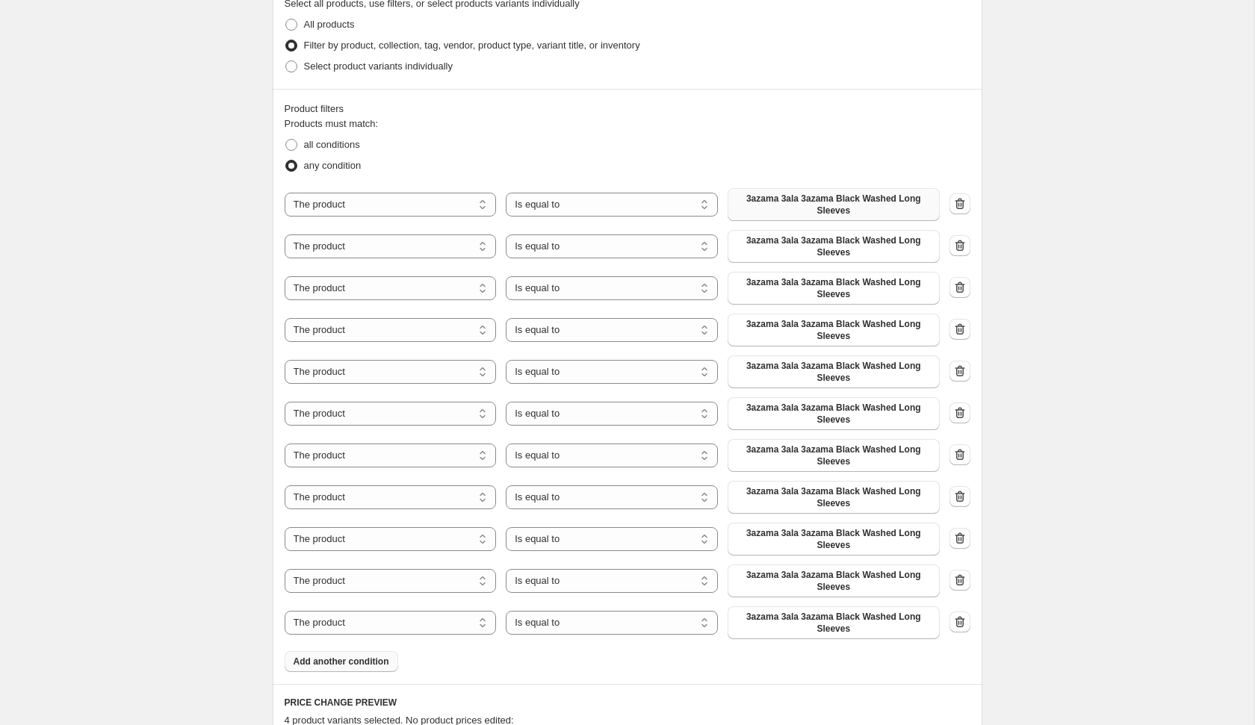
click at [853, 213] on span "3azama 3ala 3azama Black Washed Long Sleeves" at bounding box center [833, 205] width 194 height 24
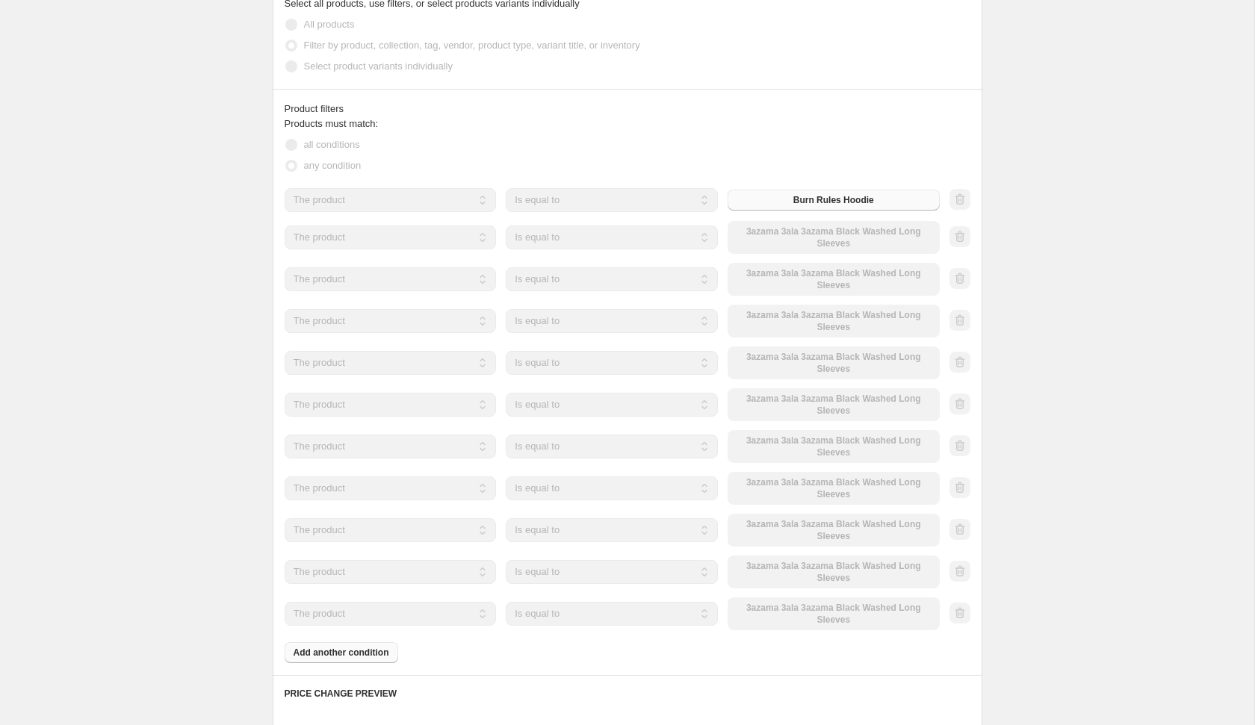
click at [837, 239] on div "The product The product's collection The product's tag The product's vendor The…" at bounding box center [612, 237] width 655 height 33
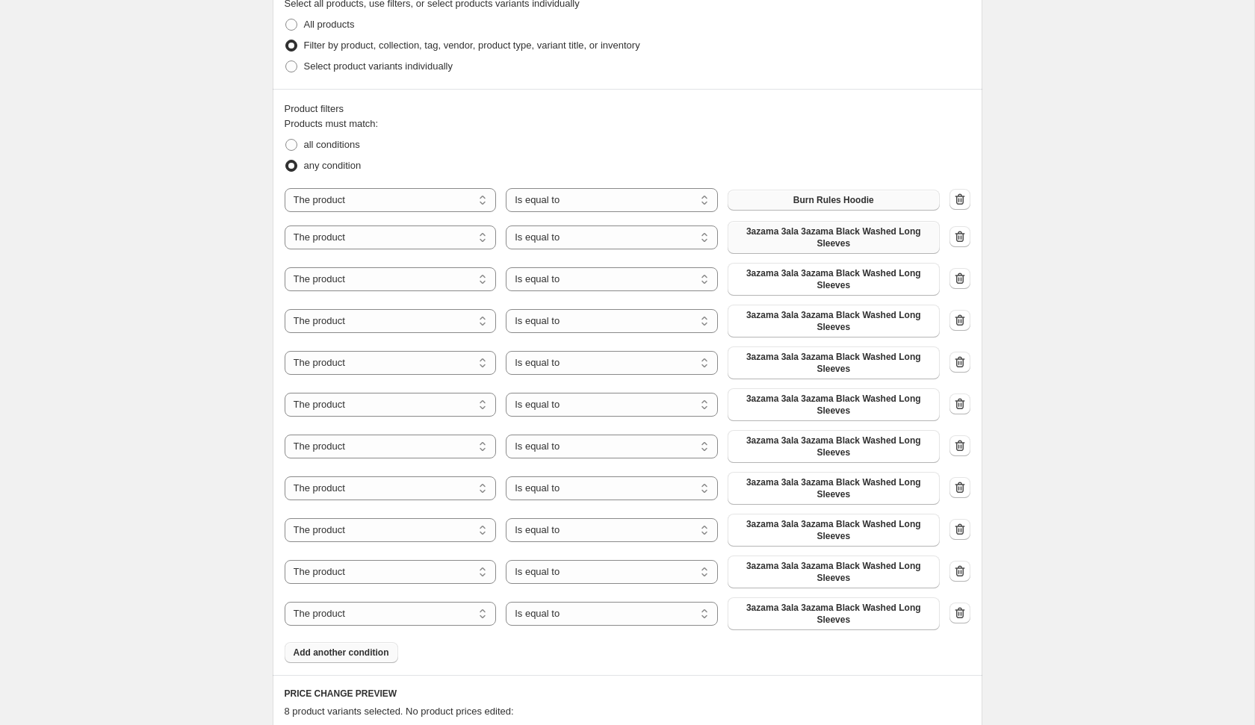
click at [808, 241] on span "3azama 3ala 3azama Black Washed Long Sleeves" at bounding box center [833, 238] width 194 height 24
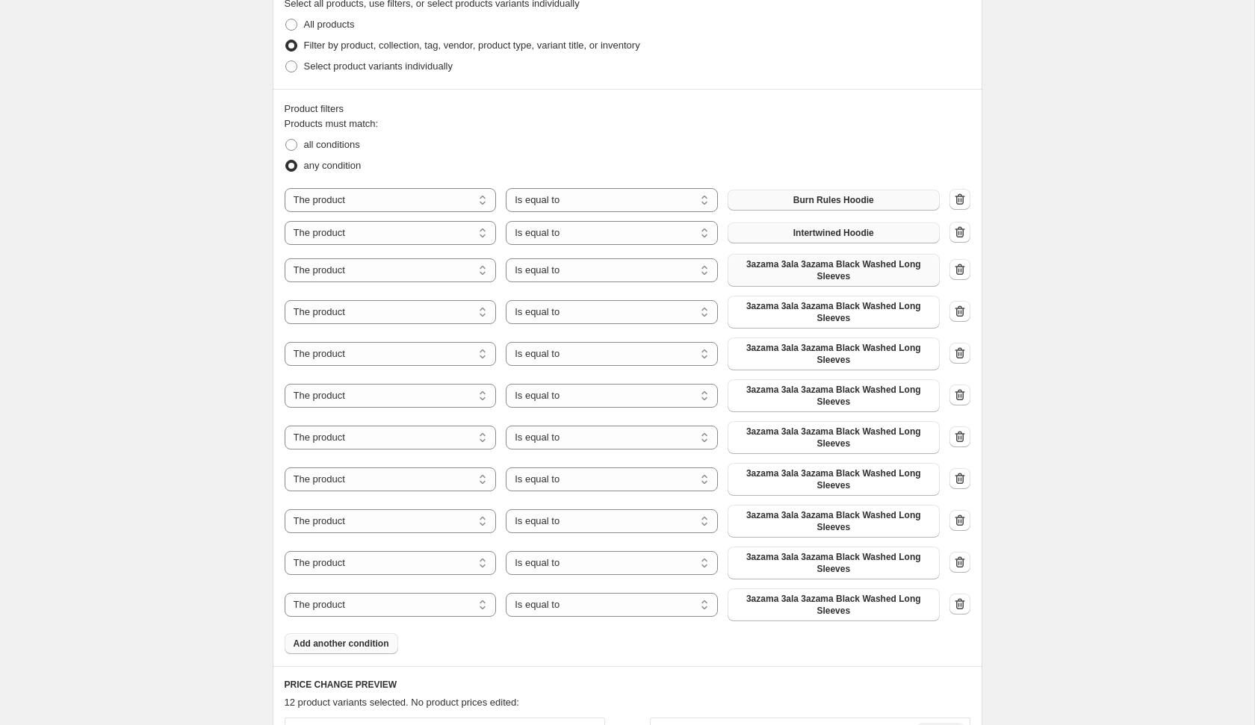
click at [820, 261] on span "3azama 3ala 3azama Black Washed Long Sleeves" at bounding box center [833, 270] width 194 height 24
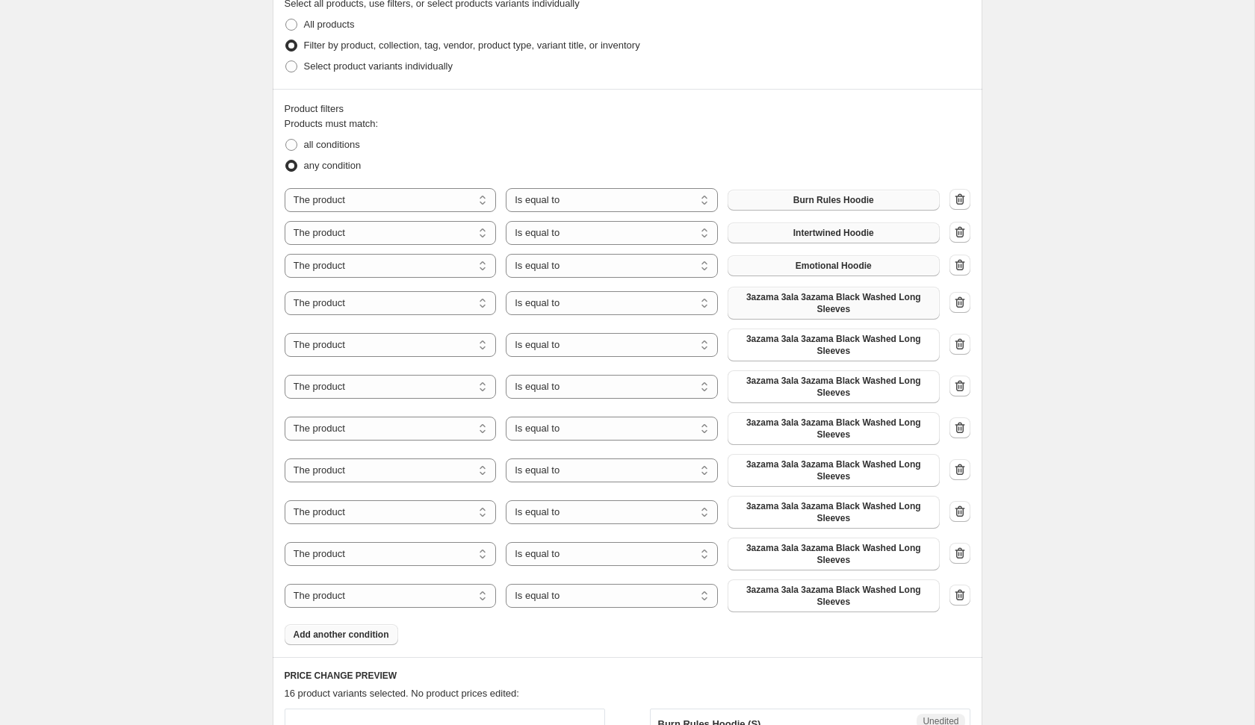
click at [791, 306] on span "3azama 3ala 3azama Black Washed Long Sleeves" at bounding box center [833, 303] width 194 height 24
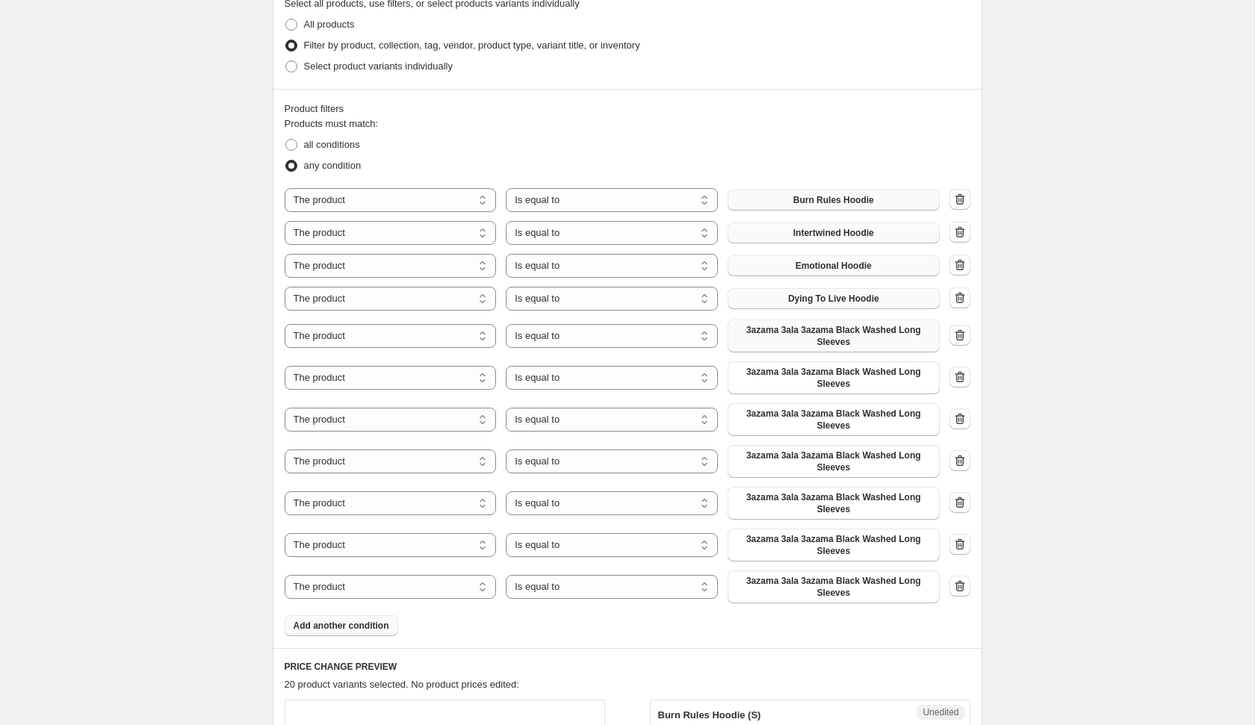
click at [825, 336] on span "3azama 3ala 3azama Black Washed Long Sleeves" at bounding box center [833, 336] width 194 height 24
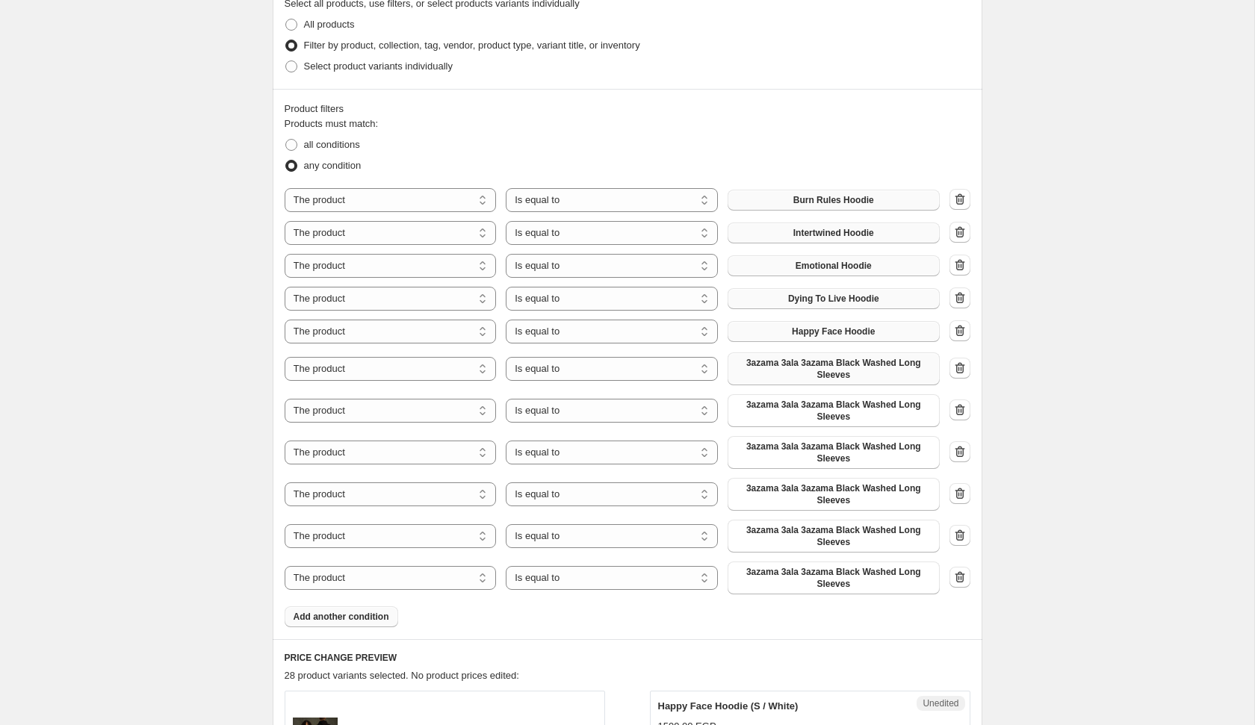
click at [825, 361] on span "3azama 3ala 3azama Black Washed Long Sleeves" at bounding box center [833, 369] width 194 height 24
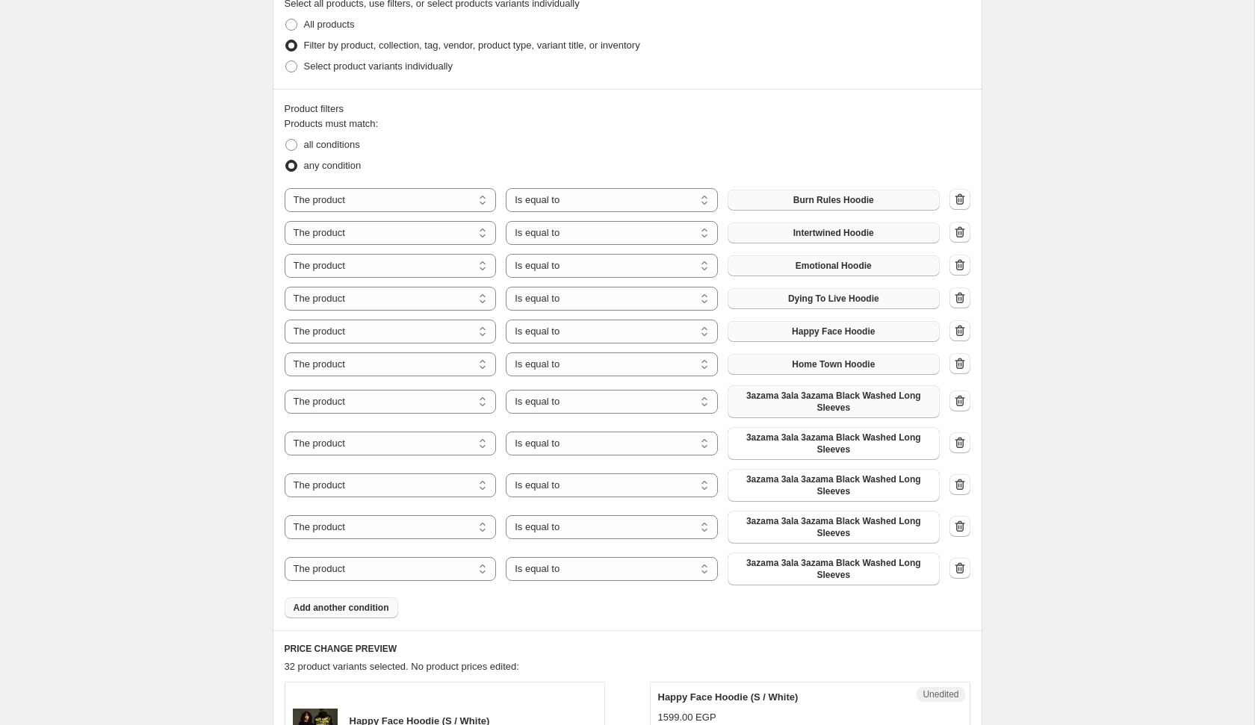
click at [848, 397] on span "3azama 3ala 3azama Black Washed Long Sleeves" at bounding box center [833, 402] width 194 height 24
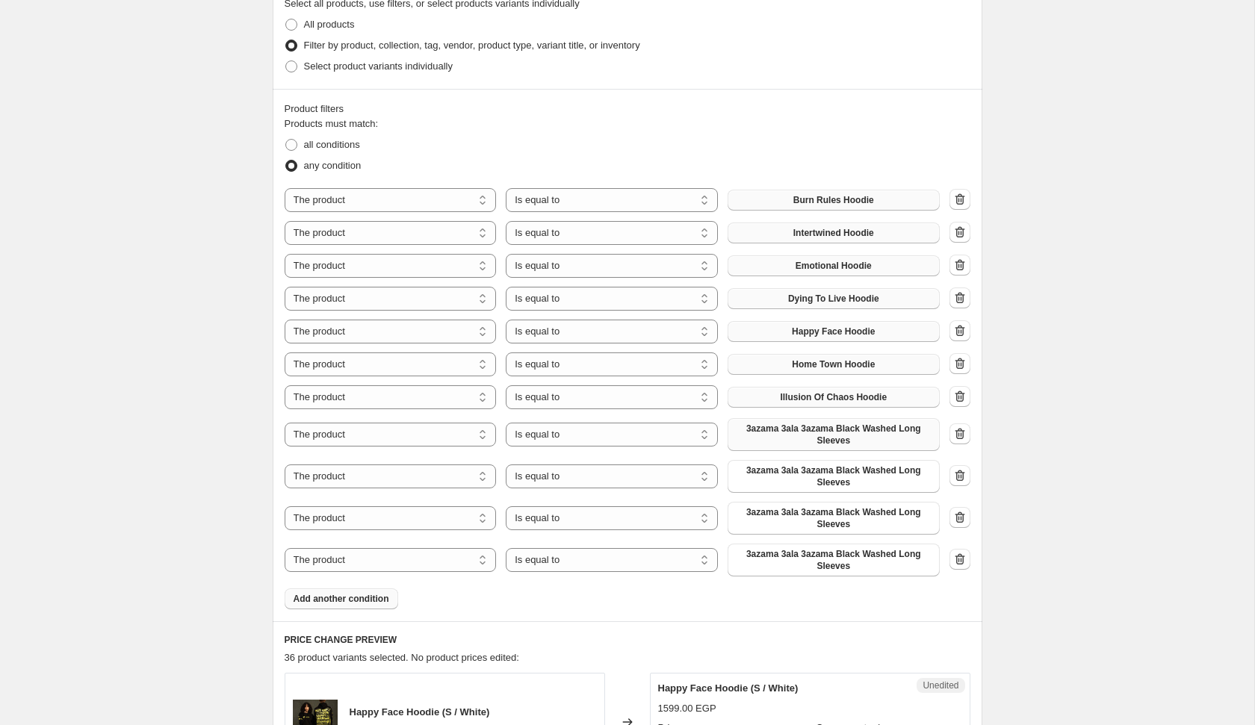
click at [851, 432] on span "3azama 3ala 3azama Black Washed Long Sleeves" at bounding box center [833, 435] width 194 height 24
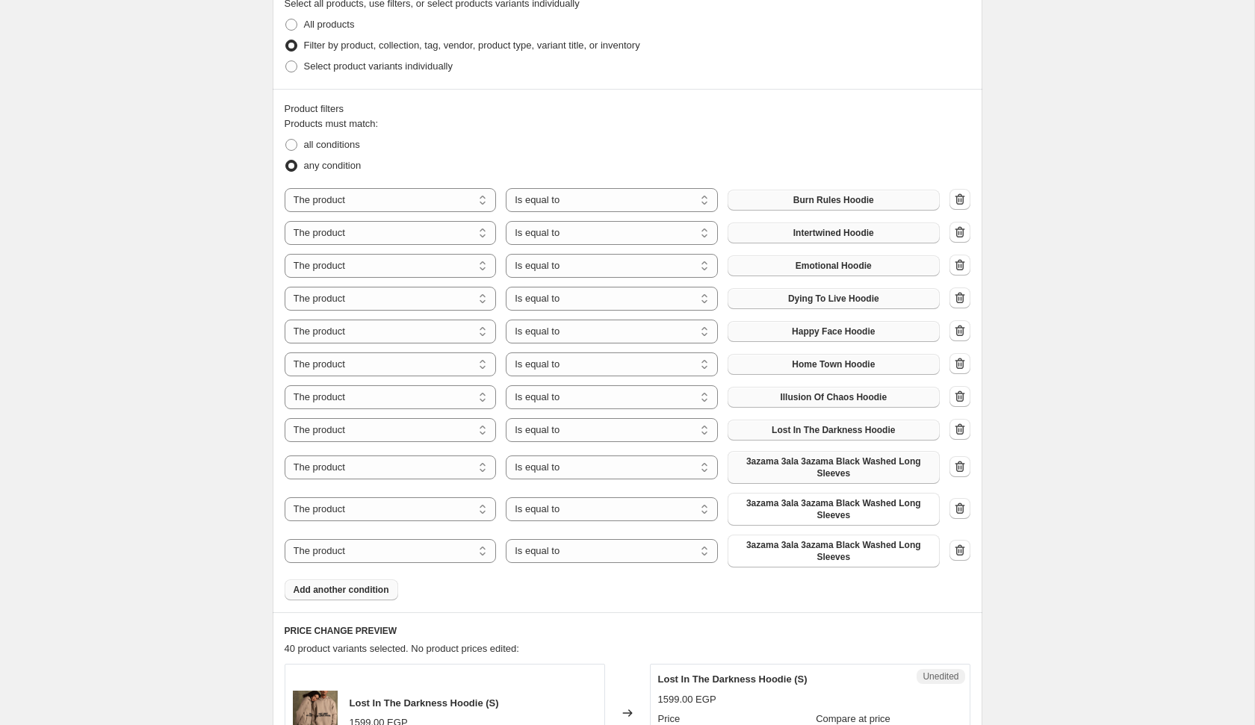
click at [821, 459] on span "3azama 3ala 3azama Black Washed Long Sleeves" at bounding box center [833, 468] width 194 height 24
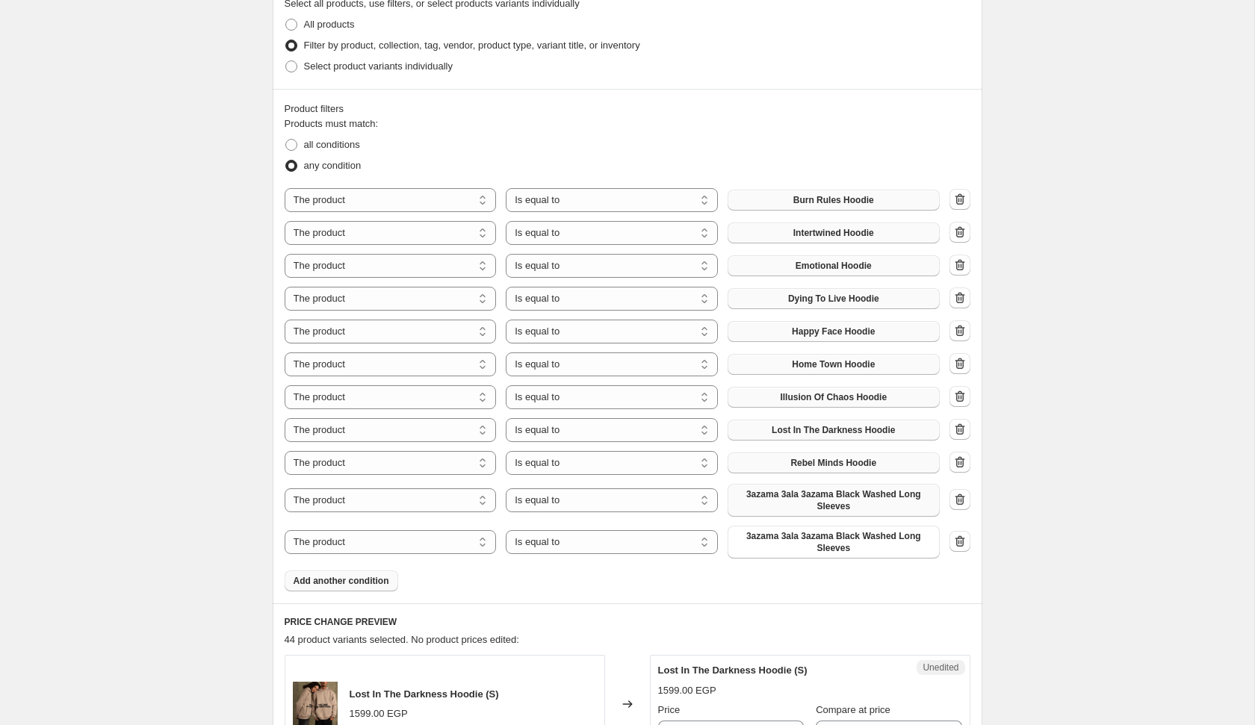
click at [849, 499] on span "3azama 3ala 3azama Black Washed Long Sleeves" at bounding box center [833, 501] width 194 height 24
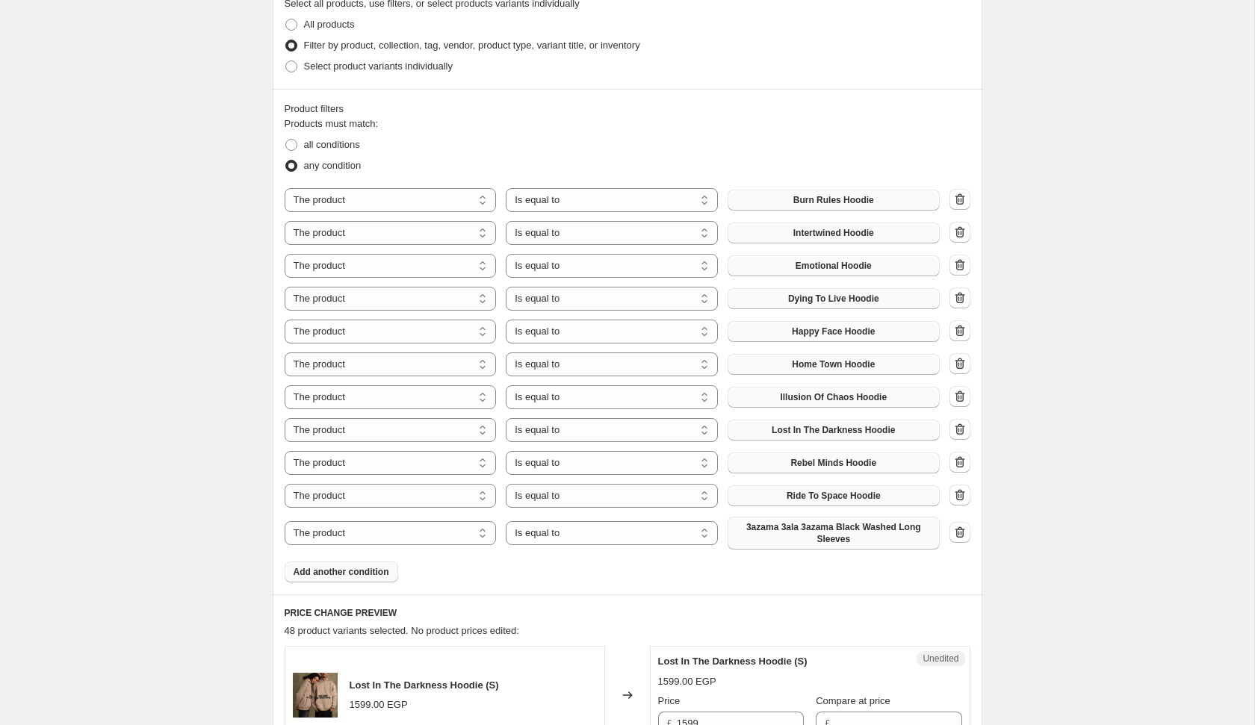
click at [844, 540] on span "3azama 3ala 3azama Black Washed Long Sleeves" at bounding box center [833, 533] width 194 height 24
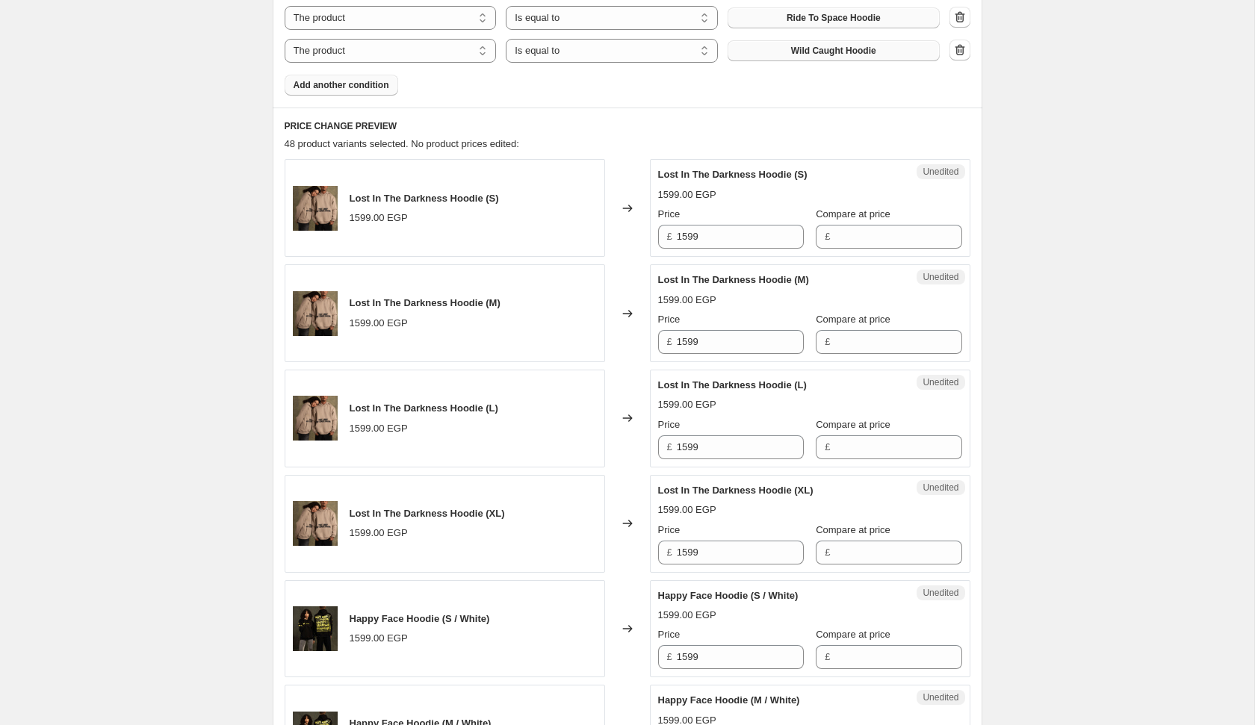
scroll to position [864, 0]
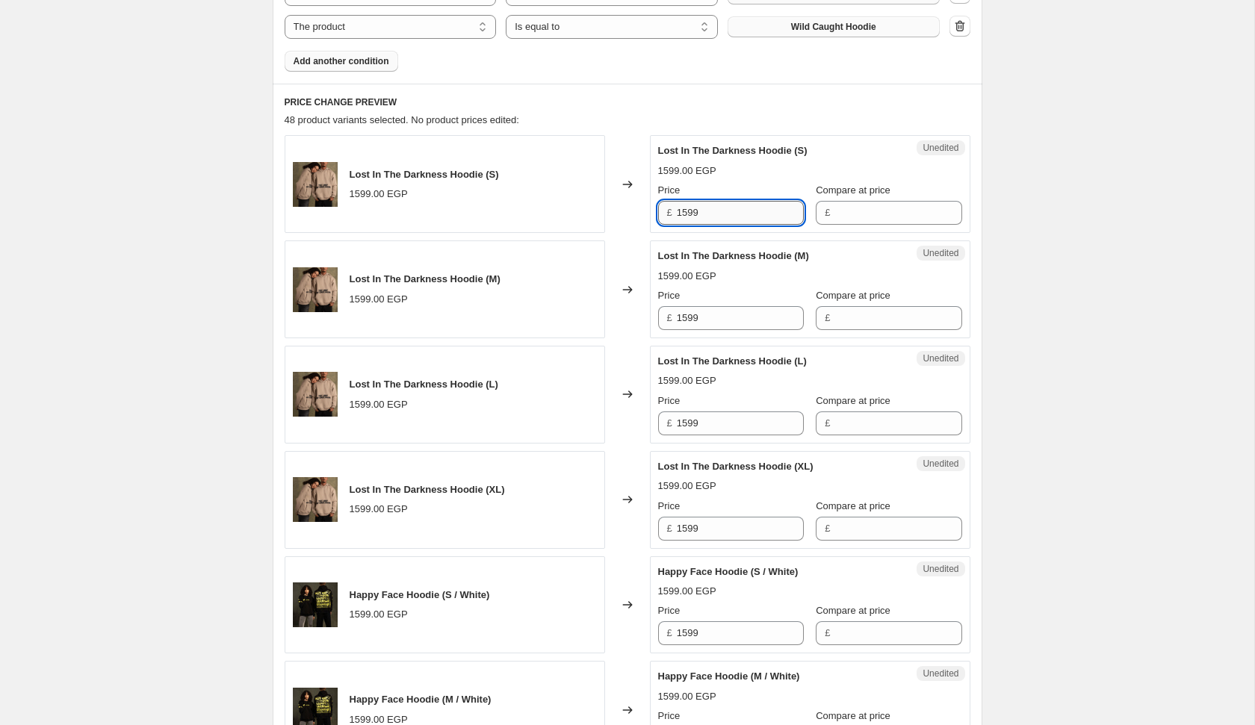
click at [725, 204] on input "1599" at bounding box center [740, 213] width 127 height 24
type input "999"
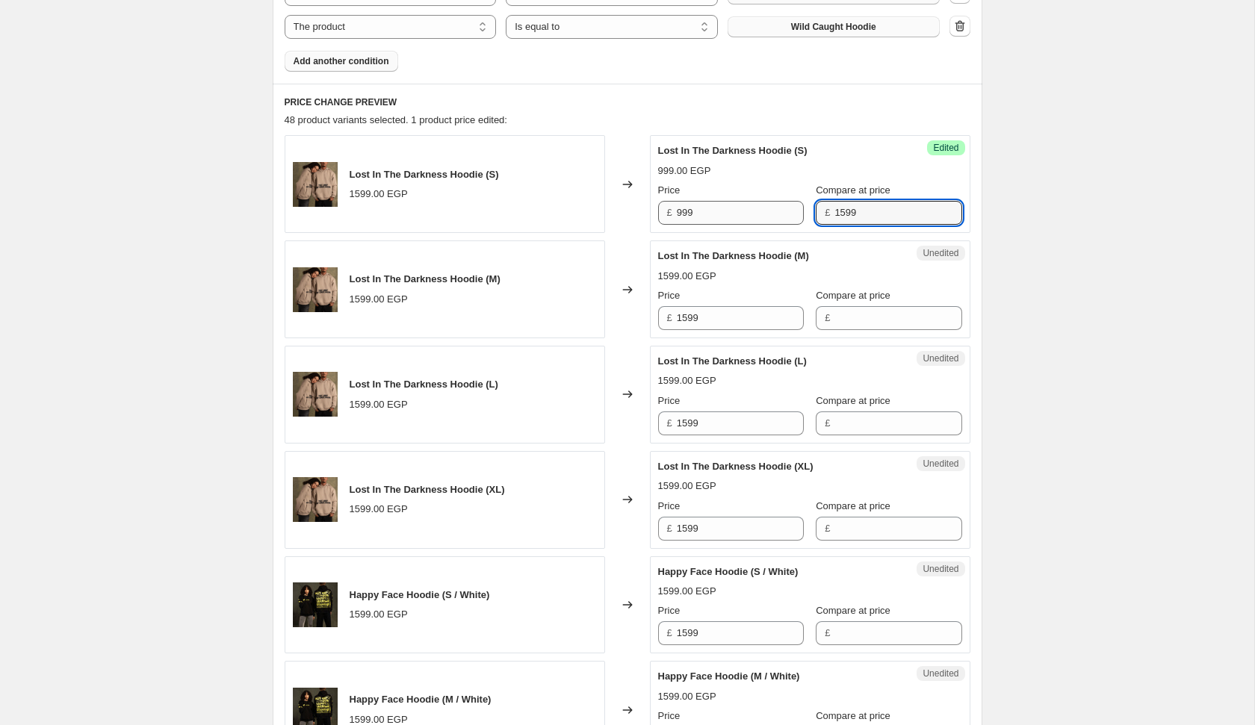
type input "1599"
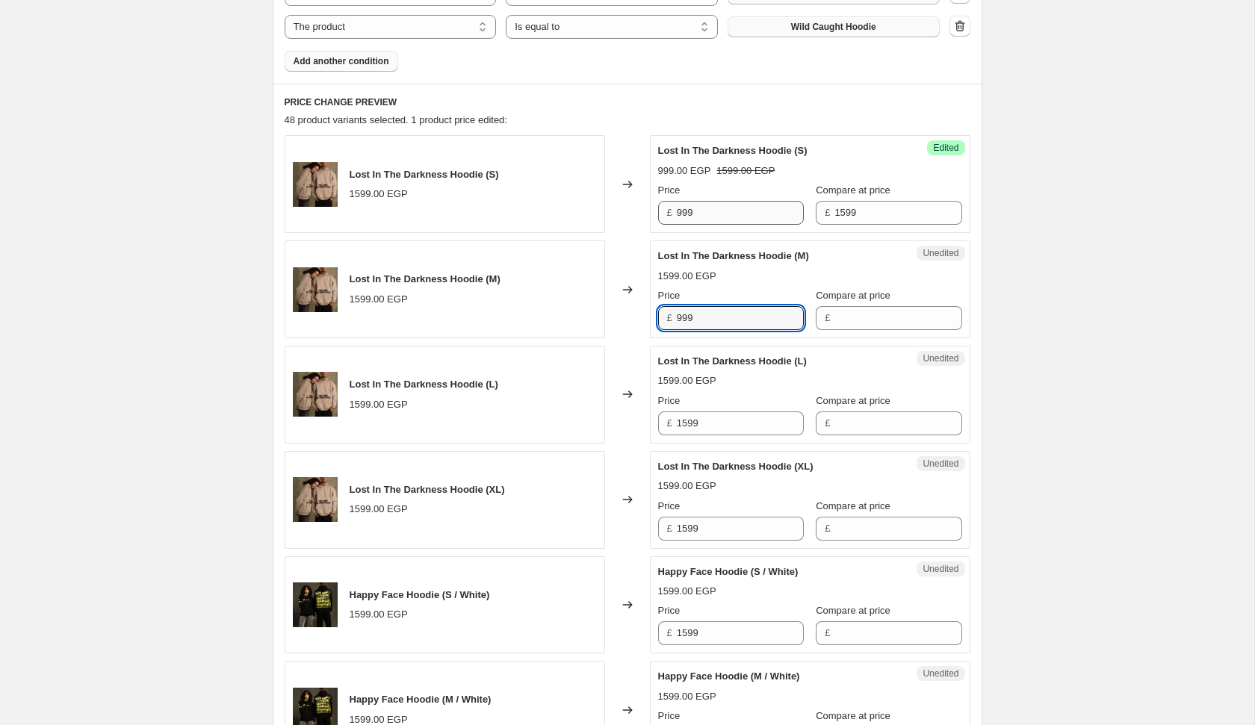
type input "999"
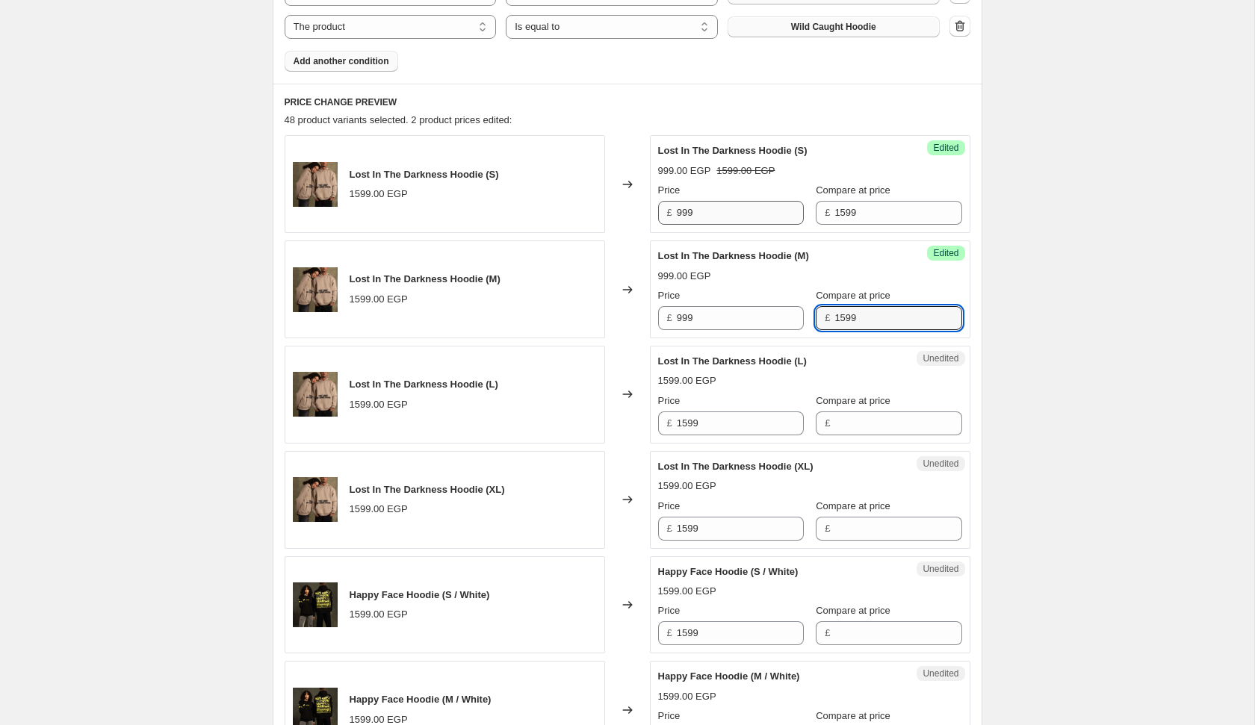
type input "1599"
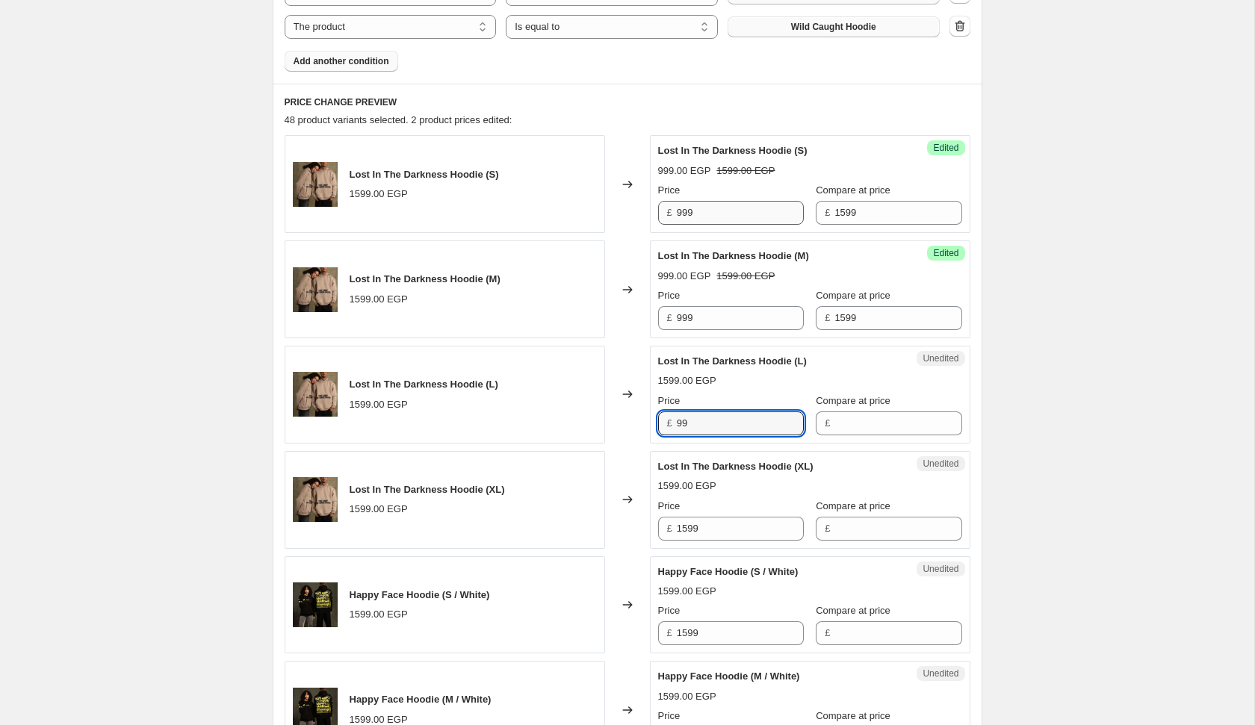
type input "99"
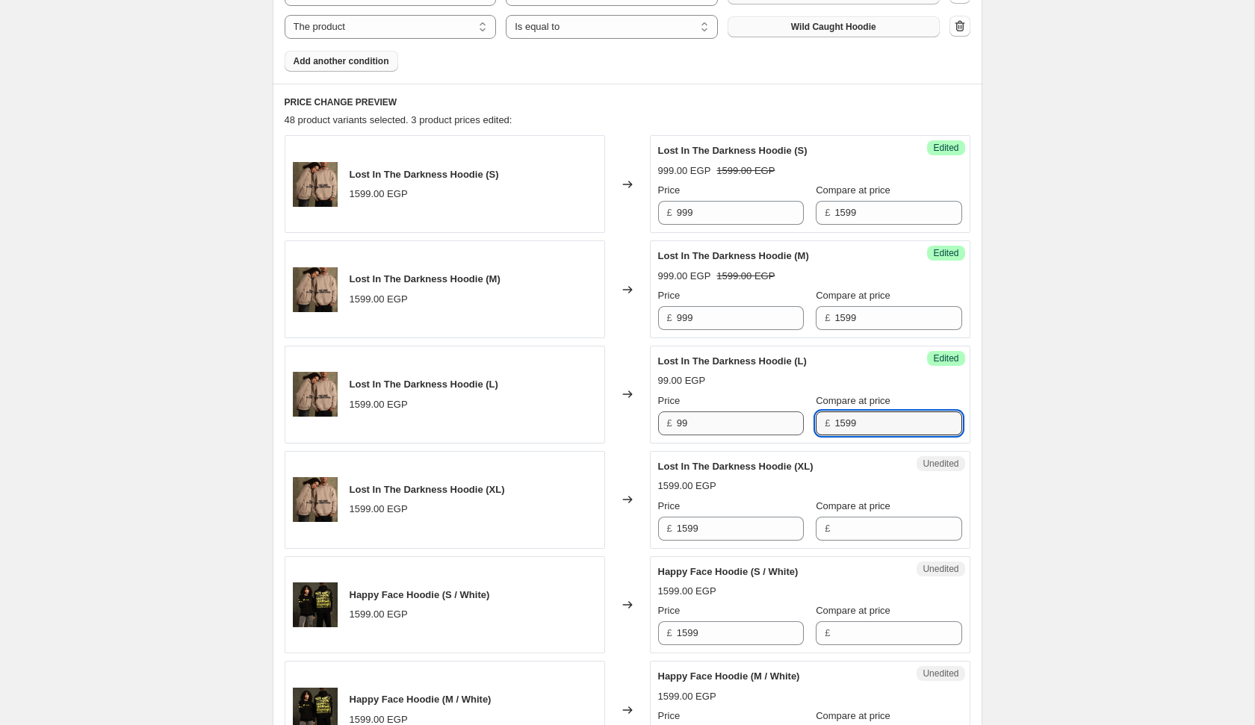
type input "1599"
click at [739, 429] on input "99" at bounding box center [740, 424] width 127 height 24
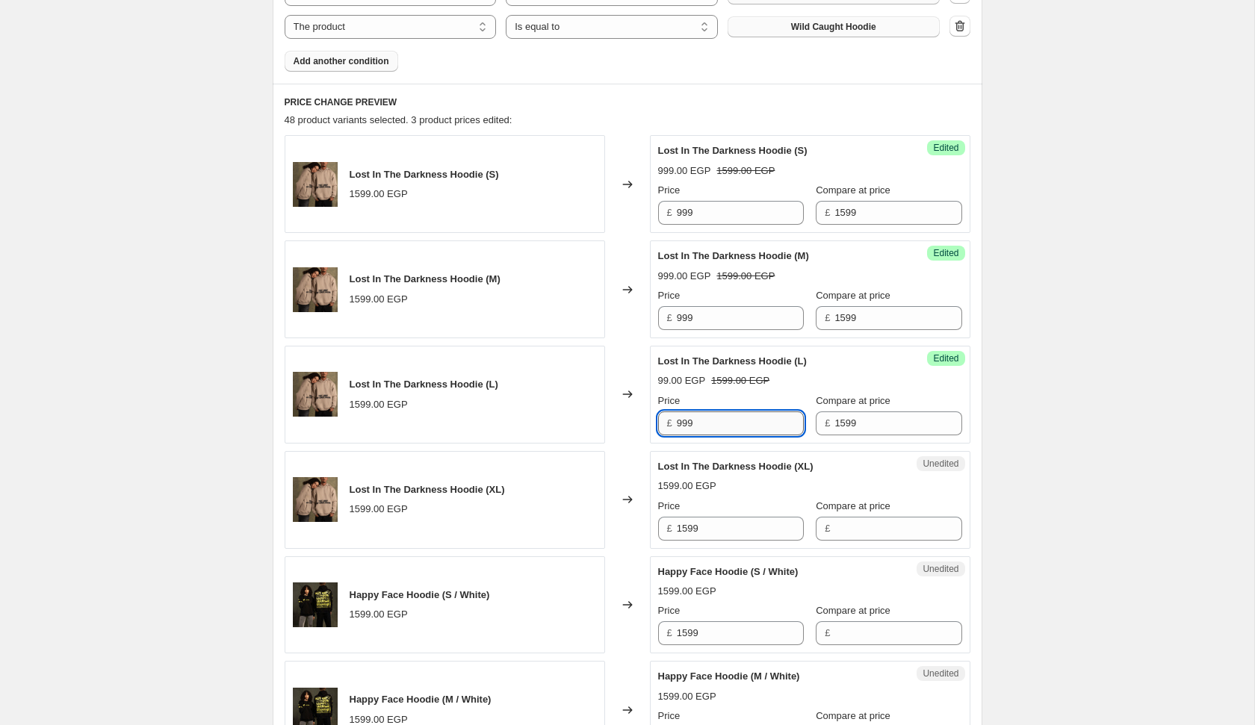
type input "999"
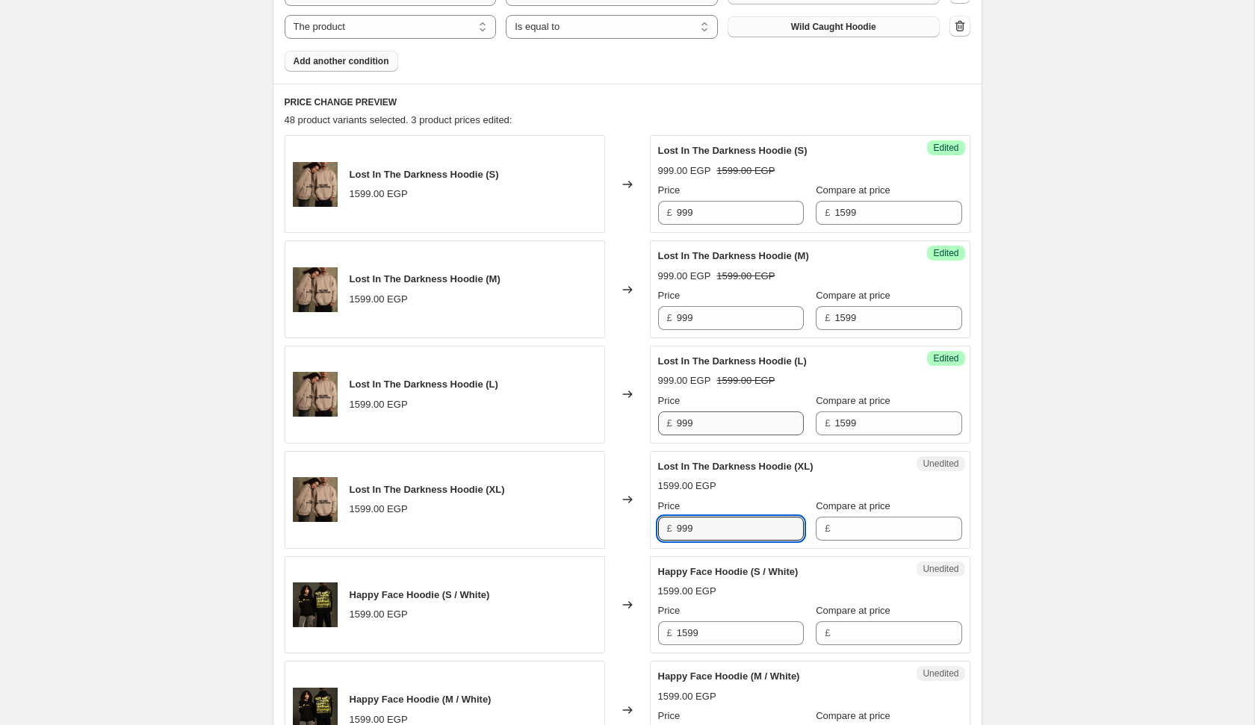
type input "999"
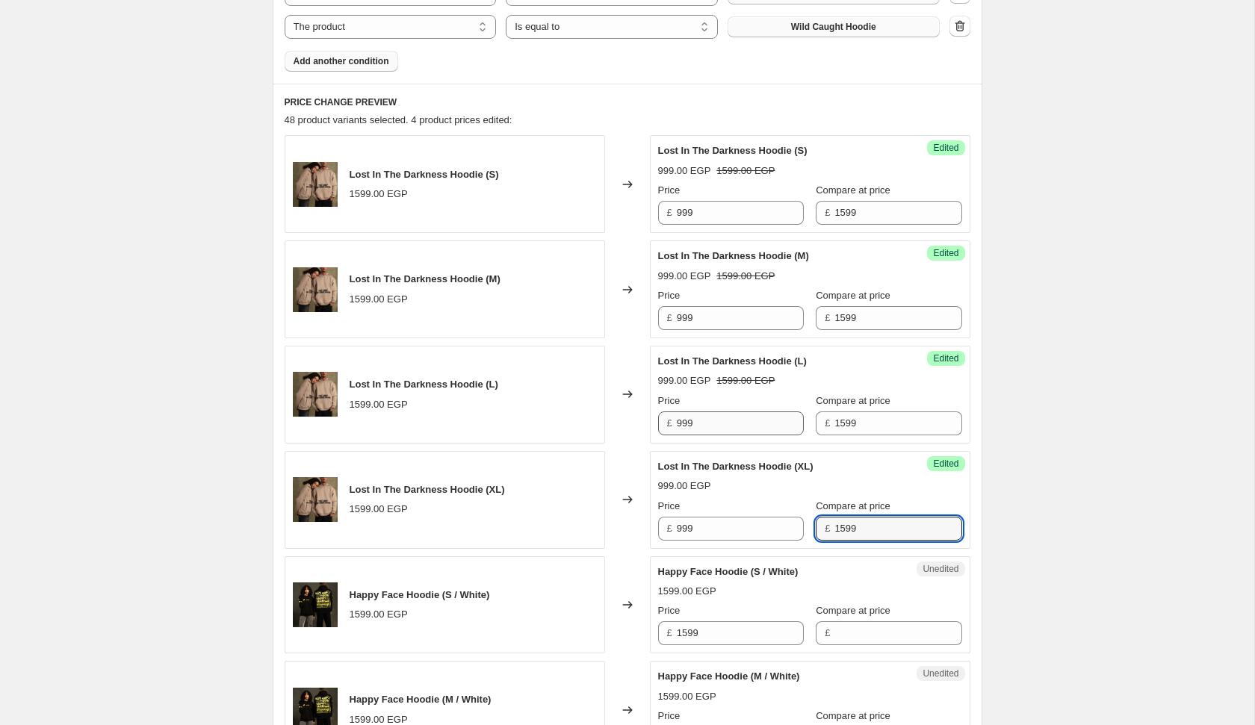
type input "1599"
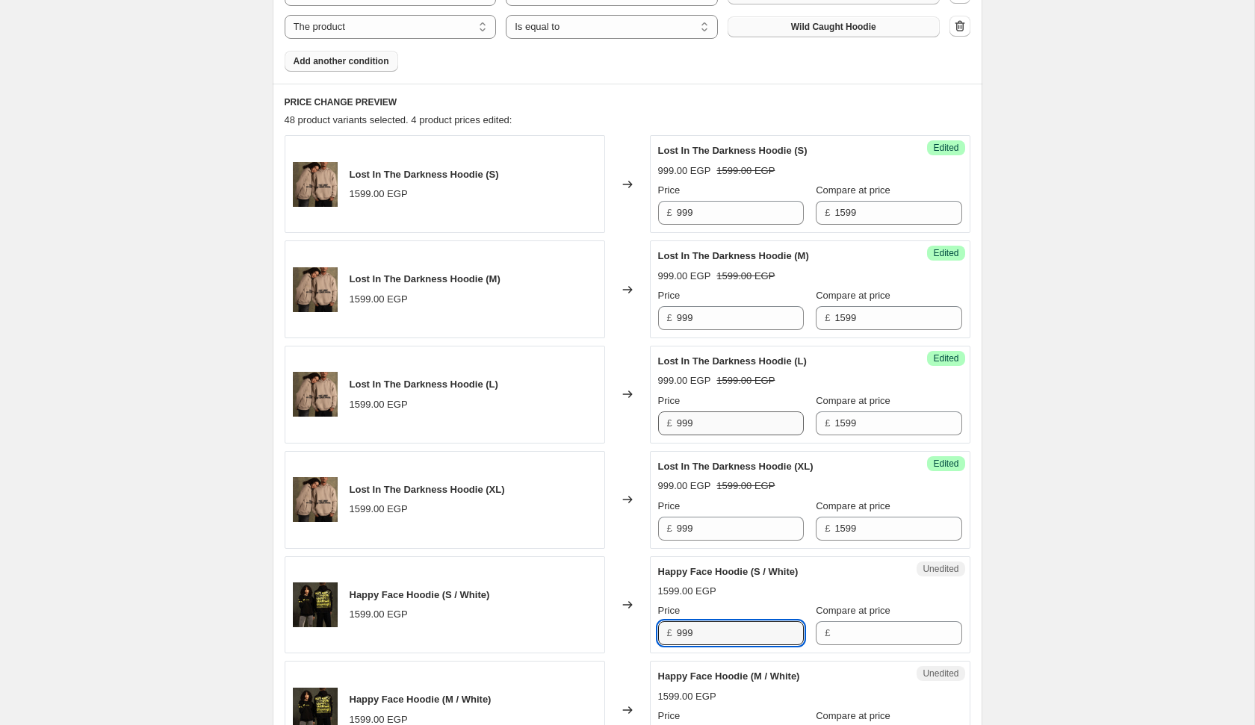
type input "999"
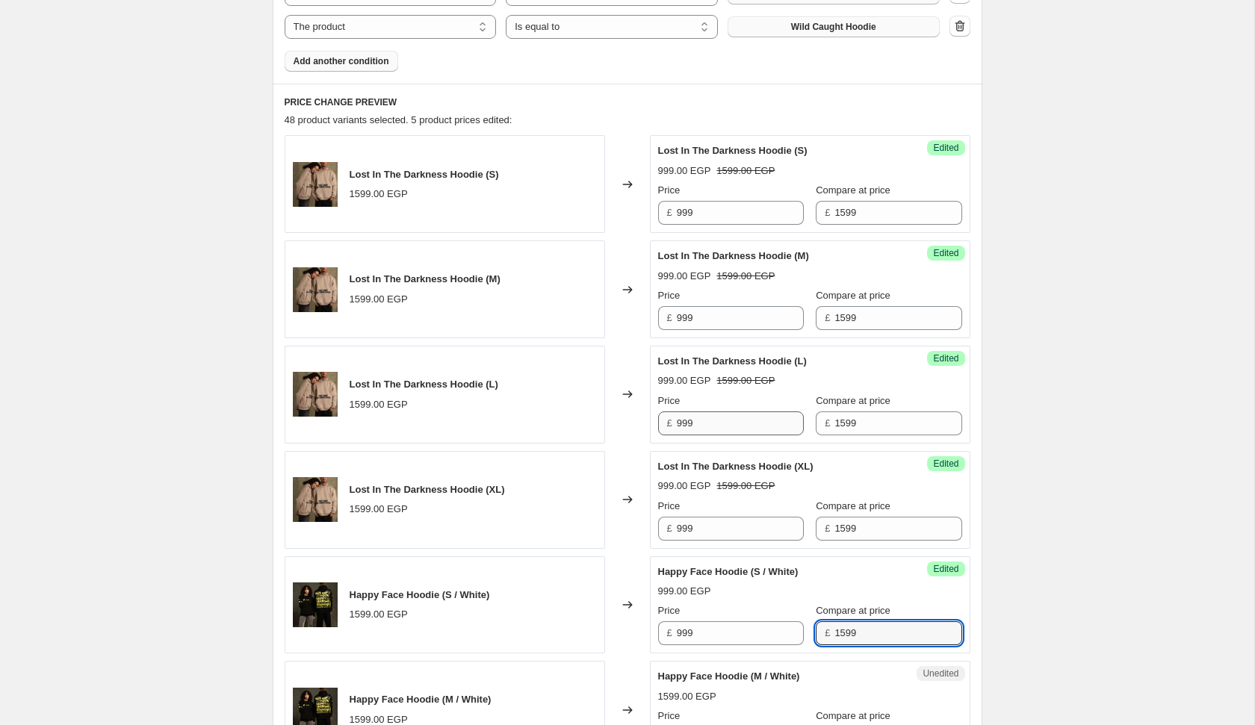
type input "1599"
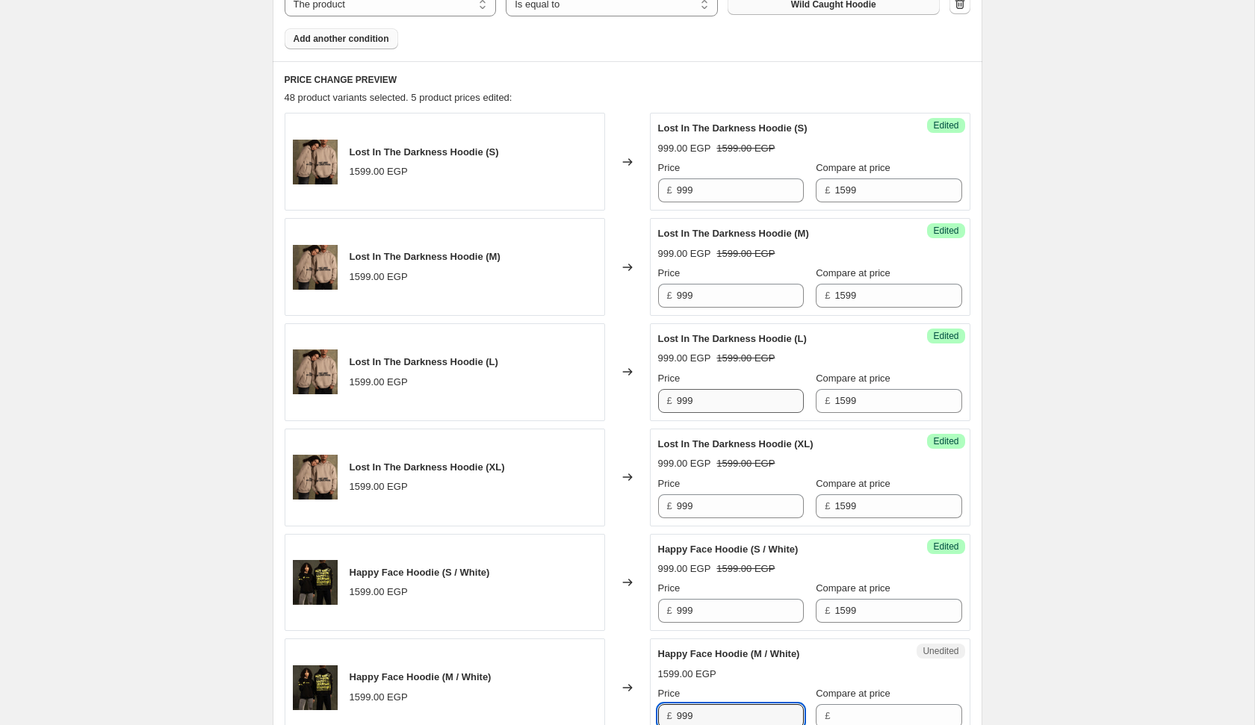
type input "999"
type input "1599"
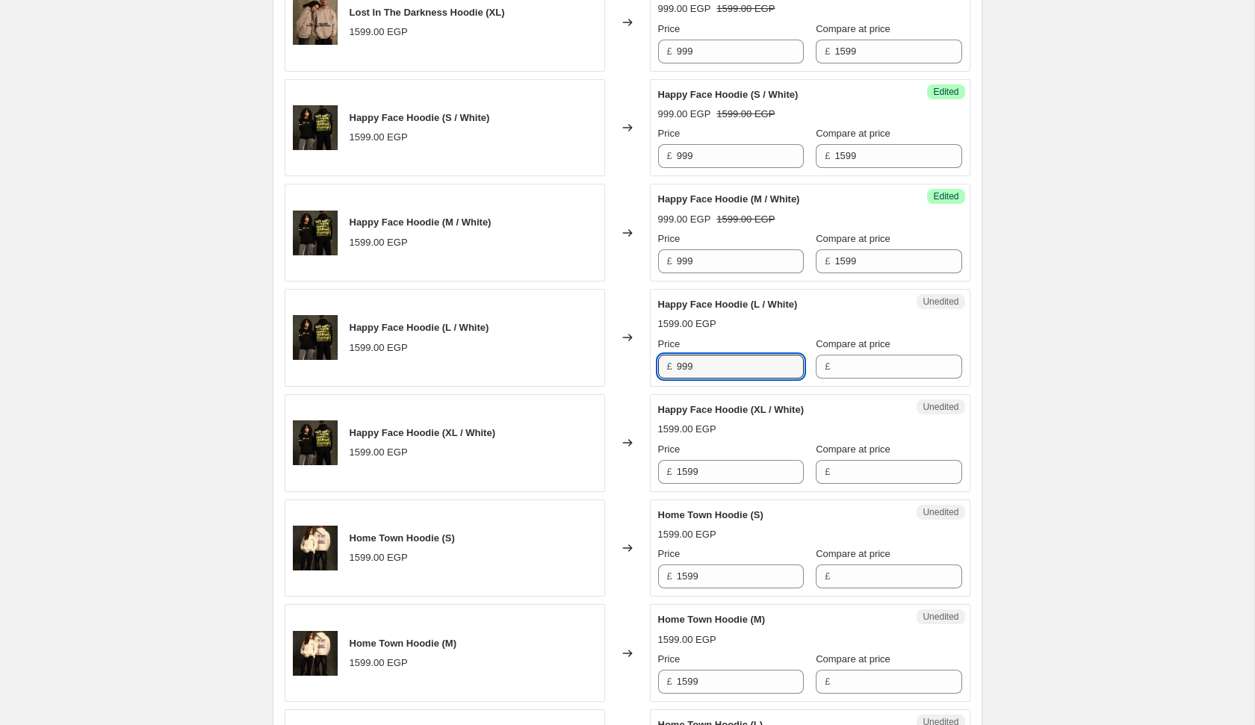
type input "999"
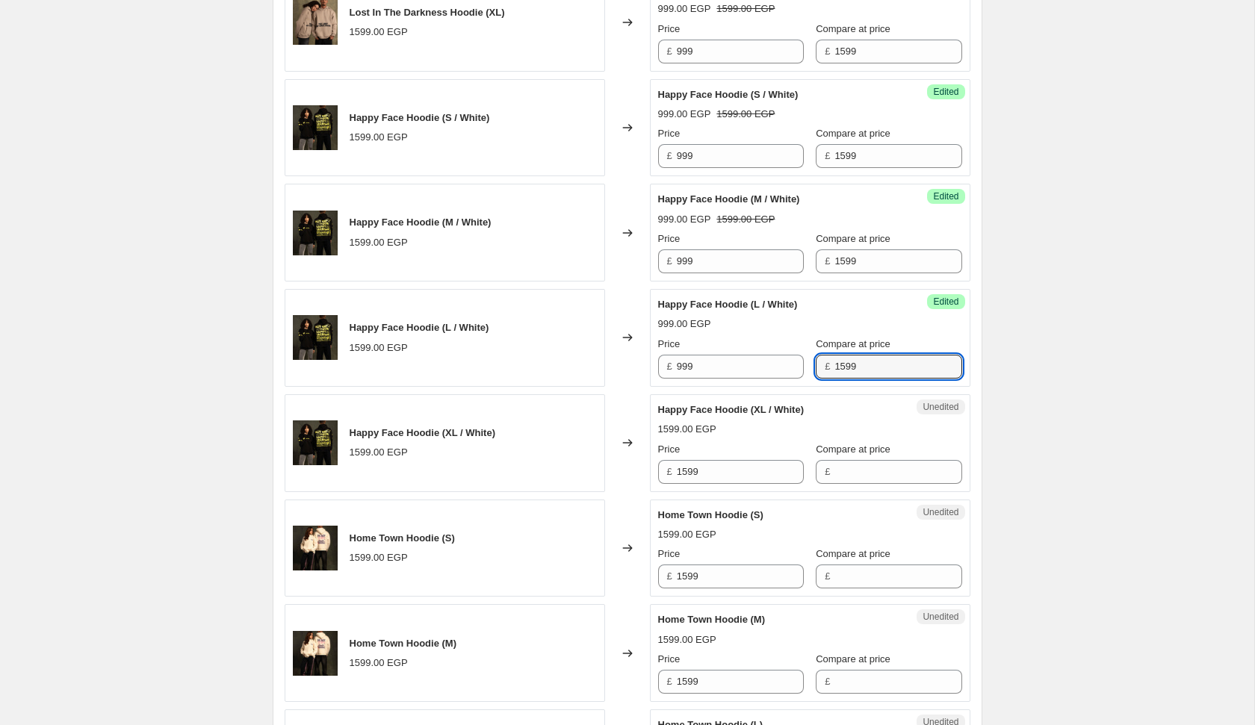
type input "1599"
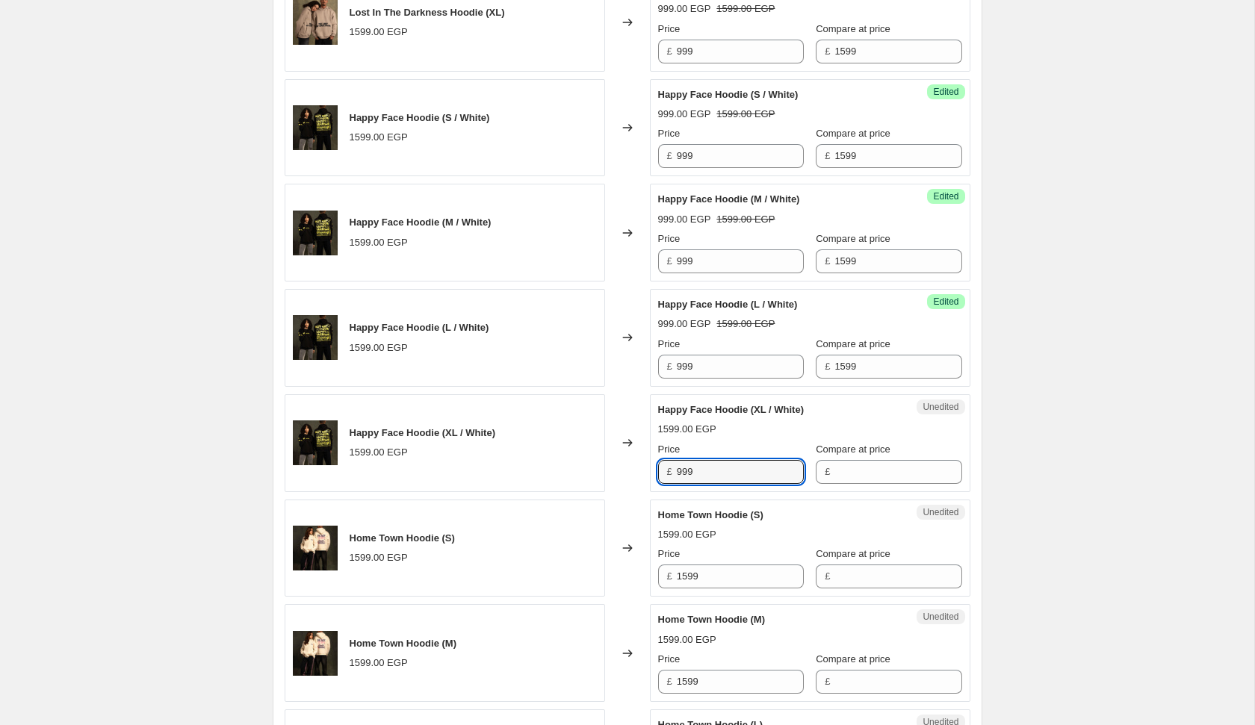
type input "999"
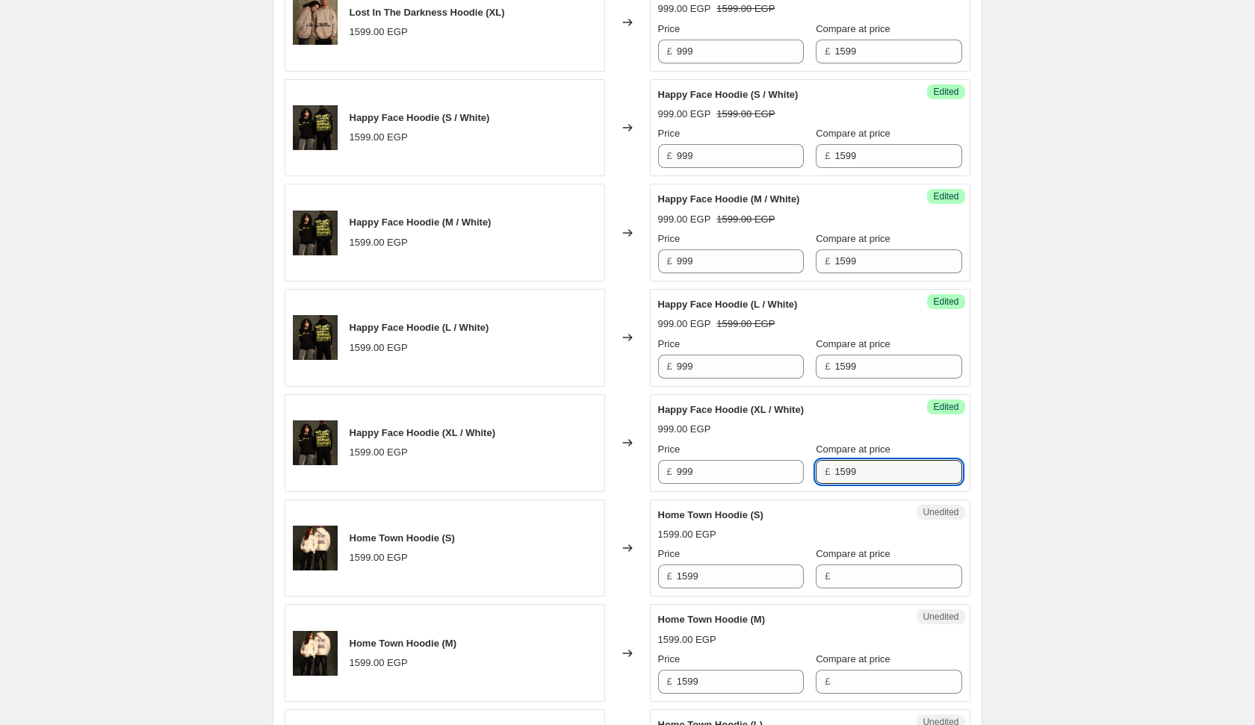
type input "1599"
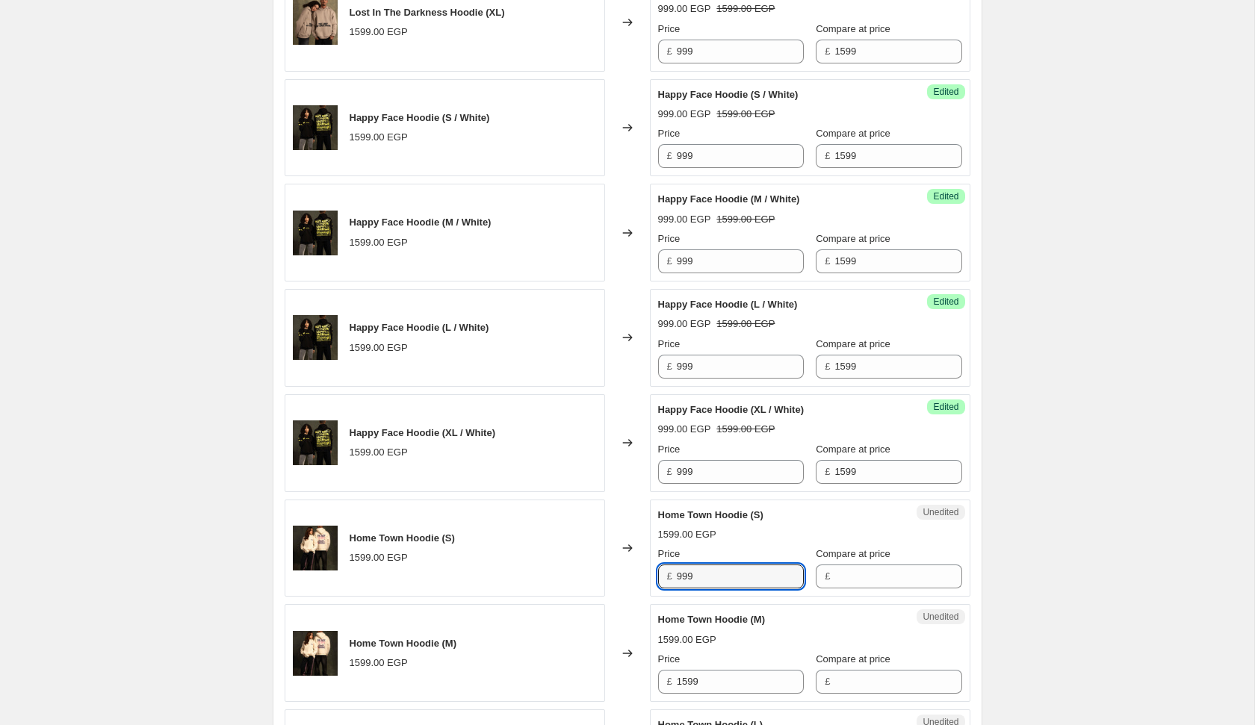
type input "999"
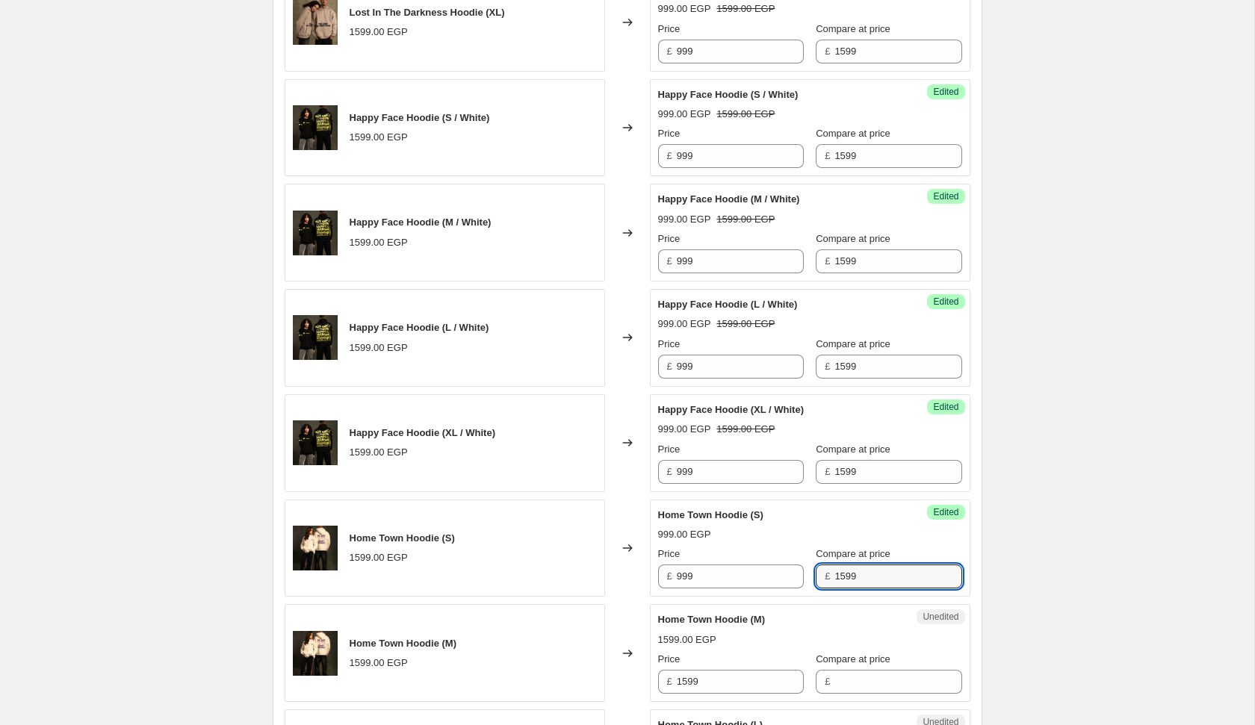
type input "1599"
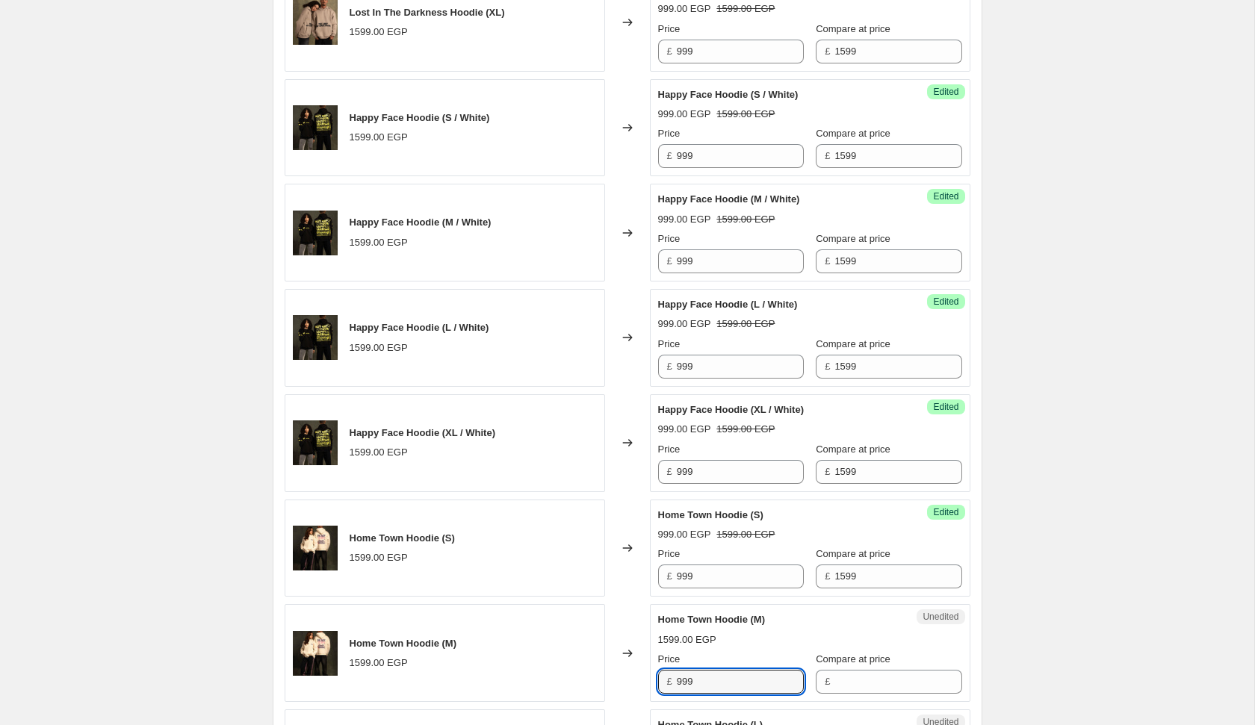
type input "999"
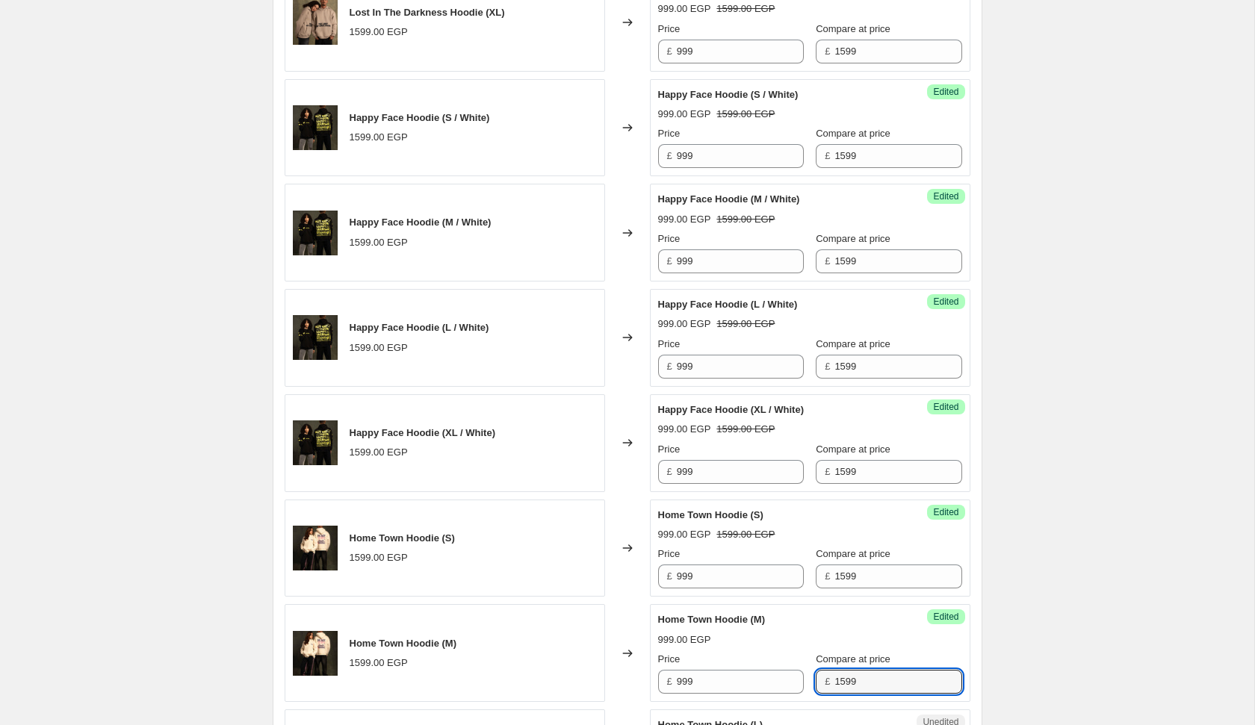
type input "1599"
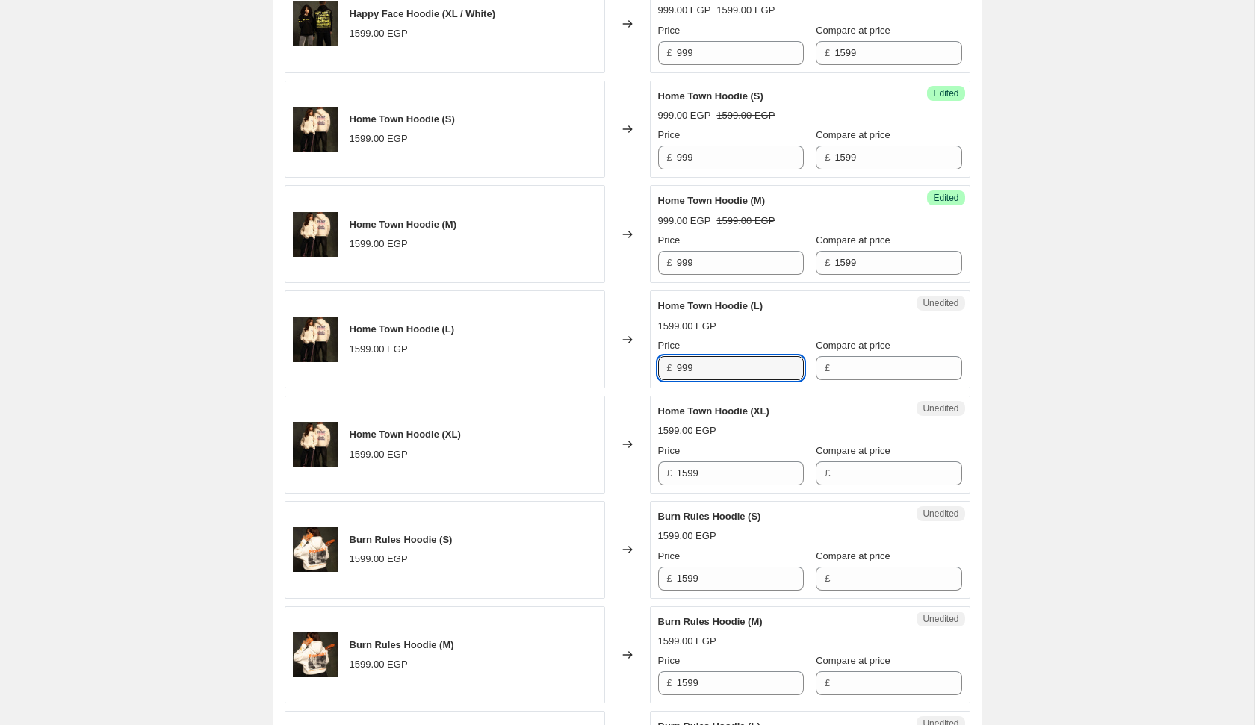
type input "999"
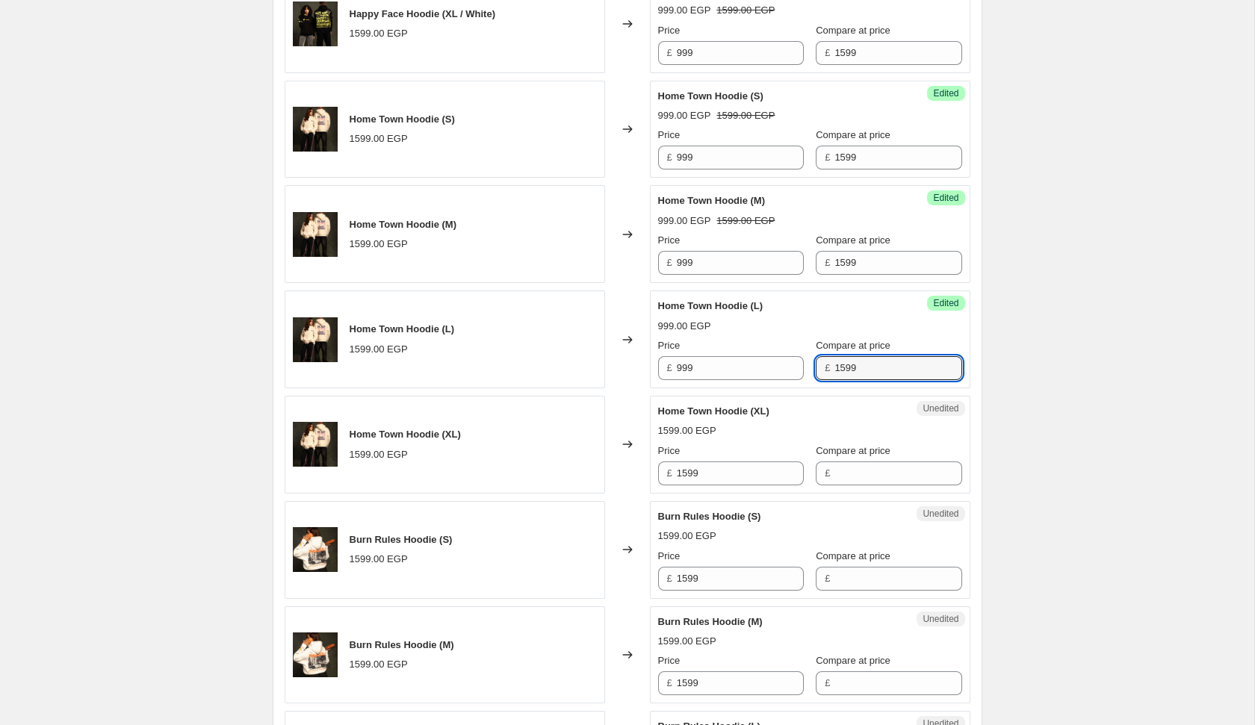
type input "1599"
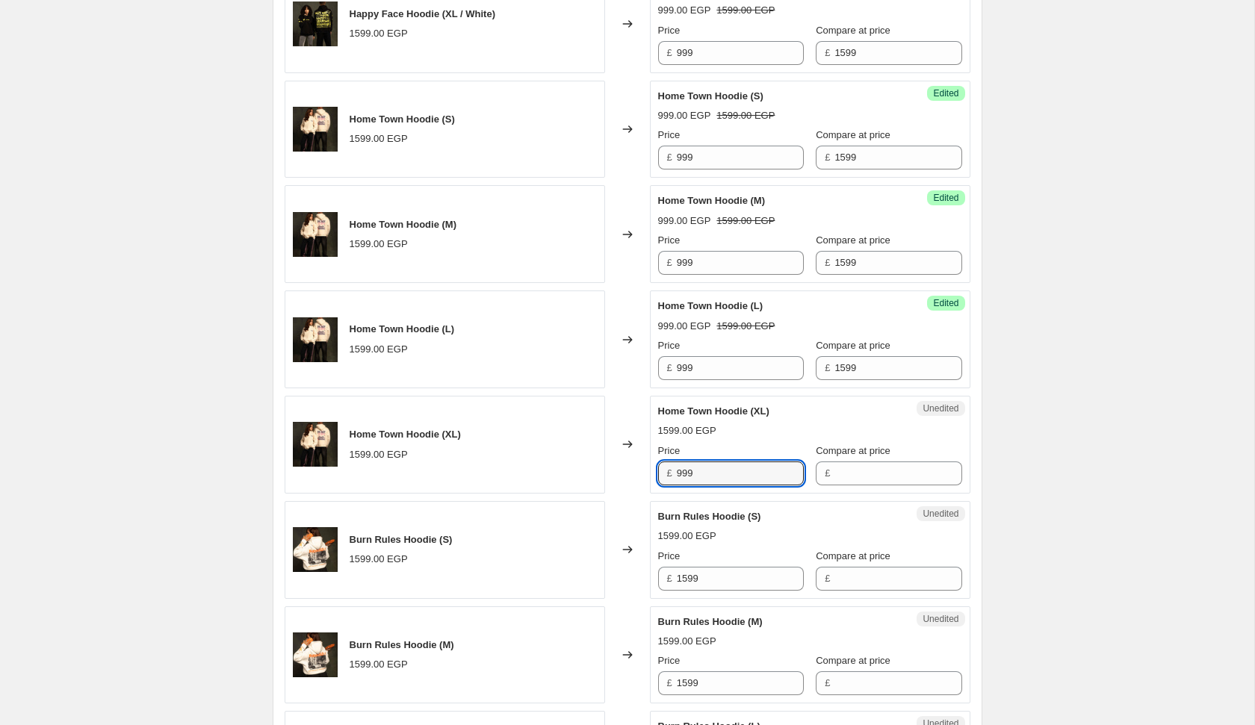
type input "999"
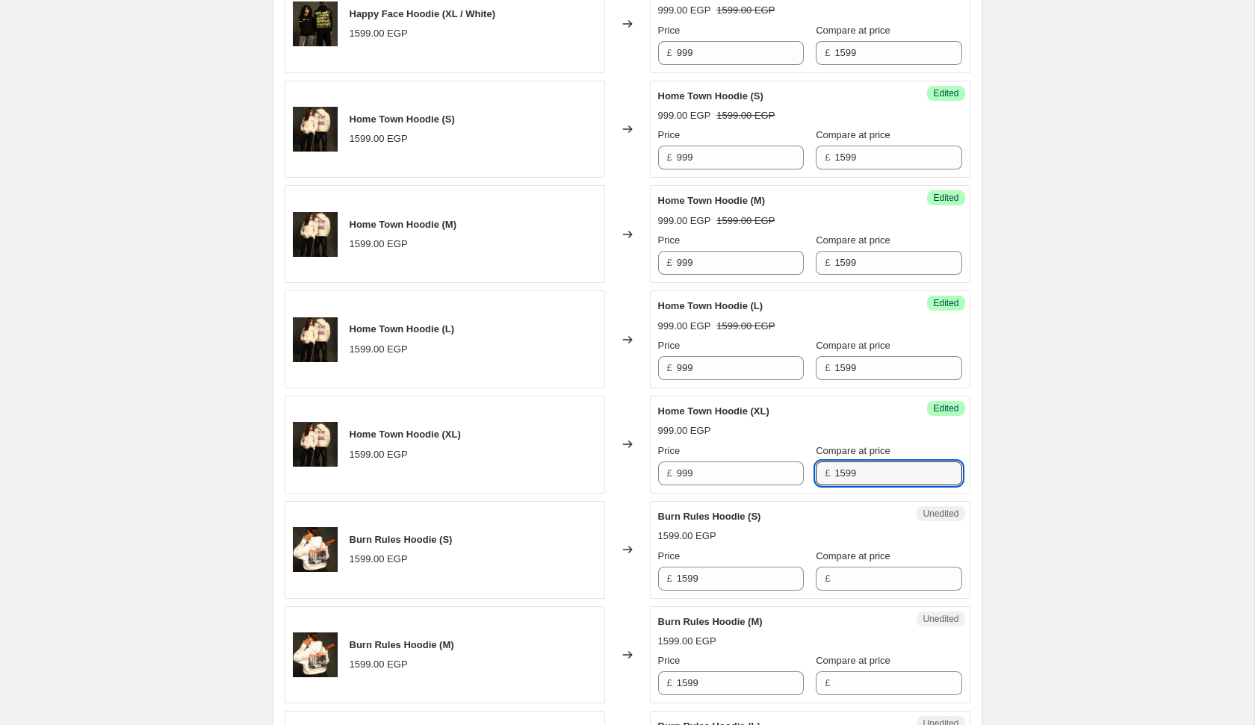
type input "1599"
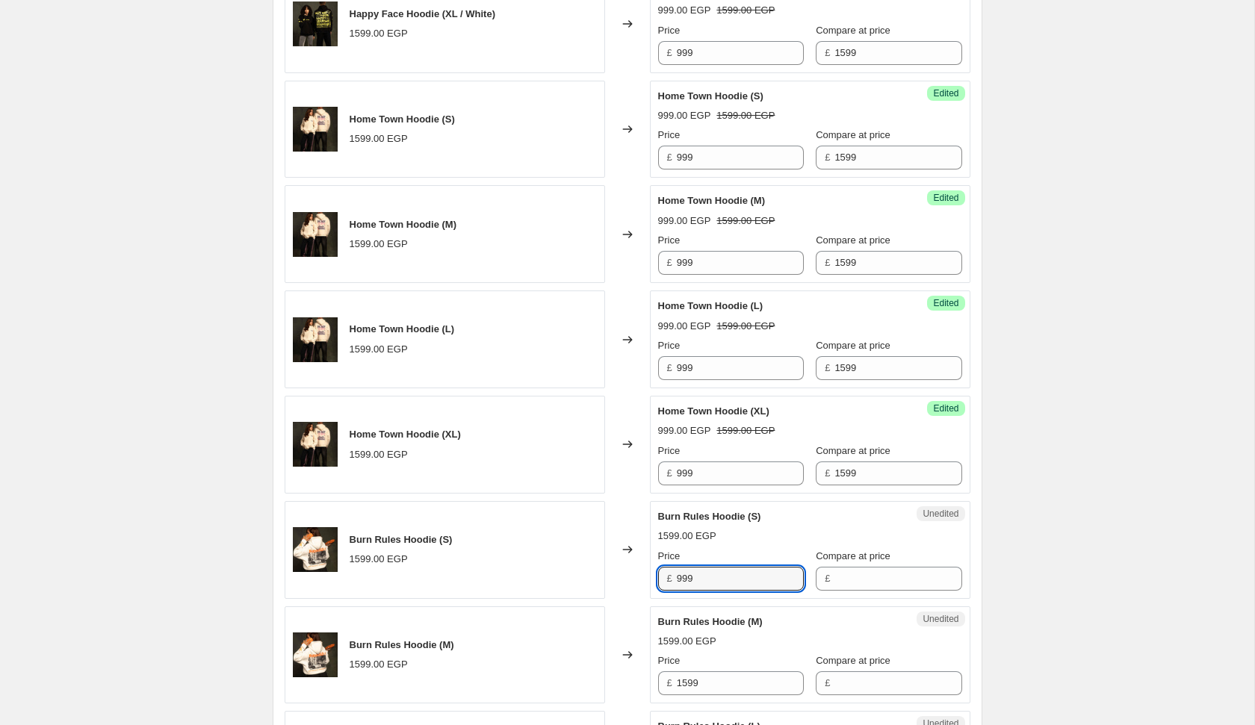
type input "999"
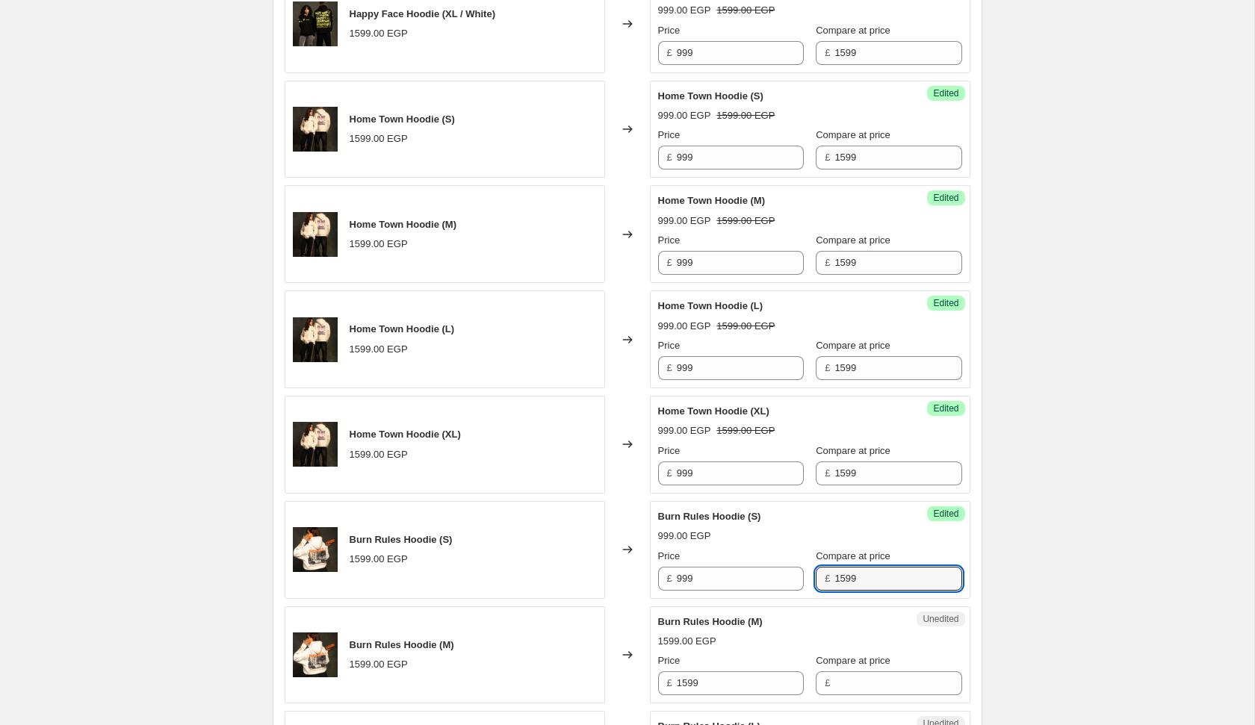
type input "1599"
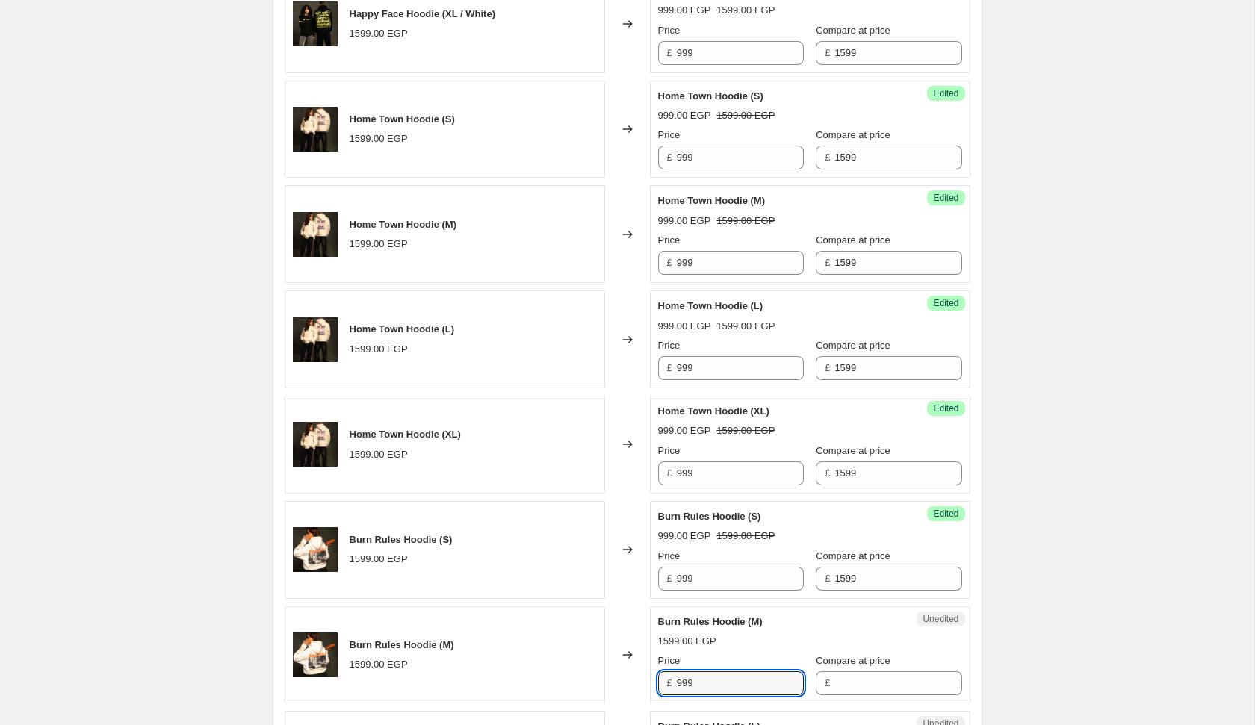
type input "999"
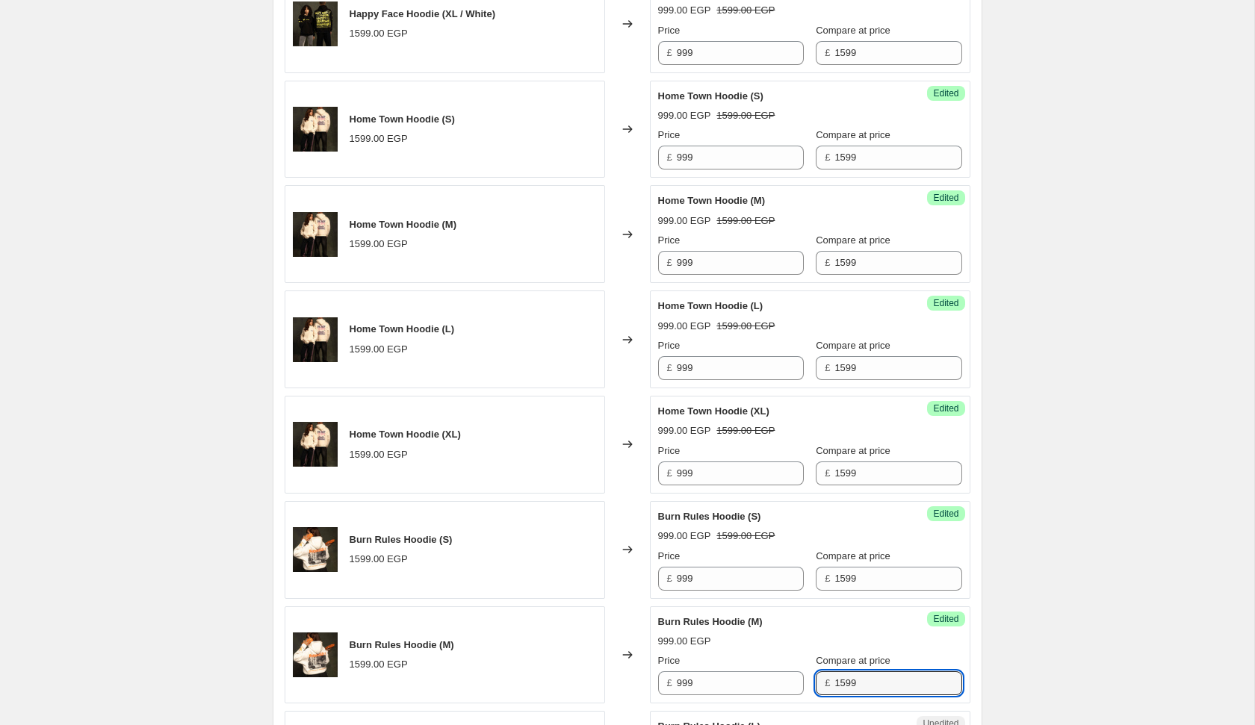
type input "1599"
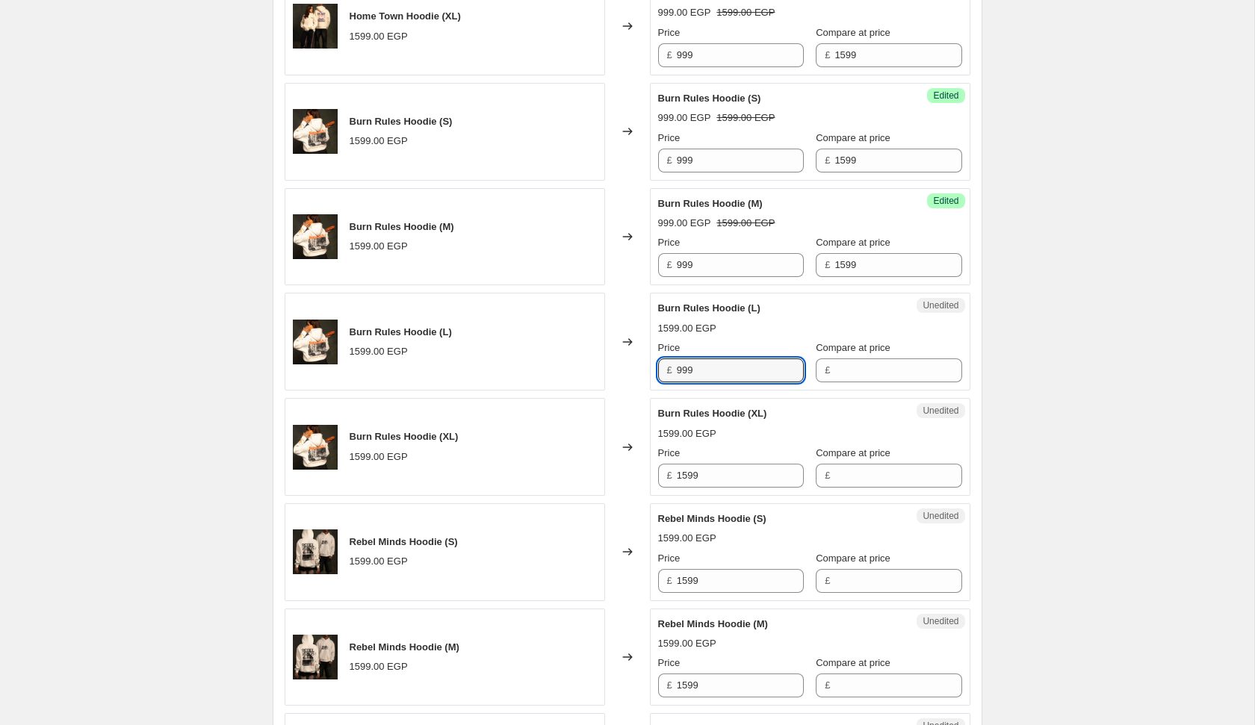
type input "999"
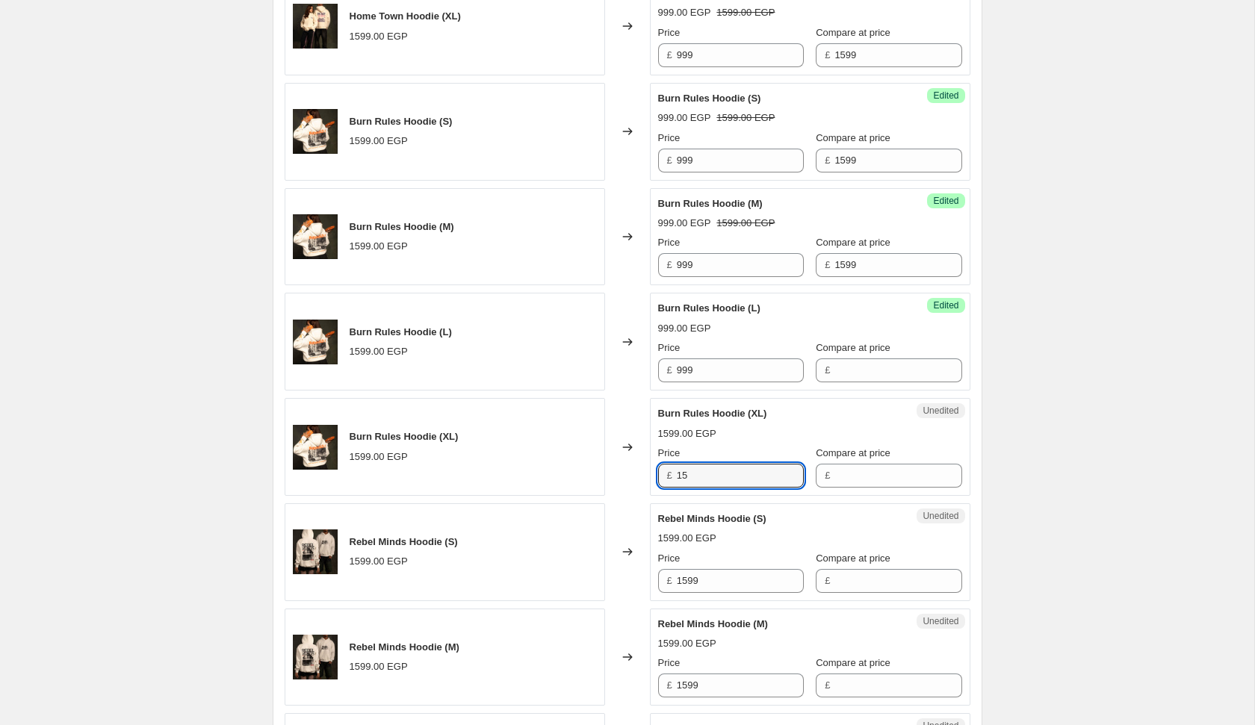
type input "1"
type input "999"
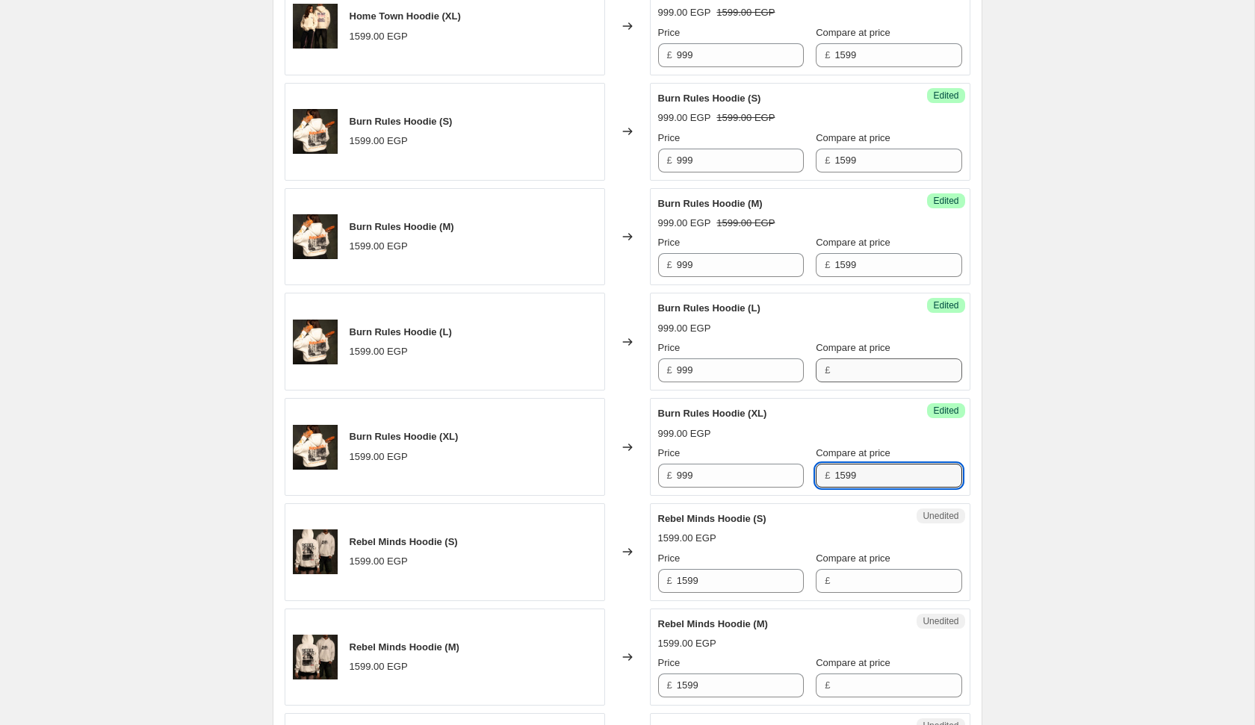
type input "1599"
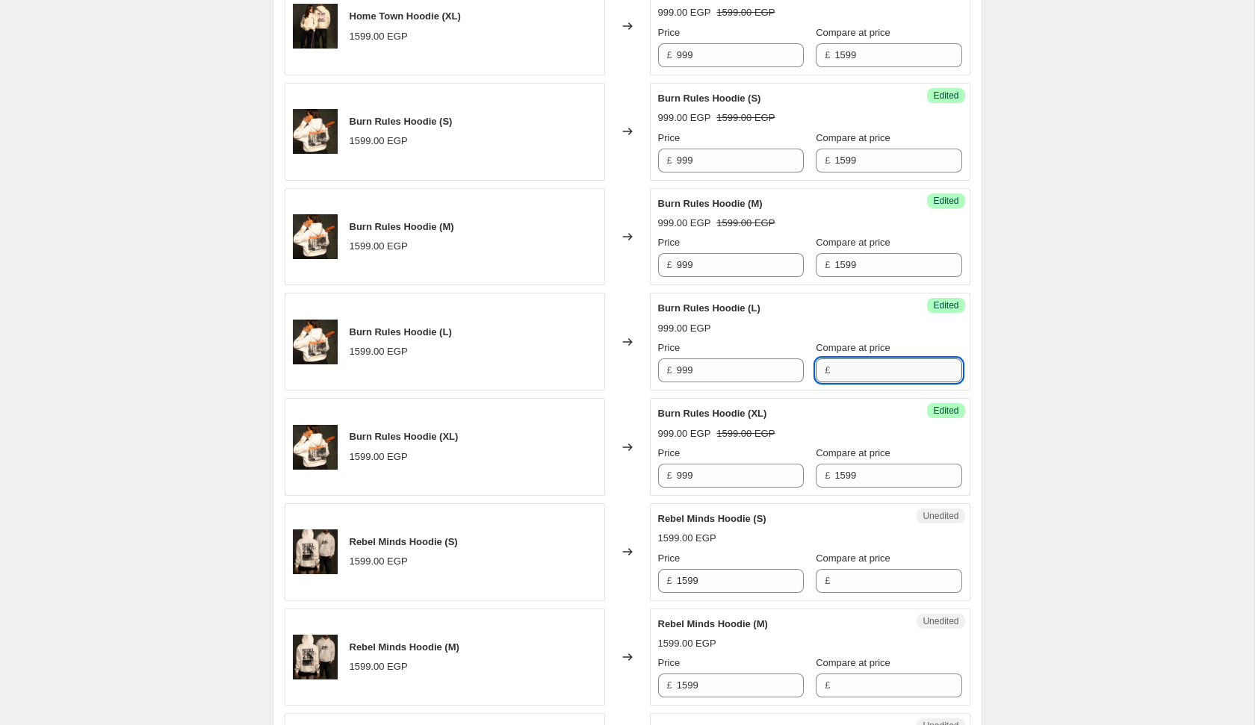
click at [848, 360] on input "Compare at price" at bounding box center [897, 371] width 127 height 24
type input "999"
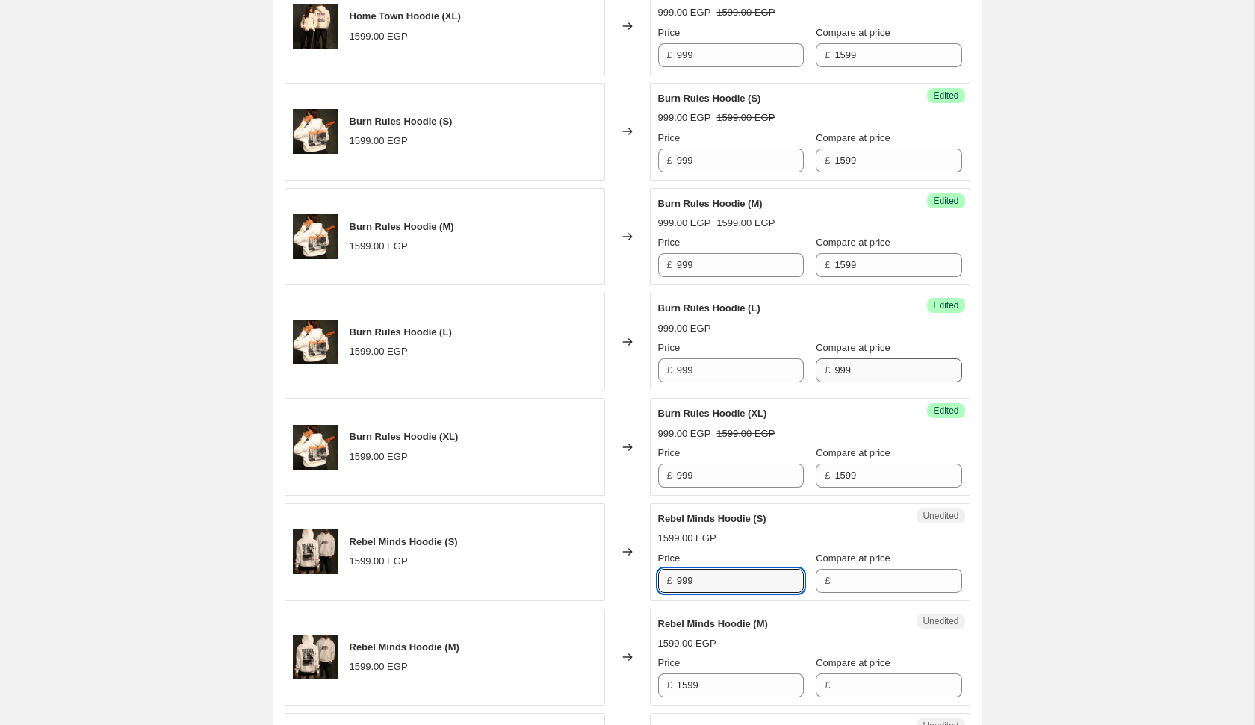
type input "999"
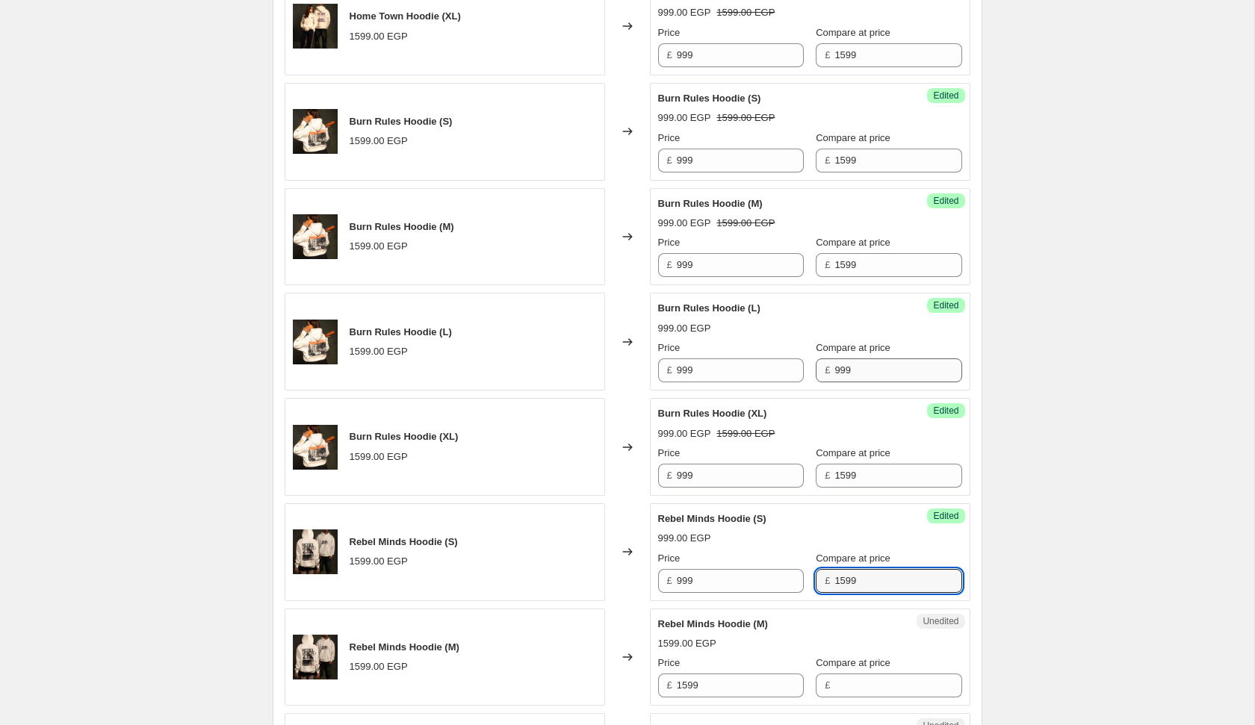
type input "1599"
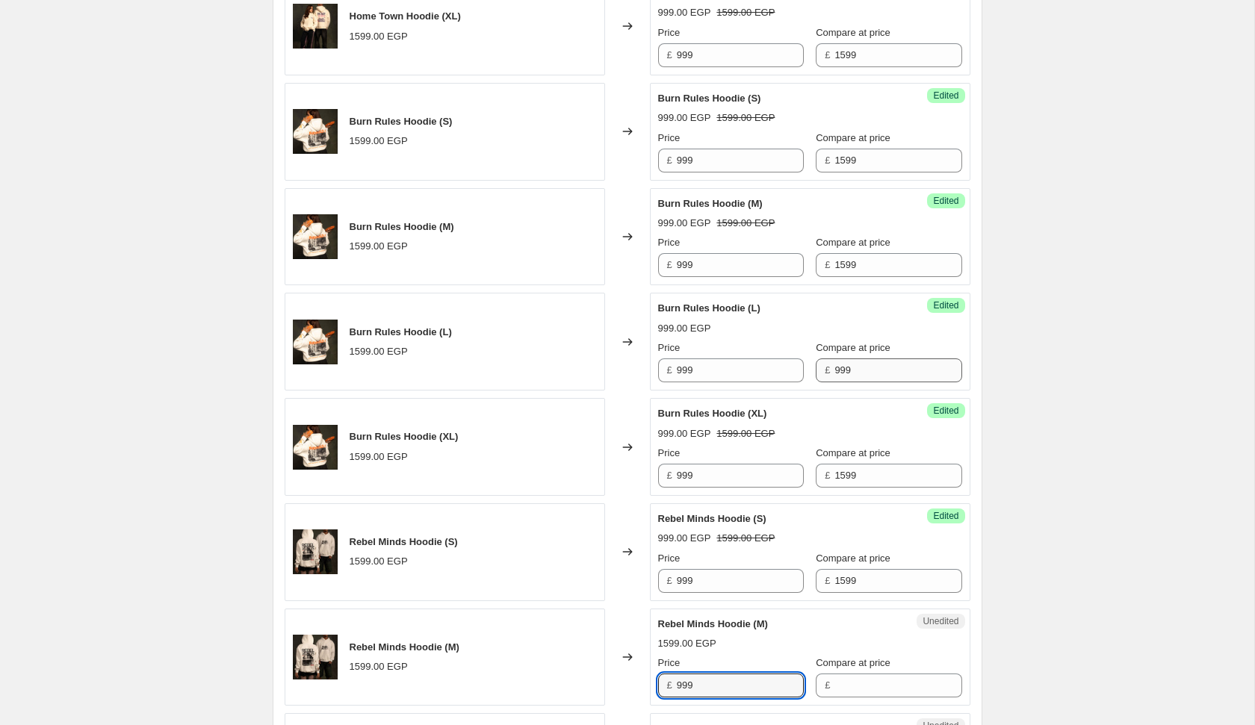
type input "999"
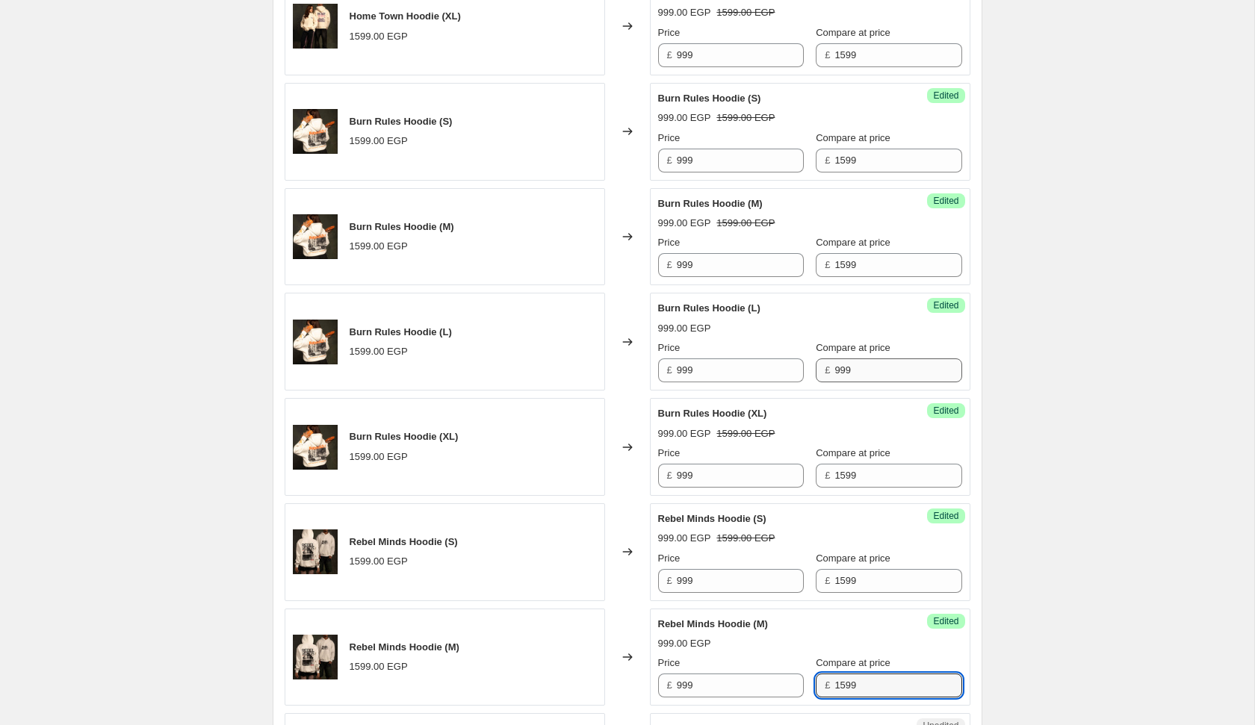
type input "1599"
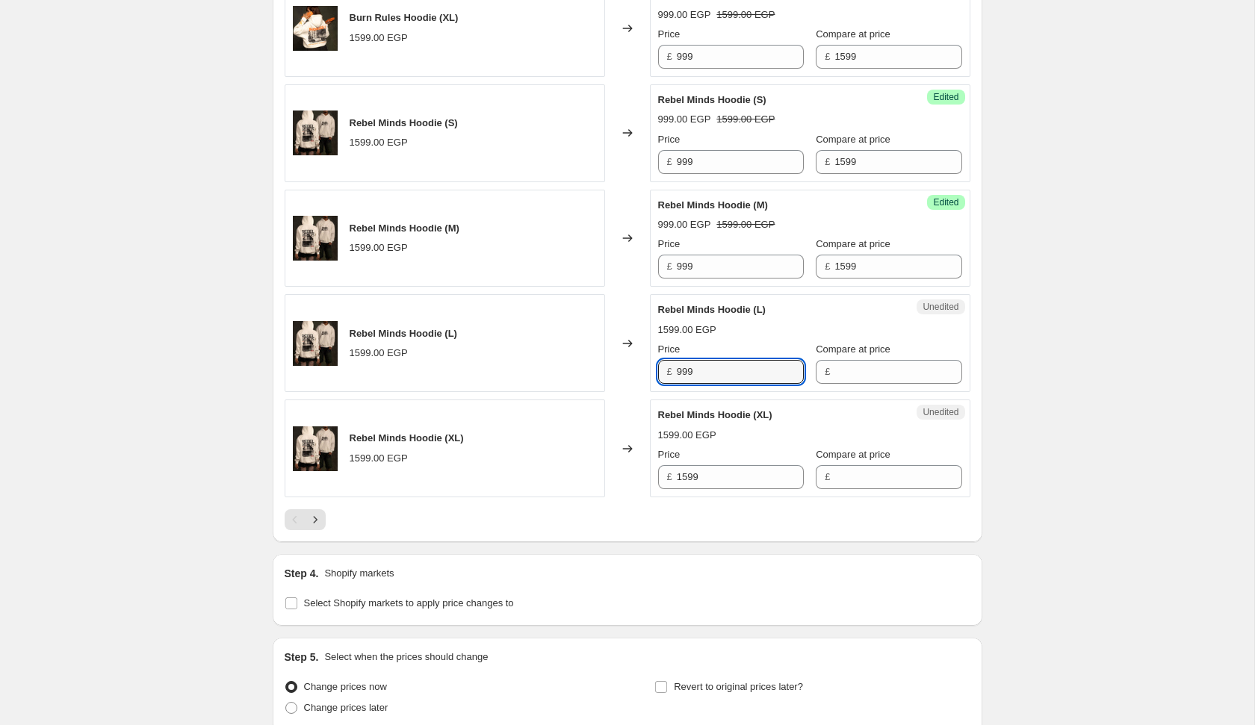
type input "999"
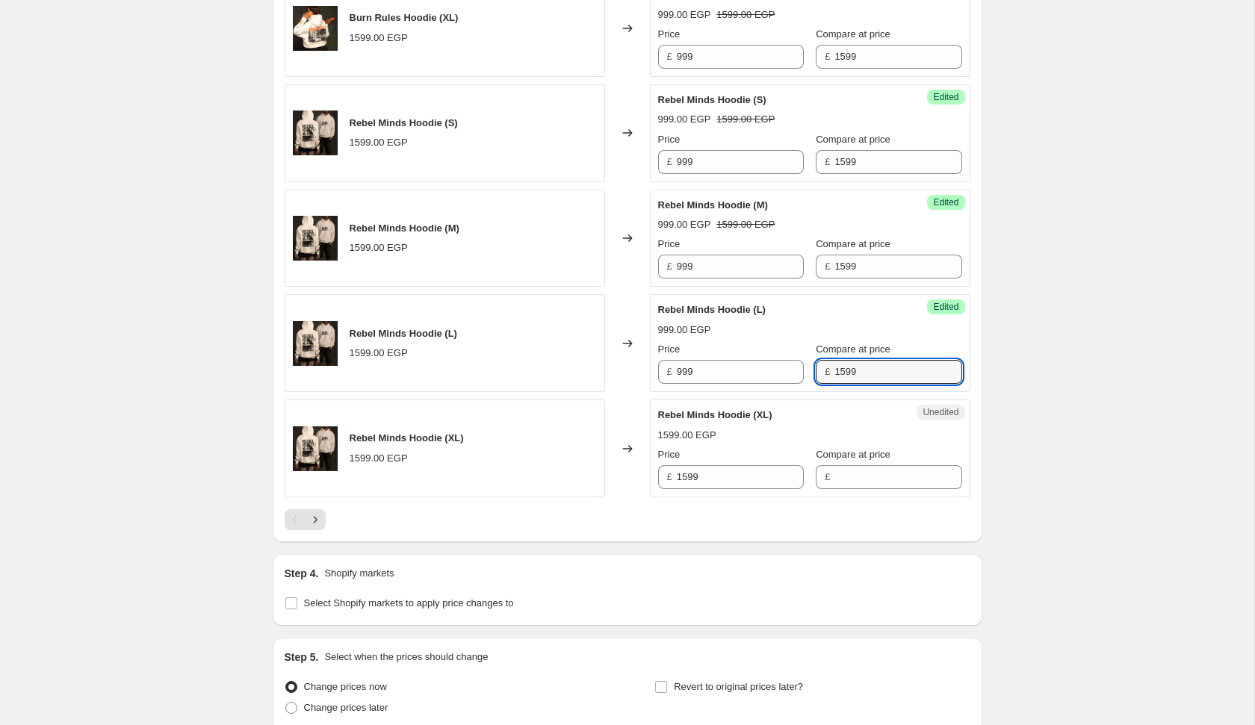
type input "1599"
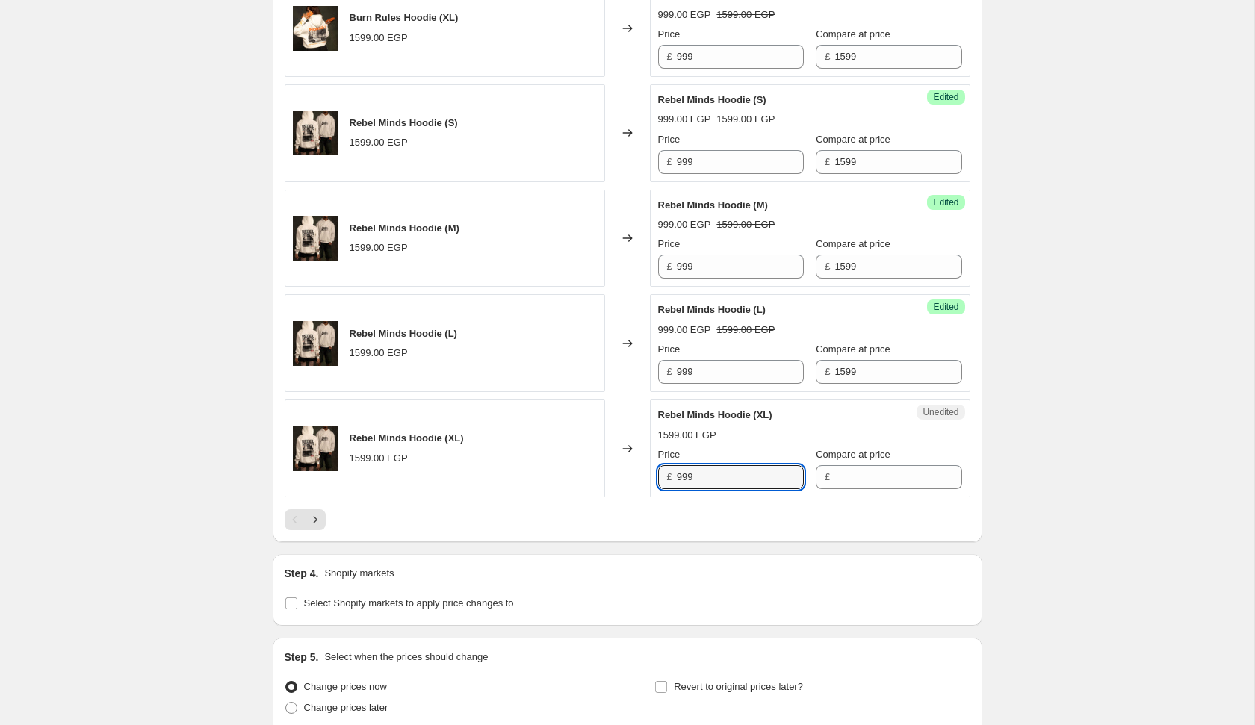
type input "999"
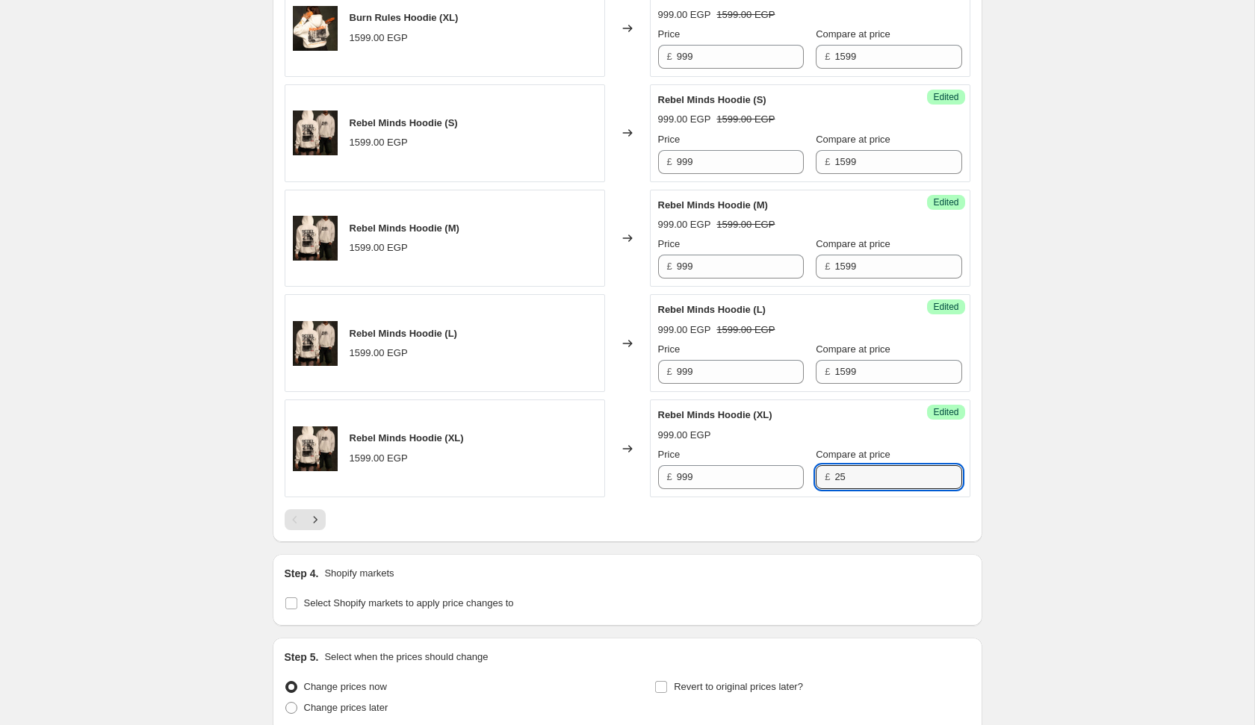
type input "2"
type input "1599"
click at [320, 512] on icon "Next" at bounding box center [315, 519] width 15 height 15
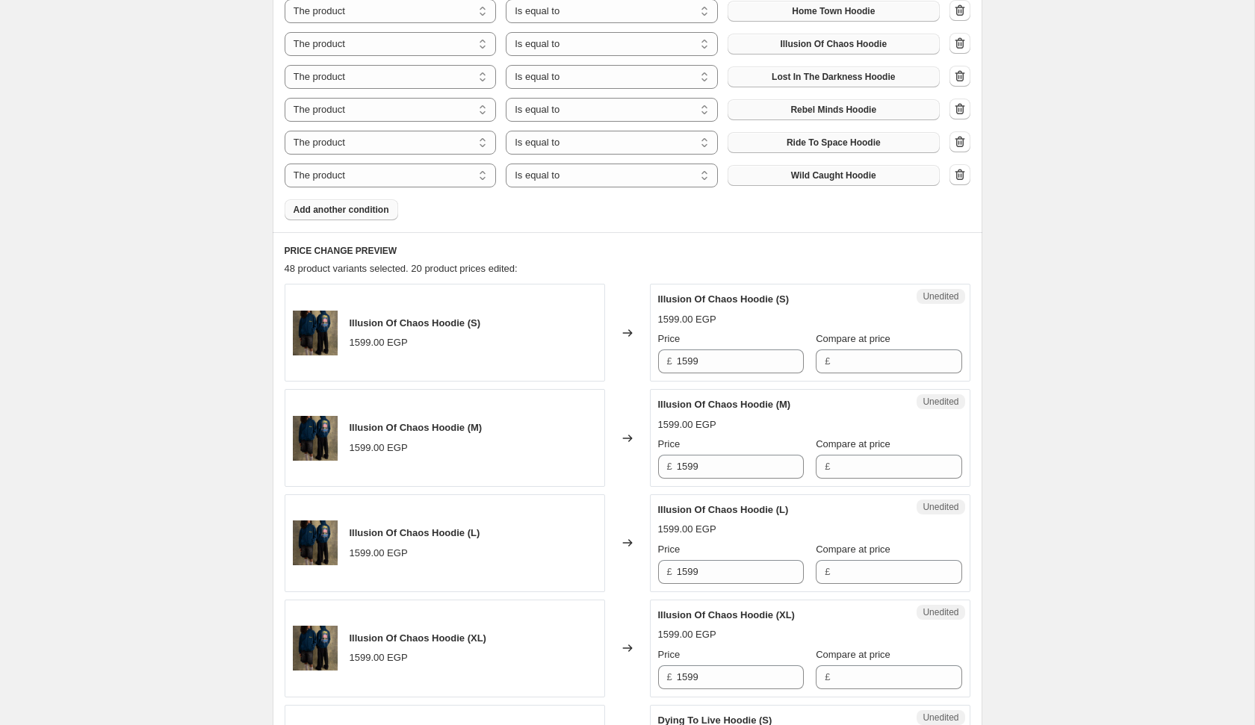
scroll to position [710, 0]
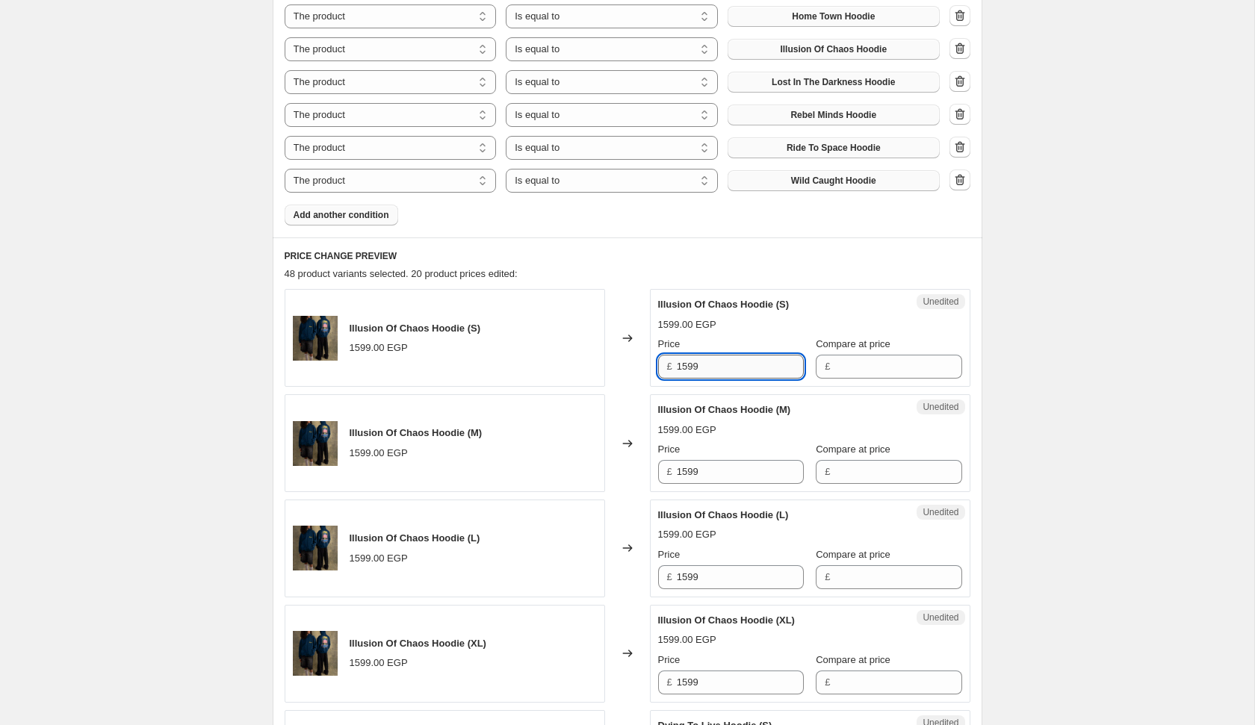
click at [707, 370] on input "1599" at bounding box center [740, 367] width 127 height 24
type input "999"
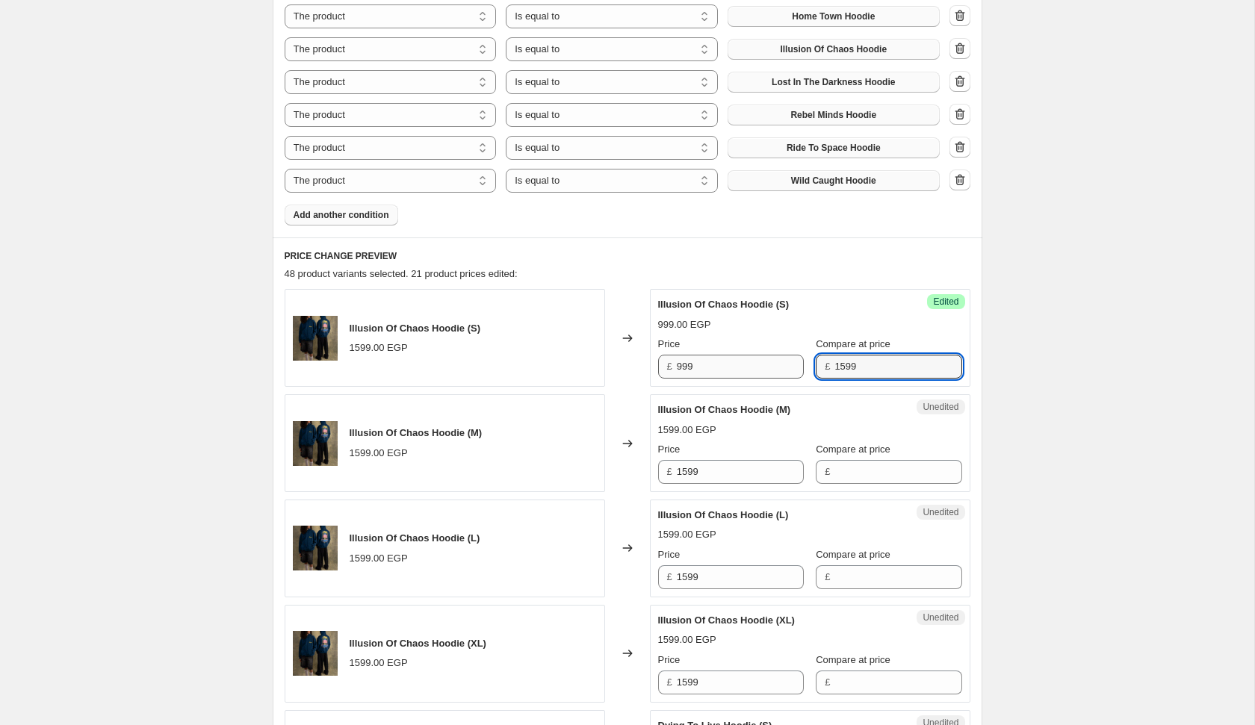
type input "1599"
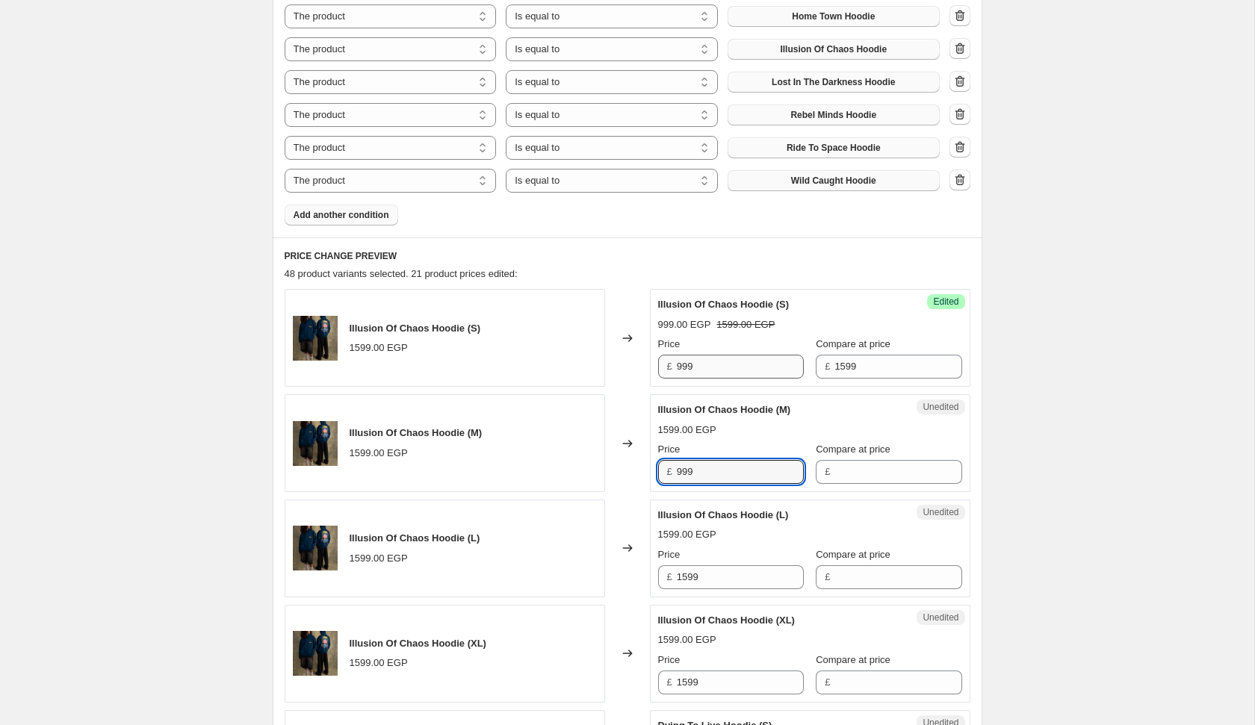
type input "999"
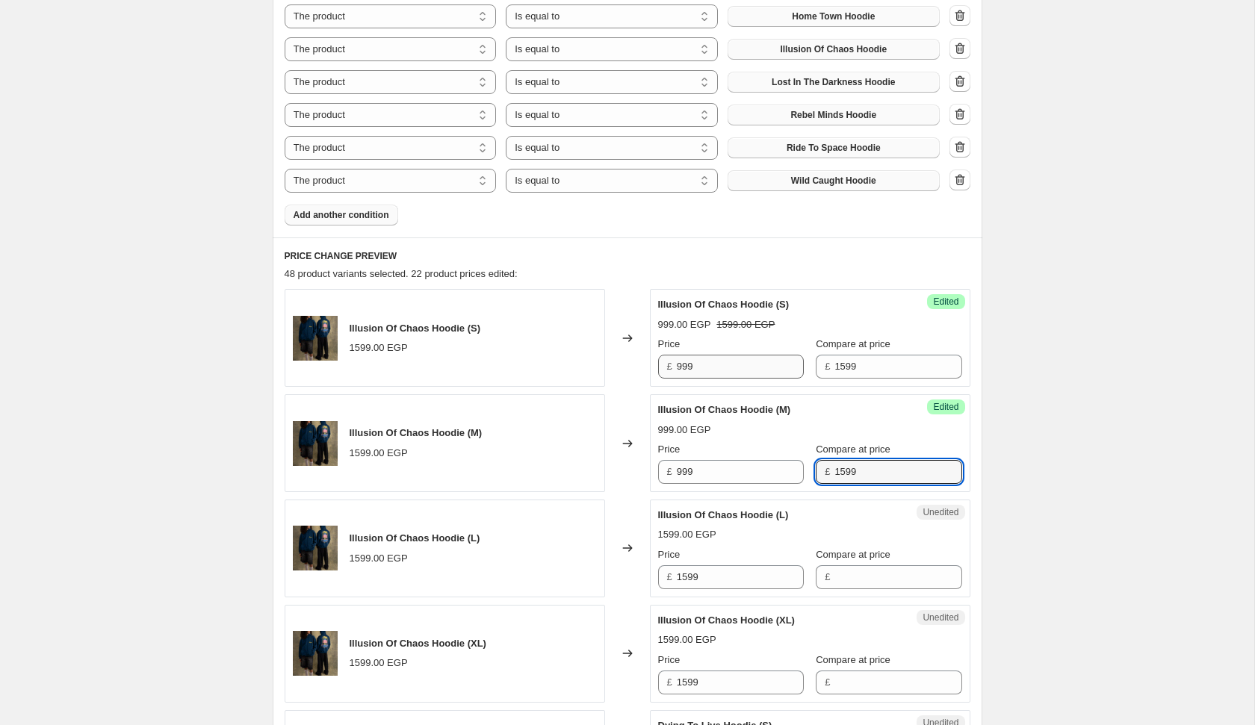
type input "1599"
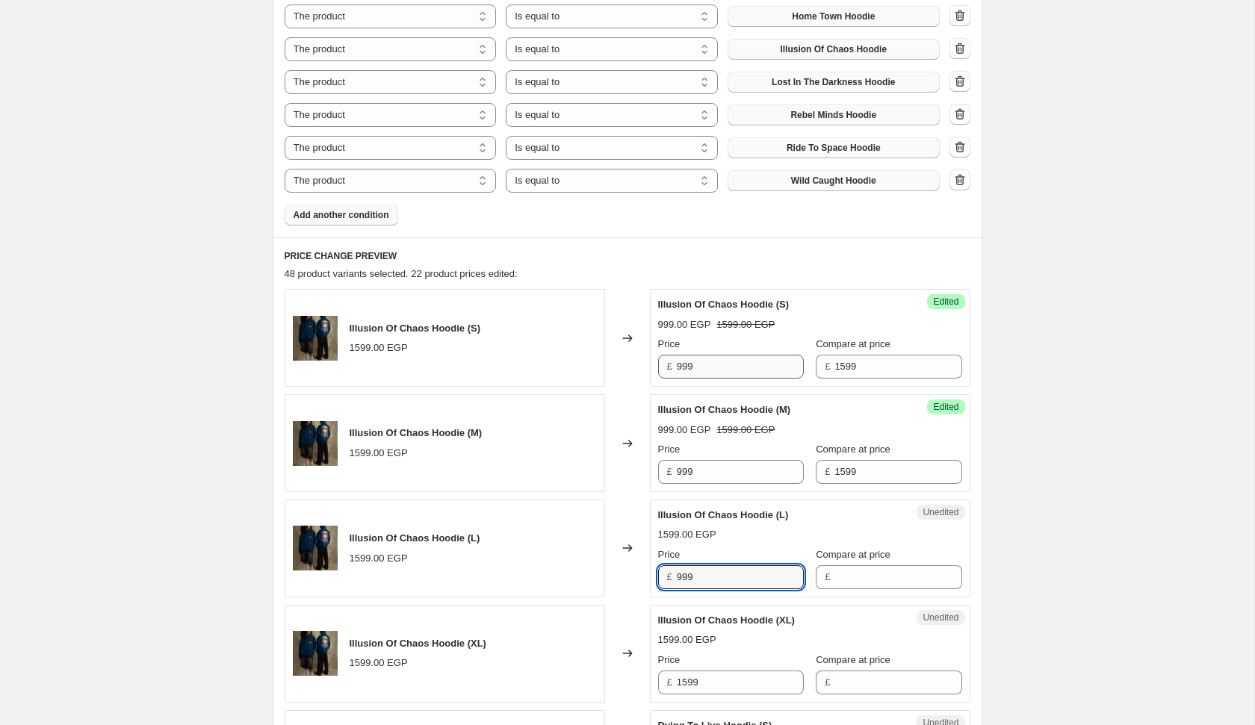
type input "999"
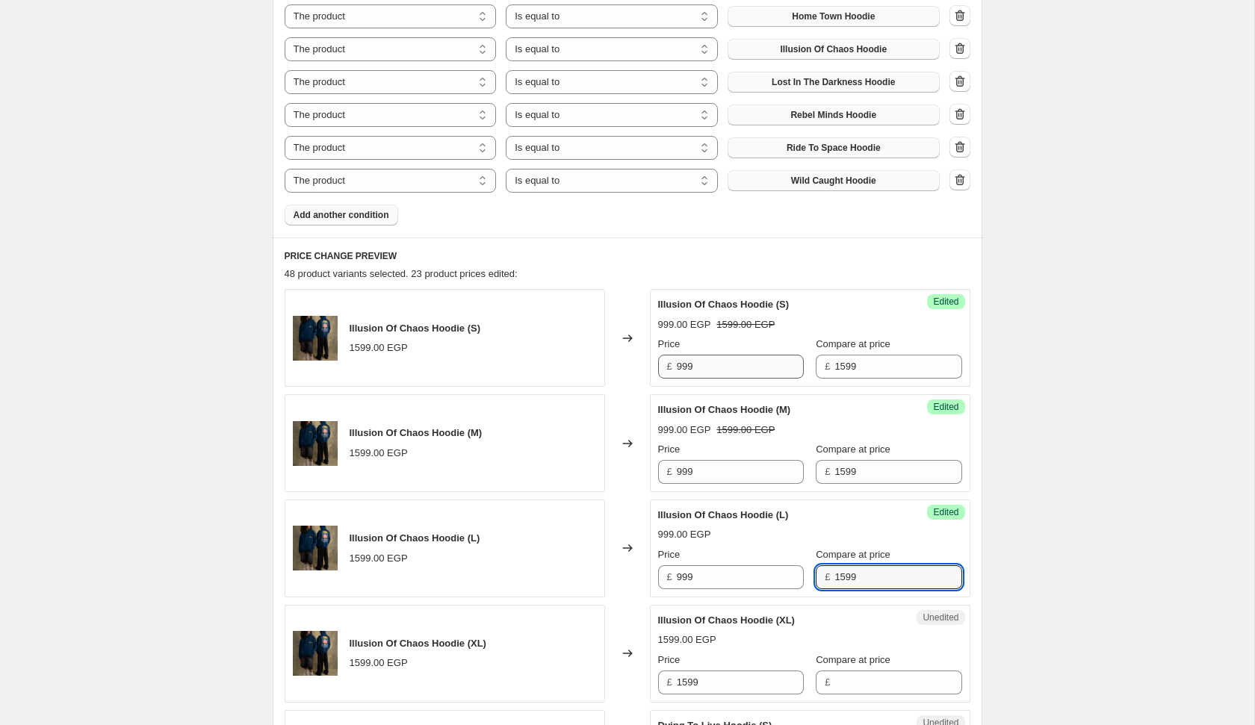
type input "1599"
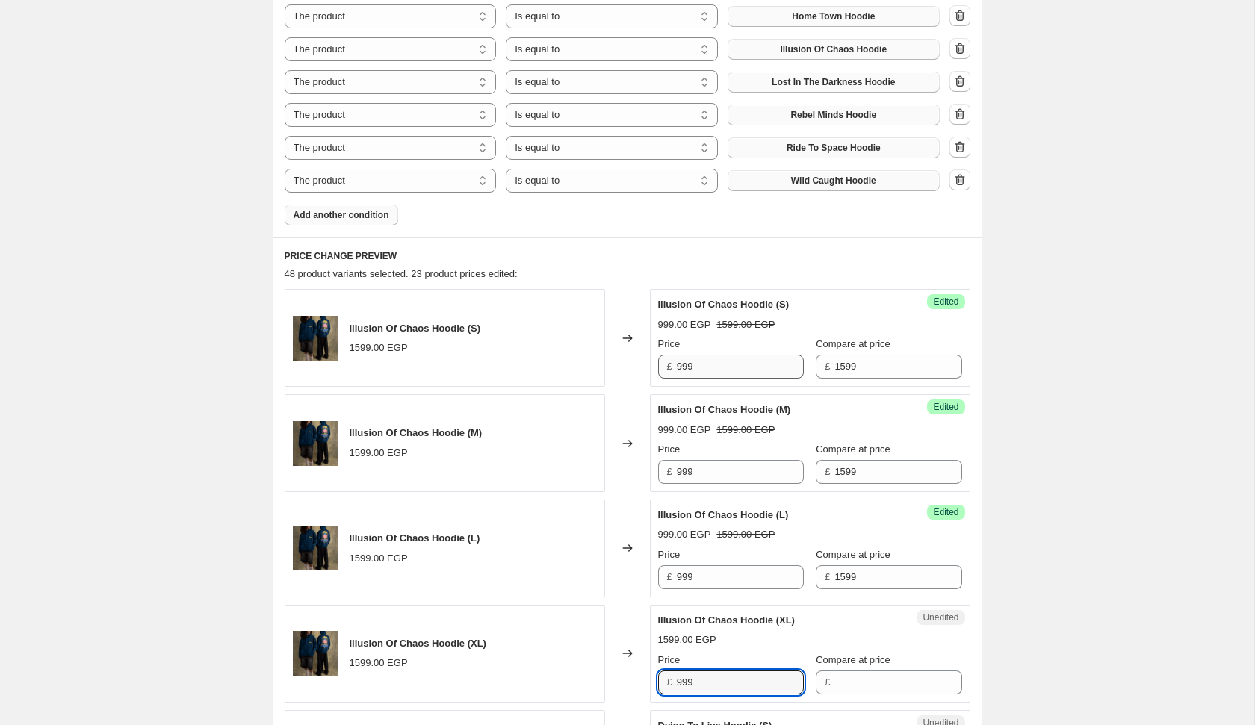
type input "999"
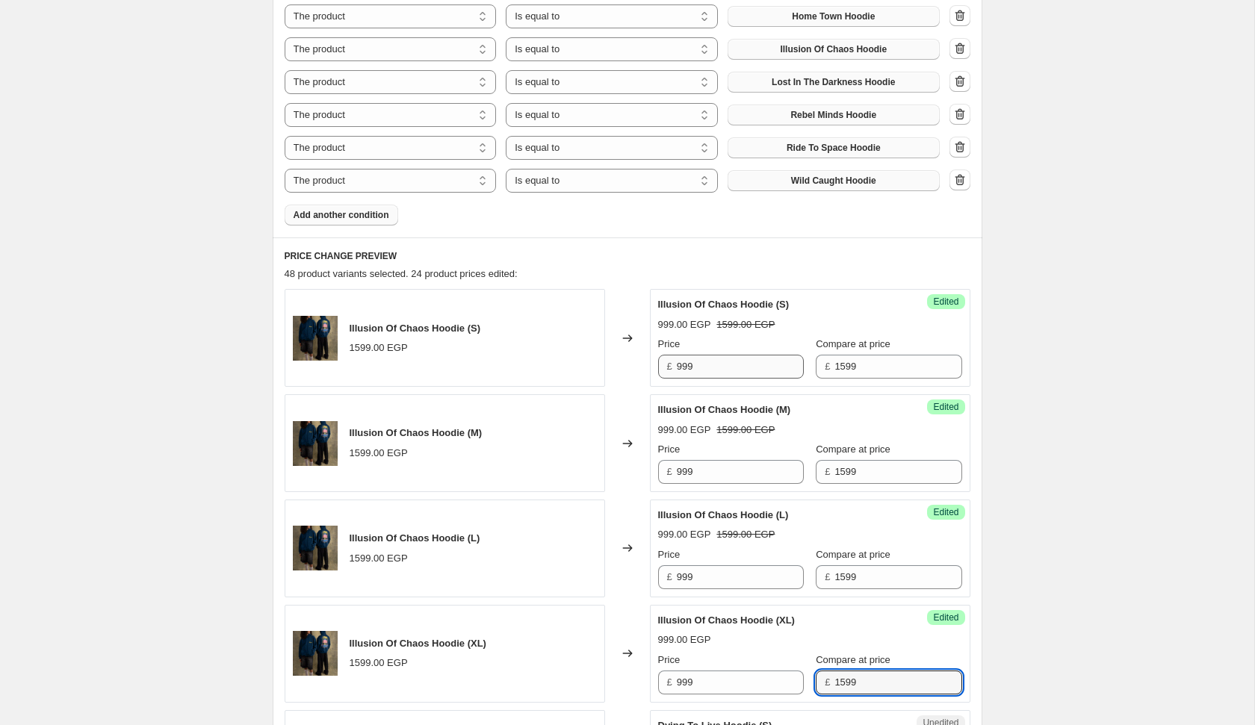
type input "1599"
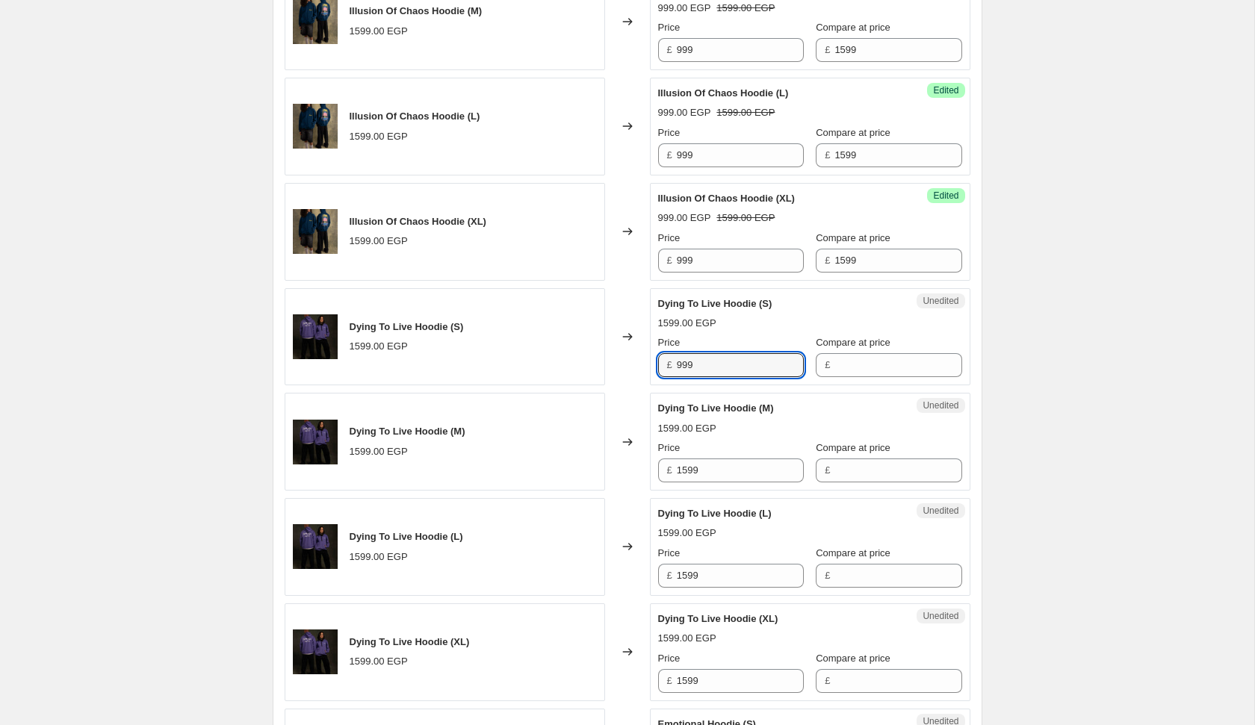
type input "999"
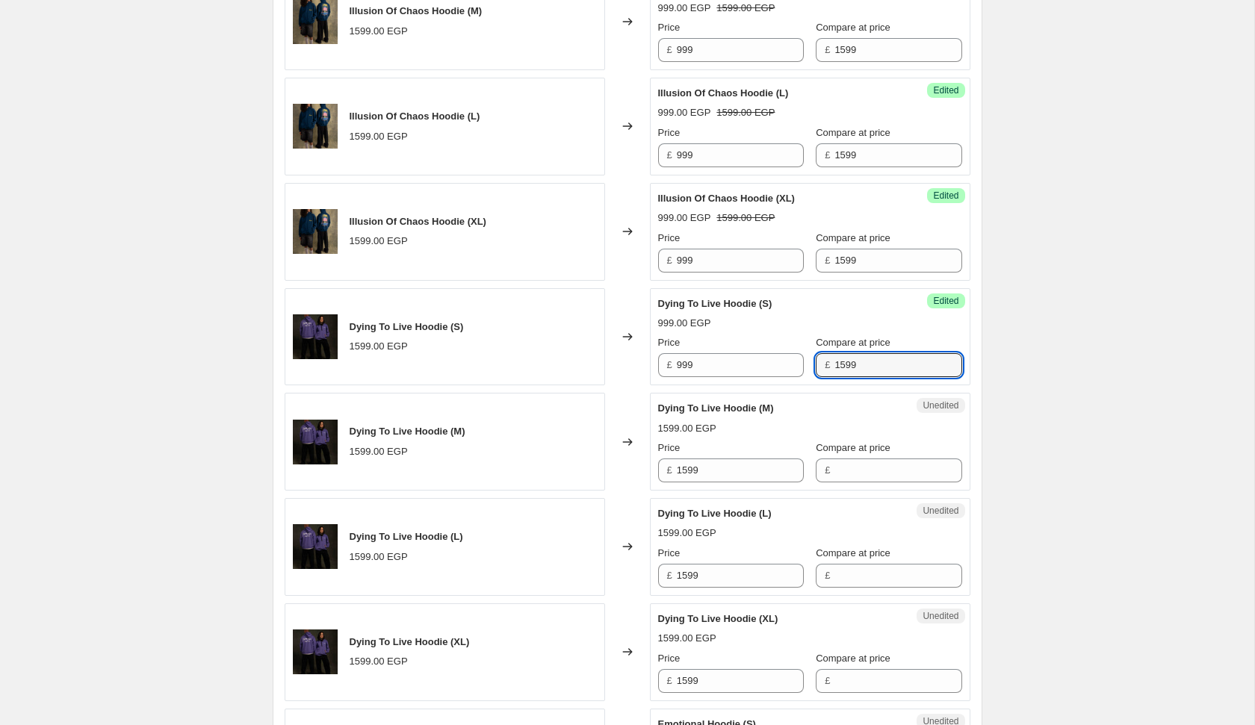
type input "1599"
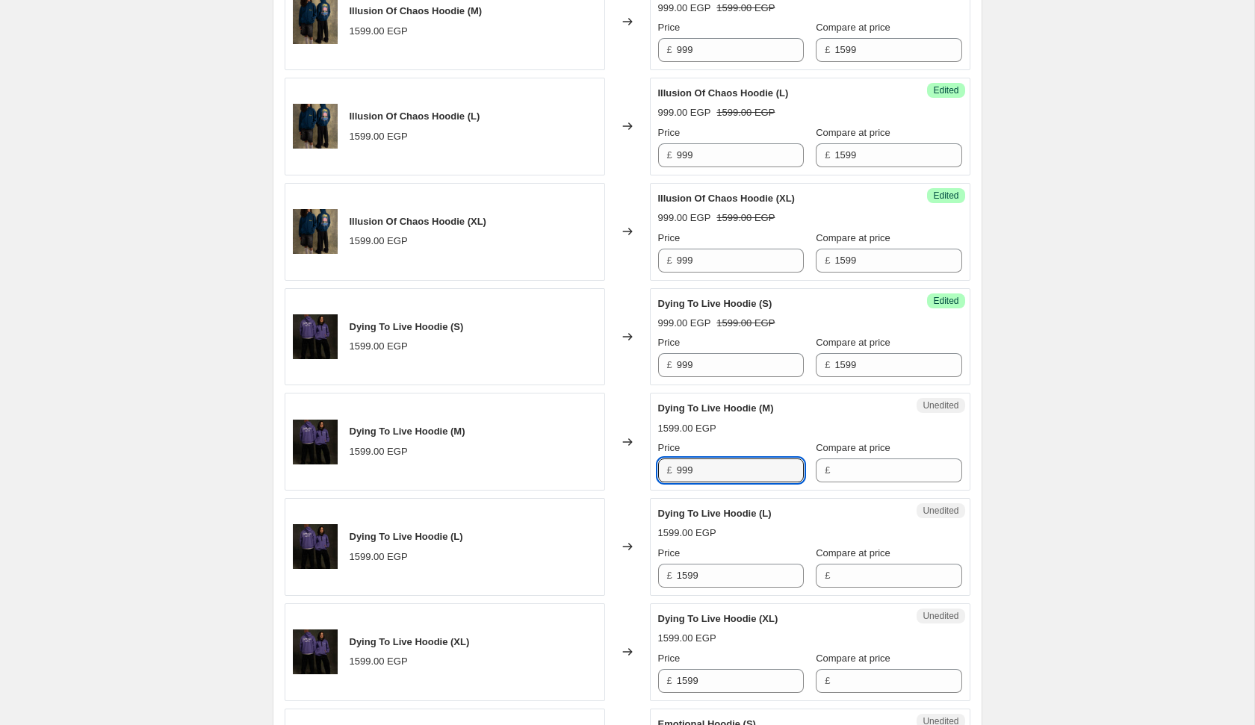
type input "999"
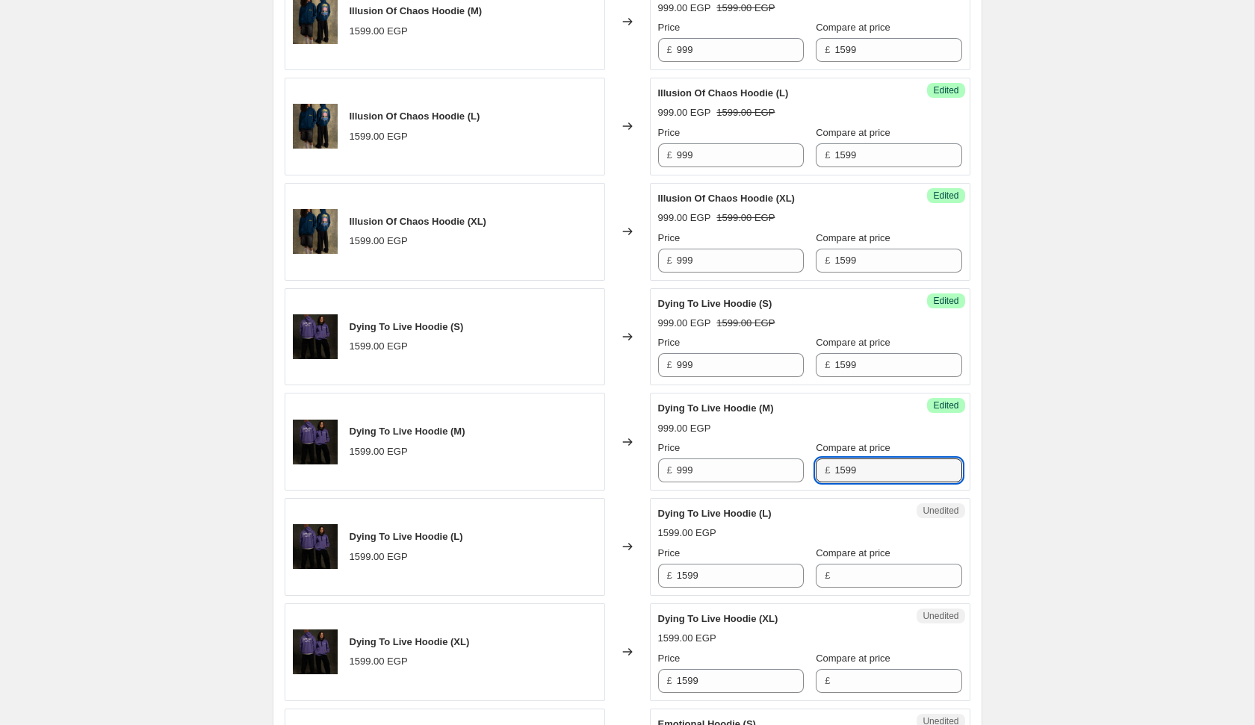
type input "1599"
type input "999"
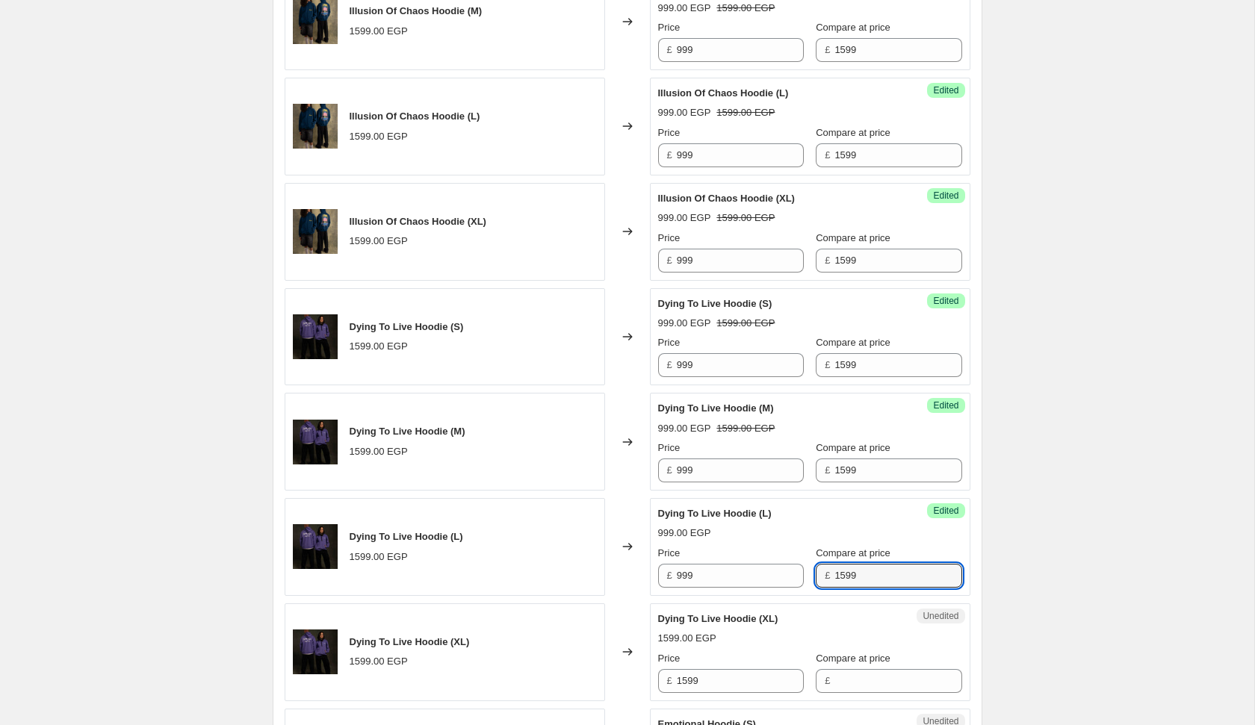
type input "1599"
type input "999"
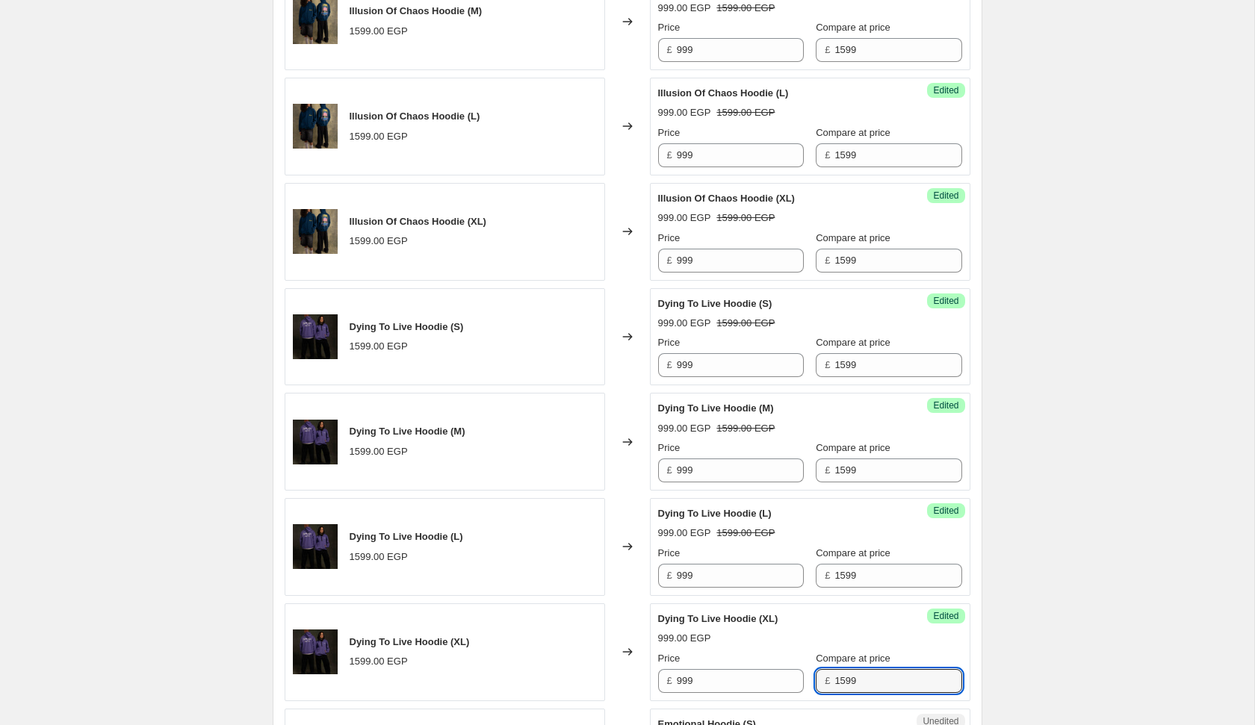
type input "1599"
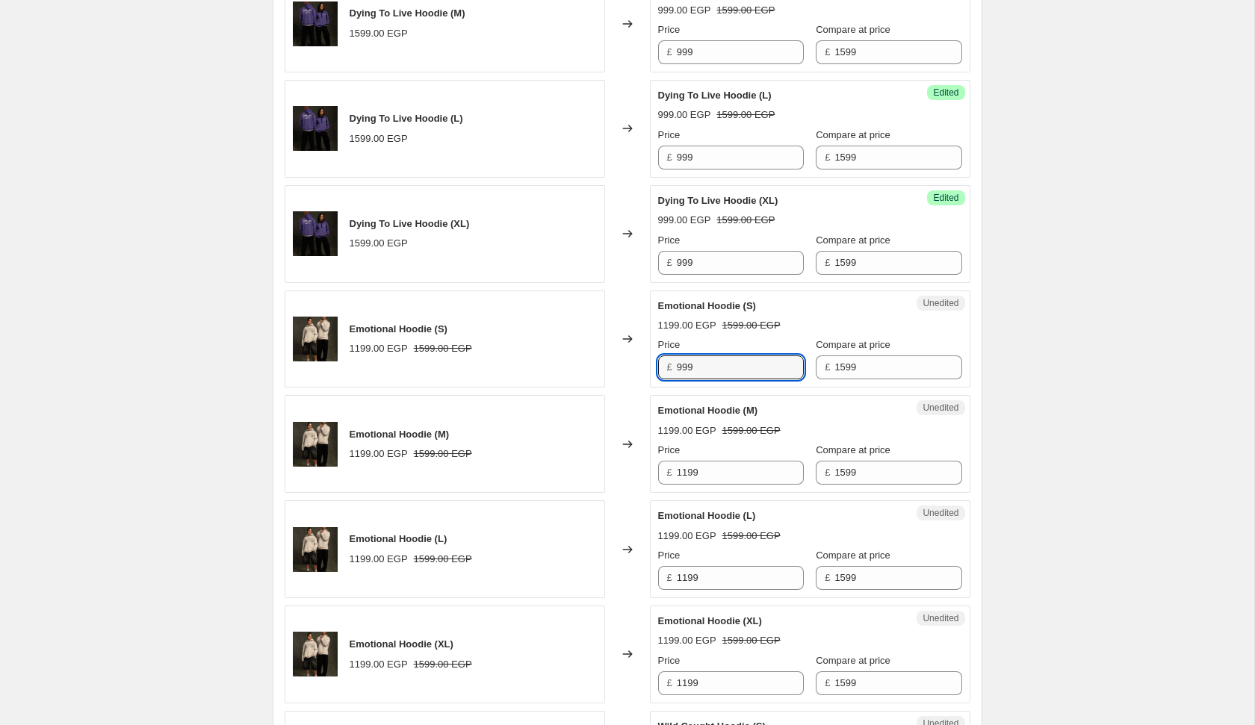
type input "999"
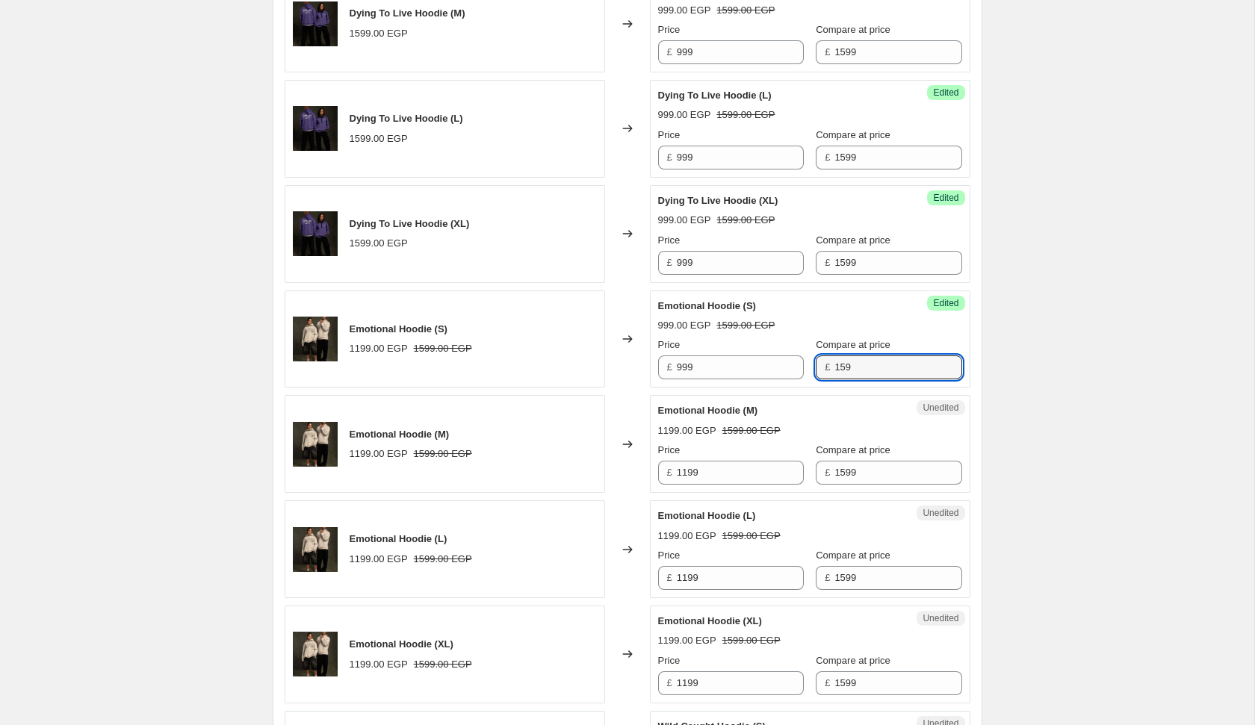
type input "1599"
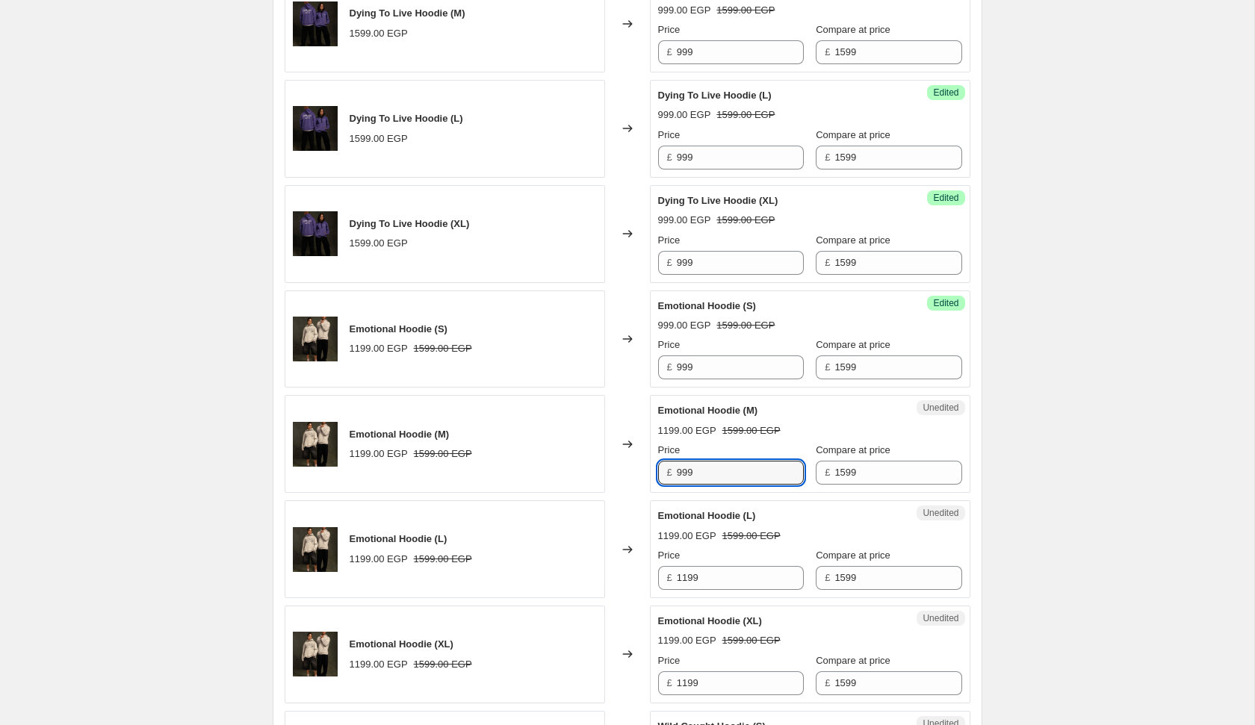
type input "999"
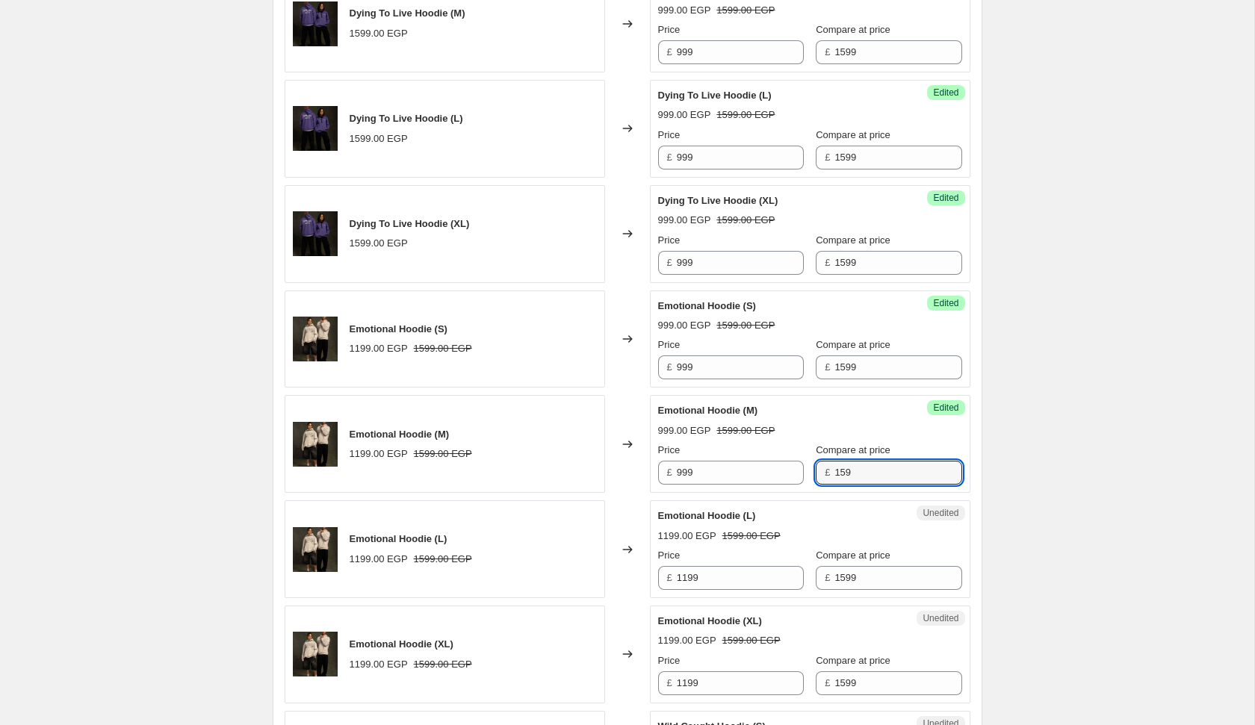
type input "1599"
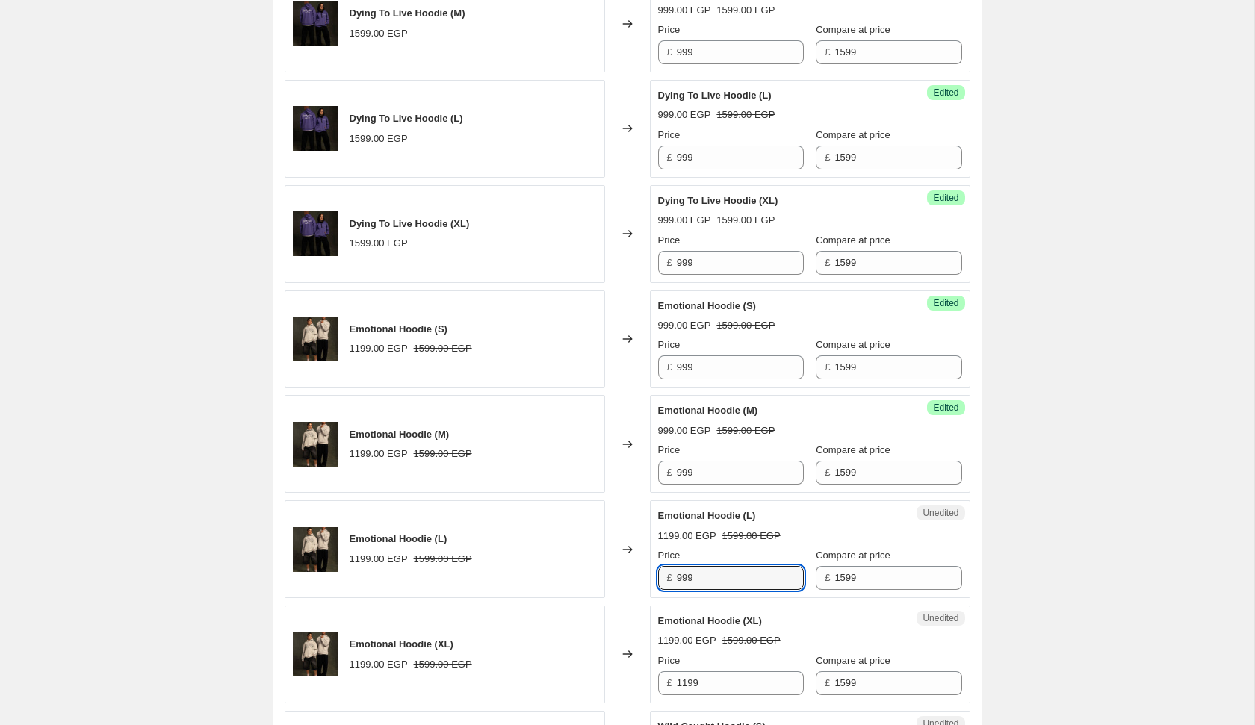
type input "999"
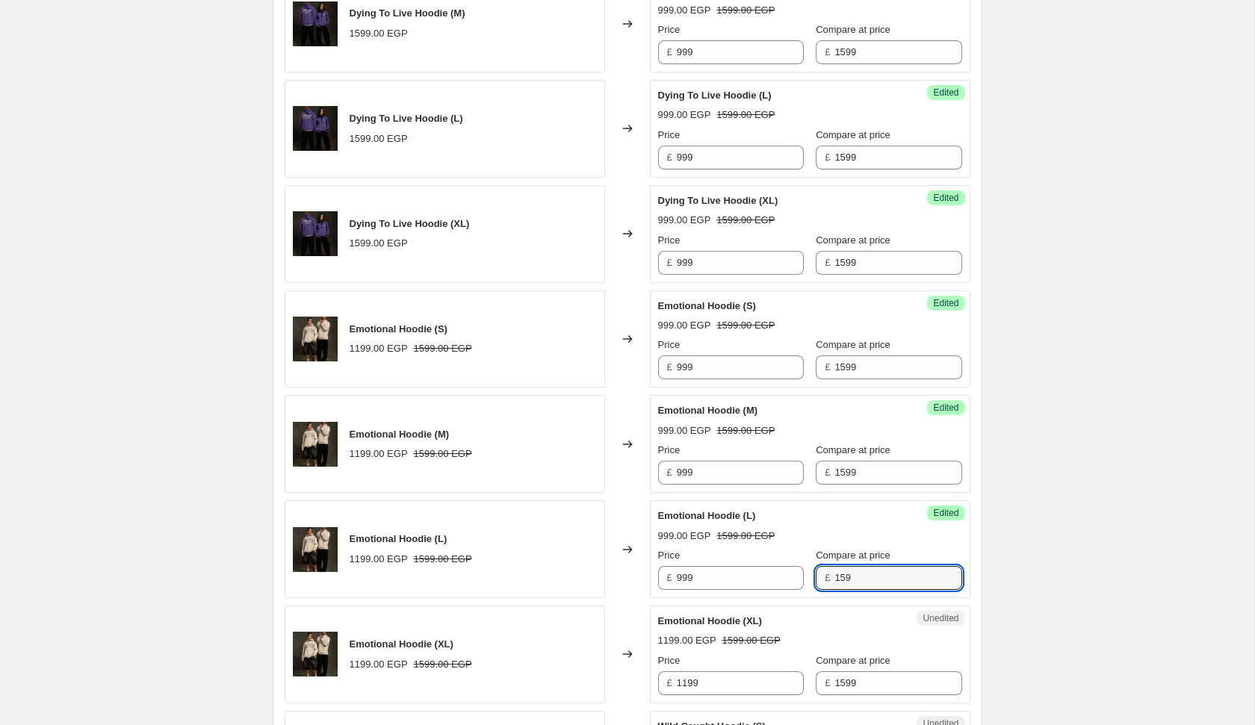
type input "1599"
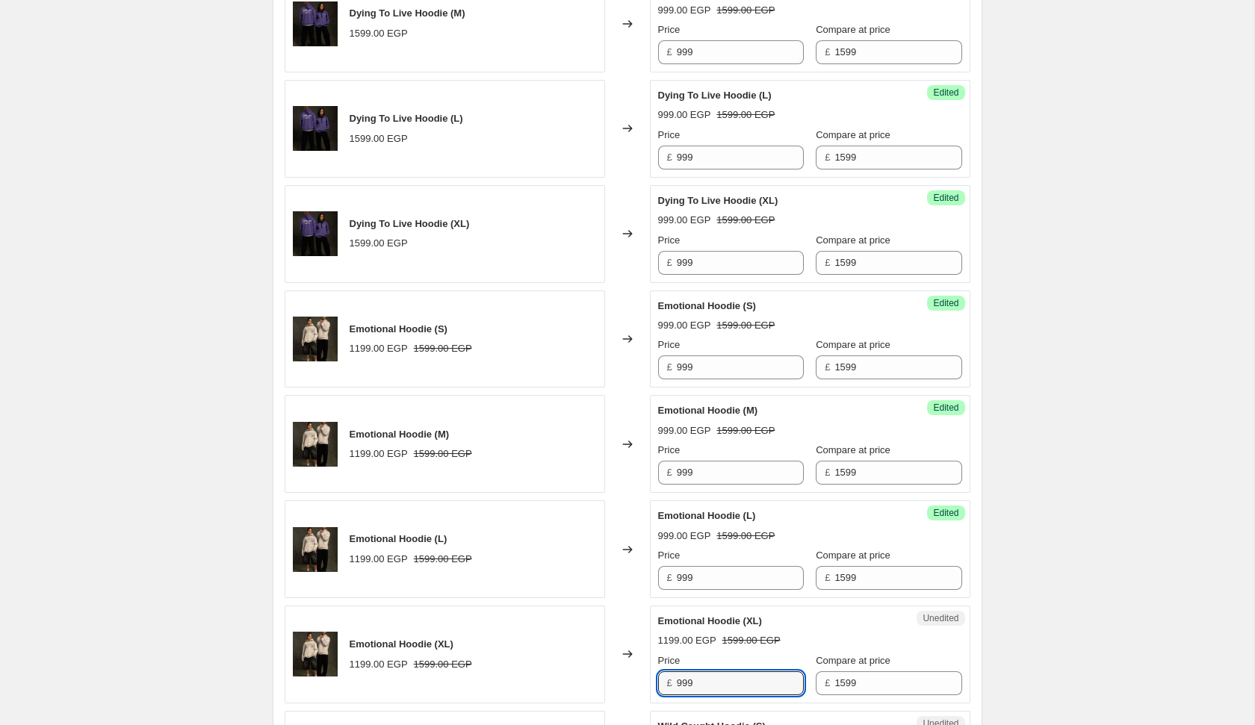
type input "999"
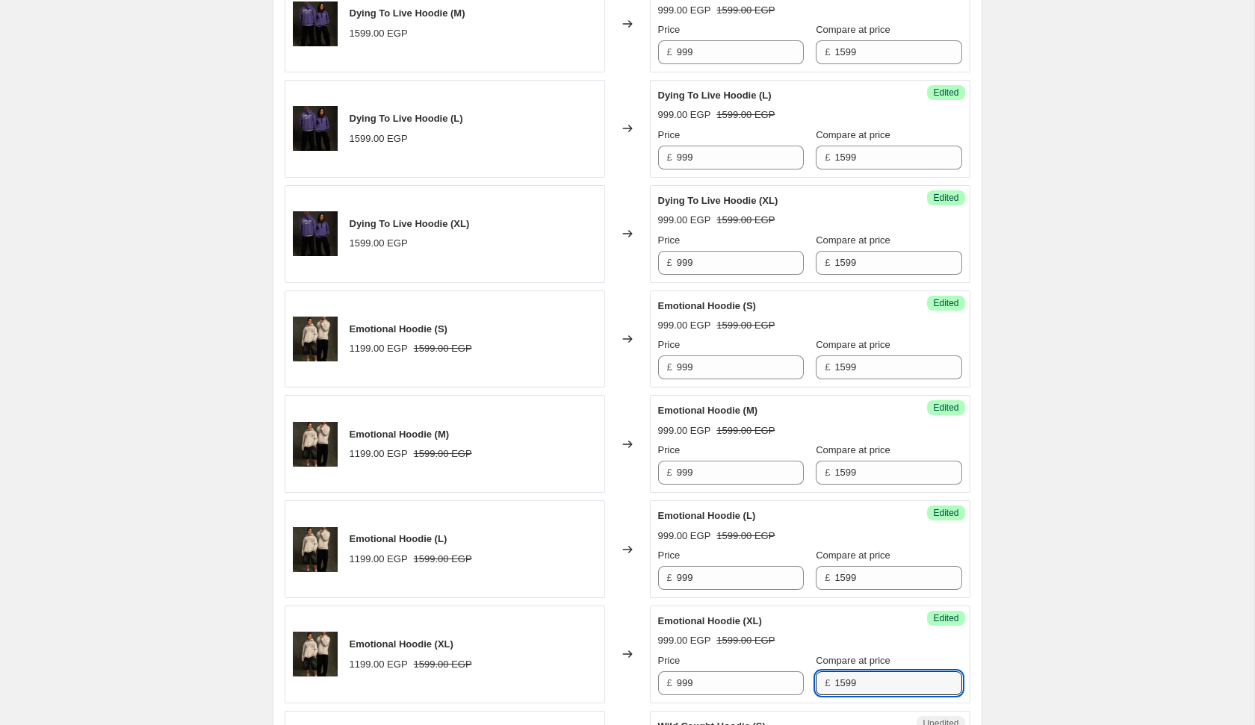
scroll to position [1970, 0]
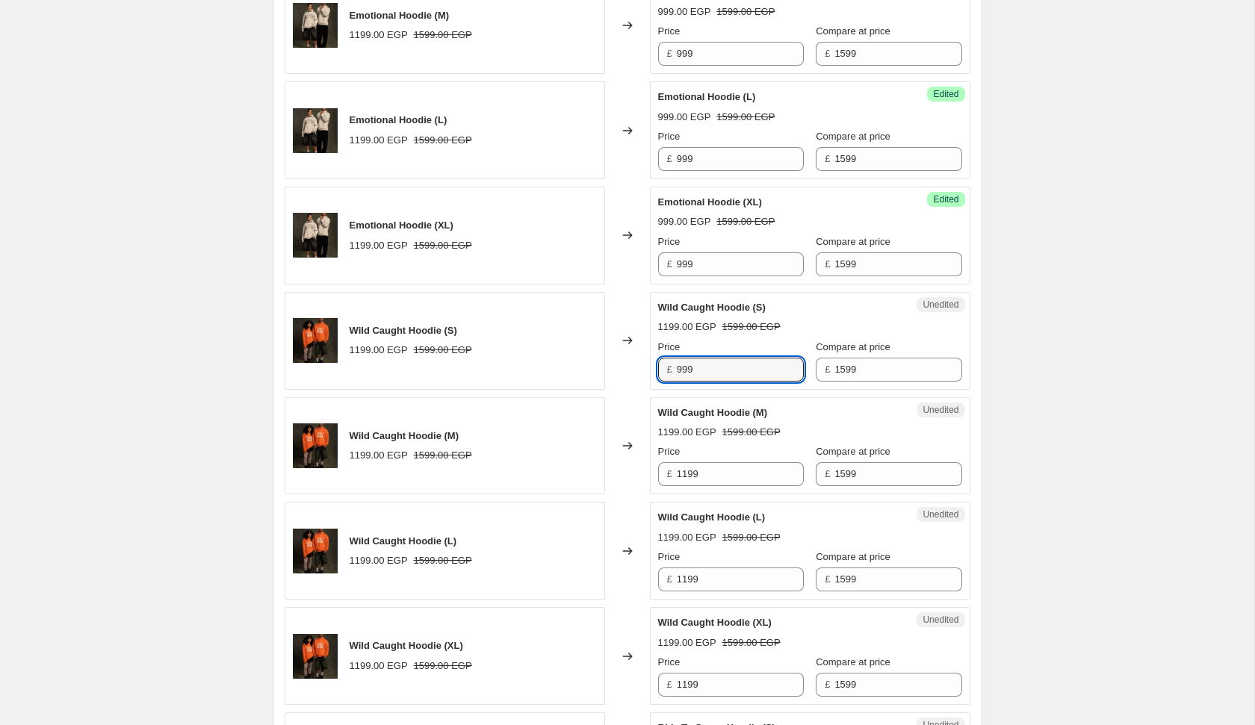
type input "999"
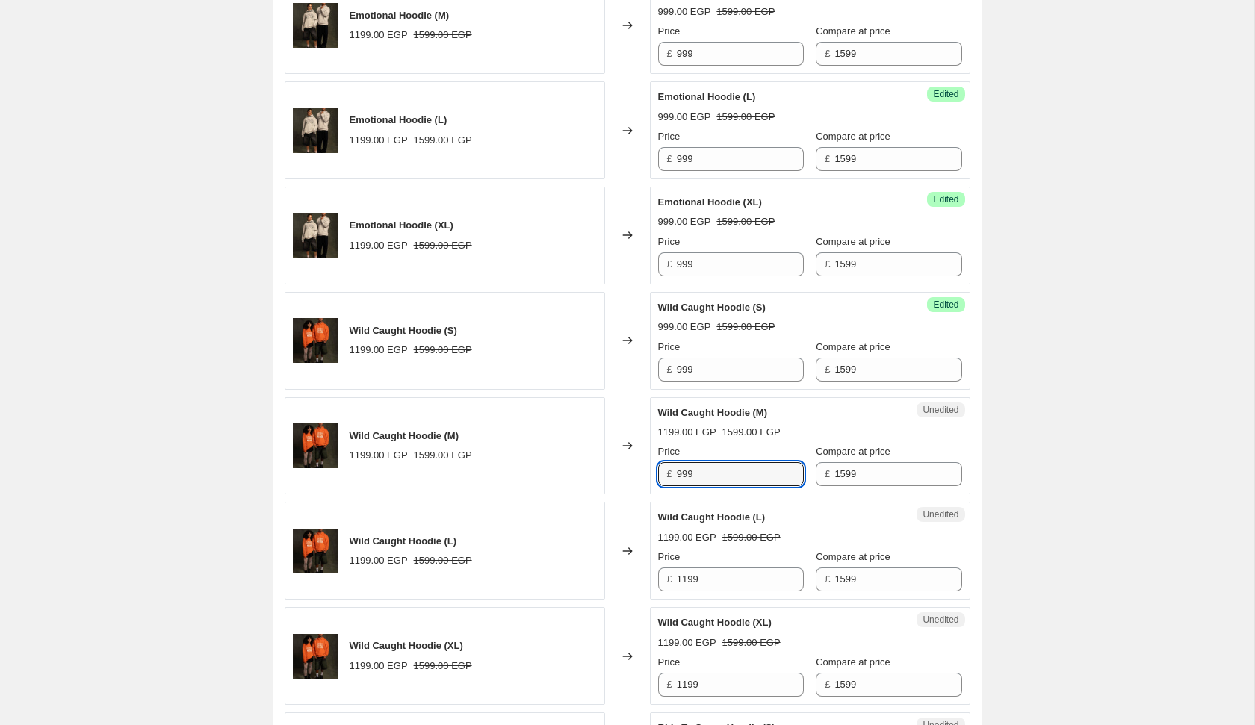
type input "999"
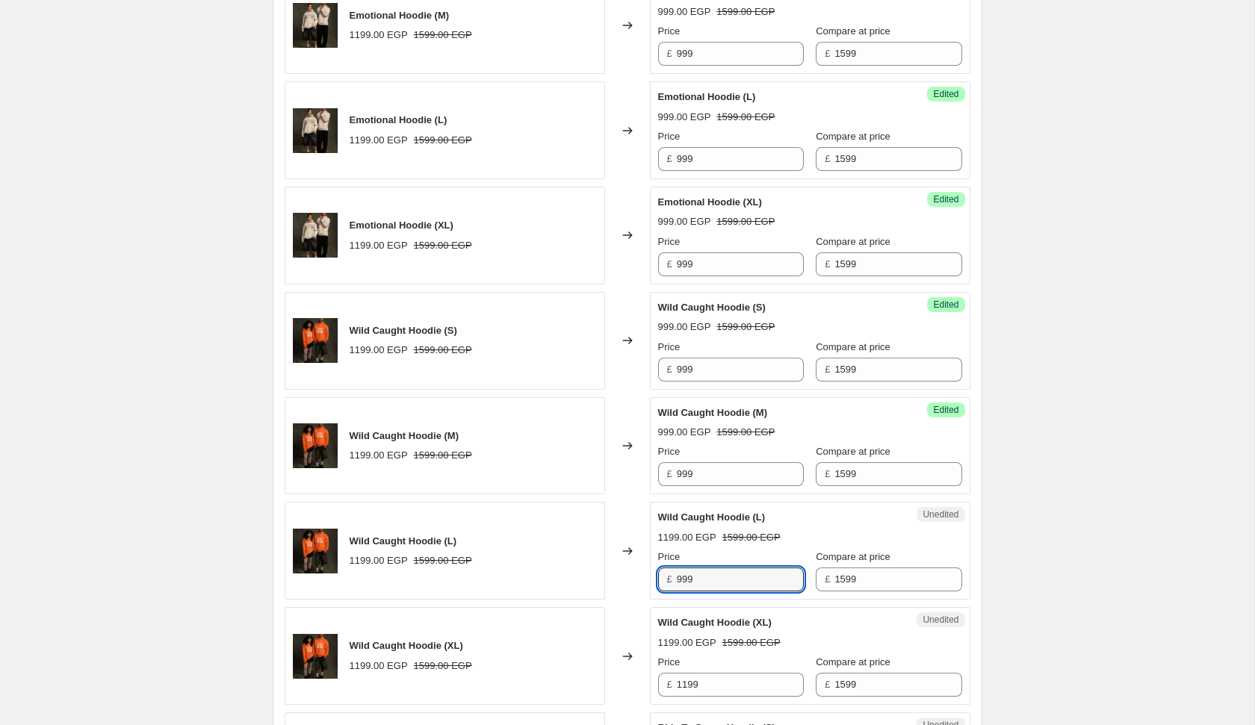
type input "999"
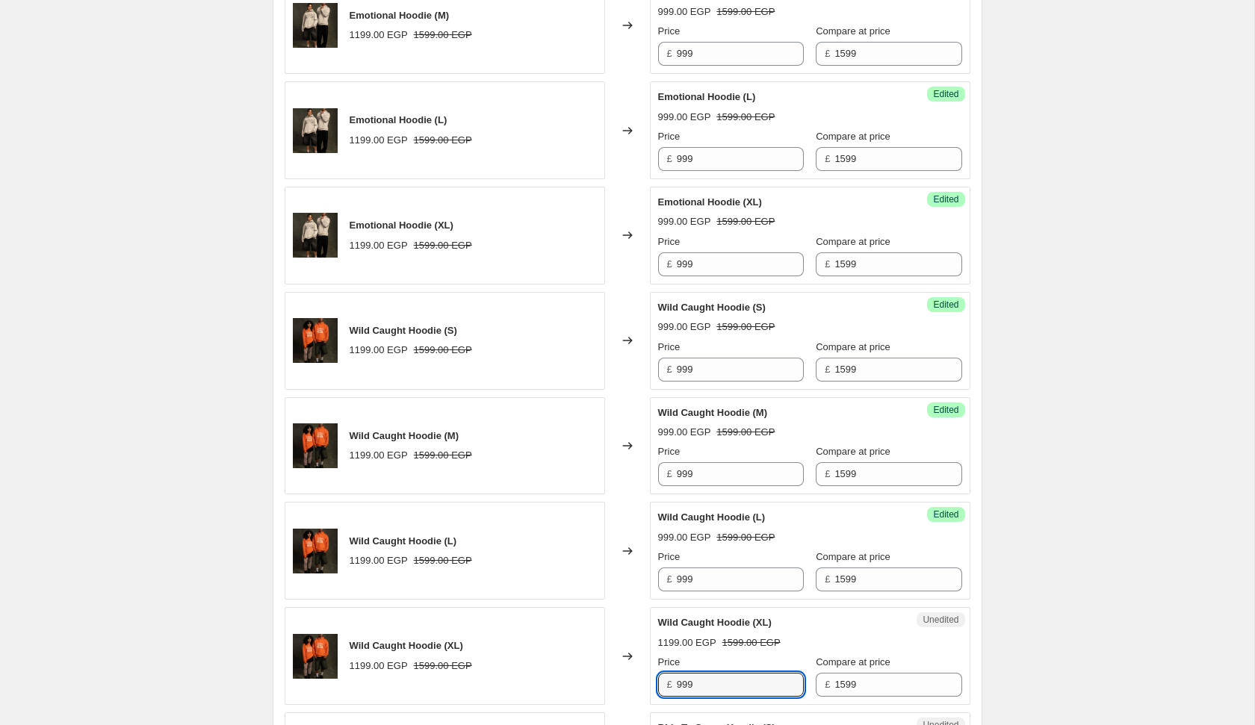
type input "999"
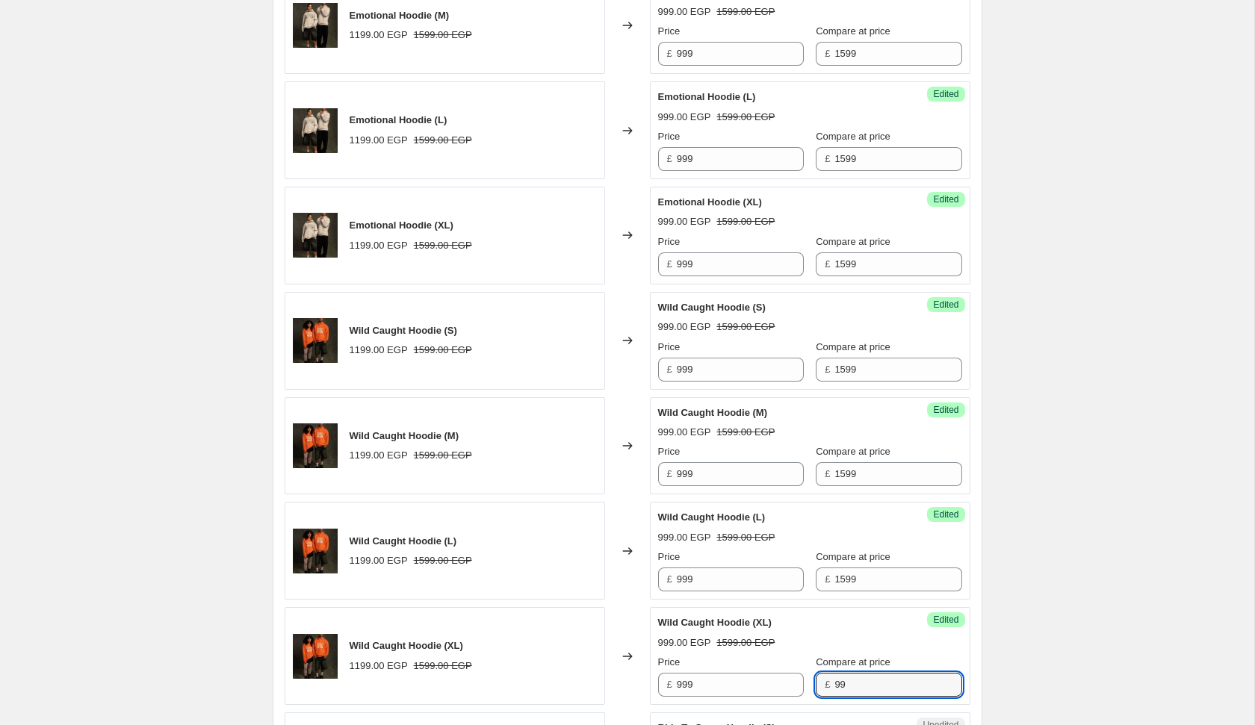
type input "9"
type input "1599"
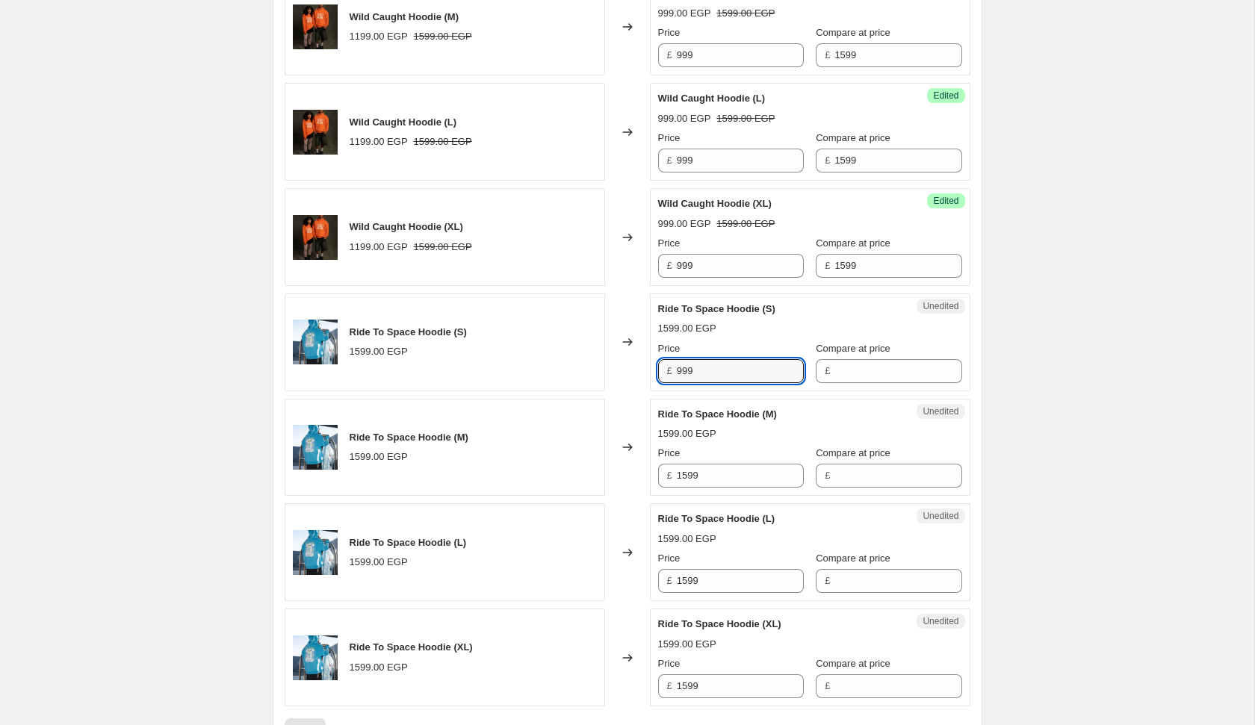
type input "999"
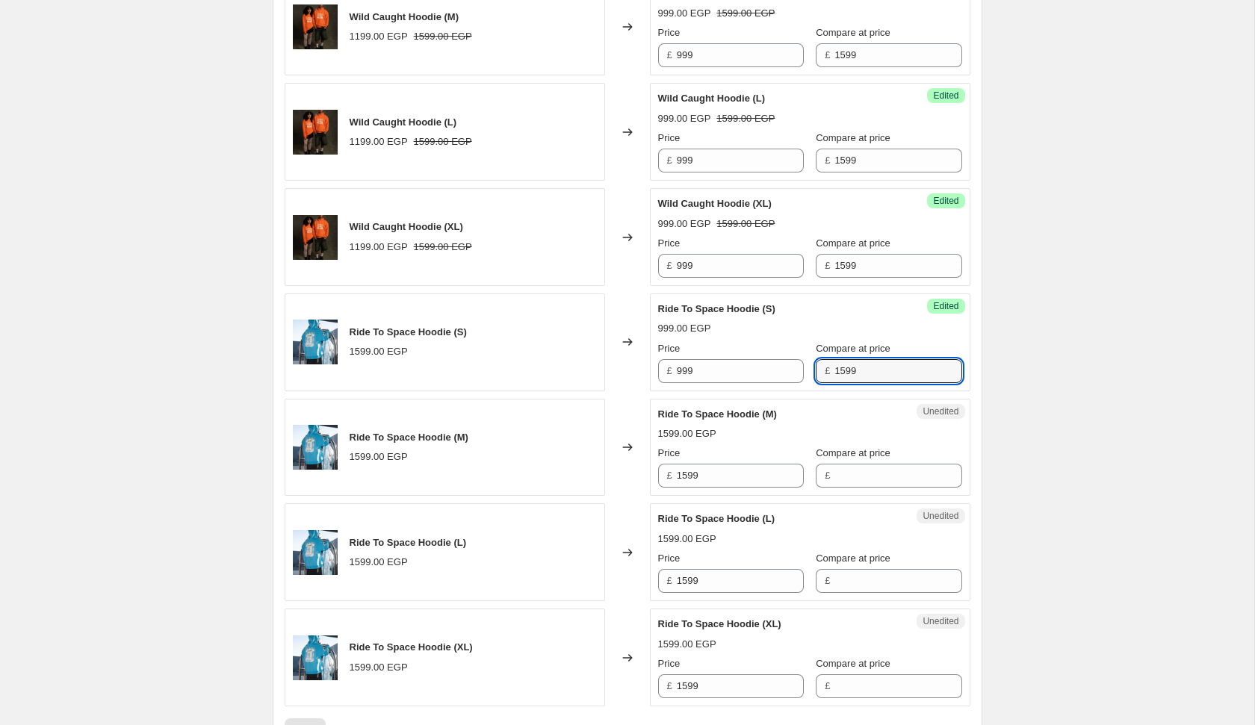
type input "1599"
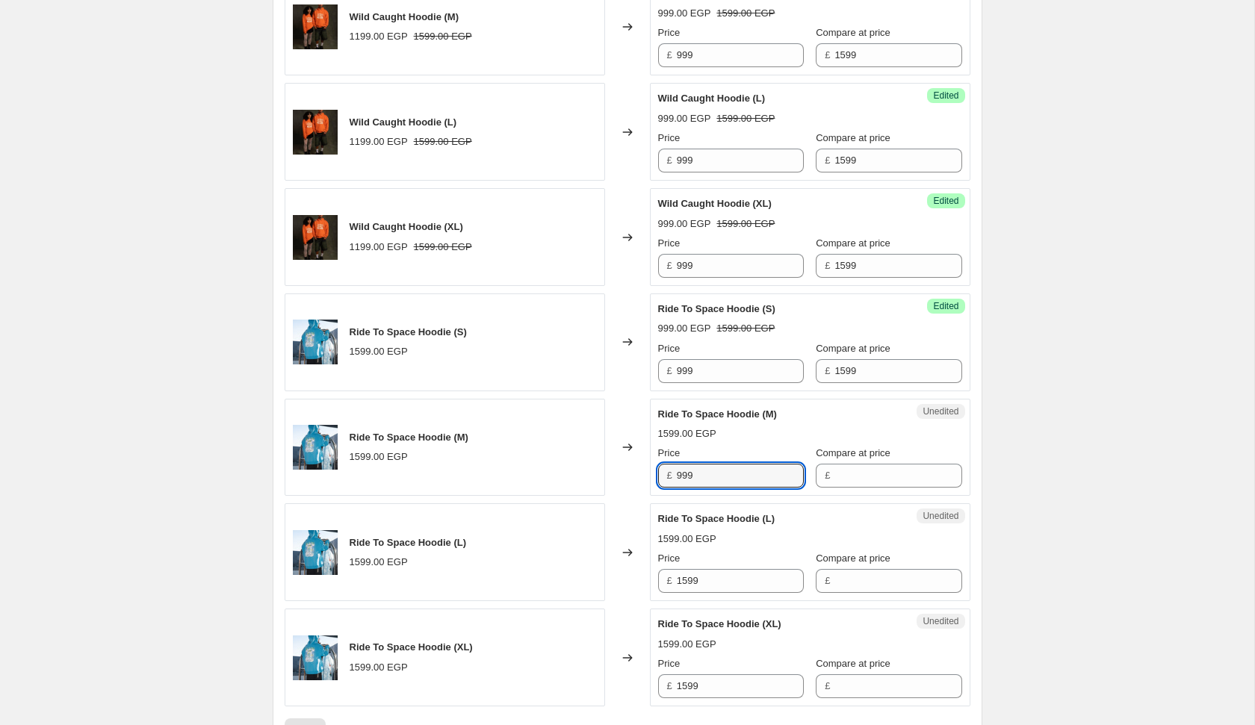
type input "999"
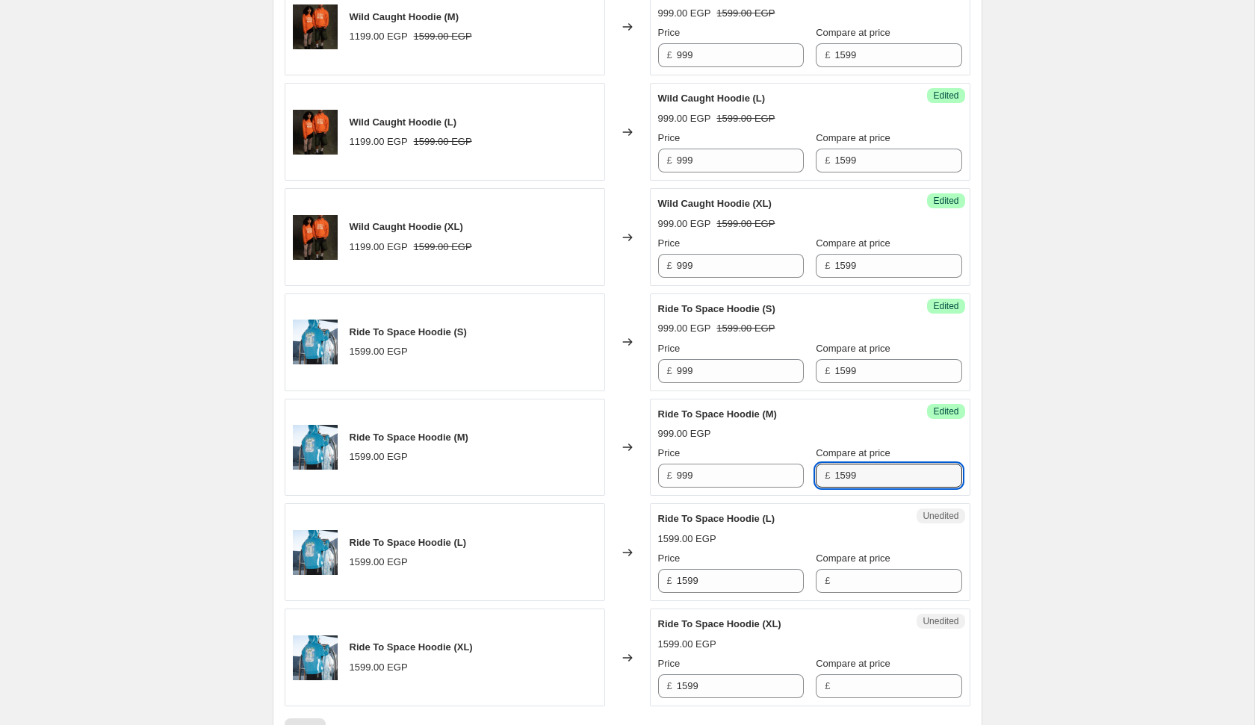
type input "1599"
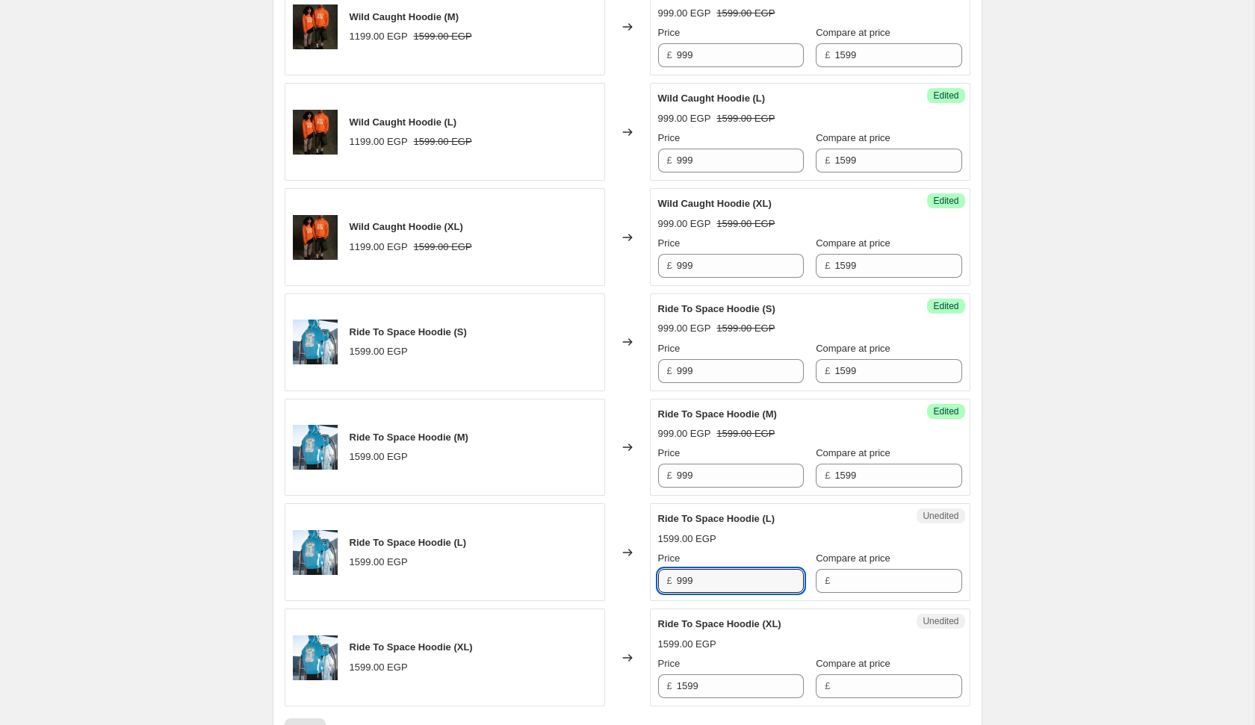
type input "999"
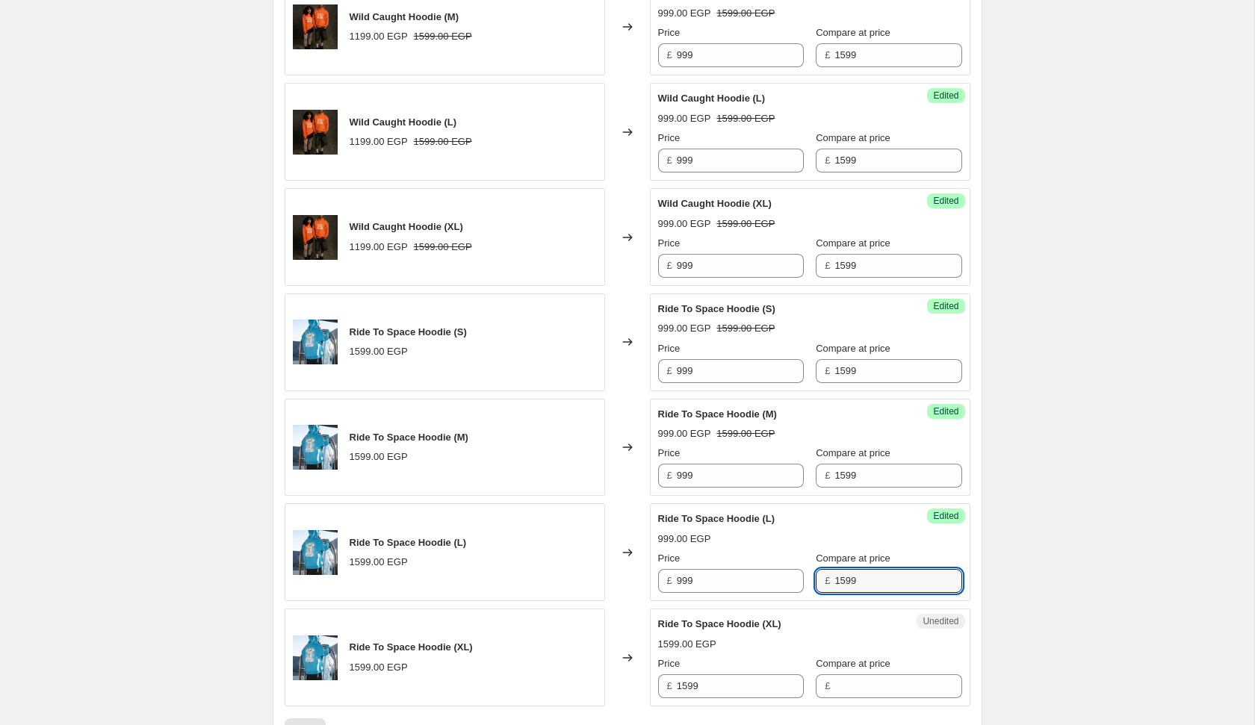
type input "1599"
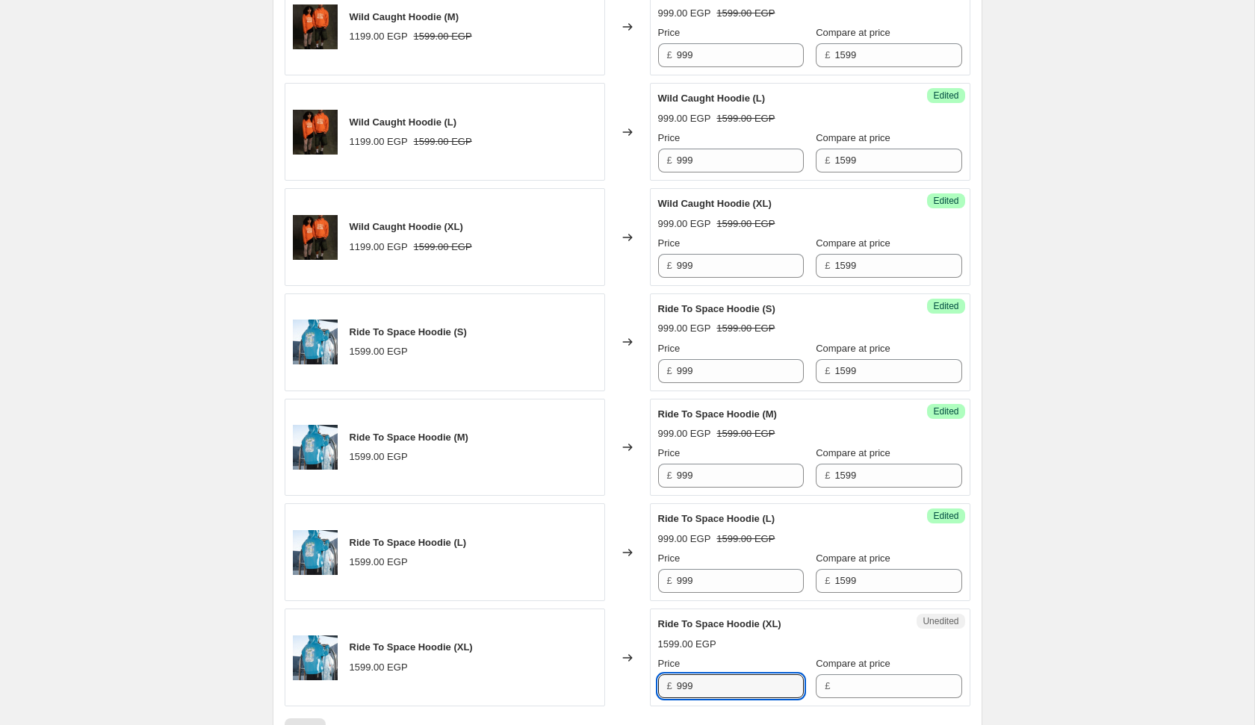
type input "999"
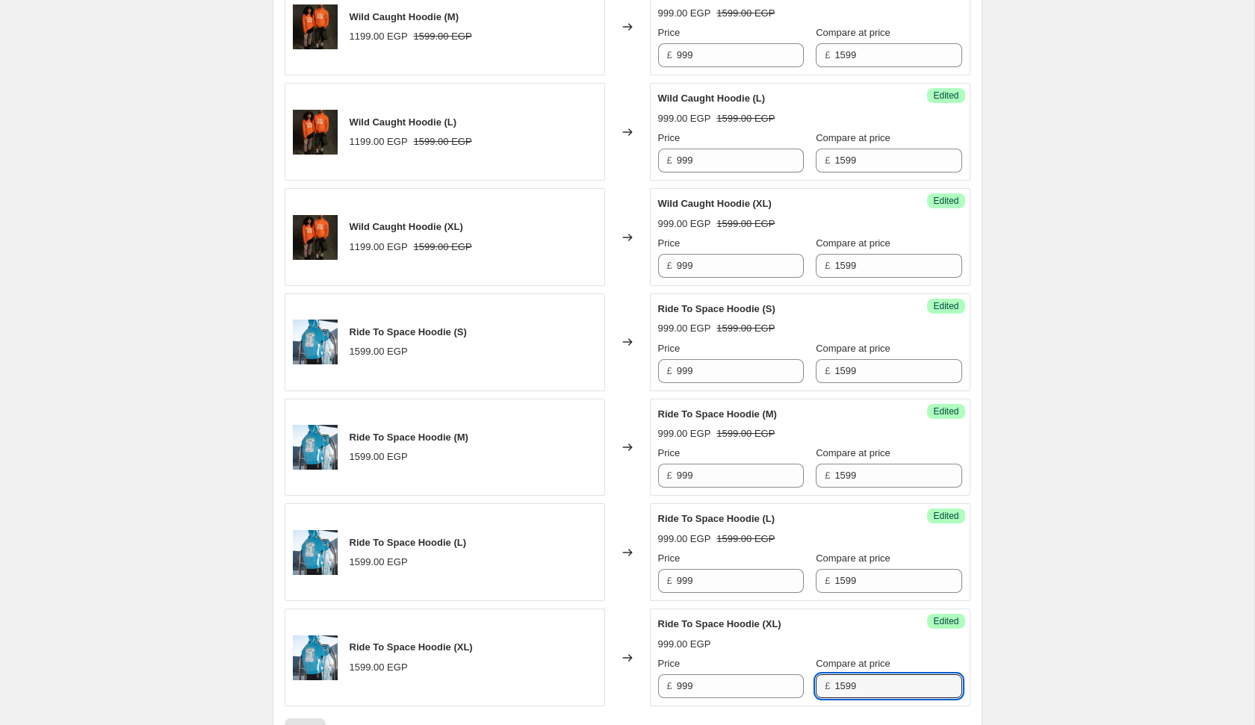
type input "1599"
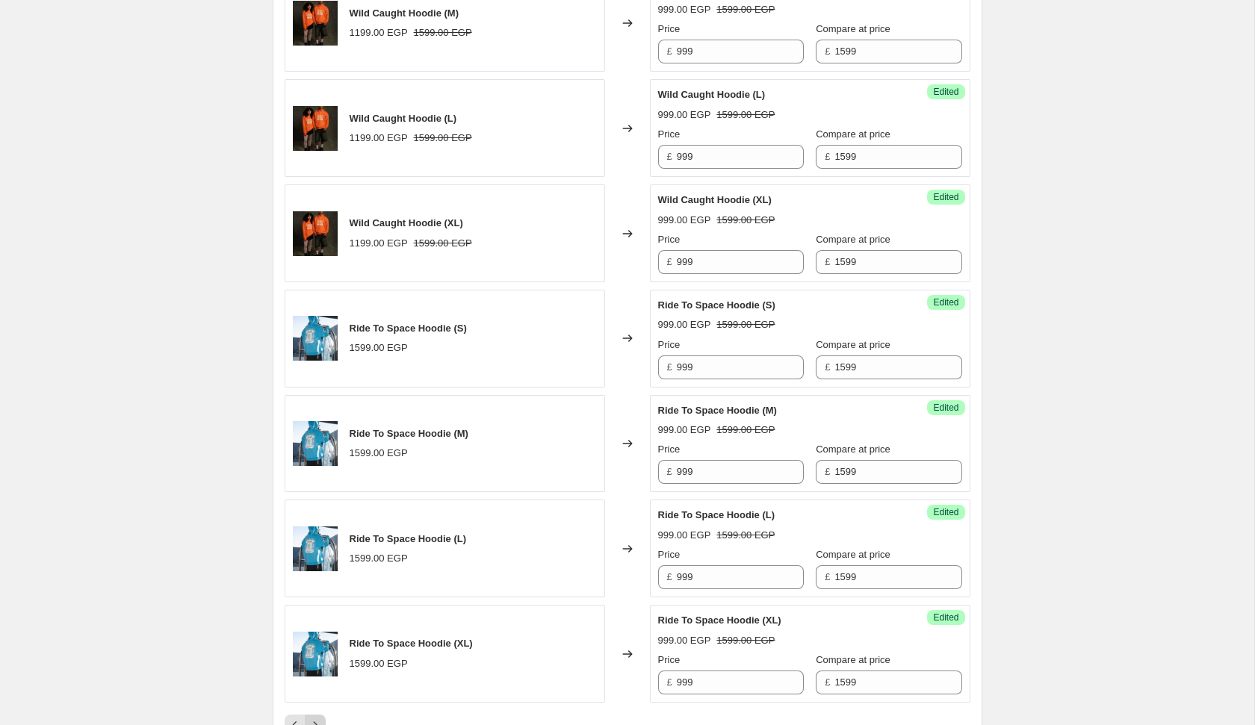
click at [317, 722] on button "Next" at bounding box center [315, 725] width 21 height 21
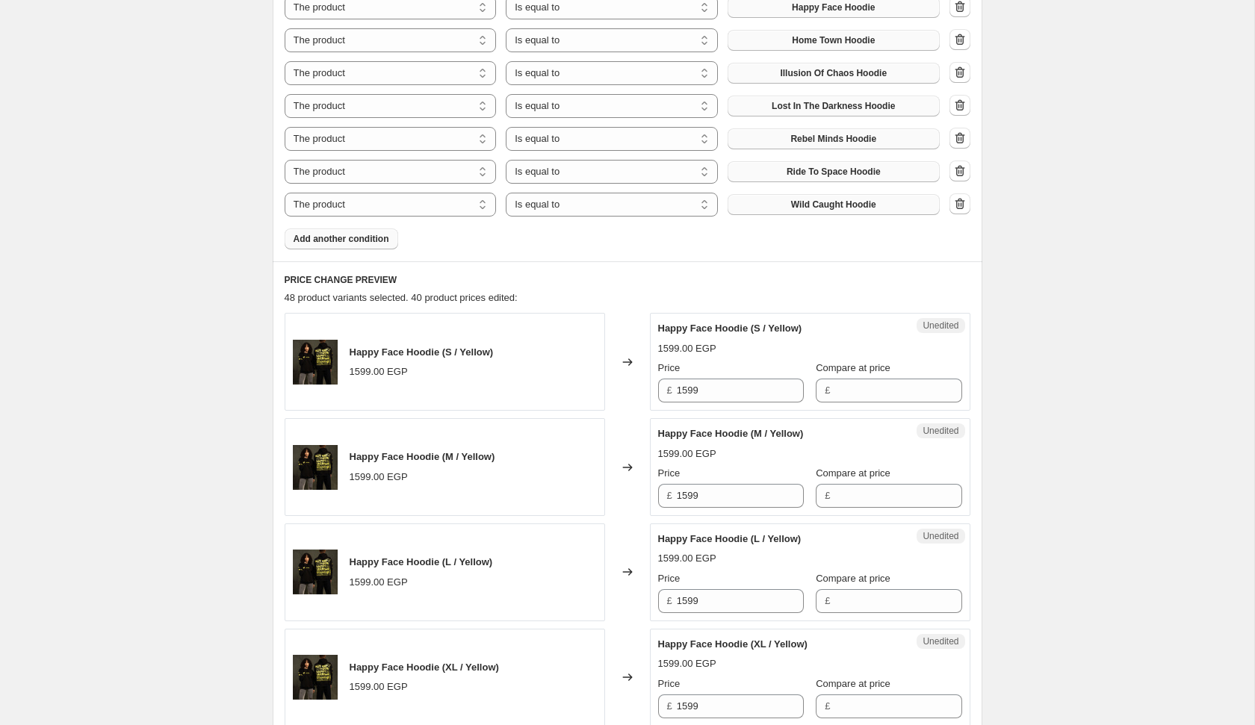
scroll to position [692, 0]
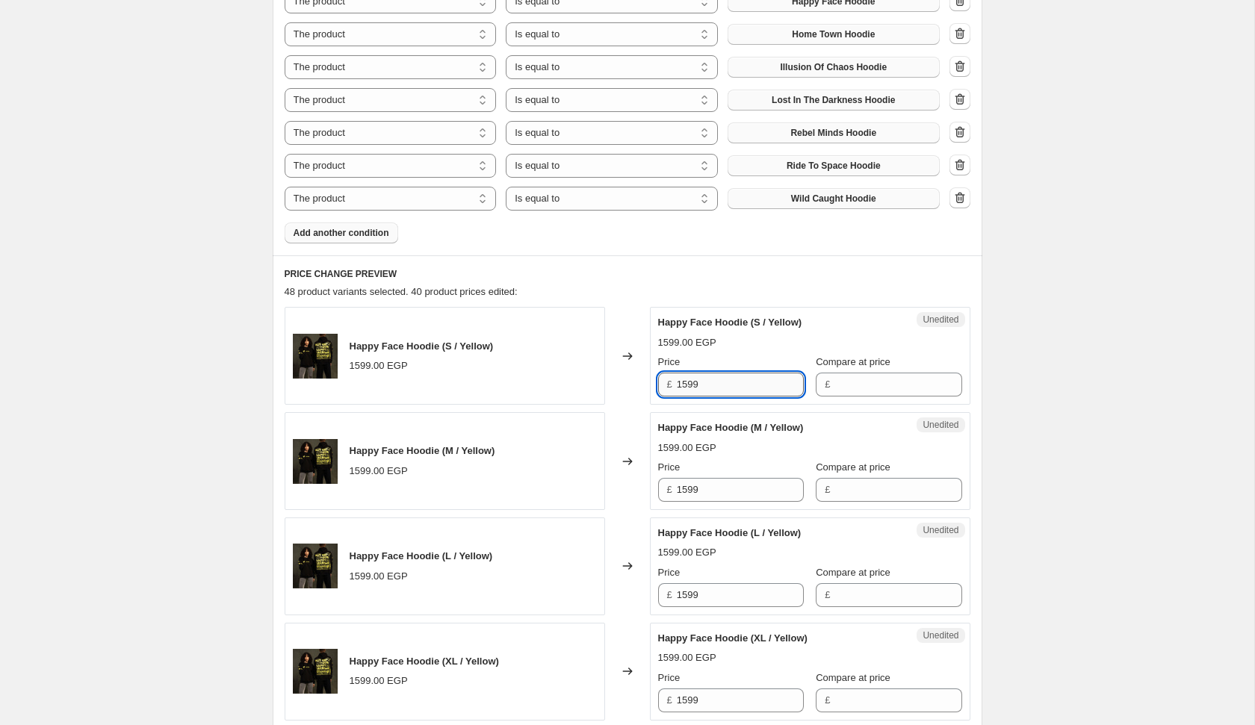
click at [731, 382] on input "1599" at bounding box center [740, 385] width 127 height 24
click at [727, 382] on input "1599" at bounding box center [740, 385] width 127 height 24
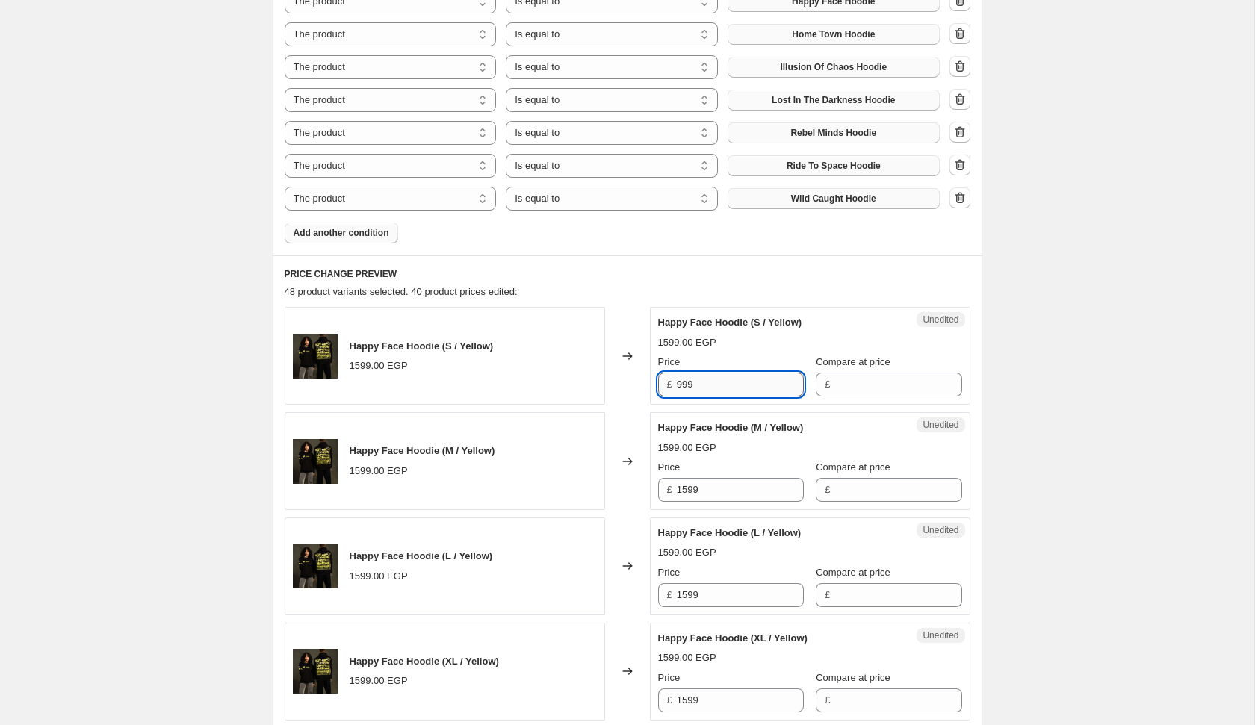
type input "999"
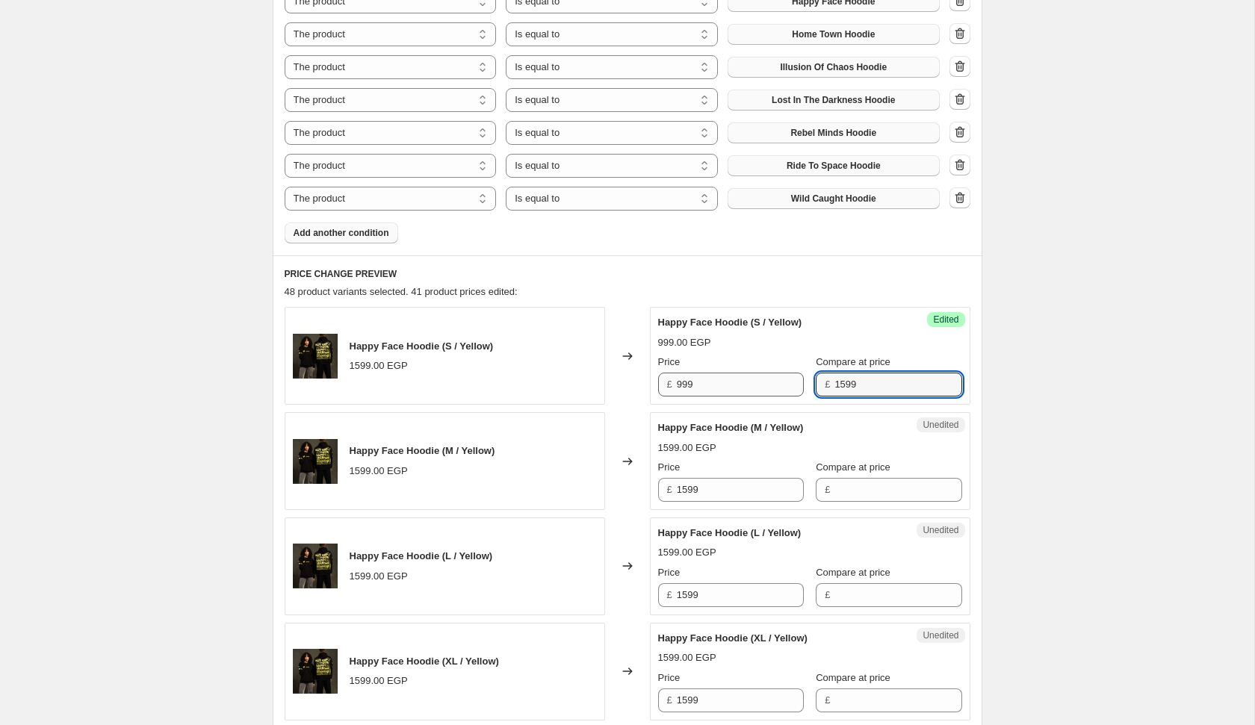
type input "1599"
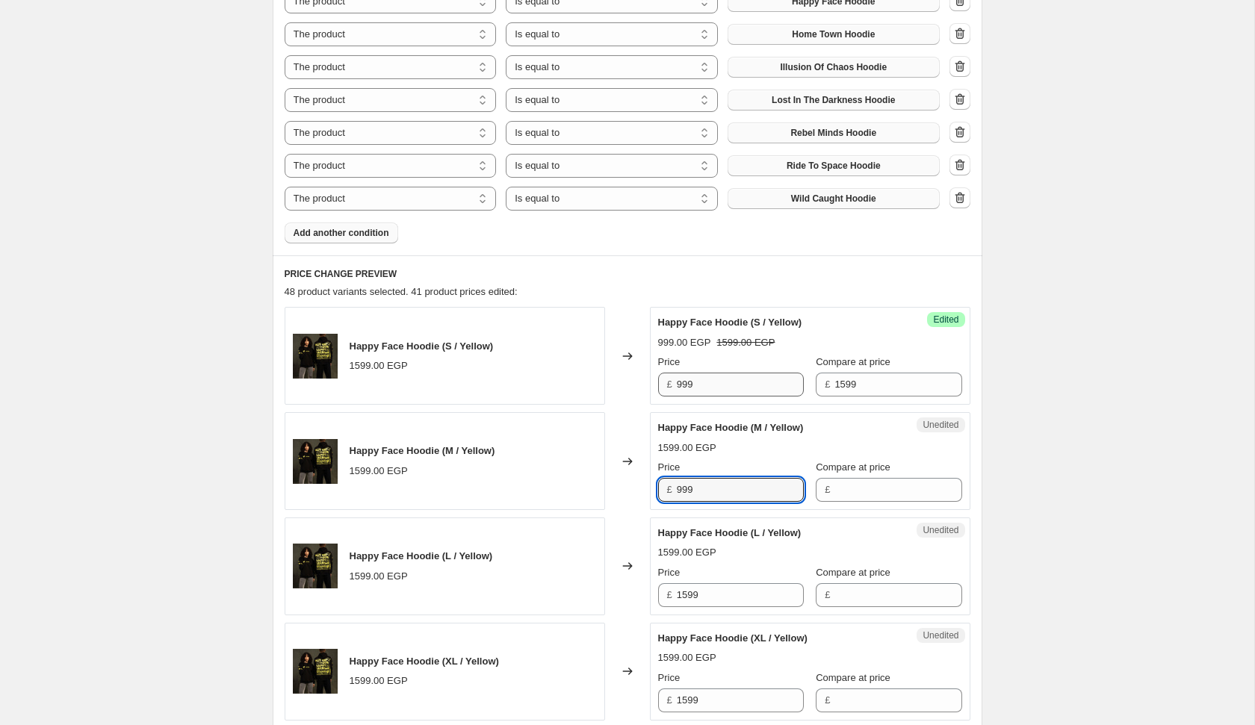
type input "999"
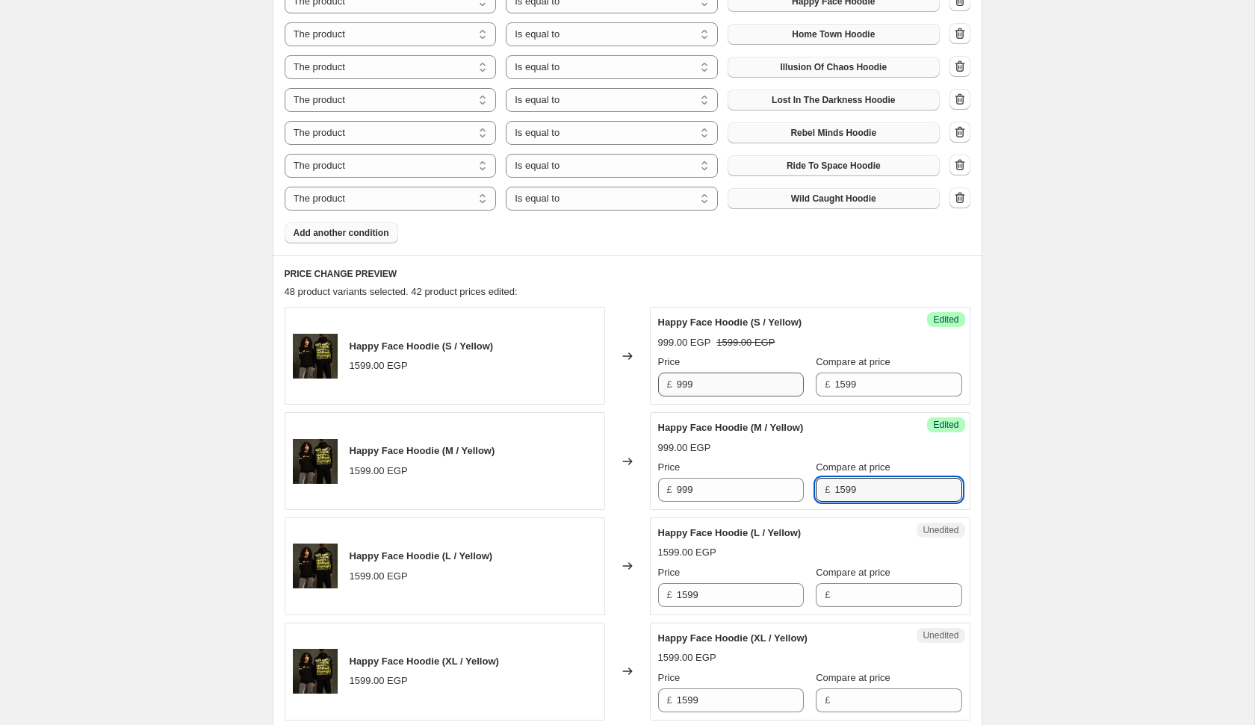
type input "1599"
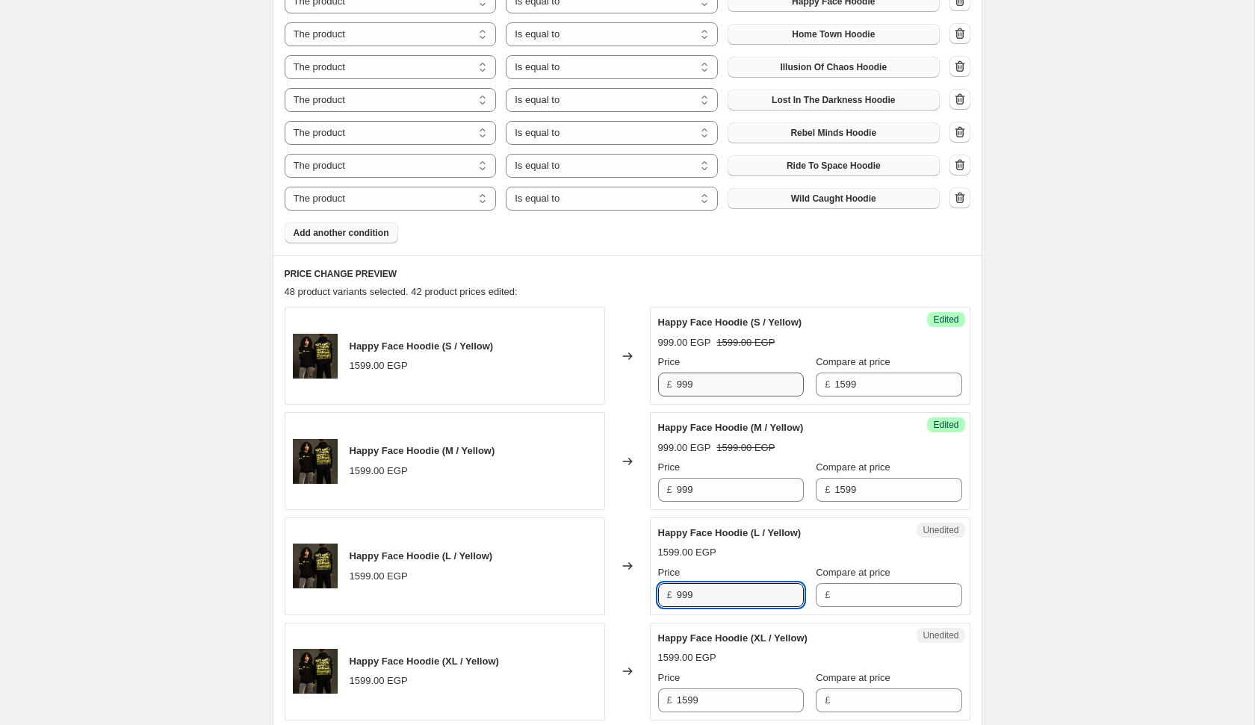
type input "999"
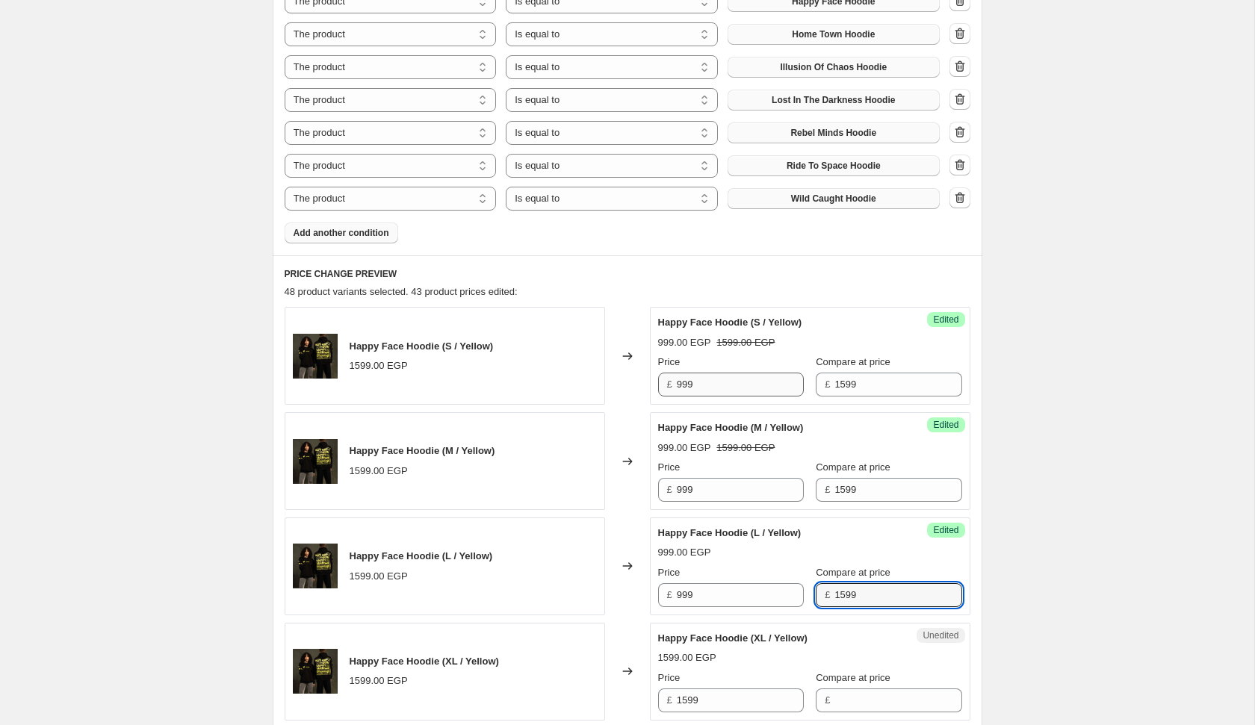
type input "1599"
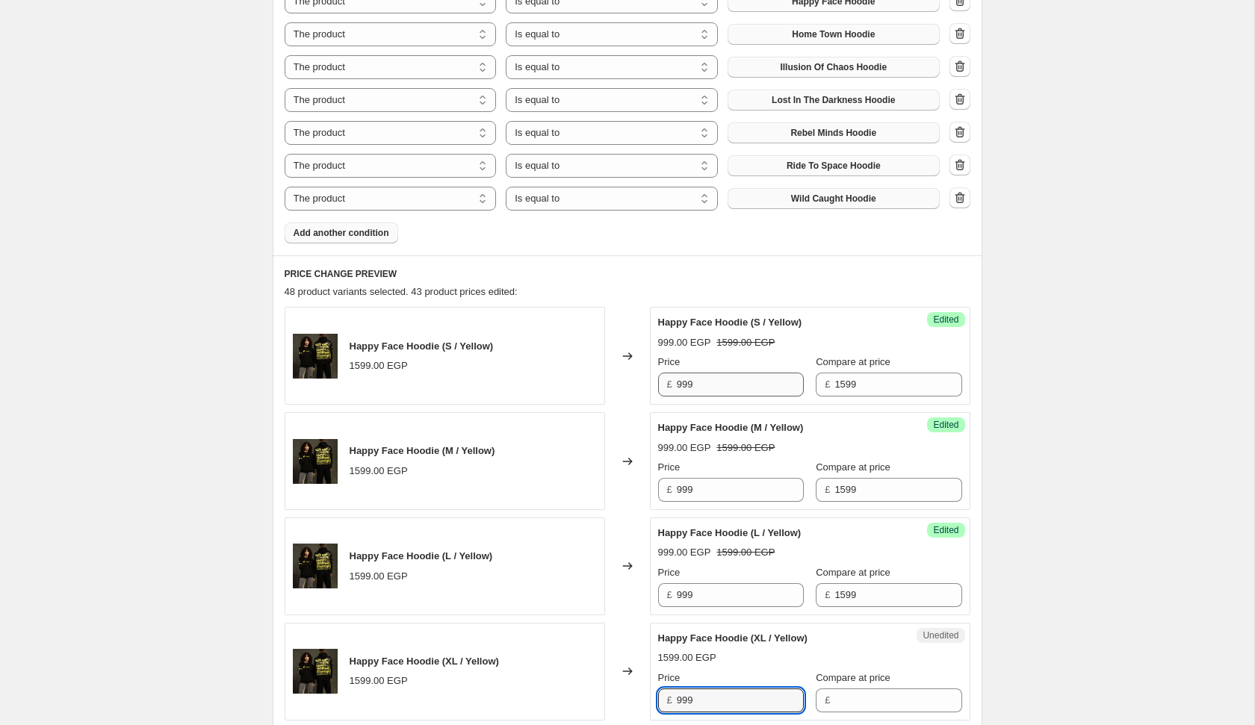
type input "999"
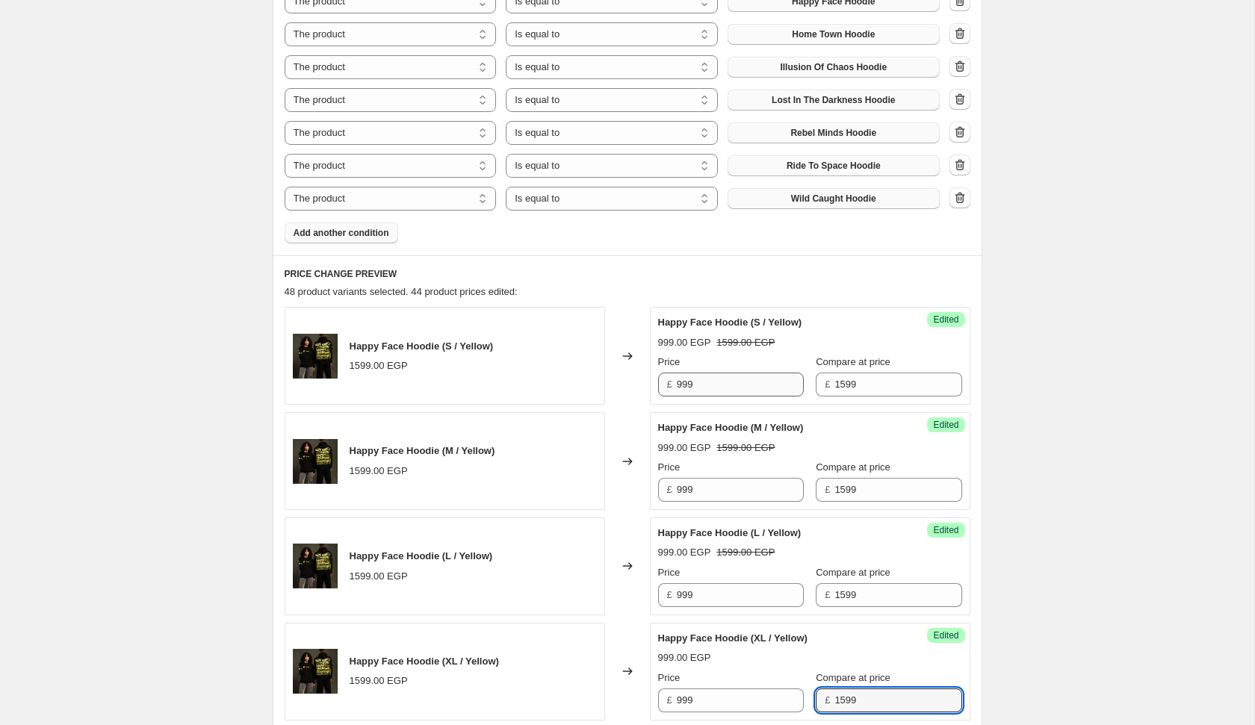
type input "1599"
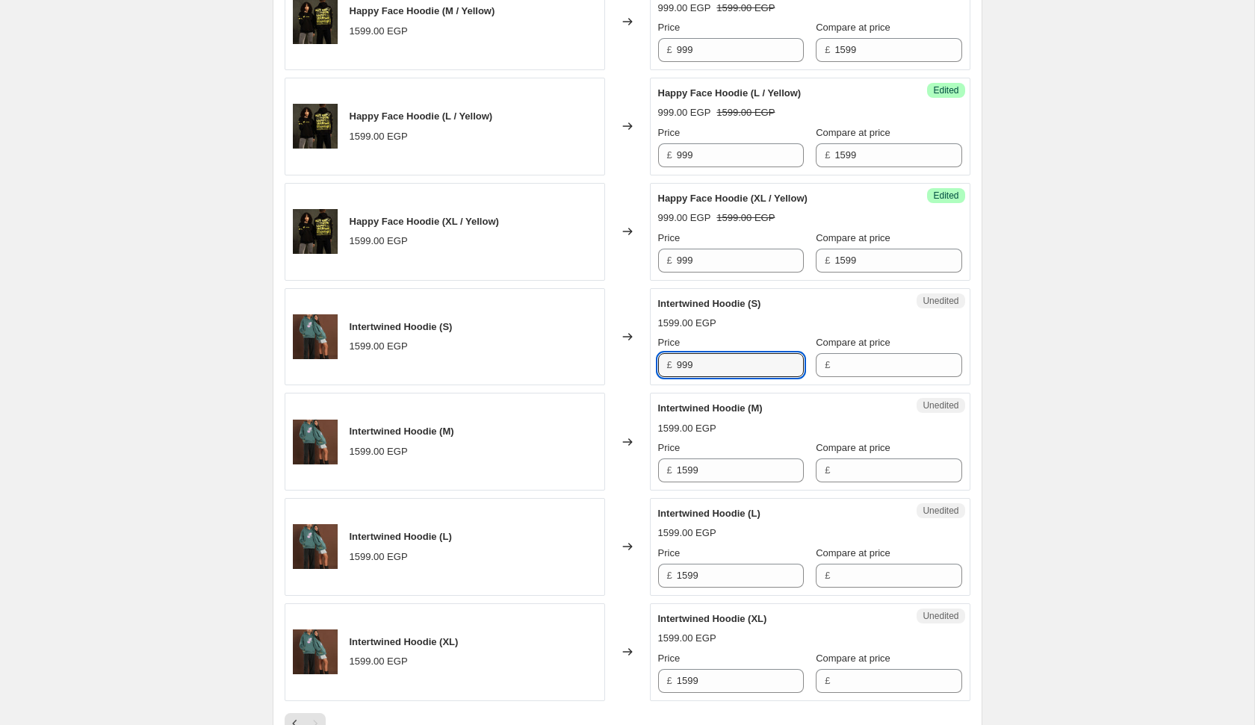
type input "999"
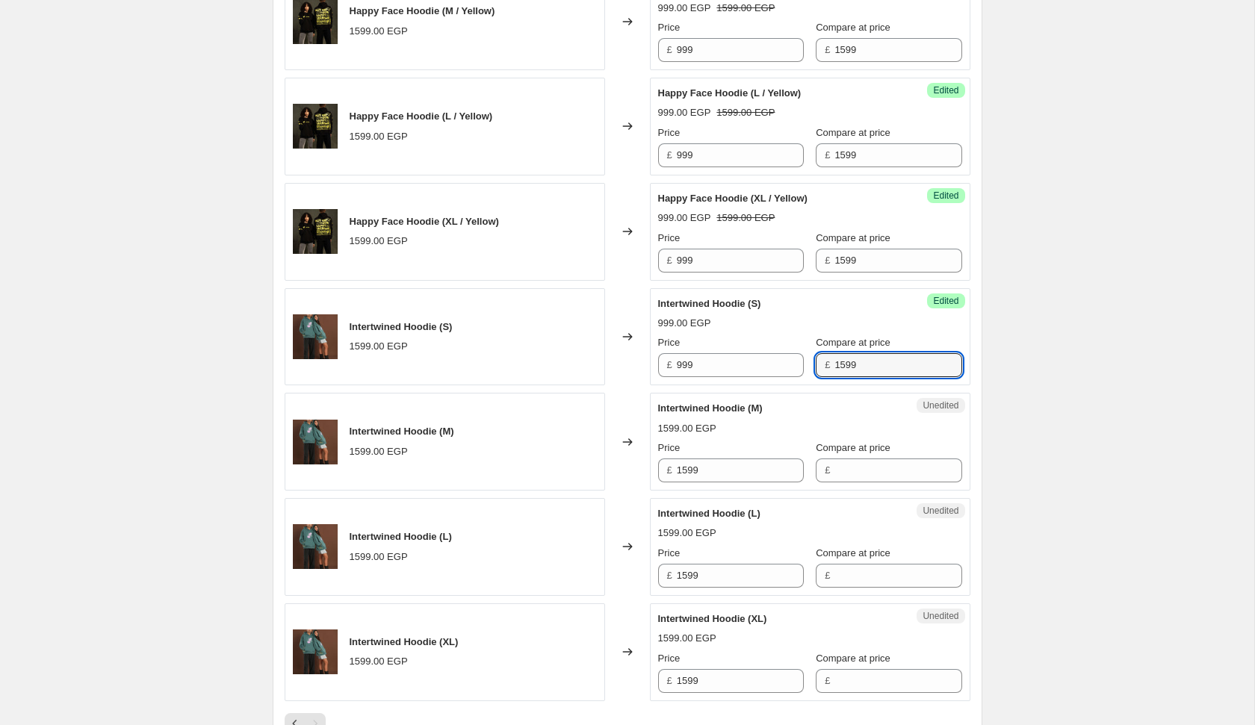
type input "1599"
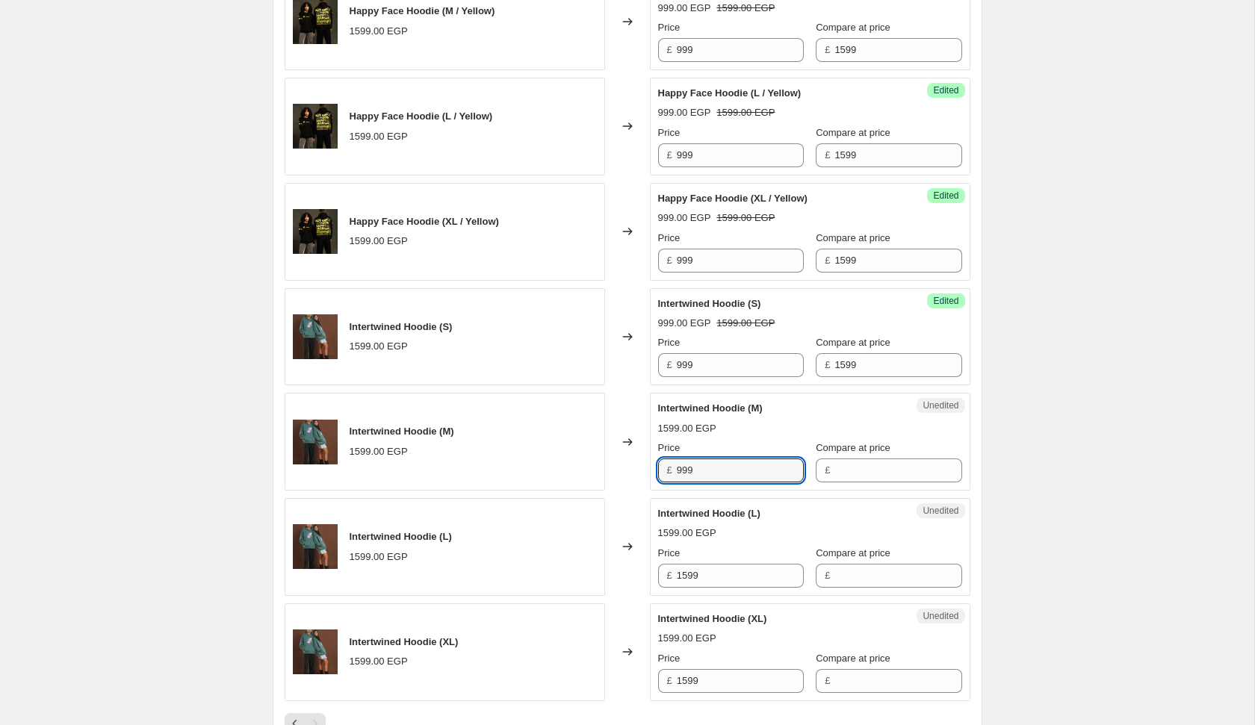
type input "999"
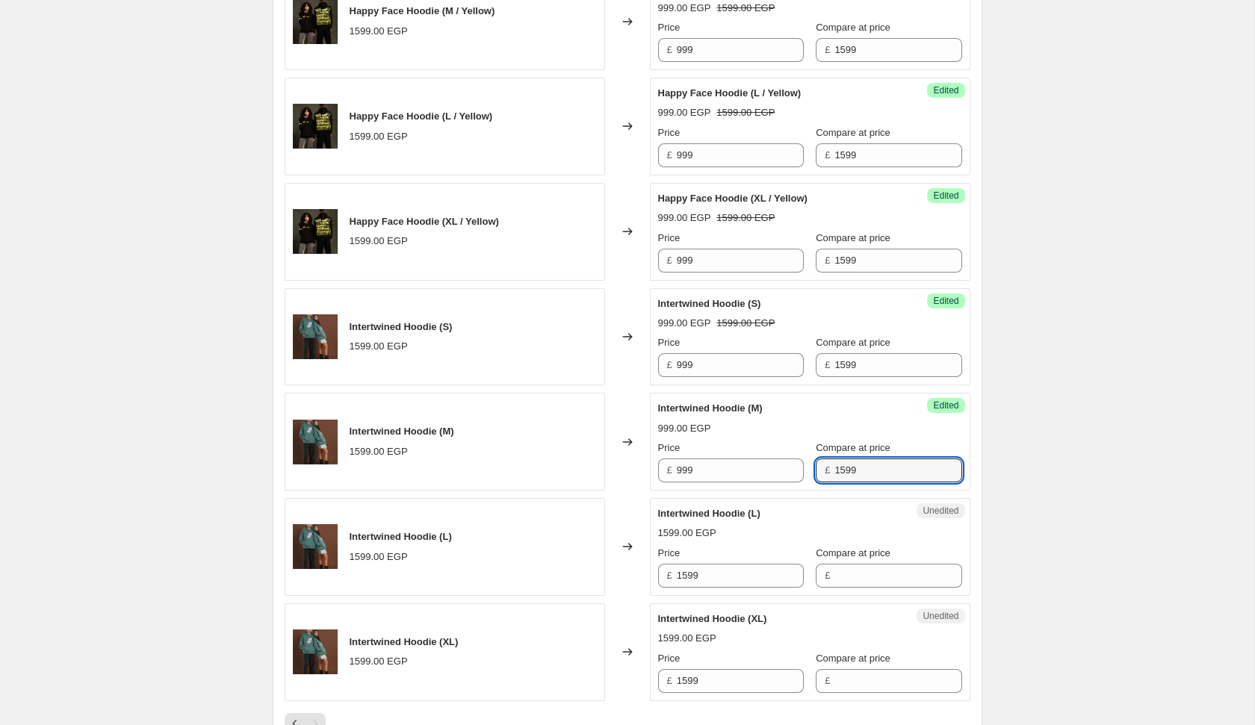
type input "1599"
type input "999"
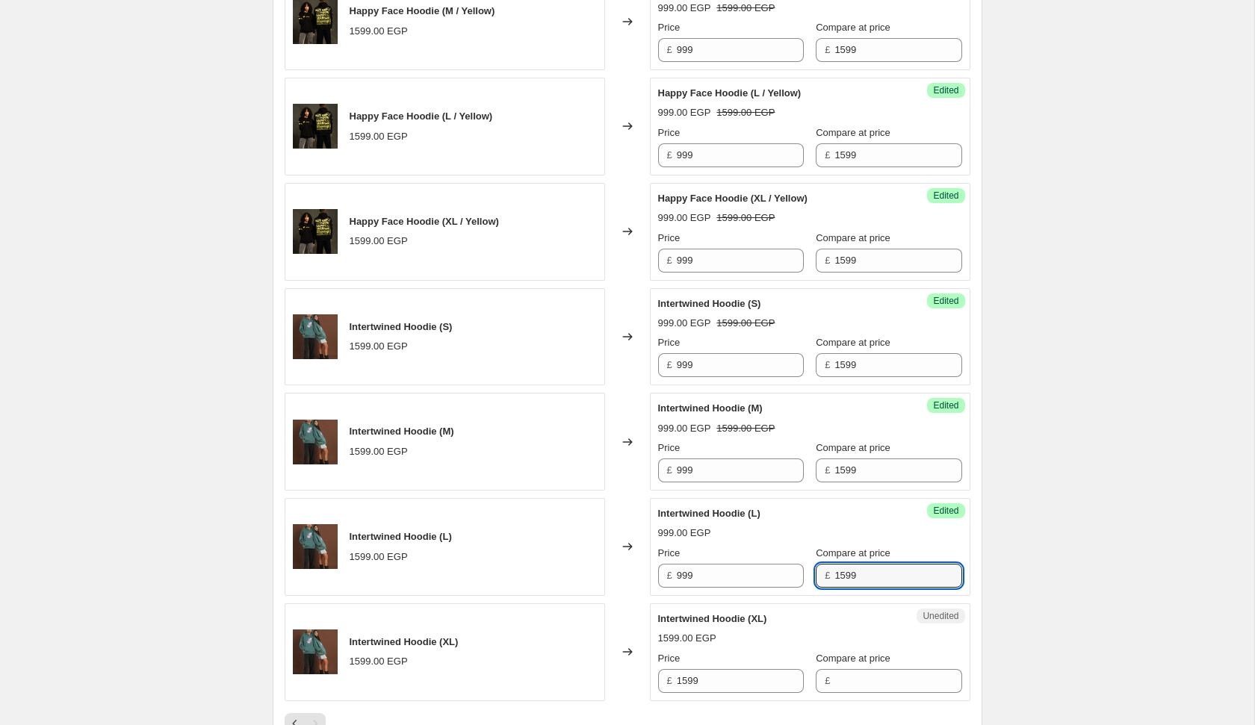
type input "1599"
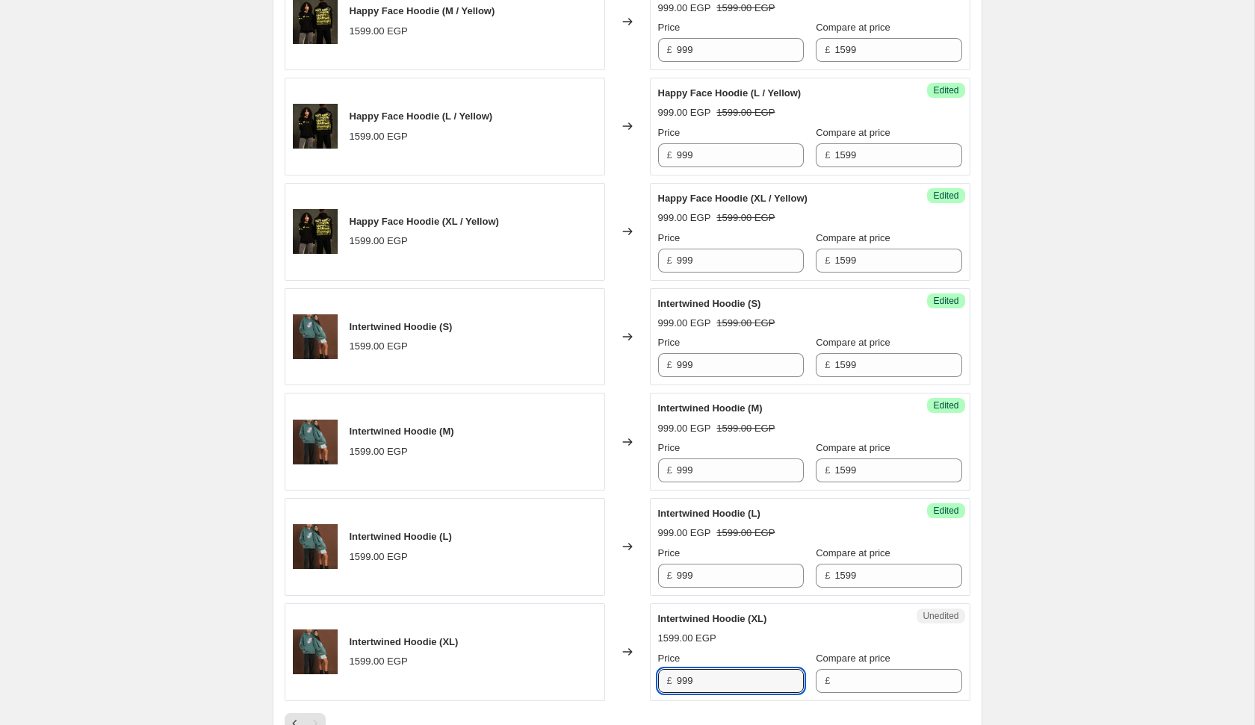
type input "999"
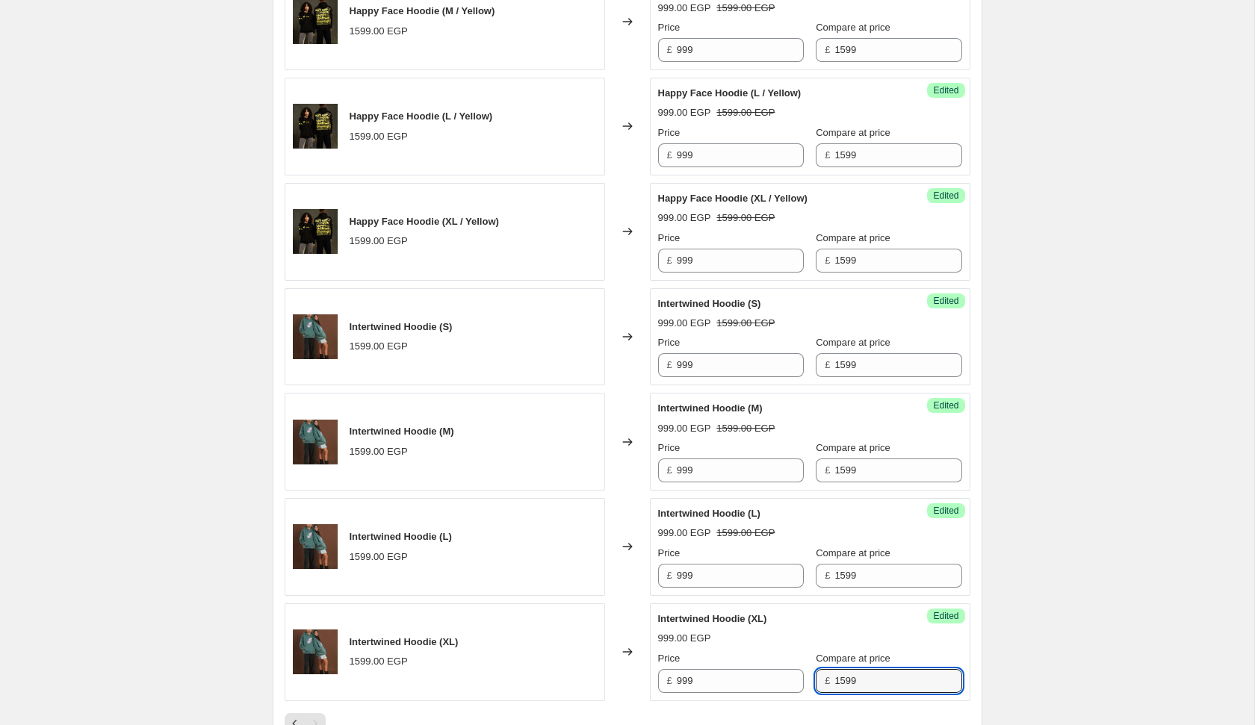
type input "1599"
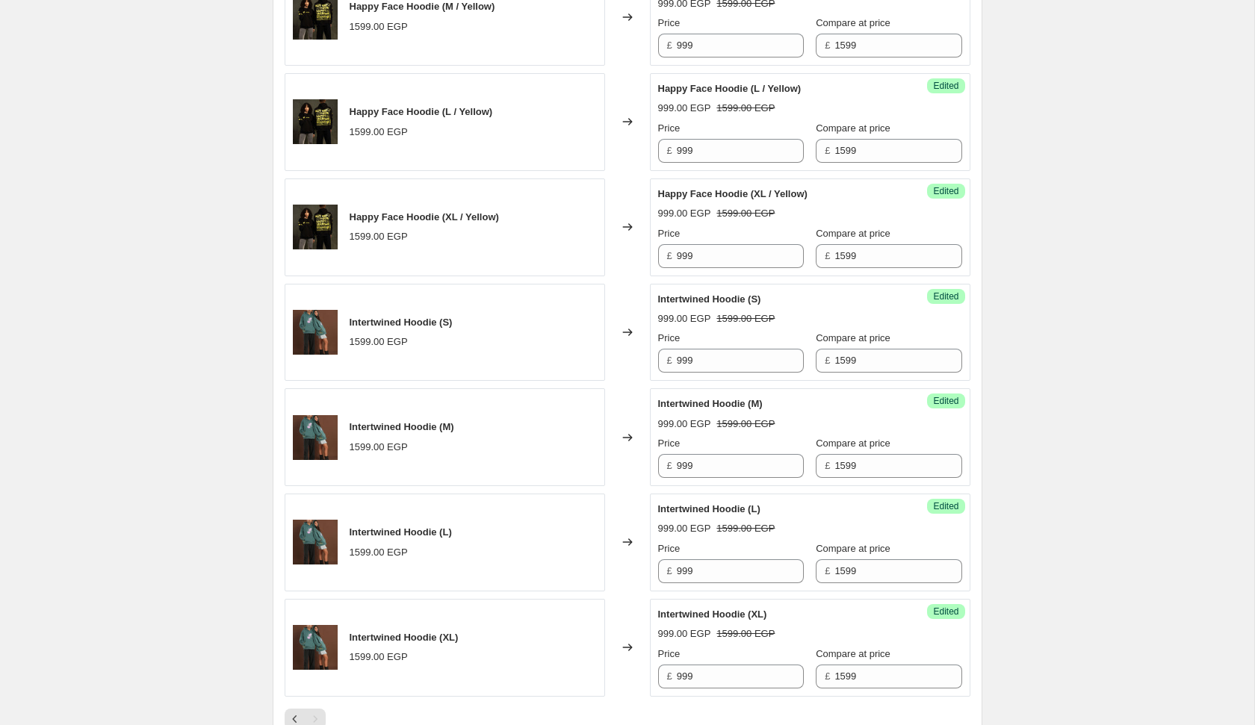
scroll to position [1463, 0]
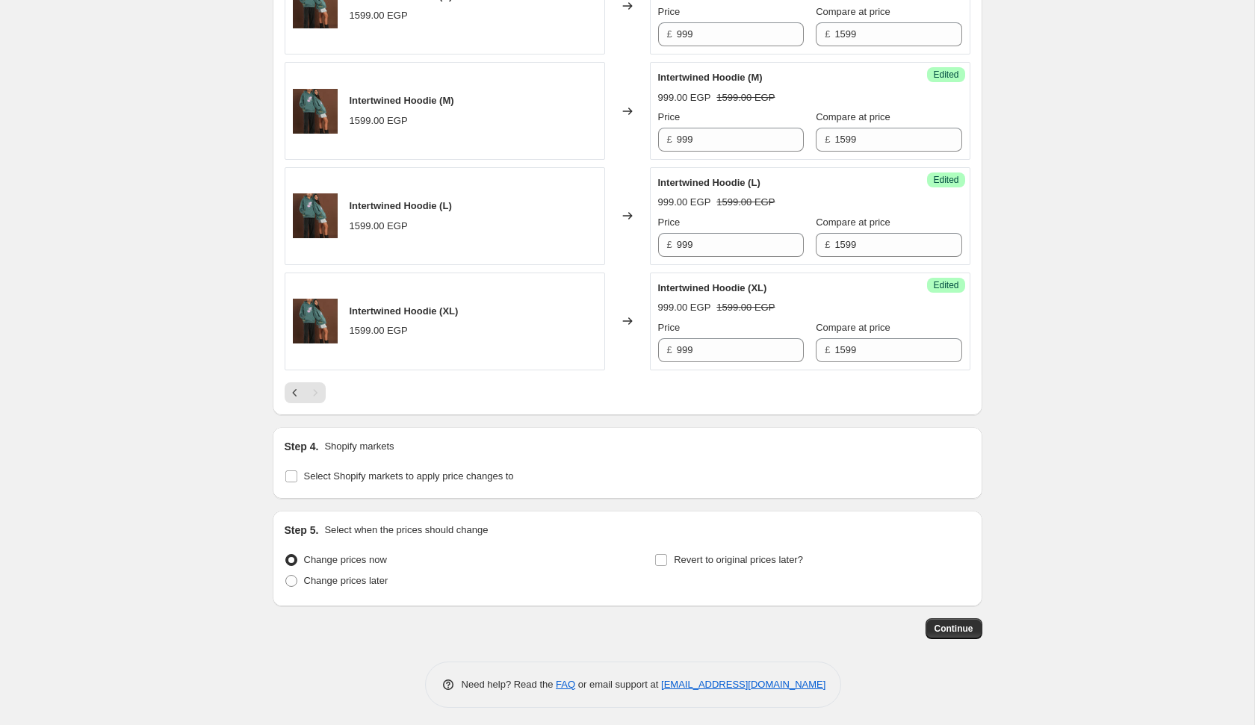
click at [373, 589] on div "Change prices now Change prices later" at bounding box center [442, 572] width 315 height 45
click at [378, 584] on label "Change prices later" at bounding box center [337, 581] width 104 height 21
click at [286, 576] on input "Change prices later" at bounding box center [285, 575] width 1 height 1
radio input "true"
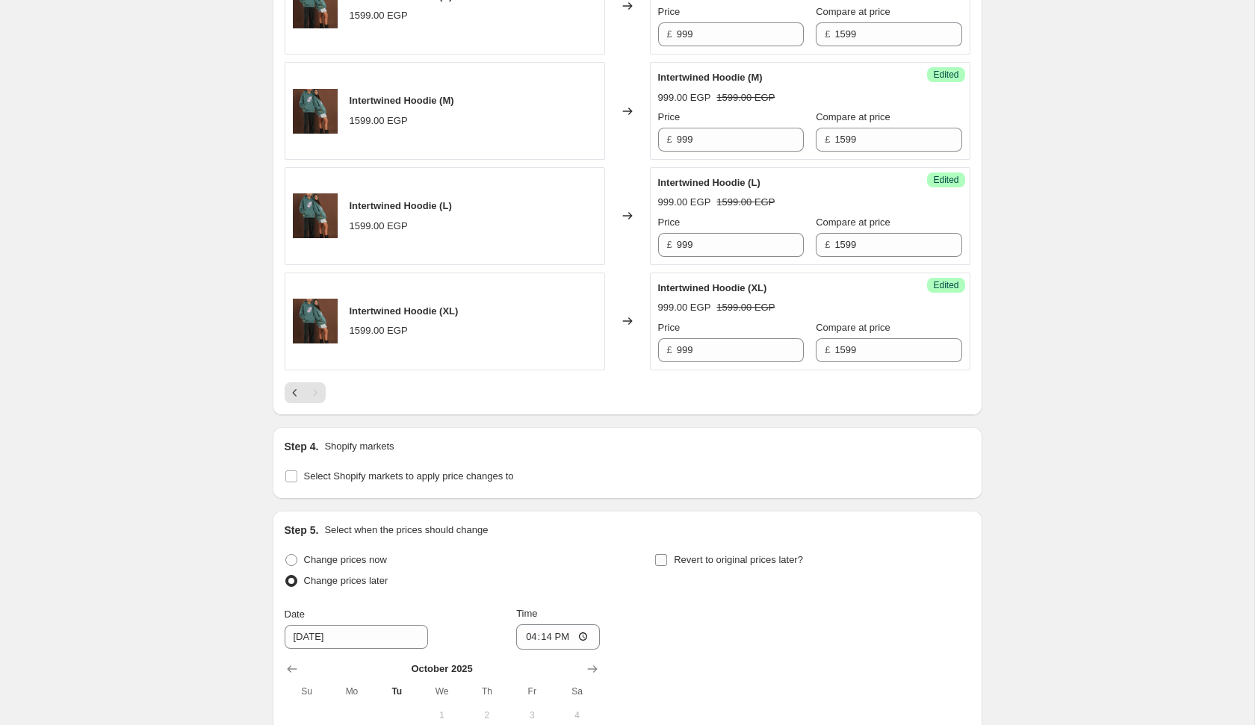
click at [663, 556] on input "Revert to original prices later?" at bounding box center [661, 560] width 12 height 12
checkbox input "true"
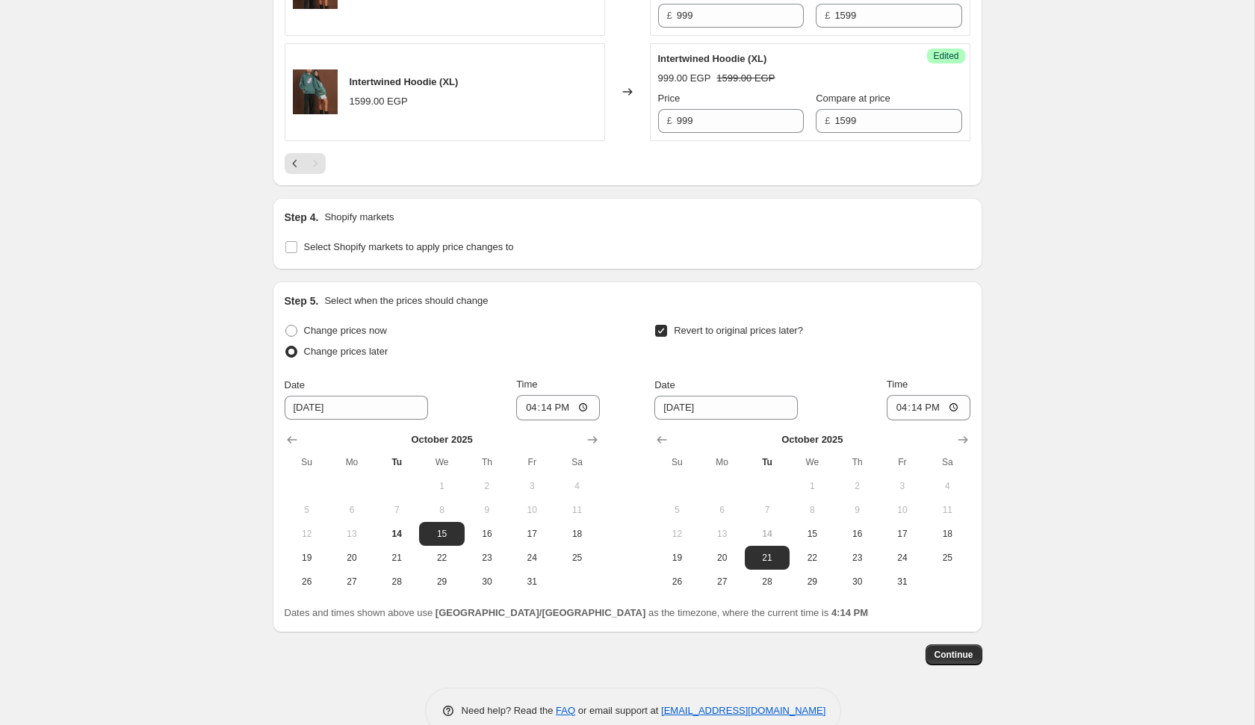
scroll to position [1719, 0]
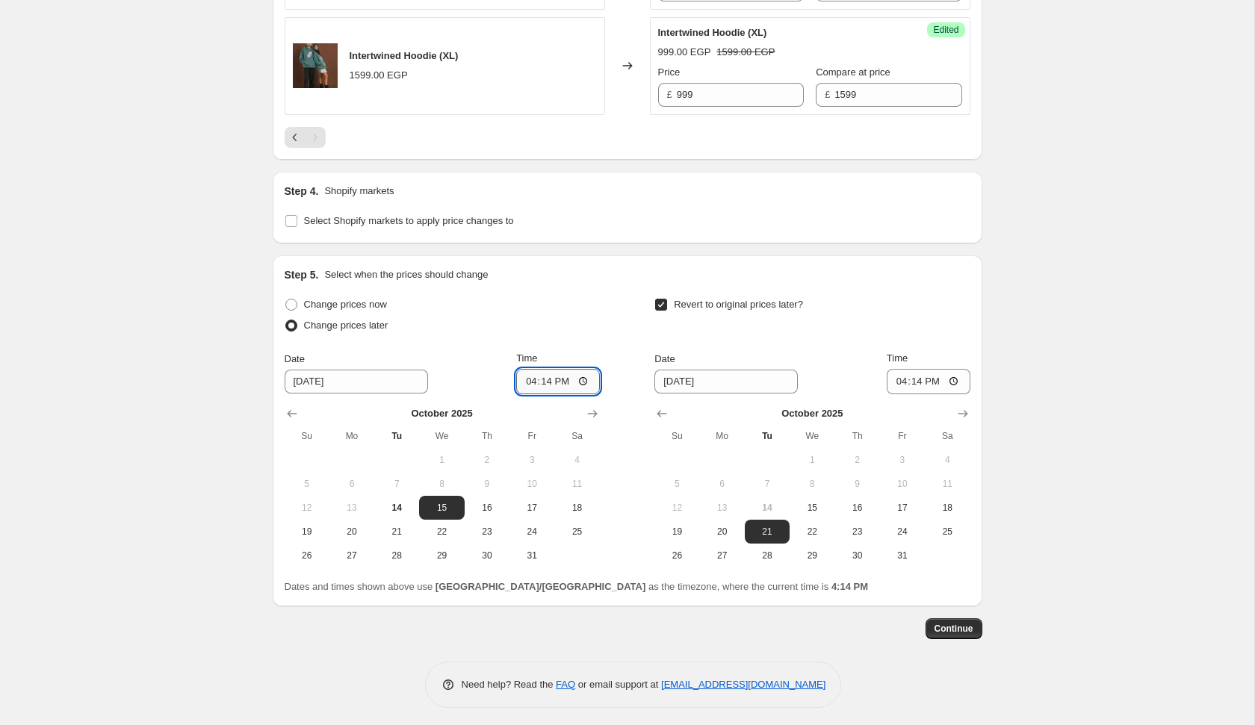
click at [527, 378] on input "16:14" at bounding box center [558, 381] width 84 height 25
type input "00:23"
click at [895, 374] on input "13:14" at bounding box center [929, 381] width 84 height 25
type input "00:23"
click at [943, 592] on div "Step 5. Select when the prices should change Change prices now Change prices la…" at bounding box center [628, 430] width 710 height 351
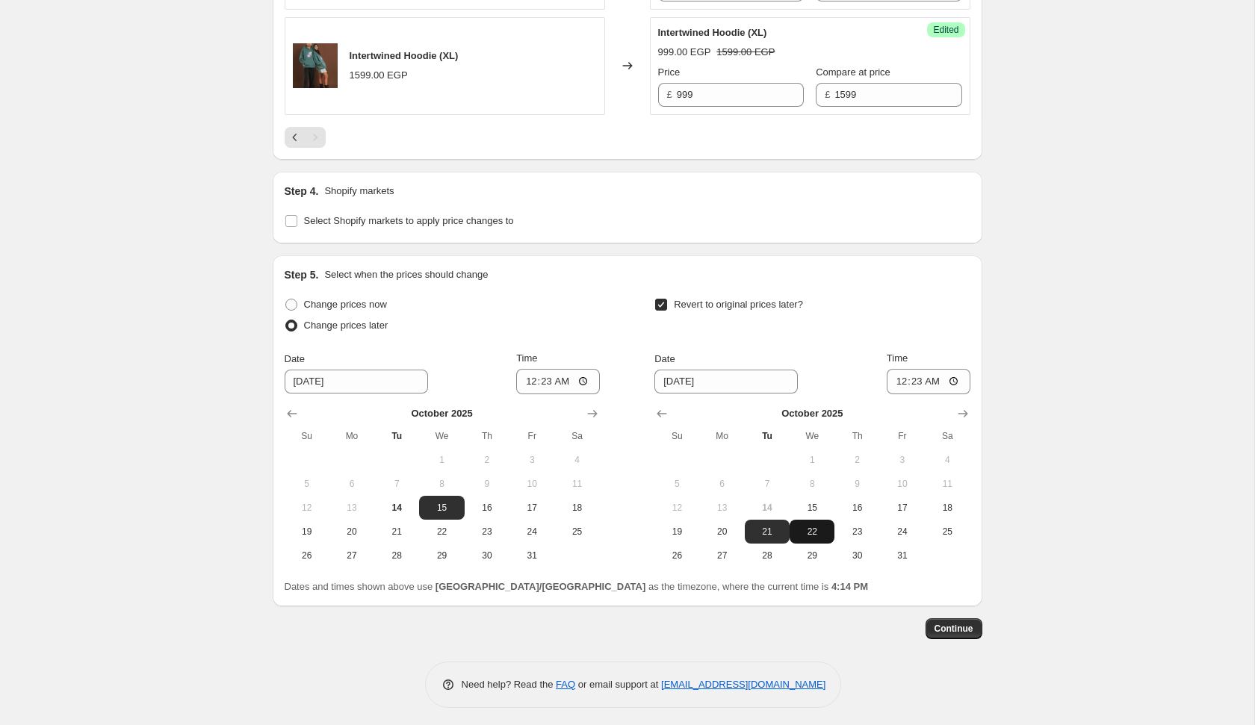
click at [828, 531] on span "22" at bounding box center [811, 532] width 33 height 12
type input "[DATE]"
click at [956, 627] on span "Continue" at bounding box center [953, 629] width 39 height 12
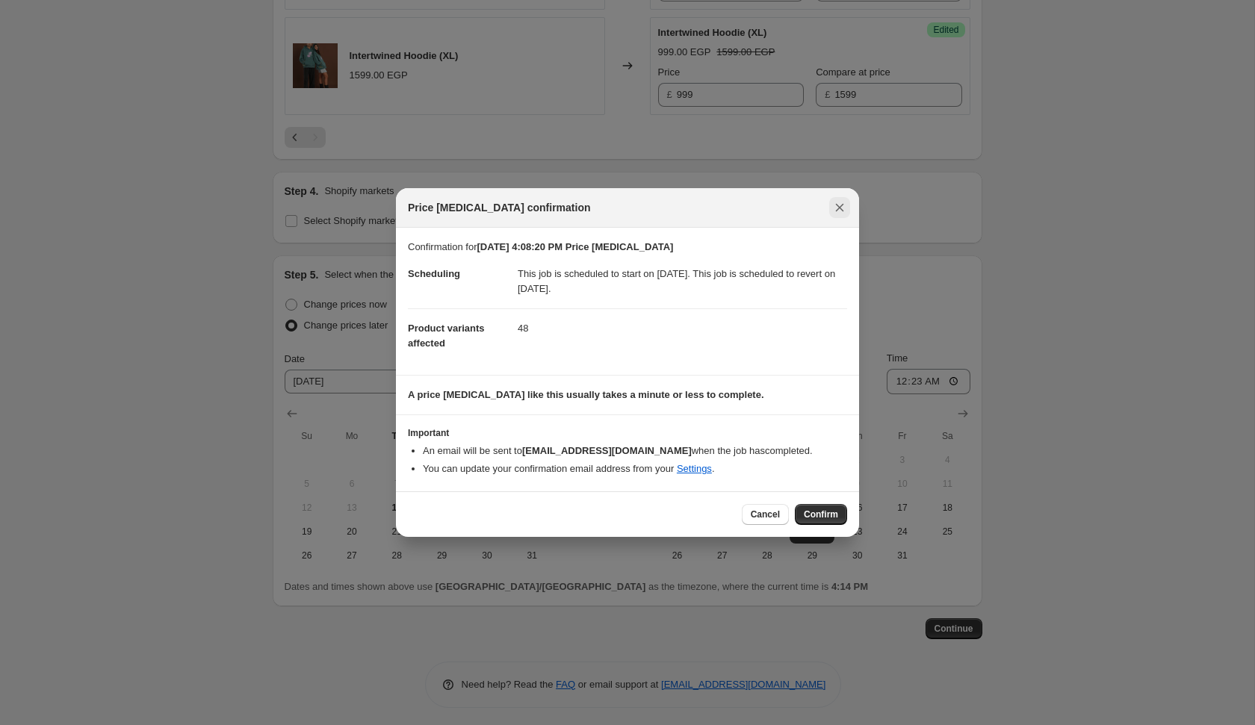
click at [846, 214] on icon "Close" at bounding box center [839, 207] width 15 height 15
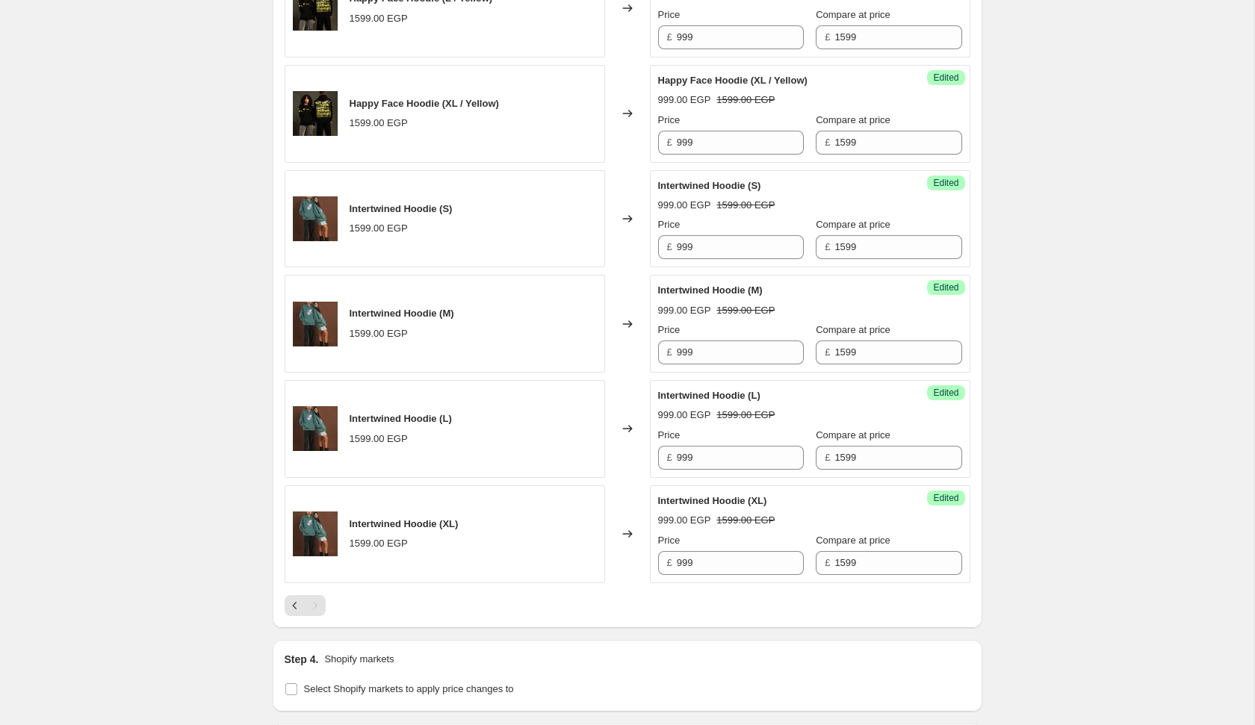
scroll to position [1259, 0]
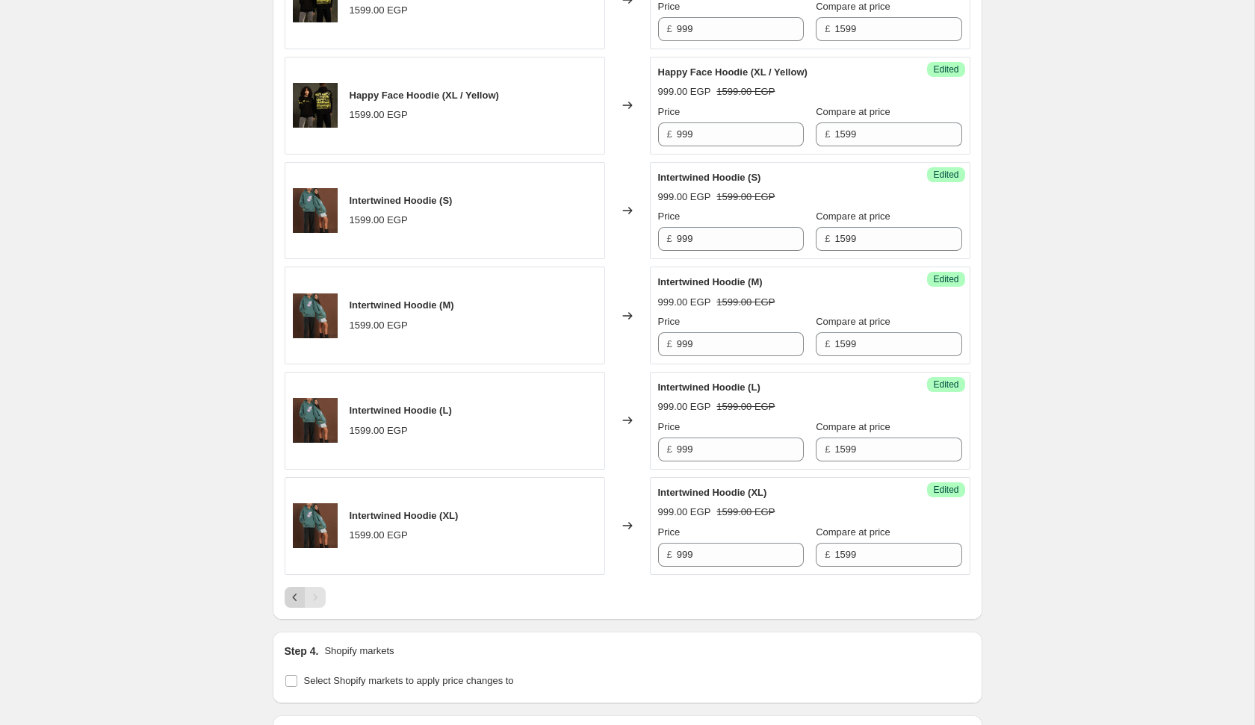
click at [291, 592] on icon "Previous" at bounding box center [295, 597] width 15 height 15
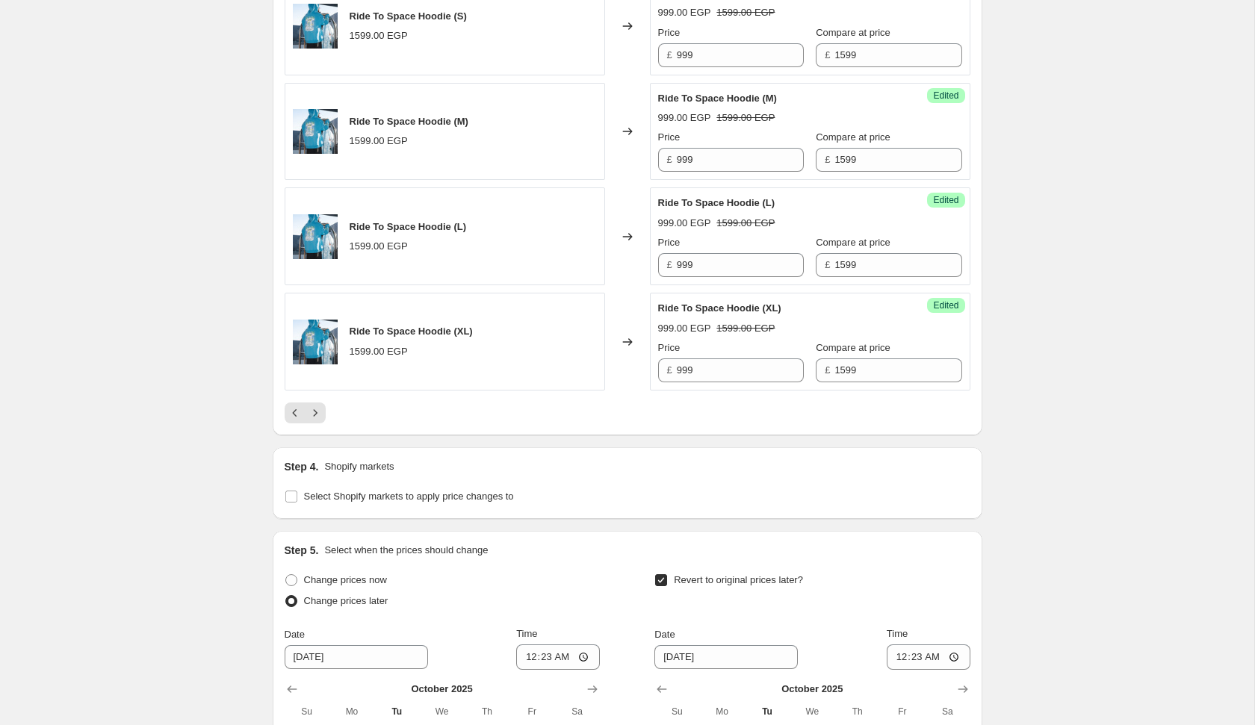
scroll to position [2755, 0]
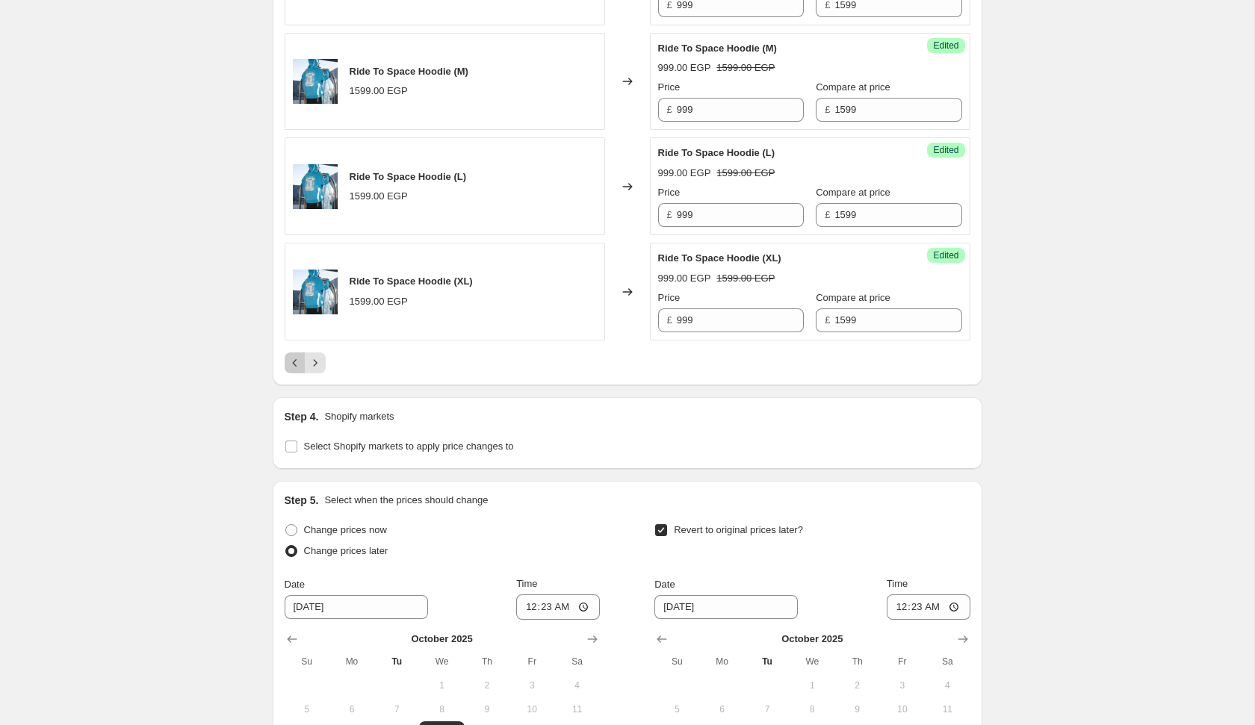
click at [291, 356] on icon "Previous" at bounding box center [295, 363] width 15 height 15
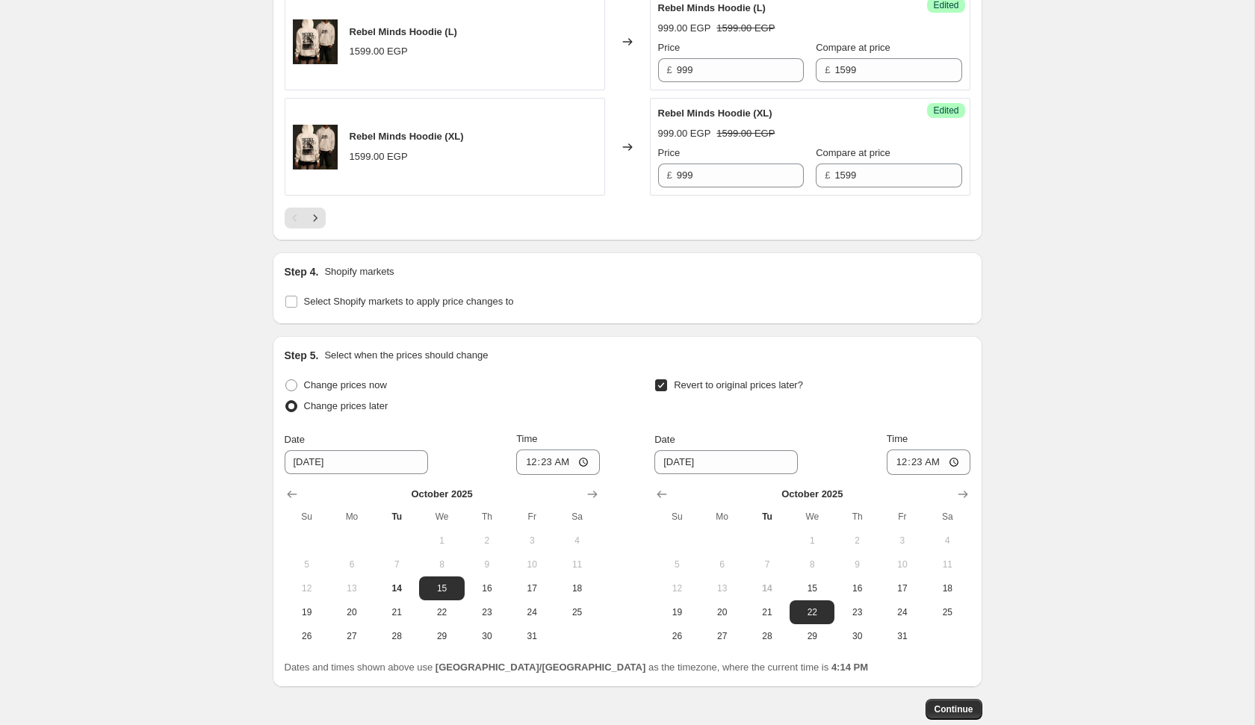
scroll to position [2974, 0]
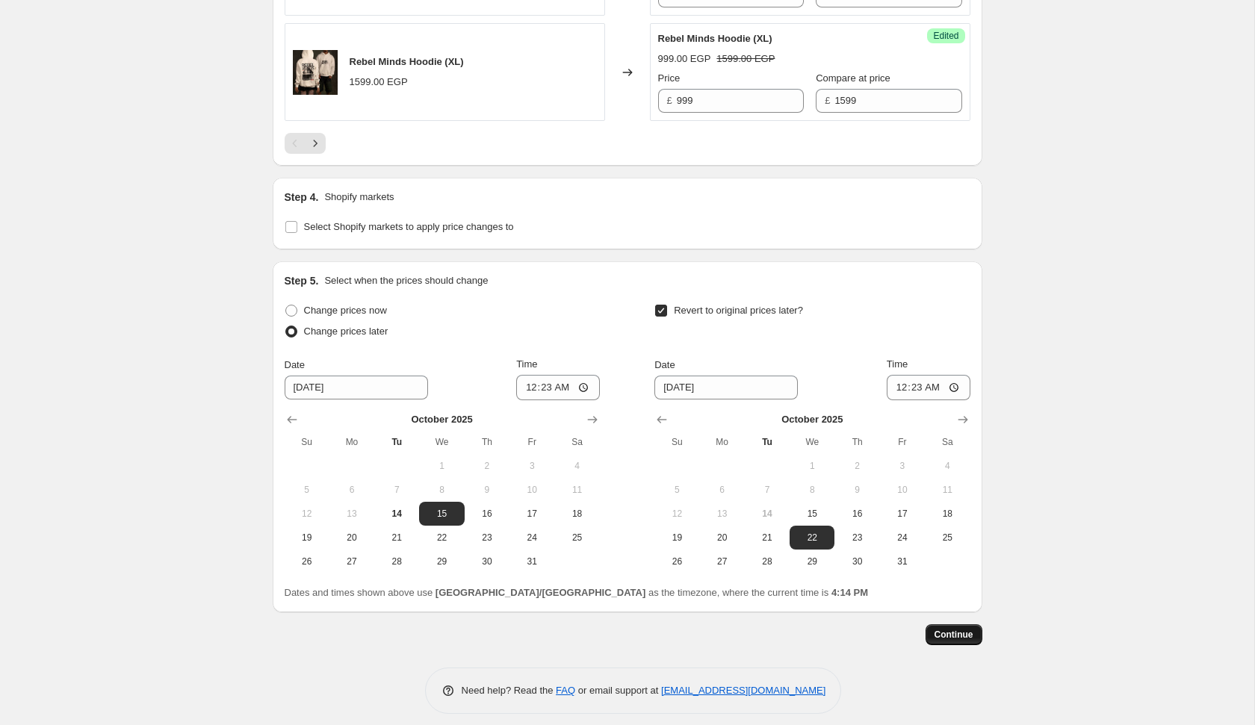
click at [940, 629] on span "Continue" at bounding box center [953, 635] width 39 height 12
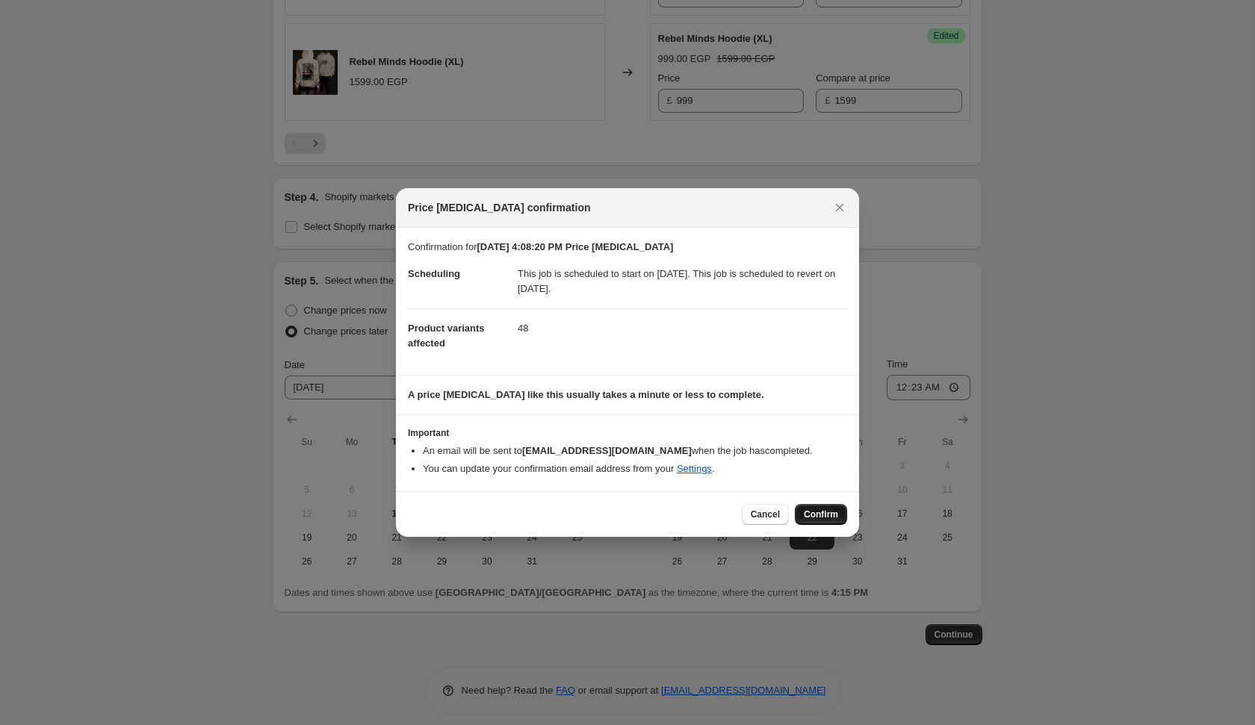
click at [816, 516] on span "Confirm" at bounding box center [821, 515] width 34 height 12
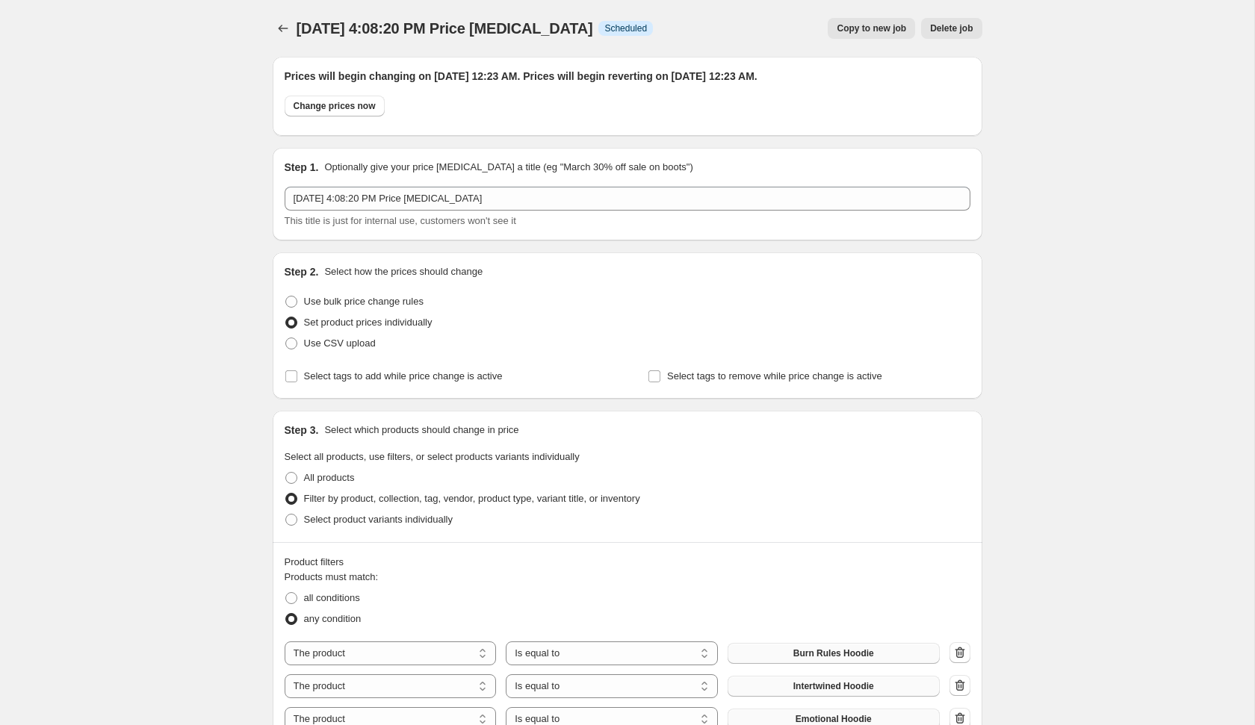
click at [280, 35] on icon "Price change jobs" at bounding box center [283, 28] width 15 height 15
